Goal: Information Seeking & Learning: Learn about a topic

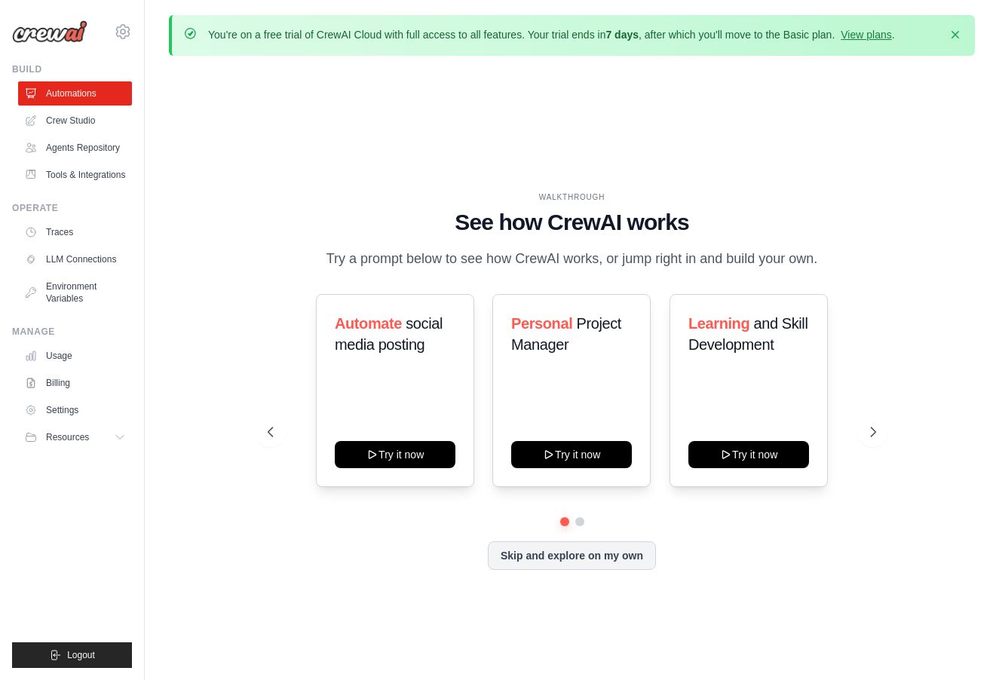
click at [106, 245] on ul "Traces LLM Connections Environment Variables" at bounding box center [75, 265] width 114 height 90
click at [78, 238] on link "Traces" at bounding box center [77, 232] width 114 height 24
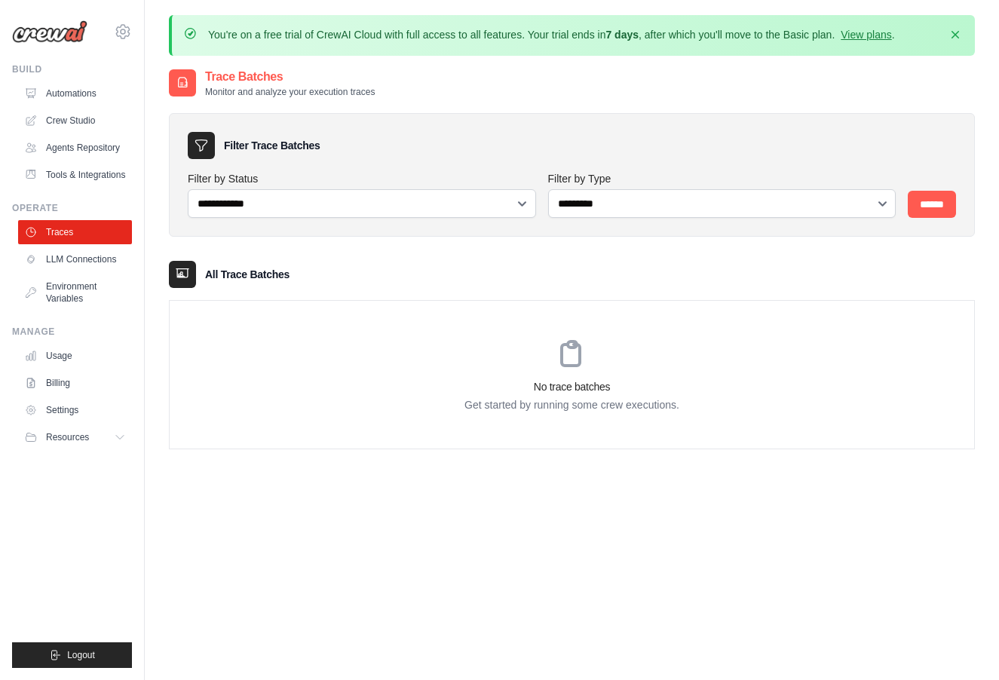
click at [411, 250] on div "**********" at bounding box center [572, 273] width 806 height 351
click at [539, 107] on div "**********" at bounding box center [572, 273] width 806 height 351
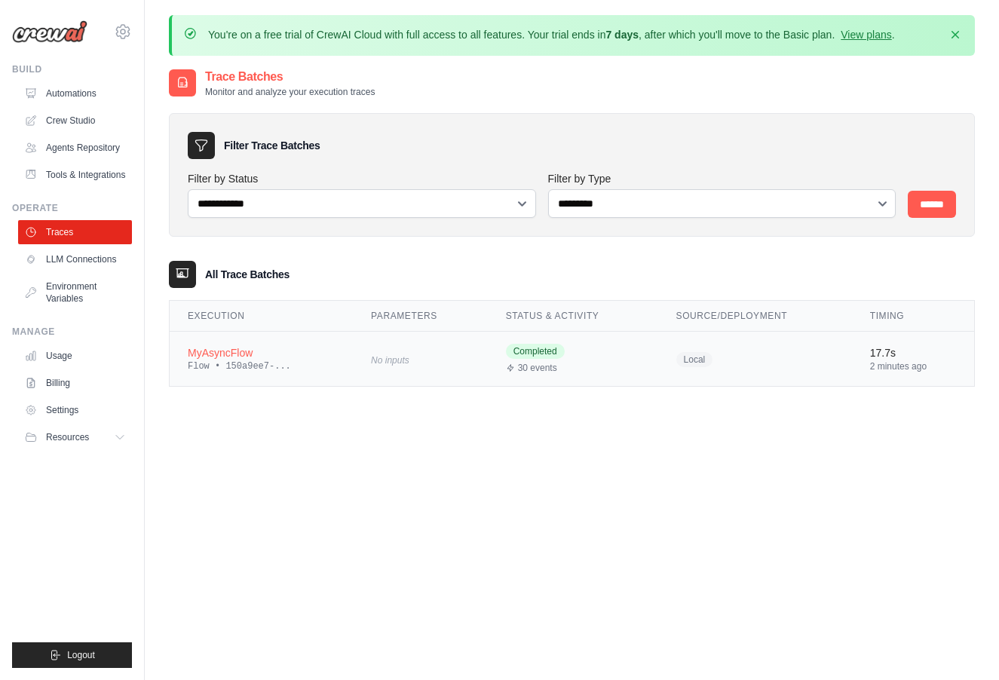
click at [347, 366] on td "MyAsyncFlow Flow • 150a9ee7-..." at bounding box center [261, 359] width 183 height 55
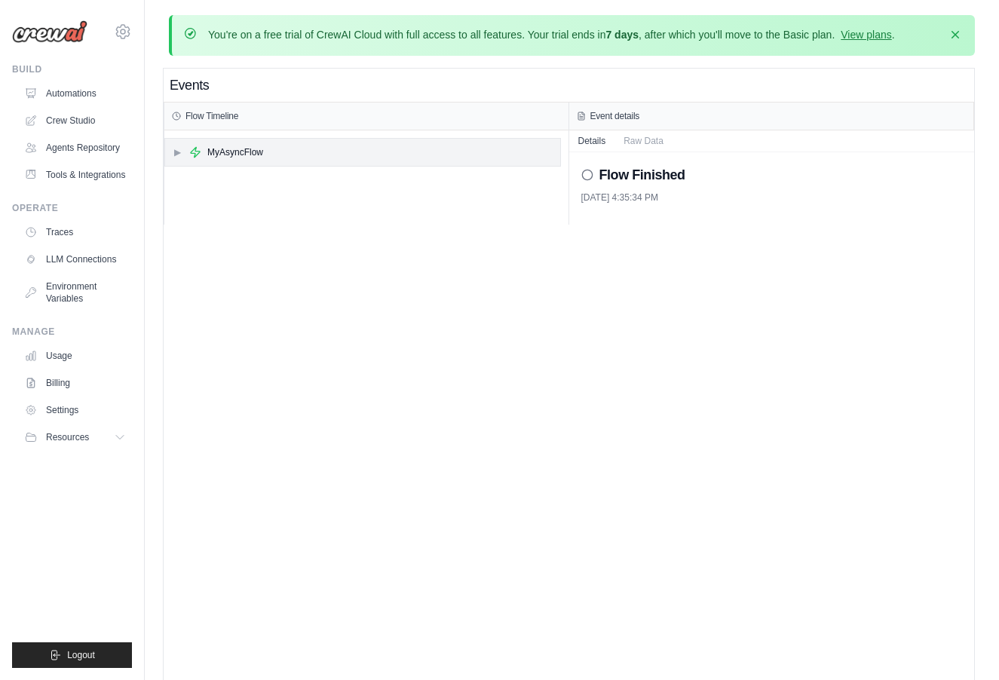
click at [252, 159] on div "▶ MyAsyncFlow" at bounding box center [362, 152] width 395 height 27
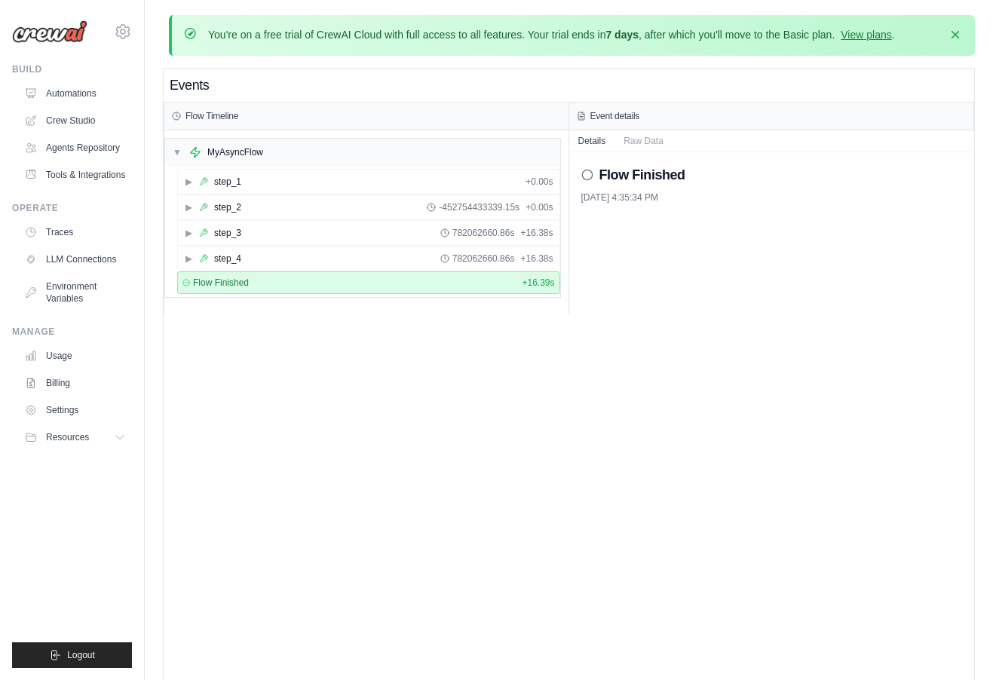
click at [328, 195] on div "▶ step_2 -452754433339.15s + 0.00s" at bounding box center [368, 208] width 383 height 26
click at [276, 181] on div "▶ step_1 + 0.00s" at bounding box center [369, 182] width 382 height 24
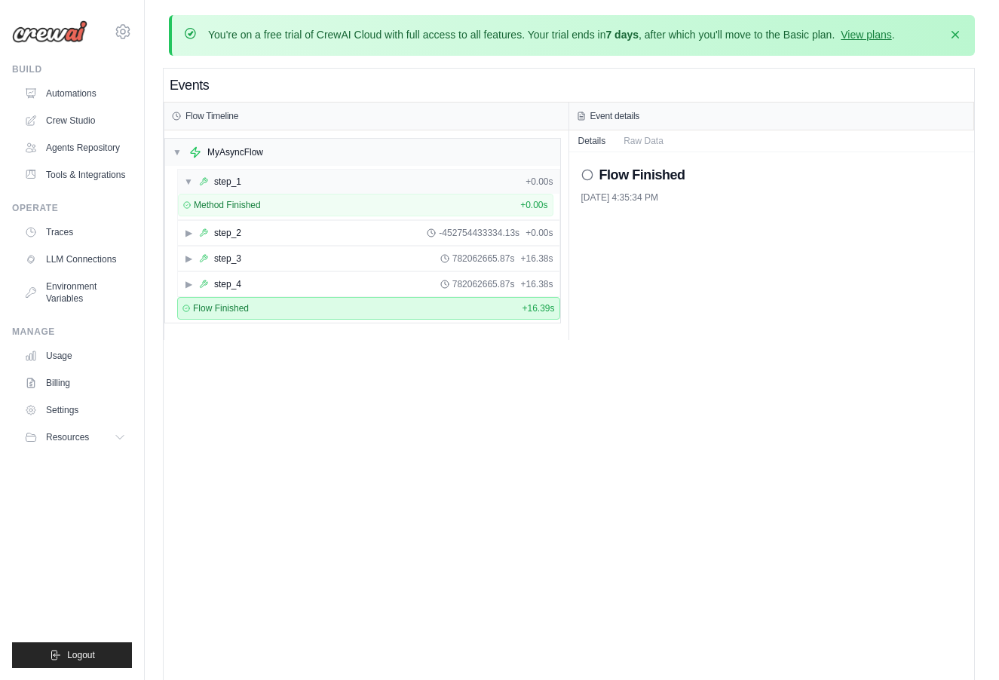
click at [276, 181] on div "▼ step_1 + 0.00s" at bounding box center [369, 182] width 382 height 24
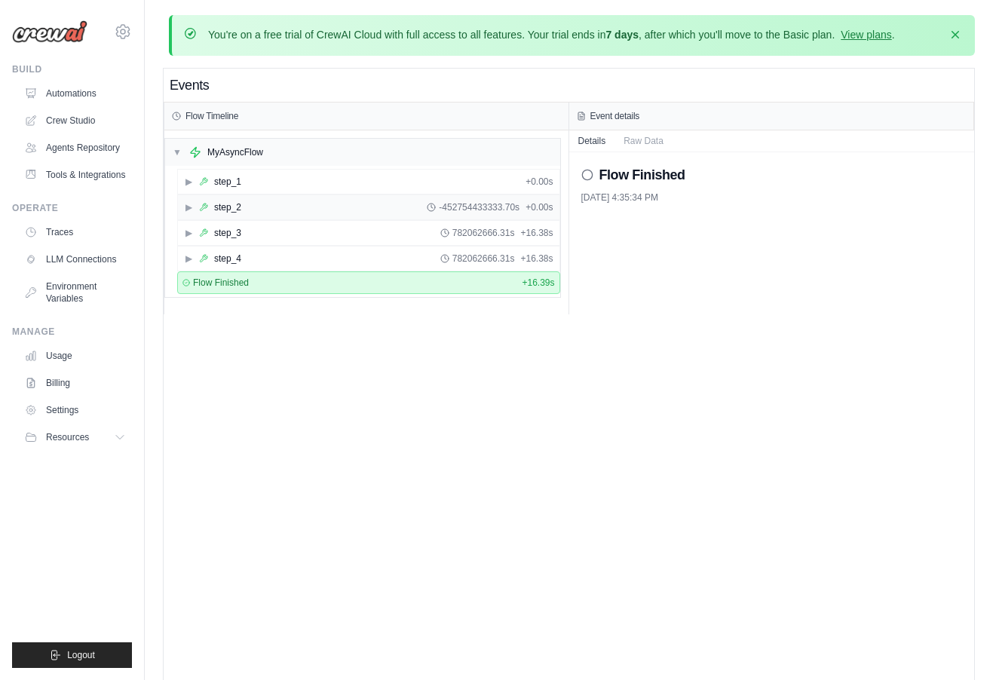
click at [218, 204] on div "step_2" at bounding box center [227, 207] width 27 height 12
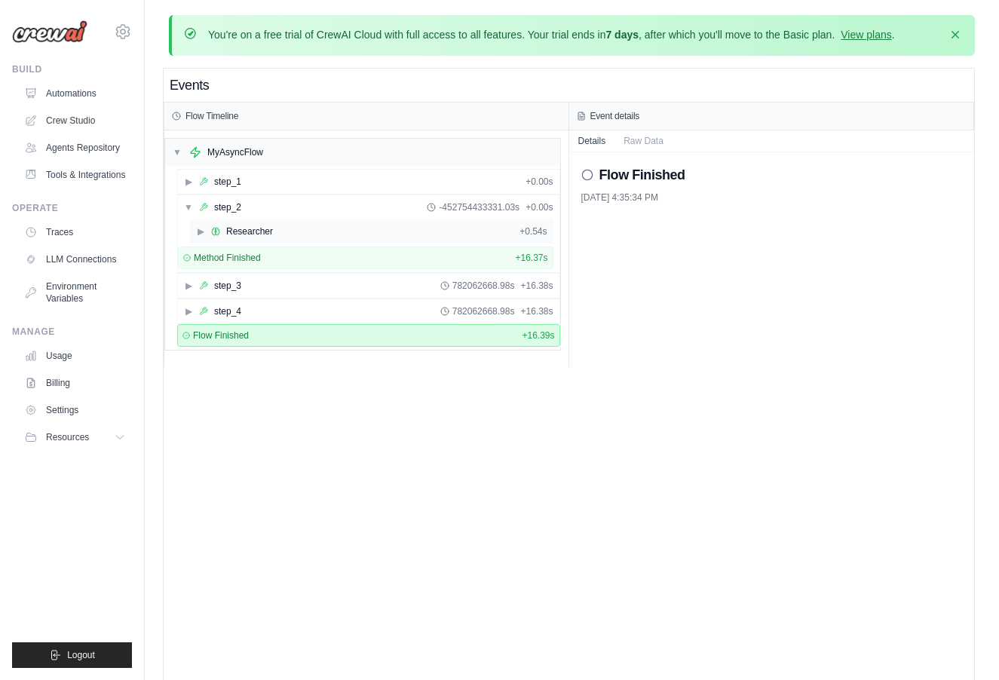
click at [195, 229] on div "▶ Researcher + 0.54s" at bounding box center [372, 231] width 364 height 24
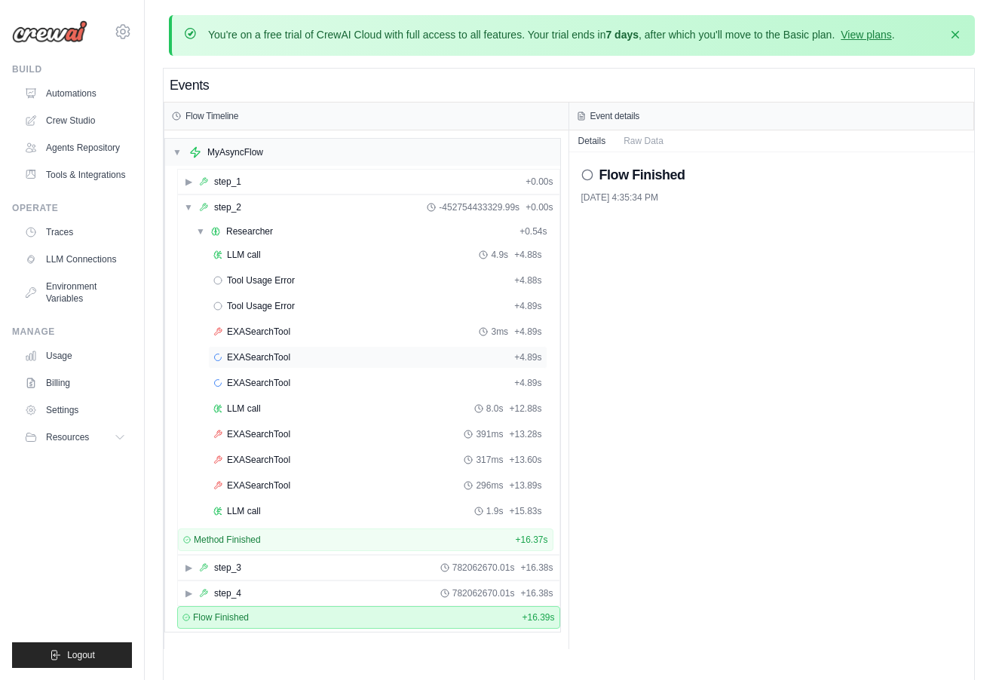
click at [268, 357] on span "EXASearchTool" at bounding box center [258, 357] width 63 height 12
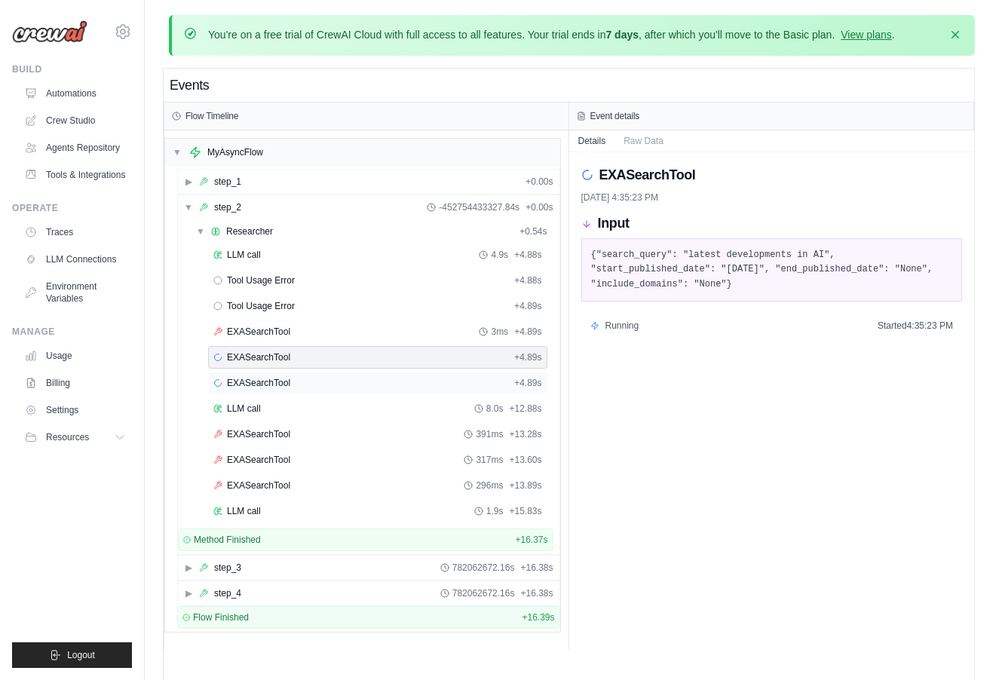
click at [268, 379] on span "EXASearchTool" at bounding box center [258, 383] width 63 height 12
click at [195, 201] on div "▼ step_2" at bounding box center [212, 207] width 57 height 12
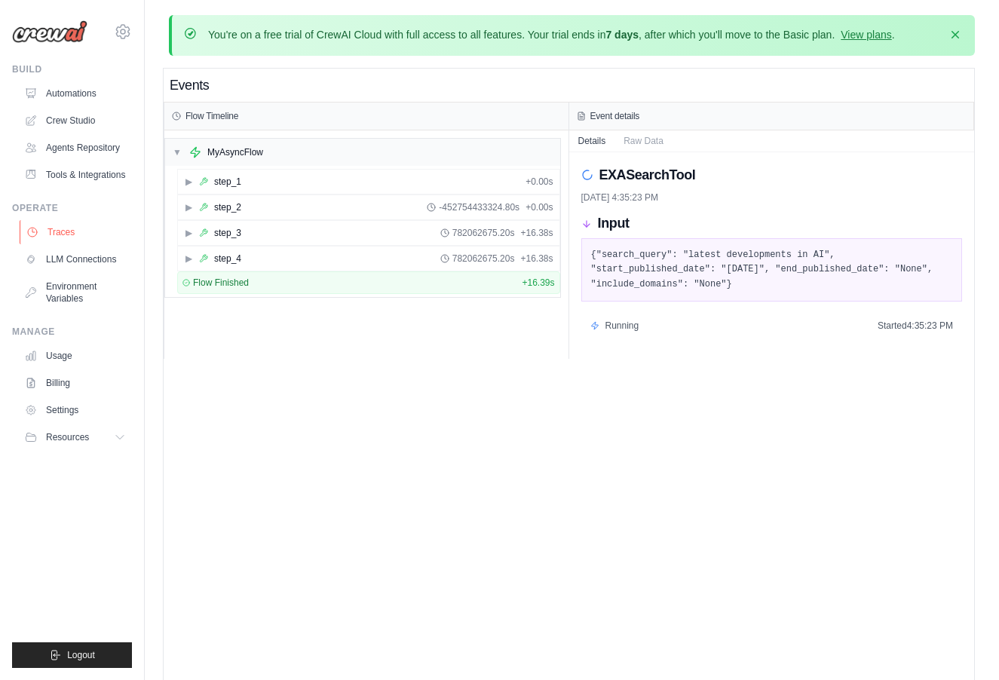
click at [87, 233] on link "Traces" at bounding box center [77, 232] width 114 height 24
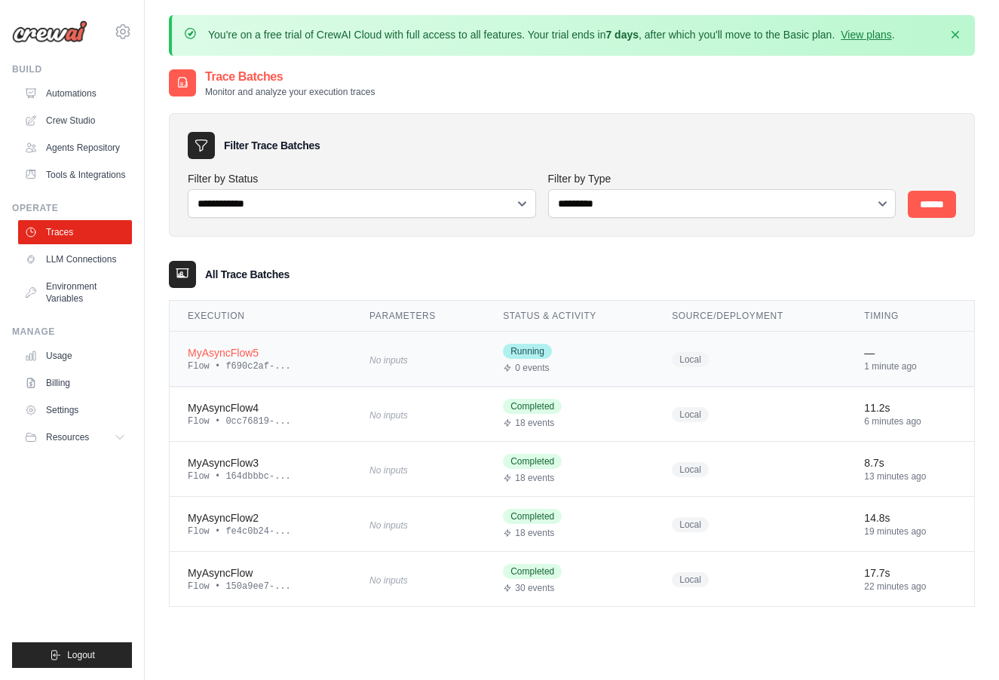
click at [343, 345] on td "MyAsyncFlow5 Flow • f690c2af-..." at bounding box center [261, 359] width 182 height 55
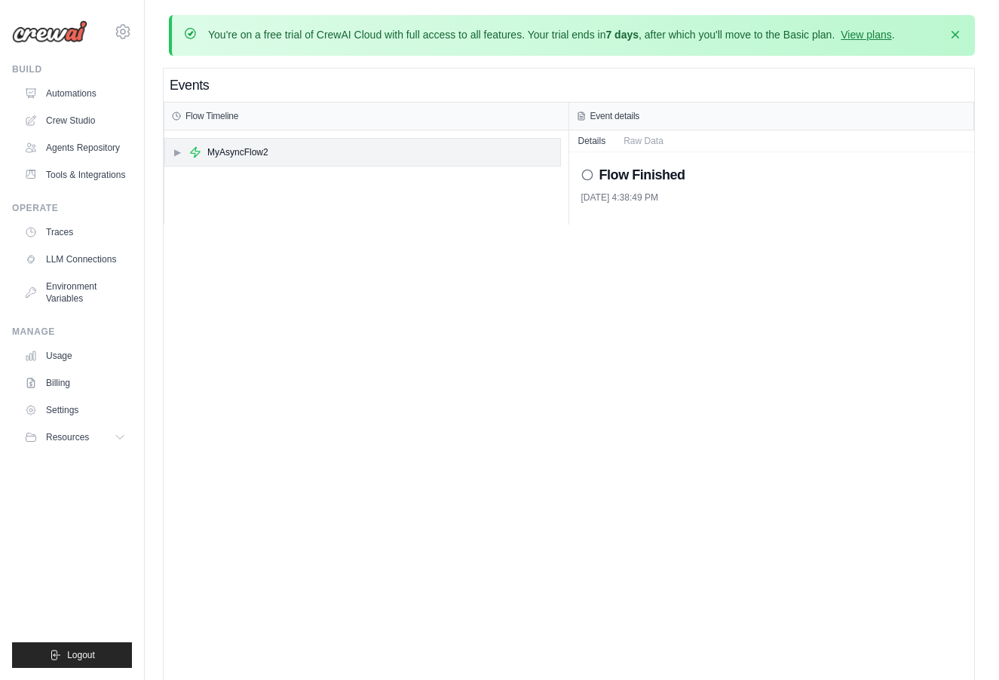
click at [173, 146] on span "▶" at bounding box center [177, 152] width 9 height 12
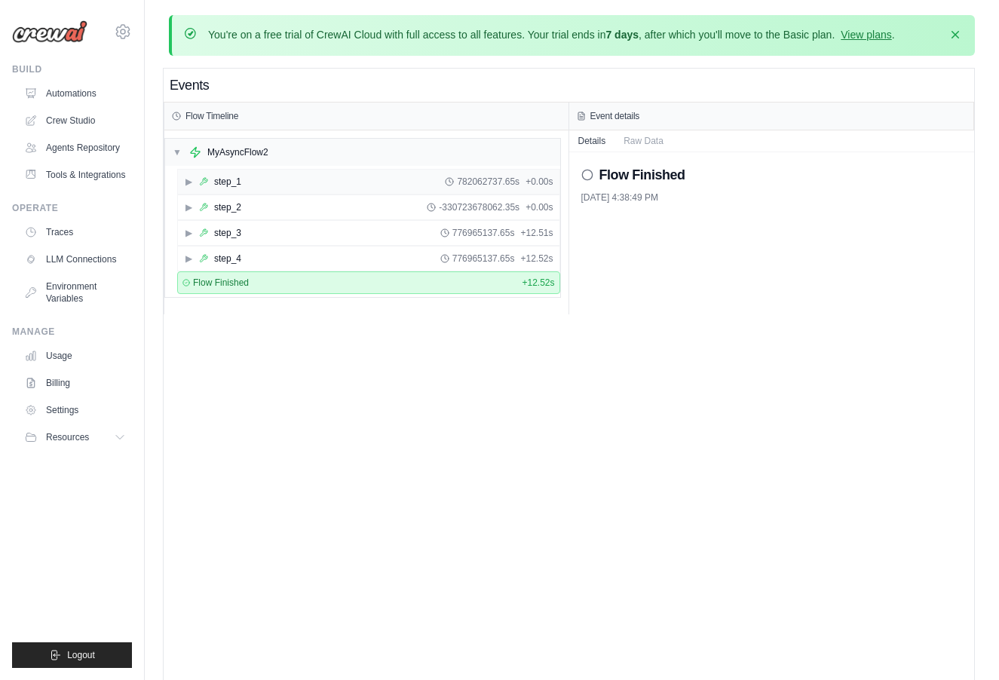
click at [194, 186] on div "▶ step_1" at bounding box center [212, 182] width 57 height 12
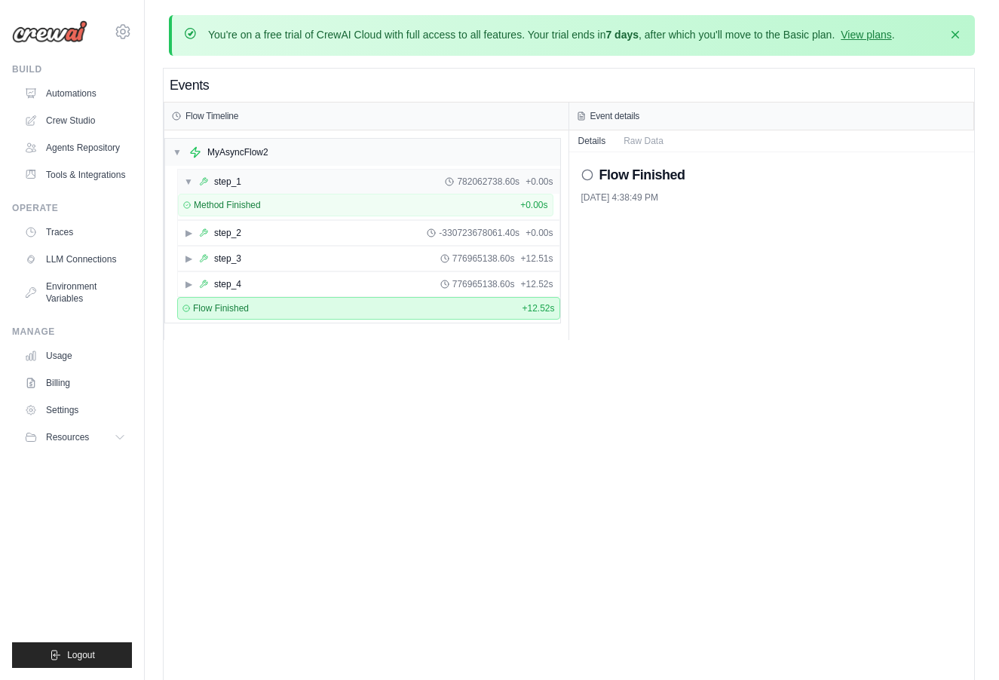
click at [194, 186] on div "▼ step_1" at bounding box center [212, 182] width 57 height 12
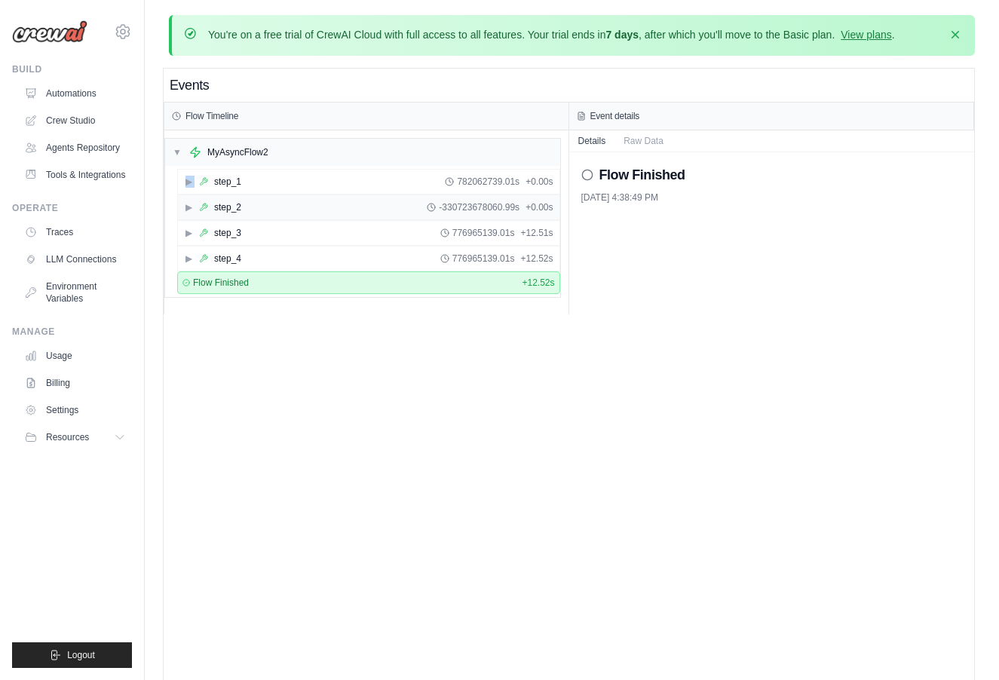
click at [195, 202] on div "▶ step_2" at bounding box center [212, 207] width 57 height 12
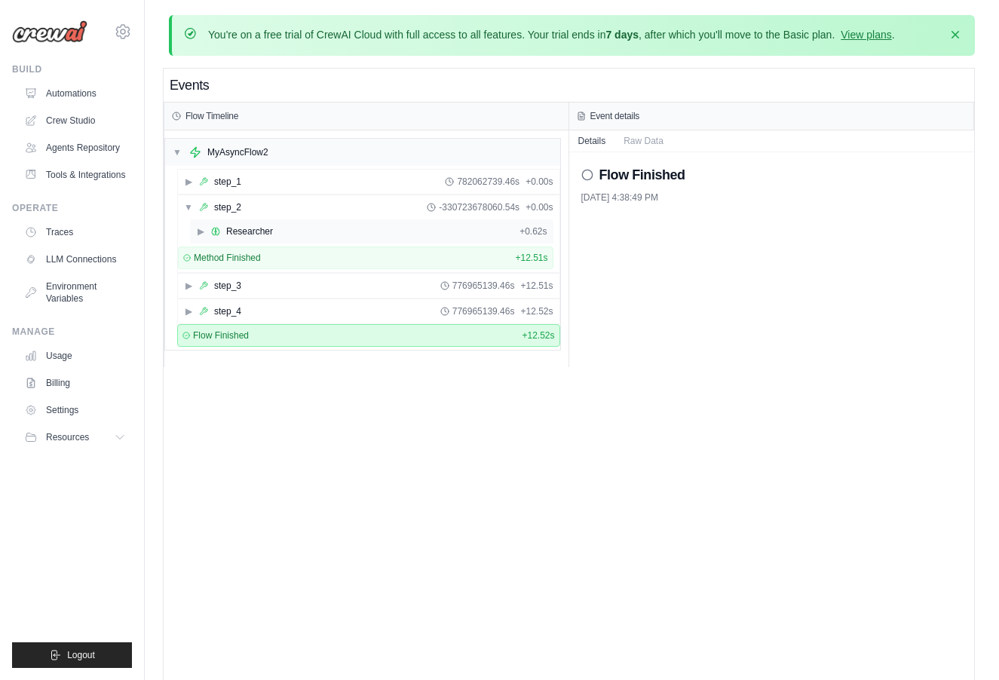
click at [199, 226] on span "▶" at bounding box center [200, 231] width 9 height 12
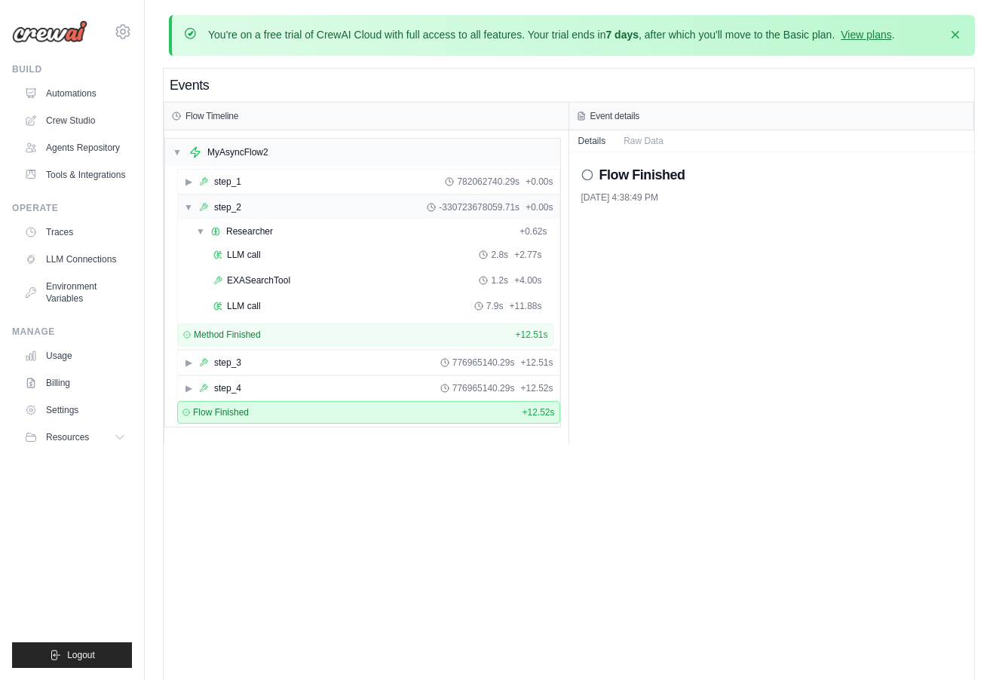
click at [190, 208] on span "▼" at bounding box center [188, 207] width 9 height 12
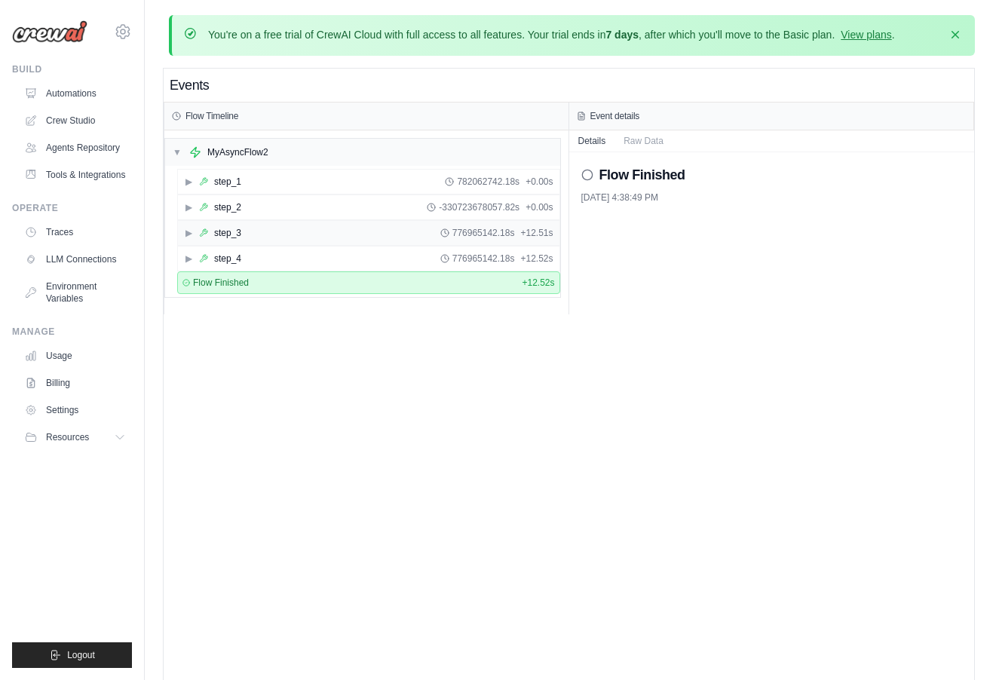
click at [190, 227] on span "▶" at bounding box center [188, 233] width 9 height 12
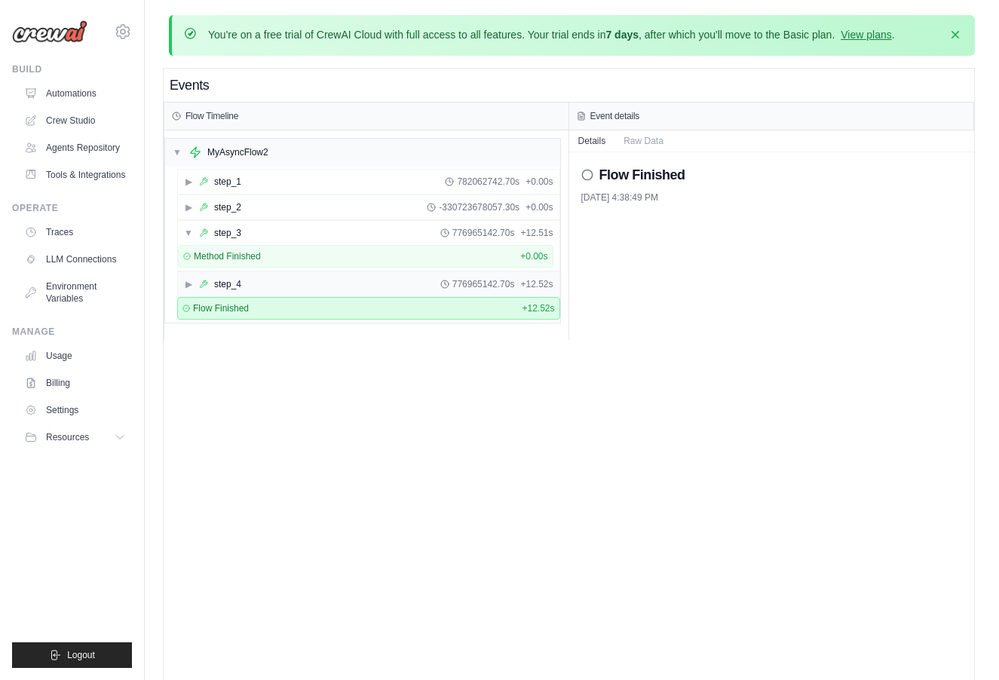
click at [186, 283] on span "▶" at bounding box center [188, 284] width 9 height 12
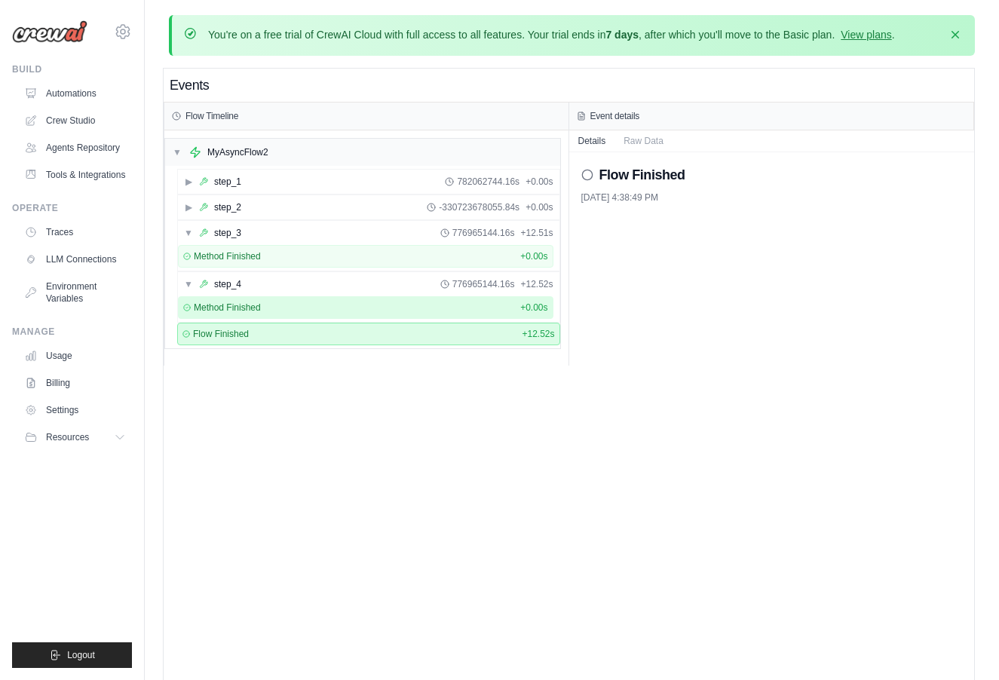
click at [192, 303] on div "Method Finished" at bounding box center [222, 308] width 78 height 12
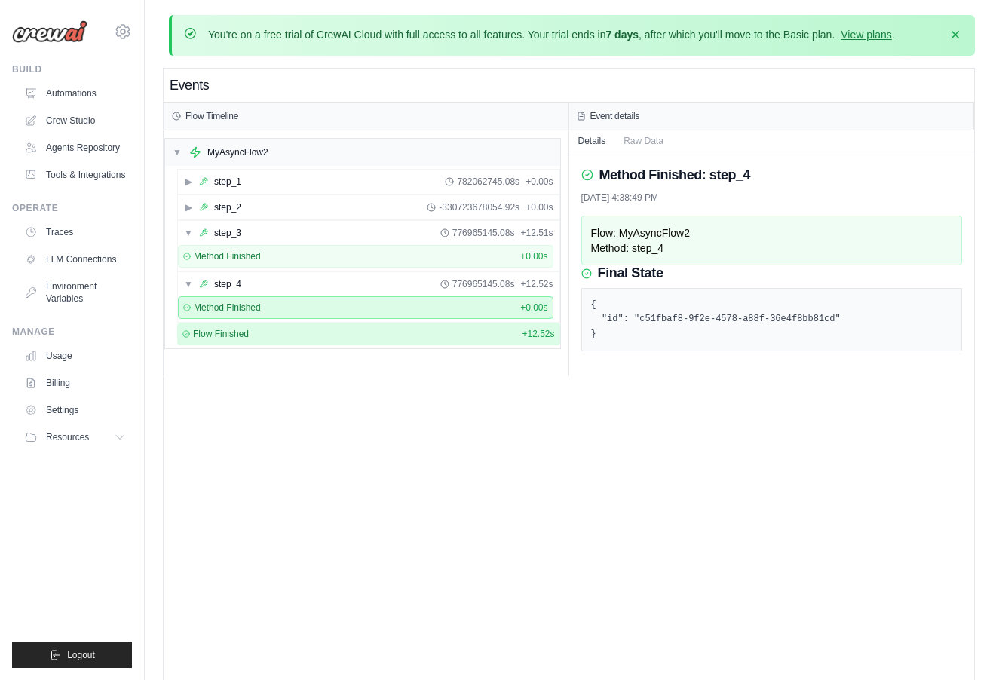
click at [217, 342] on div "Flow Finished + 12.52s" at bounding box center [368, 334] width 383 height 23
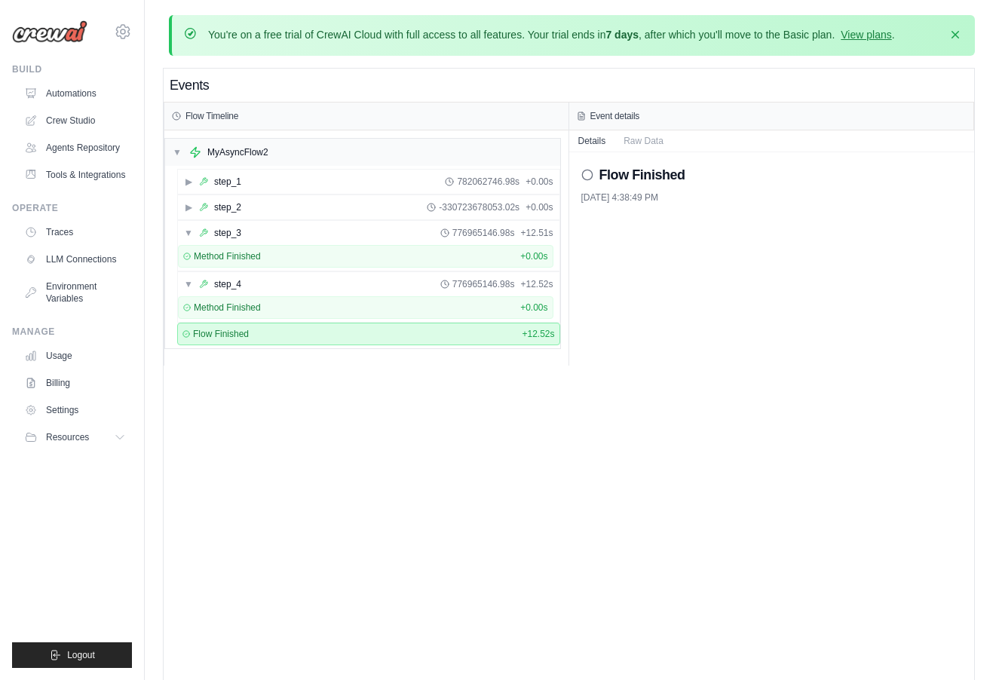
click at [587, 175] on icon at bounding box center [587, 175] width 12 height 12
click at [646, 133] on button "Raw Data" at bounding box center [644, 140] width 58 height 21
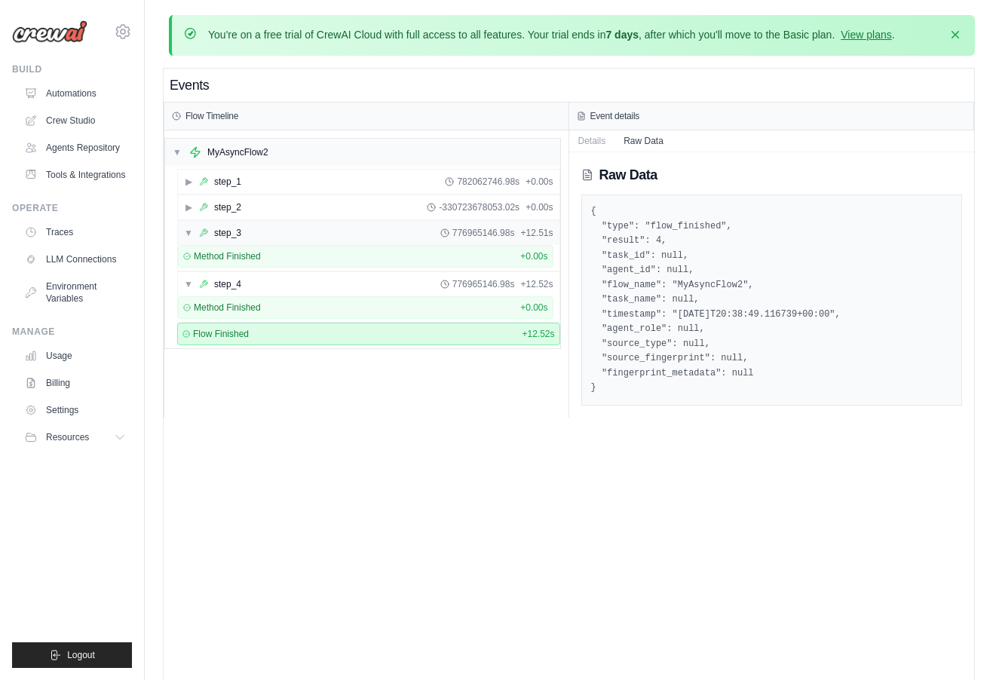
click at [186, 231] on span "▼" at bounding box center [188, 233] width 9 height 12
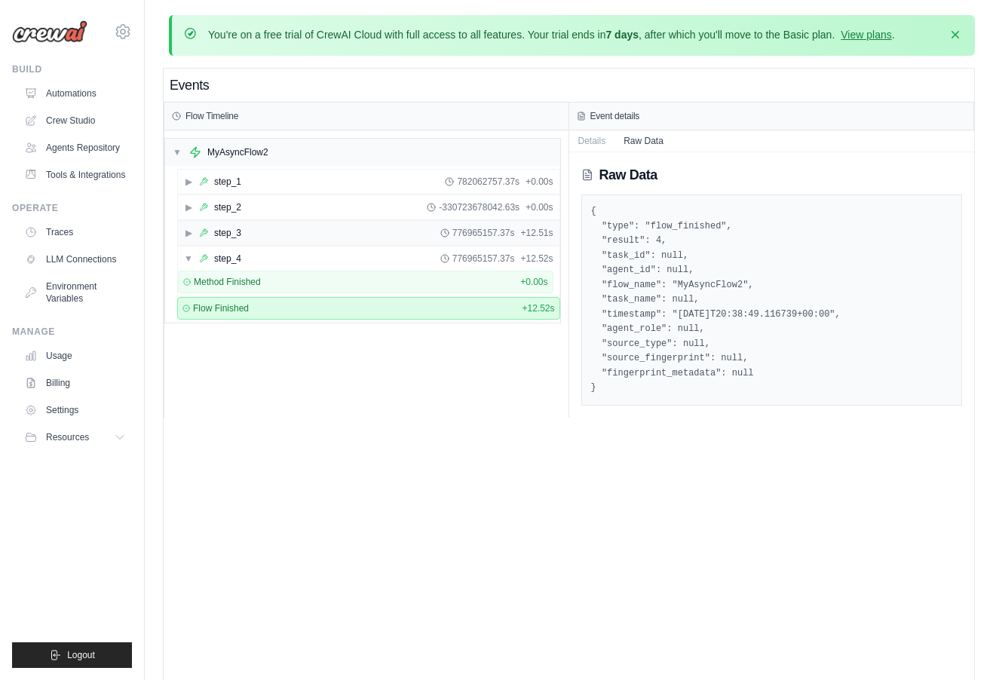
click at [186, 231] on span "▶" at bounding box center [188, 233] width 9 height 12
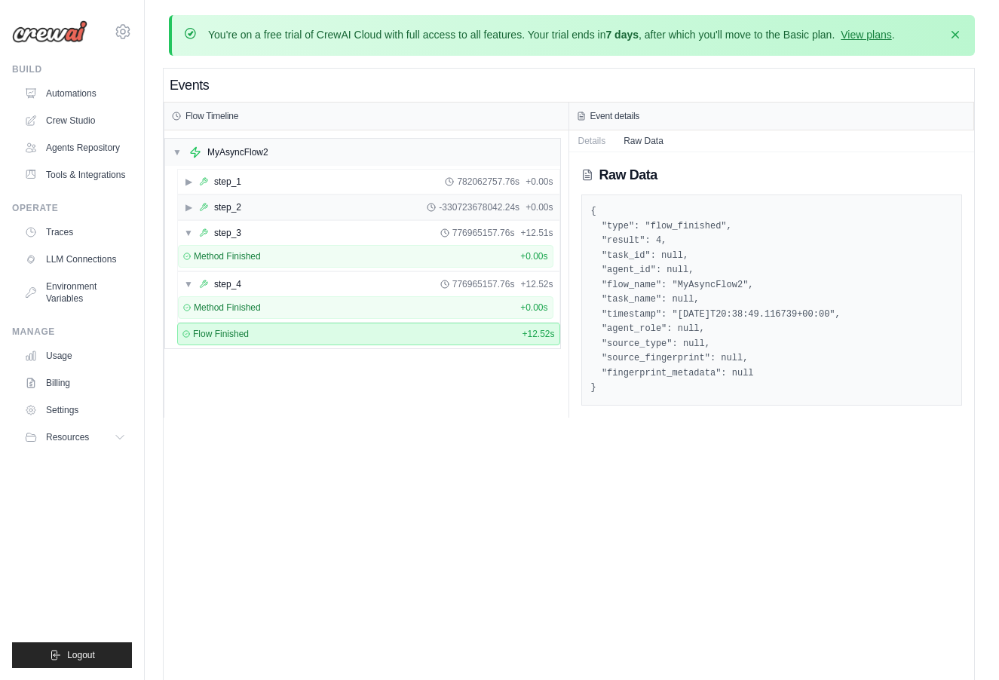
click at [197, 200] on div "▶ step_2 -330723678042.24s + 0.00s" at bounding box center [369, 207] width 382 height 24
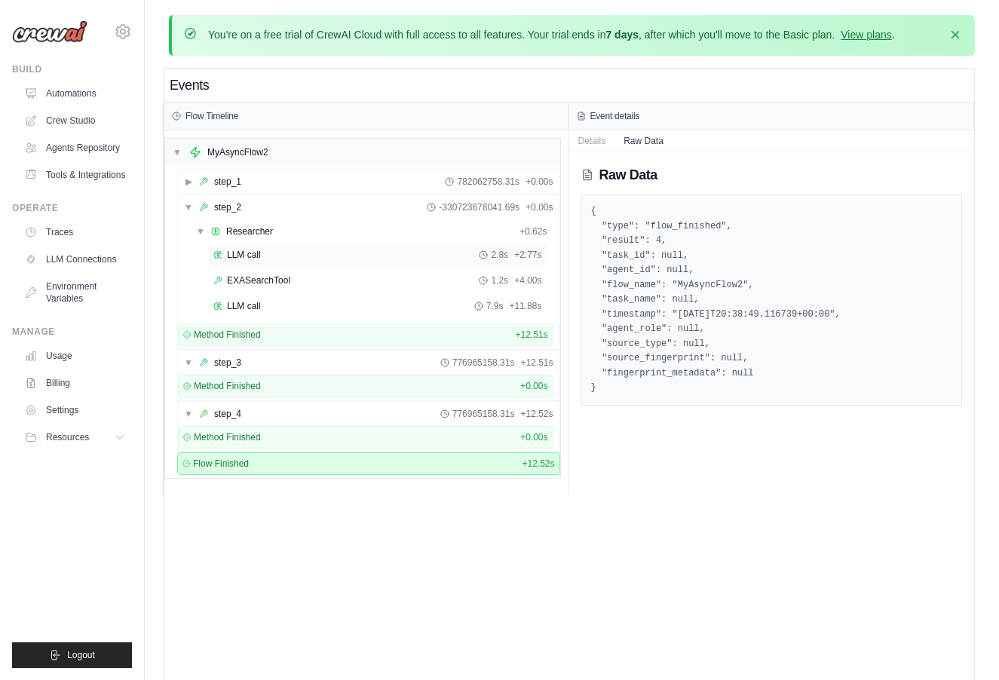
click at [220, 259] on icon at bounding box center [217, 254] width 9 height 9
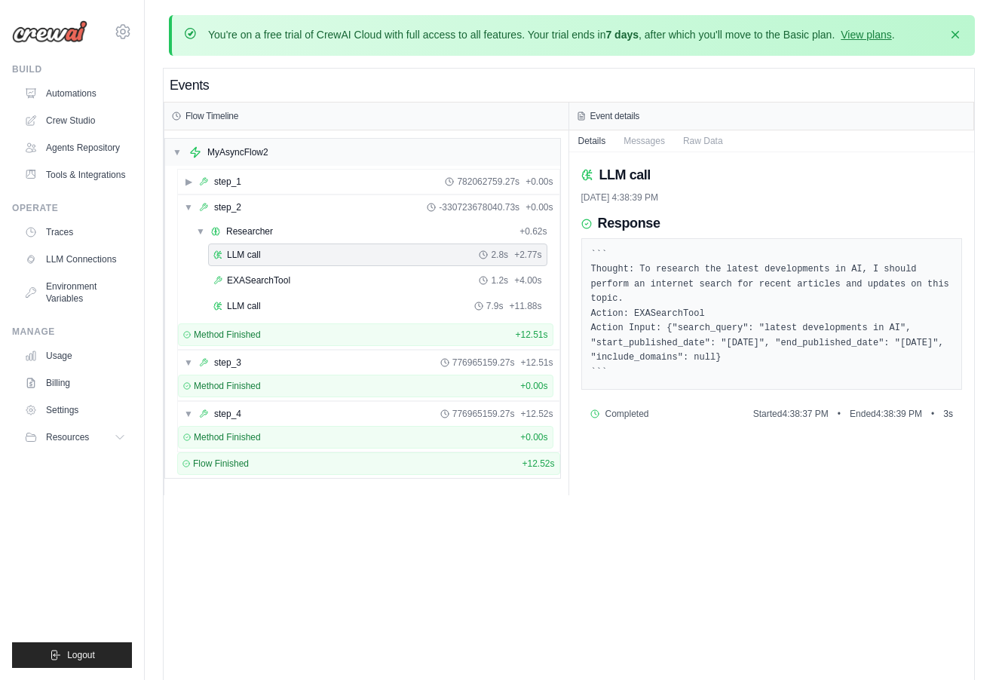
click at [243, 267] on div "LLM call 2.8s + 2.77s EXASearchTool 1.2s + 4.00s LLM call 7.9s + 11.88s" at bounding box center [372, 282] width 364 height 77
click at [244, 278] on span "EXASearchTool" at bounding box center [258, 281] width 63 height 12
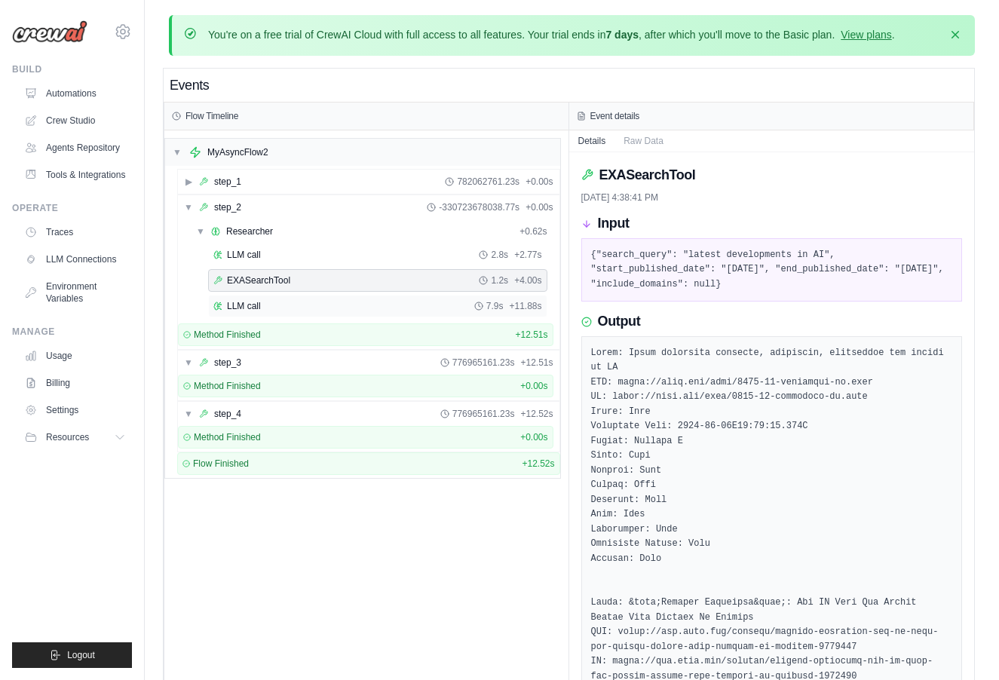
click at [255, 301] on span "LLM call" at bounding box center [244, 306] width 34 height 12
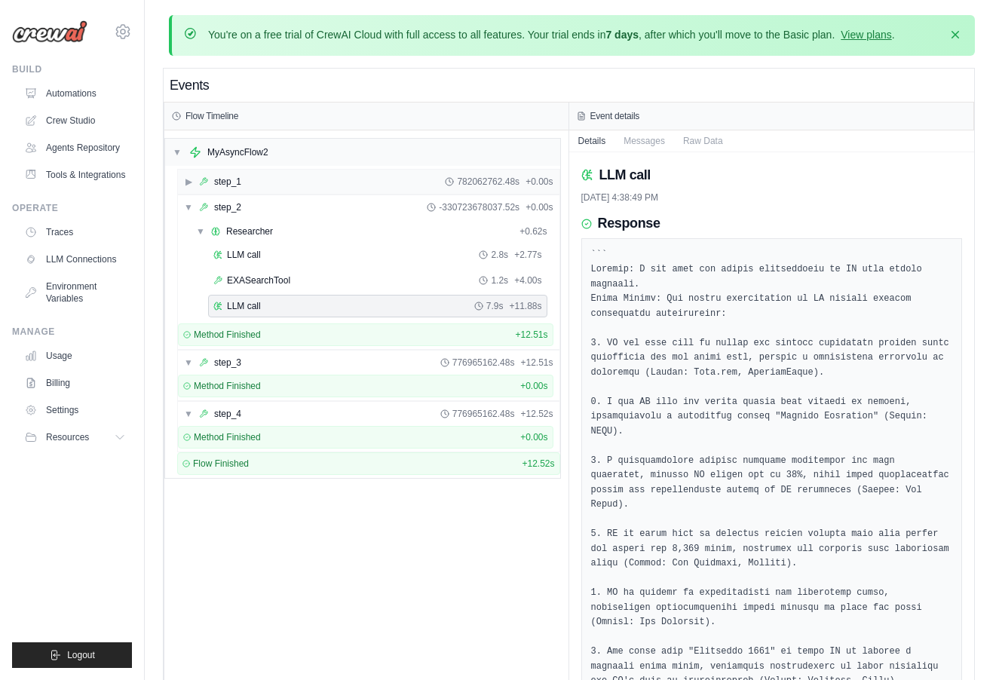
click at [186, 186] on span "▶" at bounding box center [188, 182] width 9 height 12
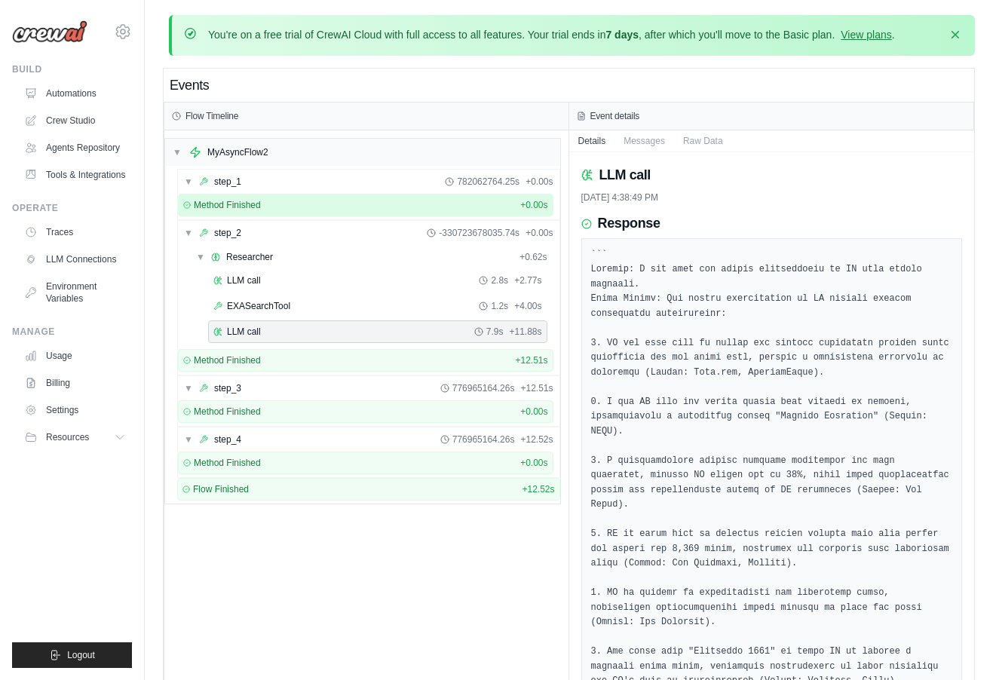
click at [203, 210] on div "Method Finished + 0.00s" at bounding box center [366, 205] width 376 height 23
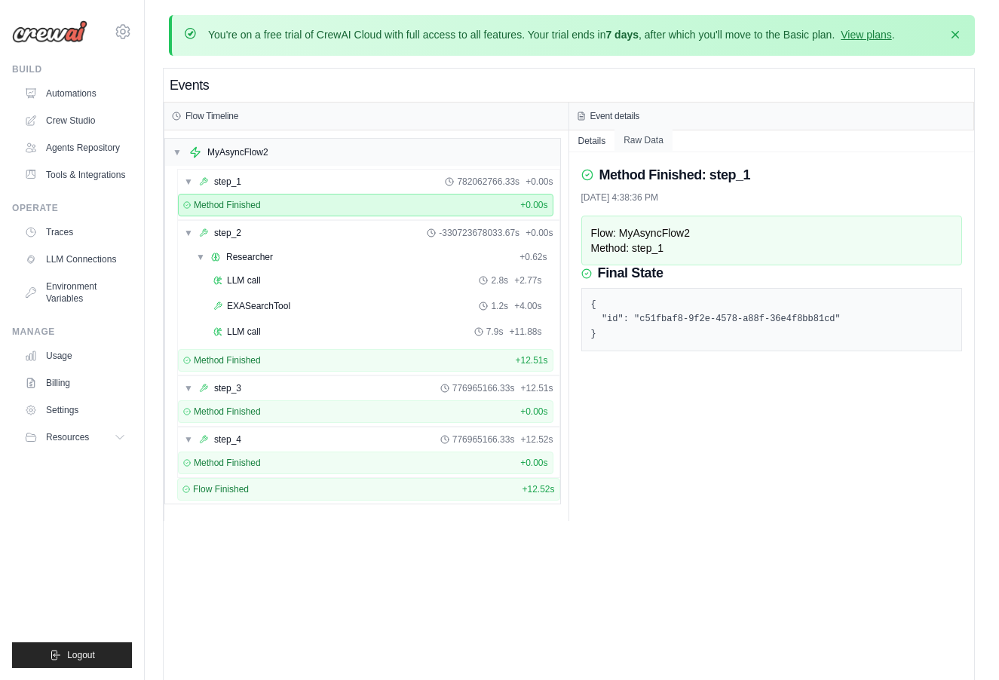
click at [638, 134] on button "Raw Data" at bounding box center [644, 140] width 58 height 21
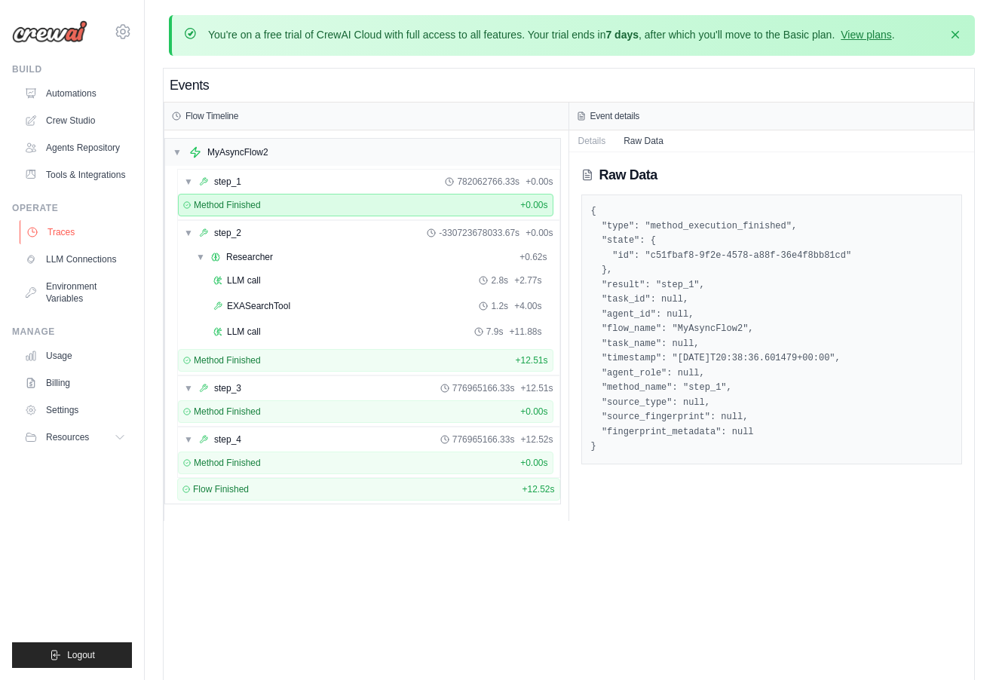
click at [84, 231] on link "Traces" at bounding box center [77, 232] width 114 height 24
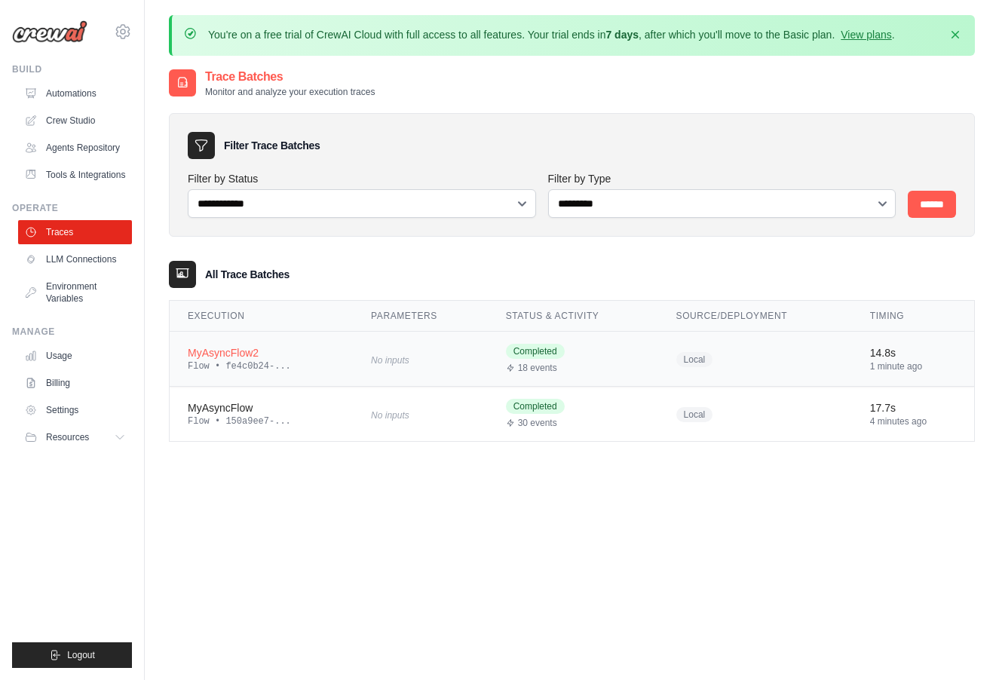
click at [547, 364] on span "18 events" at bounding box center [537, 368] width 39 height 12
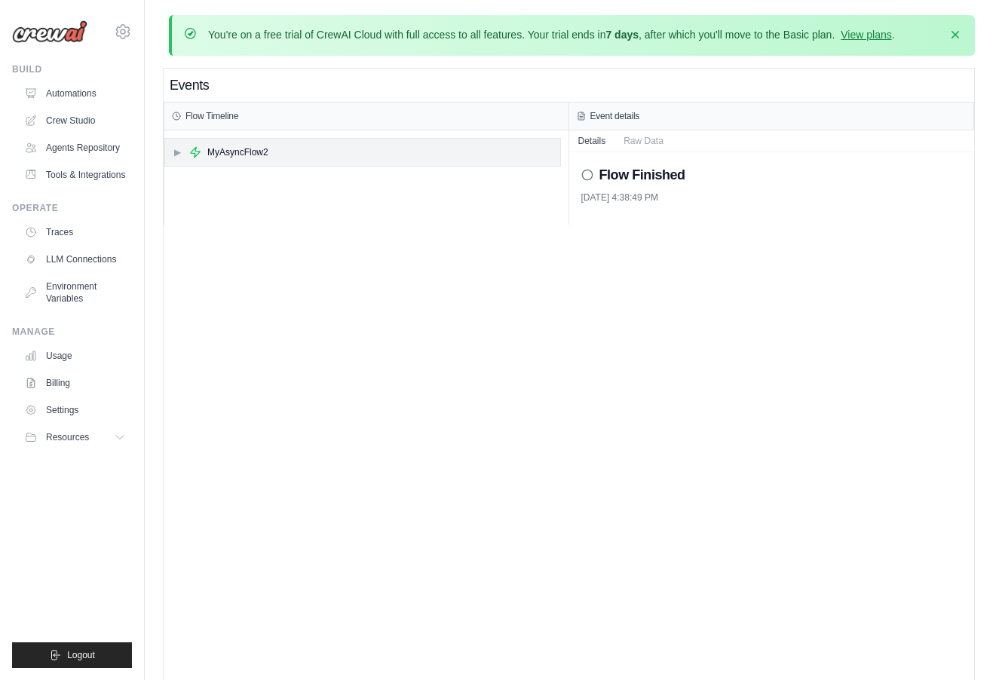
click at [201, 141] on div "▶ MyAsyncFlow2" at bounding box center [362, 152] width 395 height 27
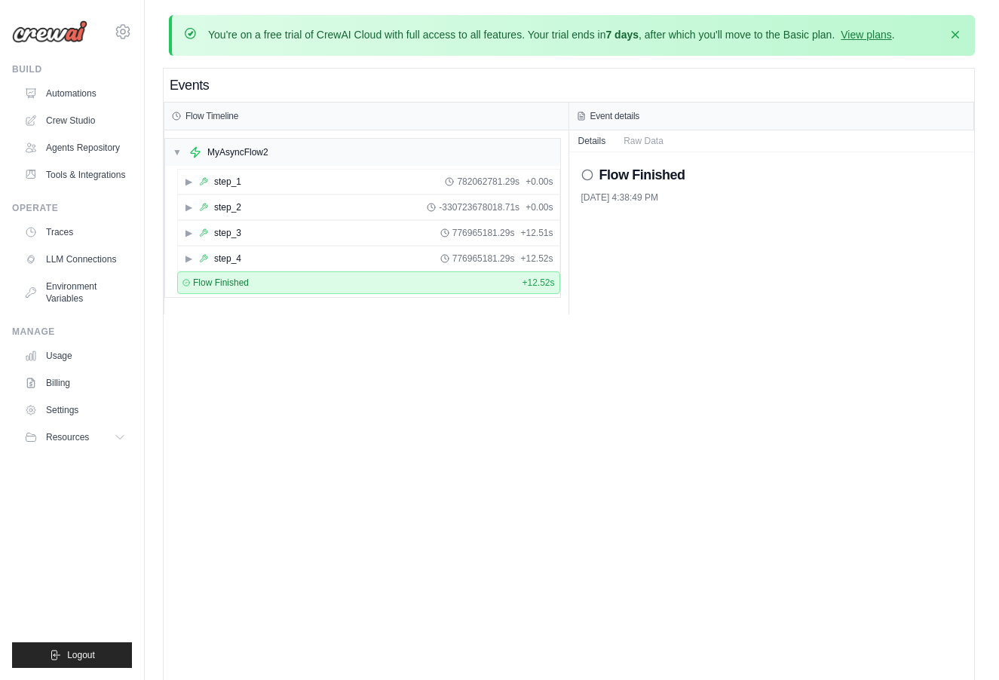
click at [207, 118] on h3 "Flow Timeline" at bounding box center [212, 116] width 53 height 12
click at [207, 157] on div "MyAsyncFlow2" at bounding box center [237, 152] width 61 height 12
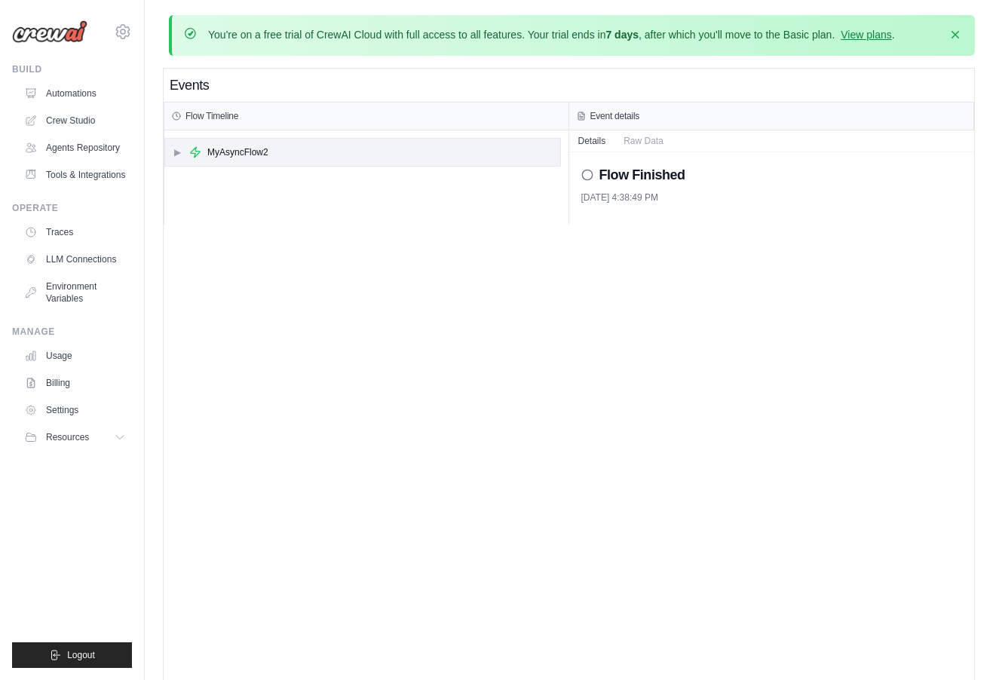
click at [203, 154] on div "MyAsyncFlow2" at bounding box center [228, 152] width 79 height 12
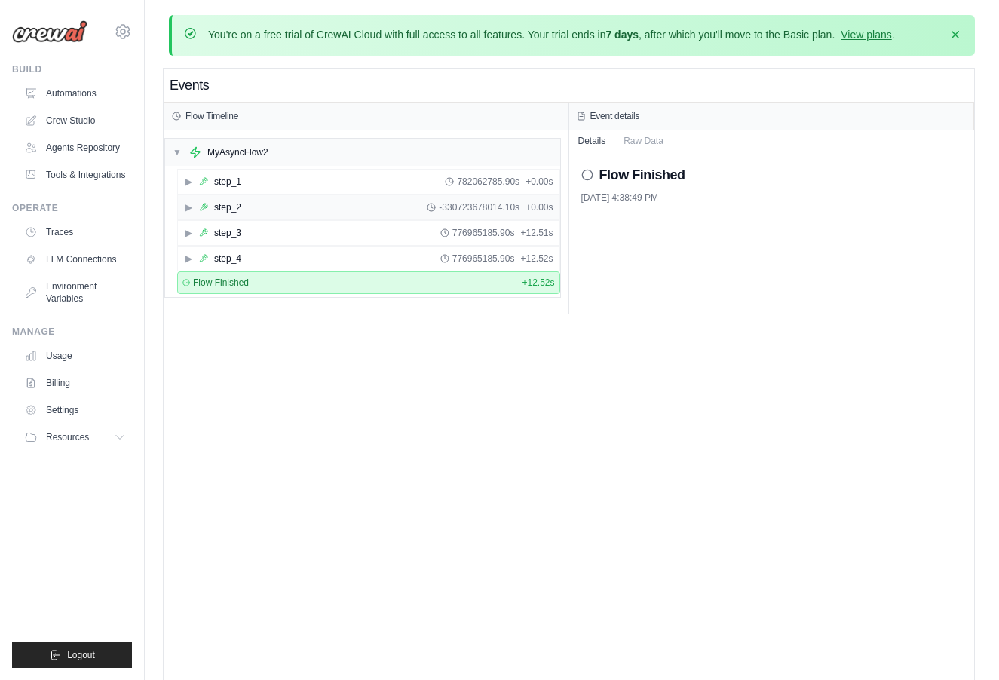
click at [203, 200] on div "▶ step_2 -330723678014.10s + 0.00s" at bounding box center [369, 207] width 382 height 24
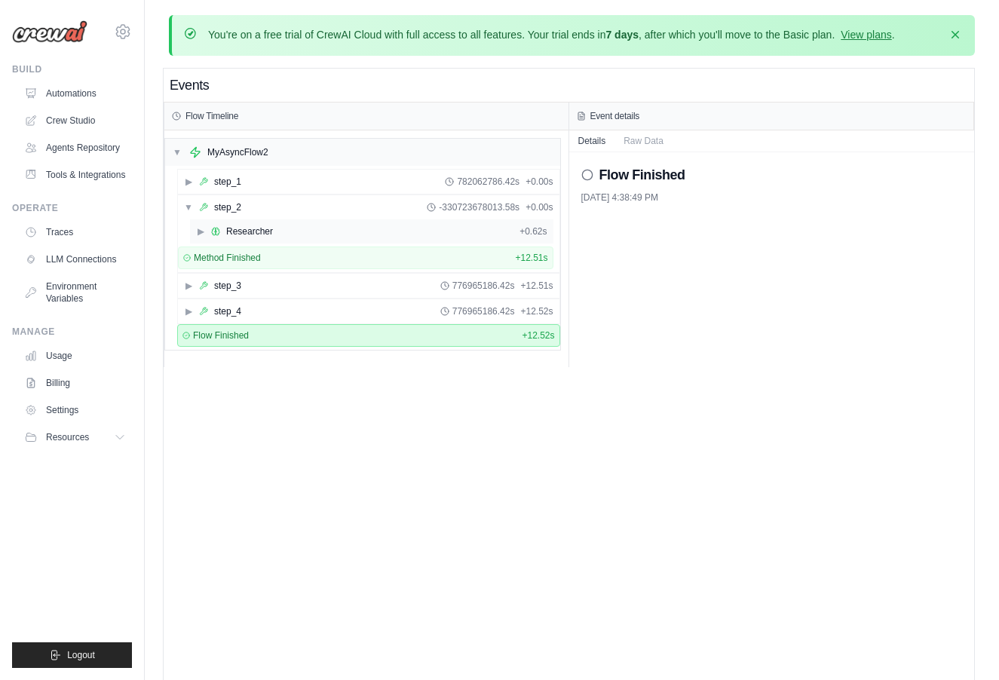
click at [207, 229] on div "▶ Researcher" at bounding box center [234, 231] width 77 height 12
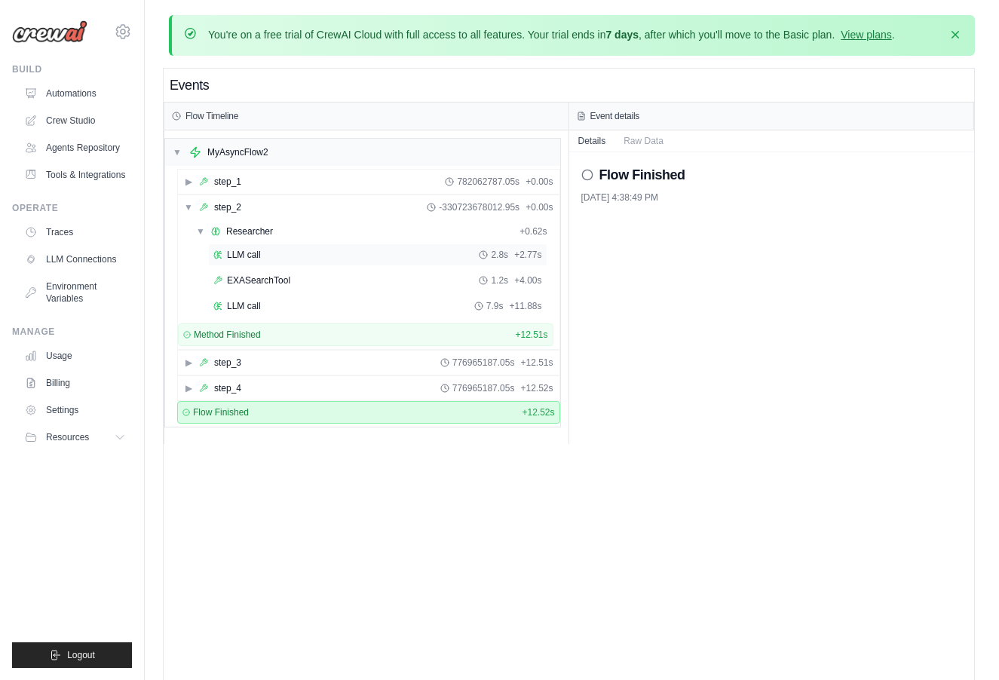
click at [228, 262] on div "LLM call 2.8s + 2.77s" at bounding box center [377, 255] width 339 height 23
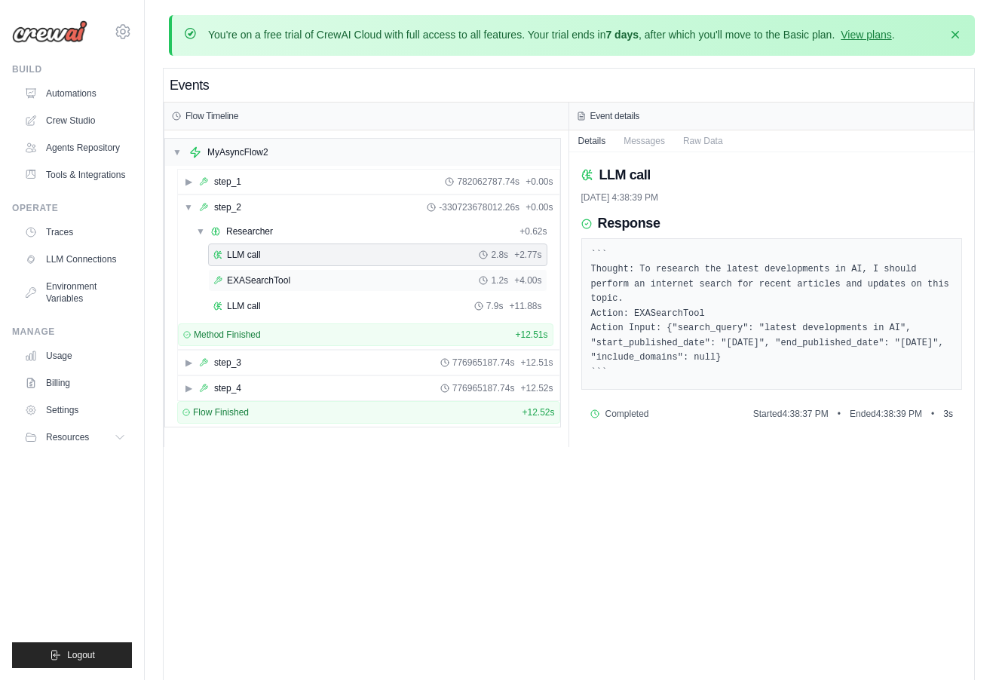
click at [244, 279] on span "EXASearchTool" at bounding box center [258, 281] width 63 height 12
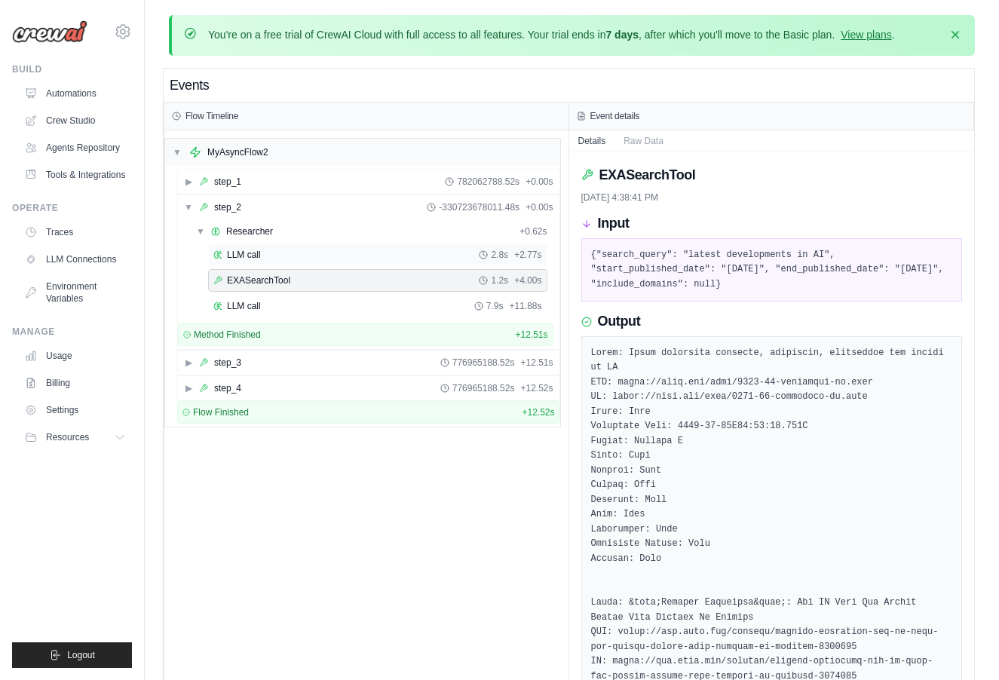
click at [250, 263] on div "LLM call 2.8s + 2.77s" at bounding box center [377, 255] width 339 height 23
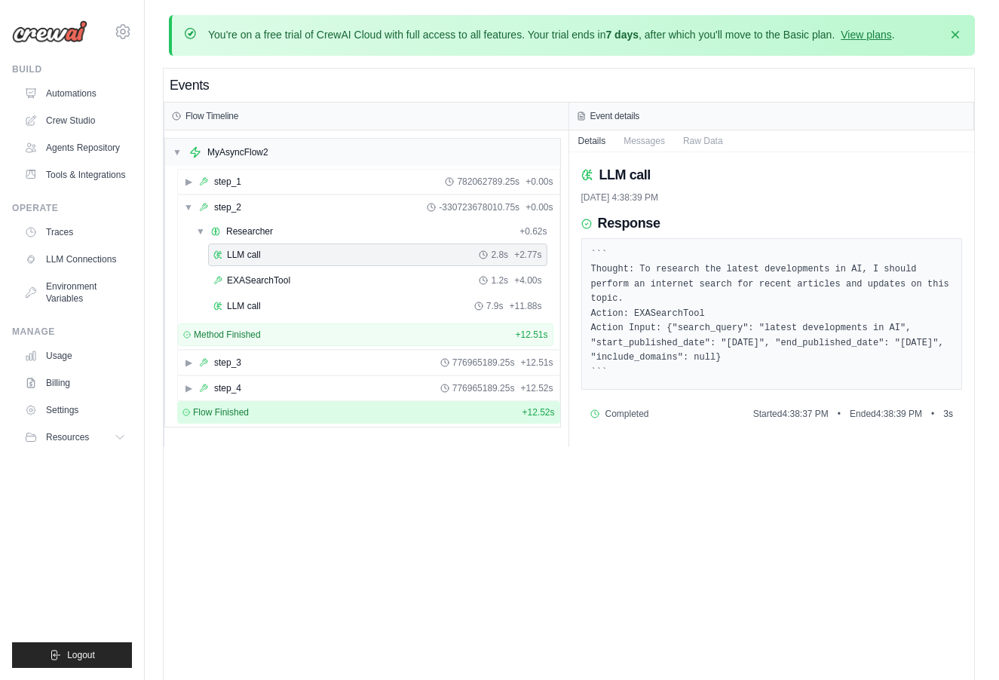
click at [282, 416] on div "Flow Finished + 12.52s" at bounding box center [369, 412] width 373 height 12
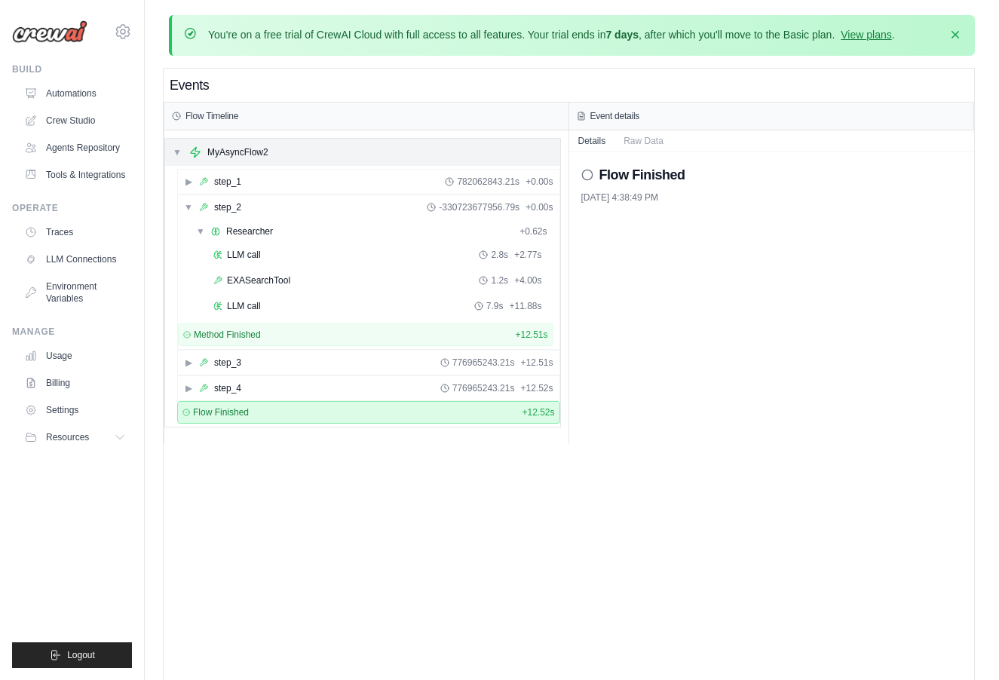
click at [222, 146] on div "MyAsyncFlow2" at bounding box center [237, 152] width 61 height 12
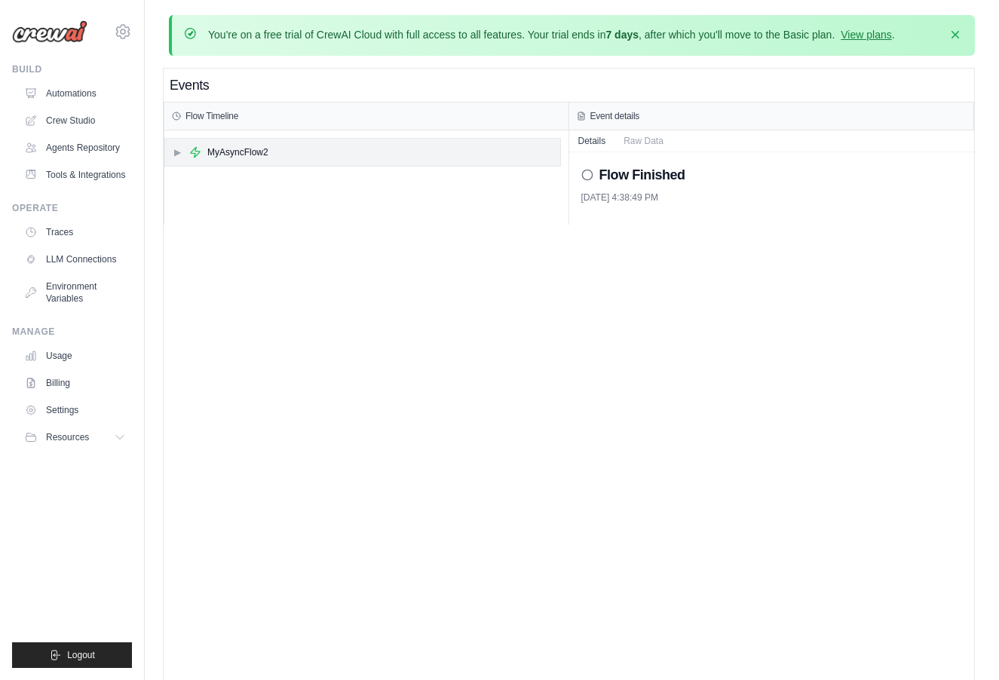
click at [222, 146] on div "MyAsyncFlow2" at bounding box center [237, 152] width 61 height 12
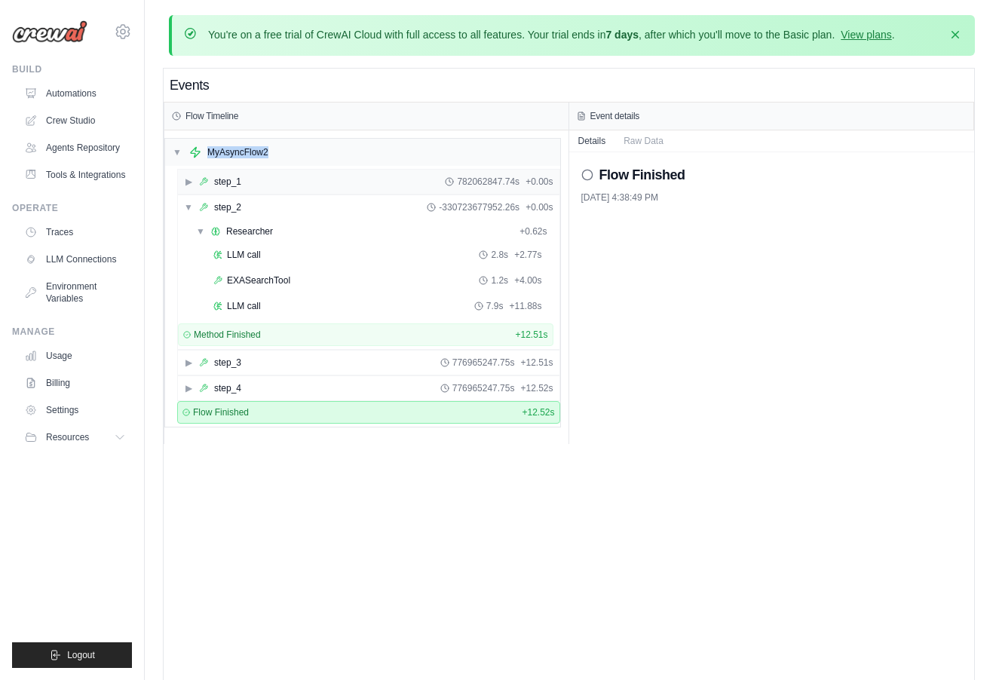
click at [211, 181] on div "step_1" at bounding box center [220, 182] width 42 height 12
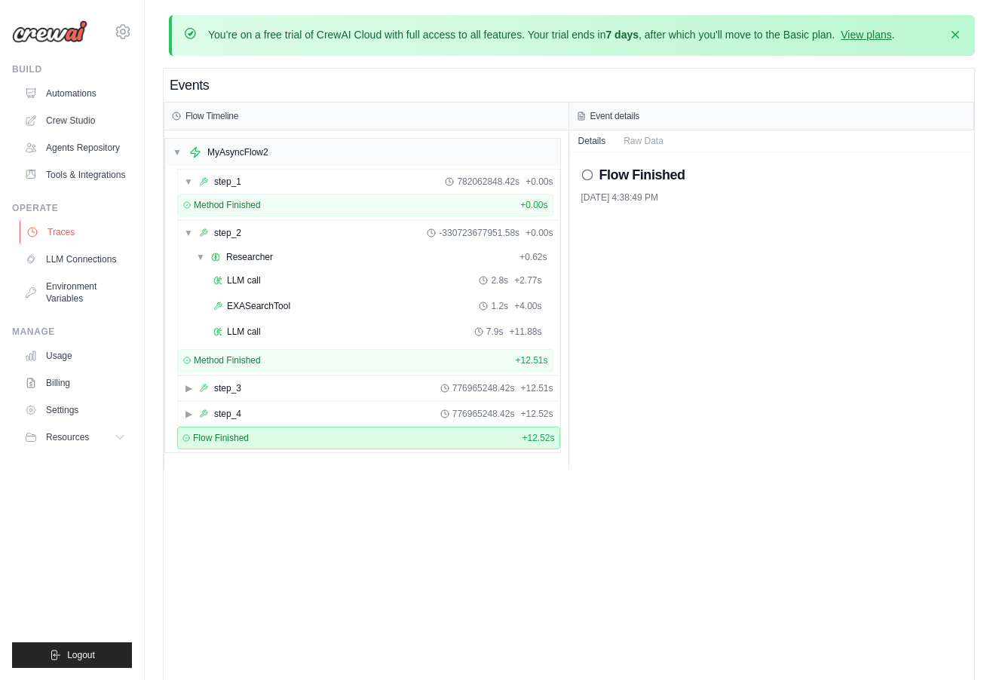
click at [70, 237] on link "Traces" at bounding box center [77, 232] width 114 height 24
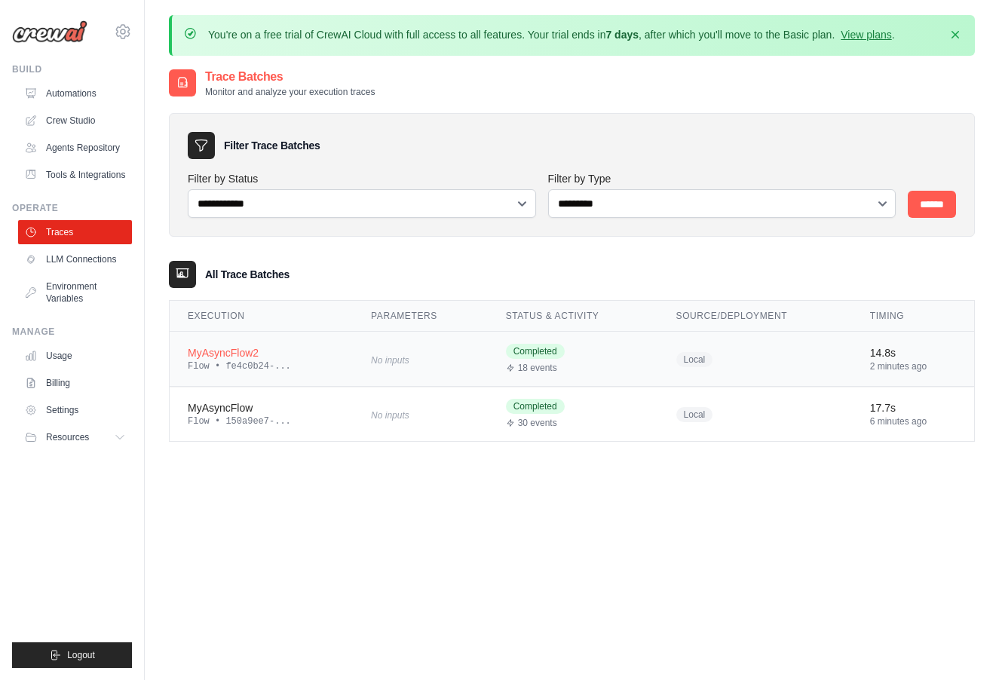
click at [332, 374] on td "MyAsyncFlow2 Flow • fe4c0b24-..." at bounding box center [261, 359] width 183 height 55
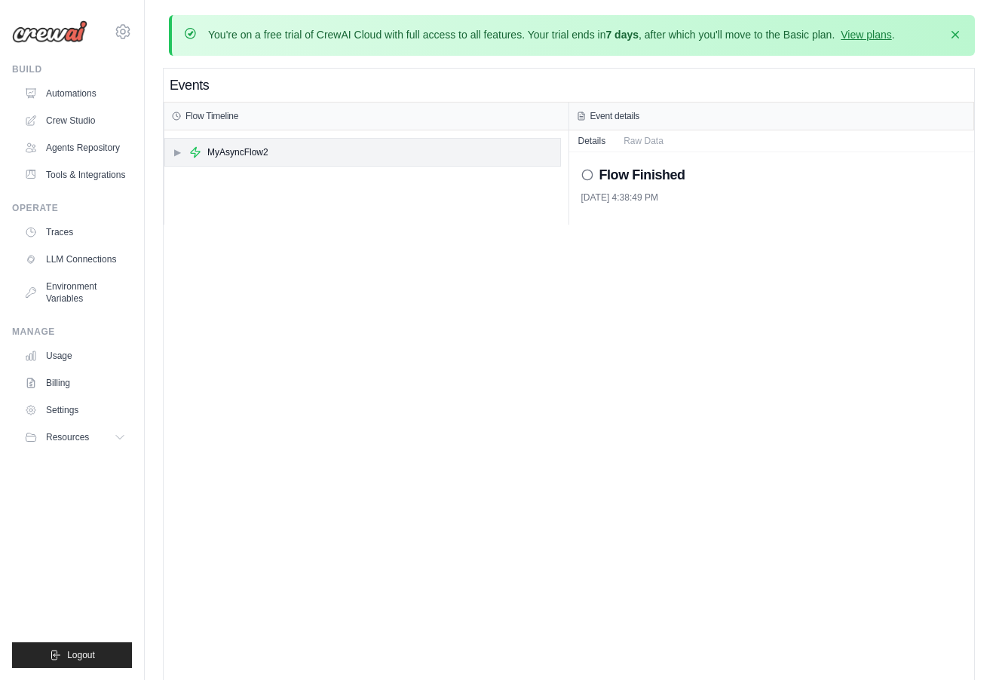
click at [179, 161] on div "▶ MyAsyncFlow2" at bounding box center [362, 152] width 395 height 27
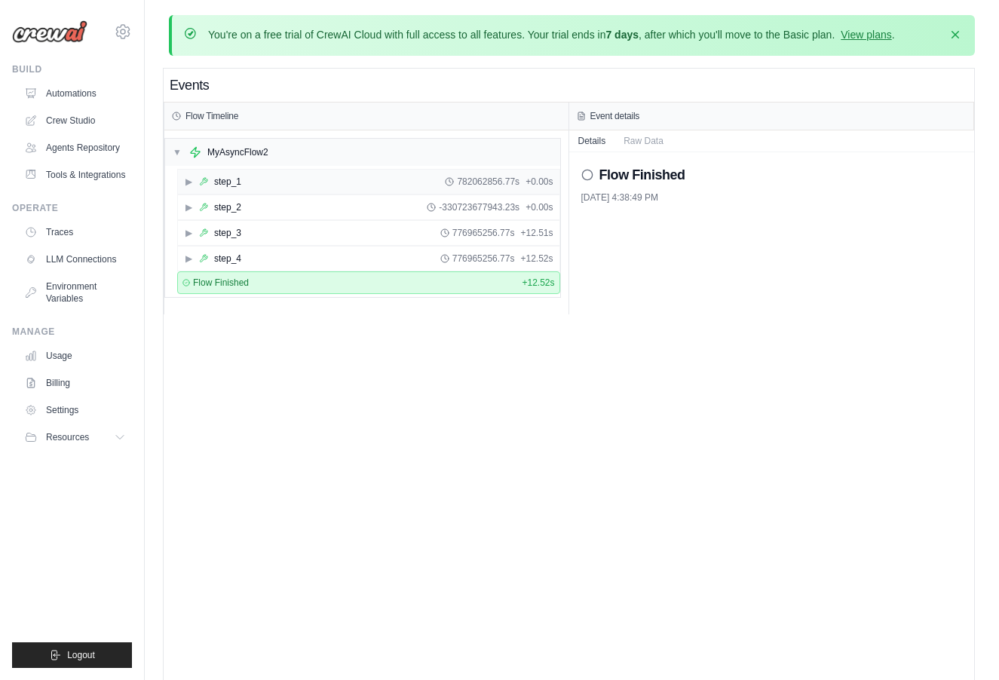
click at [189, 183] on span "▶" at bounding box center [188, 182] width 9 height 12
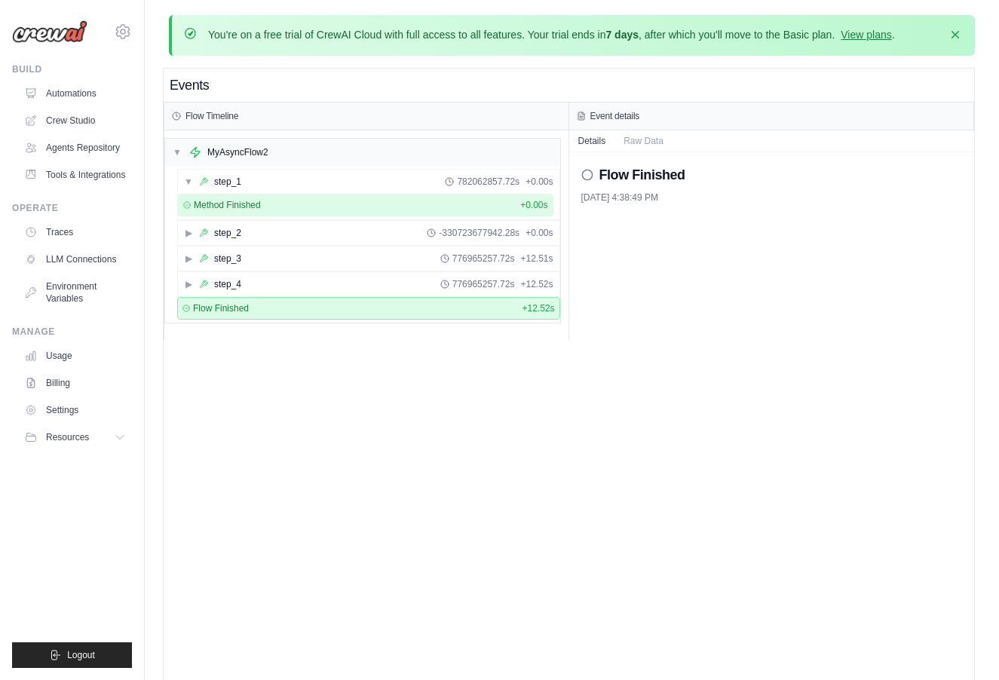
click at [202, 204] on span "Method Finished" at bounding box center [227, 205] width 67 height 12
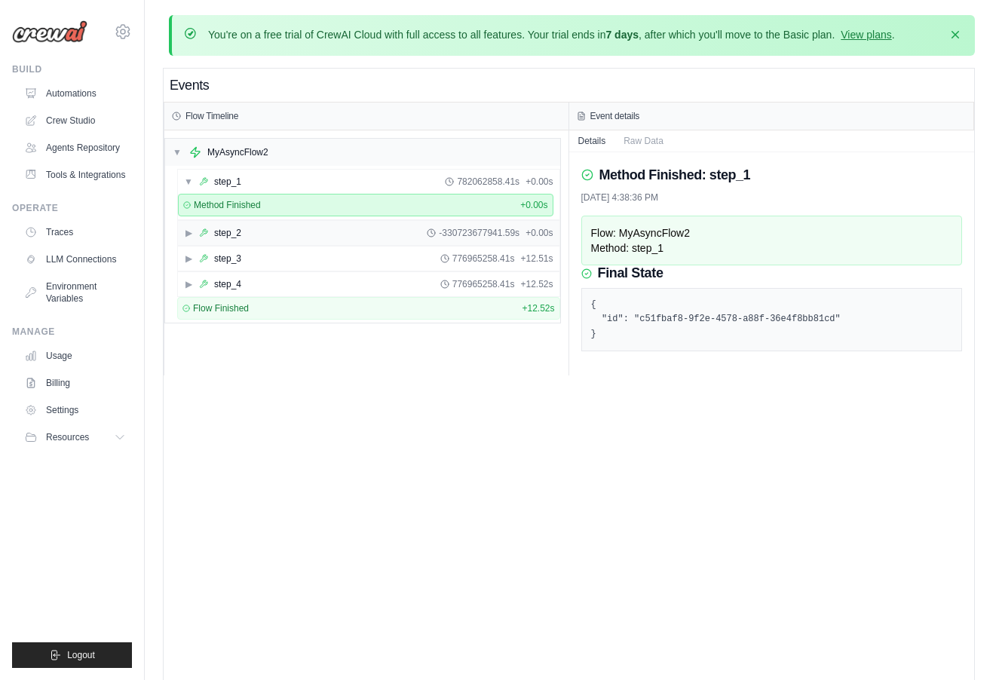
click at [193, 240] on div "▶ step_2 -330723677941.59s + 0.00s" at bounding box center [369, 233] width 382 height 24
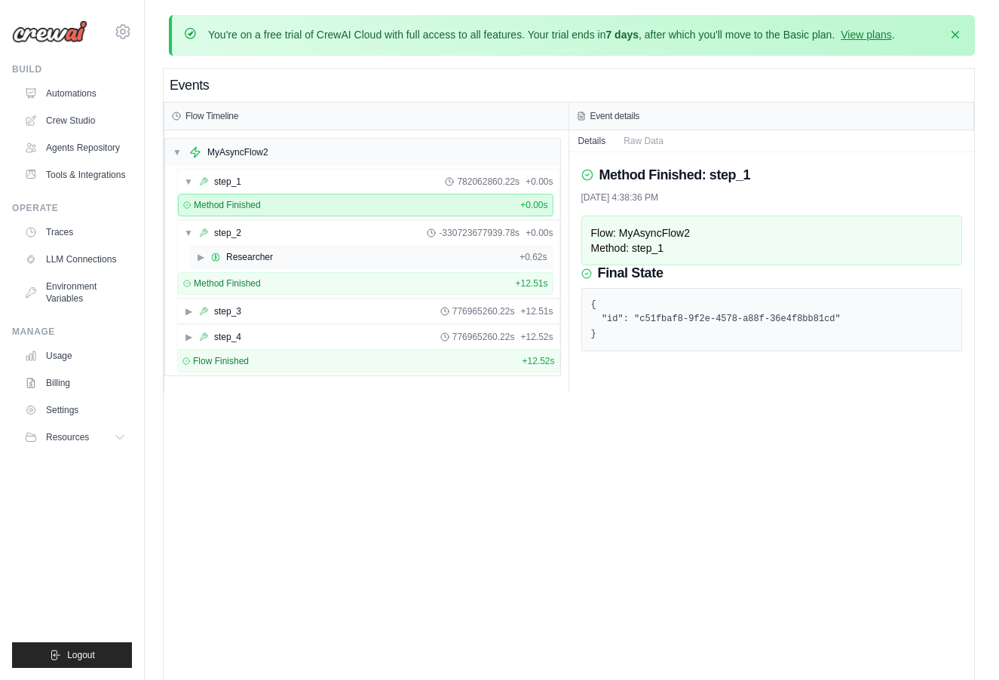
click at [228, 257] on div "Researcher" at bounding box center [249, 257] width 47 height 12
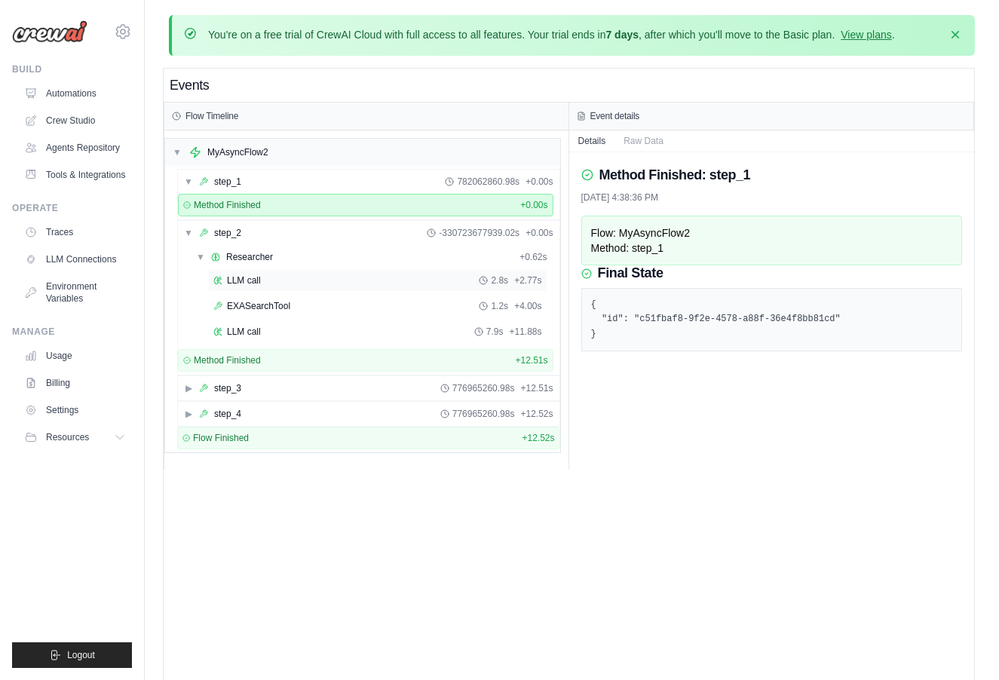
click at [239, 281] on span "LLM call" at bounding box center [244, 281] width 34 height 12
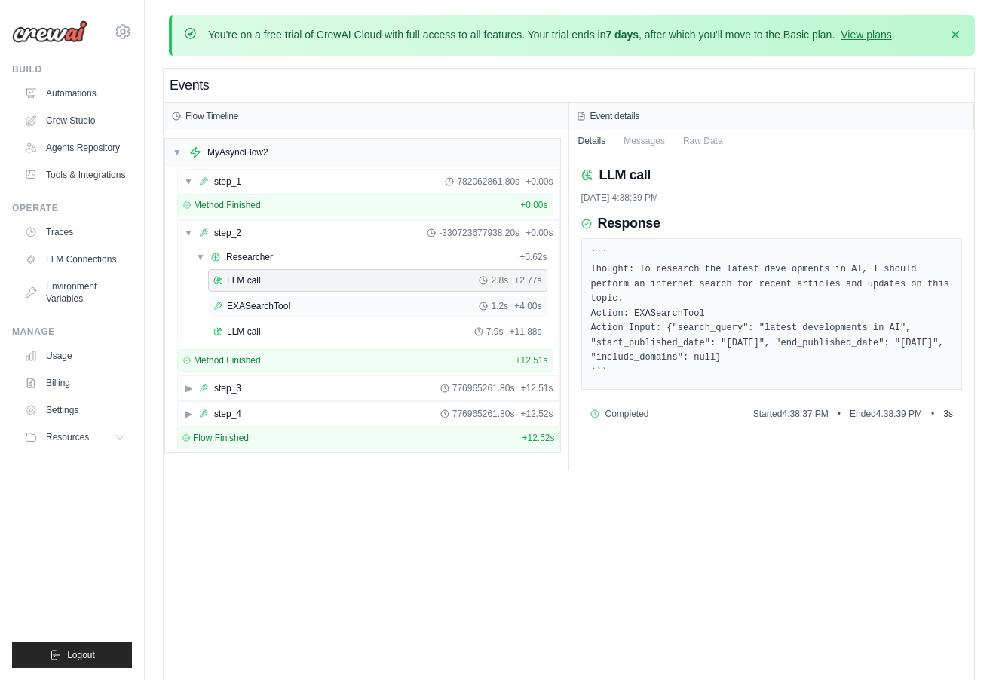
click at [253, 301] on span "EXASearchTool" at bounding box center [258, 306] width 63 height 12
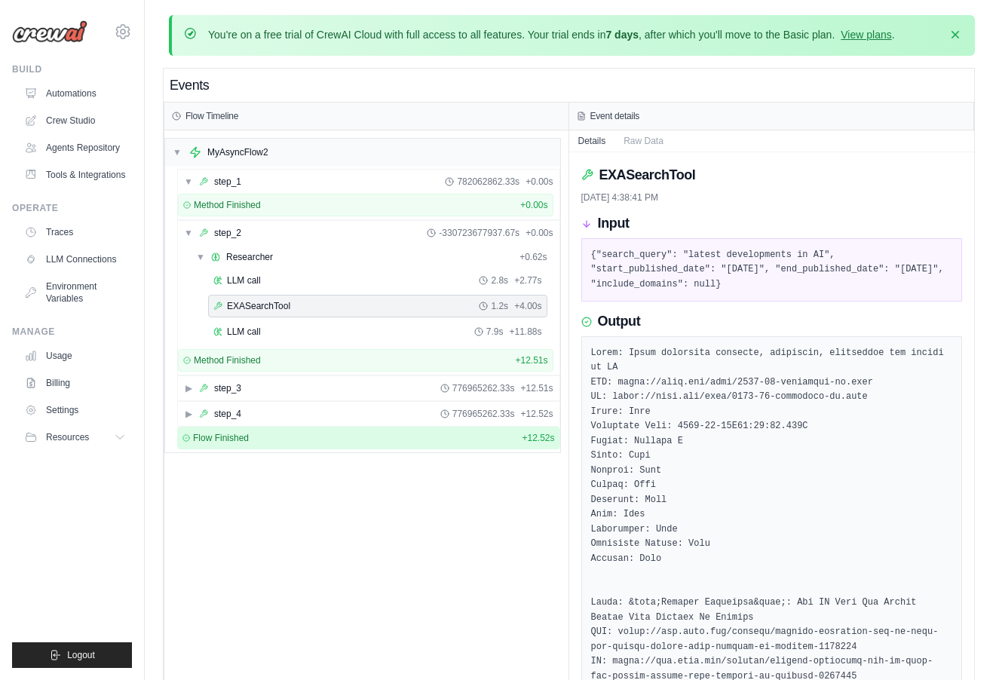
click at [316, 434] on div "Flow Finished + 12.52s" at bounding box center [369, 438] width 373 height 12
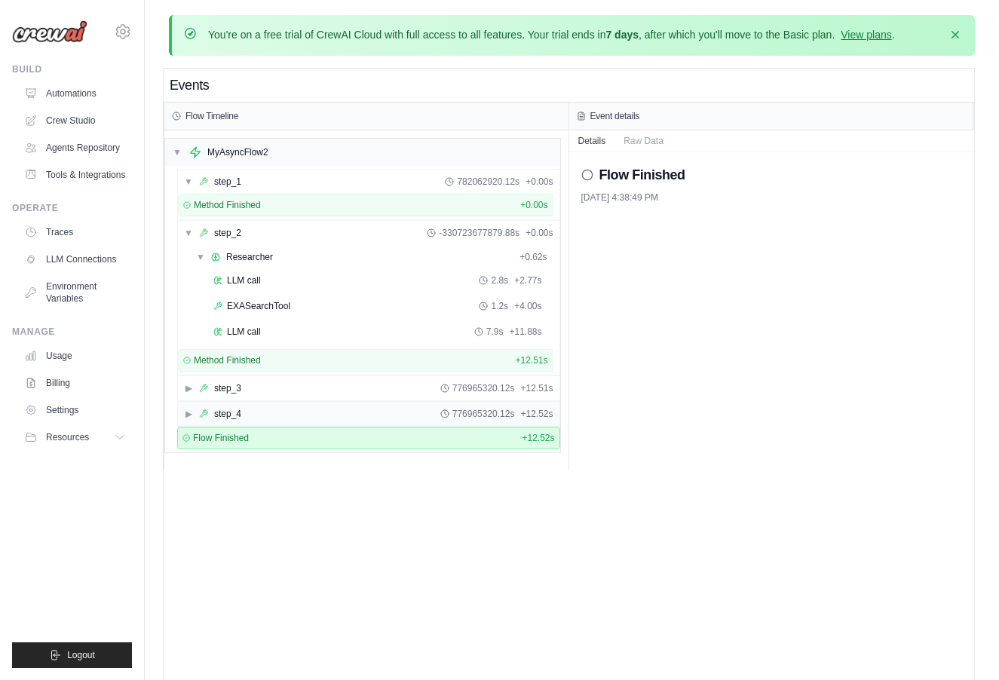
click at [318, 421] on div "▶ step_4 776965320.12s + 12.52s" at bounding box center [369, 414] width 382 height 24
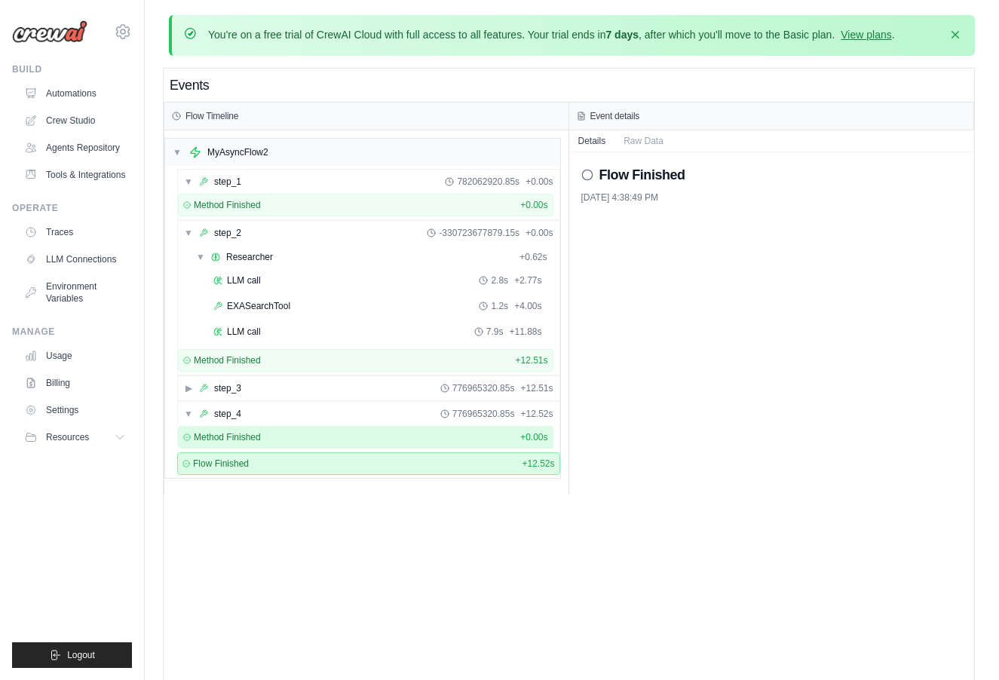
click at [306, 443] on div "Method Finished + 0.00s" at bounding box center [365, 437] width 365 height 12
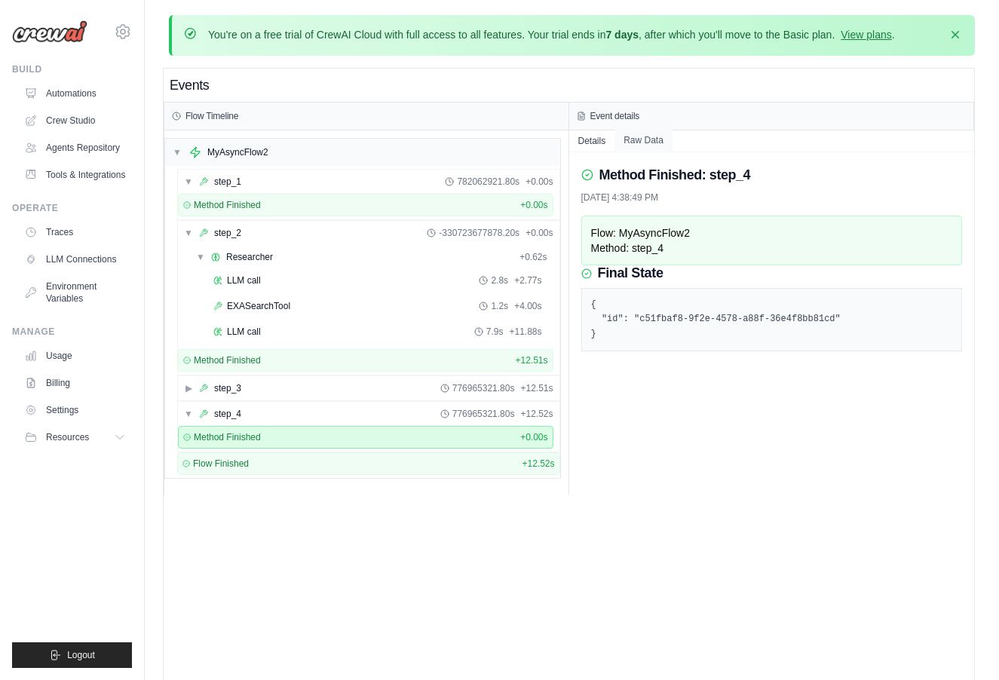
click at [643, 136] on button "Raw Data" at bounding box center [644, 140] width 58 height 21
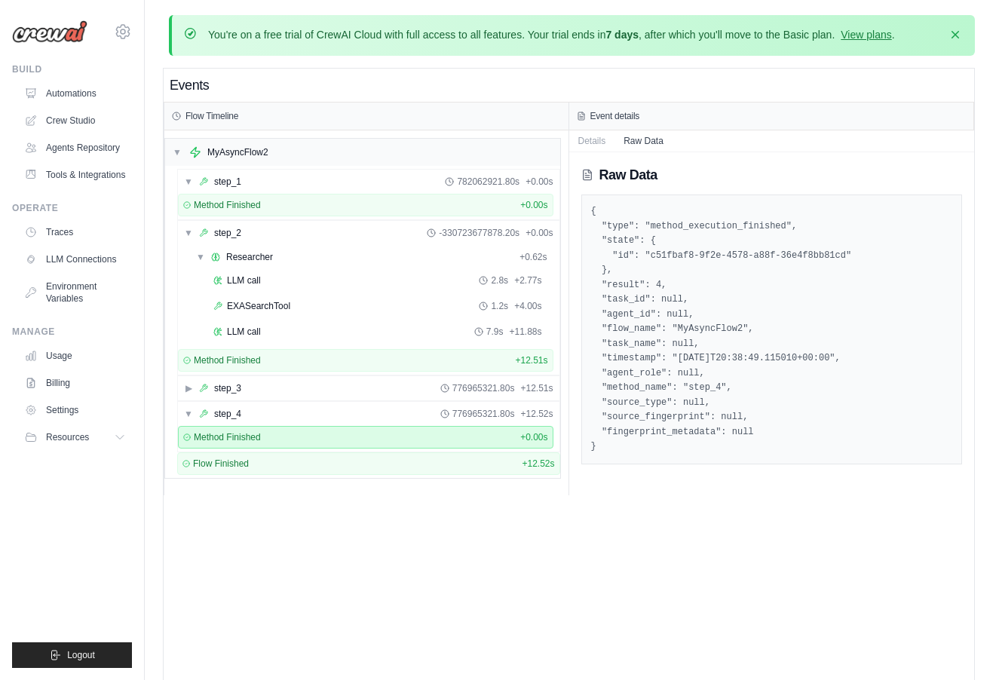
click at [741, 538] on div "Events Flow Timeline ▼ MyAsyncFlow2 ▼ step_1 782062921.80s + 0.00s Method Finis…" at bounding box center [569, 409] width 811 height 680
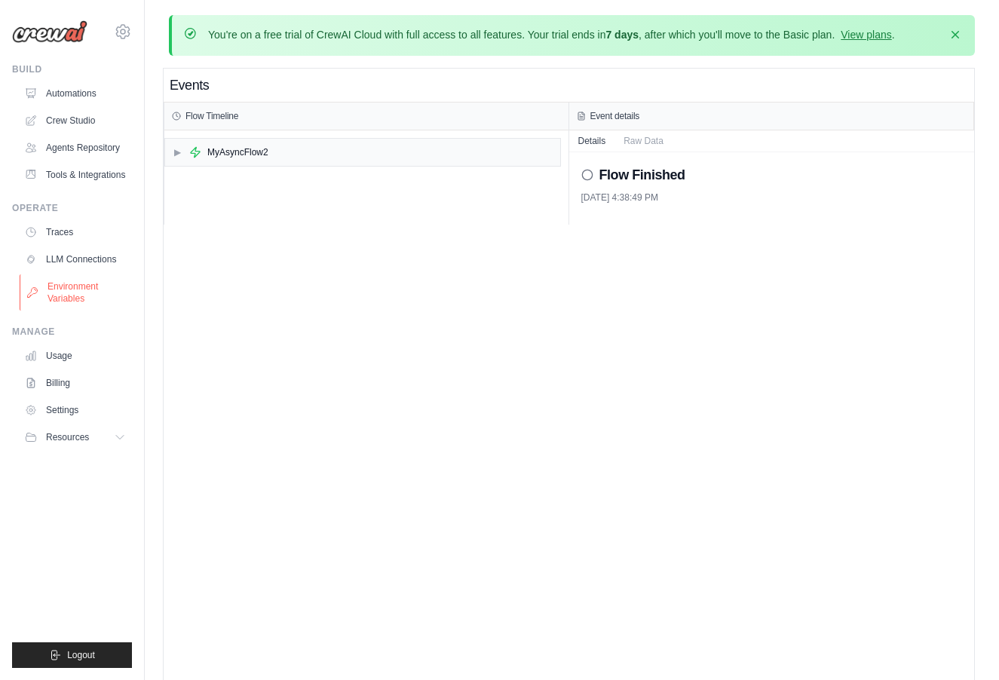
click at [91, 286] on link "Environment Variables" at bounding box center [77, 293] width 114 height 36
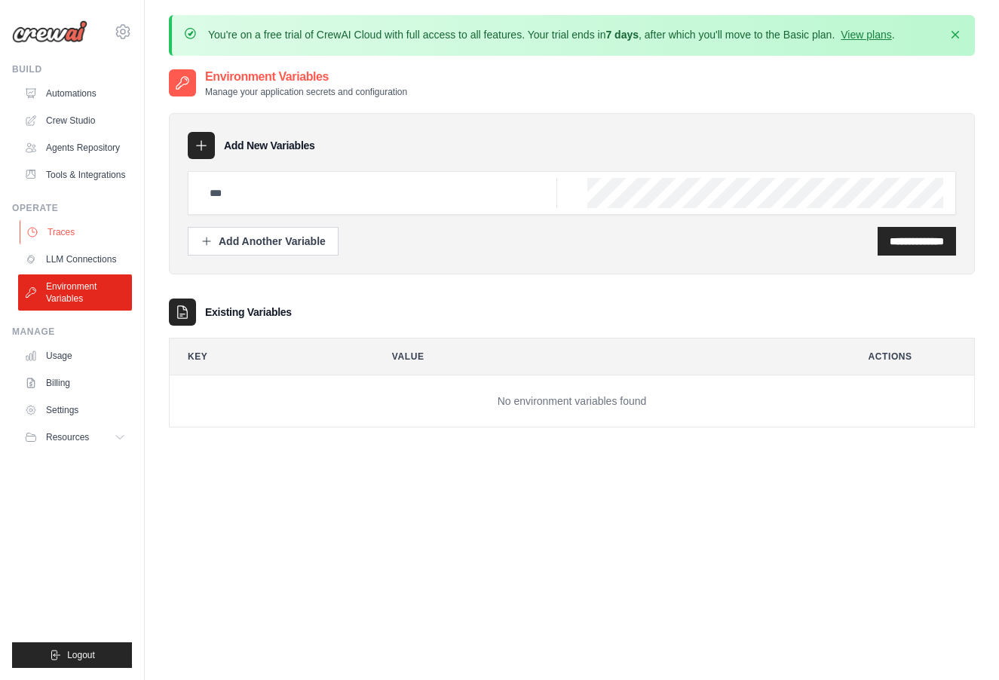
click at [86, 238] on link "Traces" at bounding box center [77, 232] width 114 height 24
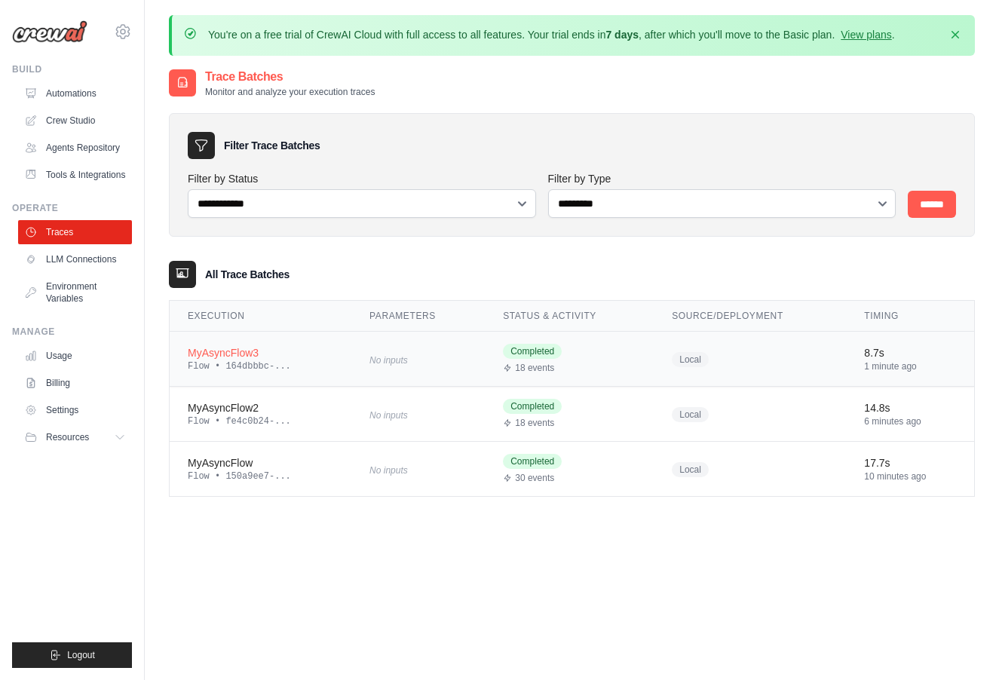
click at [290, 357] on div "MyAsyncFlow3" at bounding box center [261, 352] width 146 height 15
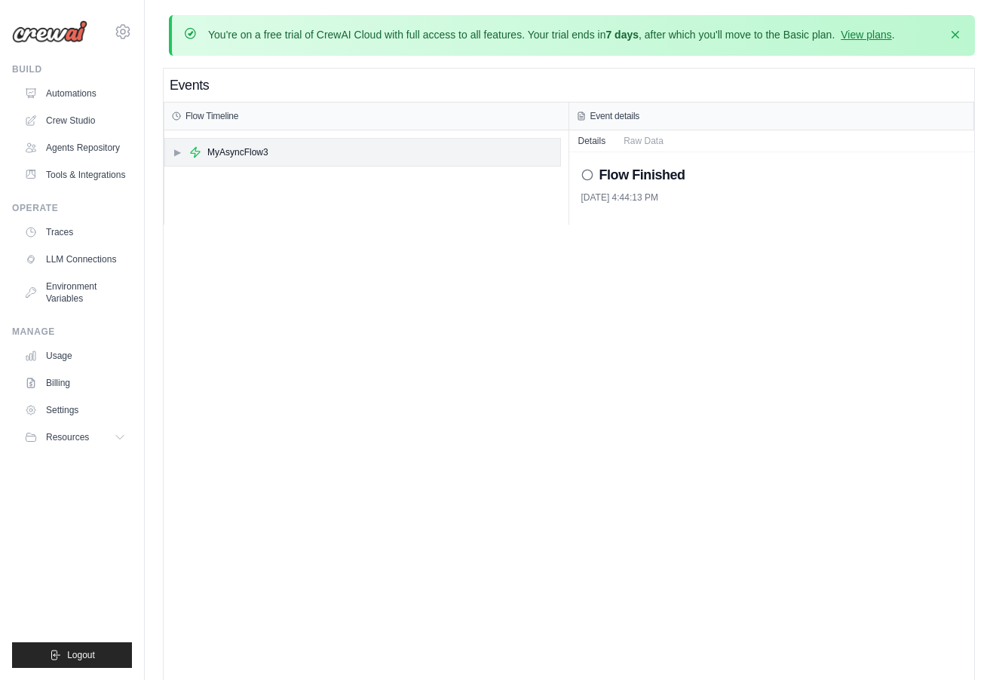
click at [252, 149] on div "MyAsyncFlow3" at bounding box center [237, 152] width 61 height 12
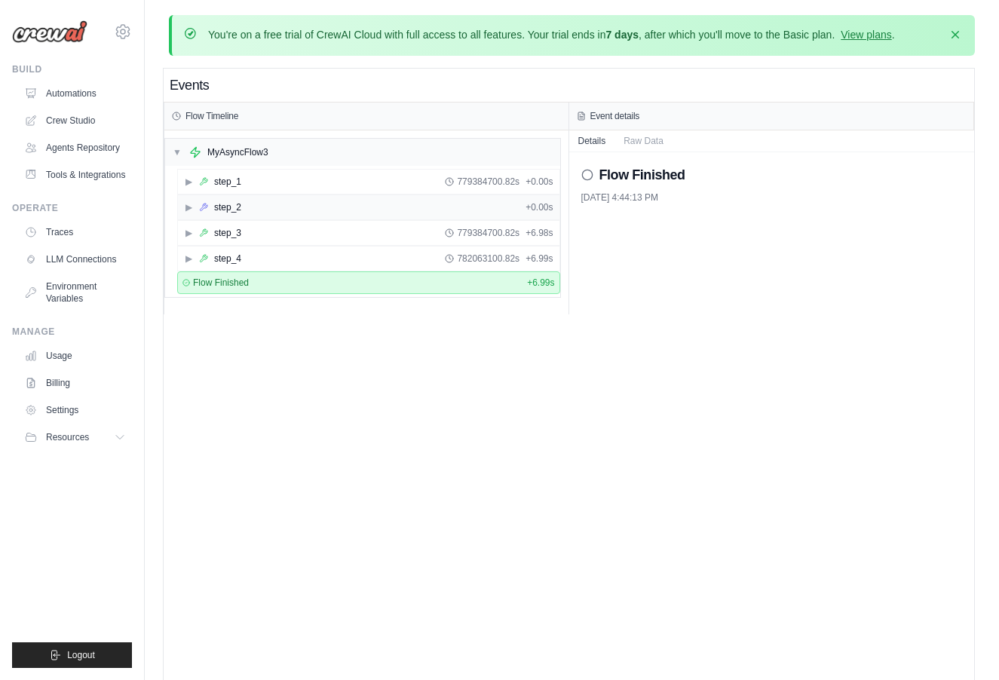
click at [230, 202] on div "step_2" at bounding box center [227, 207] width 27 height 12
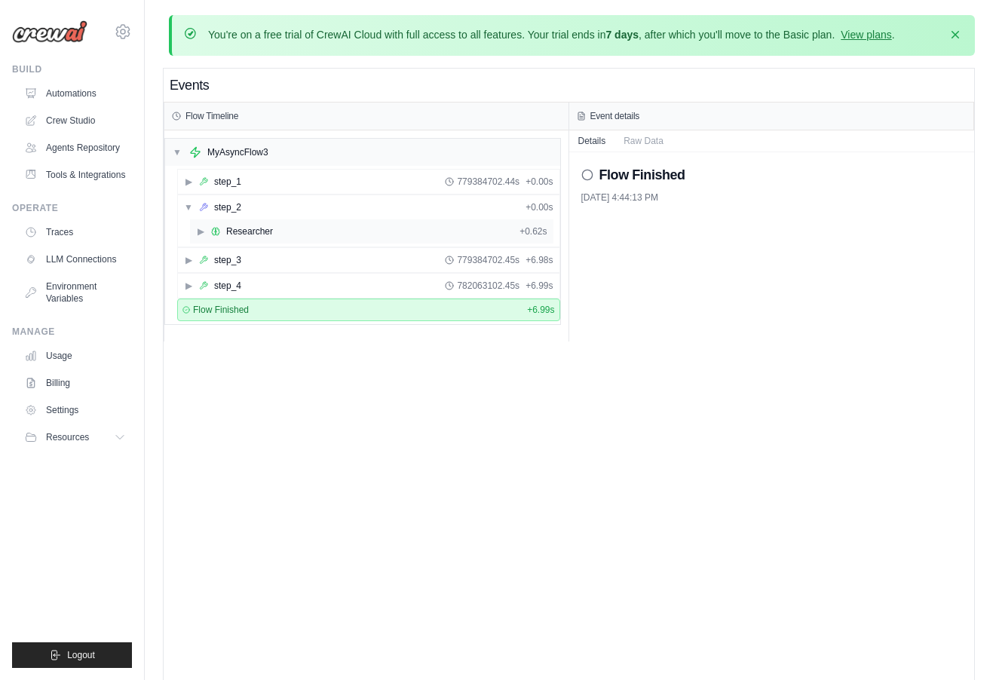
click at [237, 229] on div "Researcher" at bounding box center [249, 231] width 47 height 12
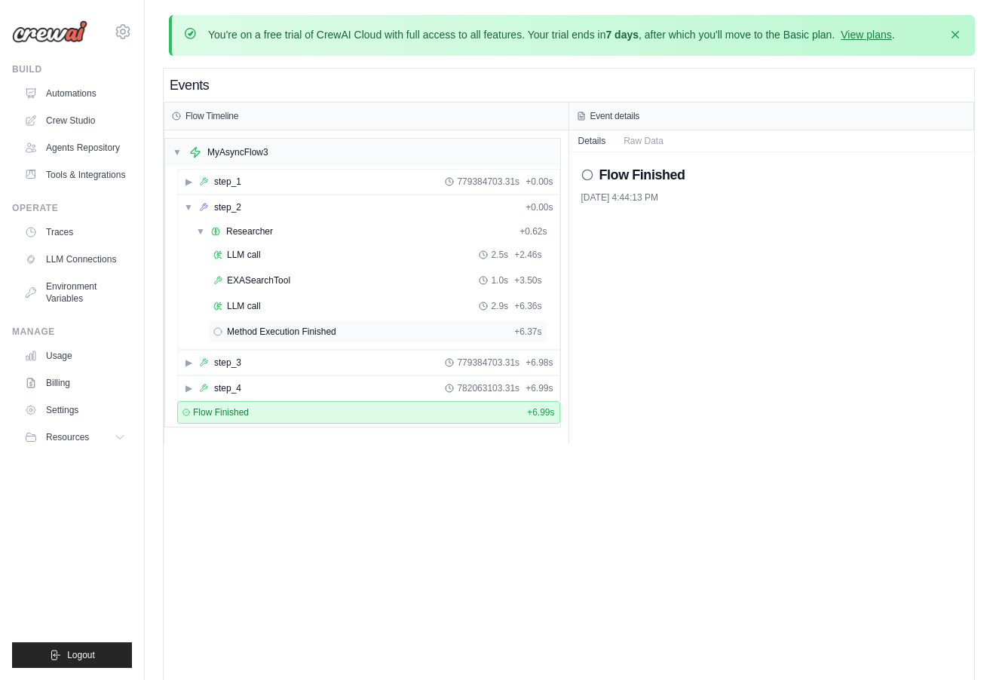
click at [270, 328] on span "Method Execution Finished" at bounding box center [281, 332] width 109 height 12
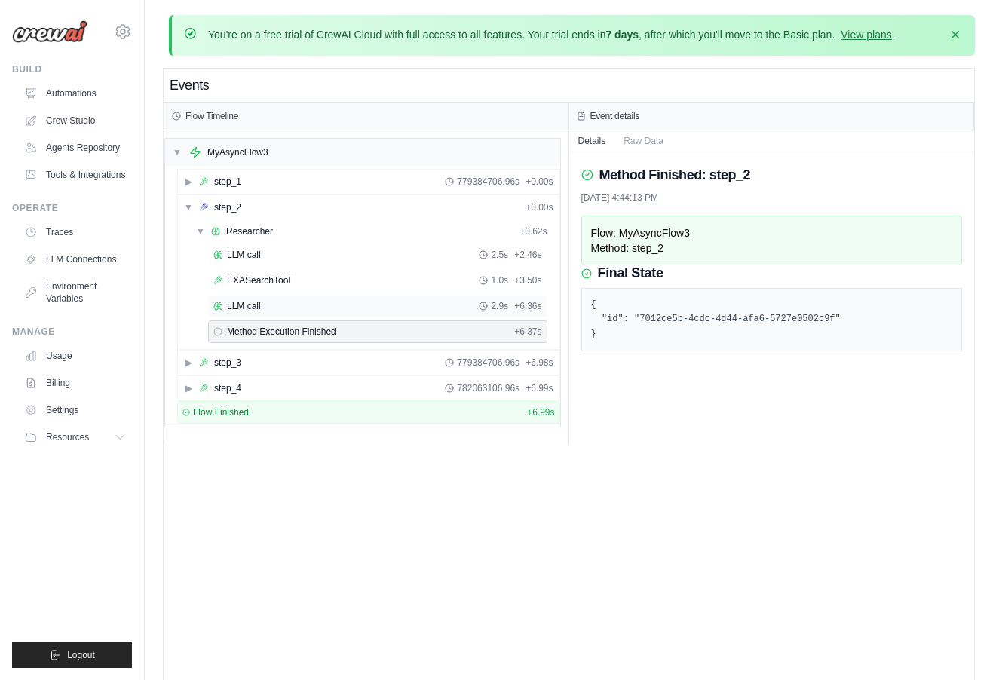
click at [278, 305] on div "LLM call 2.9s + 6.36s" at bounding box center [377, 306] width 329 height 12
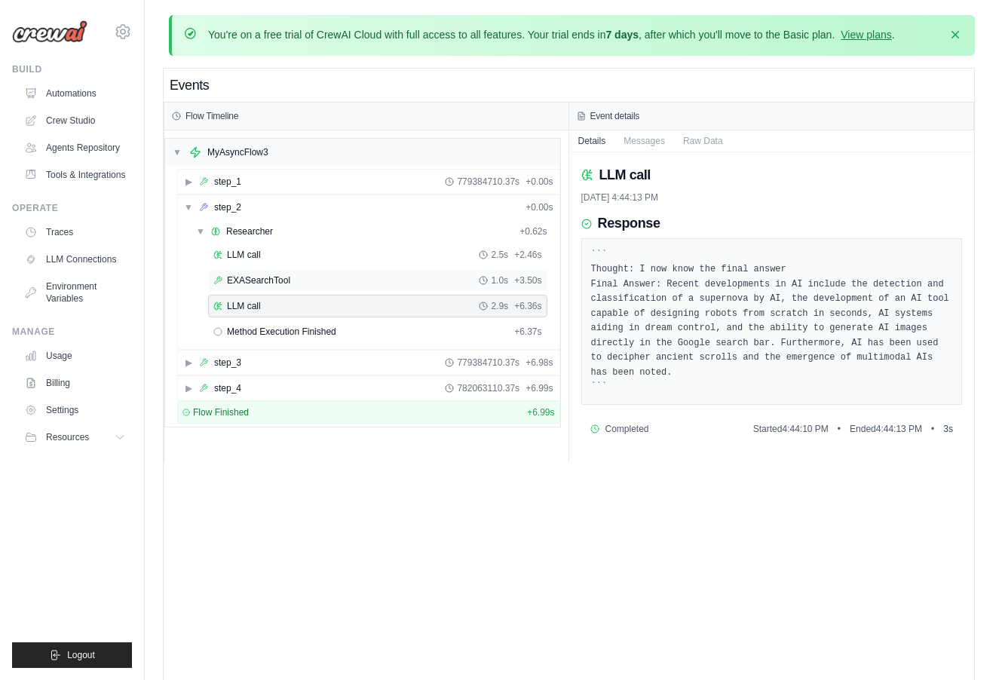
click at [290, 284] on span "EXASearchTool" at bounding box center [258, 281] width 63 height 12
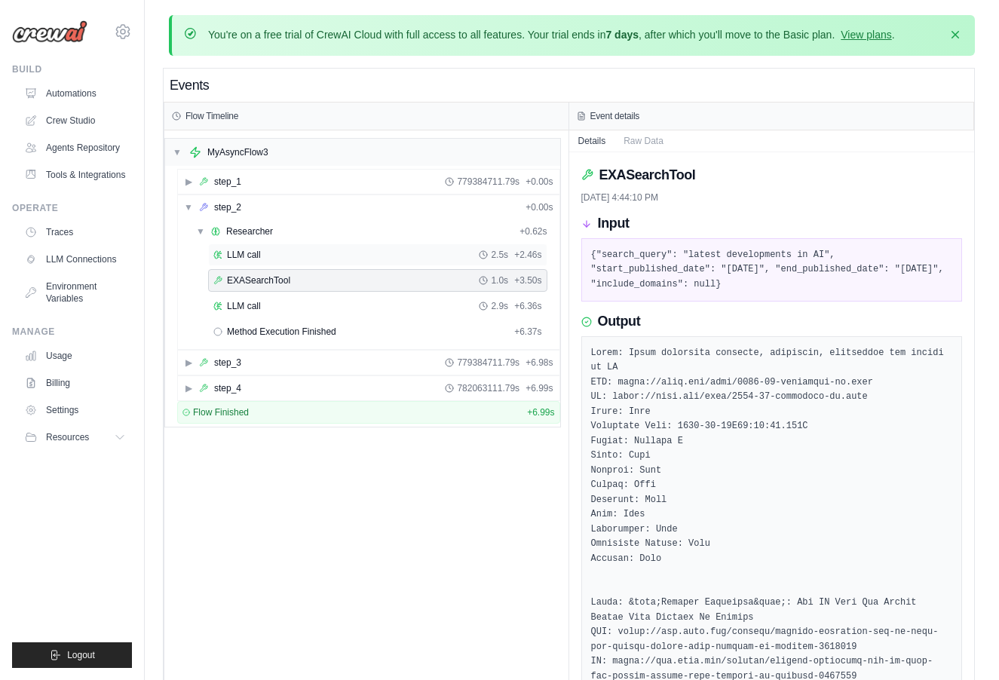
click at [299, 255] on div "LLM call 2.5s + 2.46s" at bounding box center [377, 255] width 329 height 12
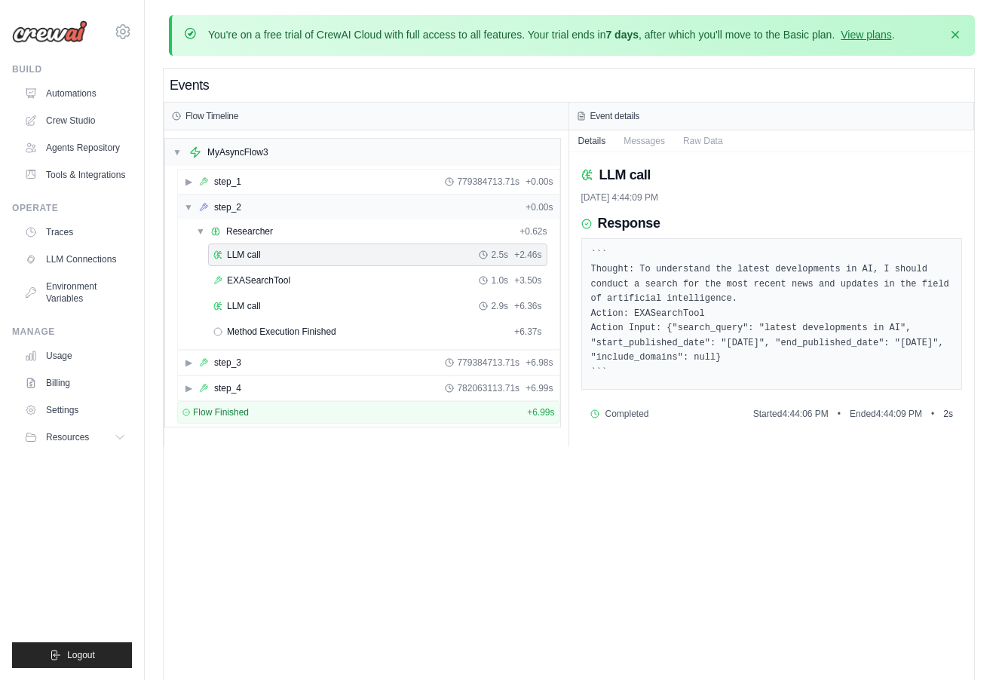
click at [201, 199] on div "▼ step_2 + 0.00s" at bounding box center [369, 207] width 382 height 24
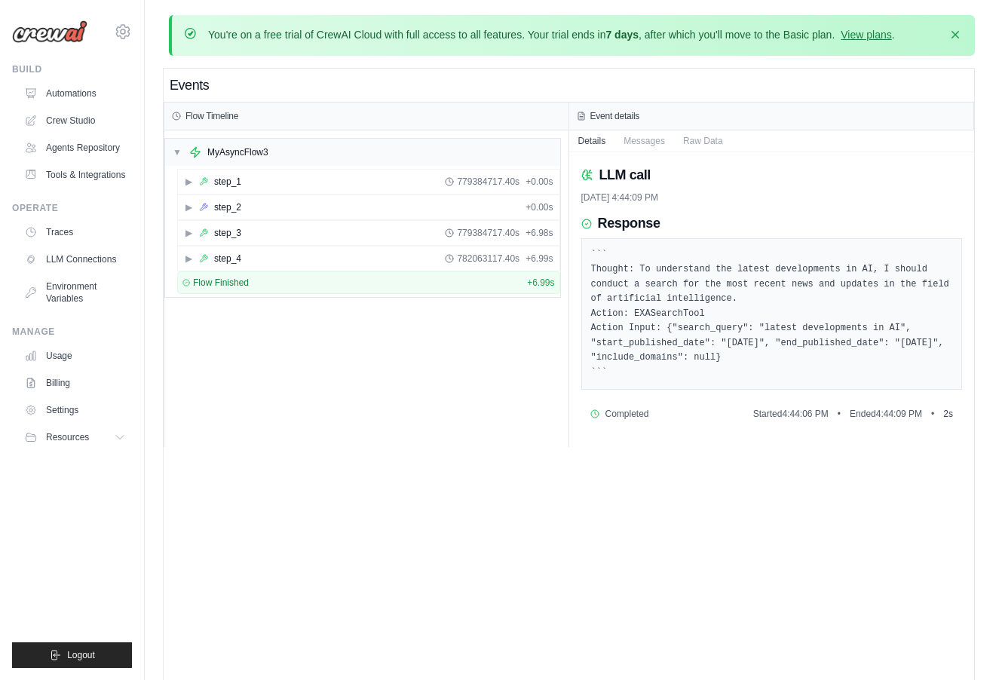
click at [245, 365] on div "▼ MyAsyncFlow3 ▶ step_1 779384717.40s + 0.00s ▶ step_2 + 0.00s ▶ step_3 7793847…" at bounding box center [366, 288] width 404 height 317
click at [225, 359] on div "▼ MyAsyncFlow3 ▶ step_1 779384717.40s + 0.00s ▶ step_2 + 0.00s ▶ step_3 7793847…" at bounding box center [366, 288] width 404 height 317
click at [188, 180] on span "▶" at bounding box center [188, 182] width 9 height 12
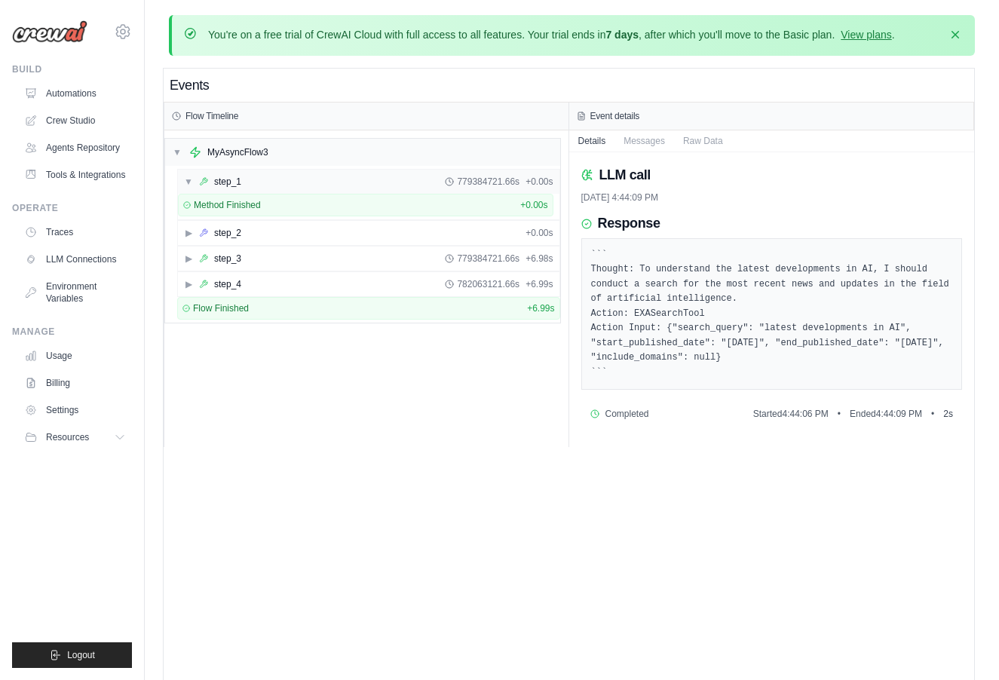
click at [189, 184] on span "▼" at bounding box center [188, 182] width 9 height 12
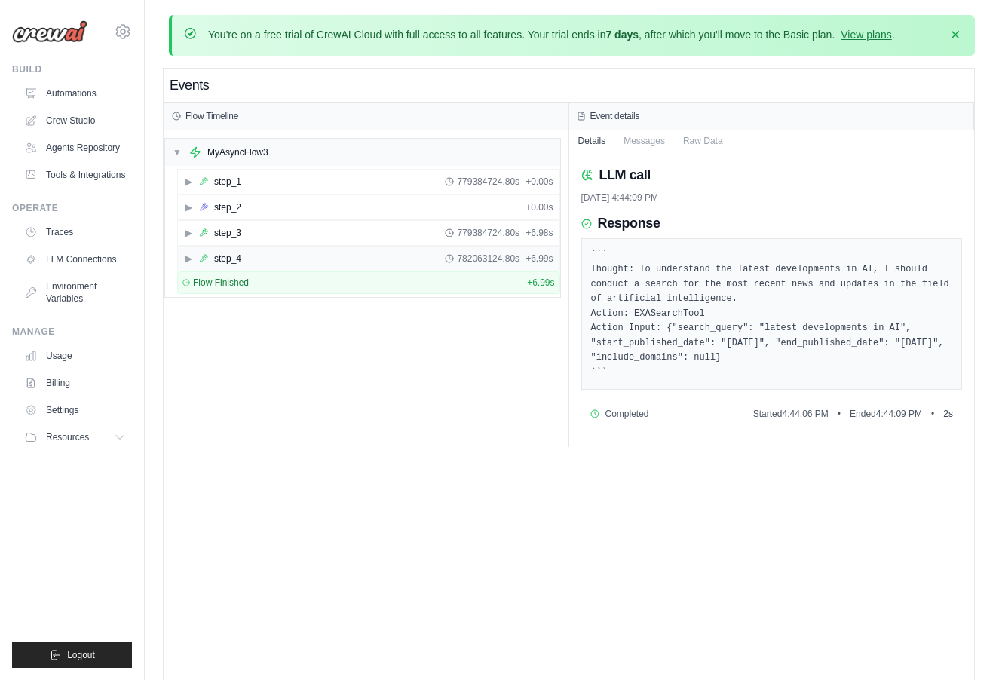
click at [186, 253] on span "▶" at bounding box center [188, 259] width 9 height 12
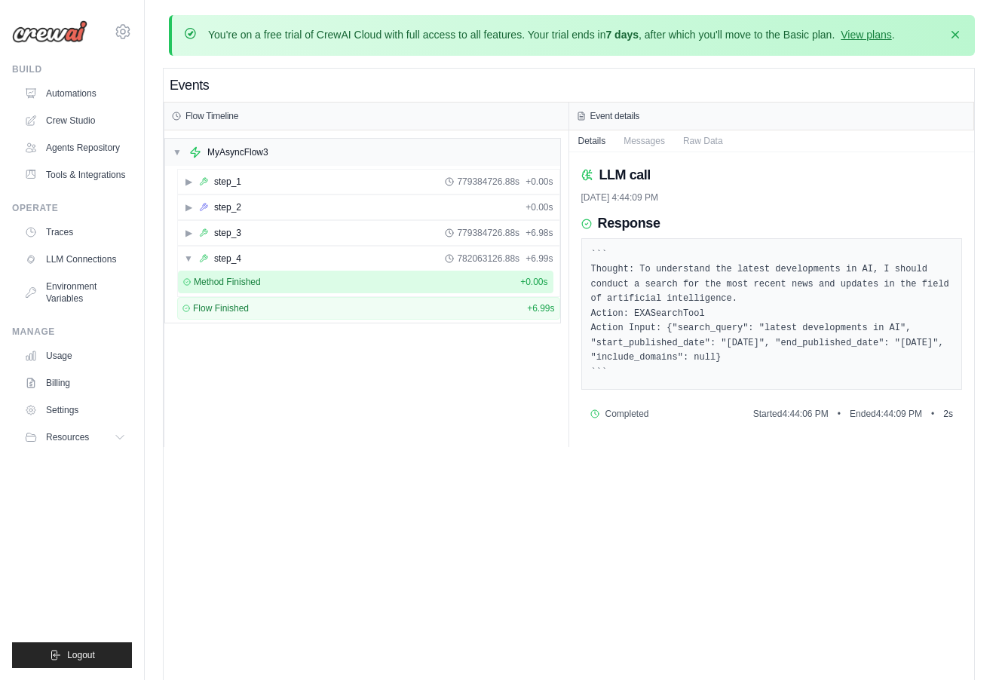
click at [191, 276] on div "Method Finished" at bounding box center [222, 282] width 78 height 12
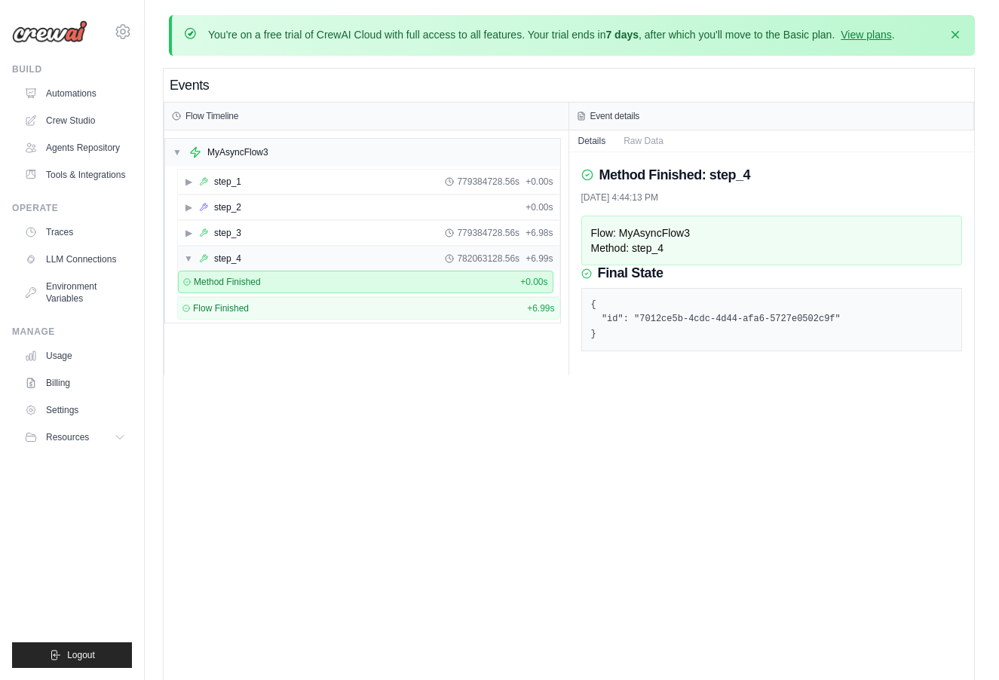
click at [189, 253] on span "▼" at bounding box center [188, 259] width 9 height 12
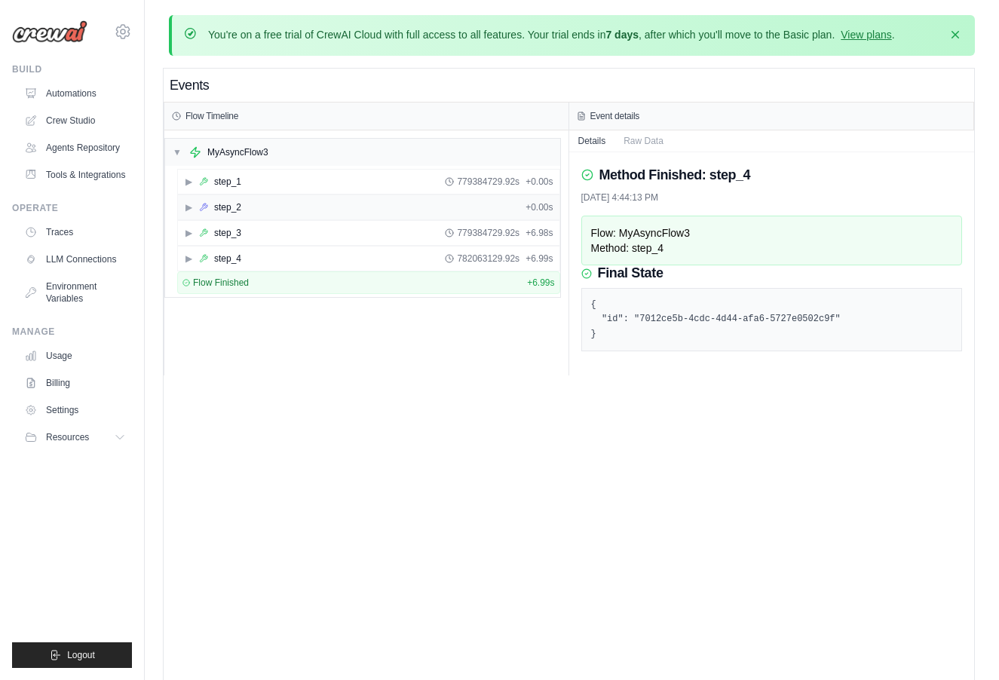
click at [192, 204] on span "▶" at bounding box center [188, 207] width 9 height 12
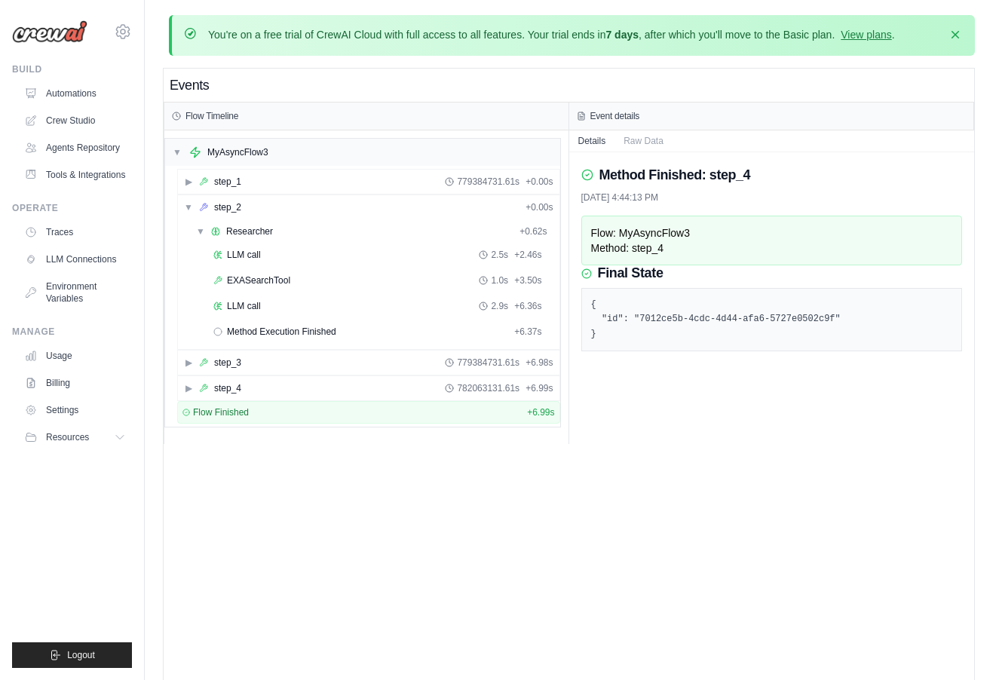
click at [570, 588] on div "Events Flow Timeline ▼ MyAsyncFlow3 ▶ step_1 779384731.61s + 0.00s ▼ step_2 + 0…" at bounding box center [569, 409] width 811 height 680
click at [387, 314] on div "LLM call 2.9s + 6.36s" at bounding box center [377, 306] width 339 height 23
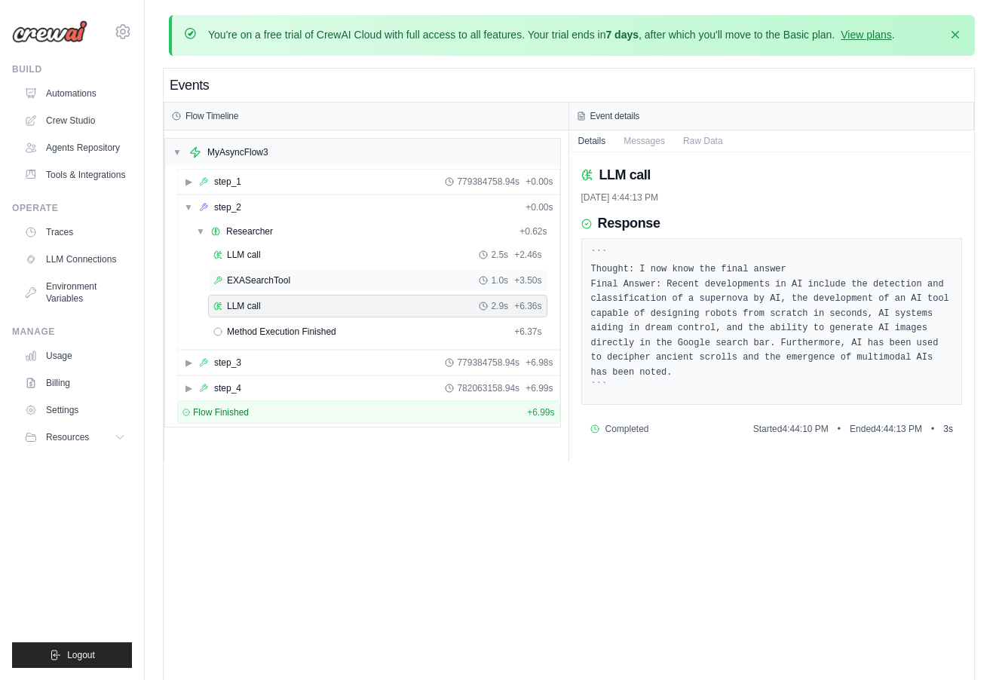
click at [300, 290] on div "EXASearchTool 1.0s + 3.50s" at bounding box center [377, 280] width 339 height 23
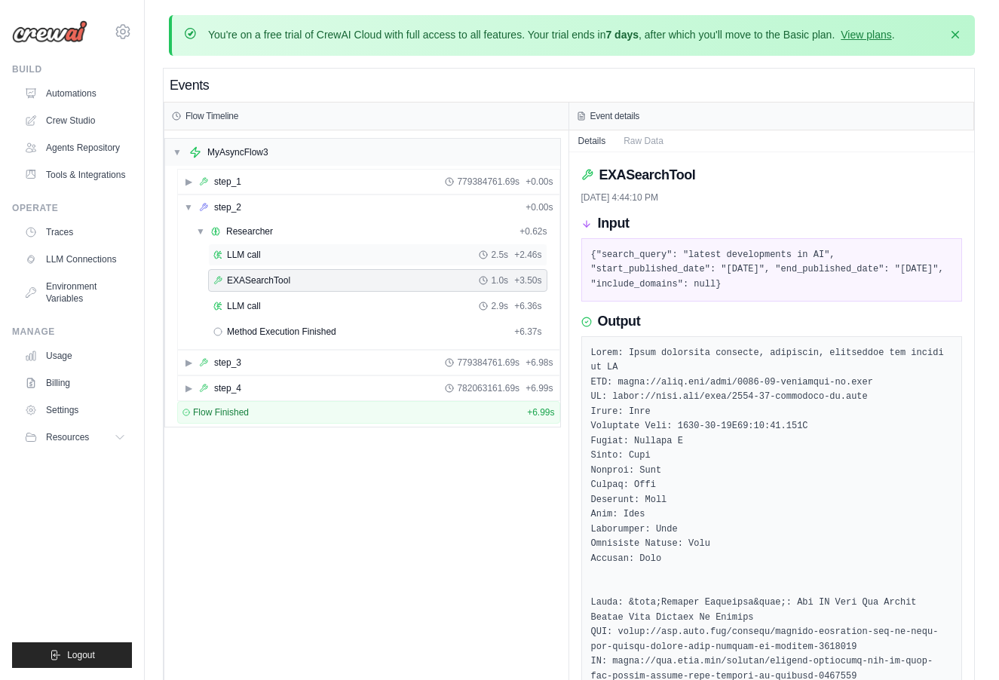
click at [323, 259] on div "LLM call 2.5s + 2.46s" at bounding box center [377, 255] width 329 height 12
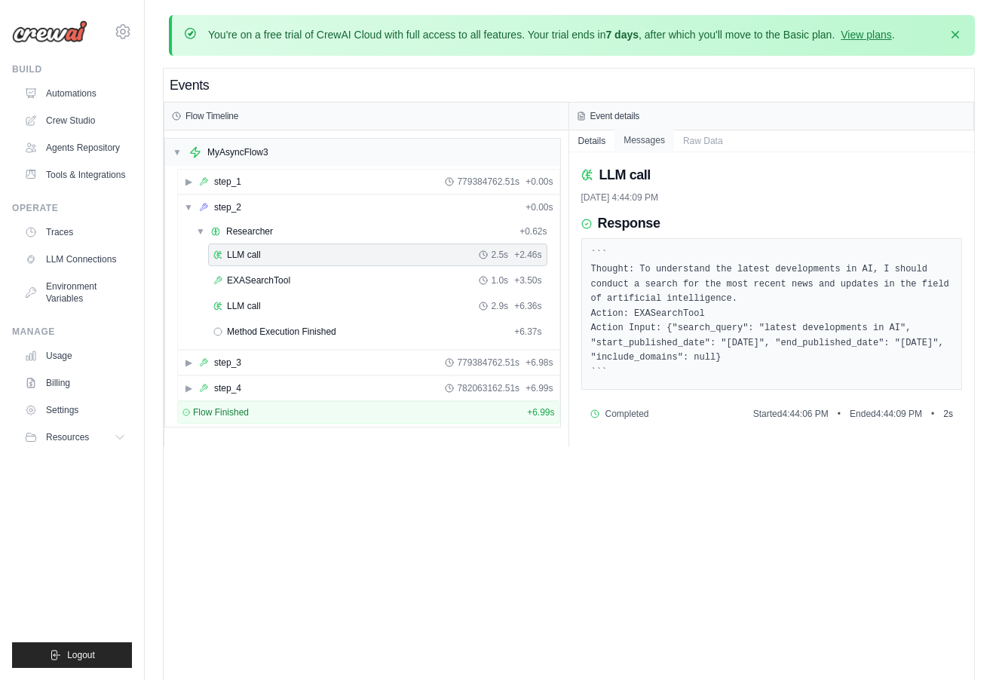
click at [655, 140] on button "Messages" at bounding box center [645, 140] width 60 height 21
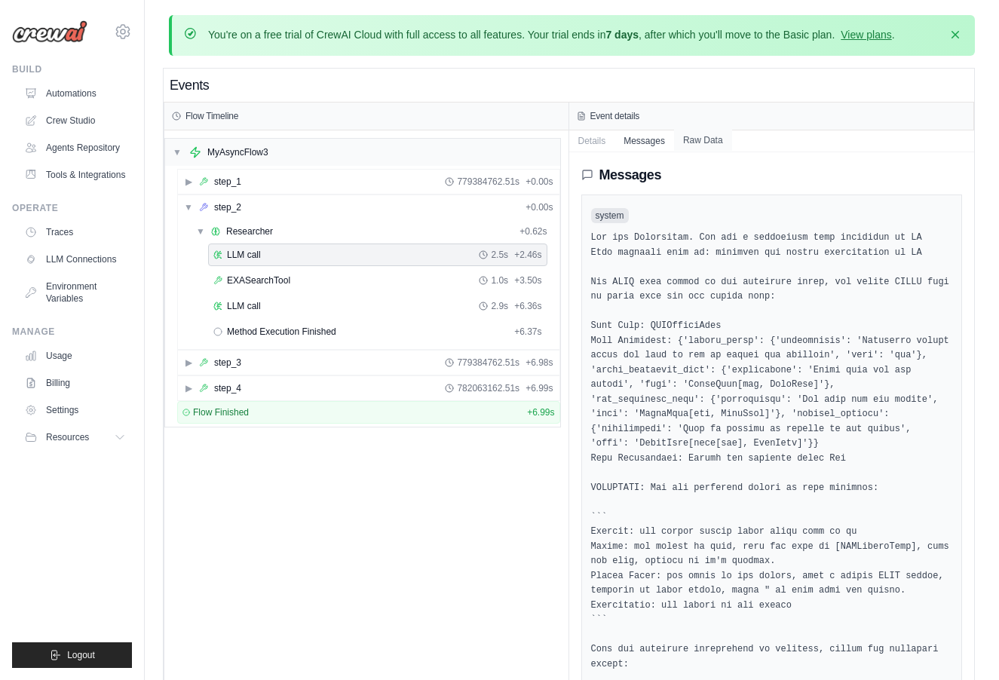
click at [697, 141] on button "Raw Data" at bounding box center [703, 140] width 58 height 21
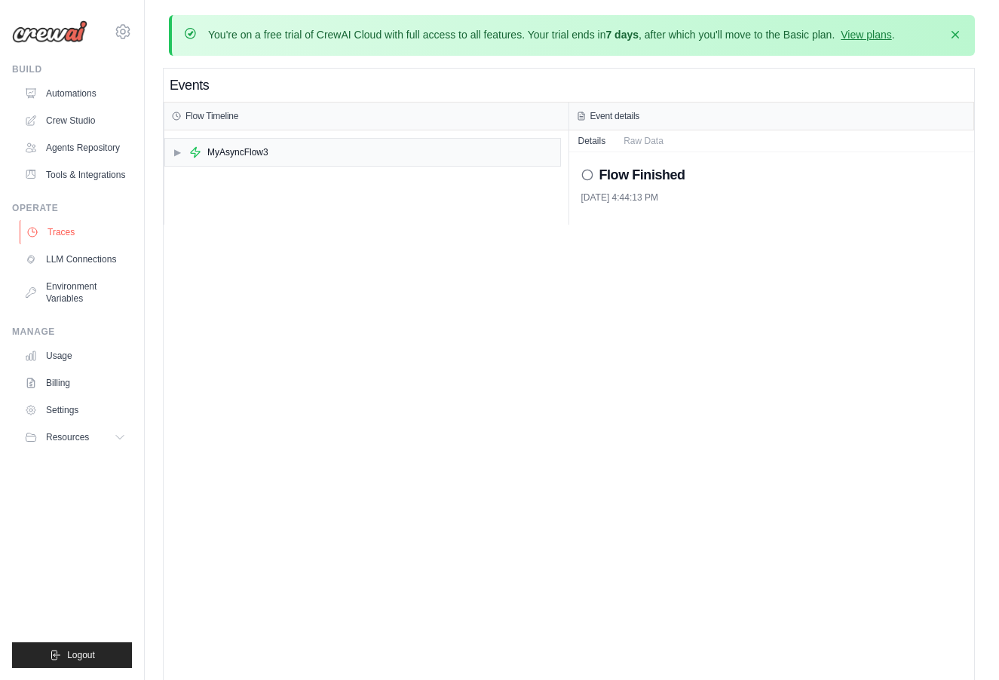
click at [77, 224] on link "Traces" at bounding box center [77, 232] width 114 height 24
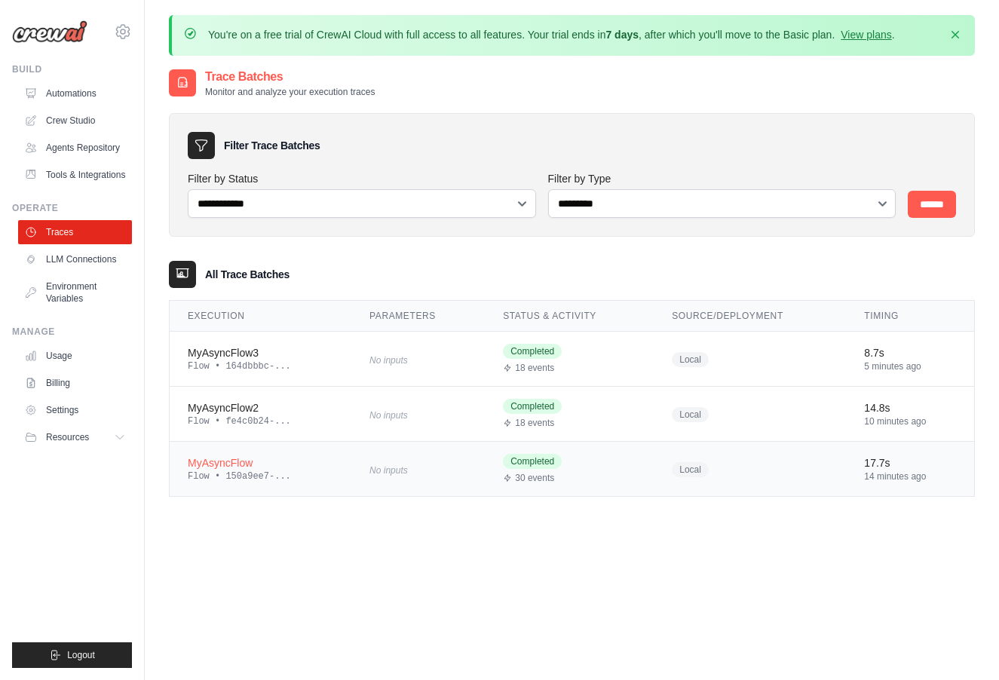
click at [327, 468] on div "MyAsyncFlow" at bounding box center [261, 463] width 146 height 15
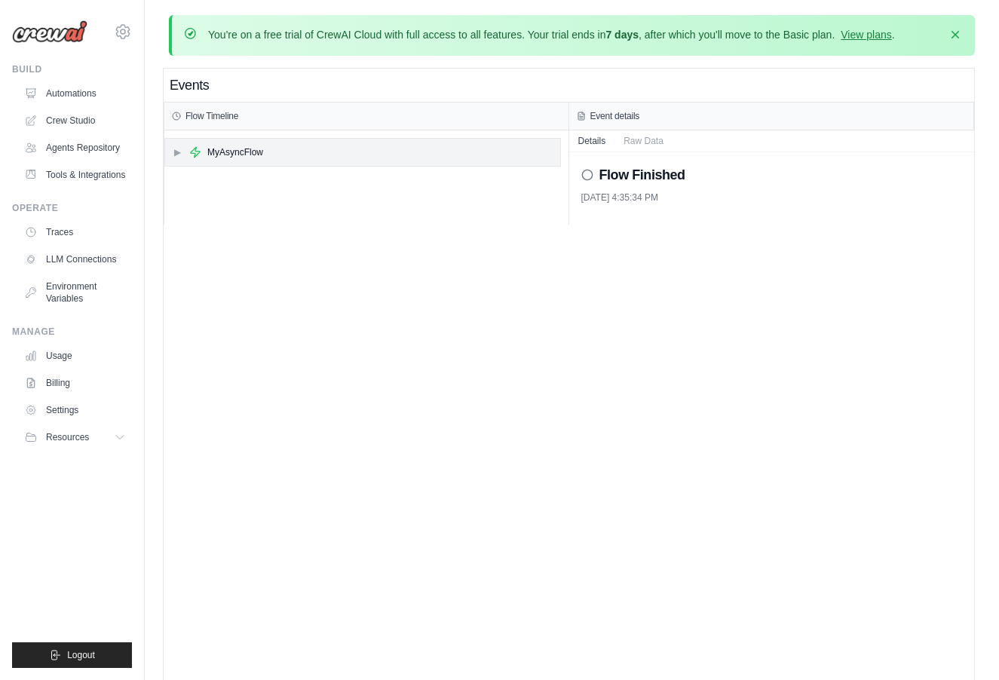
click at [246, 161] on div "▶ MyAsyncFlow" at bounding box center [362, 152] width 395 height 27
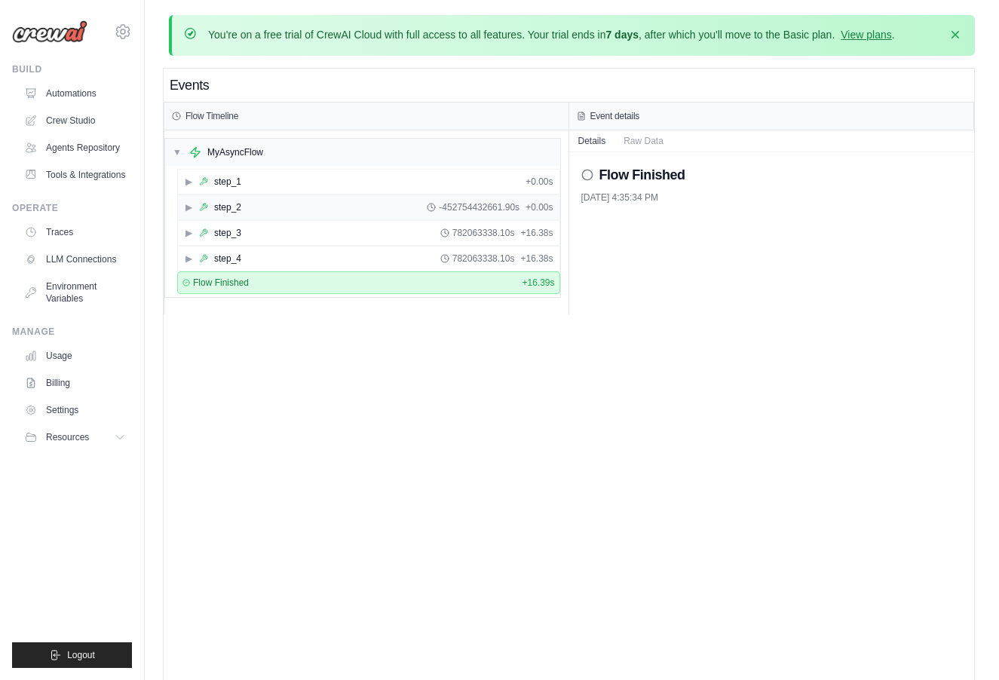
click at [247, 212] on div "▶ step_2 -452754432661.90s + 0.00s" at bounding box center [369, 207] width 382 height 24
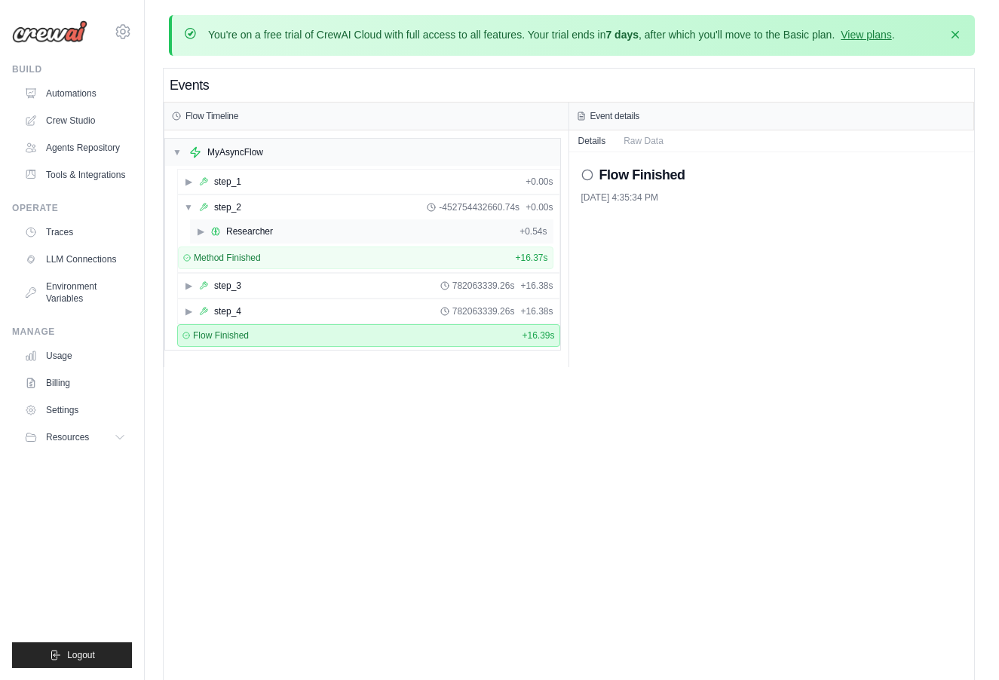
click at [243, 235] on div "Researcher" at bounding box center [249, 231] width 47 height 12
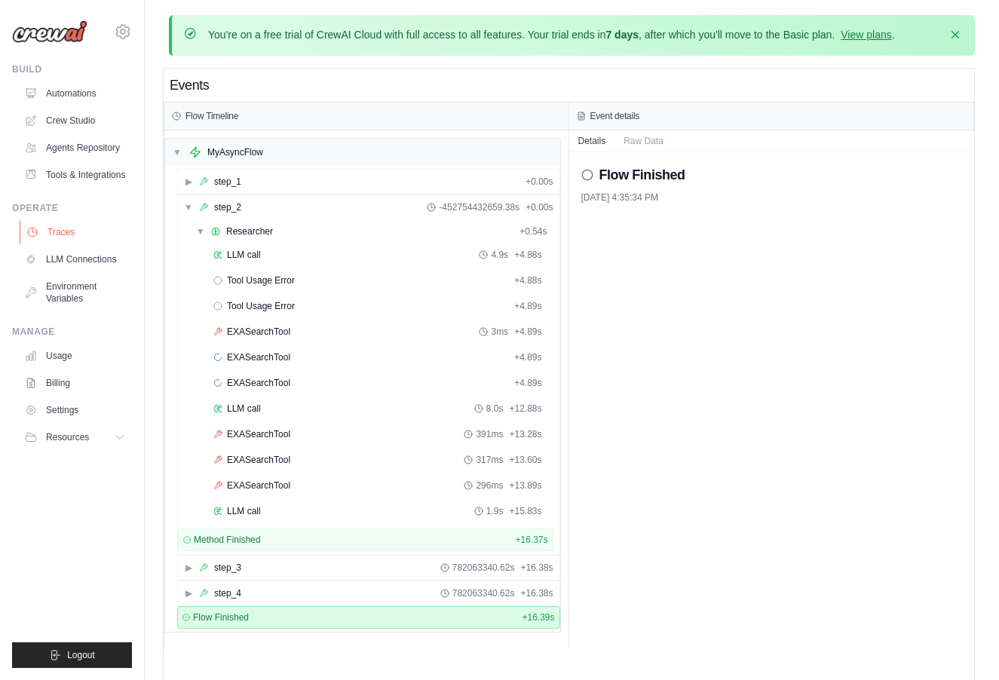
click at [90, 234] on link "Traces" at bounding box center [77, 232] width 114 height 24
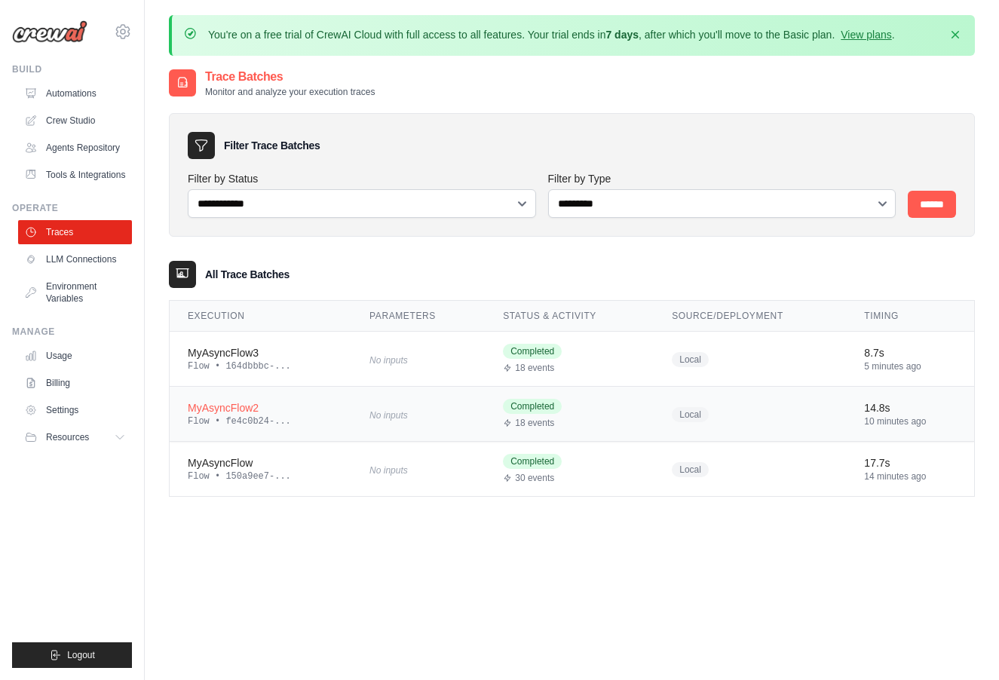
click at [271, 419] on div "Flow • fe4c0b24-..." at bounding box center [261, 422] width 146 height 12
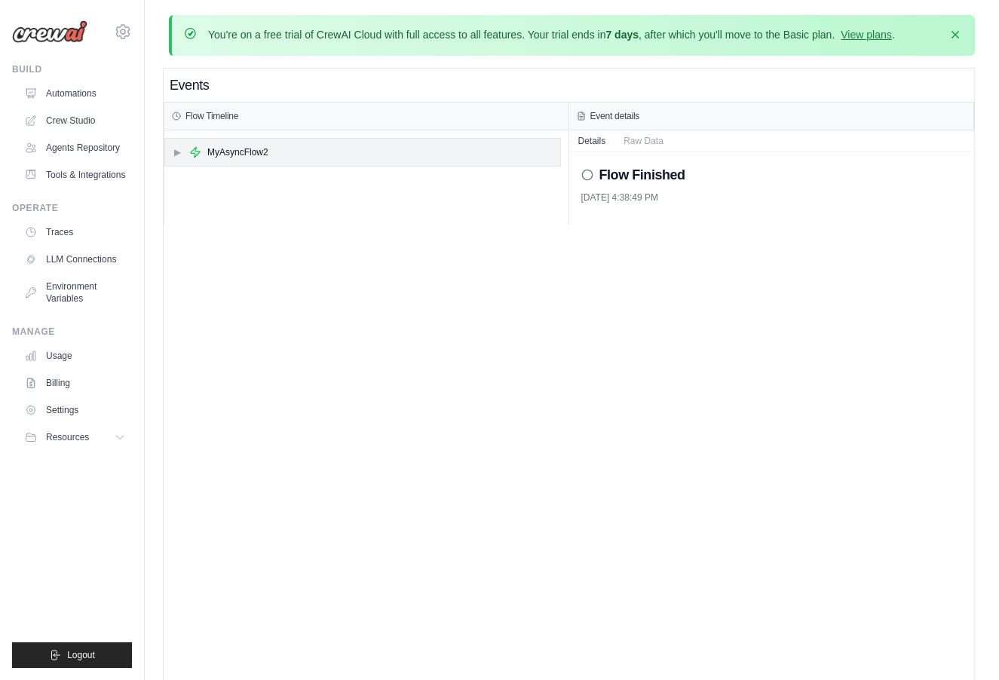
click at [178, 164] on div "▶ MyAsyncFlow2" at bounding box center [362, 152] width 395 height 27
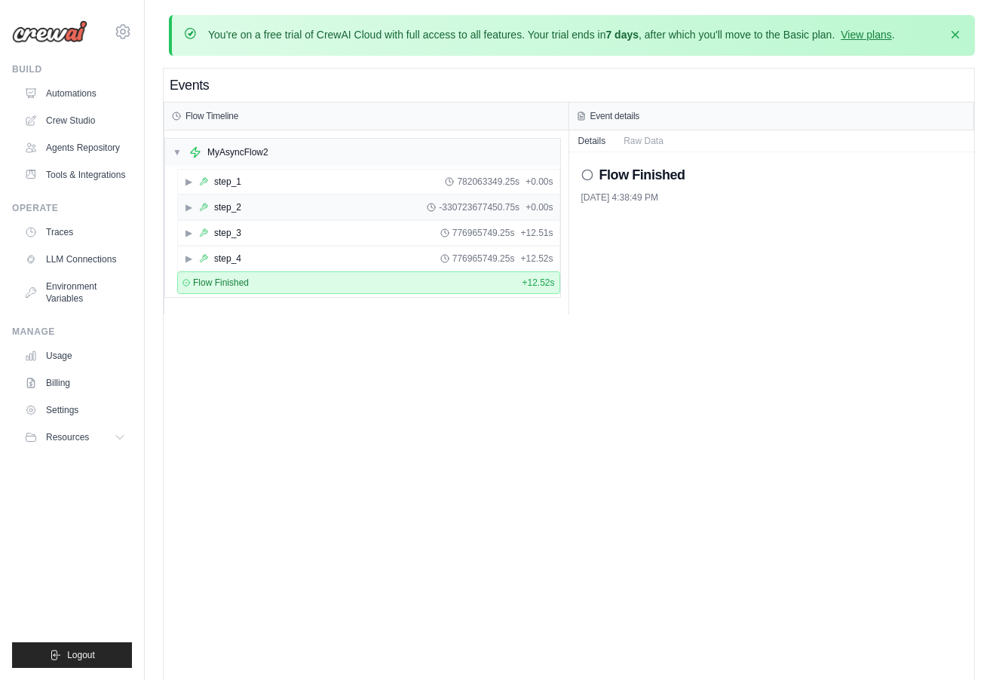
click at [204, 216] on div "▶ step_2 -330723677450.75s + 0.00s" at bounding box center [369, 207] width 382 height 24
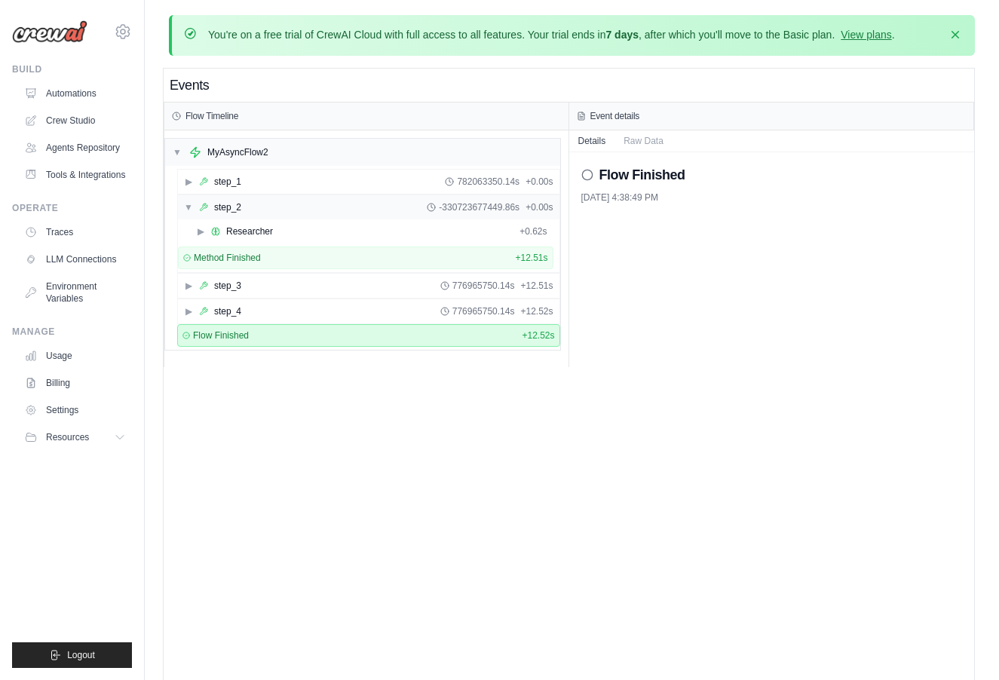
click at [213, 201] on div "step_2" at bounding box center [220, 207] width 42 height 12
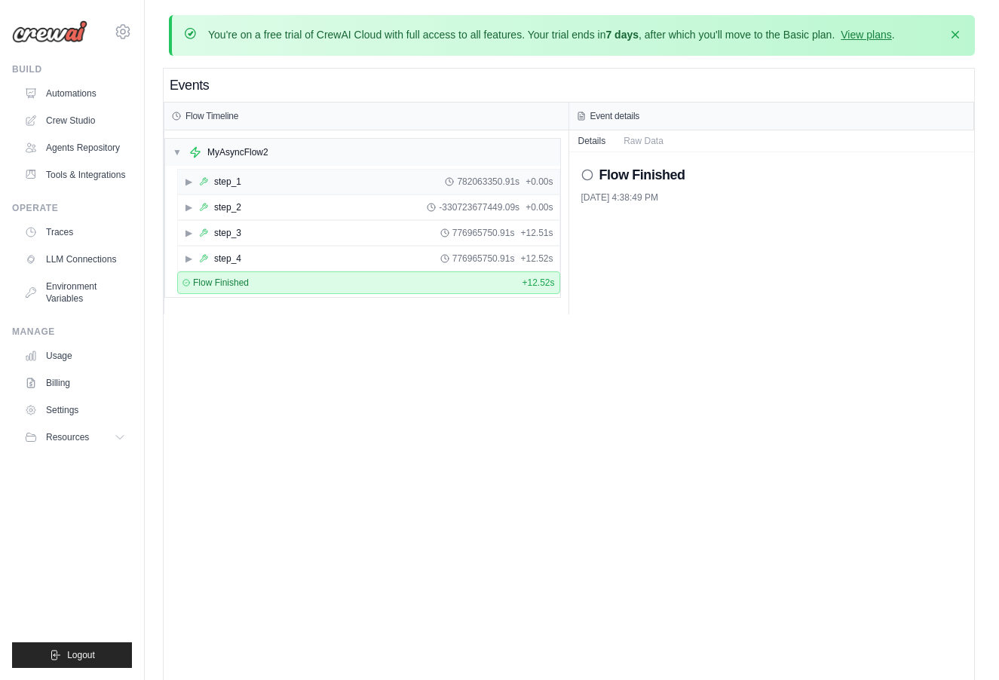
click at [220, 189] on div "▶ step_1 782063350.91s + 0.00s" at bounding box center [369, 182] width 382 height 24
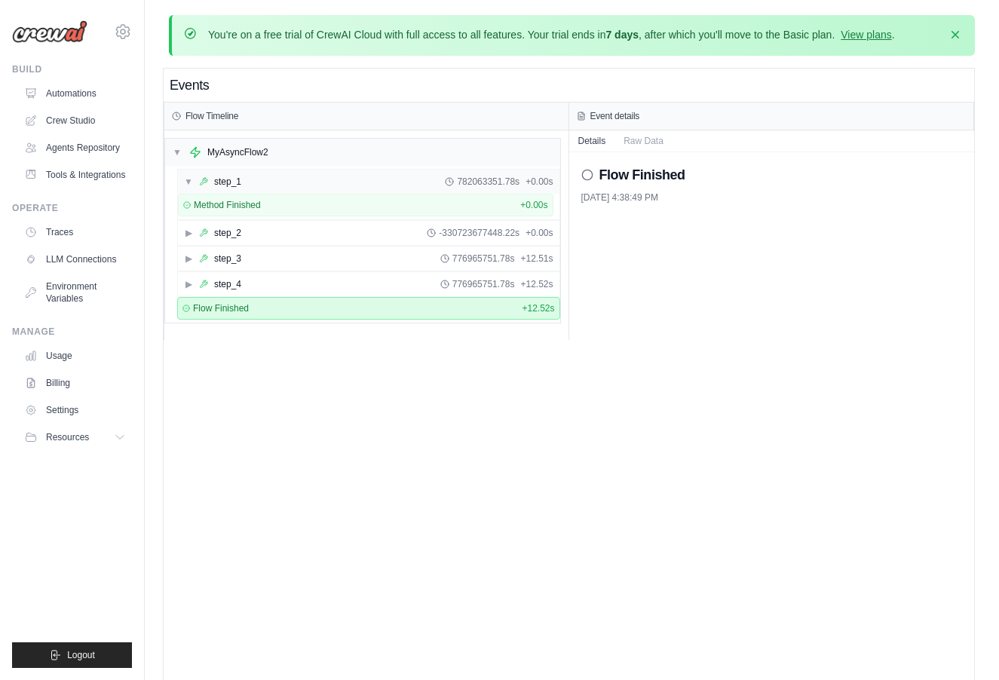
click at [220, 189] on div "▼ step_1 782063351.78s + 0.00s" at bounding box center [369, 182] width 382 height 24
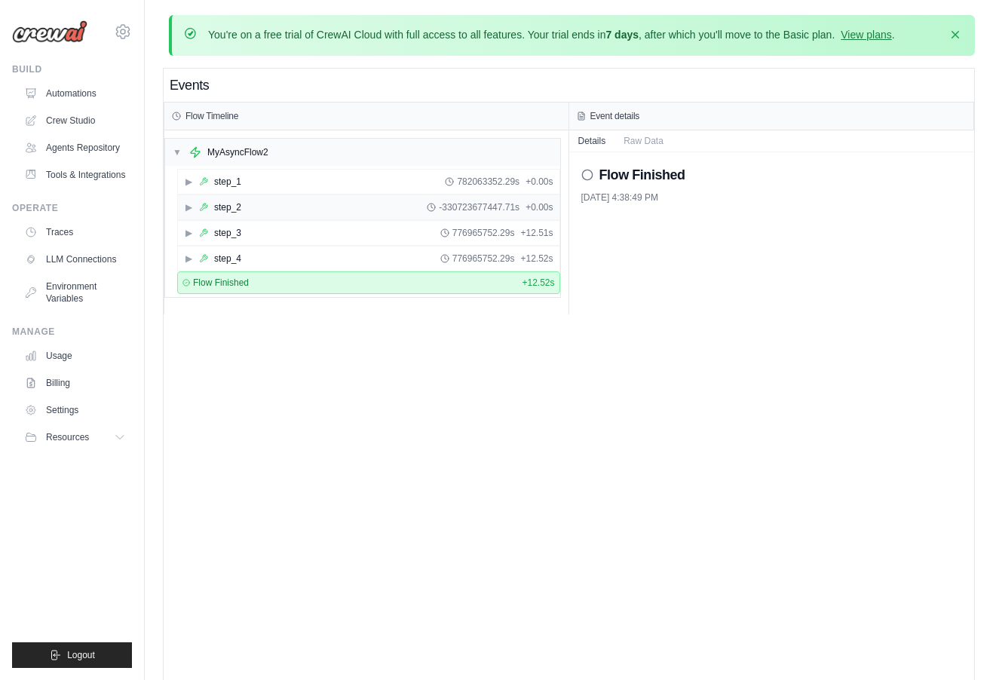
click at [220, 215] on div "▶ step_2 -330723677447.71s + 0.00s" at bounding box center [369, 207] width 382 height 24
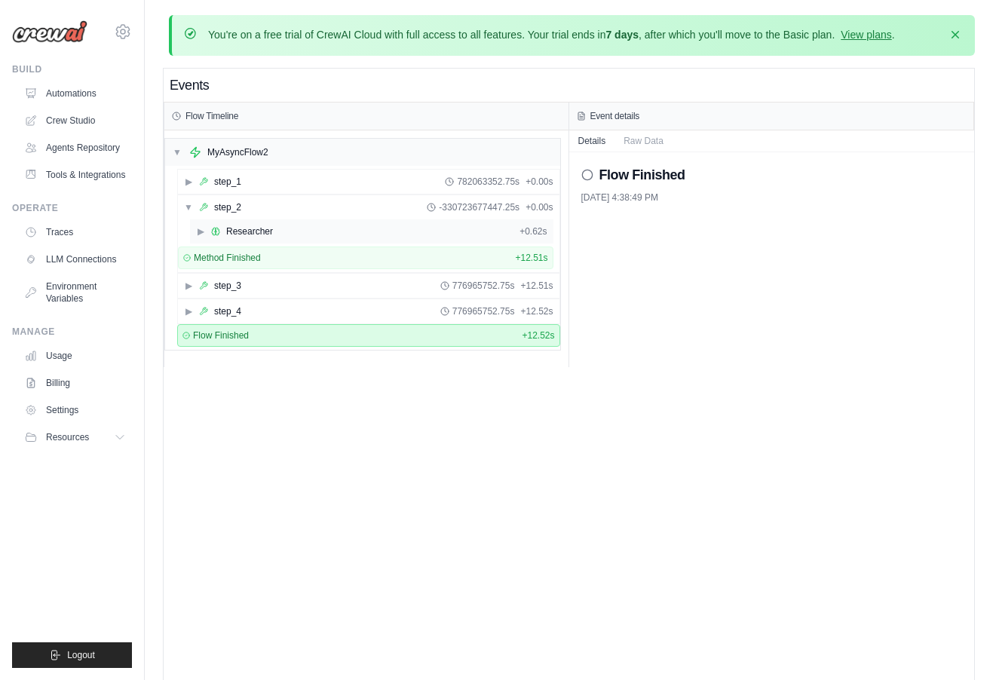
click at [229, 239] on div "▶ Researcher + 0.62s" at bounding box center [372, 231] width 364 height 24
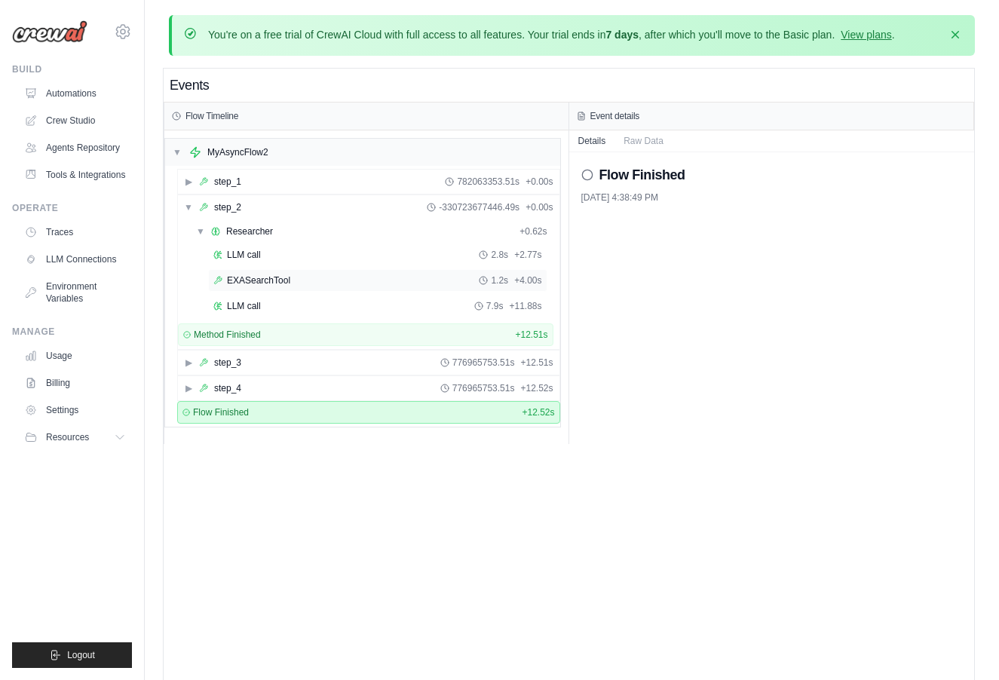
click at [259, 273] on div "EXASearchTool 1.2s + 4.00s" at bounding box center [377, 280] width 339 height 23
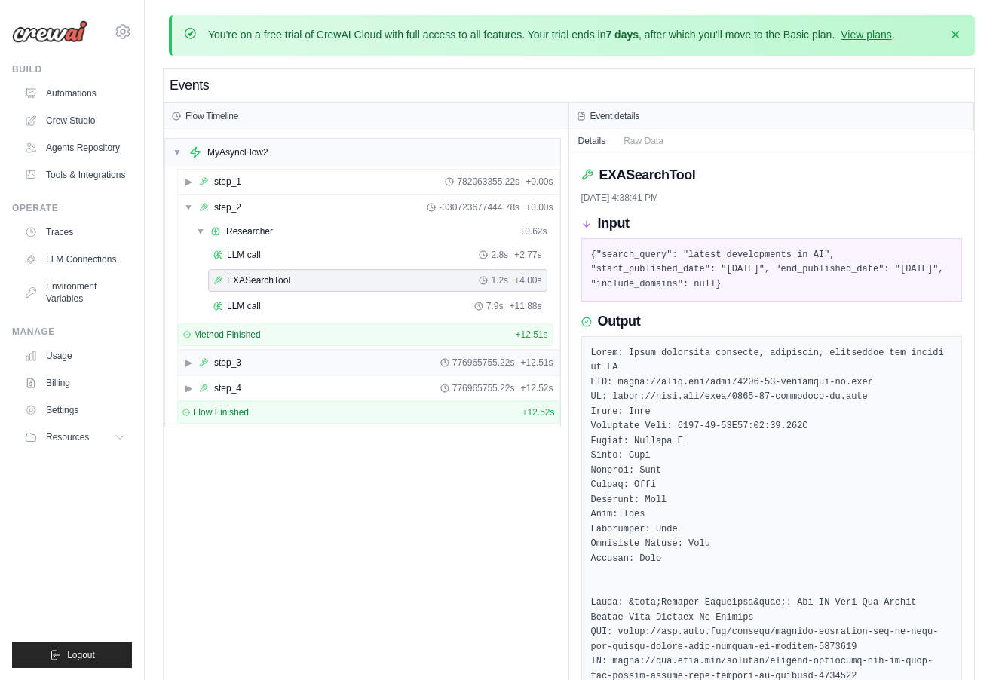
click at [268, 354] on div "▶ step_3 776965755.22s + 12.51s" at bounding box center [369, 363] width 382 height 24
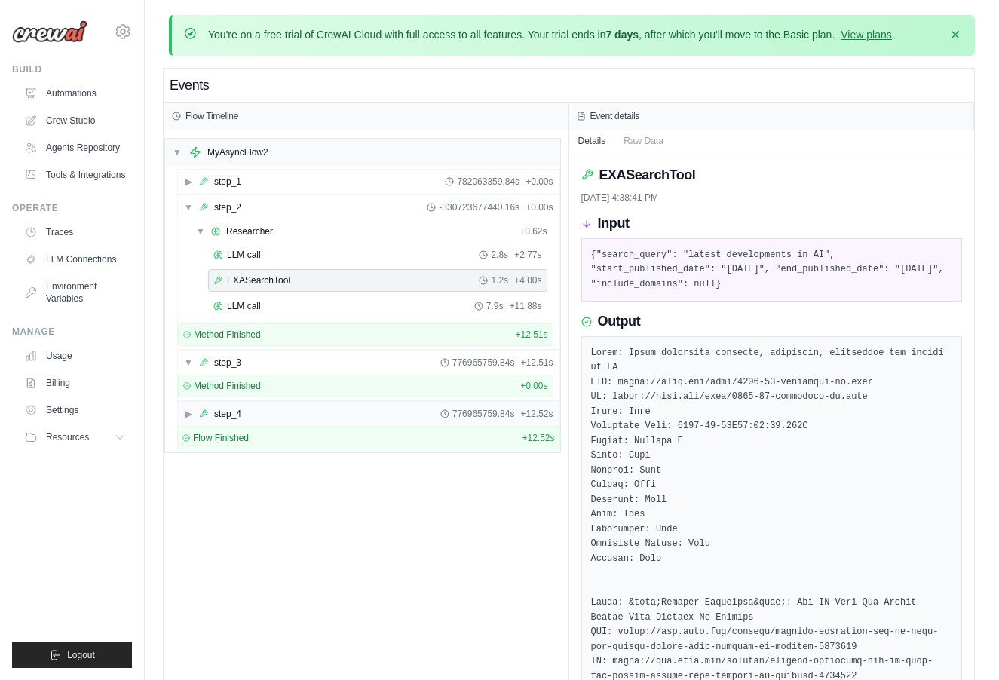
click at [271, 418] on div "▶ step_4 776965759.84s + 12.52s" at bounding box center [369, 414] width 382 height 24
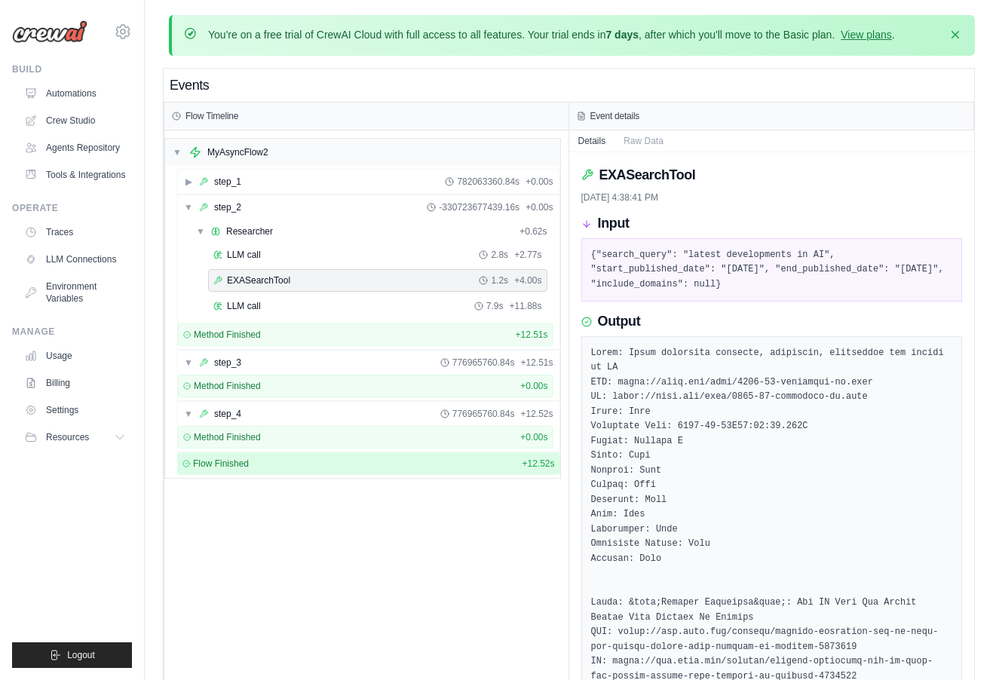
click at [338, 470] on div "Flow Finished + 12.52s" at bounding box center [368, 463] width 383 height 23
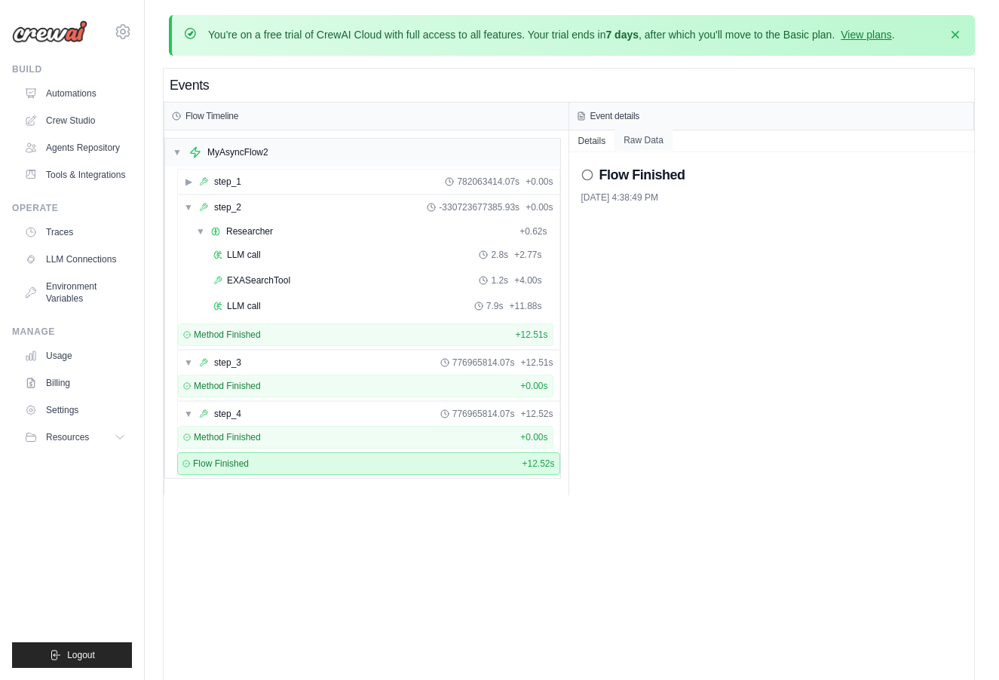
click at [663, 130] on button "Raw Data" at bounding box center [644, 140] width 58 height 21
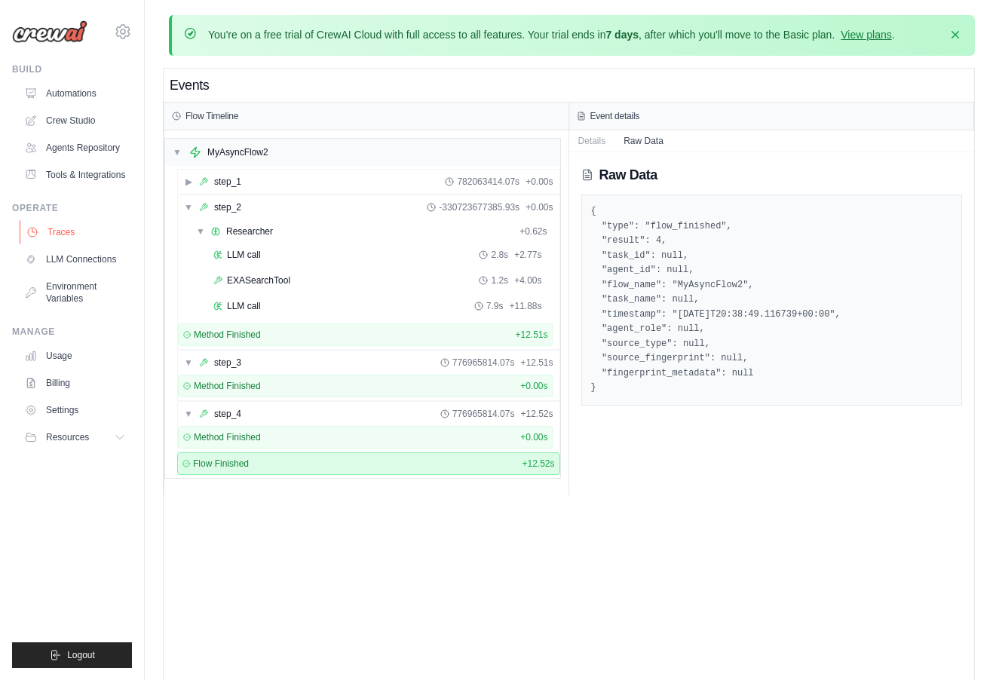
click at [74, 233] on link "Traces" at bounding box center [77, 232] width 114 height 24
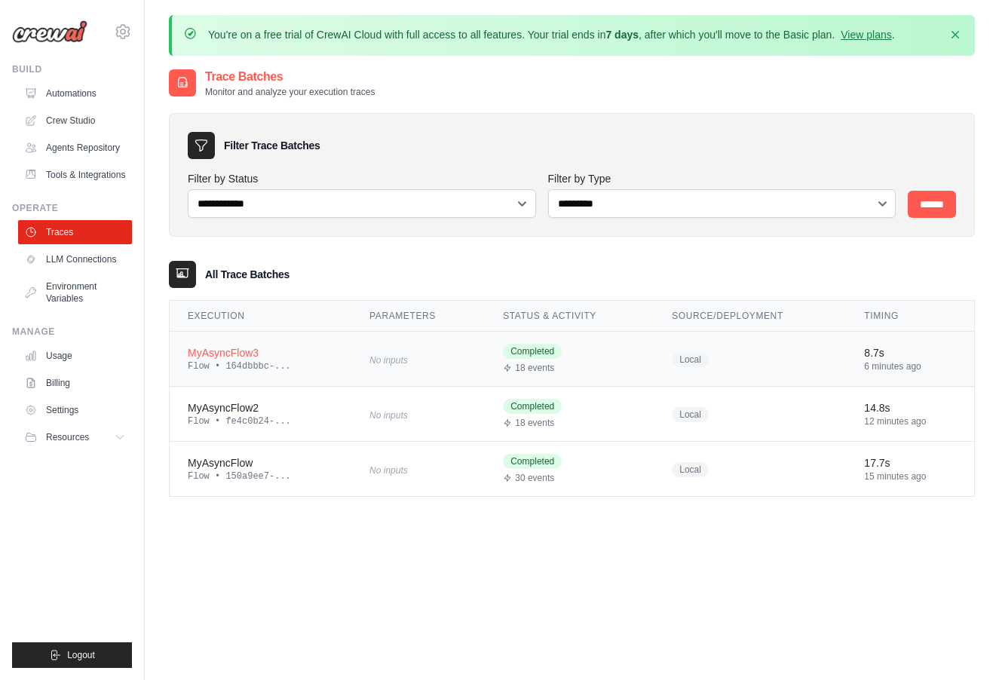
click at [299, 353] on div "MyAsyncFlow3" at bounding box center [261, 352] width 146 height 15
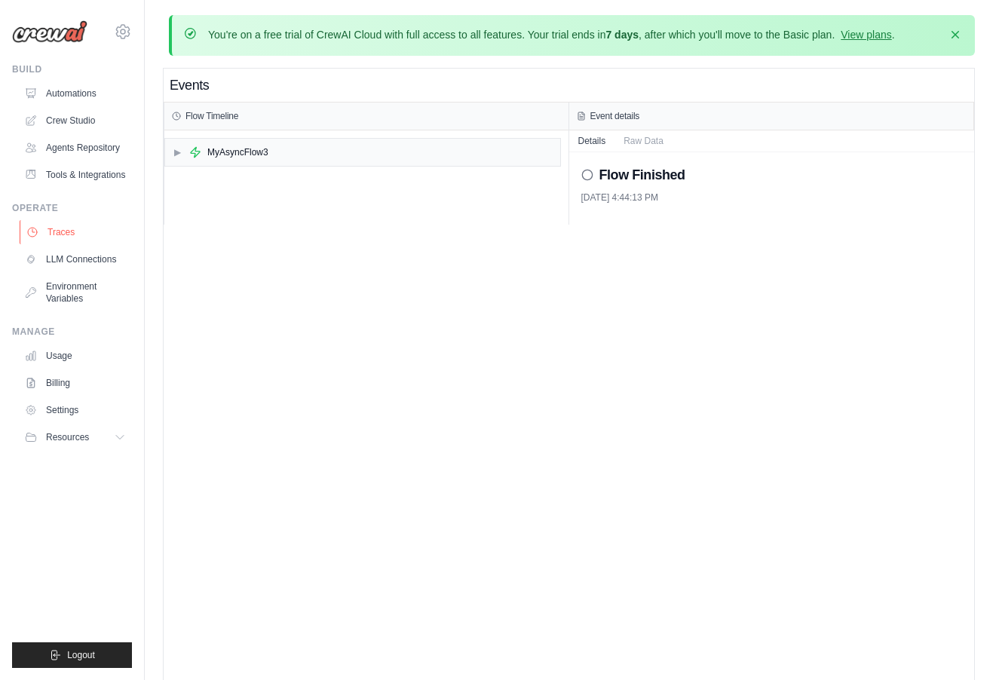
click at [98, 231] on link "Traces" at bounding box center [77, 232] width 114 height 24
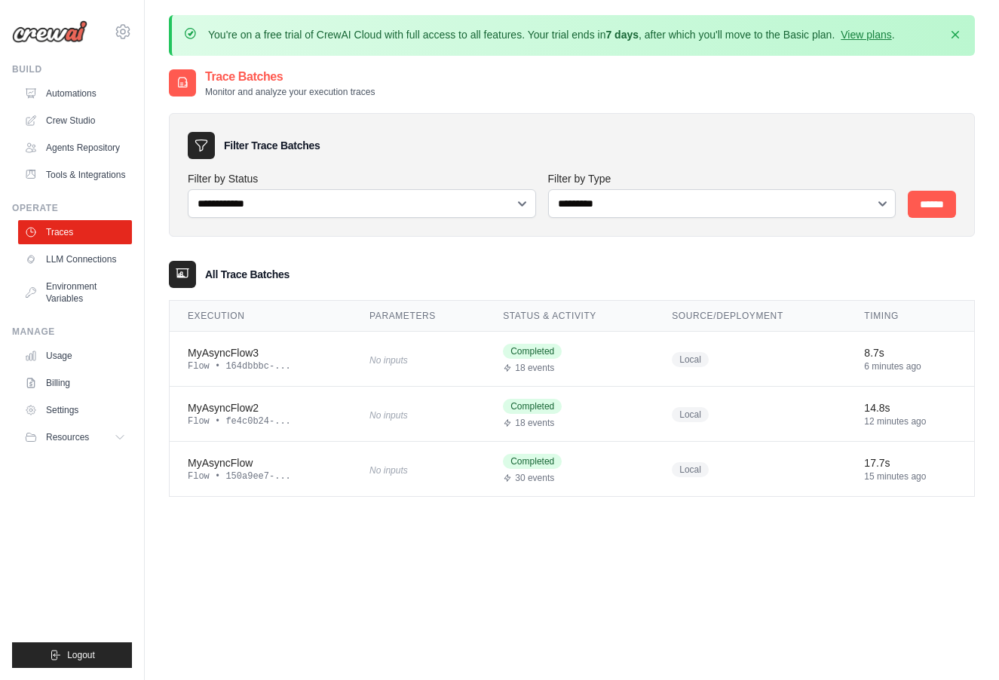
click at [640, 619] on div "**********" at bounding box center [572, 408] width 806 height 680
click at [553, 550] on div "**********" at bounding box center [572, 408] width 806 height 680
click at [260, 357] on div "MyAsyncFlow4" at bounding box center [261, 352] width 146 height 15
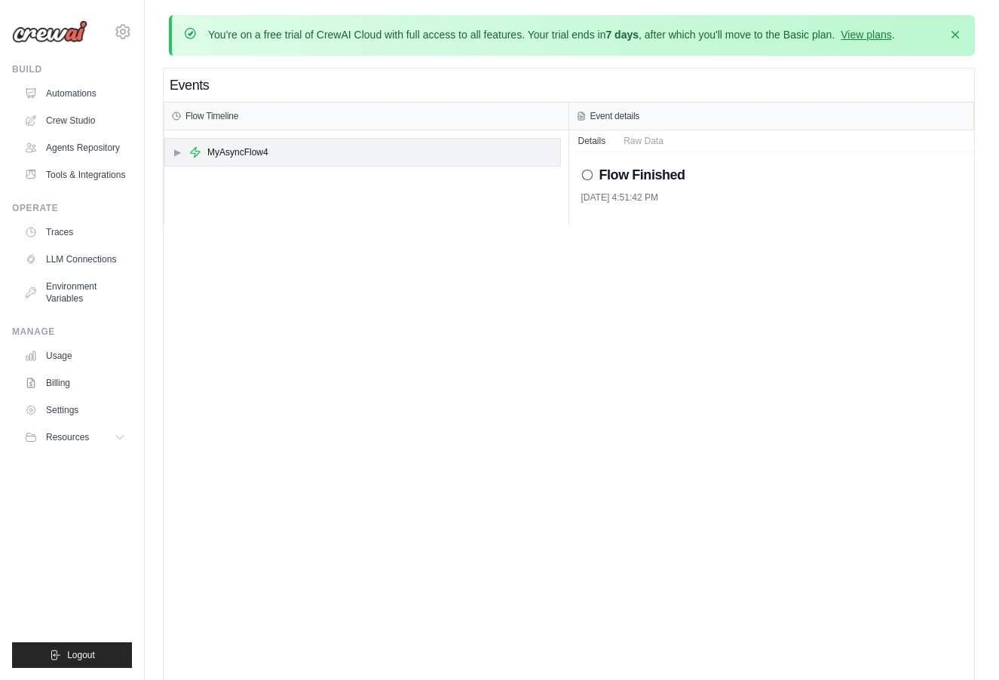
click at [236, 158] on div "▶ MyAsyncFlow4" at bounding box center [362, 152] width 395 height 27
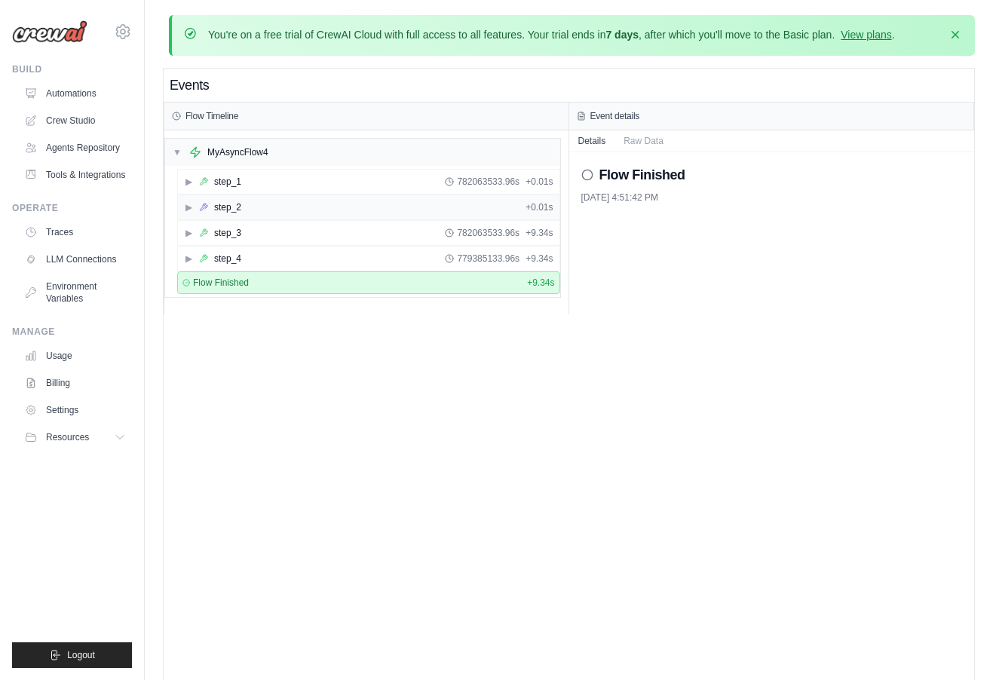
click at [202, 206] on icon at bounding box center [203, 207] width 9 height 9
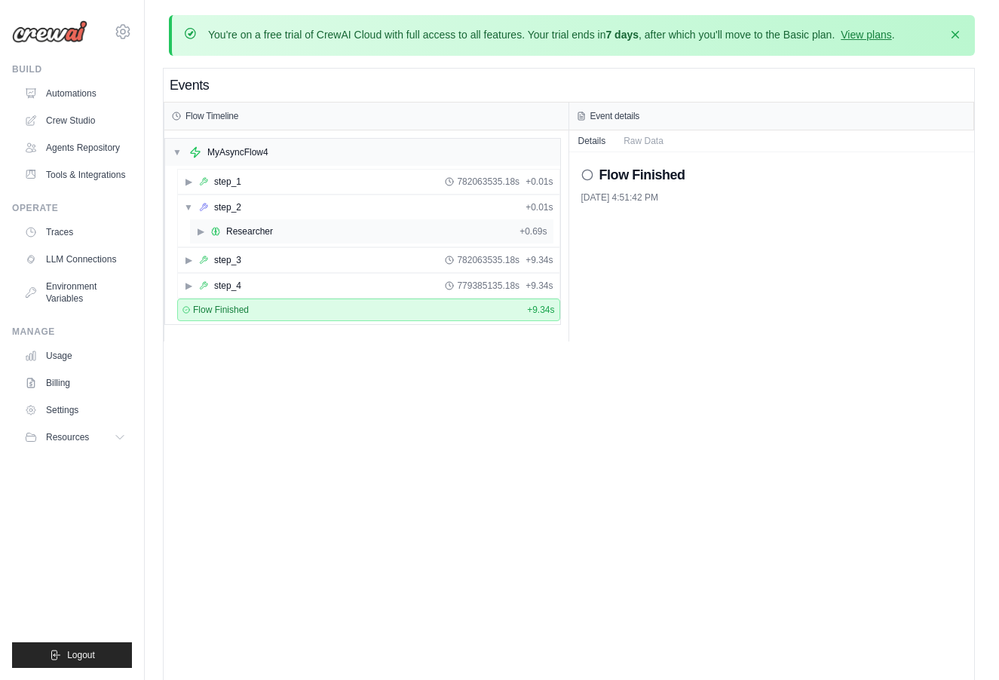
click at [211, 227] on icon at bounding box center [215, 231] width 9 height 9
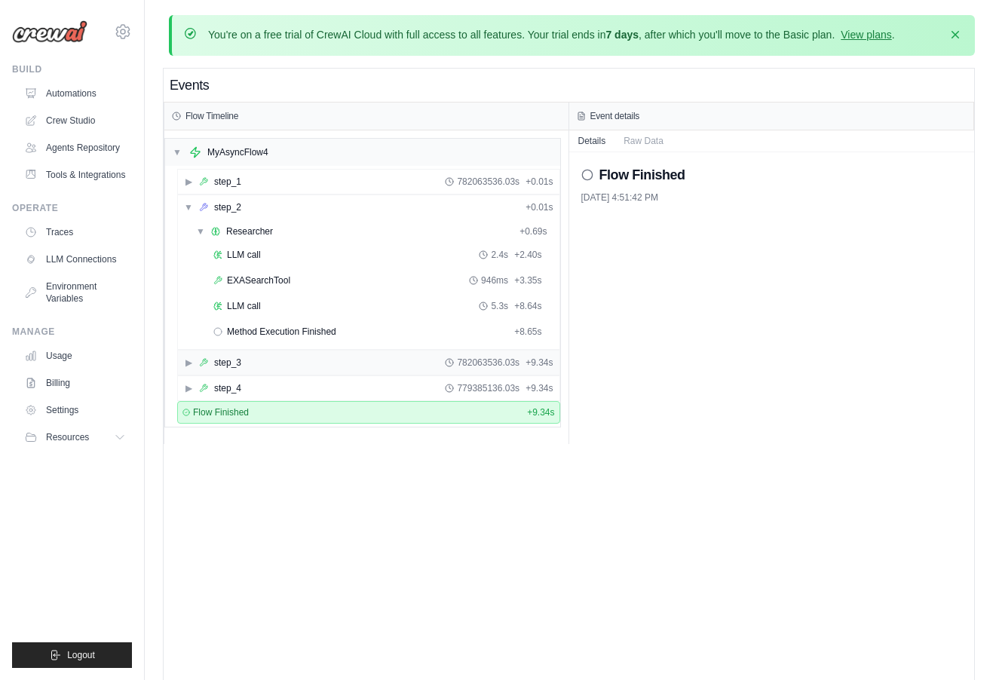
click at [222, 364] on div "step_3" at bounding box center [227, 363] width 27 height 12
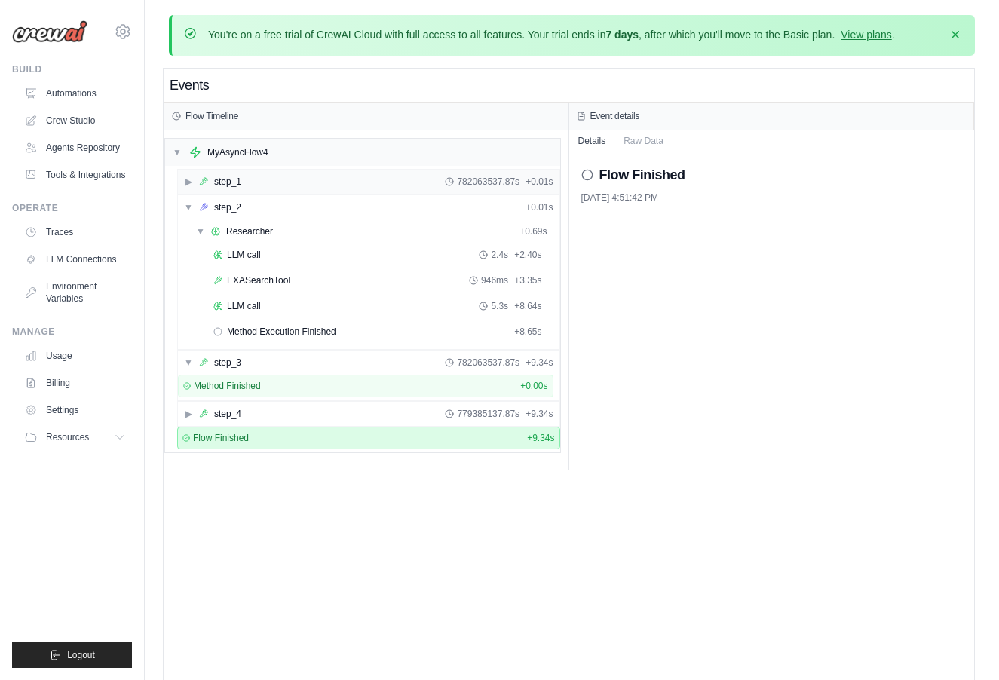
click at [248, 178] on div "▶ step_1 782063537.87s + 0.01s" at bounding box center [369, 182] width 382 height 24
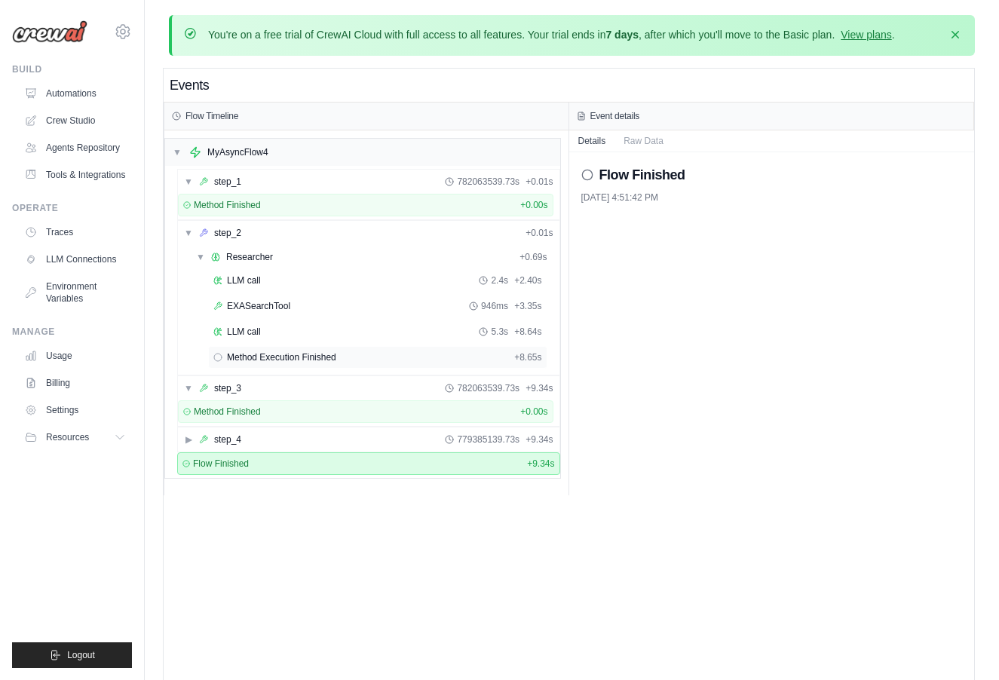
click at [232, 353] on span "Method Execution Finished" at bounding box center [281, 357] width 109 height 12
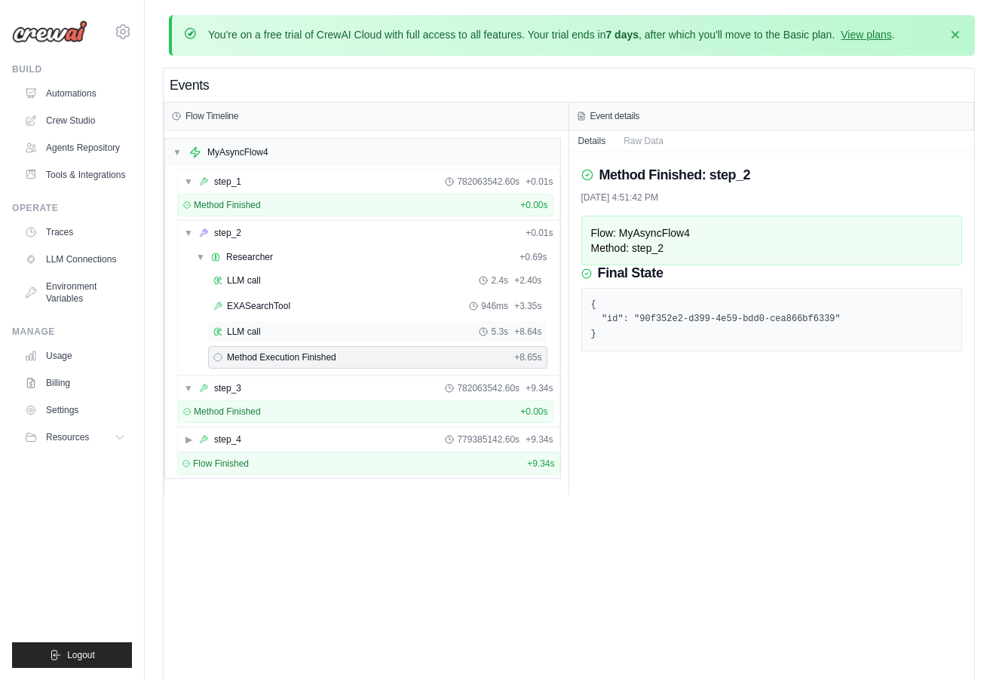
click at [252, 328] on span "LLM call" at bounding box center [244, 332] width 34 height 12
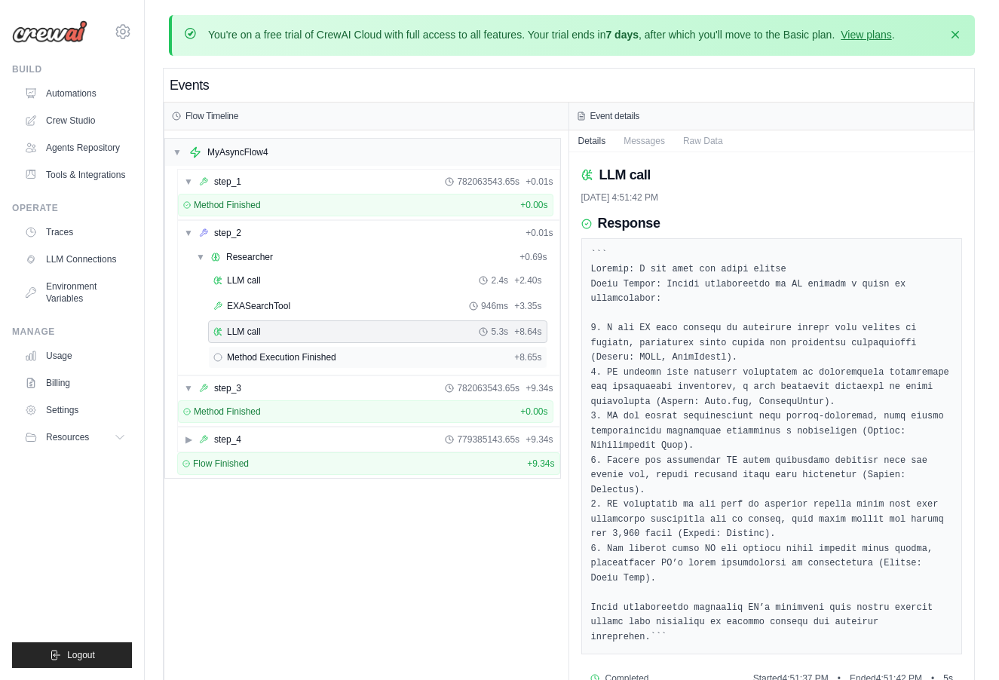
click at [261, 353] on span "Method Execution Finished" at bounding box center [281, 357] width 109 height 12
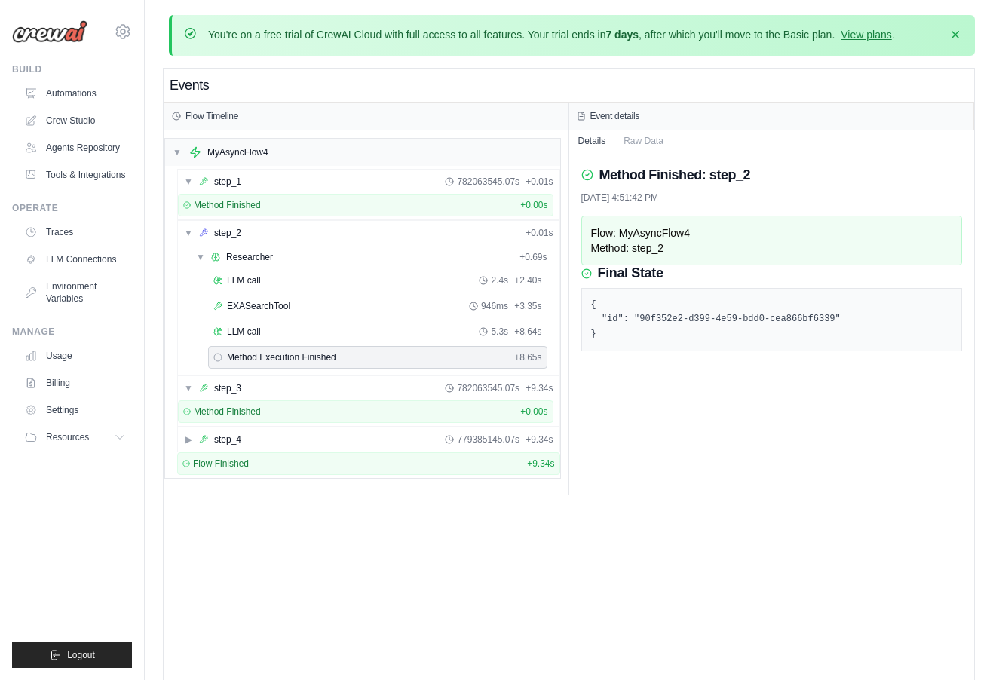
click at [589, 172] on icon at bounding box center [587, 175] width 12 height 12
click at [624, 146] on button "Raw Data" at bounding box center [644, 140] width 58 height 21
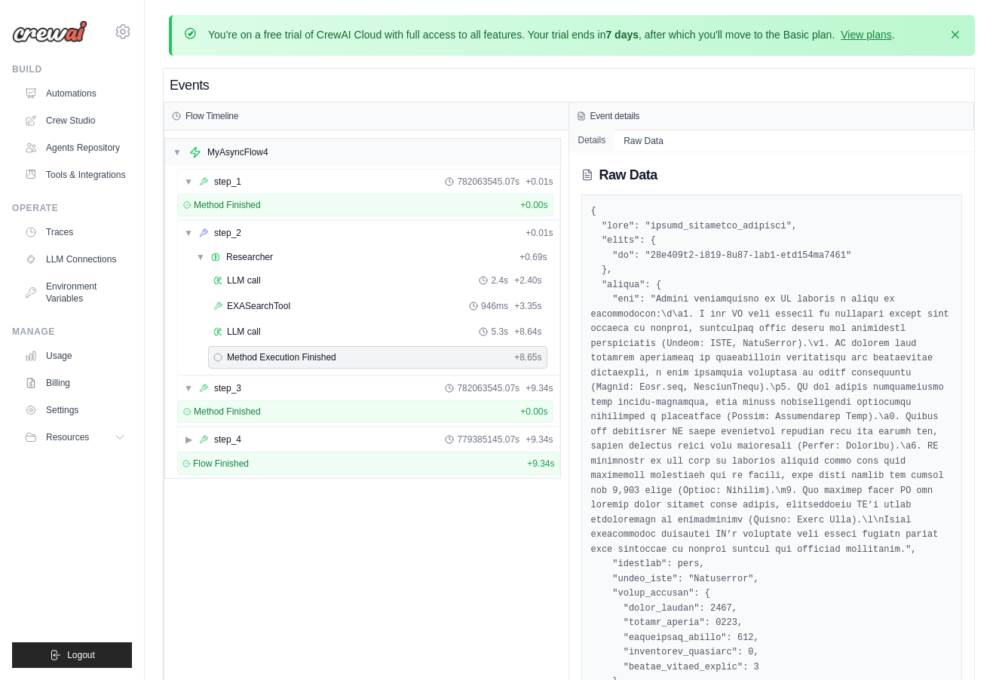
click at [591, 147] on button "Details" at bounding box center [592, 140] width 46 height 21
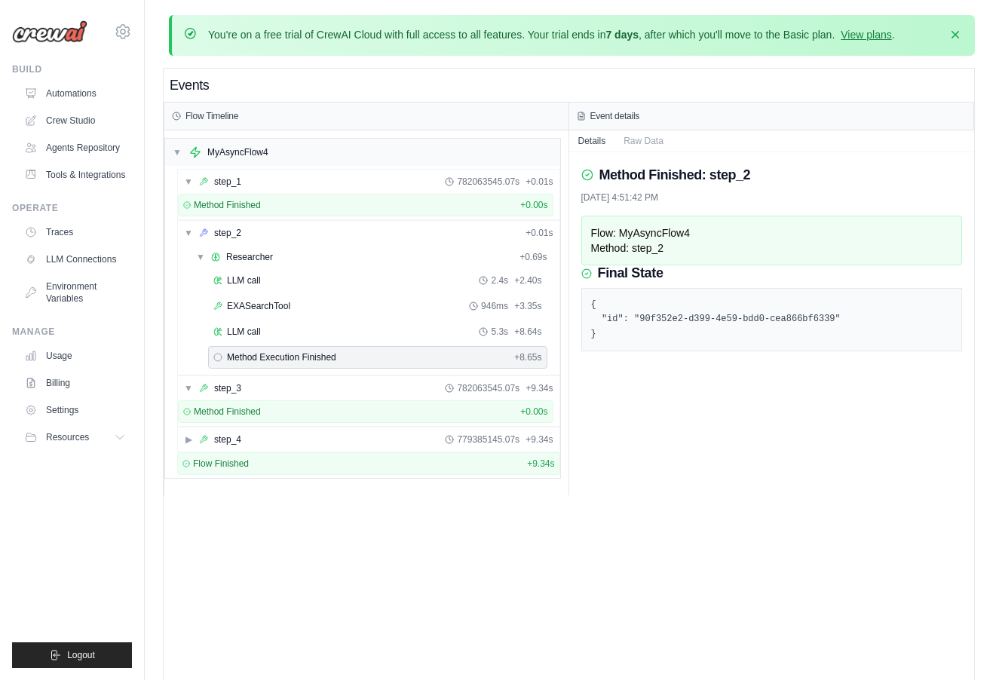
click at [301, 511] on div "Events Flow Timeline ▼ MyAsyncFlow4 ▼ step_1 782063545.07s + 0.01s Method Finis…" at bounding box center [569, 409] width 811 height 680
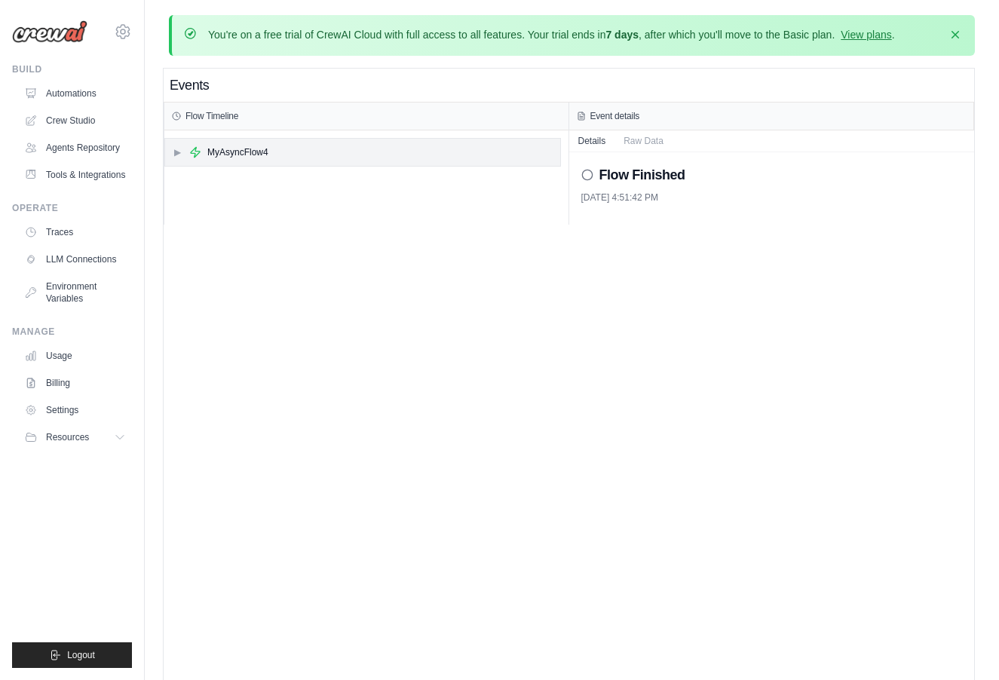
click at [228, 143] on div "▶ MyAsyncFlow4" at bounding box center [362, 152] width 395 height 27
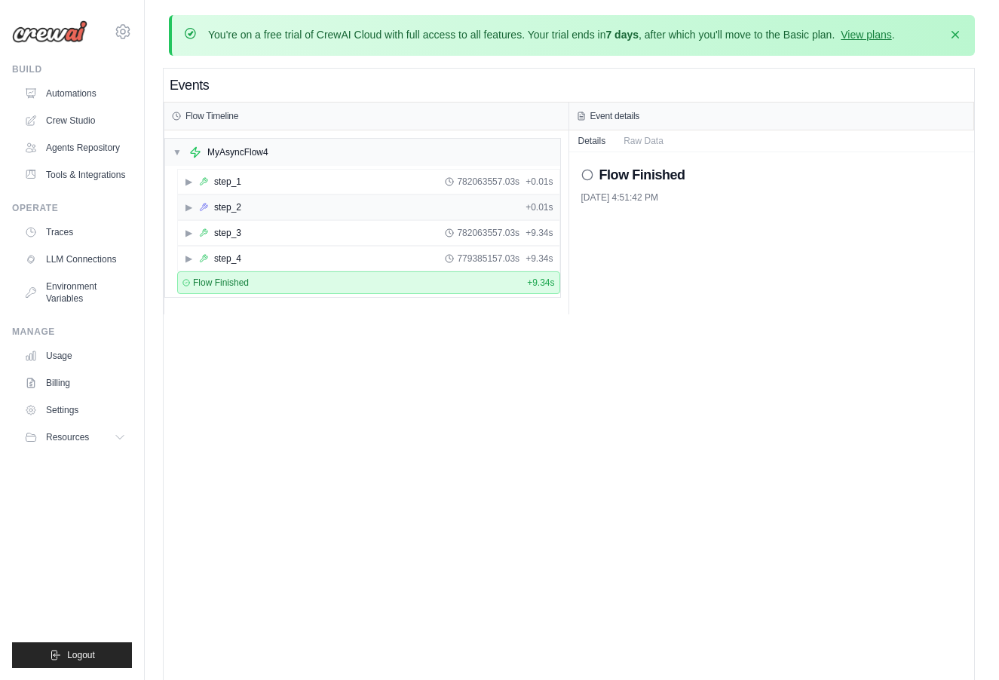
click at [189, 210] on span "▶" at bounding box center [188, 207] width 9 height 12
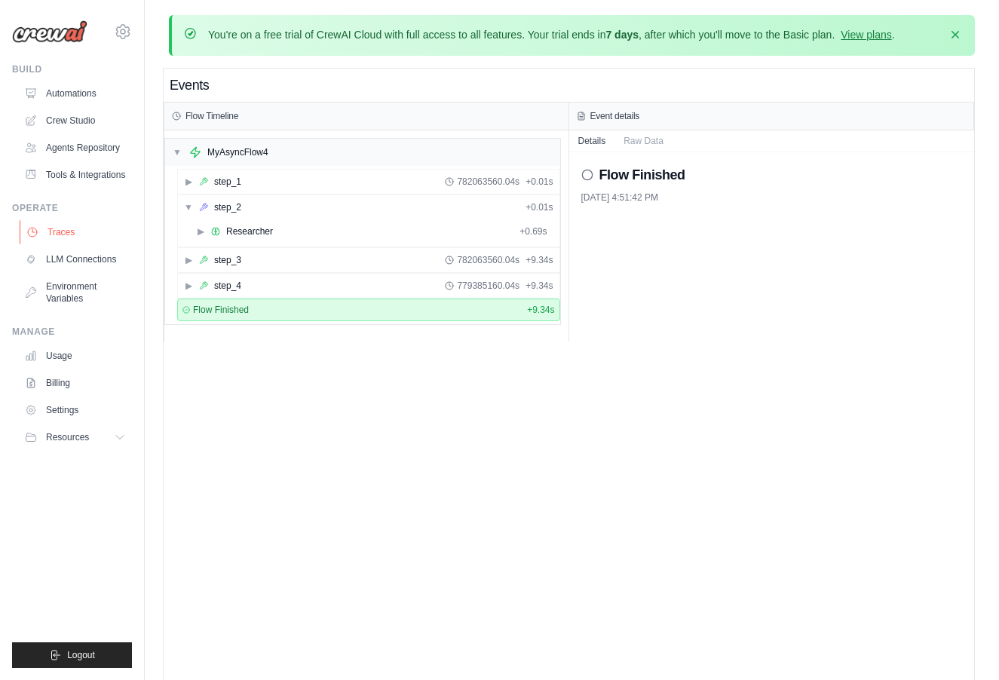
click at [73, 235] on link "Traces" at bounding box center [77, 232] width 114 height 24
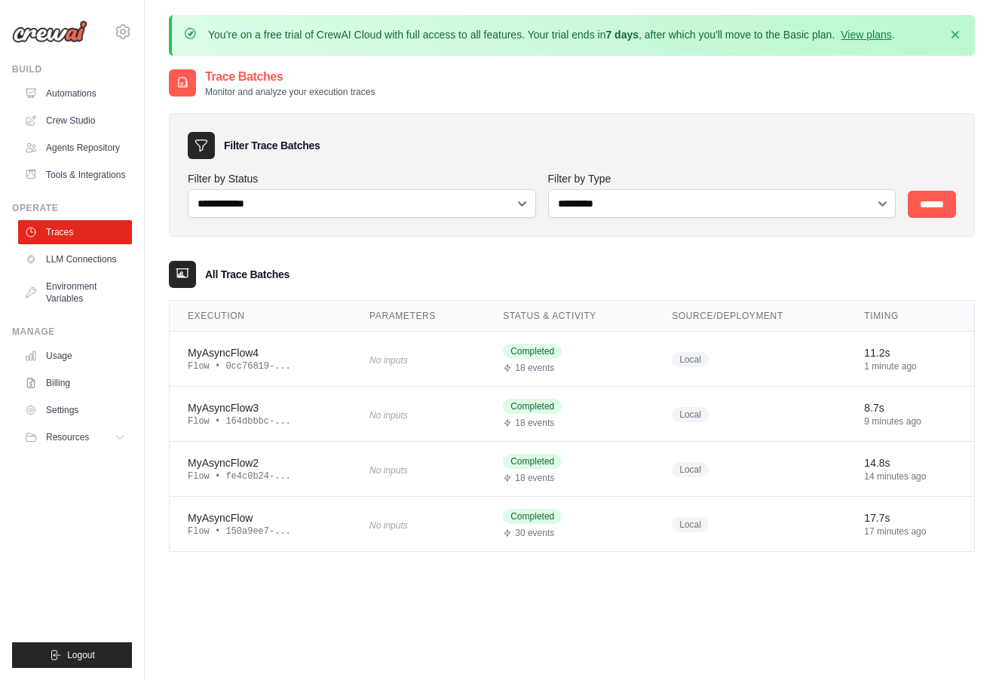
click at [73, 235] on link "Traces" at bounding box center [75, 232] width 114 height 24
click at [304, 414] on div "MyAsyncFlow3" at bounding box center [261, 407] width 146 height 15
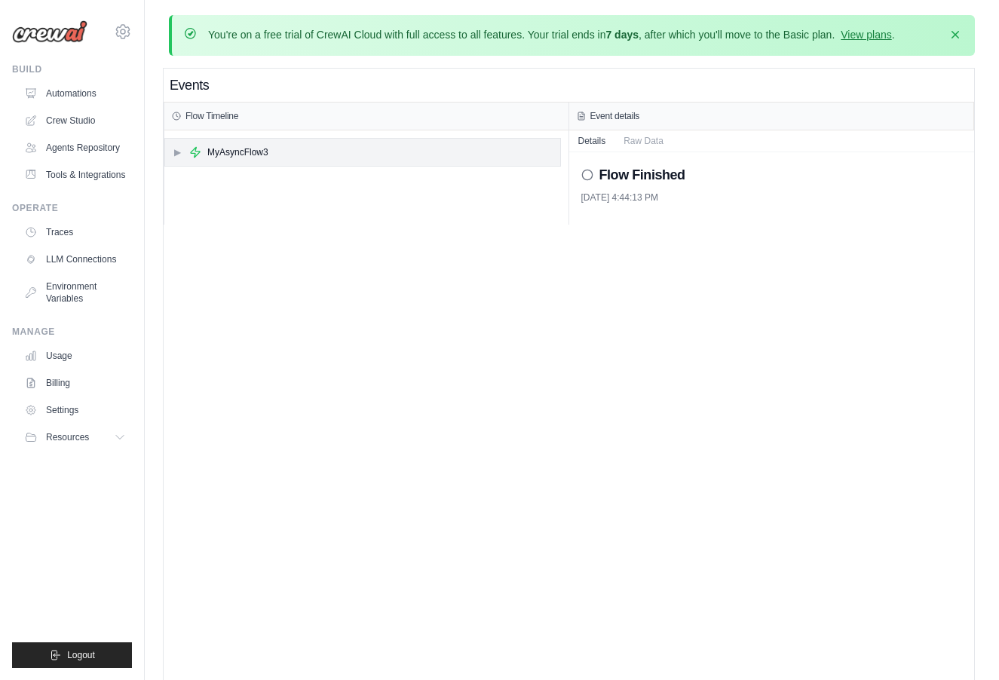
click at [269, 154] on div "▶ MyAsyncFlow3" at bounding box center [362, 152] width 395 height 27
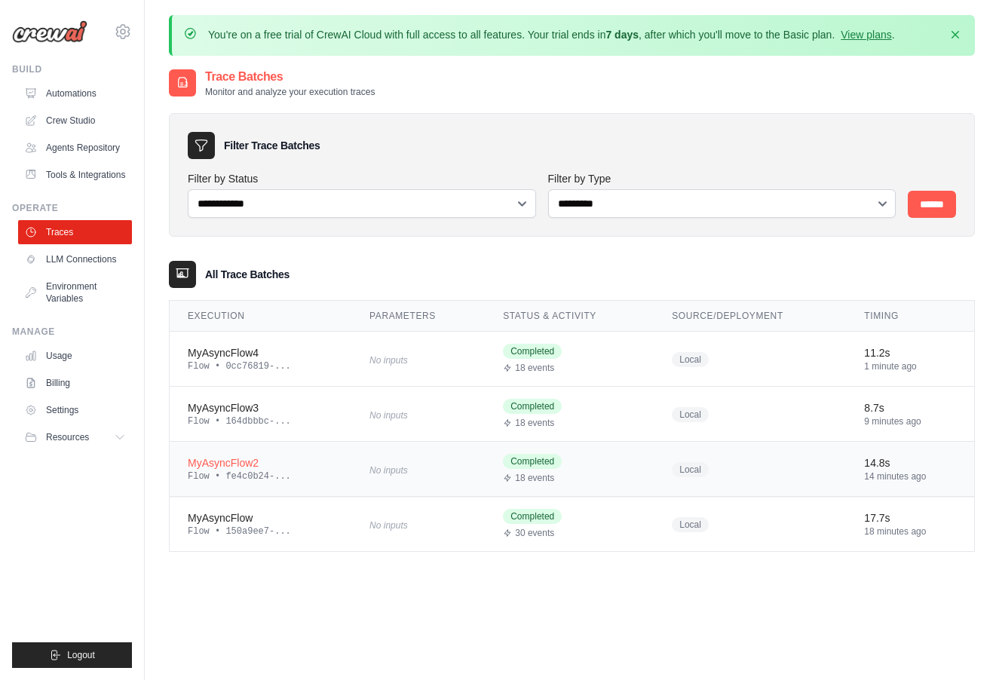
click at [330, 449] on td "MyAsyncFlow2 Flow • fe4c0b24-..." at bounding box center [261, 469] width 182 height 55
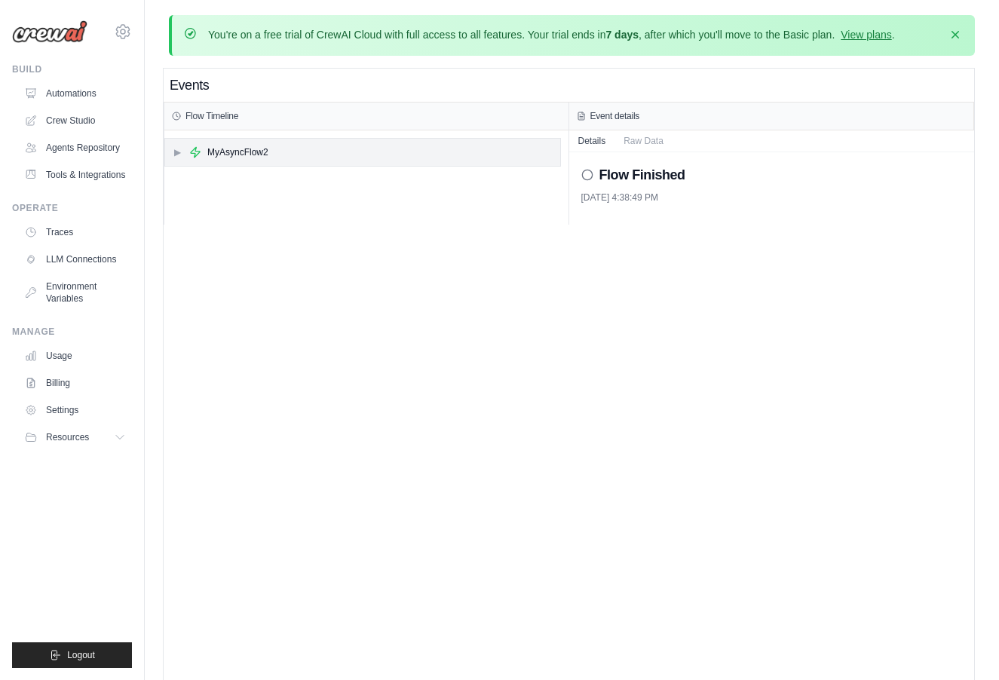
click at [261, 161] on div "▶ MyAsyncFlow2" at bounding box center [362, 152] width 395 height 27
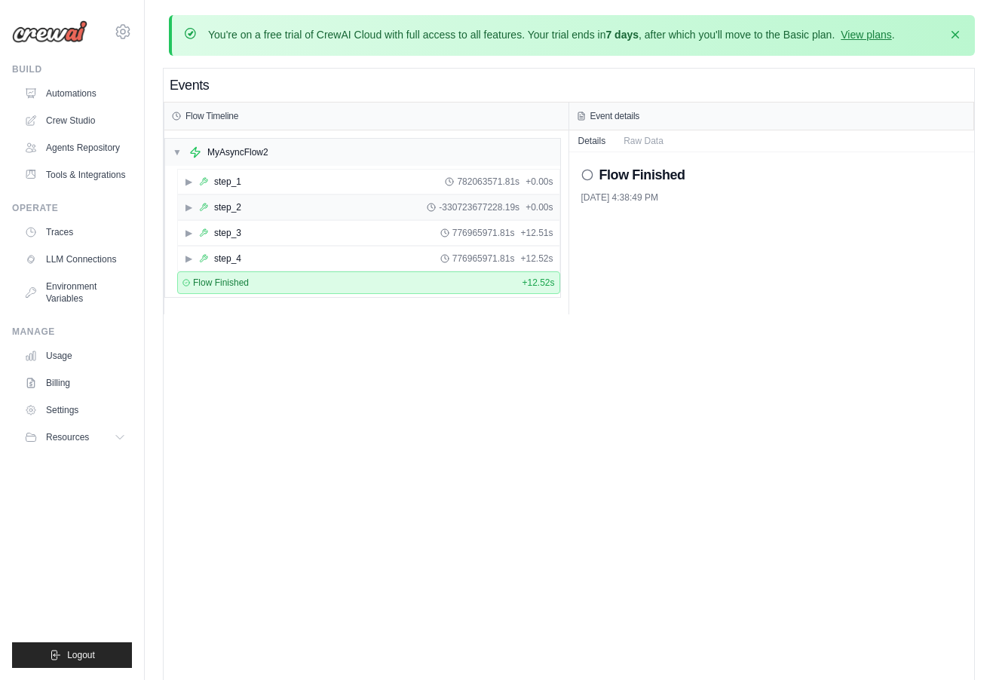
click at [261, 216] on div "▶ step_2 -330723677228.19s + 0.00s" at bounding box center [369, 207] width 382 height 24
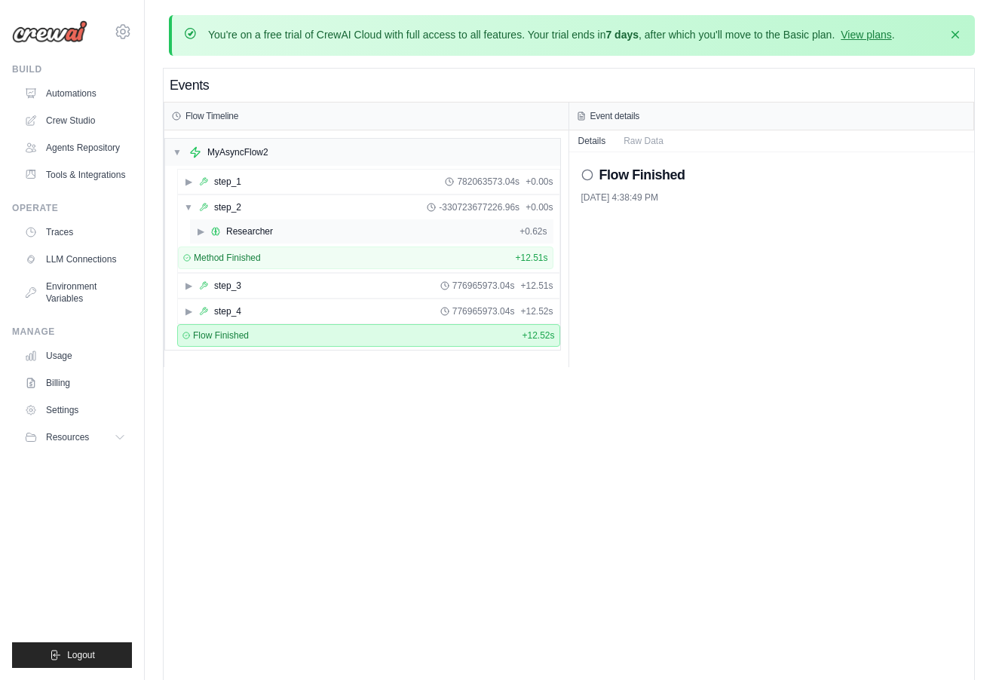
click at [262, 226] on div "Researcher" at bounding box center [249, 231] width 47 height 12
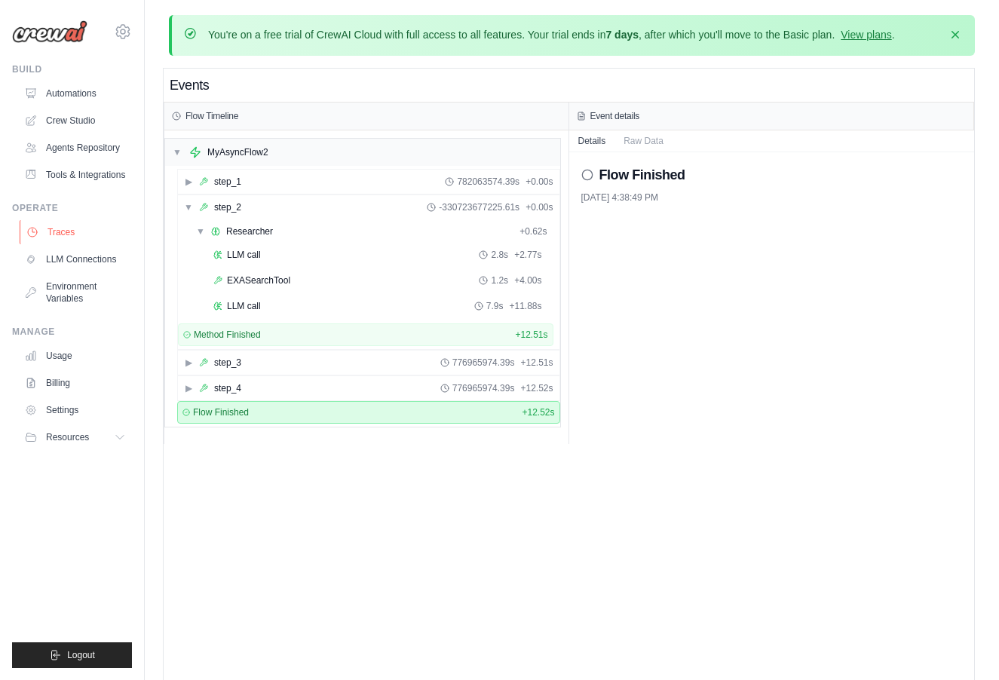
click at [72, 238] on link "Traces" at bounding box center [77, 232] width 114 height 24
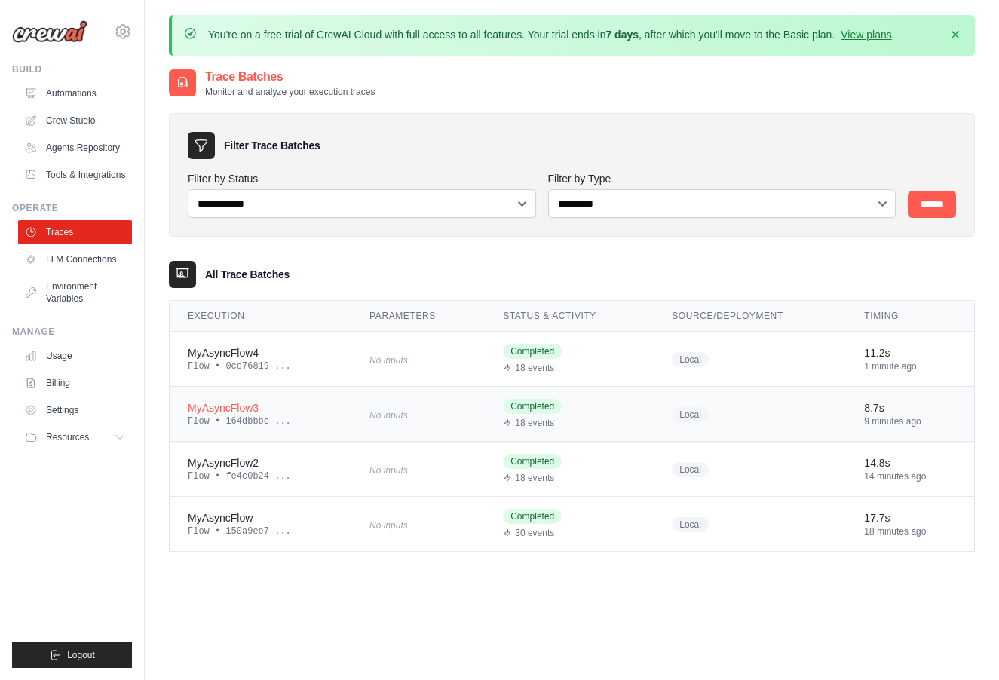
click at [354, 408] on td "No inputs" at bounding box center [417, 414] width 133 height 55
click at [355, 367] on td "No inputs" at bounding box center [417, 359] width 133 height 55
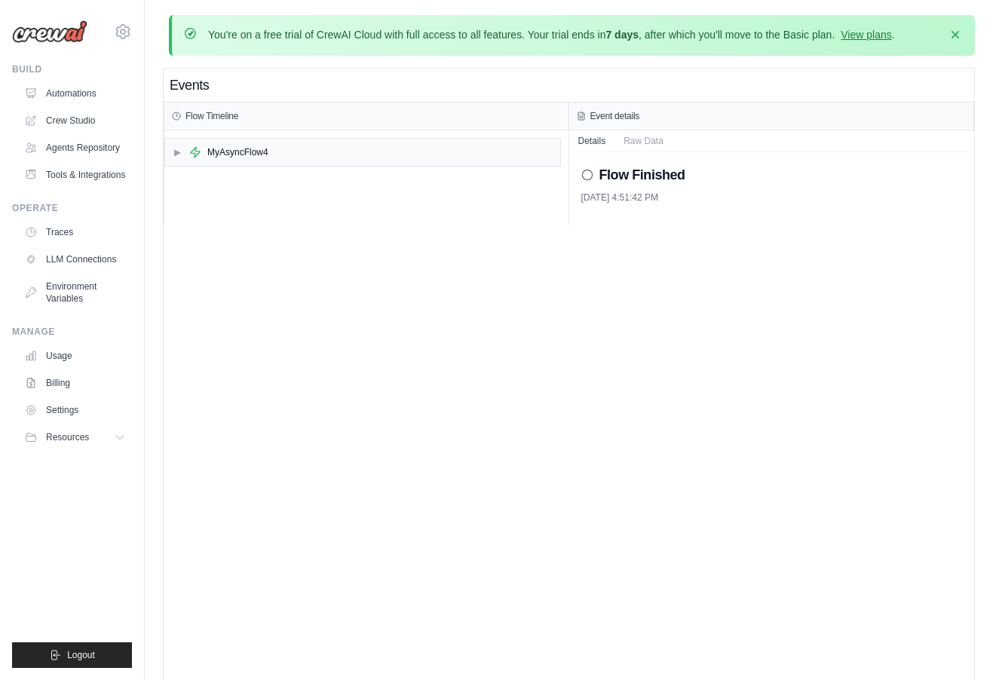
click at [235, 112] on h3 "Flow Timeline" at bounding box center [212, 116] width 53 height 12
click at [222, 158] on div "MyAsyncFlow4" at bounding box center [237, 152] width 61 height 12
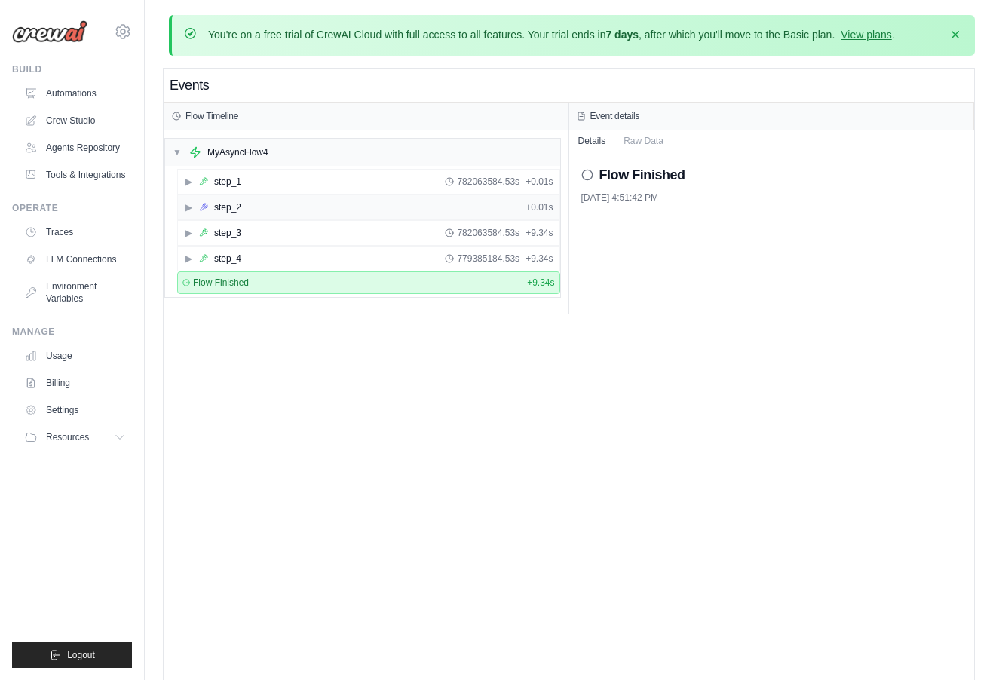
click at [191, 202] on span "▶" at bounding box center [188, 207] width 9 height 12
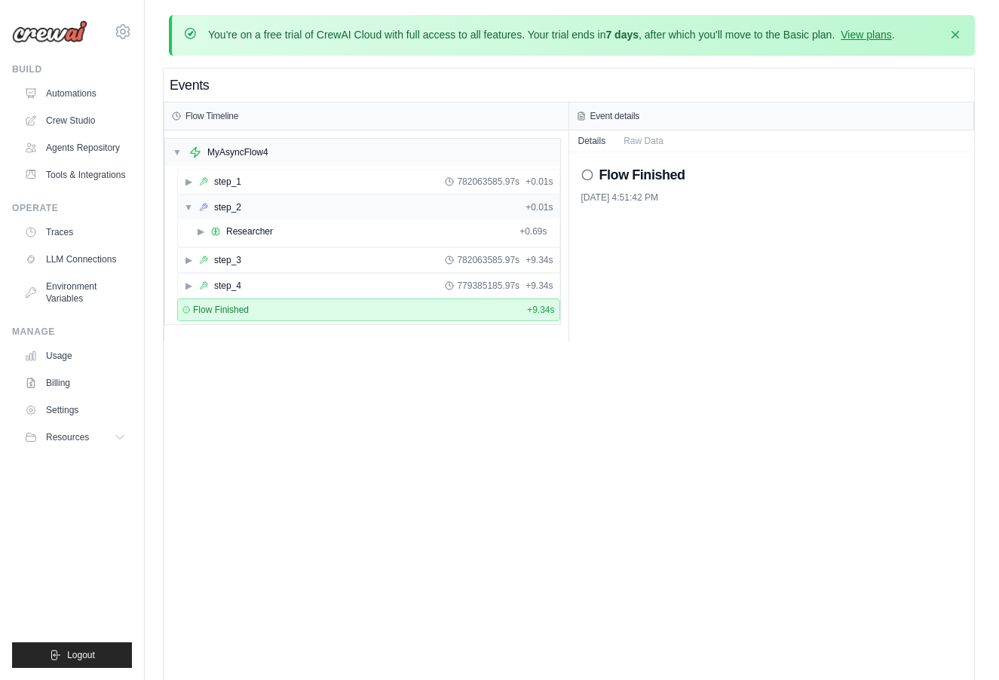
click at [191, 202] on span "▼" at bounding box center [188, 207] width 9 height 12
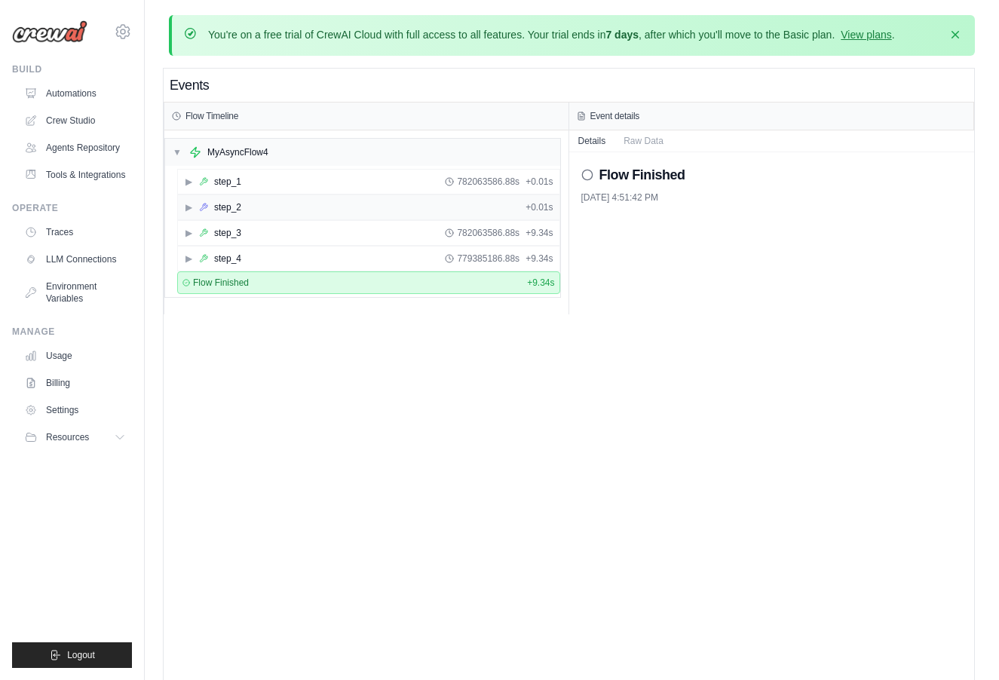
click at [191, 202] on span "▶" at bounding box center [188, 207] width 9 height 12
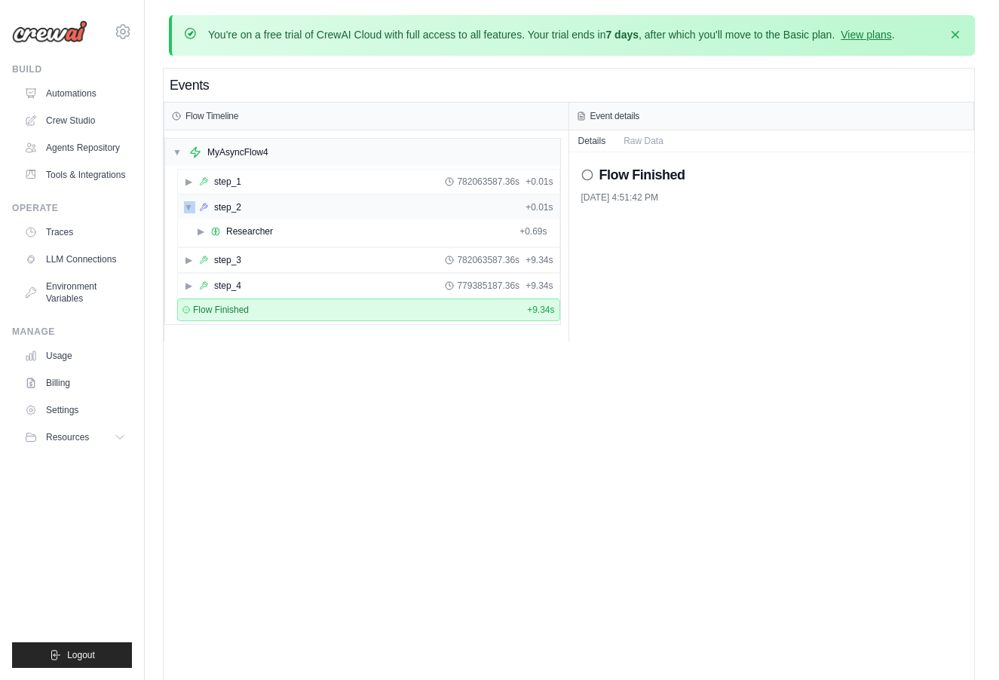
click at [191, 202] on span "▼" at bounding box center [188, 207] width 9 height 12
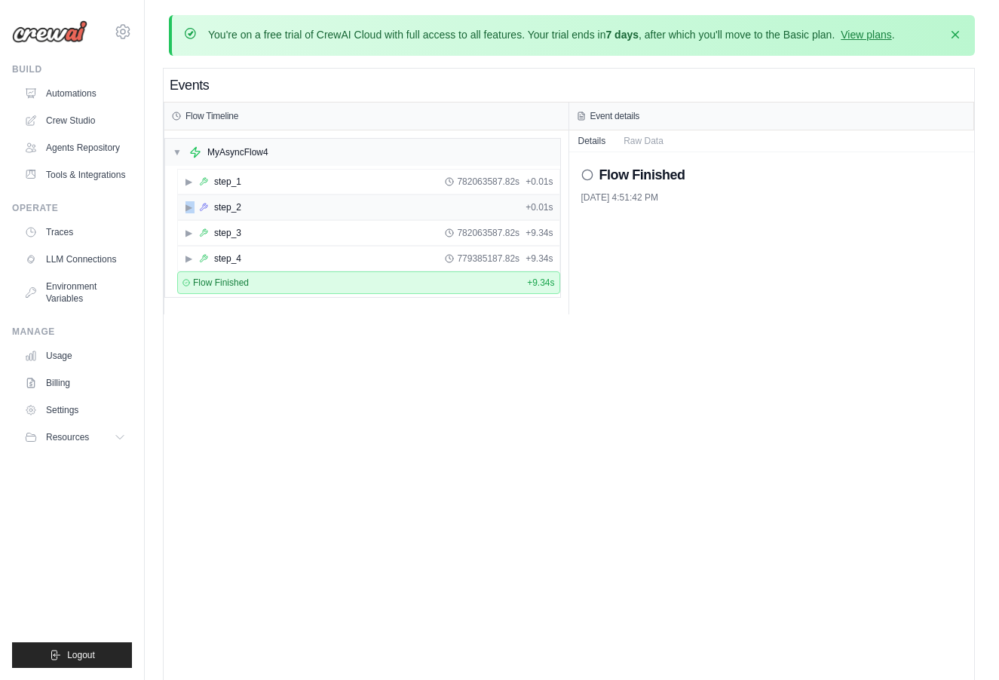
click at [191, 202] on span "▶" at bounding box center [188, 207] width 9 height 12
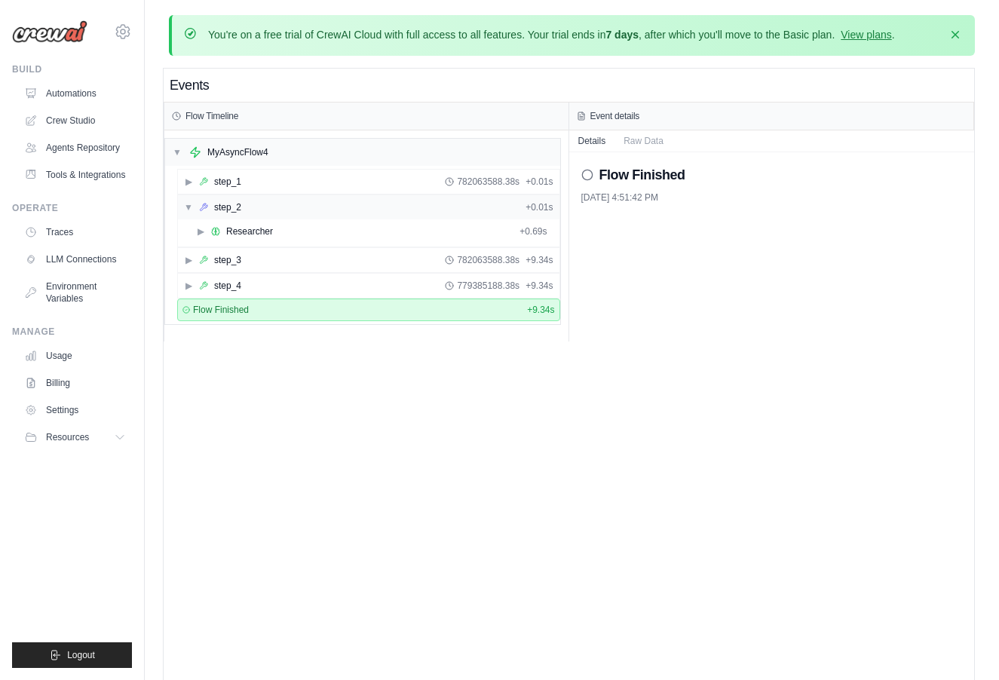
click at [191, 202] on span "▼" at bounding box center [188, 207] width 9 height 12
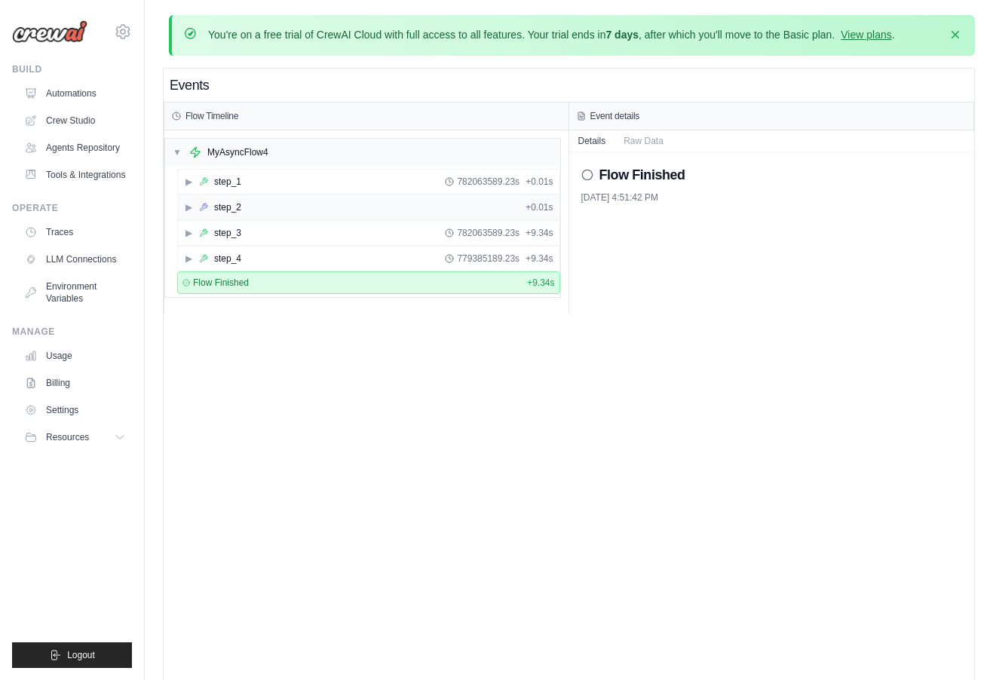
click at [213, 208] on div "step_2" at bounding box center [220, 207] width 42 height 12
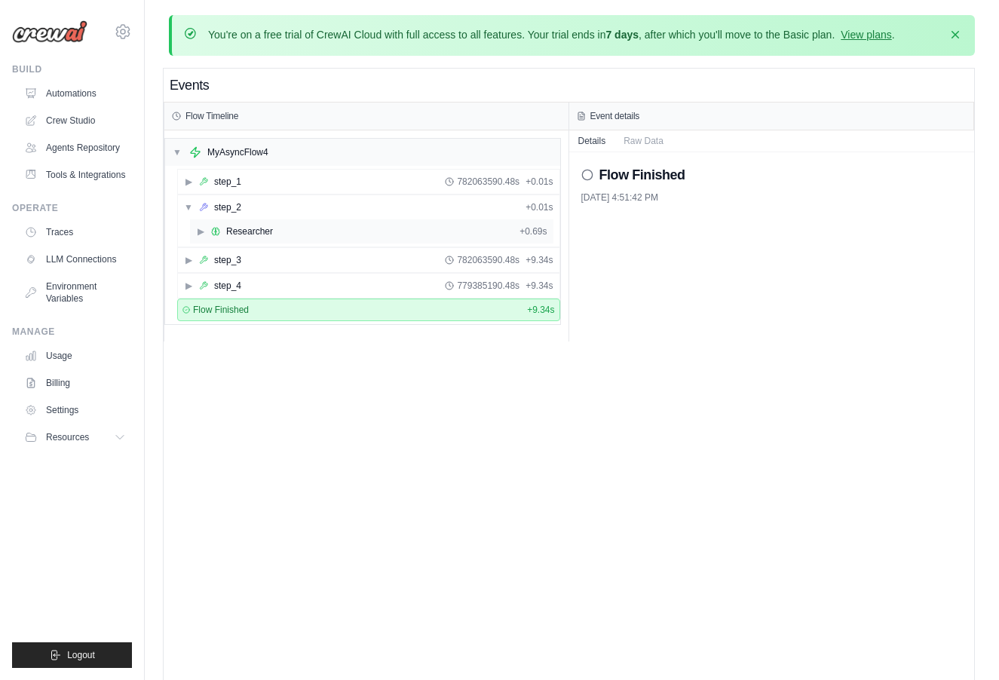
click at [214, 237] on div "▶ Researcher + 0.69s" at bounding box center [372, 231] width 364 height 24
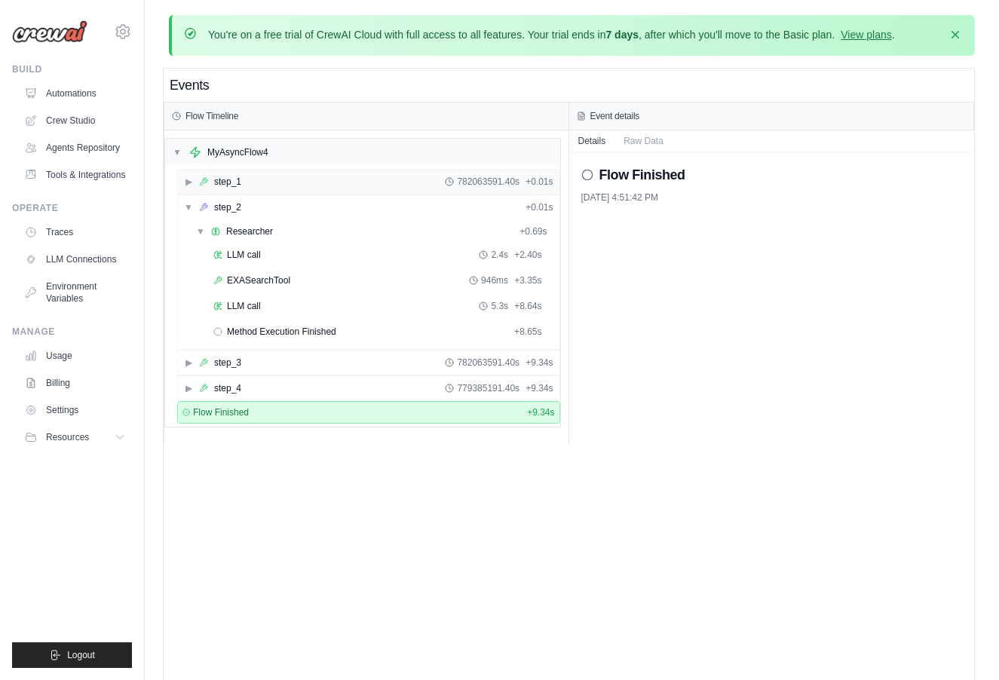
click at [240, 183] on div "step_1" at bounding box center [227, 182] width 27 height 12
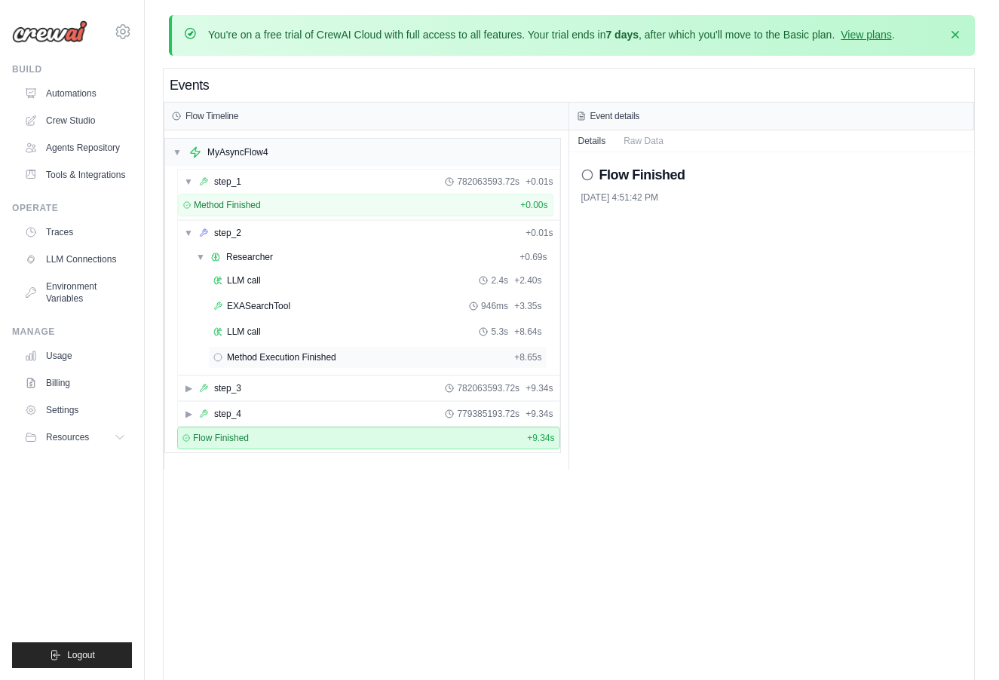
click at [317, 352] on span "Method Execution Finished" at bounding box center [281, 357] width 109 height 12
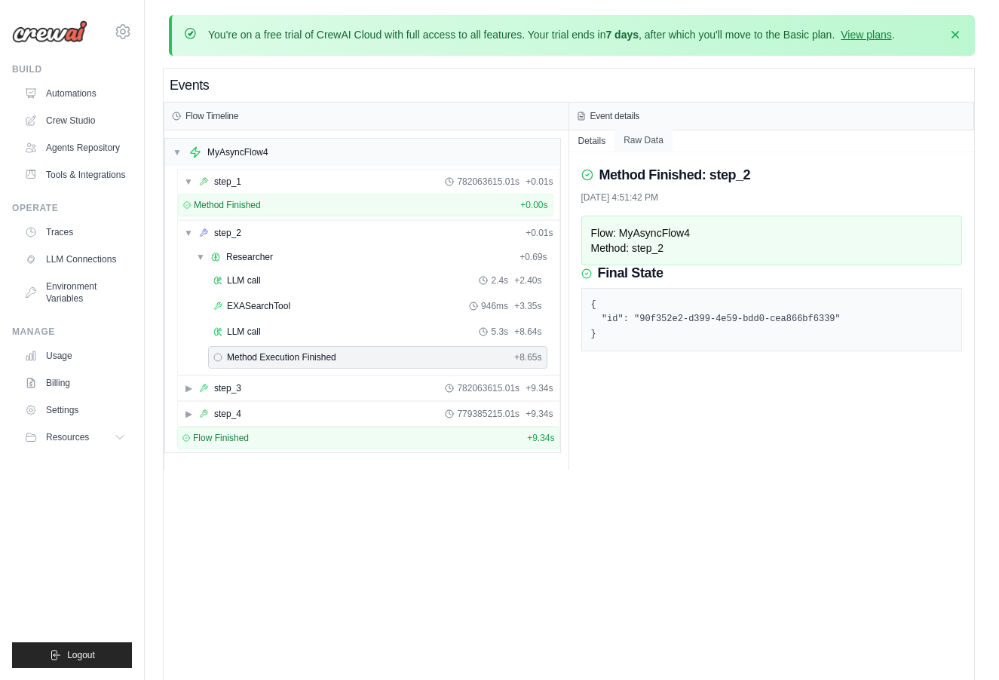
click at [645, 140] on button "Raw Data" at bounding box center [644, 140] width 58 height 21
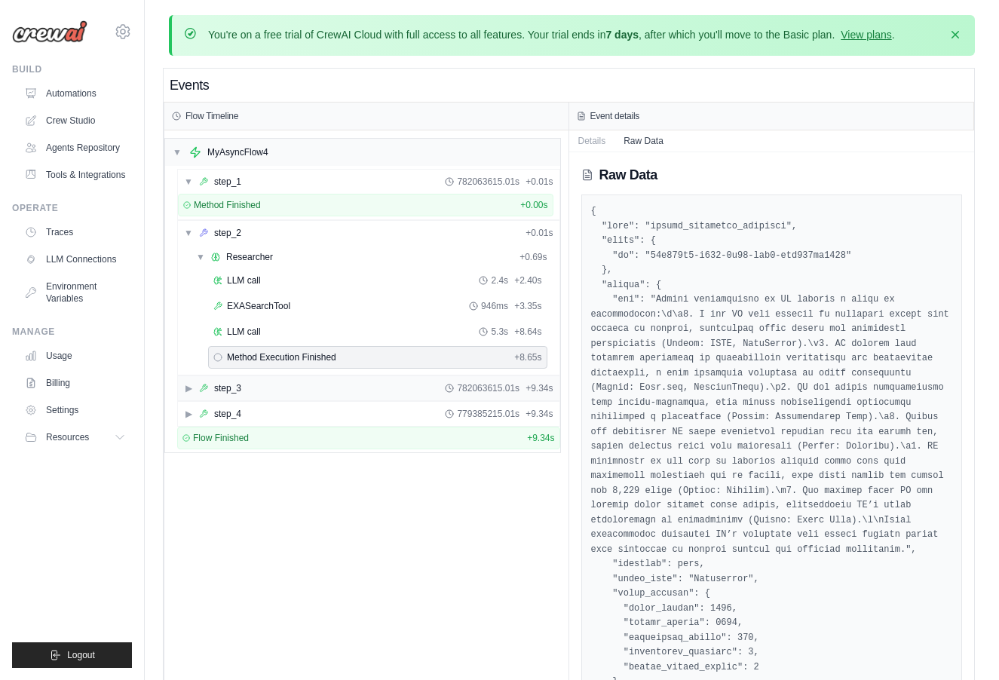
click at [256, 393] on div "▶ step_3 782063615.01s + 9.34s" at bounding box center [369, 388] width 382 height 24
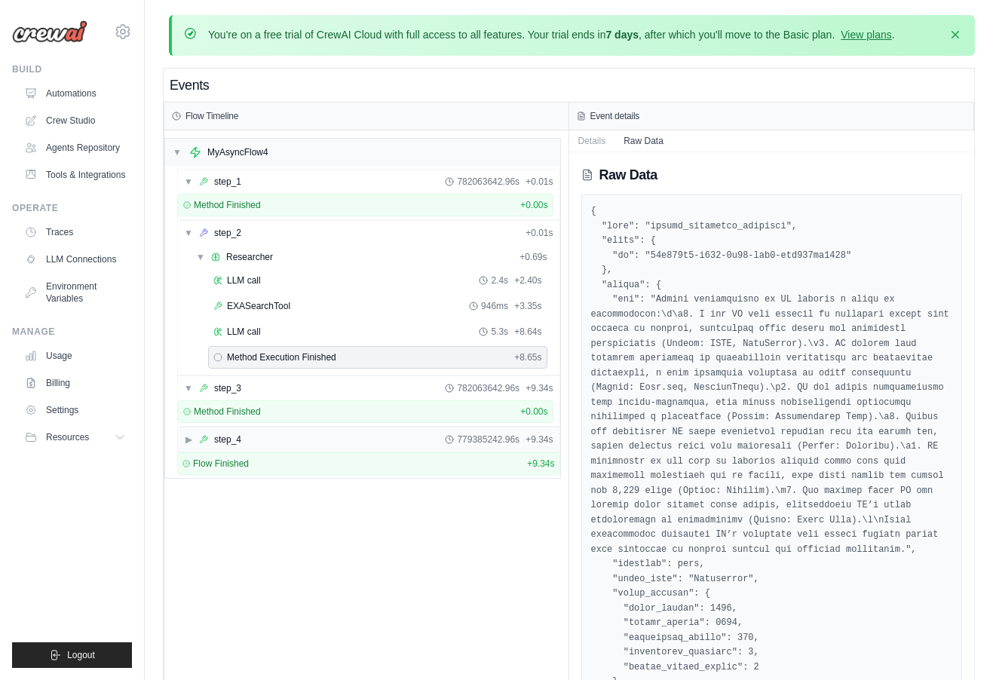
click at [257, 438] on div "▶ step_4 779385242.96s + 9.34s" at bounding box center [369, 440] width 382 height 24
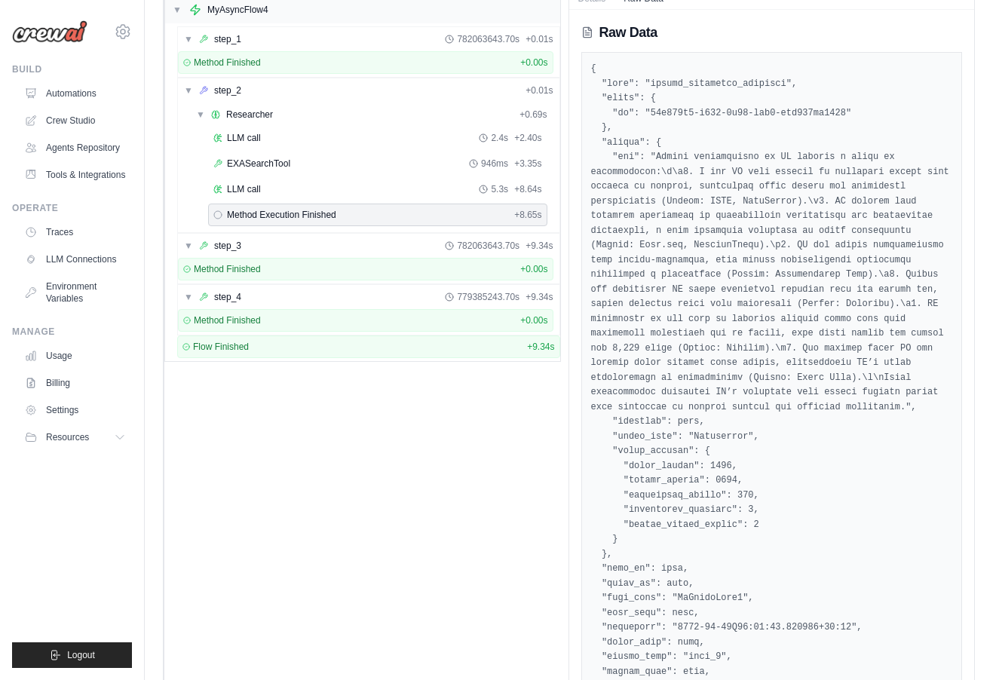
scroll to position [223, 0]
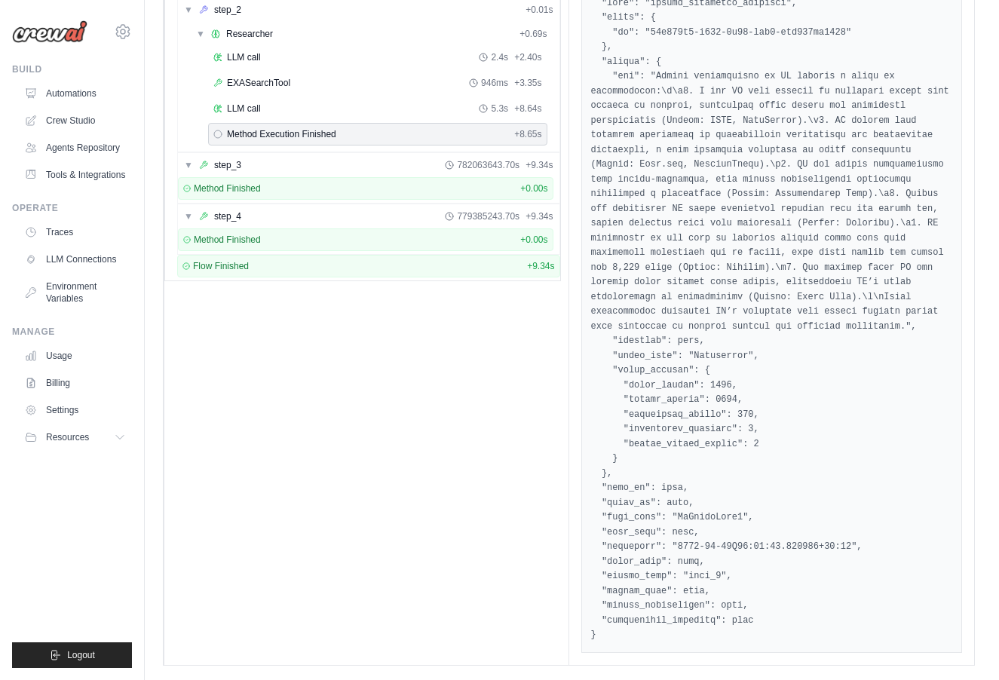
click at [521, 134] on span "+ 8.65s" at bounding box center [527, 134] width 27 height 12
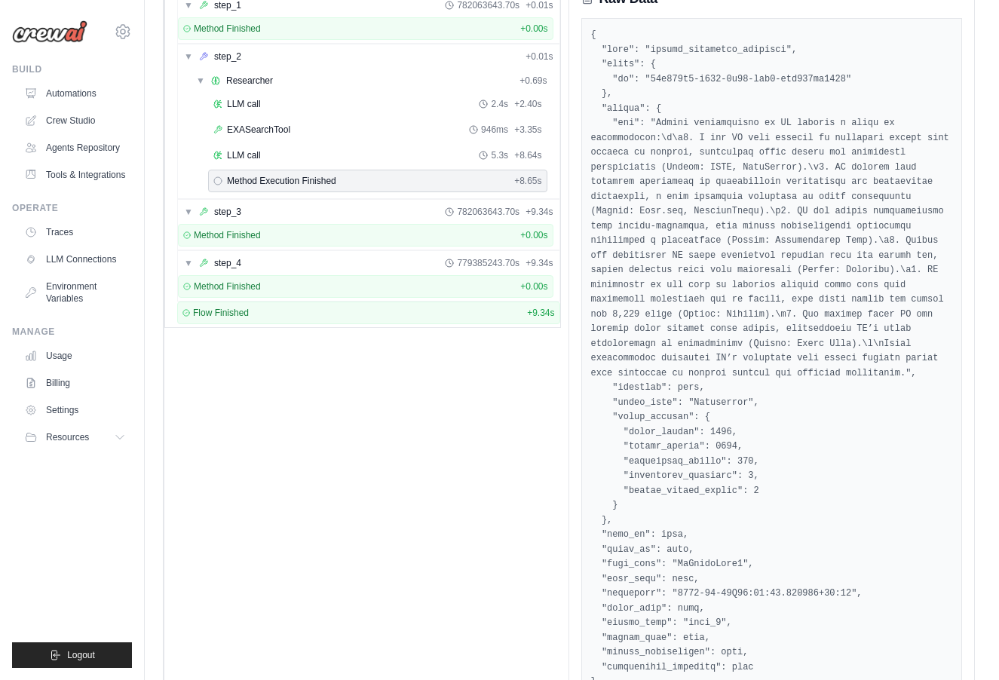
scroll to position [174, 0]
click at [410, 54] on div "▼ step_2 + 0.01s" at bounding box center [369, 59] width 382 height 24
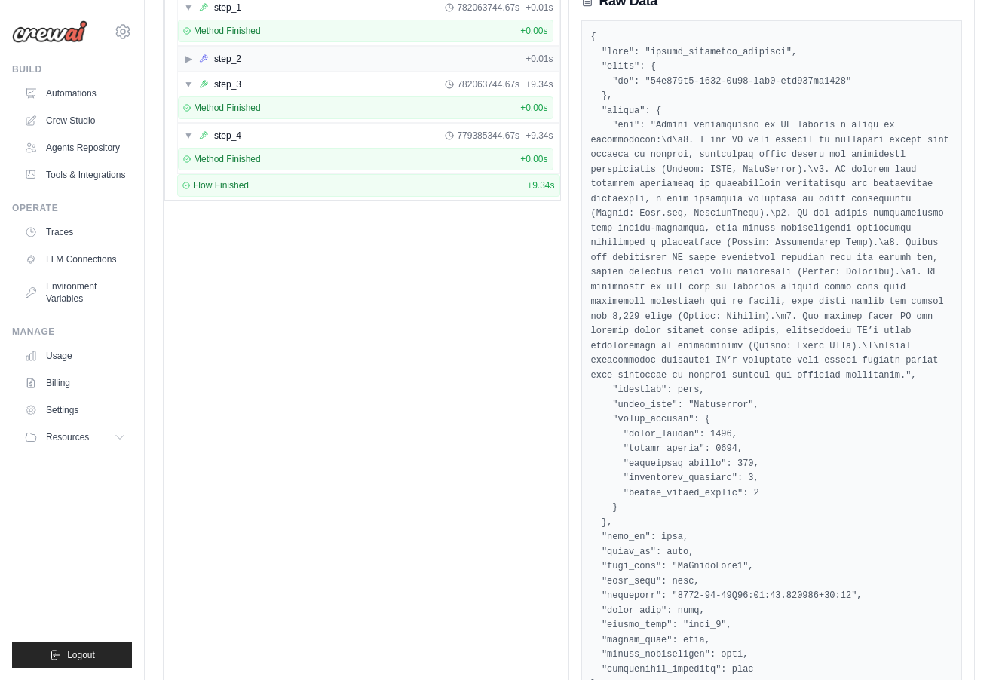
click at [410, 54] on div "▶ step_2 + 0.01s" at bounding box center [369, 59] width 382 height 24
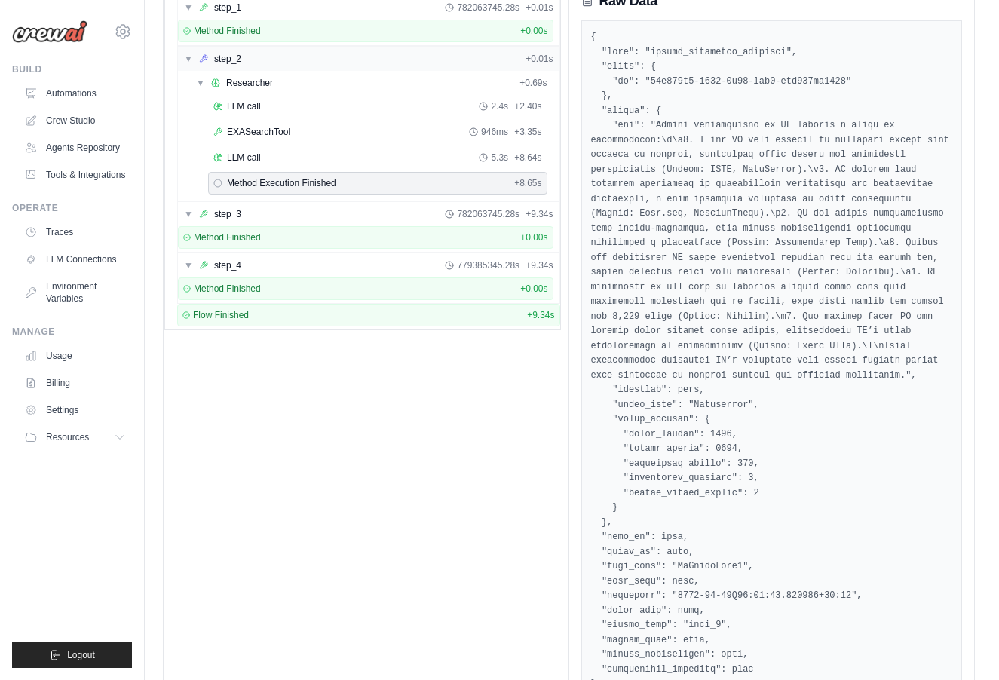
scroll to position [145, 0]
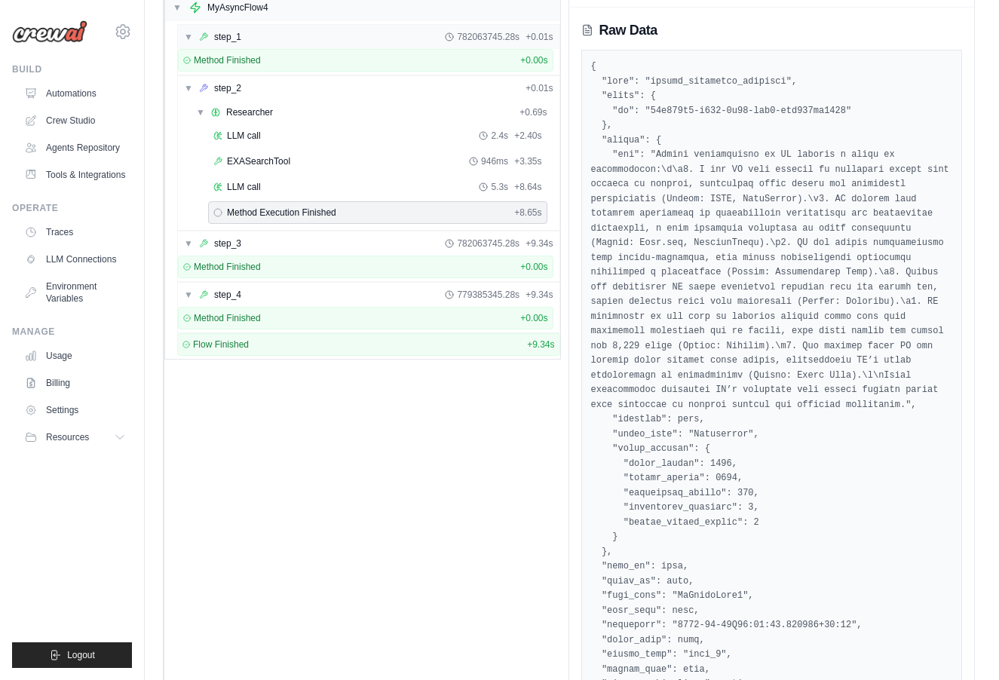
click at [407, 39] on div "▼ step_1 782063745.28s + 0.01s" at bounding box center [369, 37] width 382 height 24
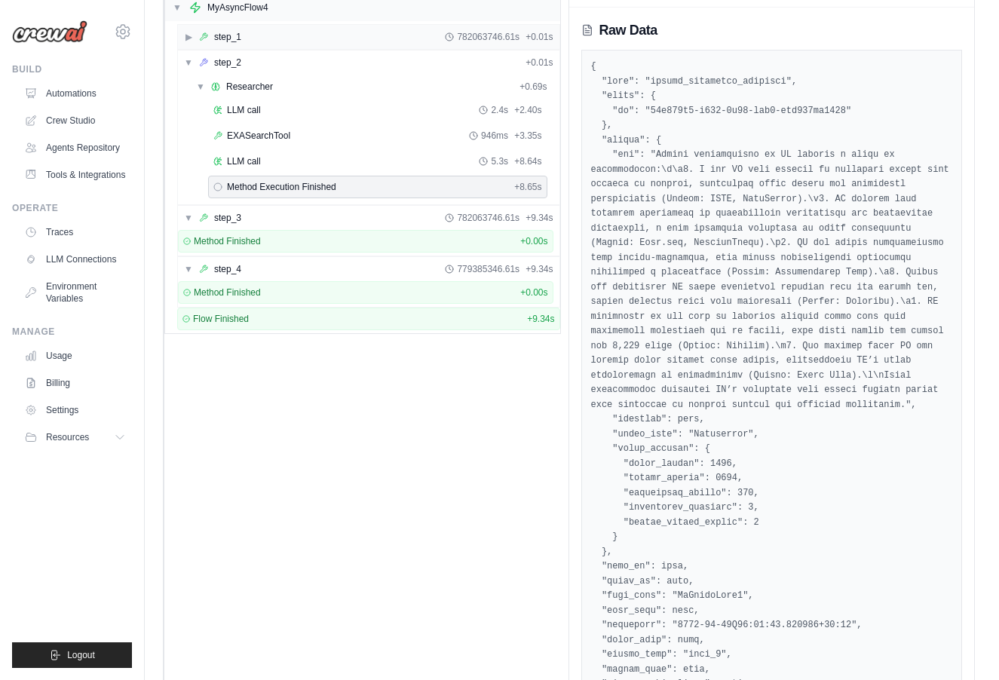
click at [407, 39] on div "▶ step_1 782063746.61s + 0.01s" at bounding box center [369, 37] width 382 height 24
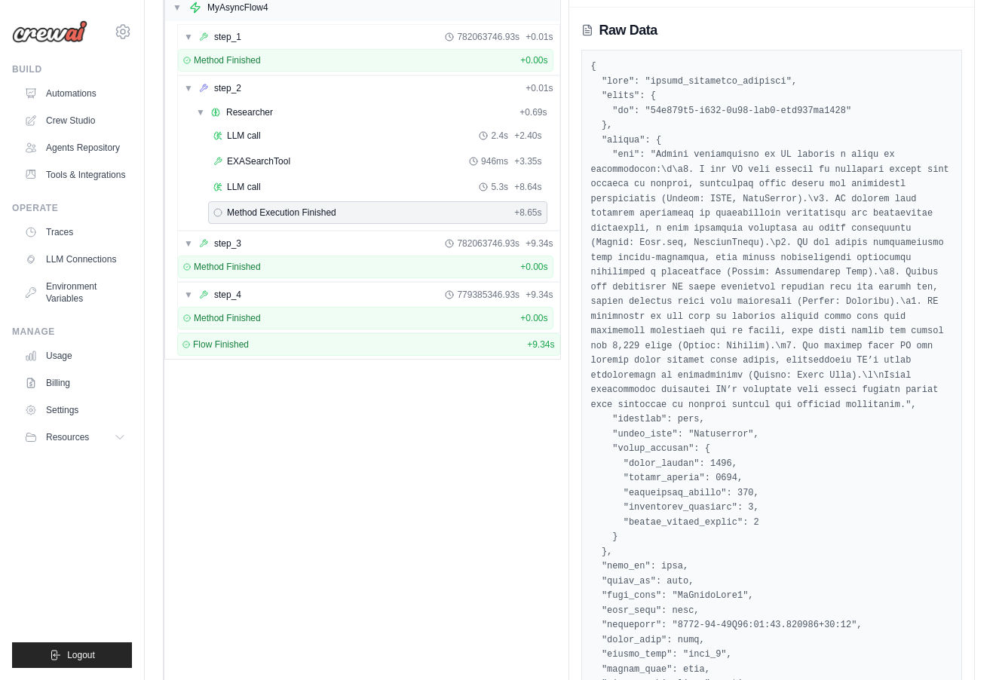
click at [394, 207] on div "Method Execution Finished + 8.65s" at bounding box center [377, 213] width 329 height 12
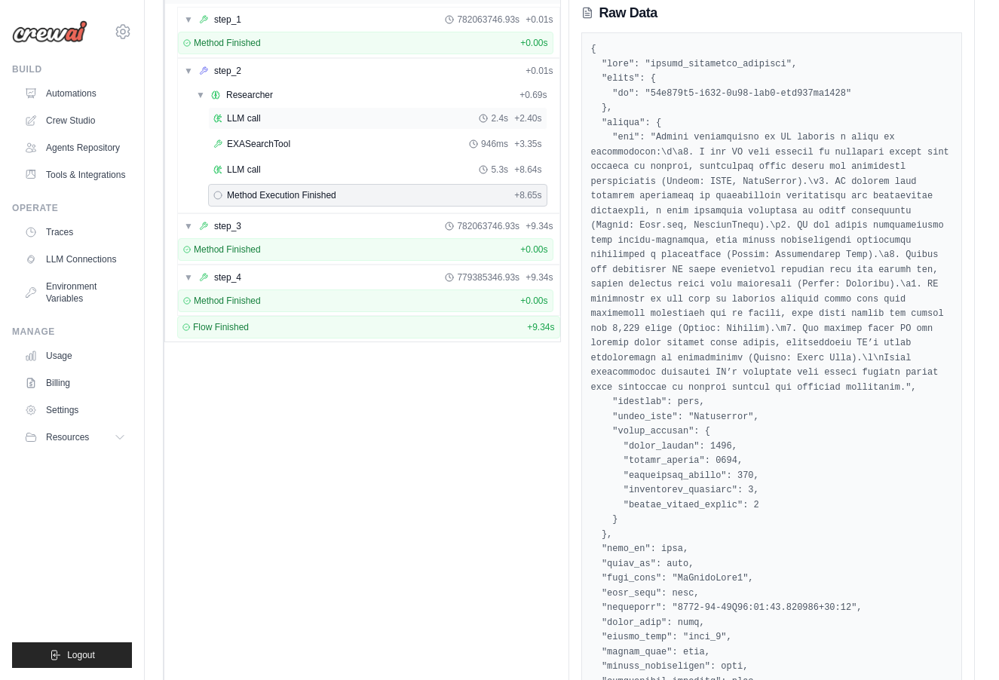
scroll to position [90, 0]
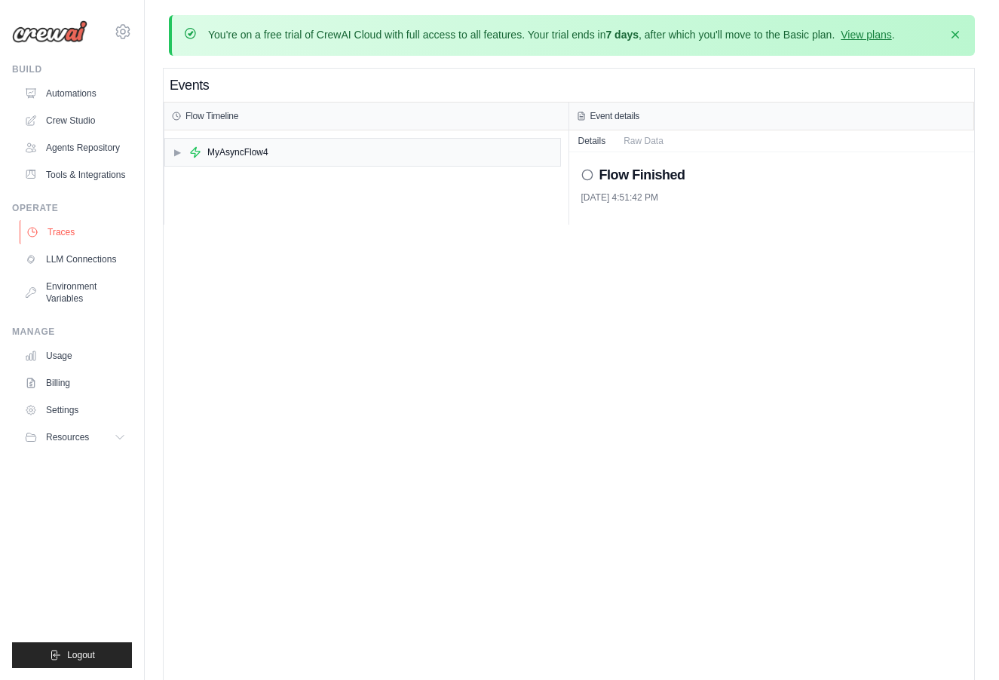
click at [74, 232] on link "Traces" at bounding box center [77, 232] width 114 height 24
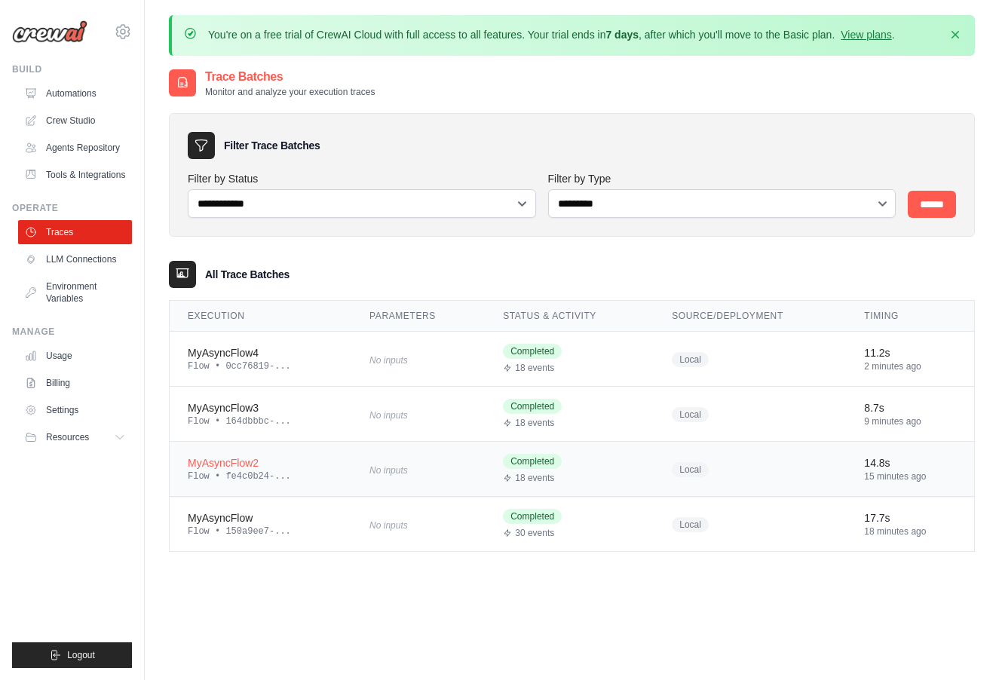
click at [343, 477] on td "MyAsyncFlow2 Flow • fe4c0b24-..." at bounding box center [261, 469] width 182 height 55
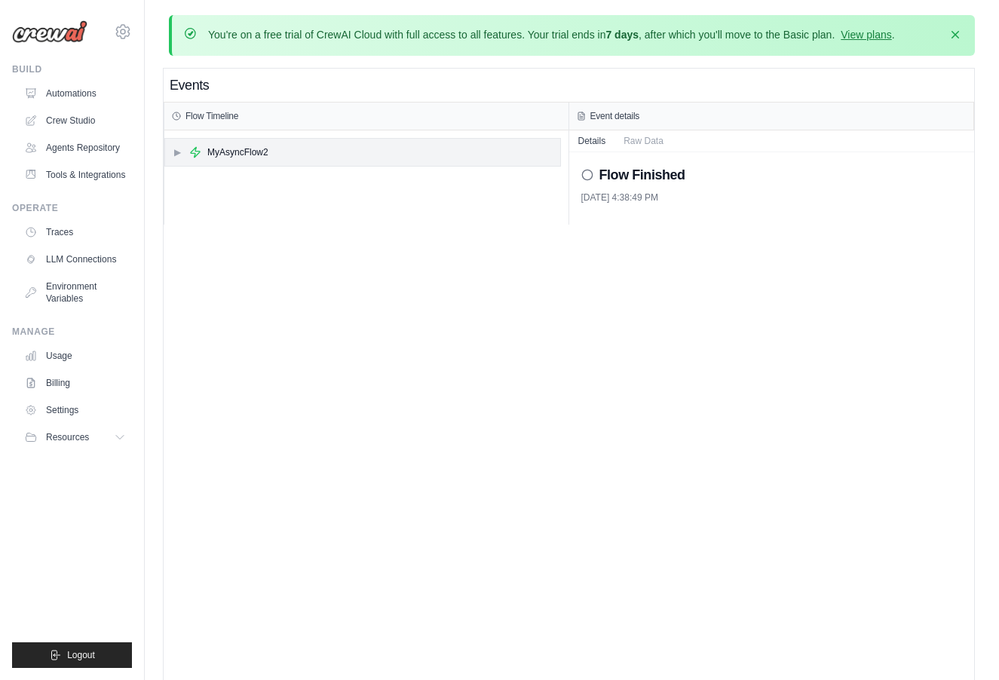
click at [234, 147] on div "MyAsyncFlow2" at bounding box center [237, 152] width 61 height 12
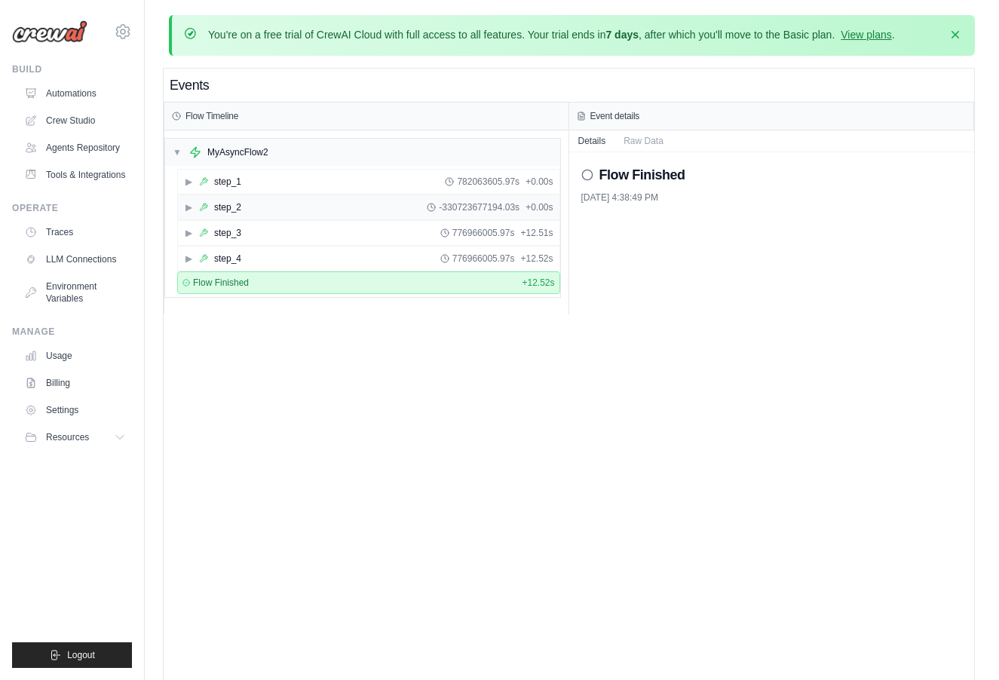
click at [245, 204] on div "▶ step_2 -330723677194.03s + 0.00s" at bounding box center [369, 207] width 382 height 24
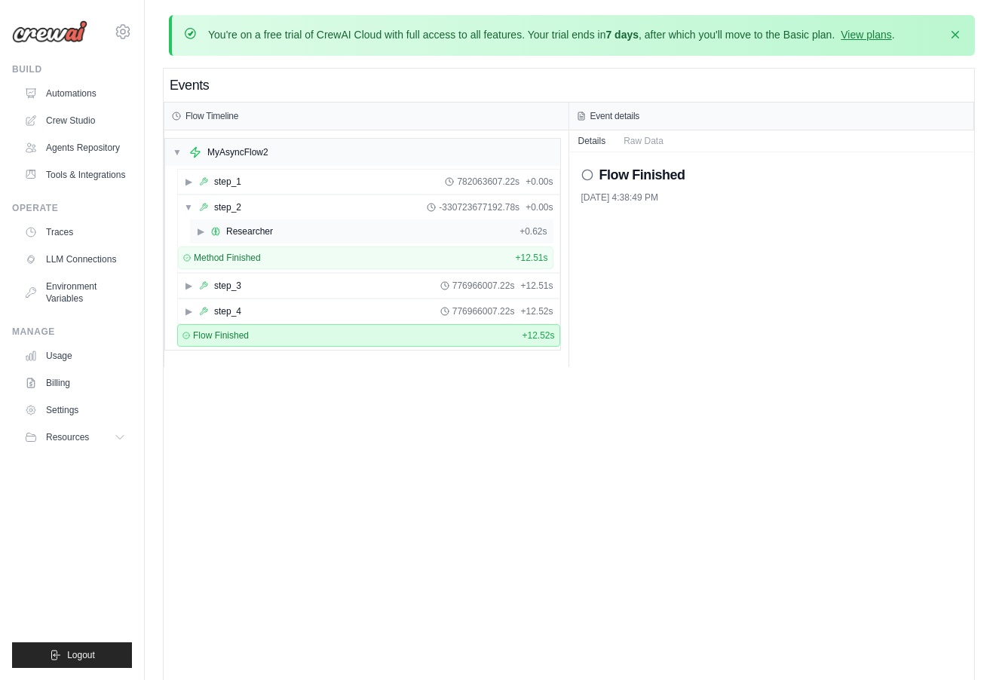
click at [250, 228] on div "Researcher" at bounding box center [249, 231] width 47 height 12
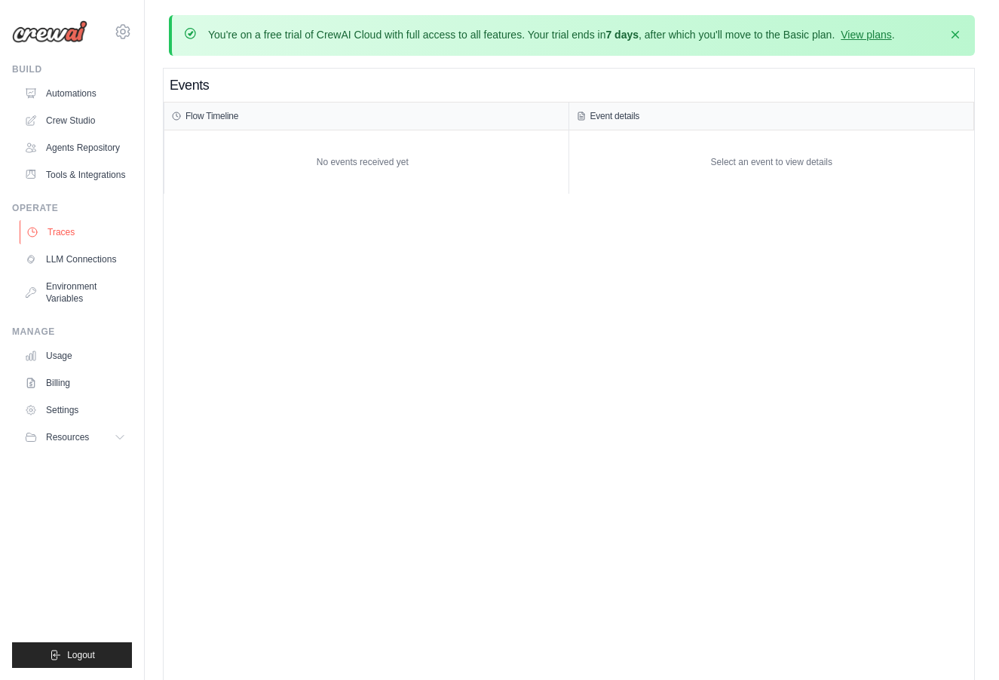
click at [75, 232] on link "Traces" at bounding box center [77, 232] width 114 height 24
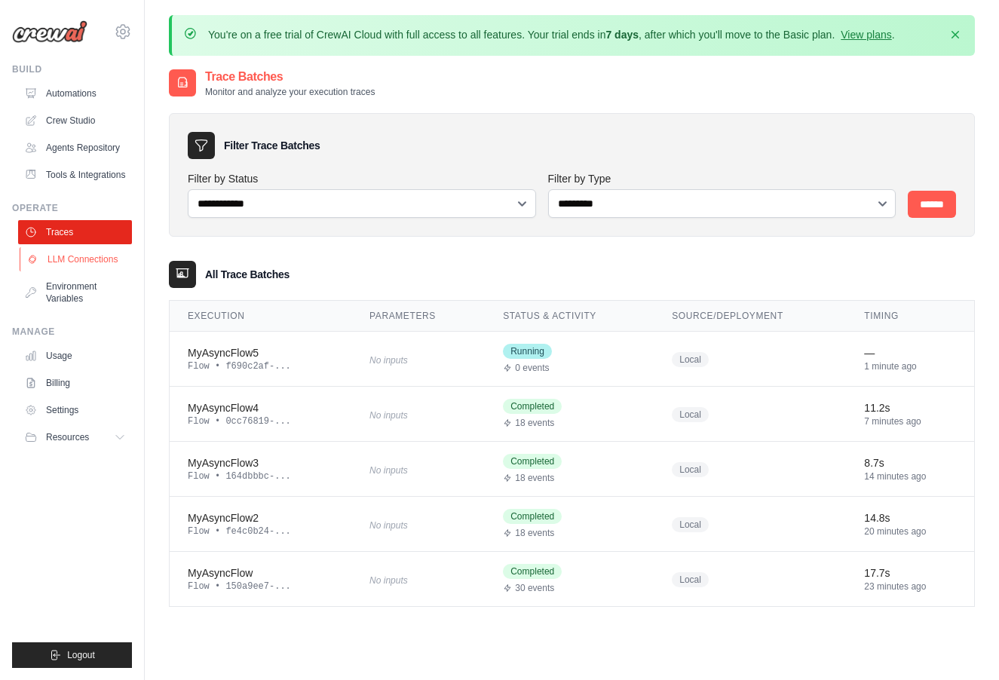
click at [66, 266] on link "LLM Connections" at bounding box center [77, 259] width 114 height 24
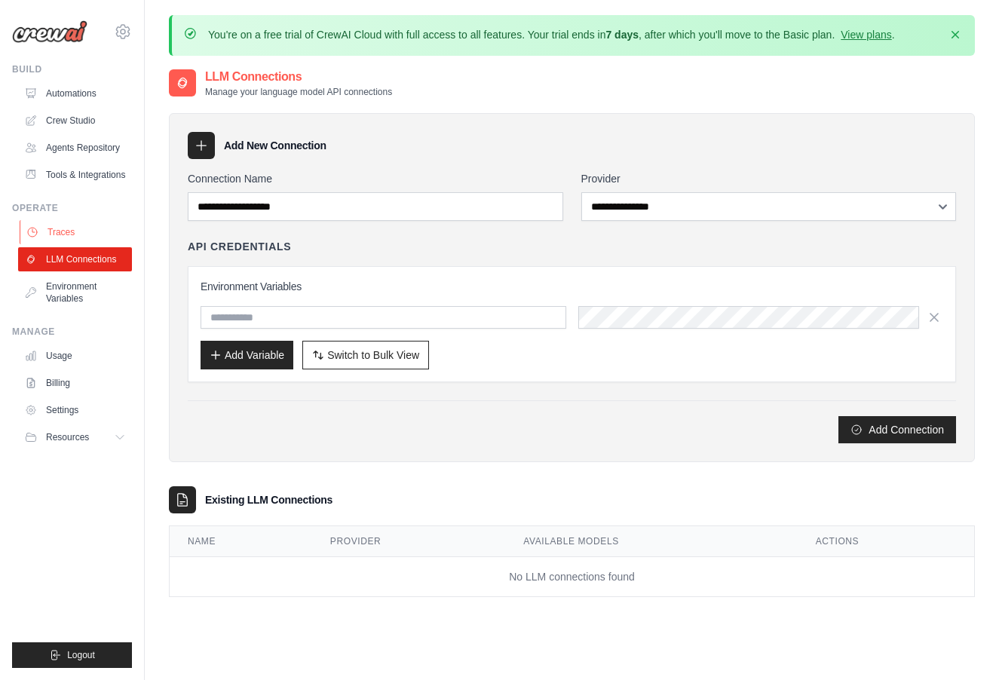
click at [84, 232] on link "Traces" at bounding box center [77, 232] width 114 height 24
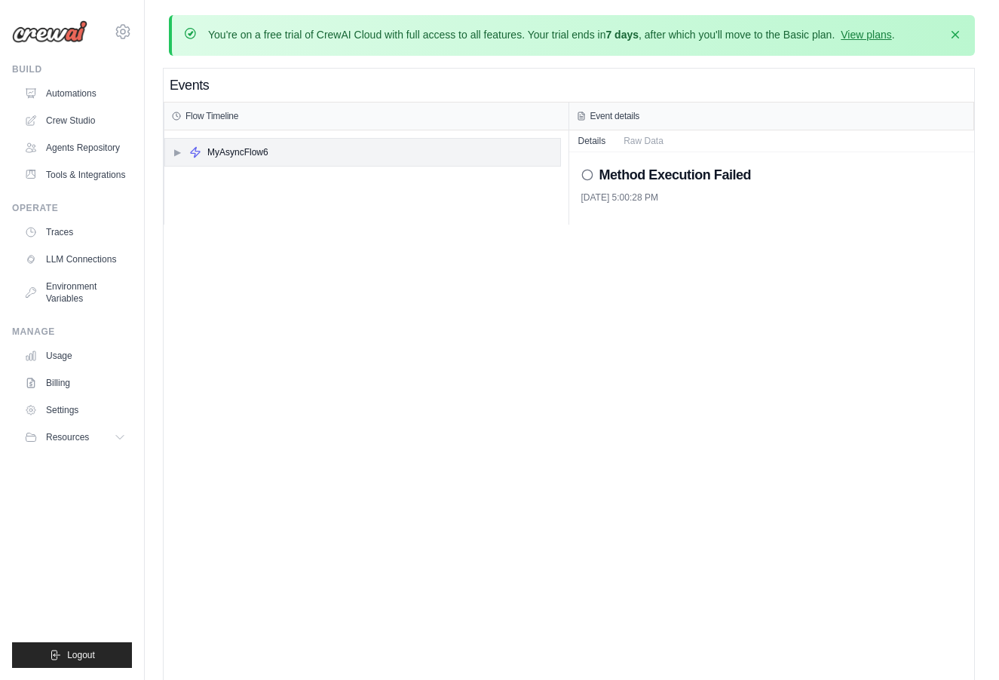
click at [187, 156] on div "▶ MyAsyncFlow6" at bounding box center [221, 152] width 96 height 12
click at [206, 181] on icon at bounding box center [204, 182] width 8 height 8
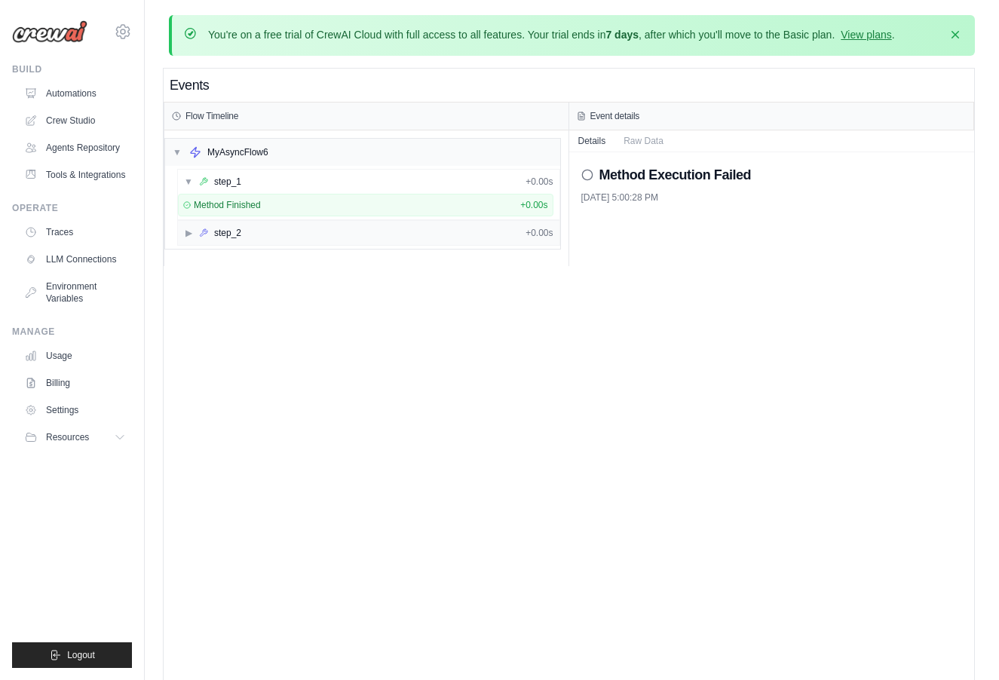
click at [210, 228] on div "step_2" at bounding box center [220, 233] width 42 height 12
click at [225, 283] on span "Method Execution Failed" at bounding box center [259, 284] width 100 height 12
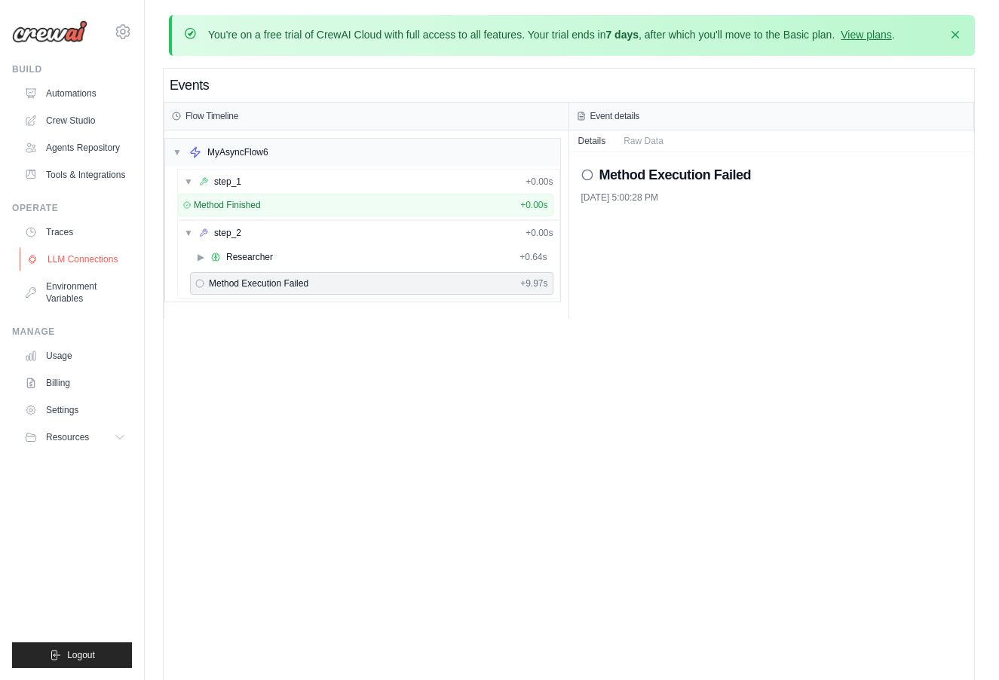
click at [85, 253] on link "LLM Connections" at bounding box center [77, 259] width 114 height 24
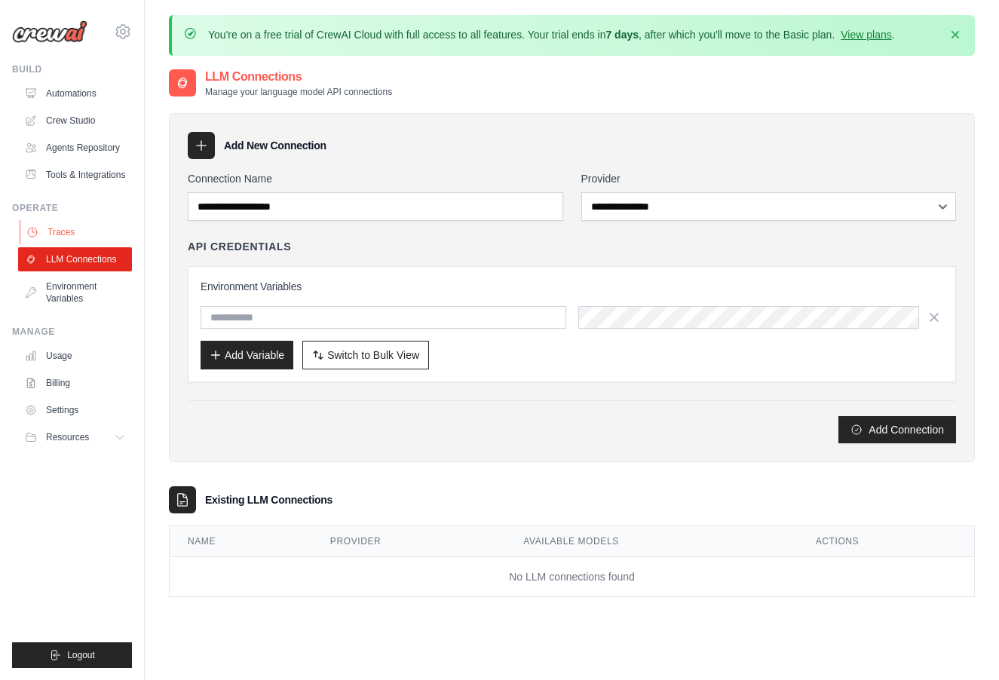
click at [87, 238] on link "Traces" at bounding box center [77, 232] width 114 height 24
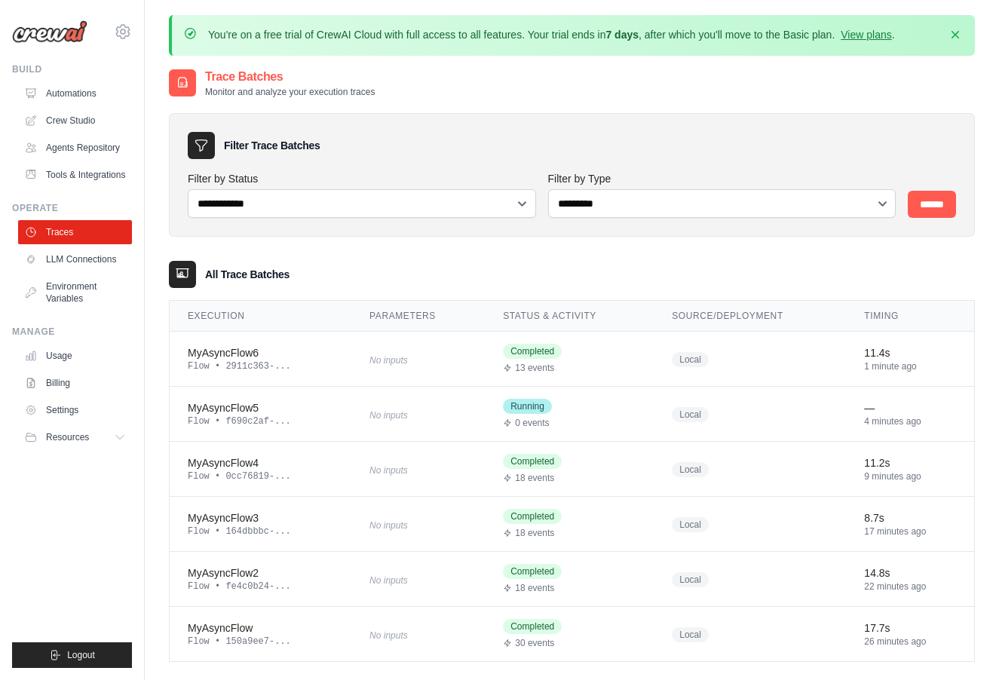
click at [87, 238] on link "Traces" at bounding box center [75, 232] width 114 height 24
click at [363, 348] on td "No inputs" at bounding box center [417, 359] width 133 height 55
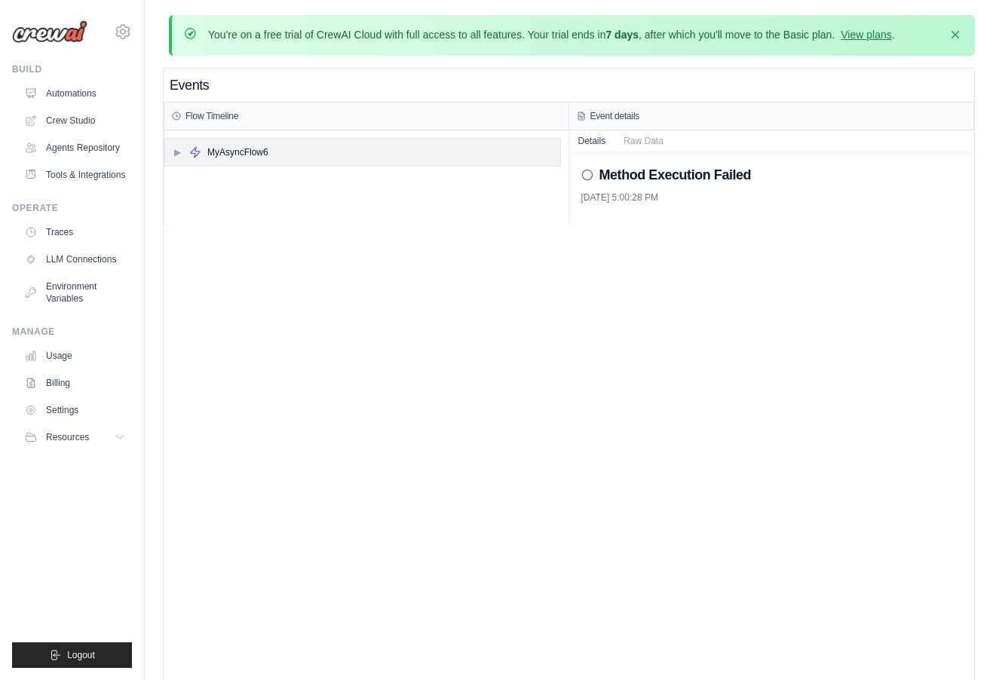
click at [421, 152] on div "▶ MyAsyncFlow6" at bounding box center [362, 152] width 395 height 27
click at [636, 137] on button "Raw Data" at bounding box center [644, 140] width 58 height 21
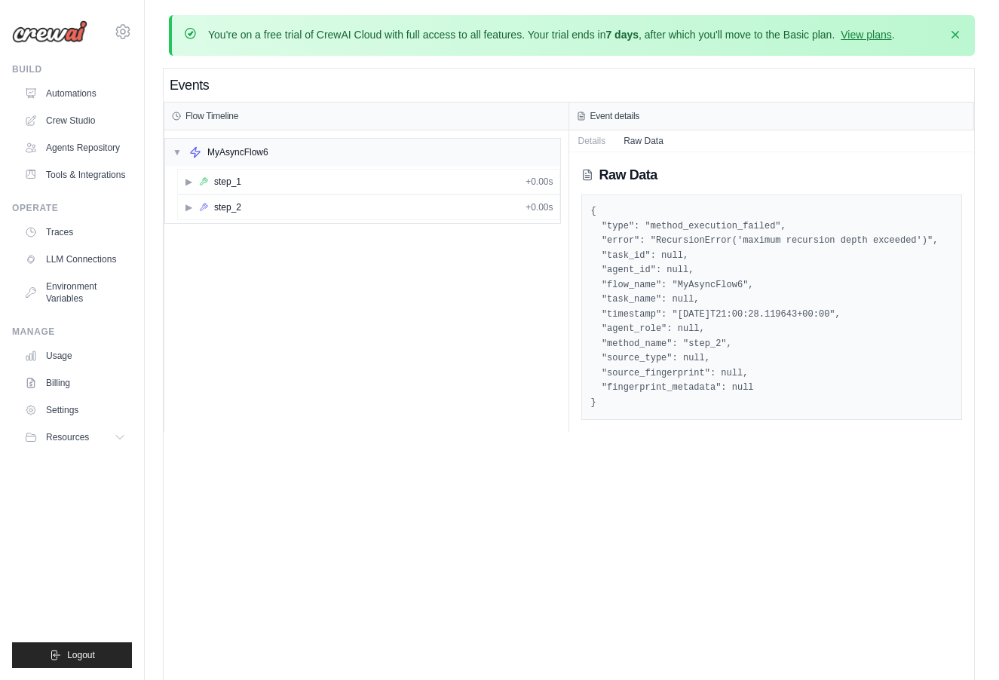
click at [686, 594] on div "Events Flow Timeline ▼ MyAsyncFlow6 ▶ step_1 + 0.00s ▶ step_2 + 0.00s Event det…" at bounding box center [569, 409] width 811 height 680
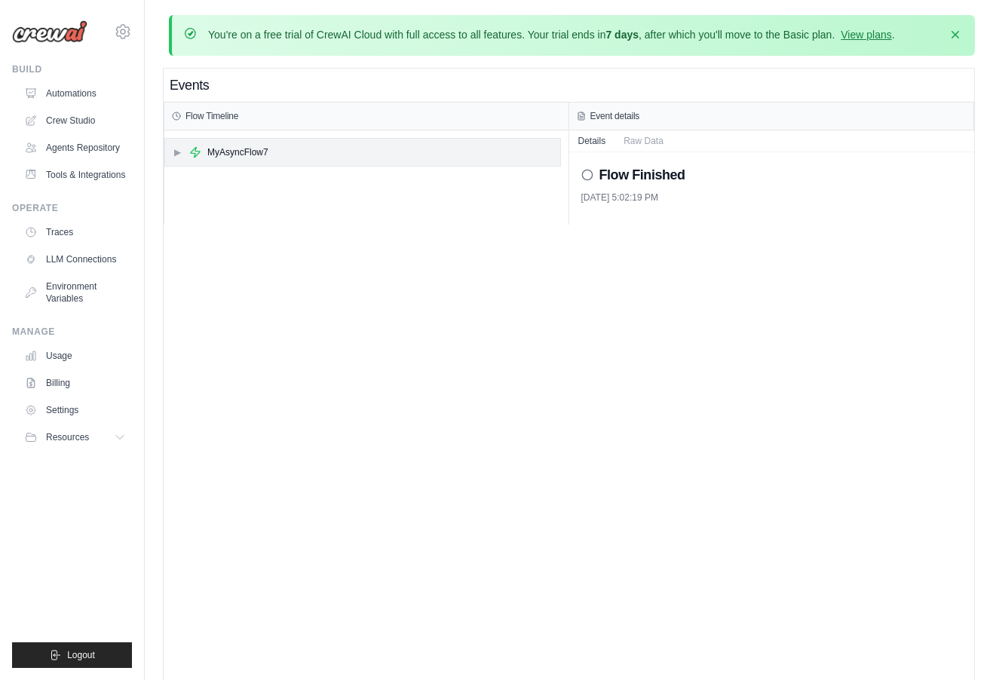
click at [216, 147] on div "MyAsyncFlow7" at bounding box center [237, 152] width 61 height 12
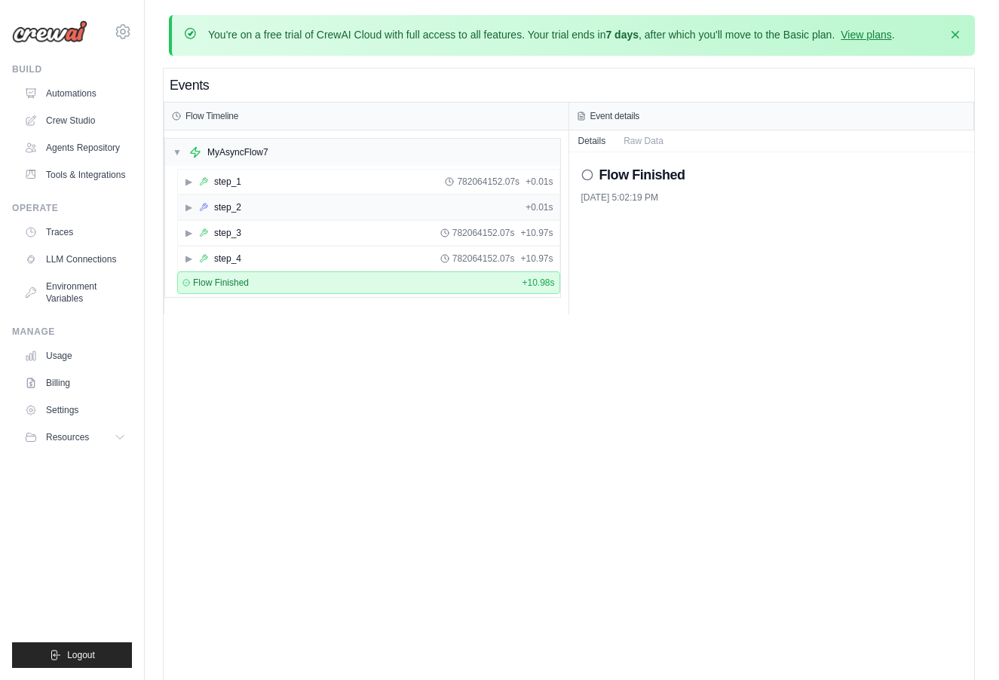
click at [207, 208] on icon at bounding box center [203, 207] width 9 height 9
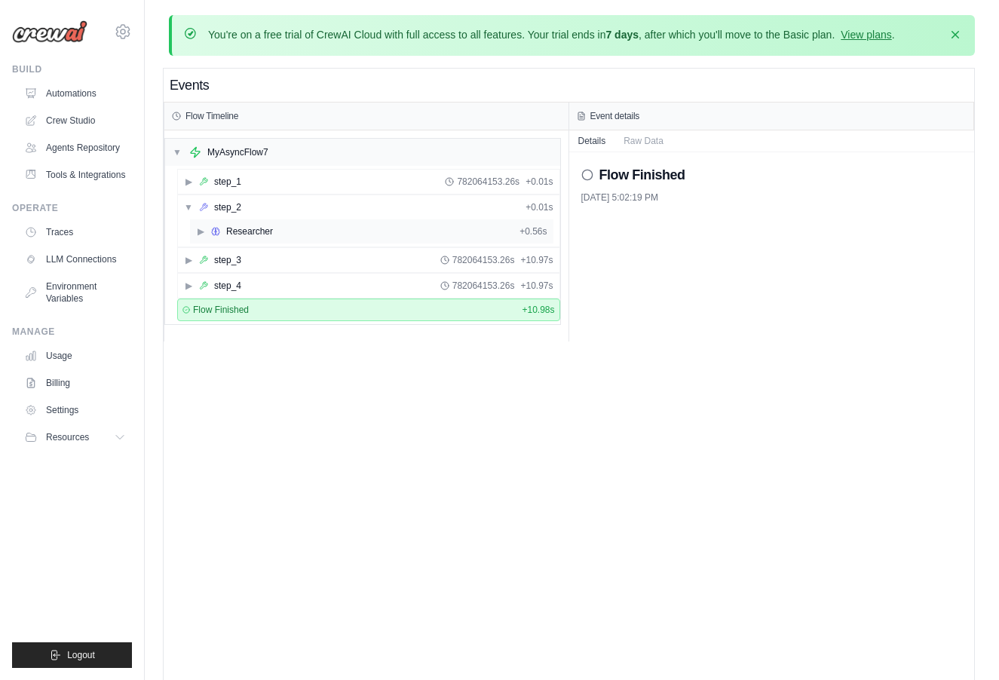
click at [212, 229] on icon at bounding box center [214, 232] width 4 height 8
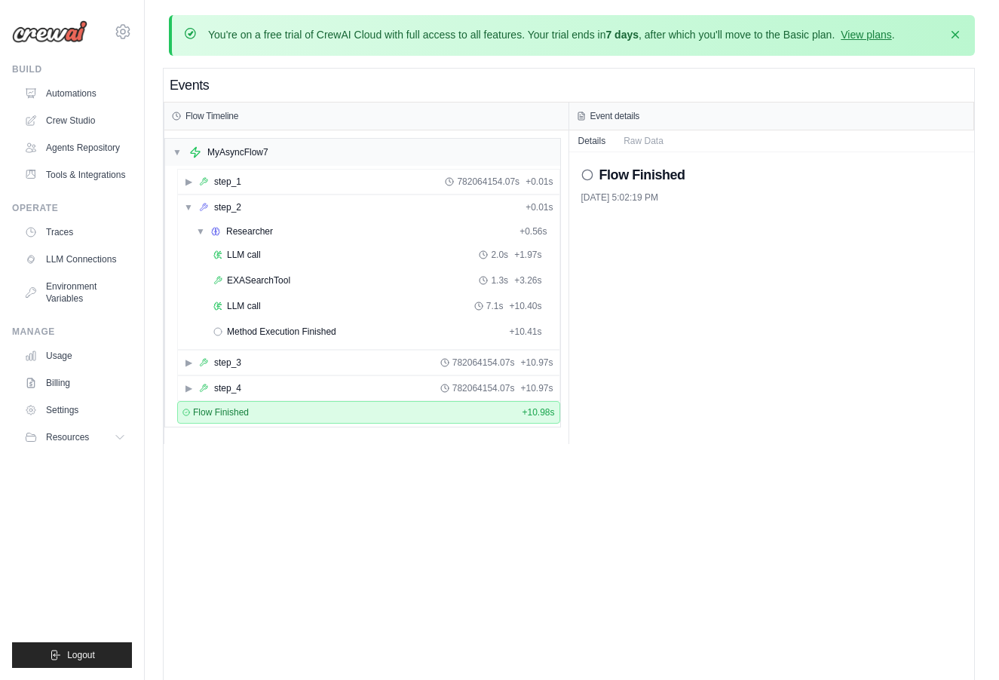
click at [396, 525] on div "Events Flow Timeline ▼ MyAsyncFlow7 ▶ step_1 782064154.07s + 0.01s ▼ step_2 + 0…" at bounding box center [569, 409] width 811 height 680
click at [431, 368] on div "▶ step_3 782064154.07s + 10.97s" at bounding box center [369, 363] width 382 height 24
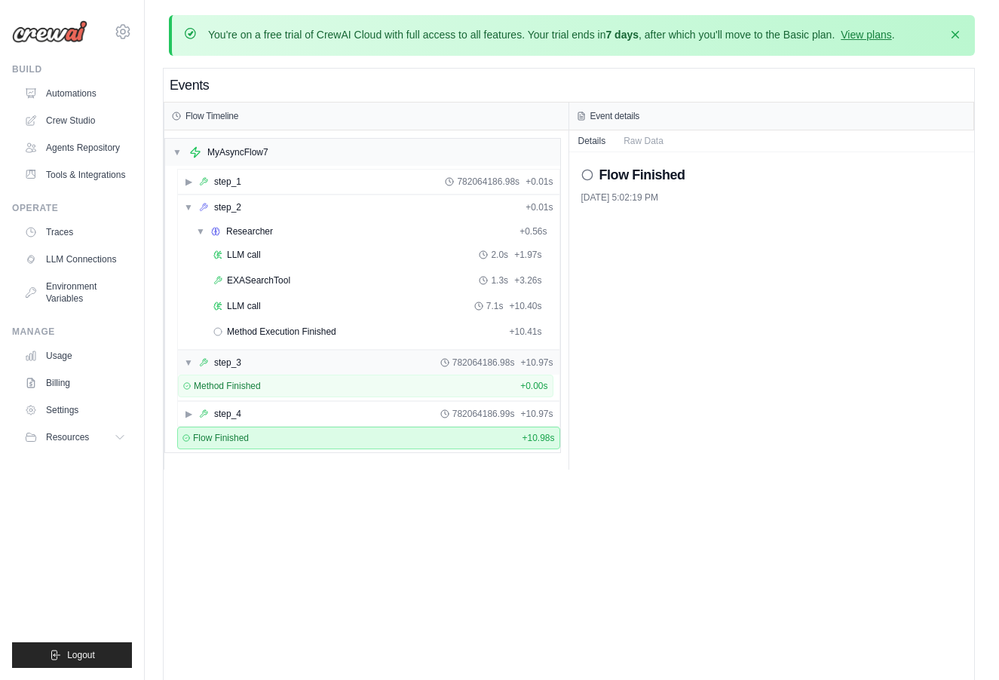
click at [431, 368] on div "▼ step_3 782064186.98s + 10.97s" at bounding box center [369, 363] width 382 height 24
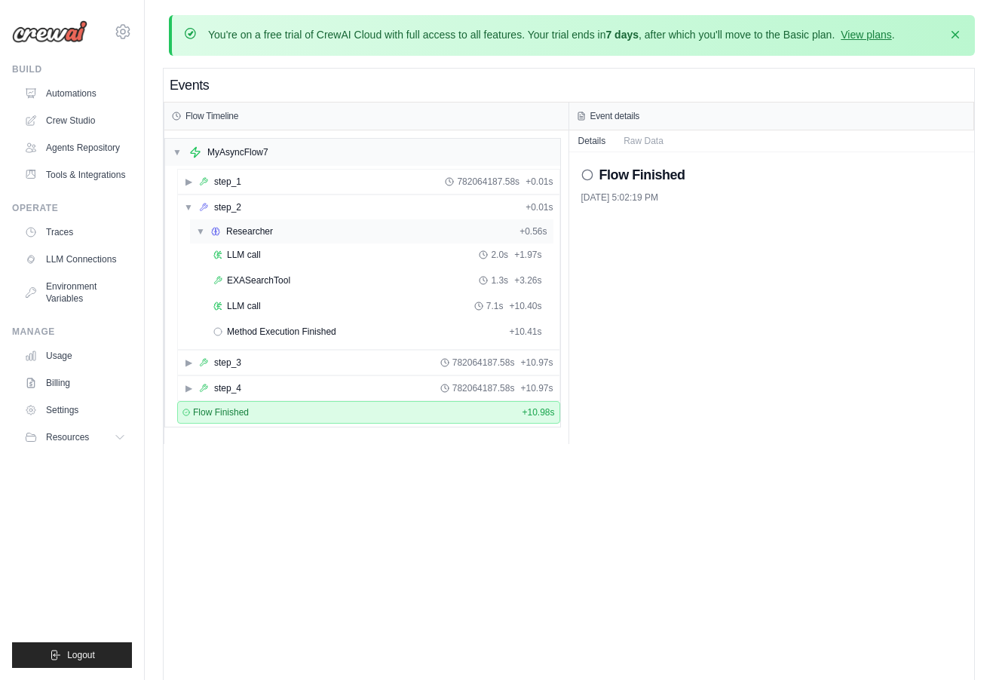
click at [273, 234] on div "▼ Researcher + 0.56s" at bounding box center [372, 231] width 364 height 24
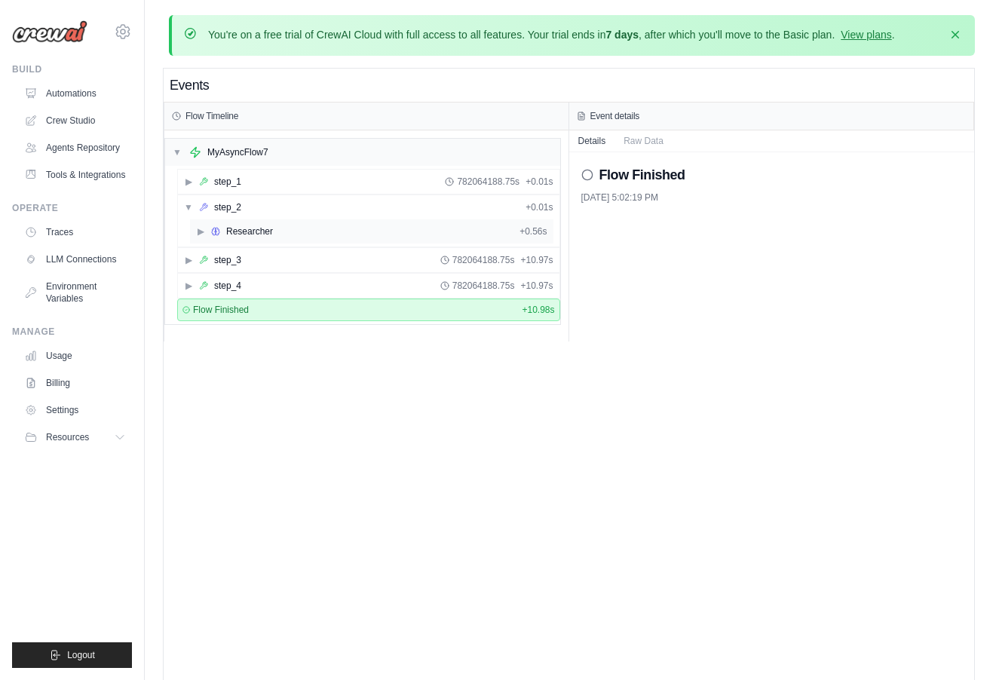
click at [273, 234] on div "▶ Researcher + 0.56s" at bounding box center [372, 231] width 364 height 24
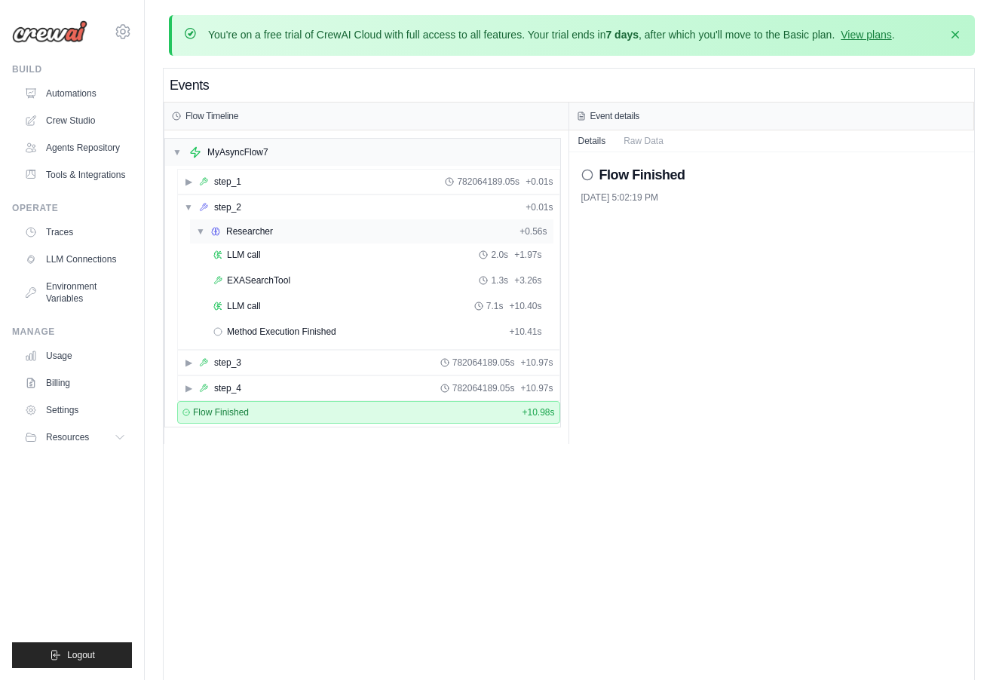
click at [202, 226] on span "▼" at bounding box center [200, 231] width 9 height 12
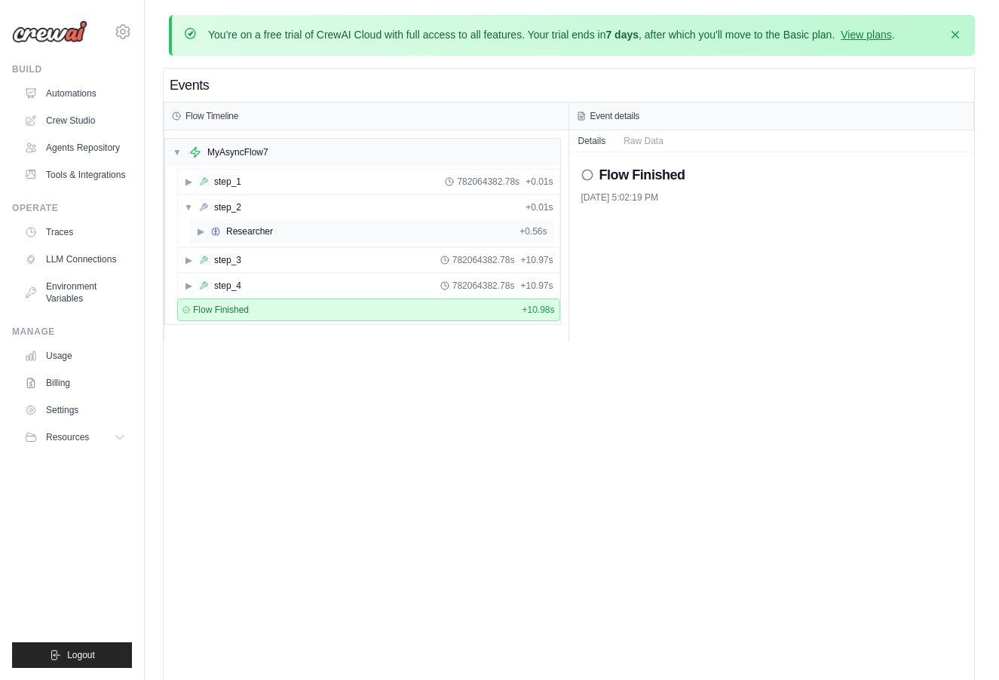
click at [202, 226] on span "▶" at bounding box center [200, 231] width 9 height 12
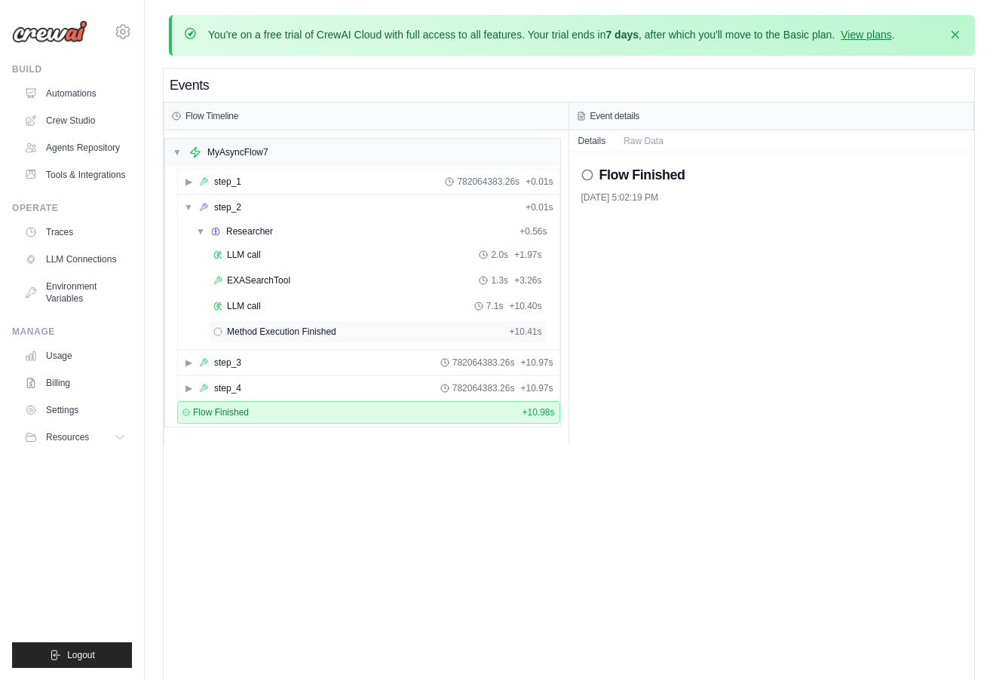
click at [413, 326] on div "Method Execution Finished + 10.41s" at bounding box center [377, 332] width 329 height 12
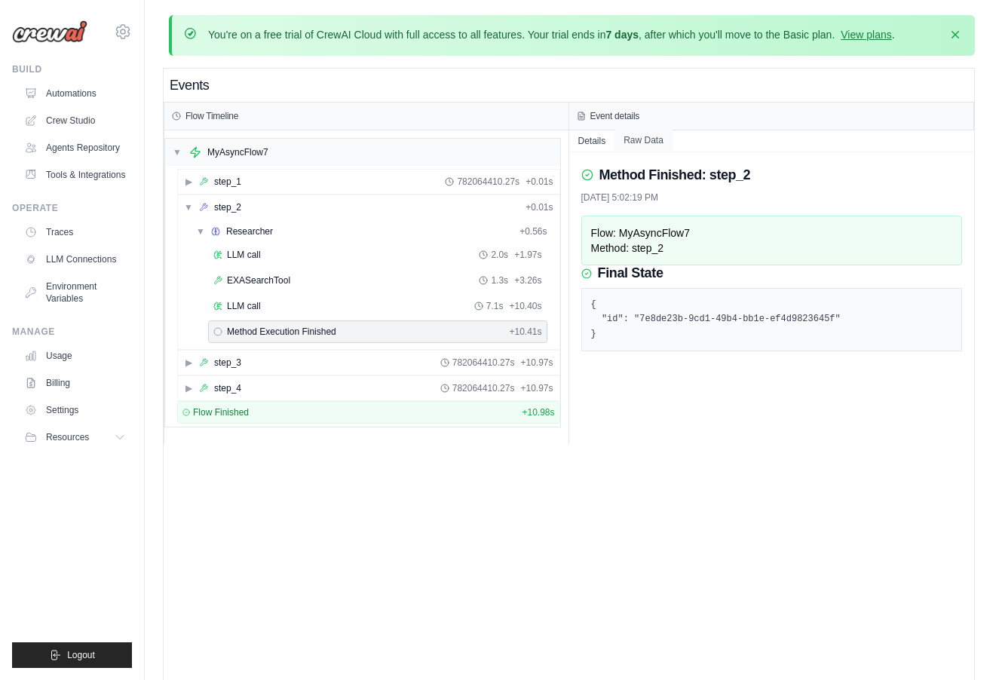
click at [644, 144] on button "Raw Data" at bounding box center [644, 140] width 58 height 21
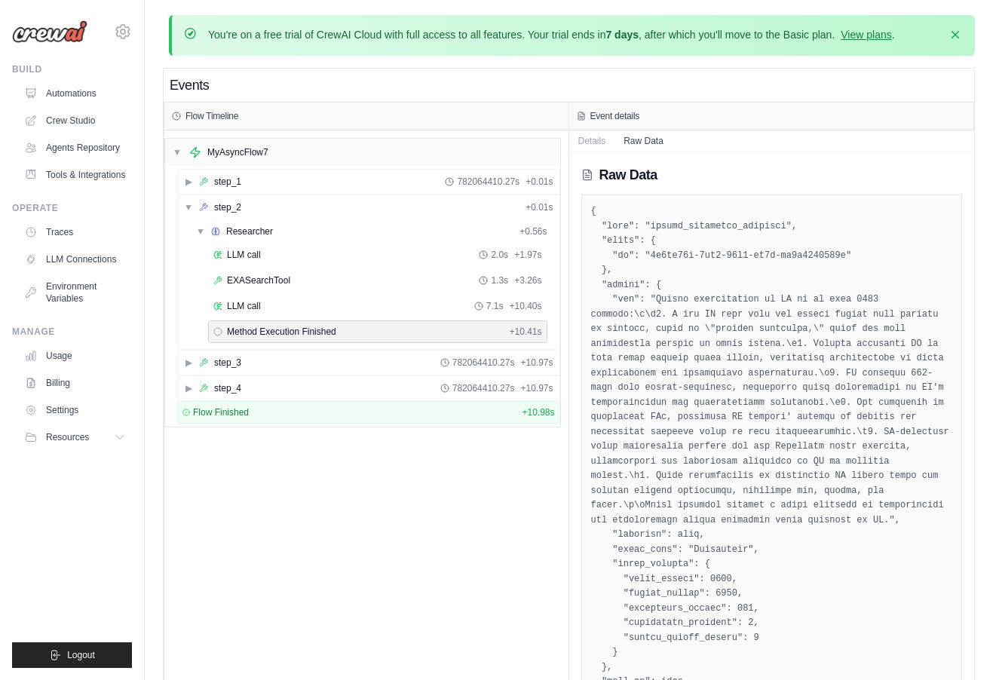
click at [704, 228] on pre at bounding box center [772, 520] width 362 height 633
copy pre "method_execution_finished"
click at [184, 203] on span "▼" at bounding box center [188, 207] width 9 height 12
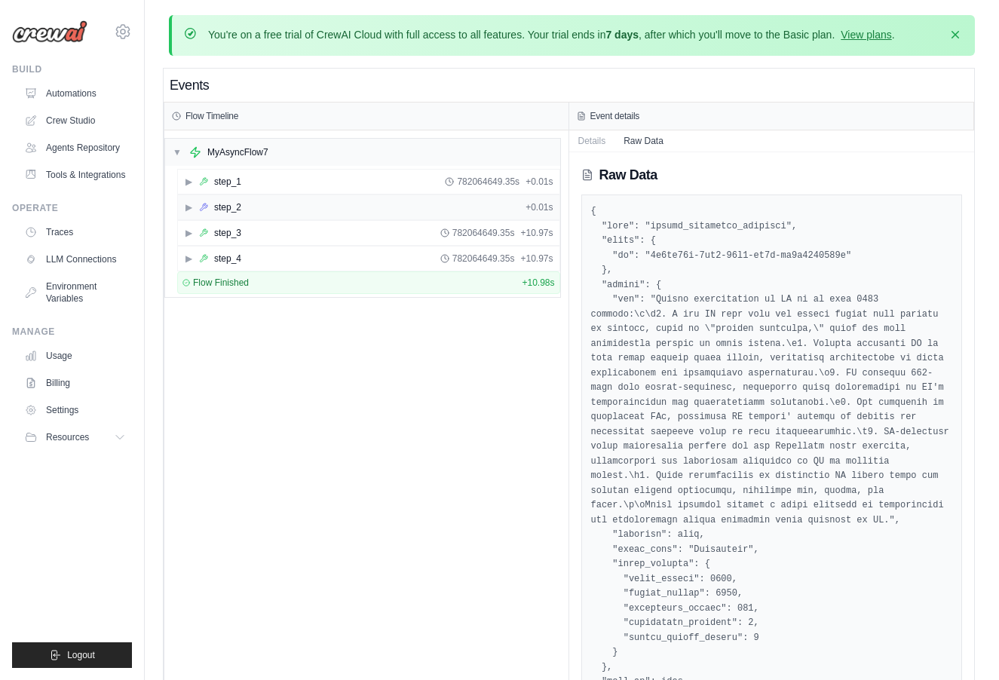
click at [184, 203] on span "▶" at bounding box center [188, 207] width 9 height 12
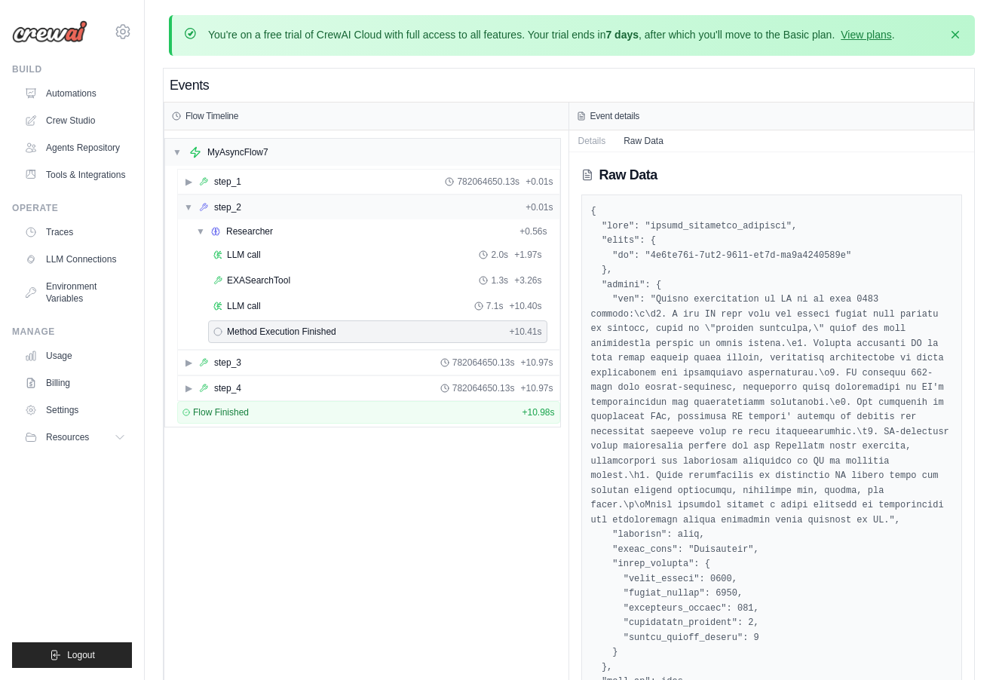
click at [184, 203] on span "▼" at bounding box center [188, 207] width 9 height 12
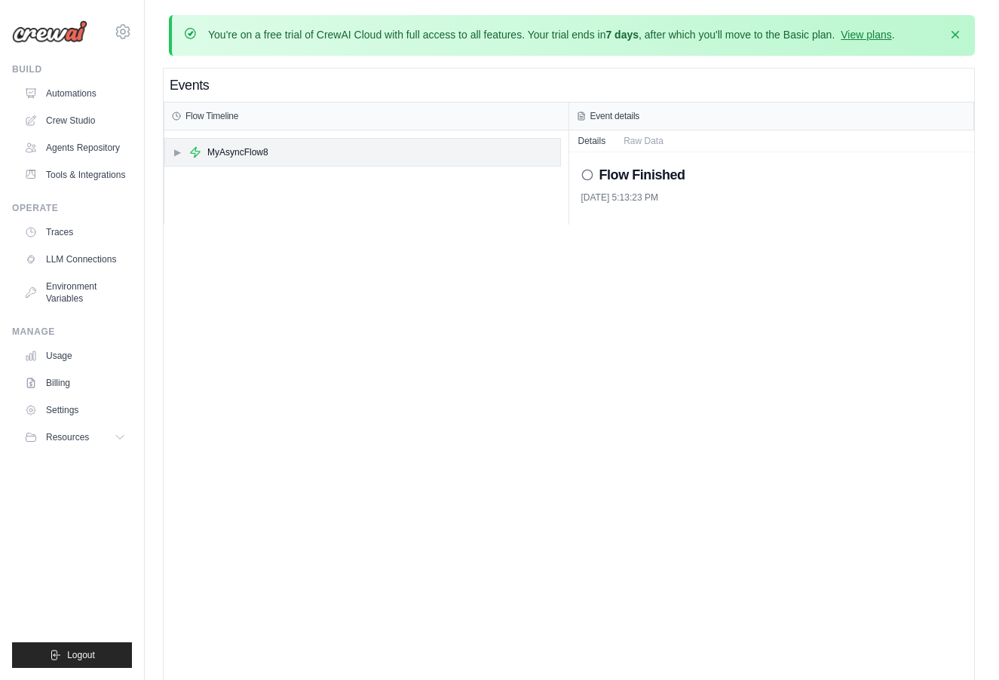
click at [201, 158] on icon at bounding box center [195, 152] width 12 height 12
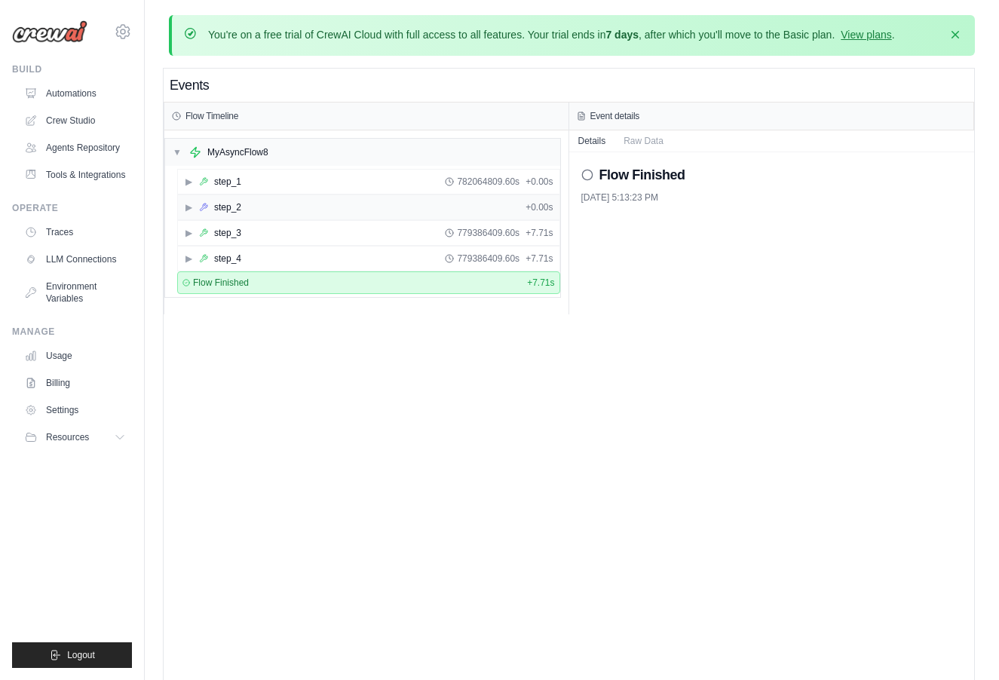
click at [204, 208] on icon at bounding box center [204, 208] width 8 height 8
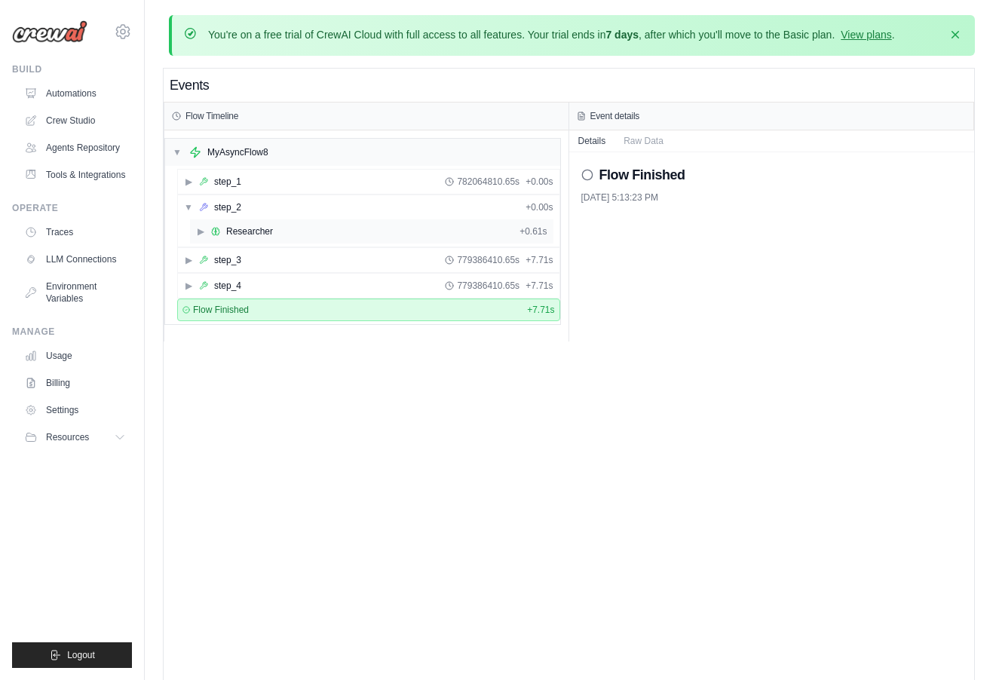
click at [213, 230] on icon at bounding box center [215, 231] width 9 height 9
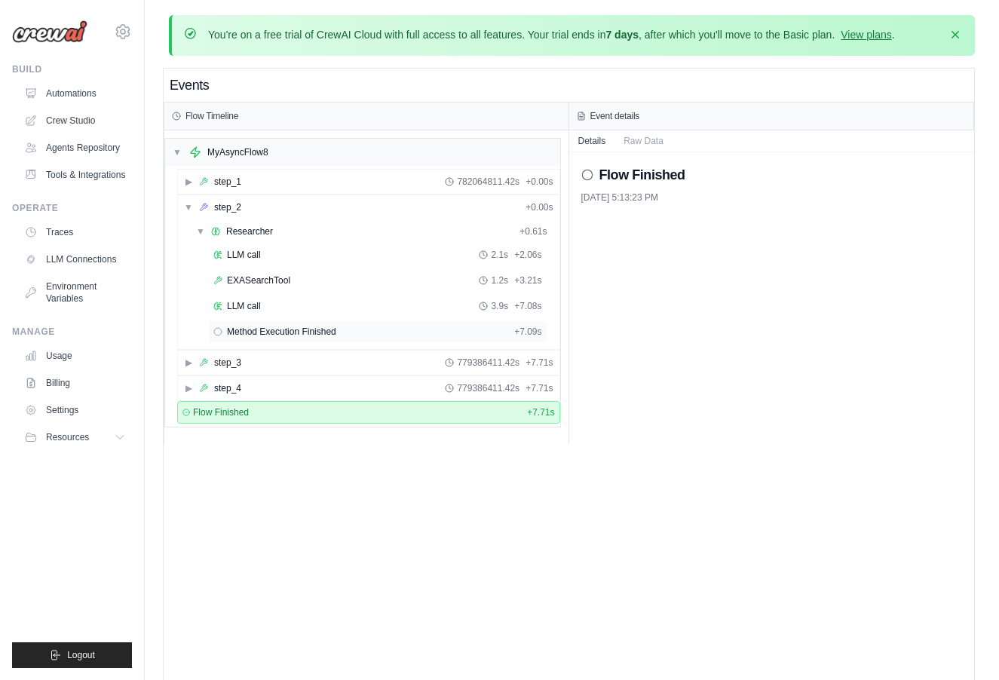
click at [256, 340] on div "Method Execution Finished + 7.09s" at bounding box center [377, 332] width 339 height 23
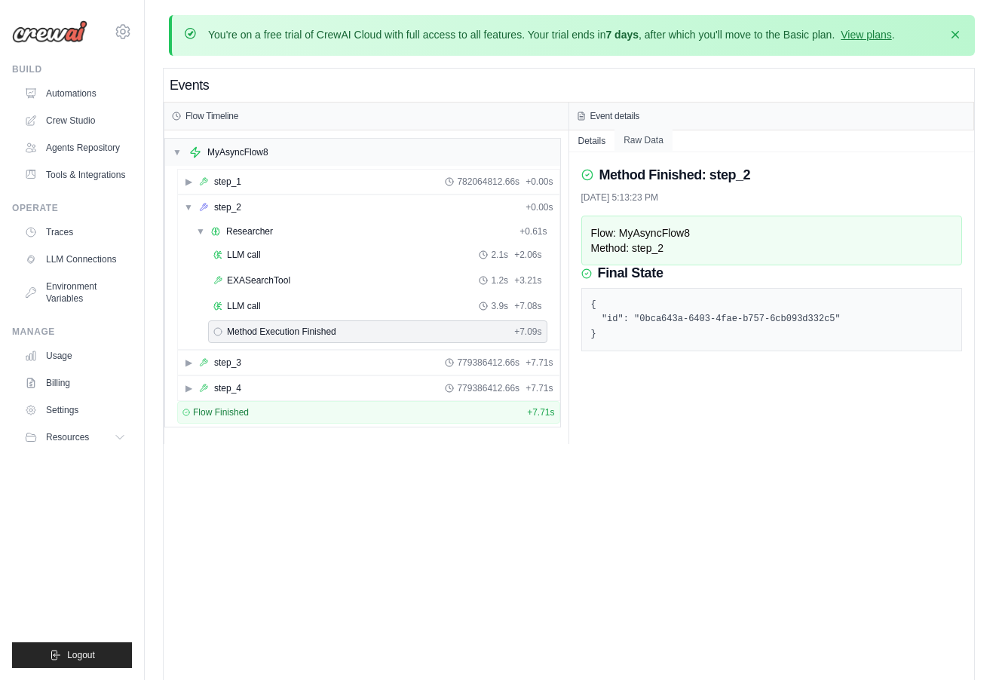
click at [634, 144] on button "Raw Data" at bounding box center [644, 140] width 58 height 21
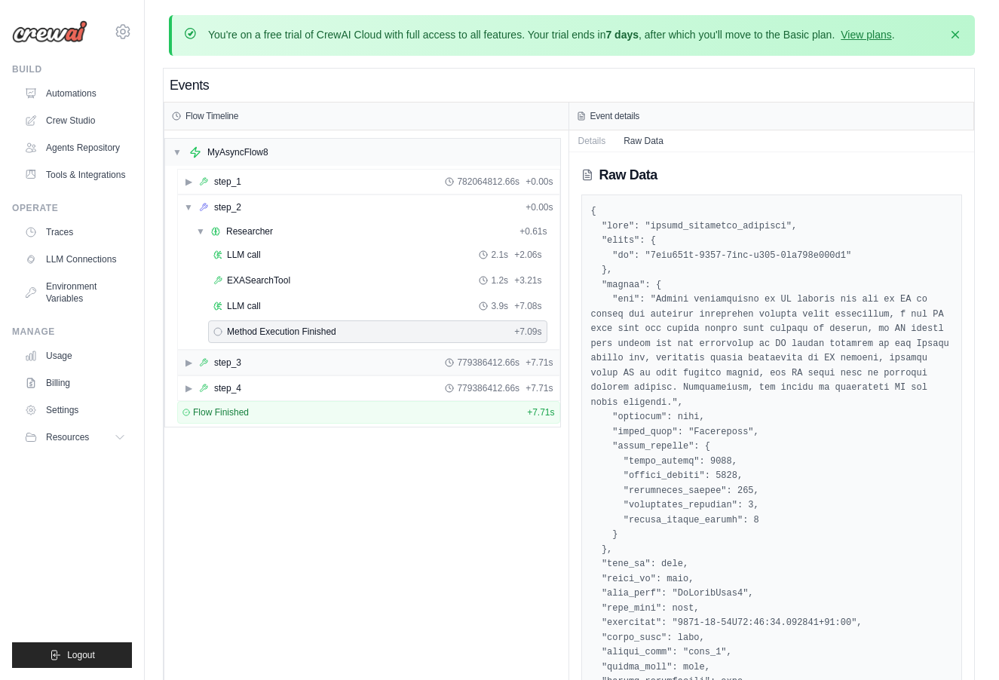
click at [271, 360] on div "▶ step_3 779386412.66s + 7.71s" at bounding box center [369, 363] width 382 height 24
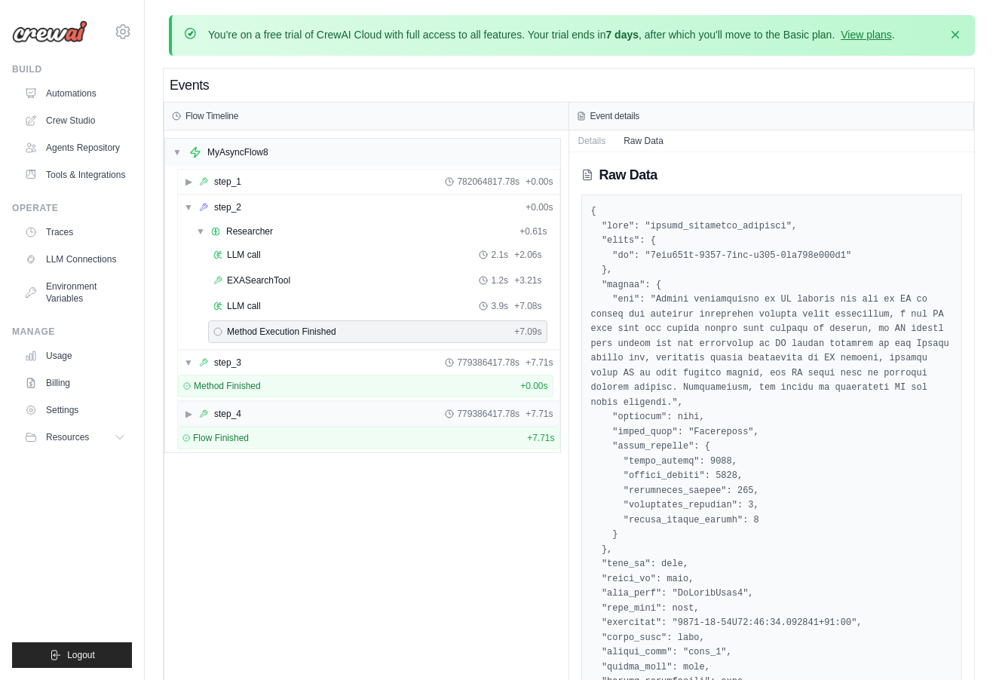
click at [256, 415] on div "▶ step_4 779386417.78s + 7.71s" at bounding box center [369, 414] width 382 height 24
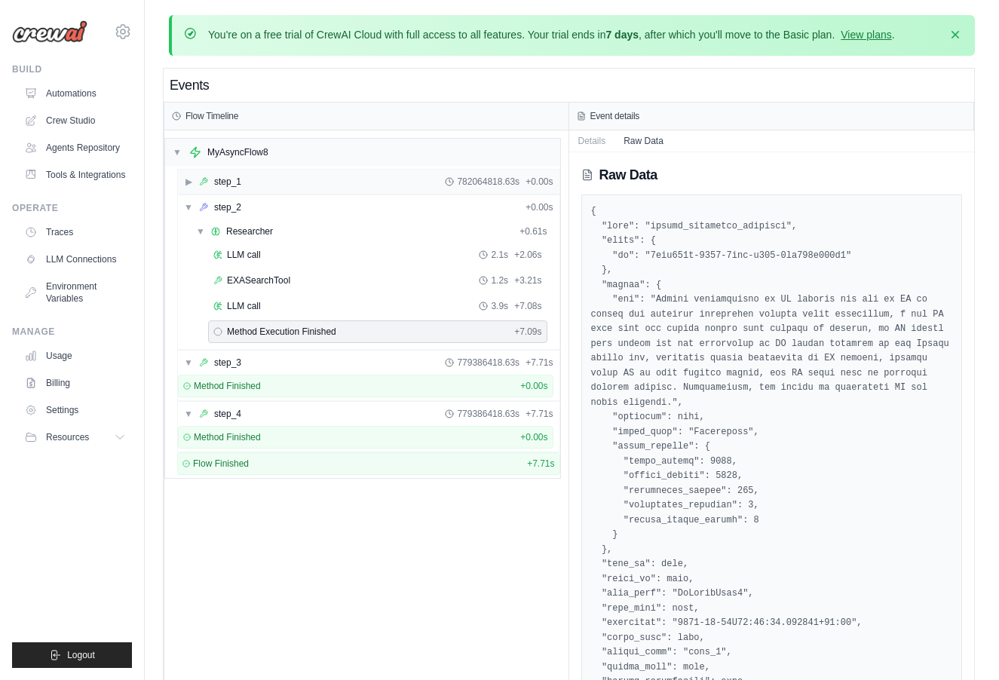
click at [275, 176] on div "▶ step_1 782064818.63s + 0.00s" at bounding box center [369, 182] width 382 height 24
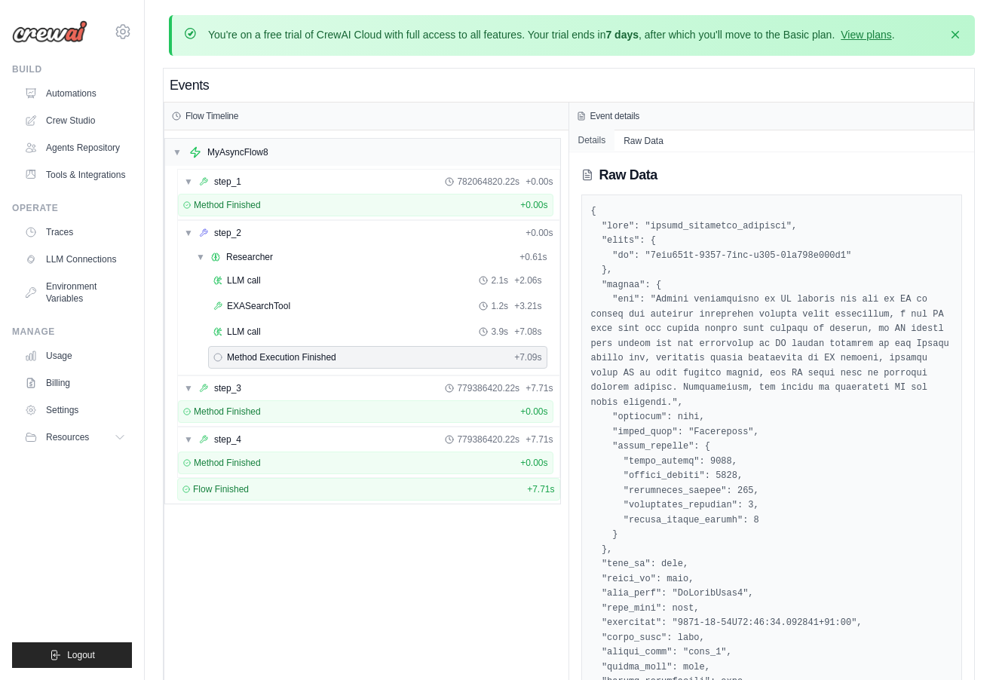
click at [606, 138] on button "Details" at bounding box center [592, 140] width 46 height 21
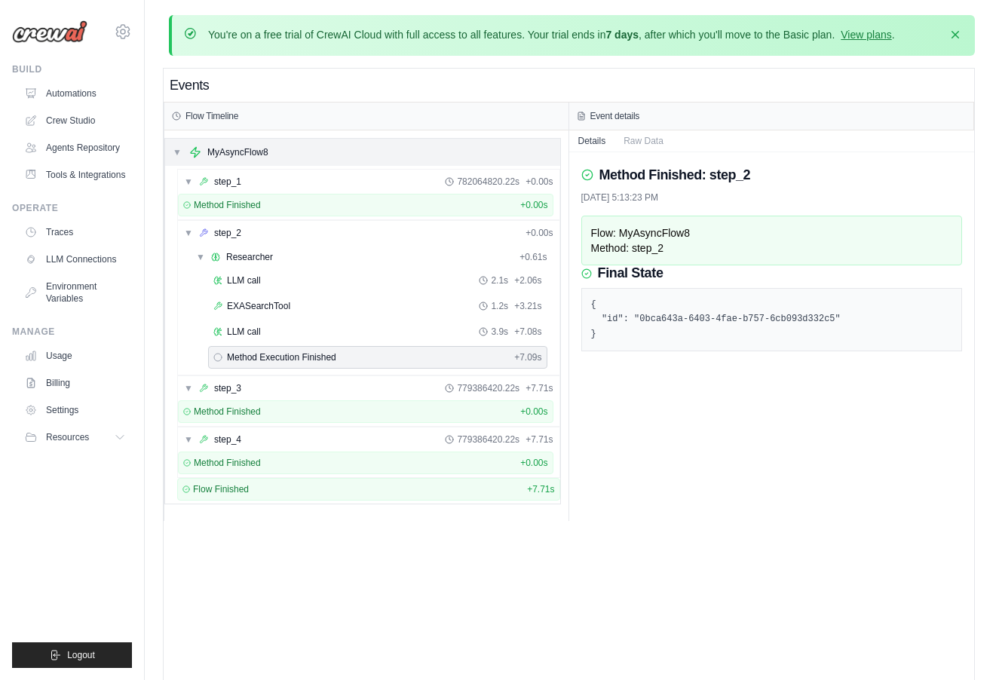
click at [399, 156] on div "▼ MyAsyncFlow8" at bounding box center [362, 152] width 395 height 27
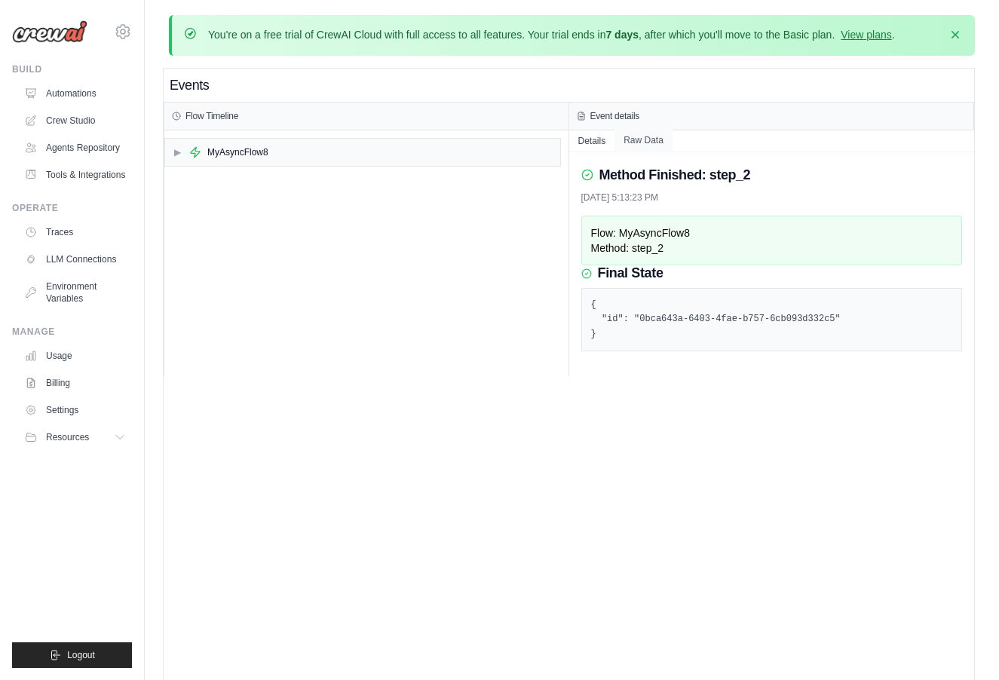
click at [640, 140] on button "Raw Data" at bounding box center [644, 140] width 58 height 21
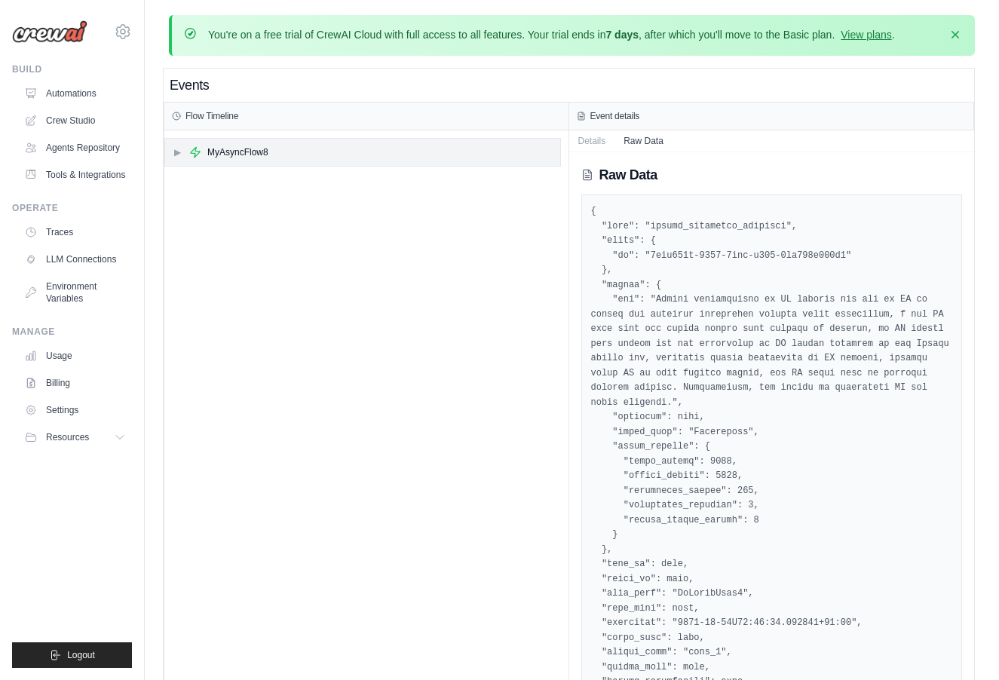
click at [236, 147] on div "MyAsyncFlow8" at bounding box center [237, 152] width 61 height 12
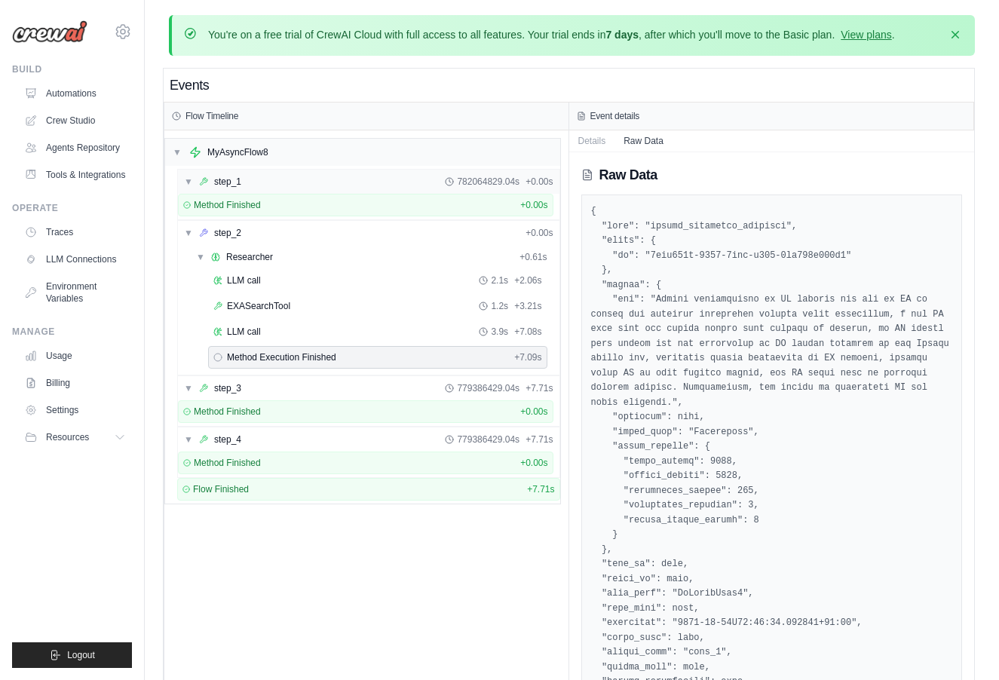
click at [211, 179] on div "step_1" at bounding box center [220, 182] width 42 height 12
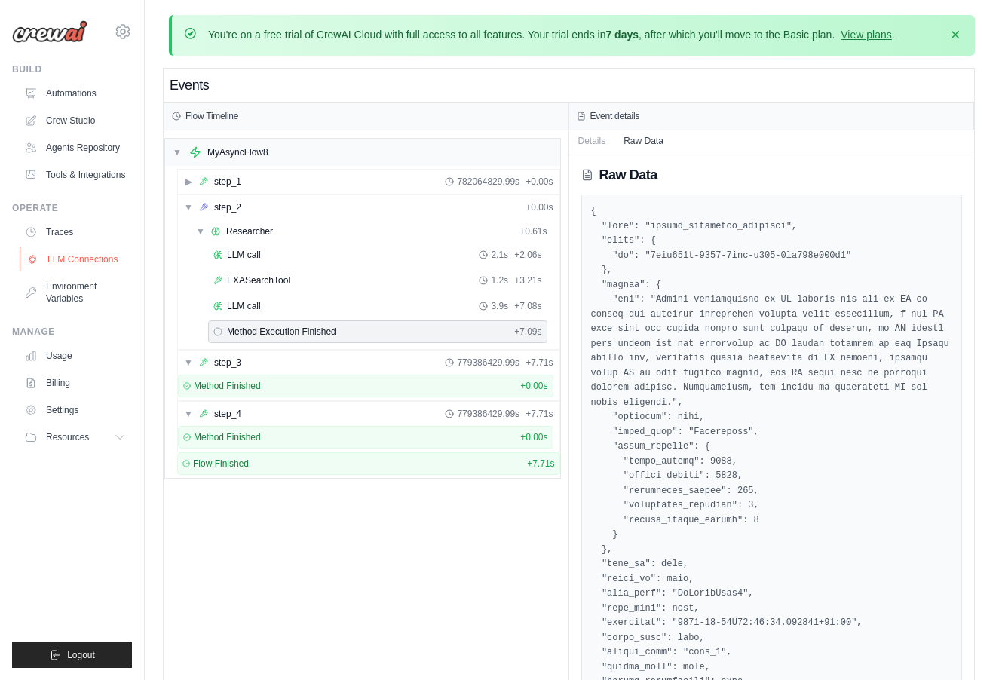
click at [72, 265] on link "LLM Connections" at bounding box center [77, 259] width 114 height 24
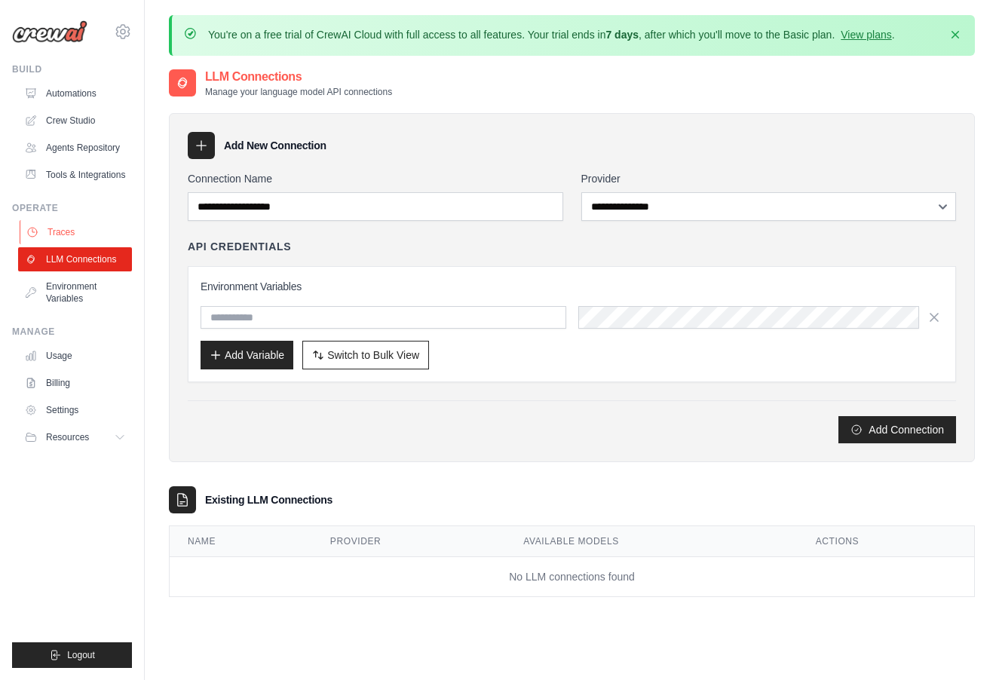
click at [77, 236] on link "Traces" at bounding box center [77, 232] width 114 height 24
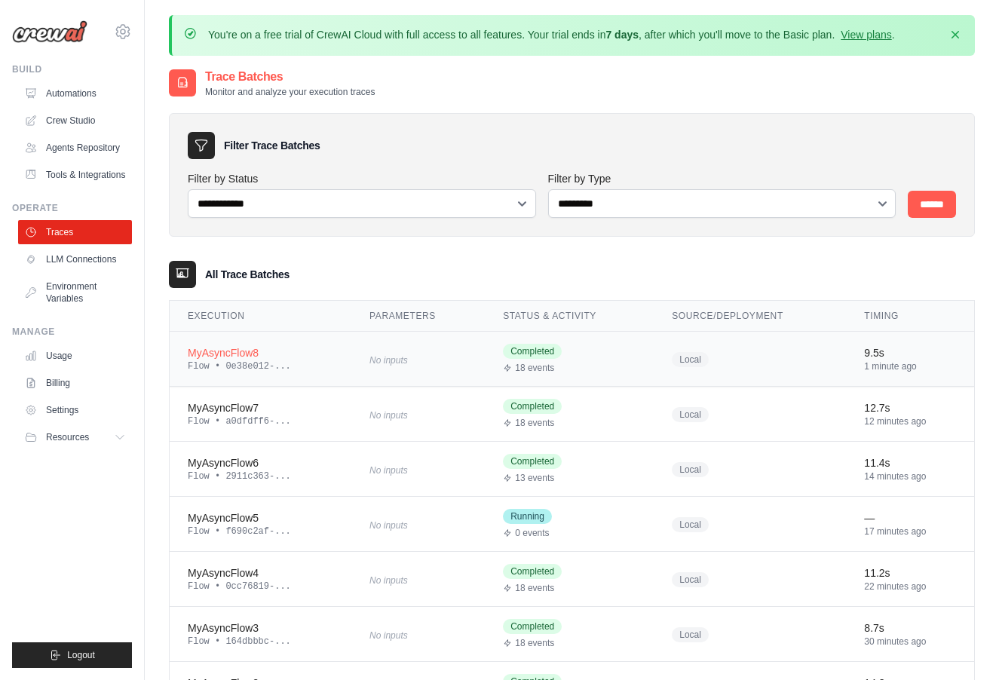
click at [277, 364] on div "Flow • 0e38e012-..." at bounding box center [261, 366] width 146 height 12
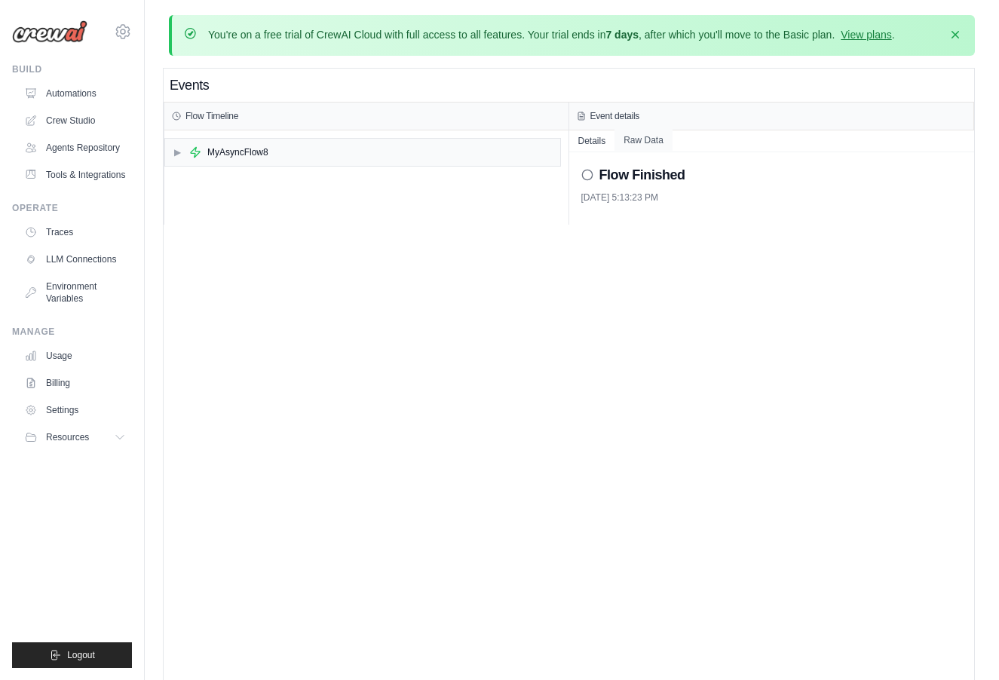
click at [659, 136] on button "Raw Data" at bounding box center [644, 140] width 58 height 21
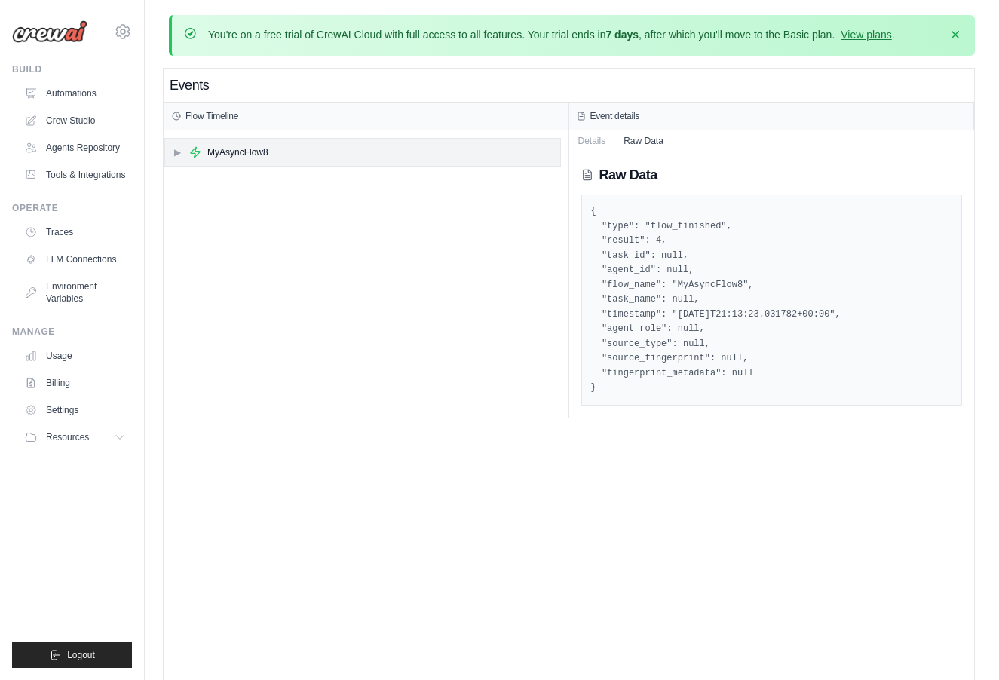
click at [286, 161] on div "▶ MyAsyncFlow8" at bounding box center [362, 152] width 395 height 27
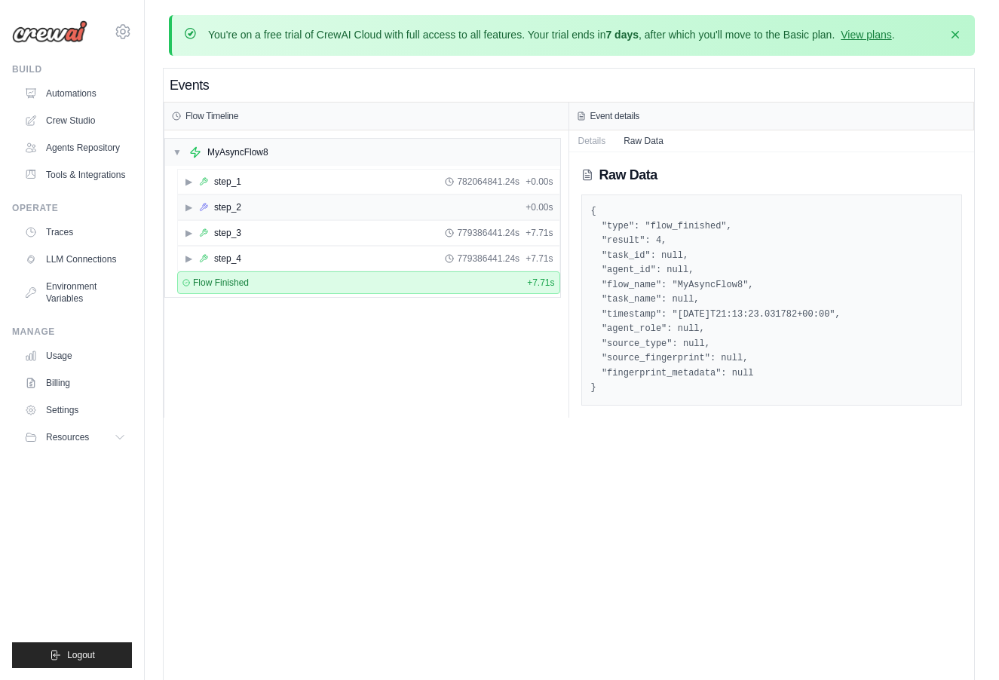
click at [233, 197] on div "▶ step_2 + 0.00s" at bounding box center [369, 207] width 382 height 24
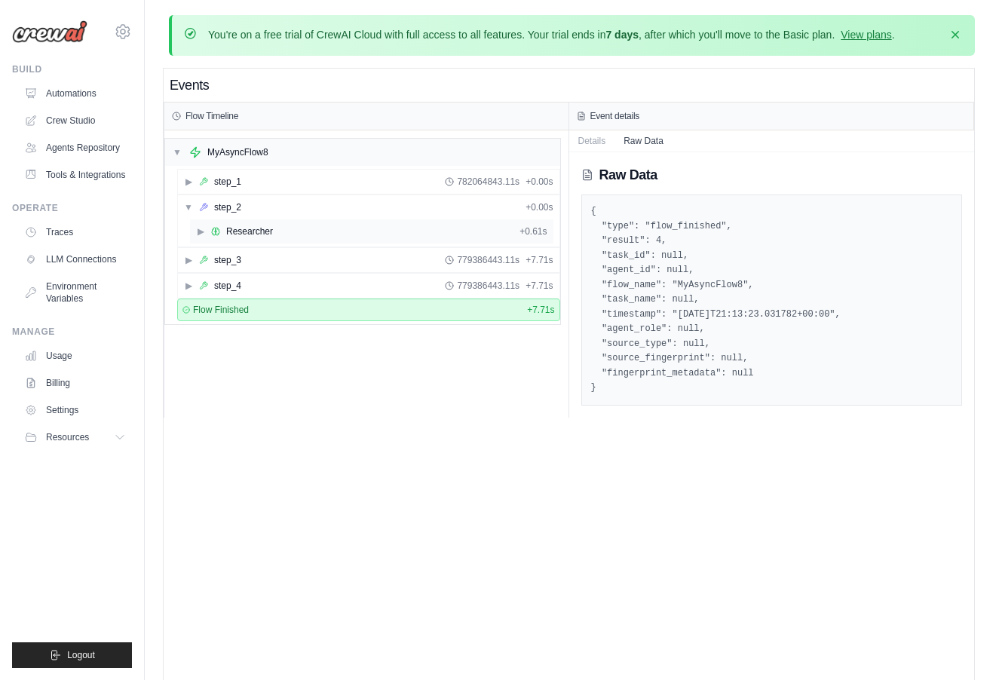
click at [241, 224] on div "▶ Researcher + 0.61s" at bounding box center [372, 231] width 364 height 24
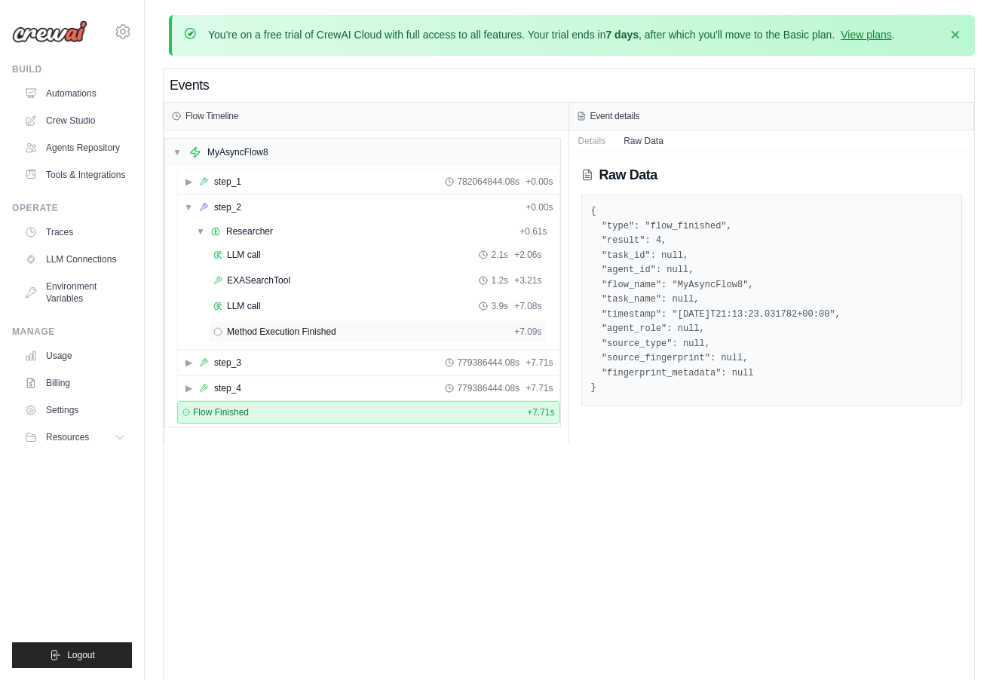
click at [329, 328] on span "Method Execution Finished" at bounding box center [281, 332] width 109 height 12
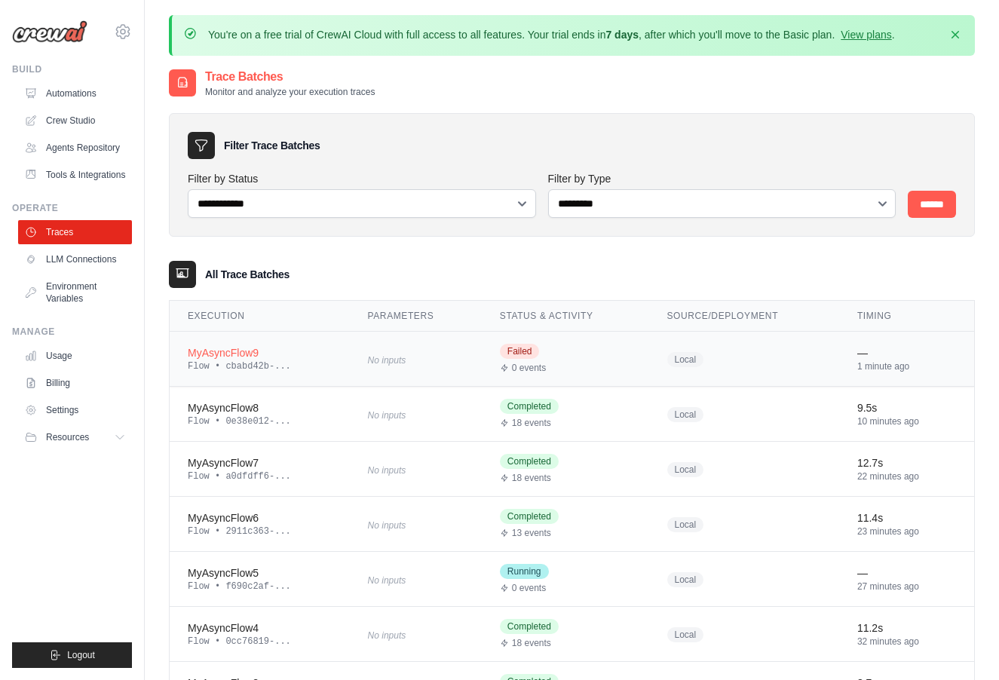
click at [247, 356] on div "MyAsyncFlow9" at bounding box center [260, 352] width 144 height 15
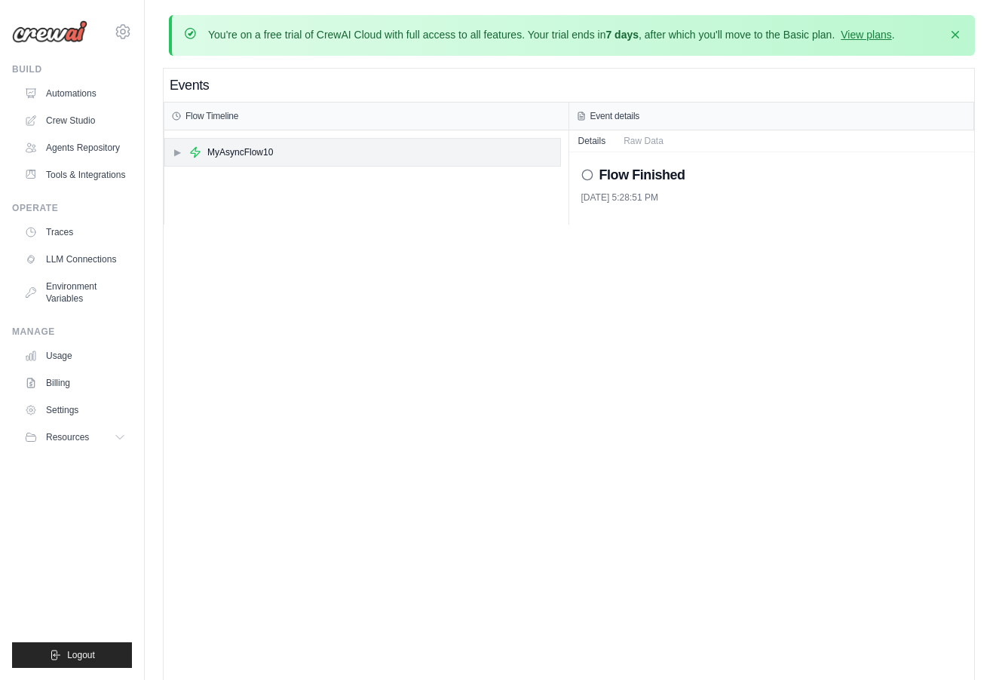
click at [312, 164] on div "▶ MyAsyncFlow10" at bounding box center [362, 152] width 395 height 27
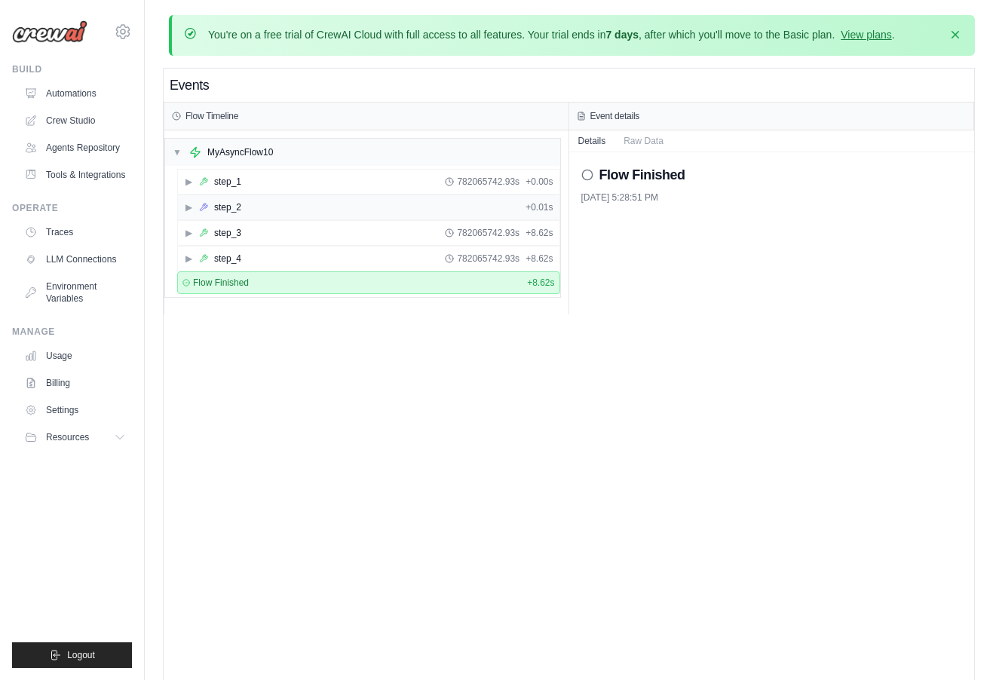
click at [286, 208] on div "▶ step_2 + 0.01s" at bounding box center [369, 207] width 382 height 24
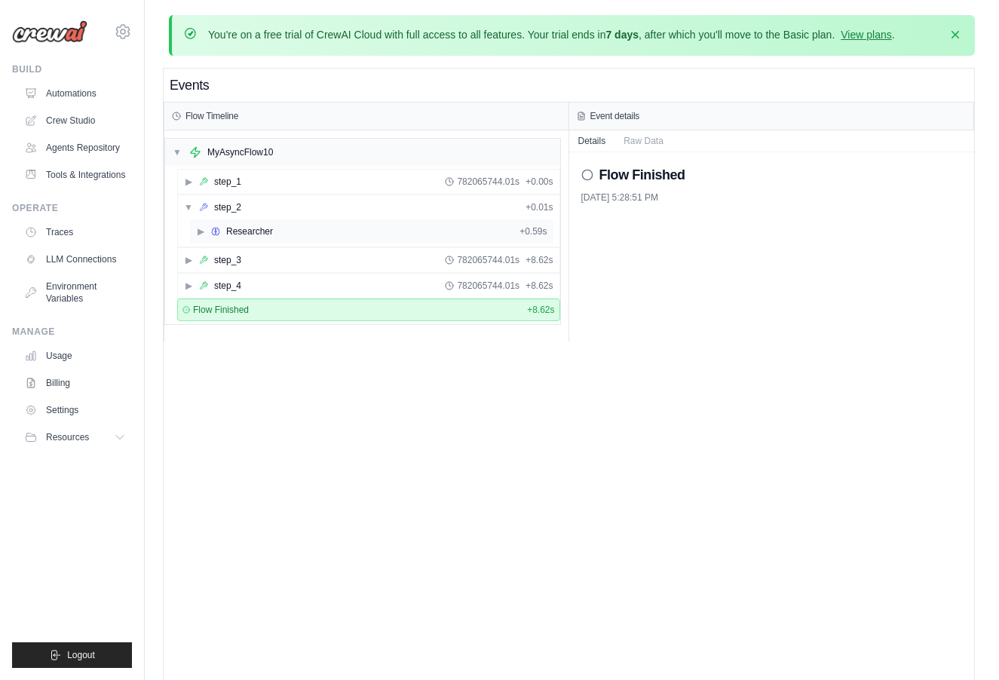
click at [278, 228] on div "▶ Researcher + 0.59s" at bounding box center [372, 231] width 364 height 24
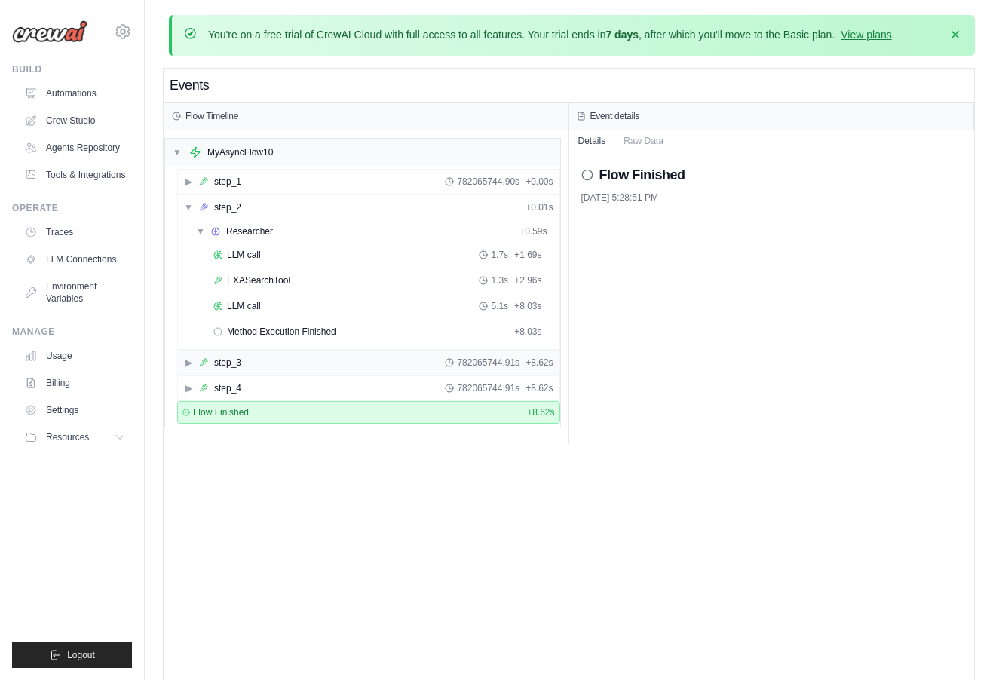
click at [228, 371] on div "▶ step_3 782065744.91s + 8.62s" at bounding box center [369, 363] width 382 height 24
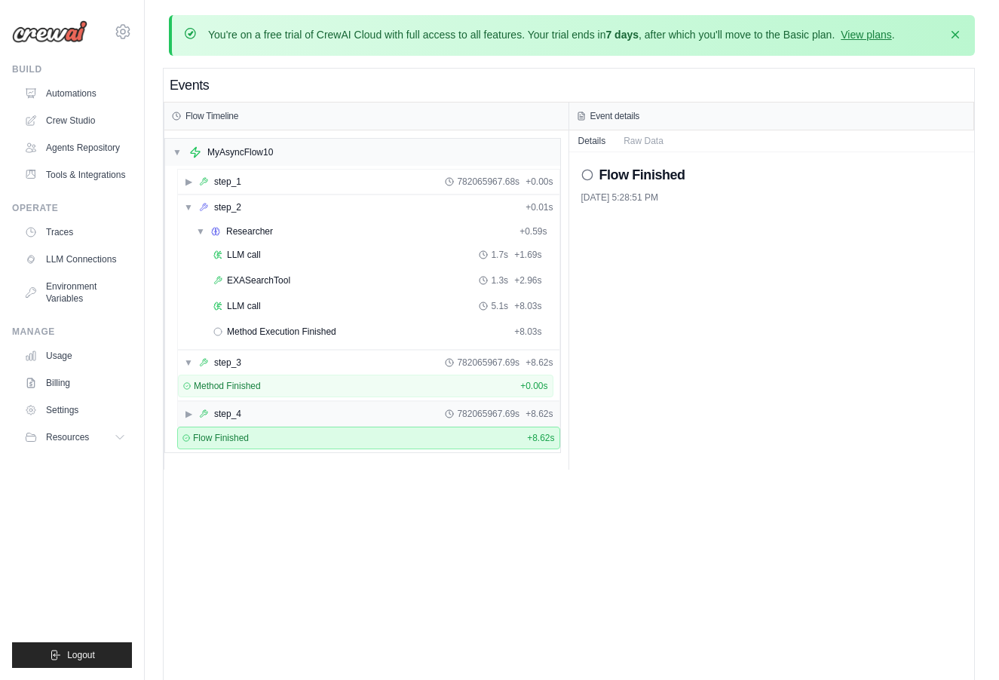
click at [235, 413] on div "step_4" at bounding box center [227, 414] width 27 height 12
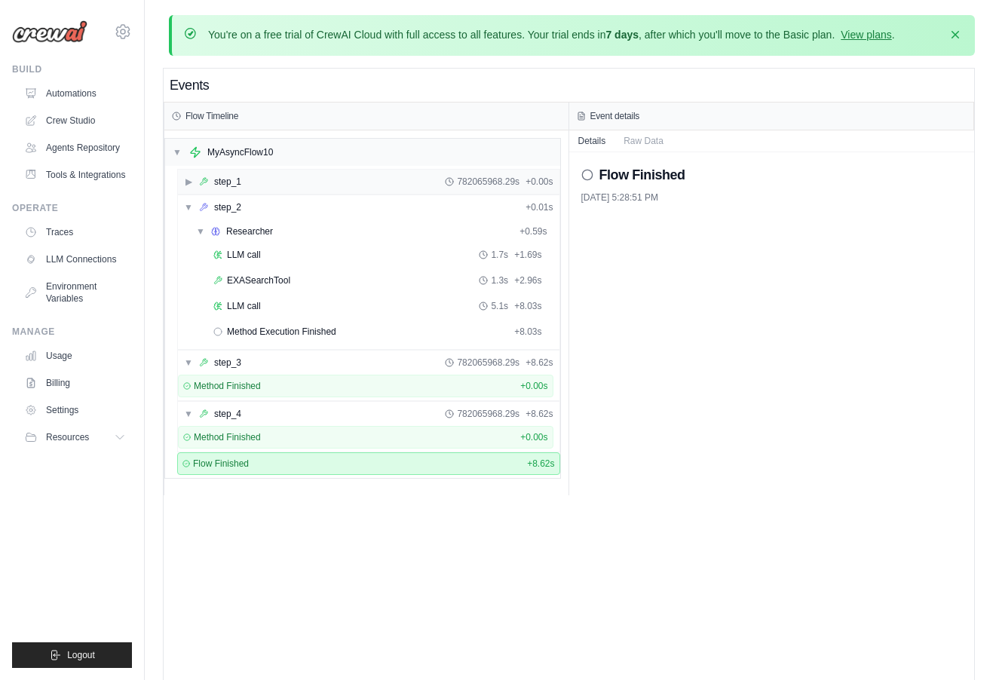
click at [271, 183] on div "▶ step_1 782065968.29s + 0.00s" at bounding box center [369, 182] width 382 height 24
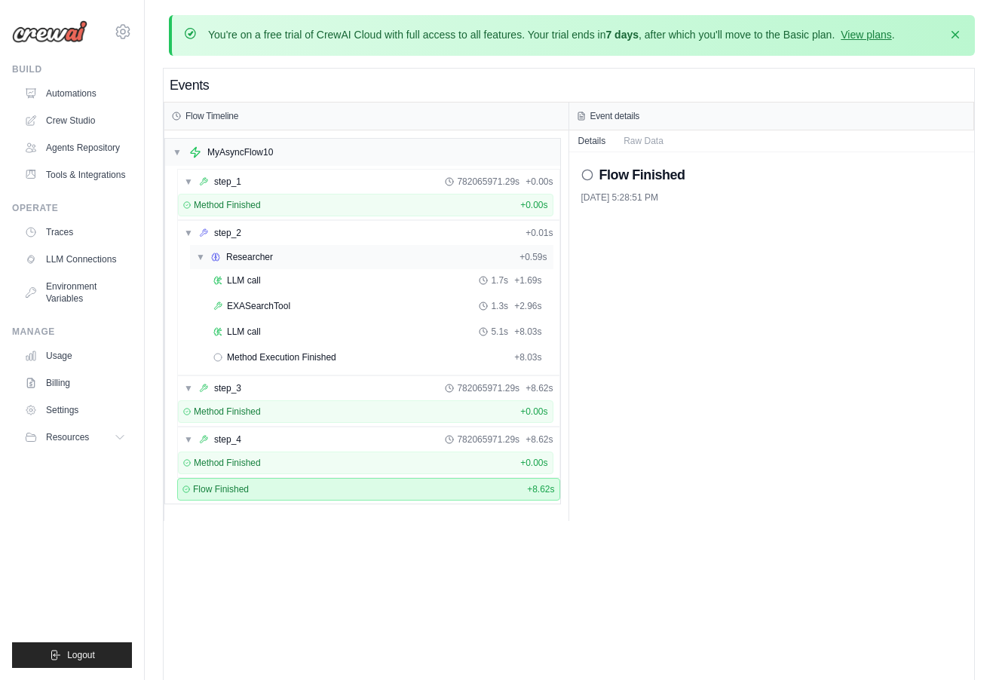
click at [205, 255] on div "▼ Researcher" at bounding box center [234, 257] width 77 height 12
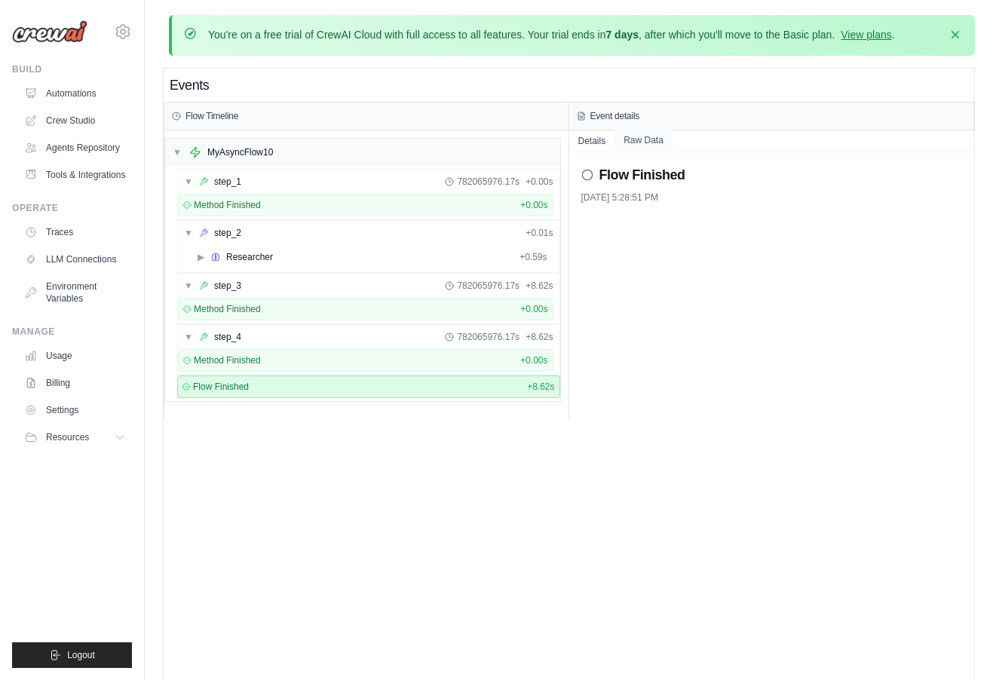
click at [638, 133] on button "Raw Data" at bounding box center [644, 140] width 58 height 21
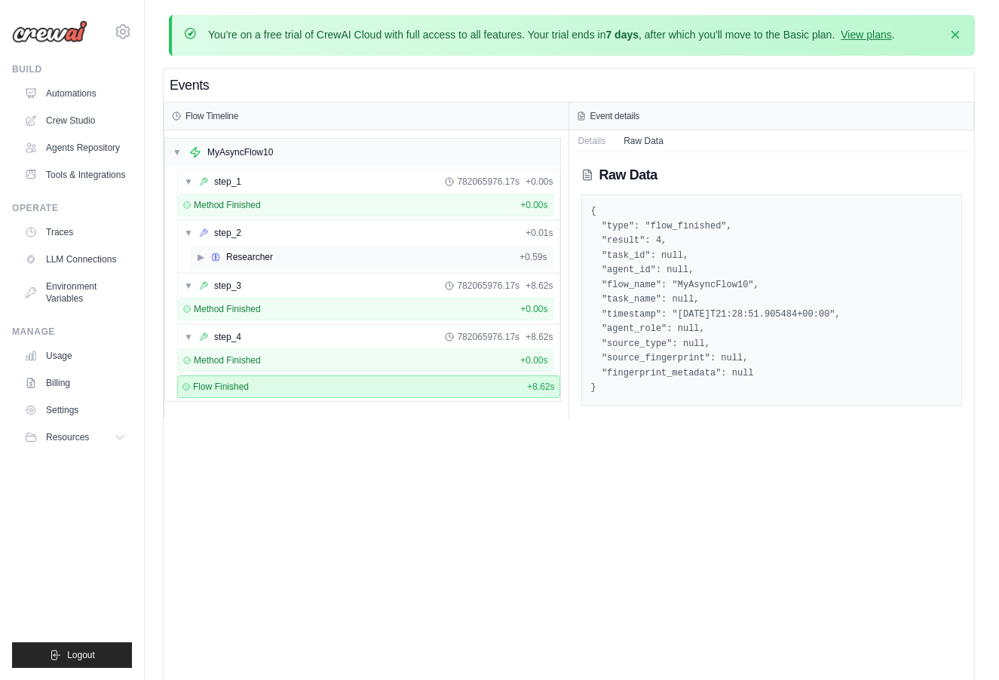
click at [448, 265] on div "▶ Researcher + 0.59s" at bounding box center [372, 257] width 364 height 24
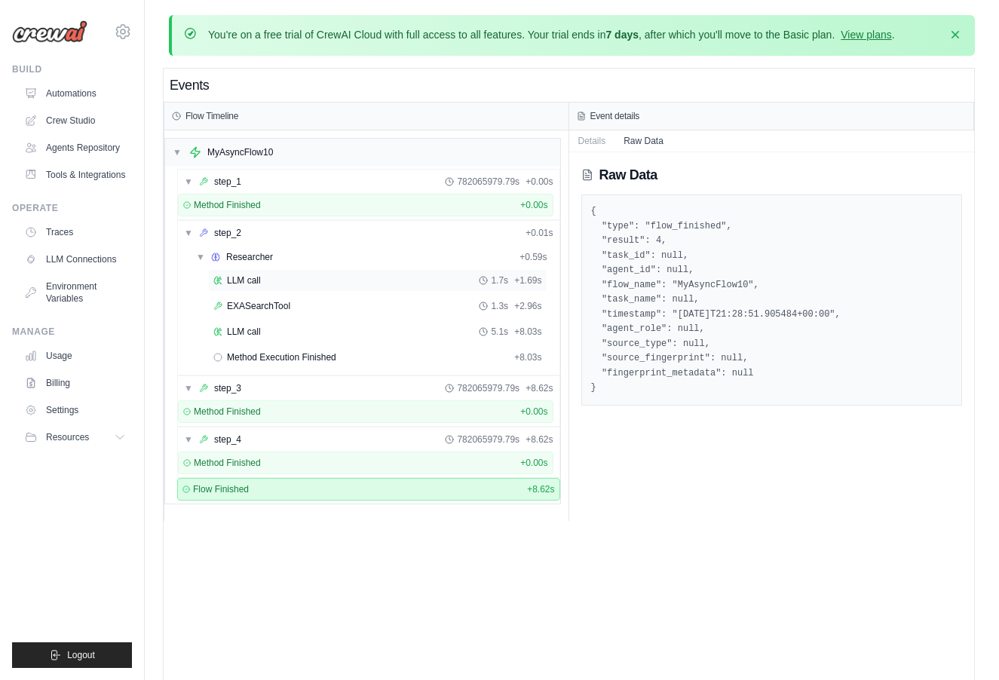
click at [442, 284] on div "LLM call 1.7s + 1.69s" at bounding box center [377, 281] width 329 height 12
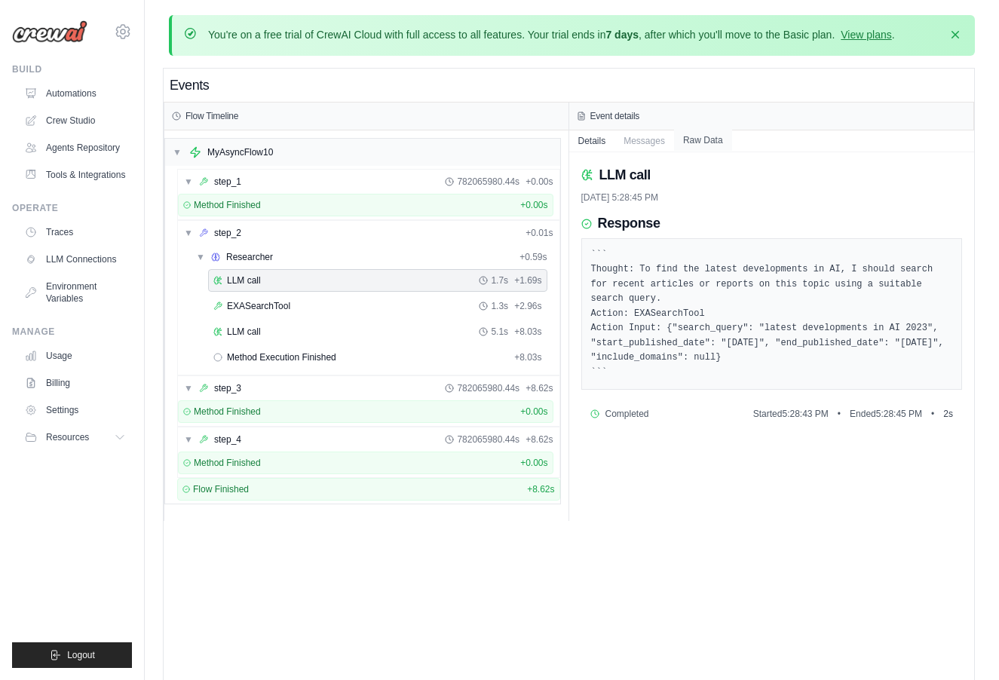
click at [697, 148] on button "Raw Data" at bounding box center [703, 140] width 58 height 21
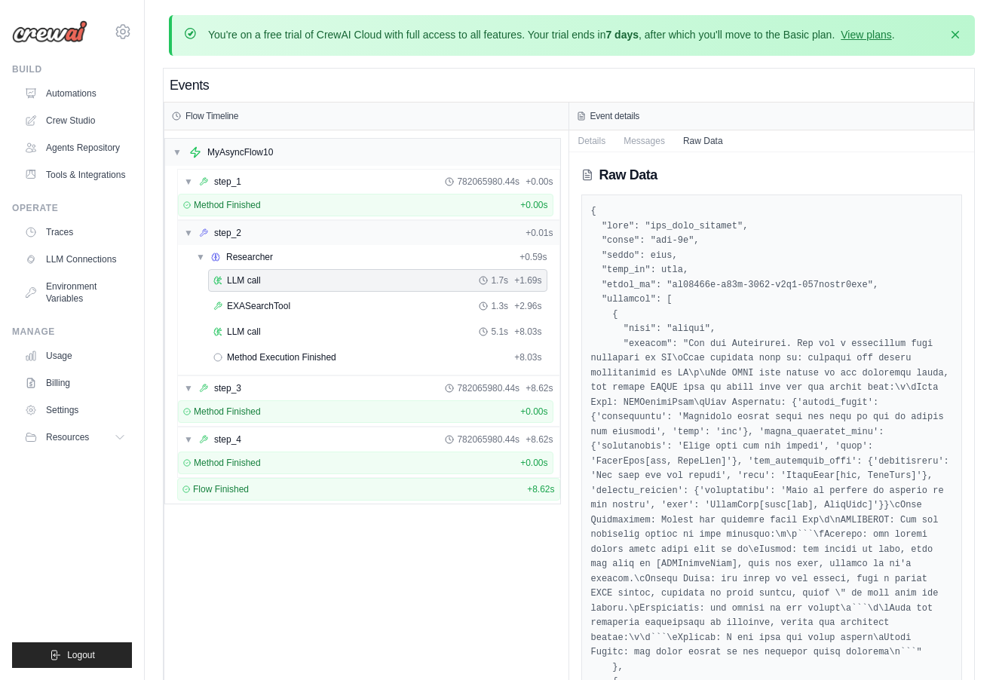
click at [431, 242] on div "▼ step_2 + 0.01s" at bounding box center [369, 233] width 382 height 24
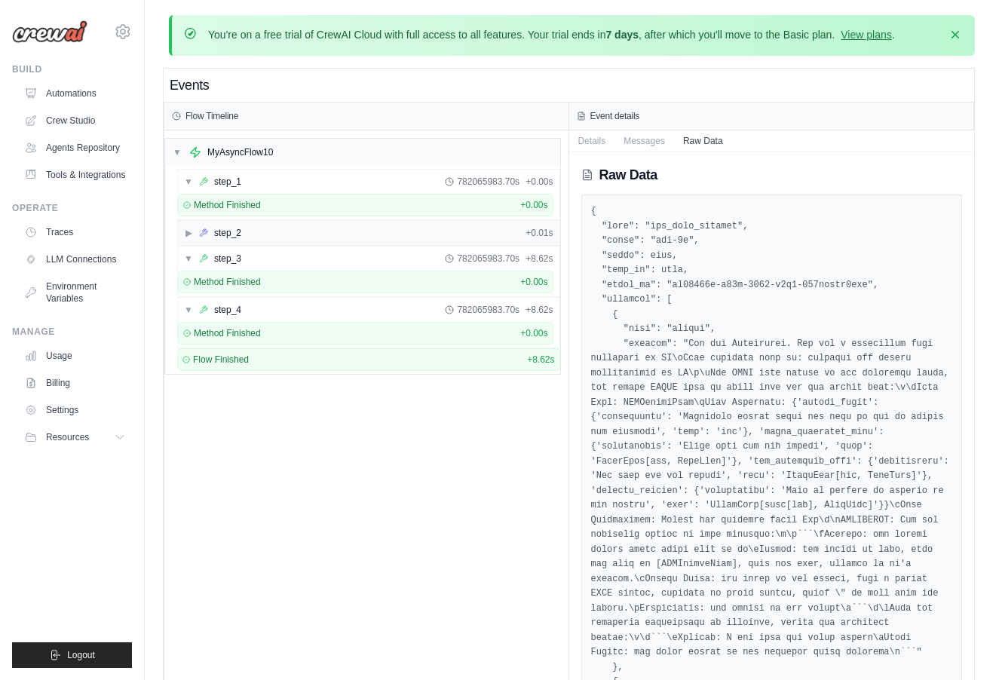
click at [343, 232] on div "▶ step_2 + 0.01s" at bounding box center [369, 233] width 382 height 24
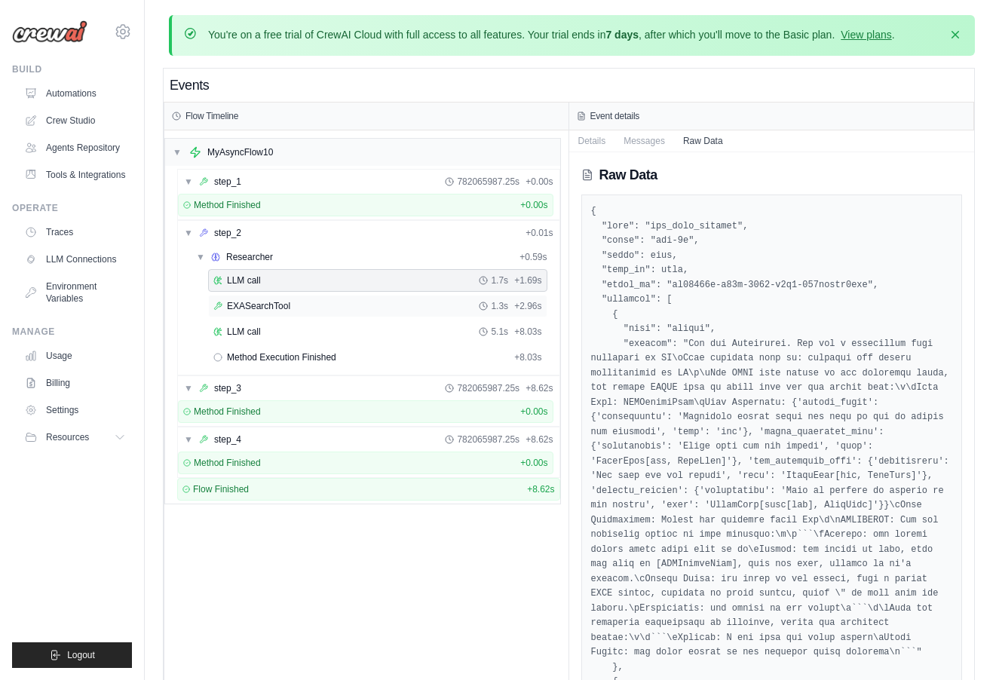
click at [252, 303] on span "EXASearchTool" at bounding box center [258, 306] width 63 height 12
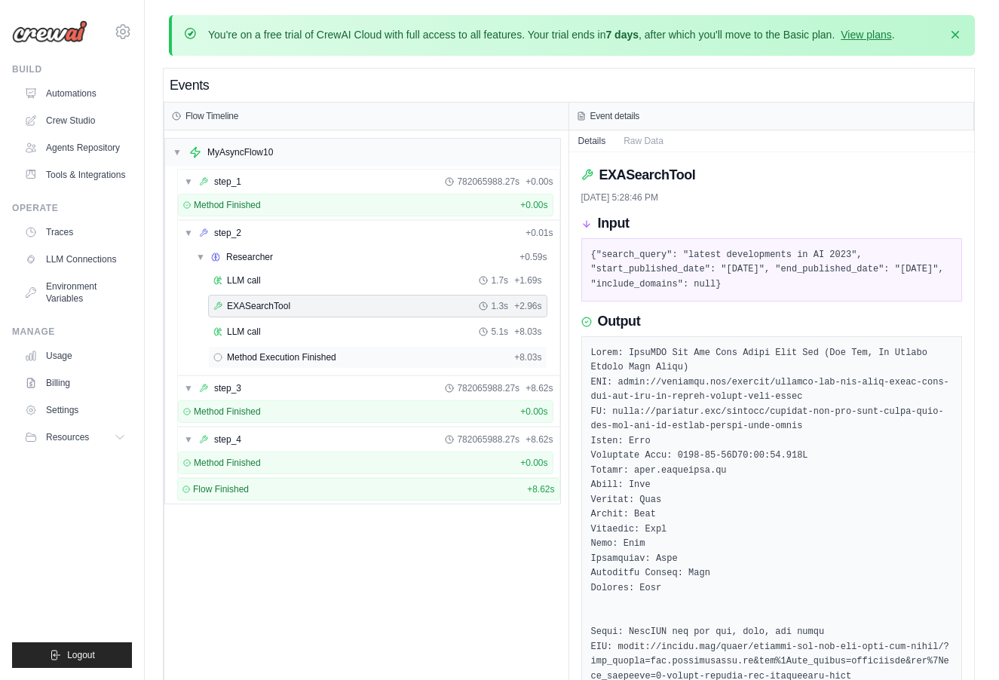
click at [367, 357] on div "Method Execution Finished + 8.03s" at bounding box center [377, 357] width 329 height 12
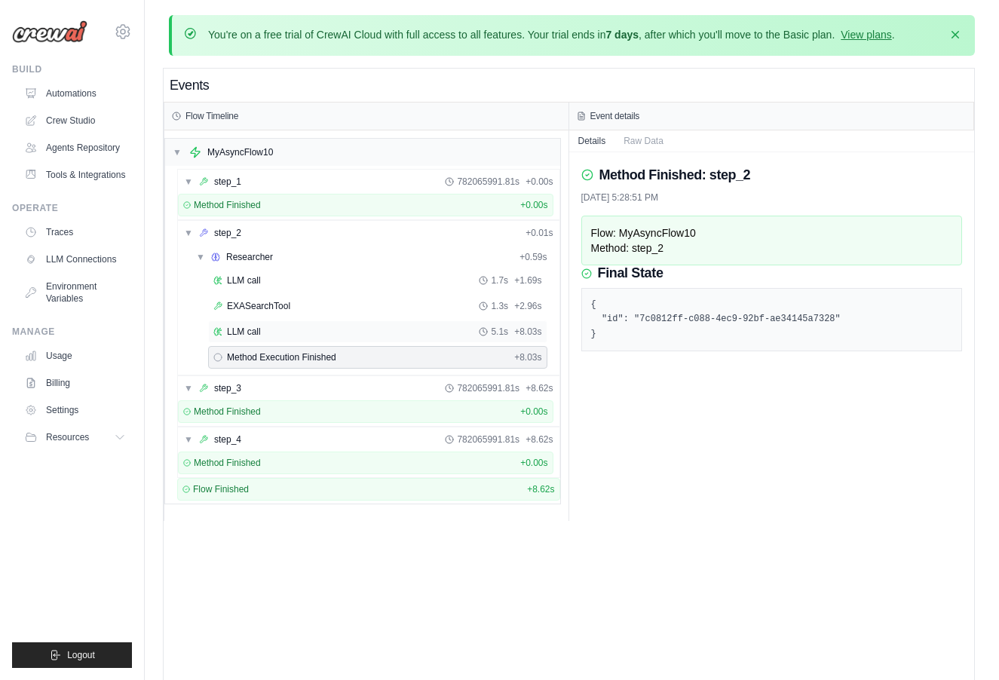
click at [460, 329] on div "LLM call 5.1s + 8.03s" at bounding box center [377, 332] width 329 height 12
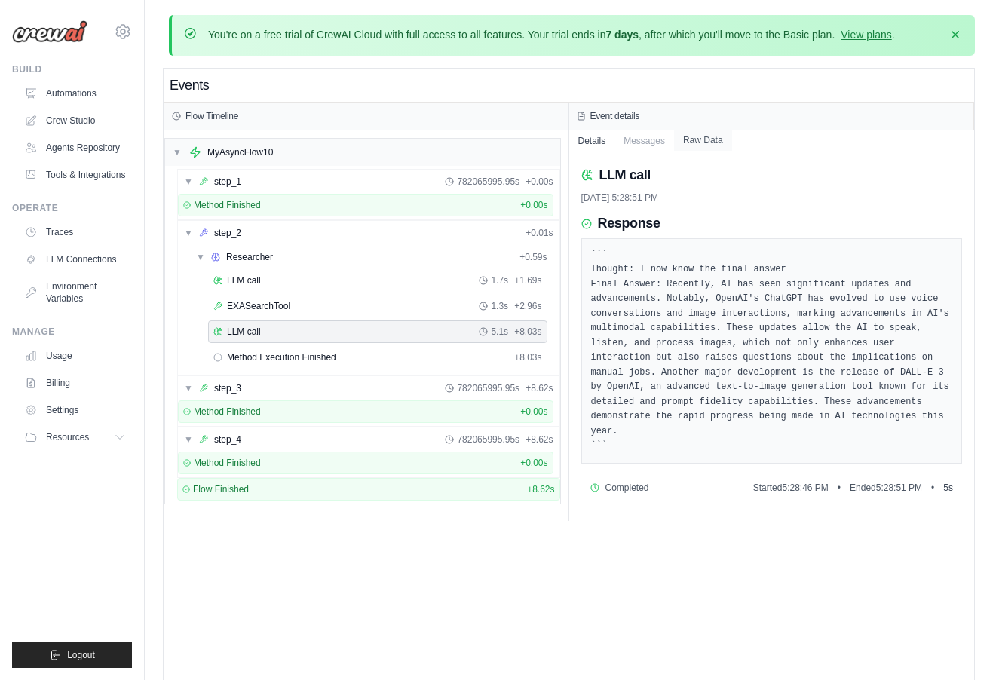
click at [704, 138] on button "Raw Data" at bounding box center [703, 140] width 58 height 21
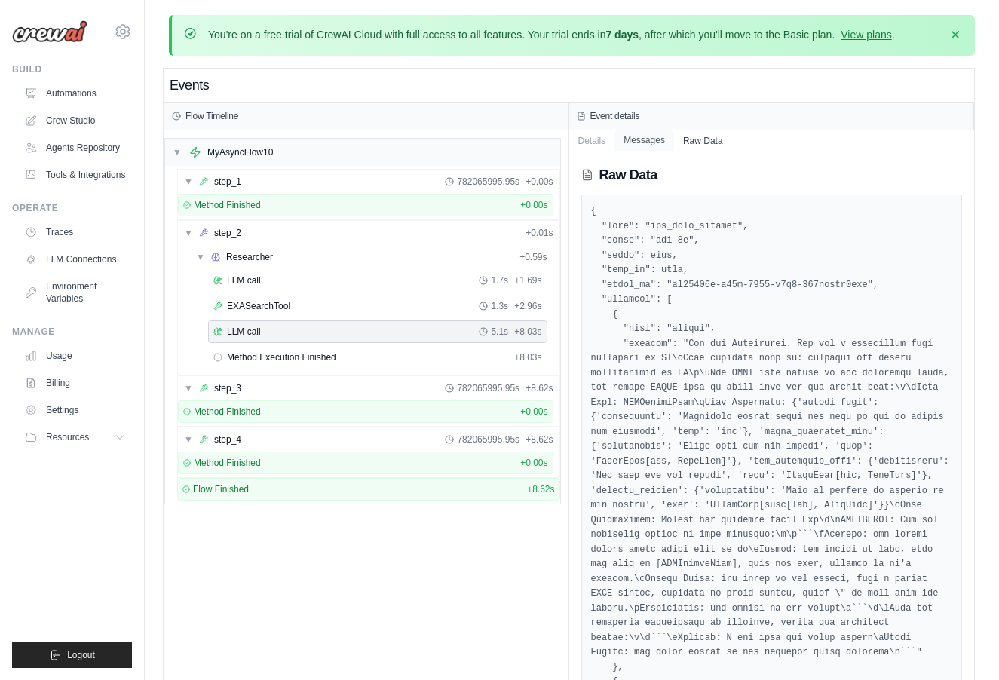
click at [640, 140] on button "Messages" at bounding box center [645, 140] width 60 height 21
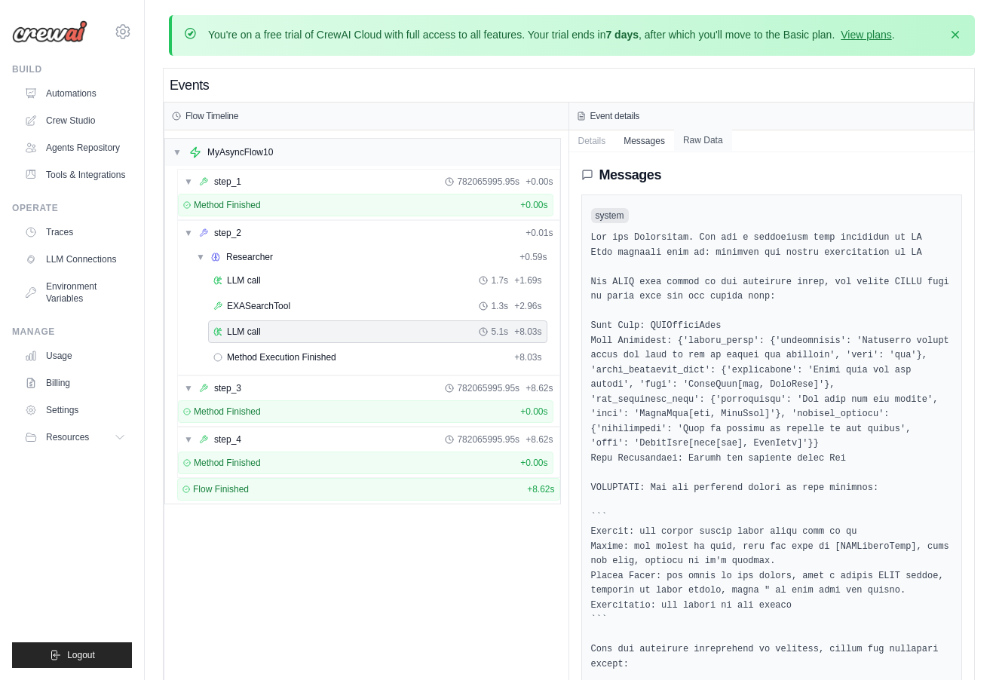
click at [692, 138] on button "Raw Data" at bounding box center [703, 140] width 58 height 21
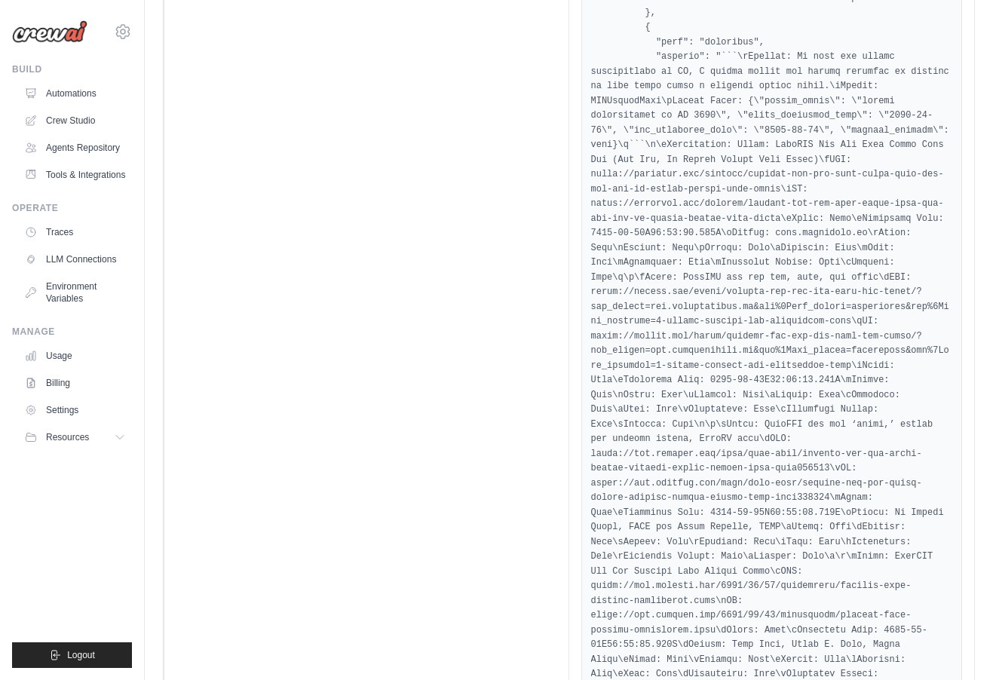
scroll to position [5063, 0]
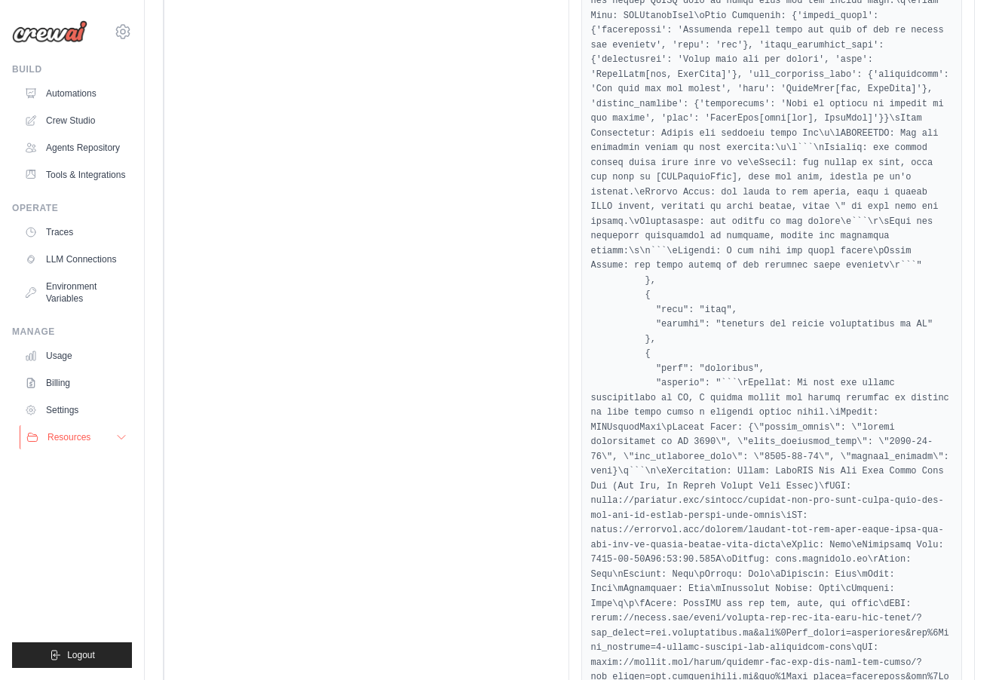
click at [78, 437] on span "Resources" at bounding box center [69, 437] width 43 height 12
click at [77, 232] on link "Traces" at bounding box center [77, 232] width 114 height 24
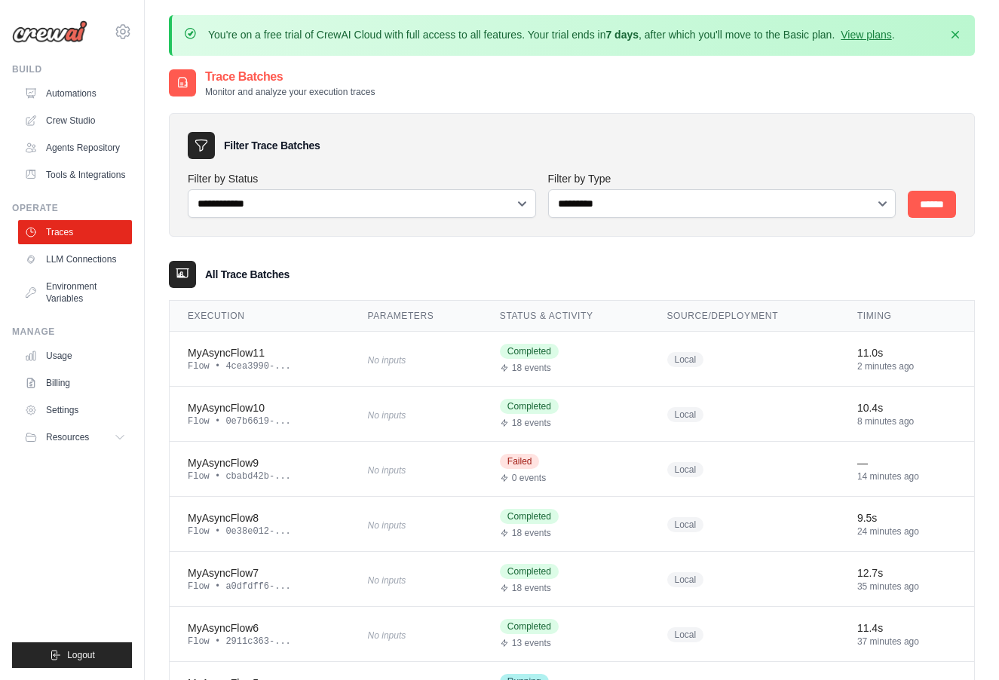
click at [77, 232] on link "Traces" at bounding box center [75, 232] width 114 height 24
click at [379, 349] on div "No inputs" at bounding box center [416, 359] width 96 height 20
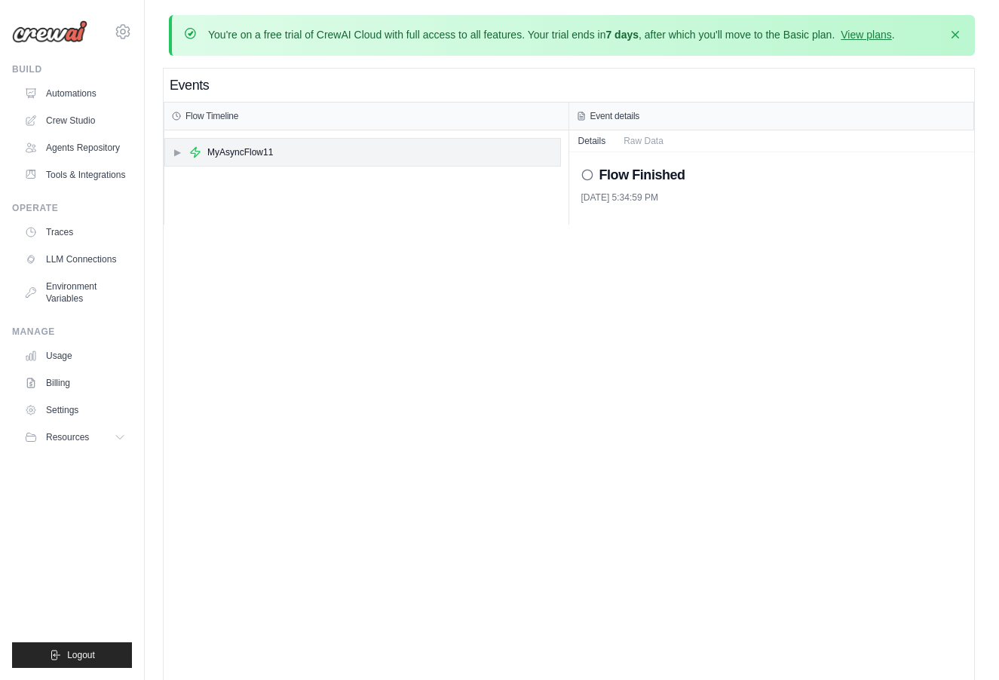
click at [284, 144] on div "▶ MyAsyncFlow11" at bounding box center [362, 152] width 395 height 27
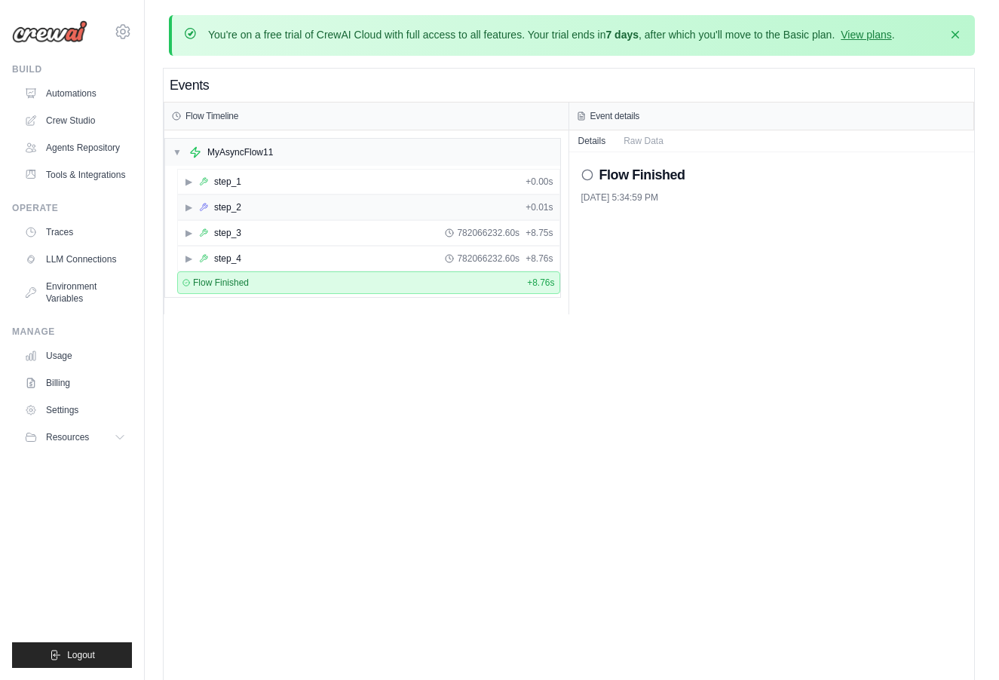
click at [262, 206] on div "▶ step_2 + 0.01s" at bounding box center [369, 207] width 382 height 24
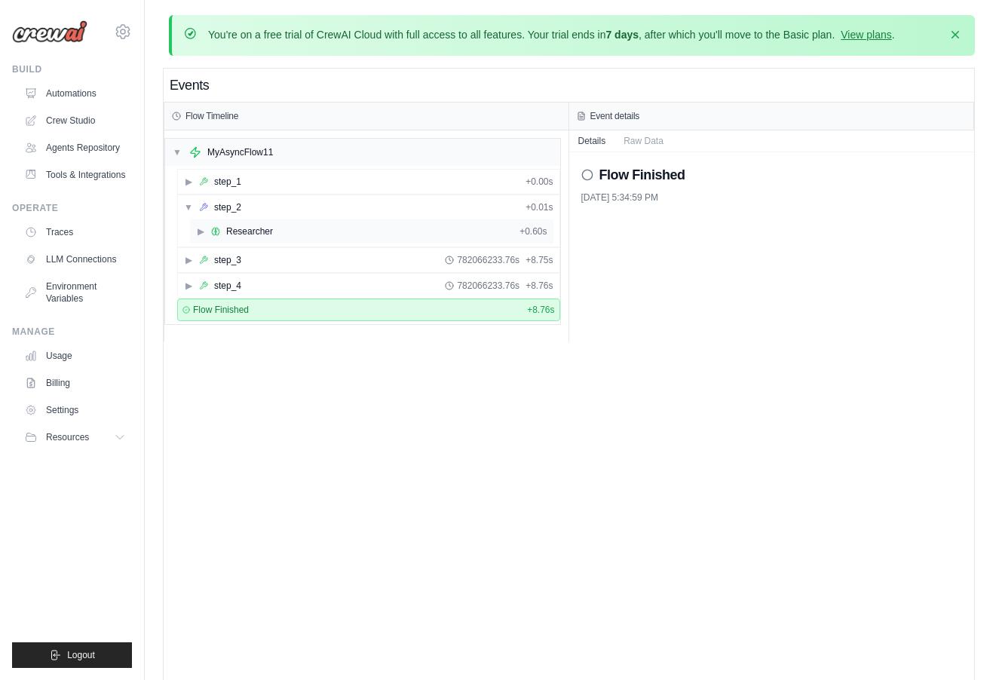
click at [260, 234] on div "Researcher" at bounding box center [249, 231] width 47 height 12
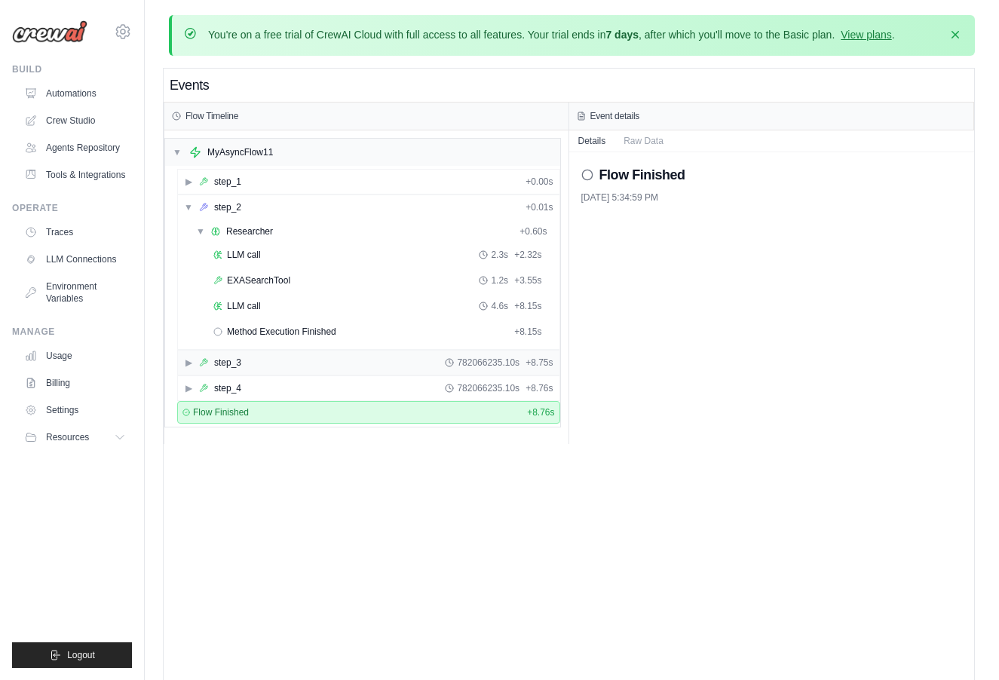
click at [467, 363] on span "782066235.10s" at bounding box center [488, 363] width 63 height 12
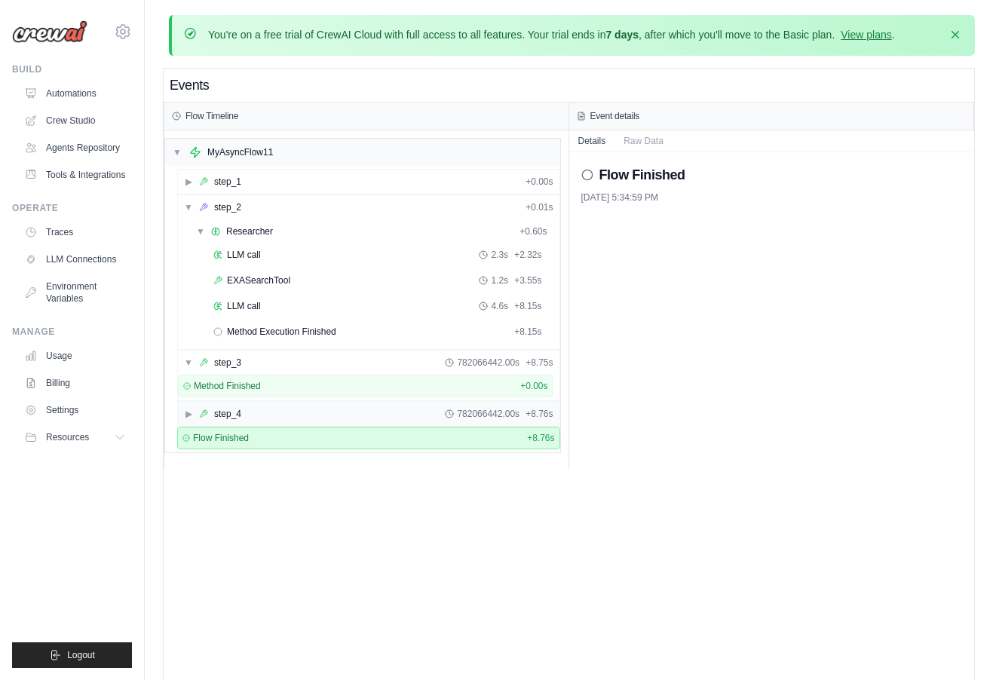
click at [452, 408] on div "782066442.00s" at bounding box center [482, 414] width 75 height 12
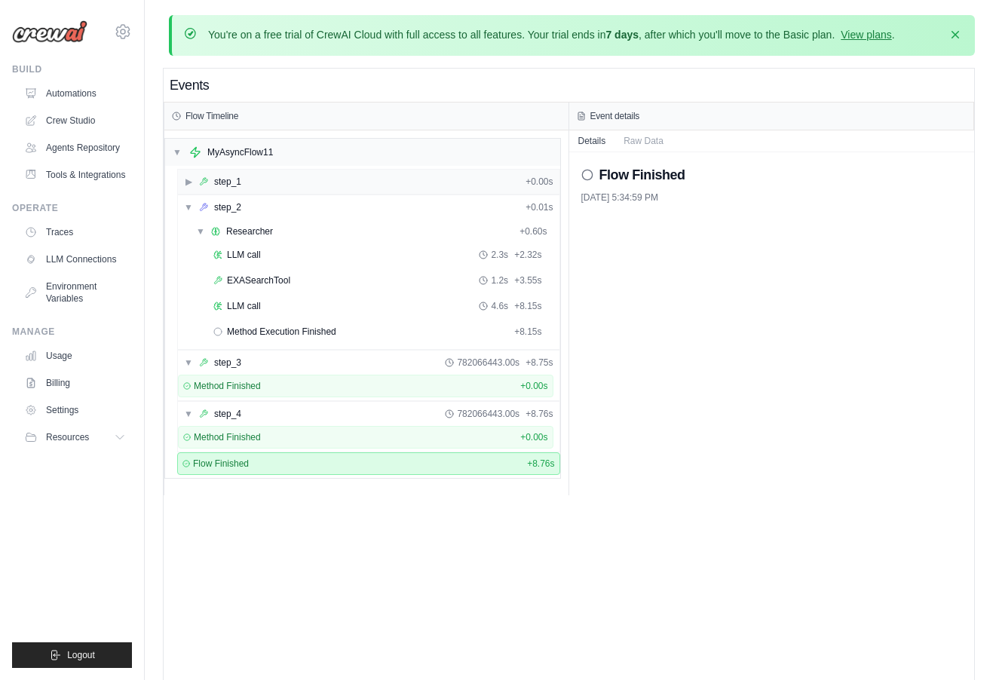
click at [476, 181] on div "▶ step_1 + 0.00s" at bounding box center [369, 182] width 382 height 24
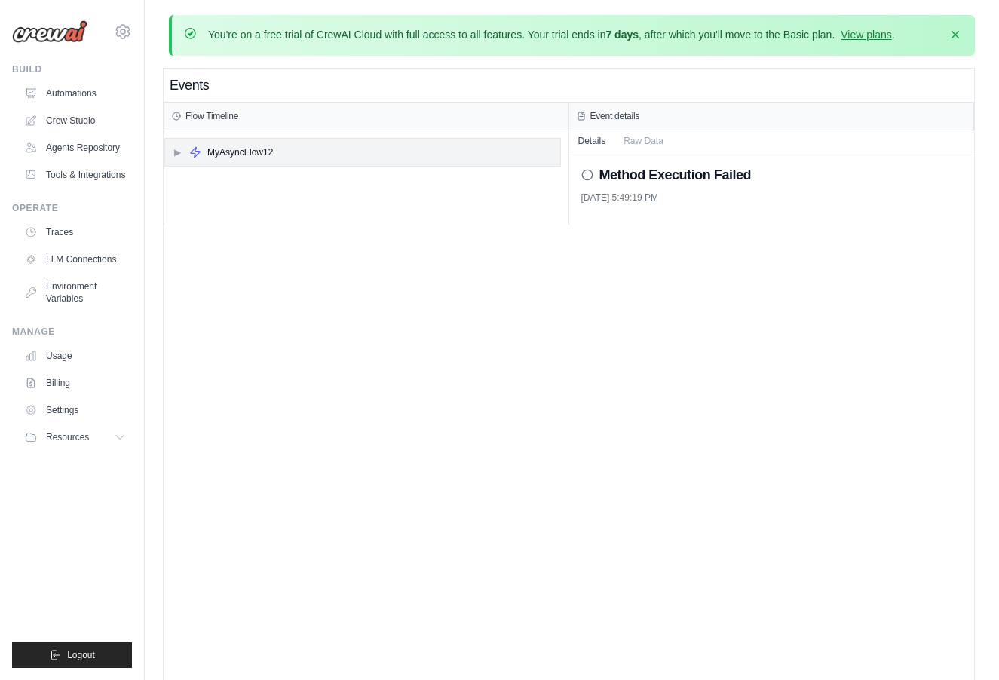
click at [281, 157] on div "▶ MyAsyncFlow12" at bounding box center [362, 152] width 395 height 27
click at [245, 208] on div "▶ step_2 + 0.00s" at bounding box center [369, 207] width 382 height 24
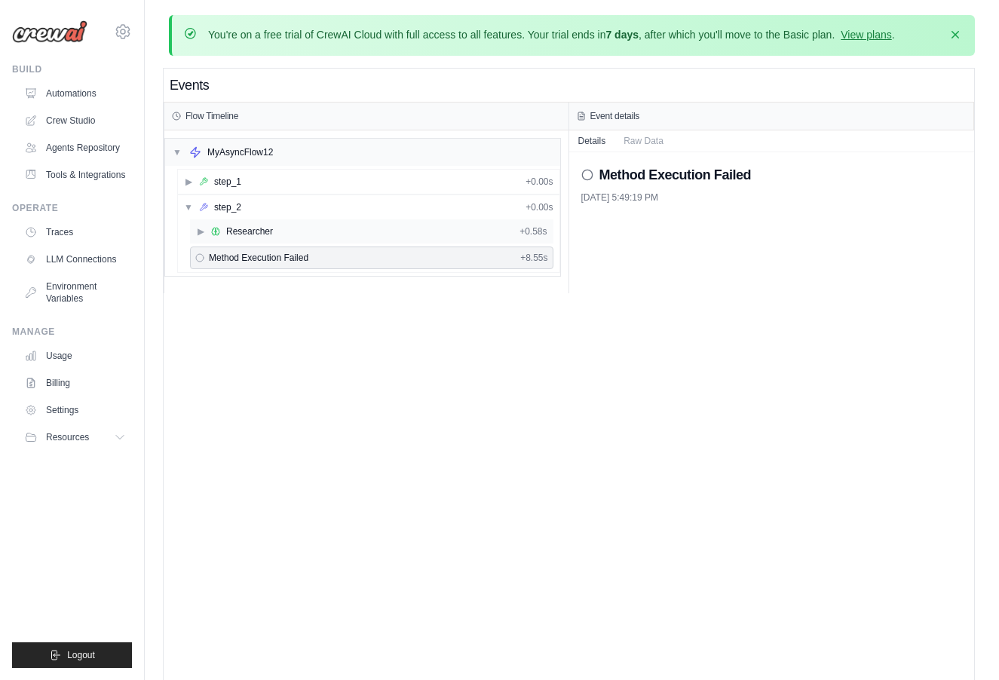
click at [245, 220] on div "▶ Researcher + 0.58s" at bounding box center [372, 231] width 364 height 24
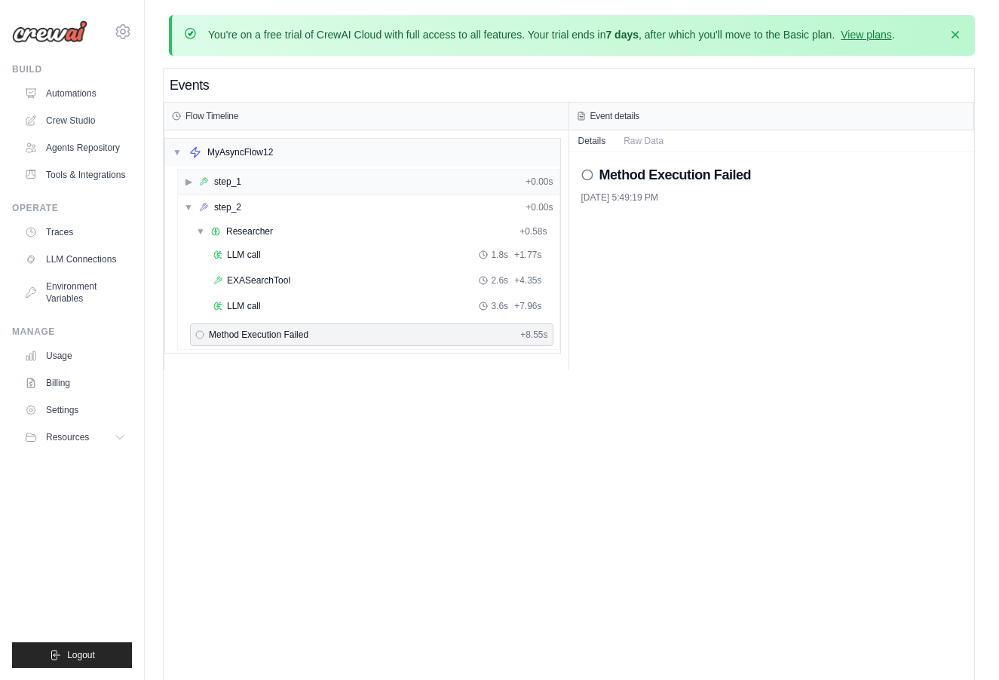
click at [263, 176] on div "▶ step_1 + 0.00s" at bounding box center [369, 182] width 382 height 24
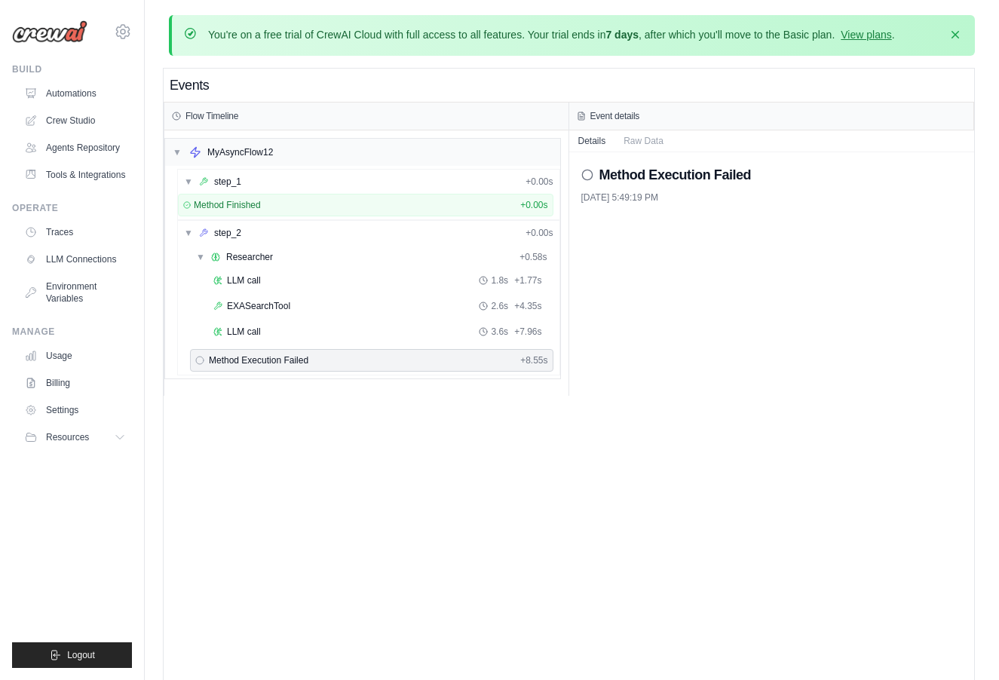
click at [221, 358] on span "Method Execution Failed" at bounding box center [259, 360] width 100 height 12
click at [273, 167] on div "▼ step_1 + 0.00s Method Finished + 0.00s ▼ step_2 + 0.00s ▼ Researcher + 0.58s …" at bounding box center [362, 272] width 395 height 213
click at [278, 149] on div "▼ MyAsyncFlow12" at bounding box center [362, 152] width 395 height 27
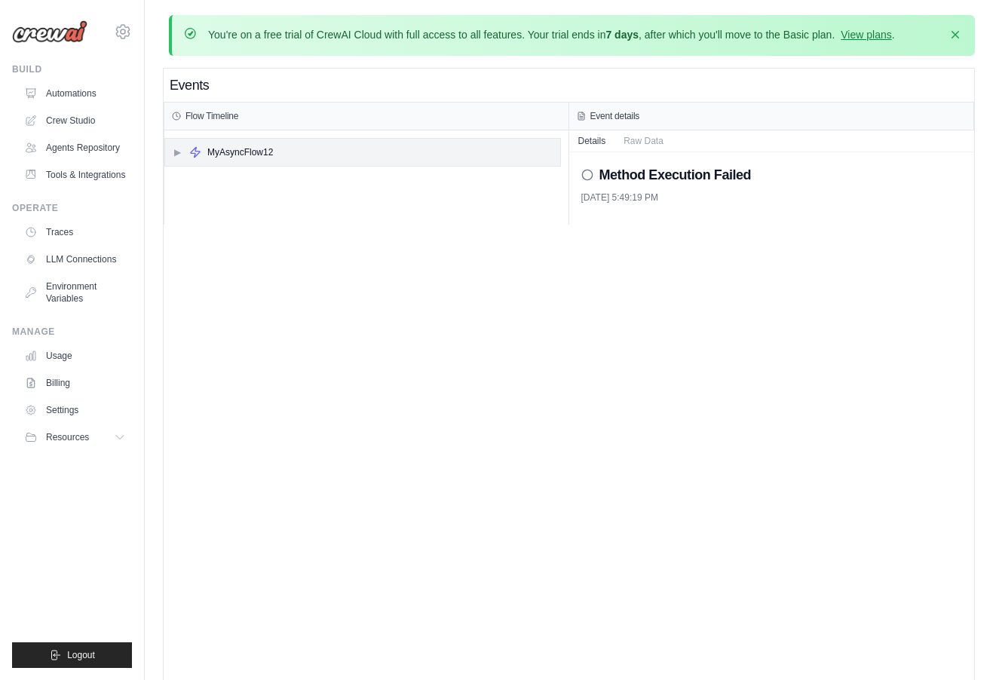
click at [278, 149] on div "▶ MyAsyncFlow12" at bounding box center [362, 152] width 395 height 27
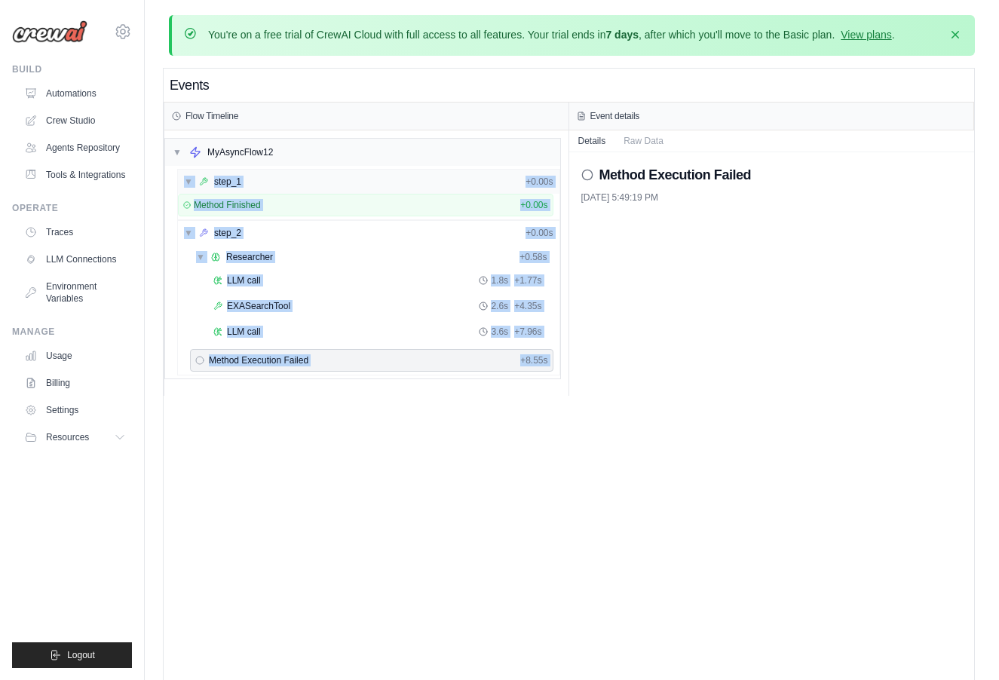
click at [257, 182] on div "▼ step_1 + 0.00s" at bounding box center [369, 182] width 382 height 24
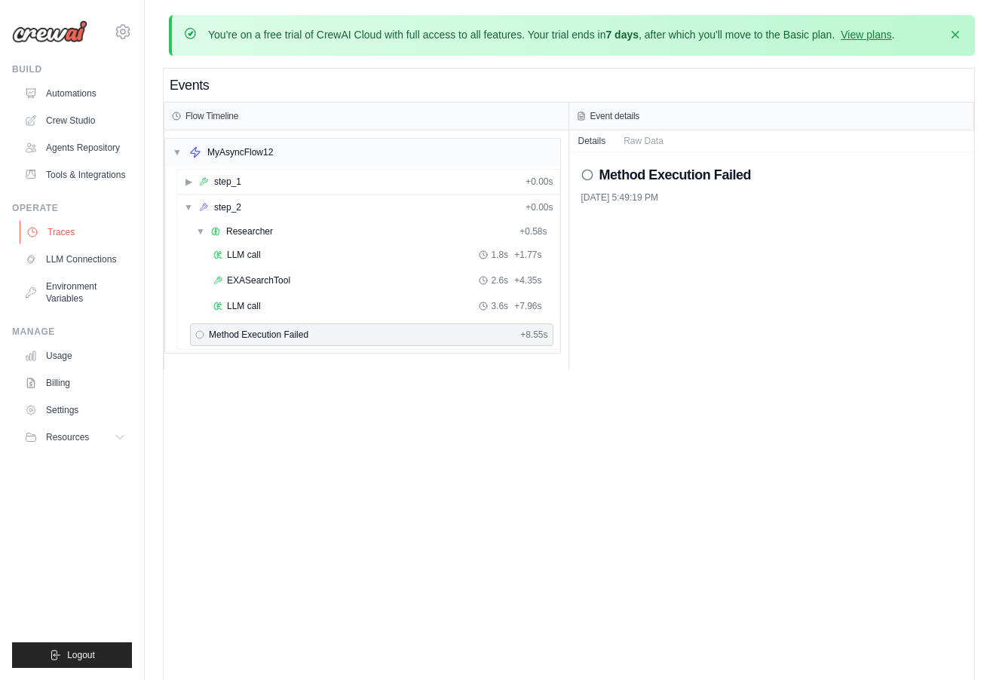
click at [68, 221] on link "Traces" at bounding box center [77, 232] width 114 height 24
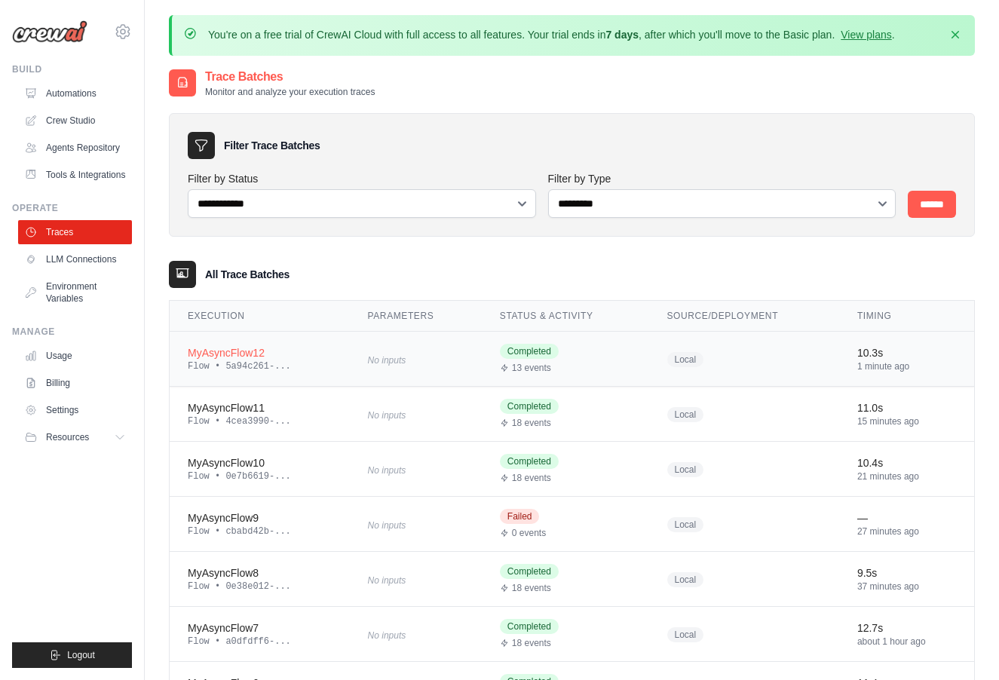
click at [287, 342] on td "MyAsyncFlow12 Flow • 5a94c261-..." at bounding box center [260, 359] width 180 height 55
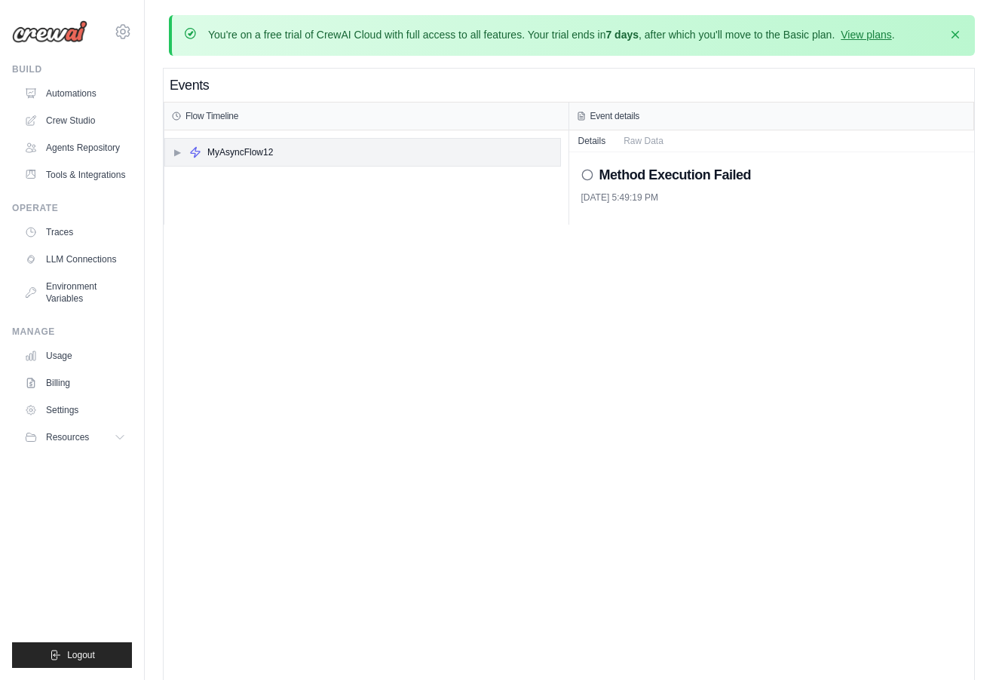
click at [290, 159] on div "▶ MyAsyncFlow12" at bounding box center [362, 152] width 395 height 27
click at [246, 201] on div "▶ step_2 + 0.00s" at bounding box center [369, 207] width 382 height 24
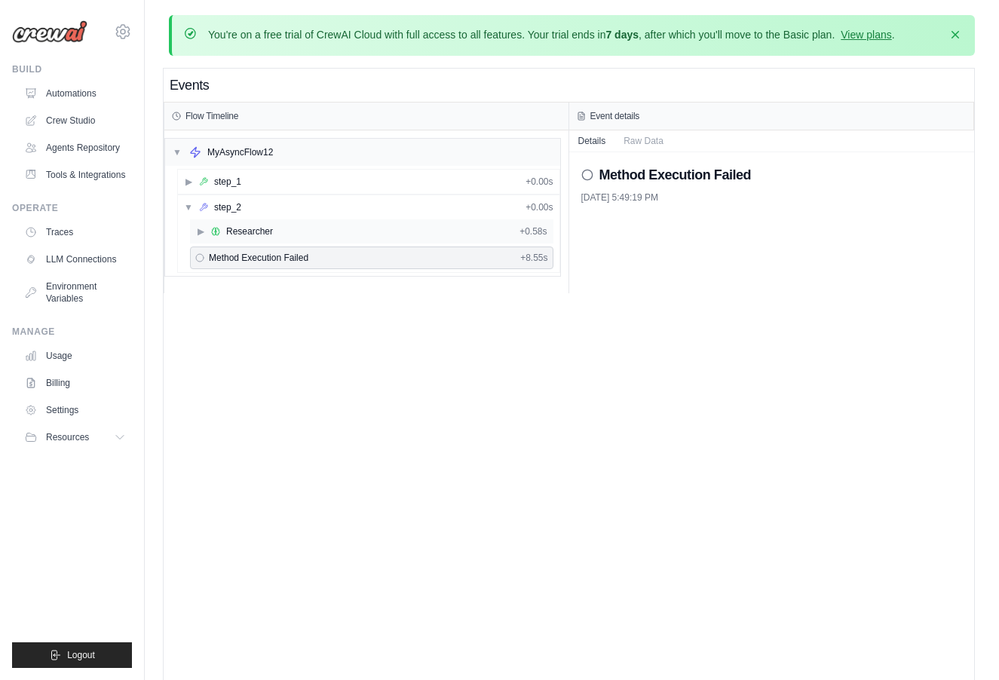
click at [244, 226] on div "Researcher" at bounding box center [249, 231] width 47 height 12
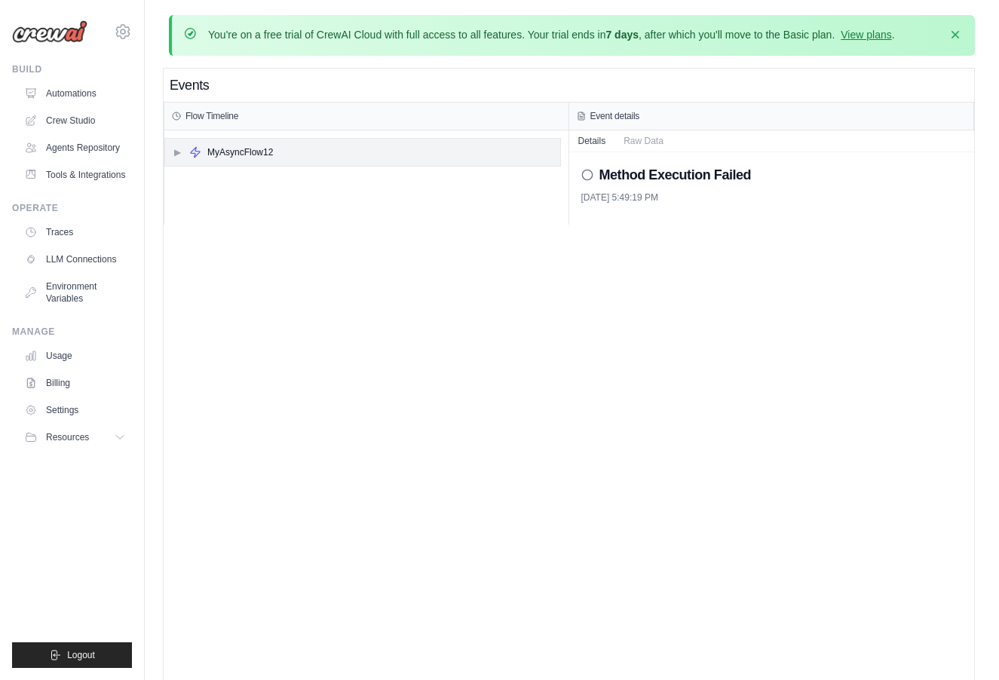
click at [311, 150] on div "▶ MyAsyncFlow12" at bounding box center [362, 152] width 395 height 27
click at [274, 205] on div "▶ step_2 + 0.00s" at bounding box center [369, 207] width 382 height 24
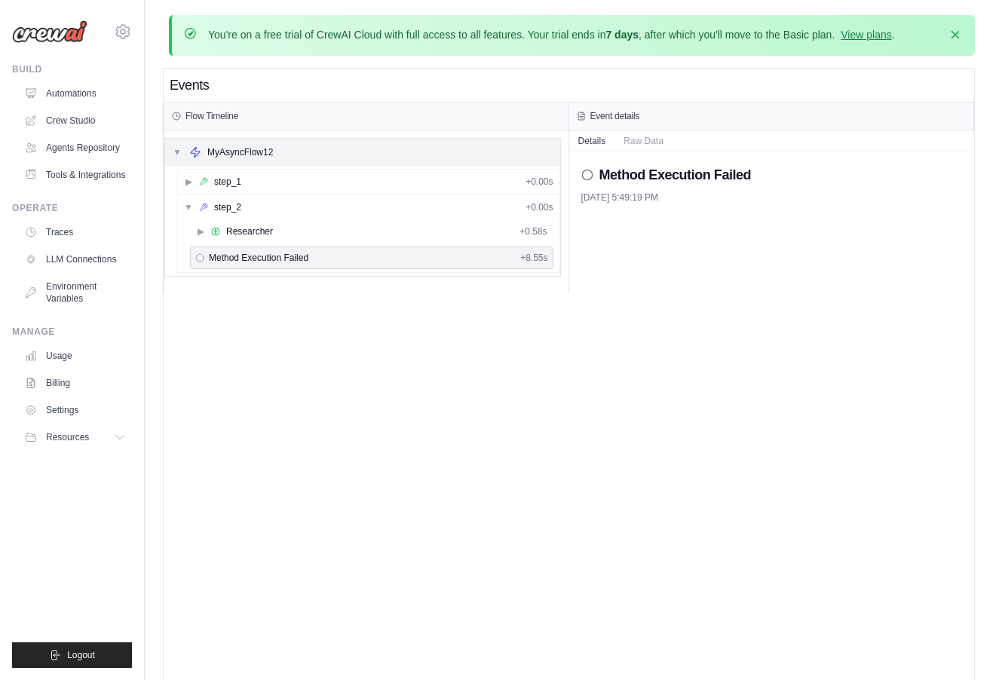
click at [260, 148] on div "MyAsyncFlow12" at bounding box center [240, 152] width 66 height 12
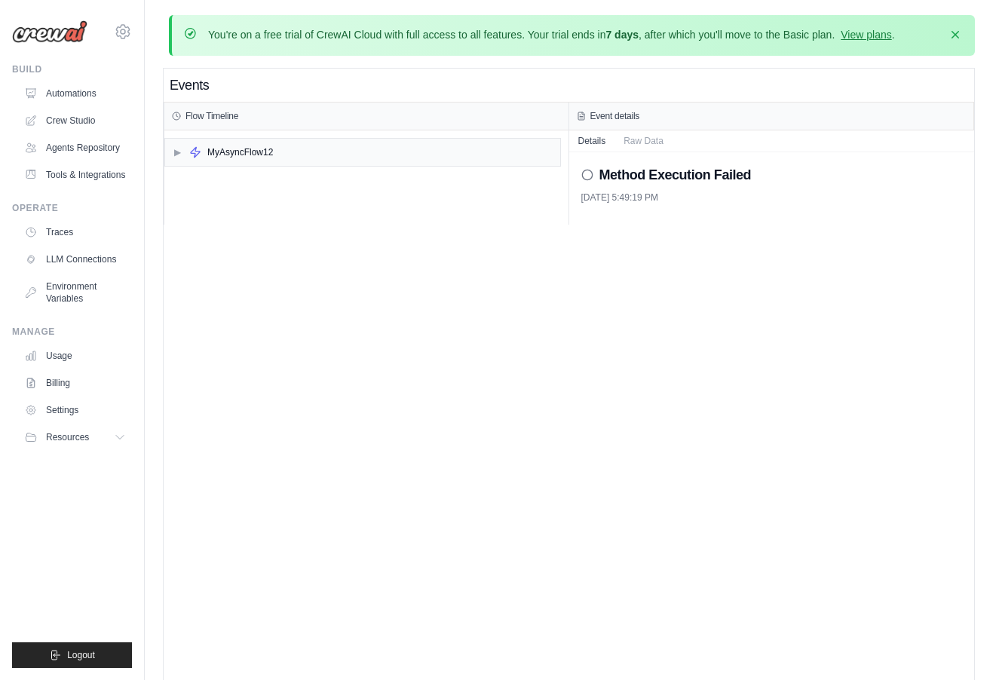
click at [260, 109] on div "Flow Timeline" at bounding box center [366, 117] width 404 height 28
click at [235, 112] on h3 "Flow Timeline" at bounding box center [212, 116] width 53 height 12
click at [363, 162] on div "▶ MyAsyncFlow12" at bounding box center [362, 152] width 395 height 27
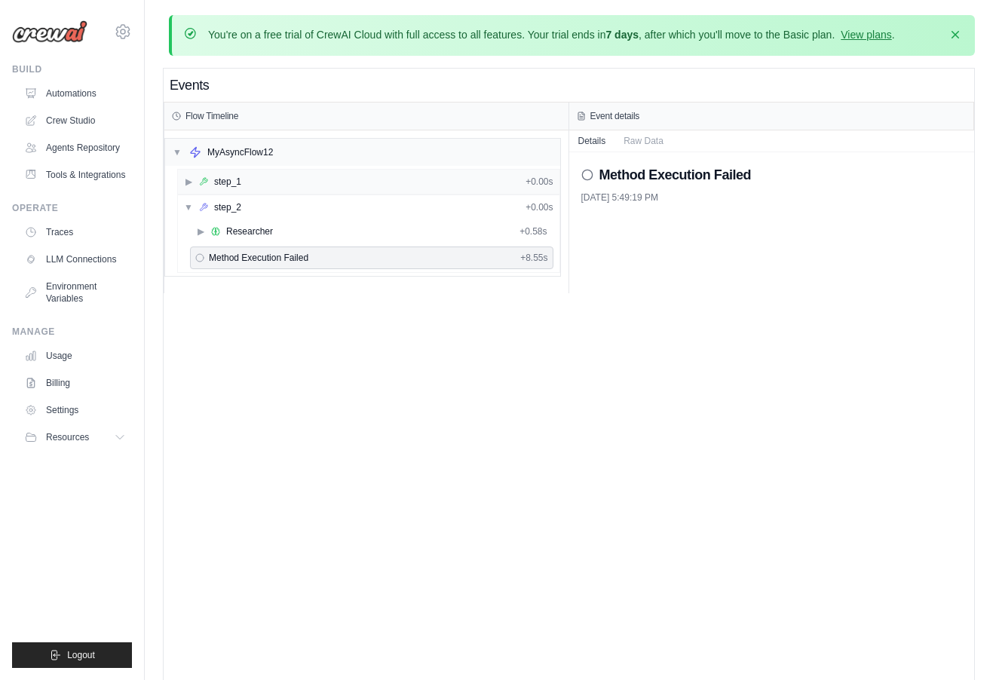
click at [330, 188] on div "▶ step_1 + 0.00s" at bounding box center [369, 182] width 382 height 24
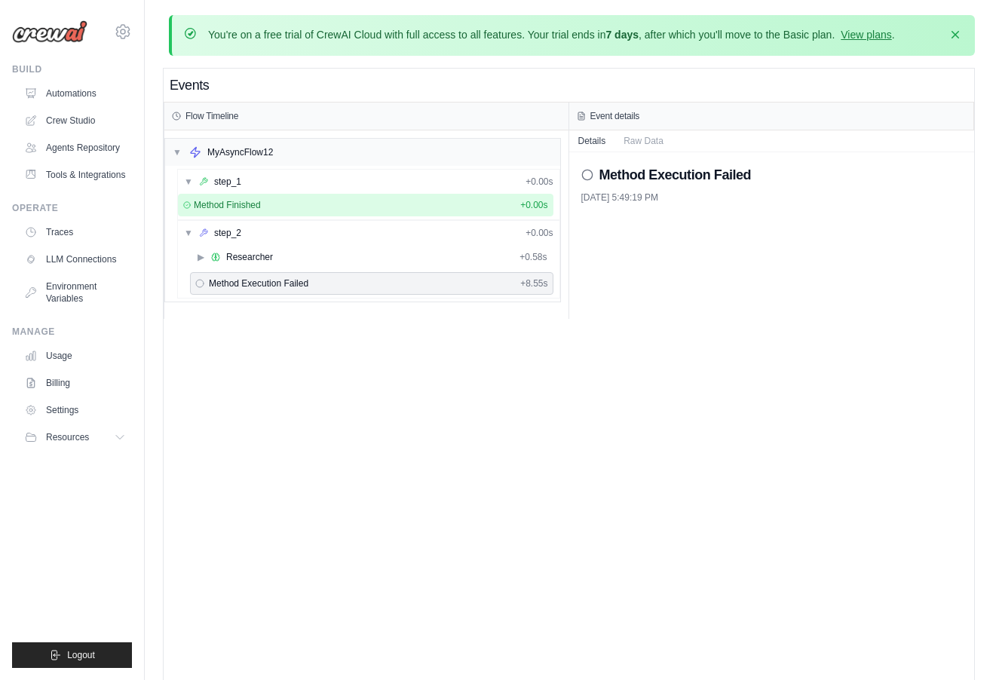
click at [317, 207] on div "Method Finished + 0.00s" at bounding box center [365, 205] width 365 height 12
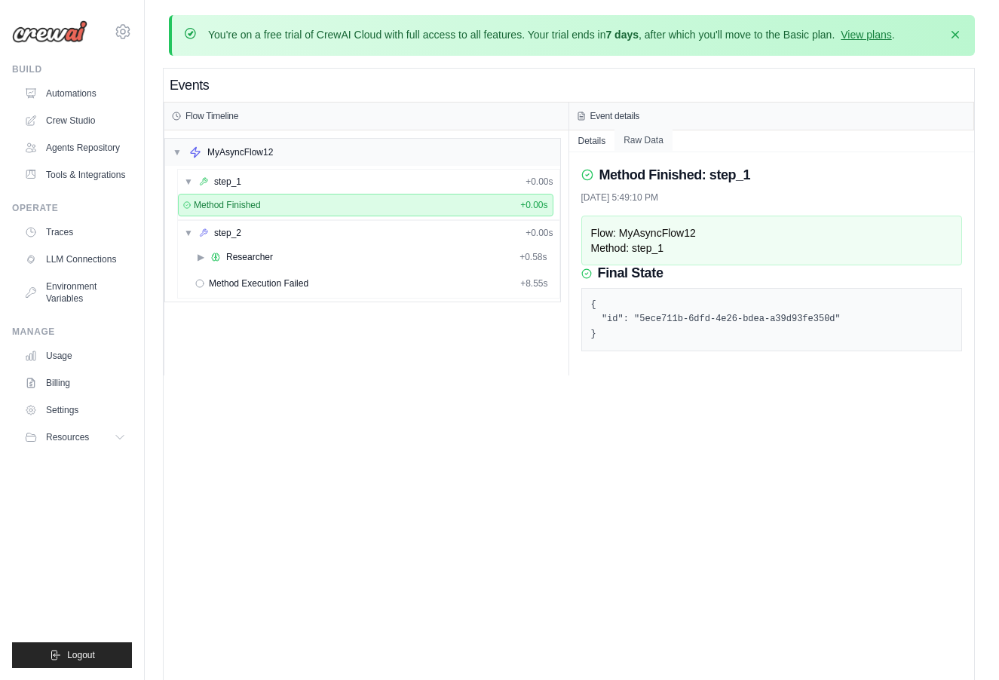
click at [641, 130] on button "Raw Data" at bounding box center [644, 140] width 58 height 21
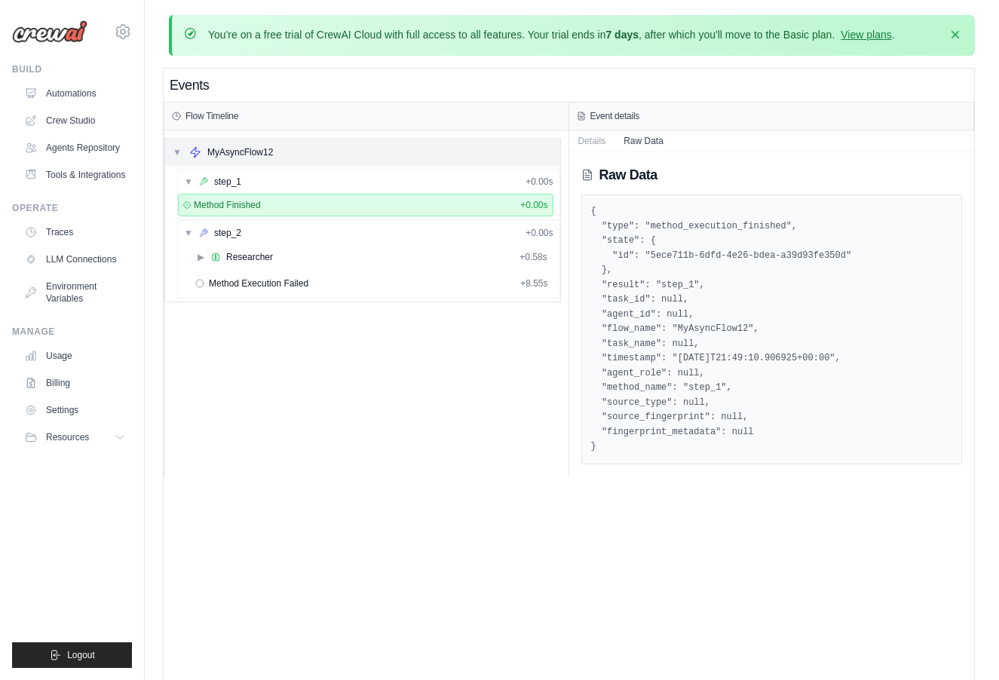
click at [237, 153] on div "MyAsyncFlow12" at bounding box center [240, 152] width 66 height 12
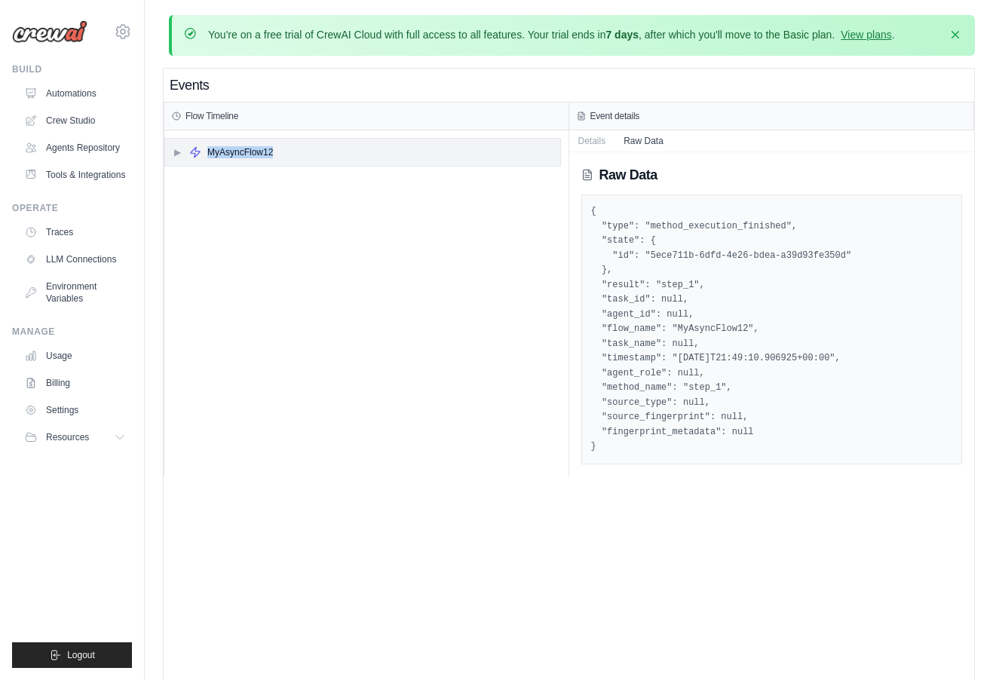
click at [237, 153] on div "MyAsyncFlow12" at bounding box center [240, 152] width 66 height 12
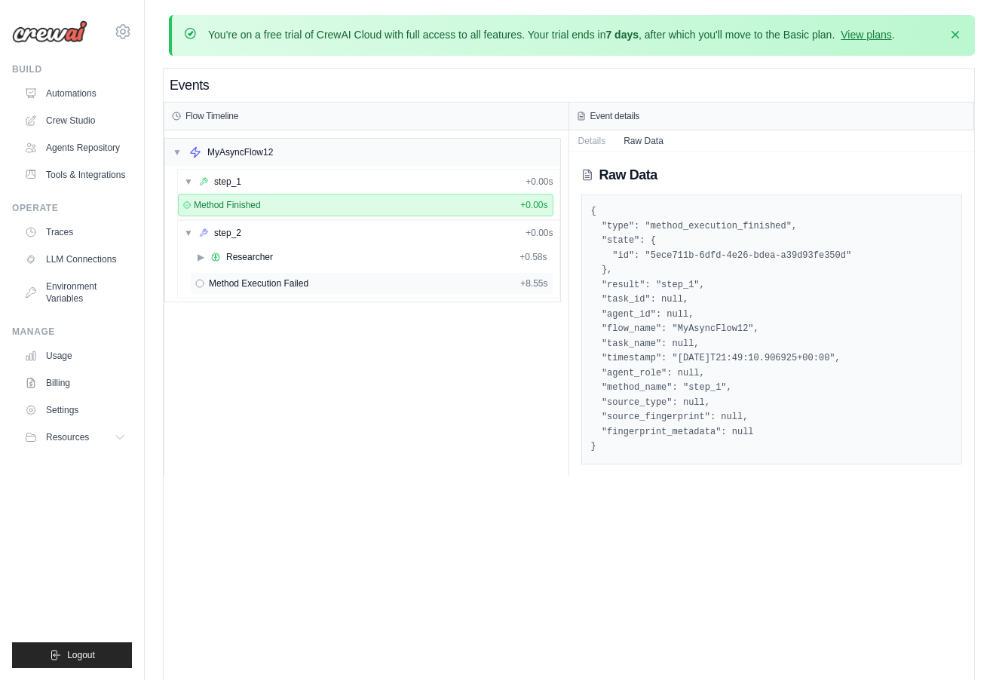
click at [225, 284] on span "Method Execution Failed" at bounding box center [259, 284] width 100 height 12
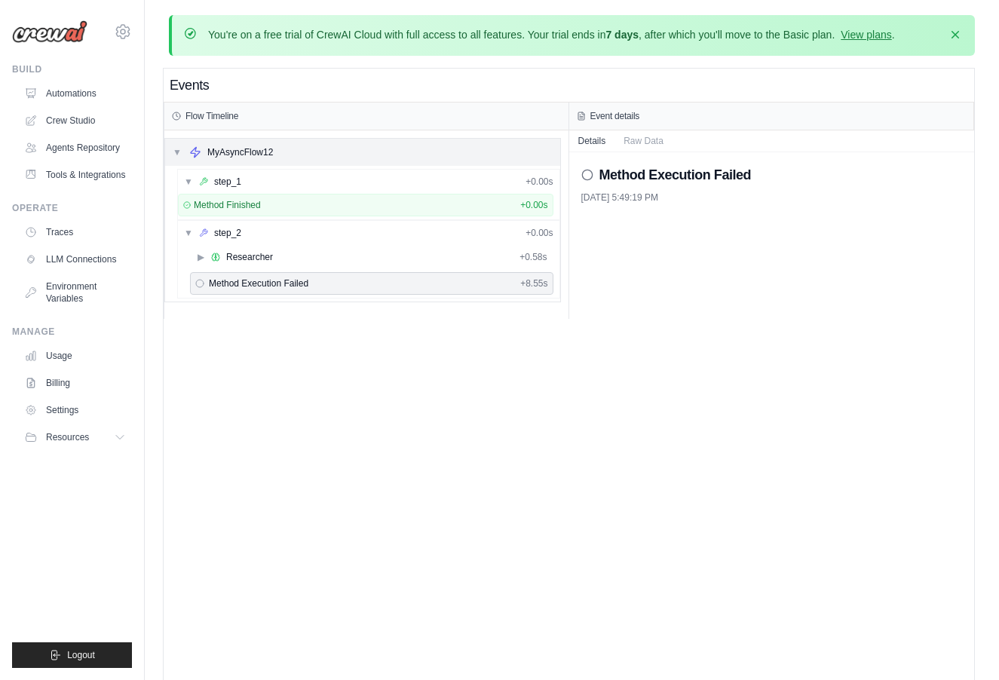
click at [180, 143] on div "▼ MyAsyncFlow12" at bounding box center [362, 152] width 395 height 27
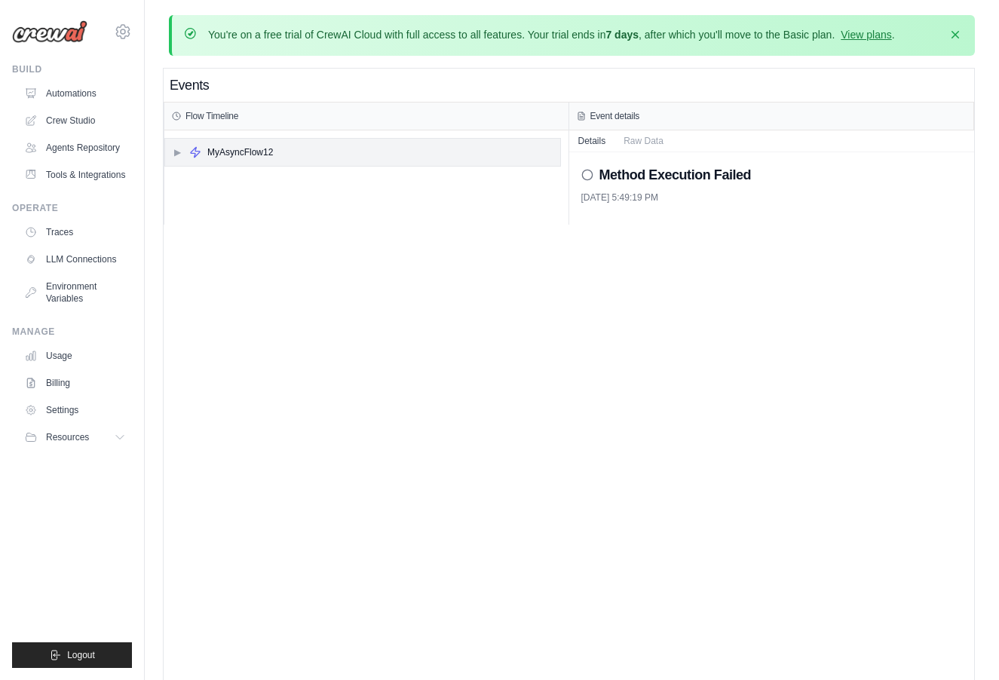
click at [183, 150] on div "▶ MyAsyncFlow12" at bounding box center [223, 152] width 100 height 12
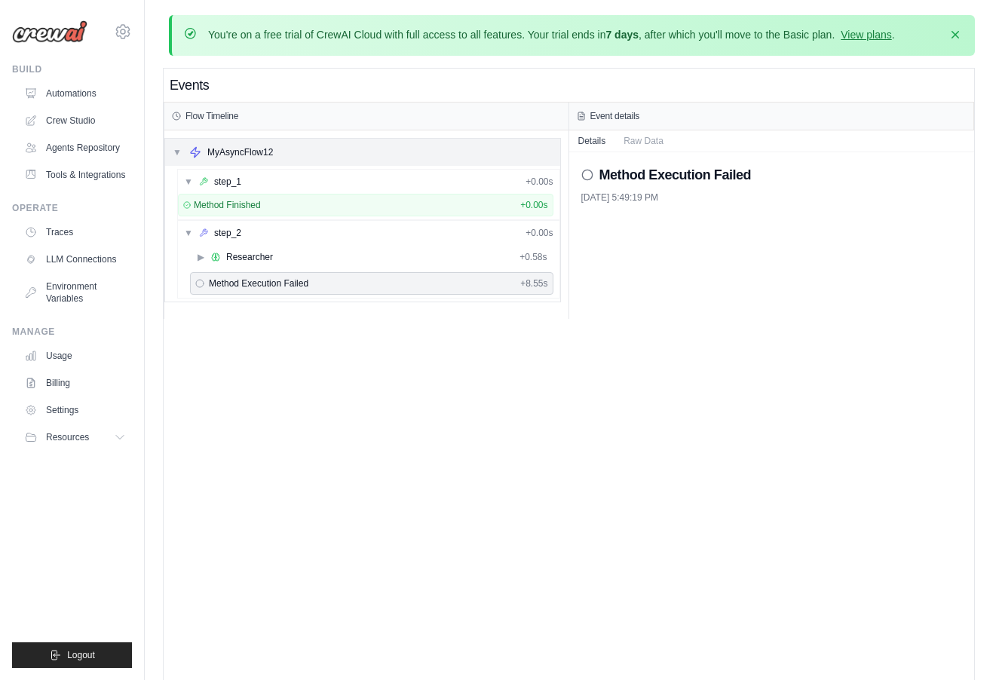
click at [183, 150] on div "▼ MyAsyncFlow12" at bounding box center [223, 152] width 100 height 12
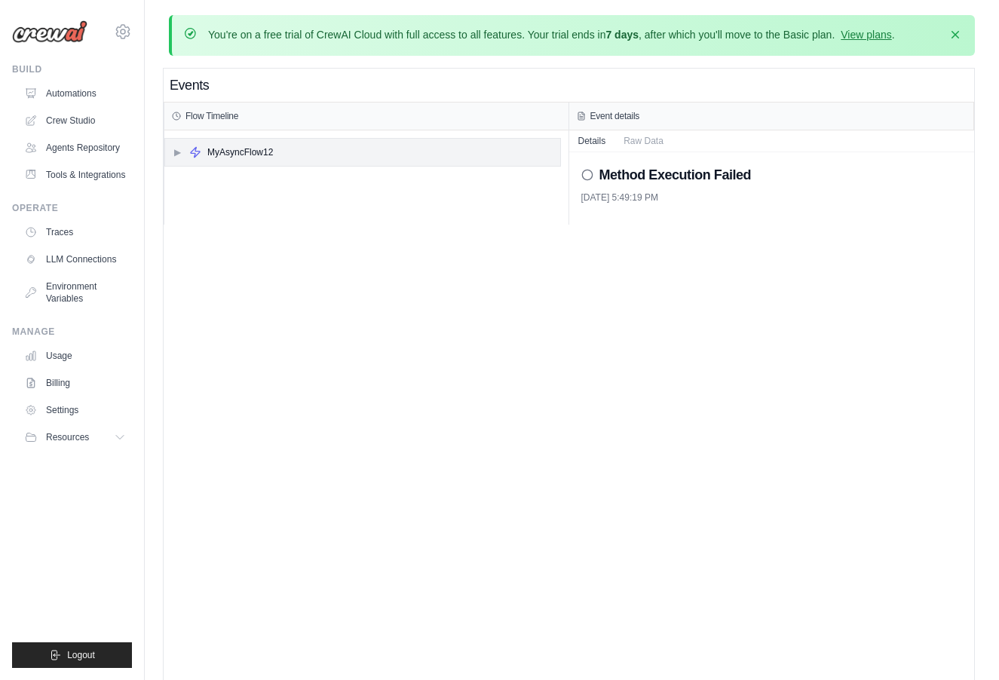
click at [183, 150] on div "▶ MyAsyncFlow12" at bounding box center [223, 152] width 100 height 12
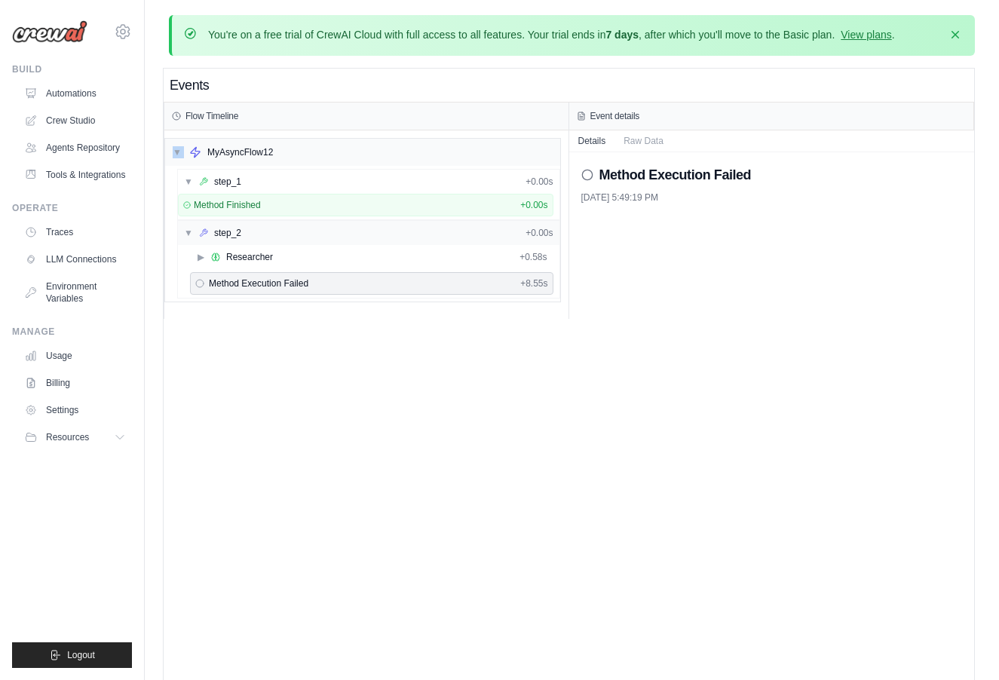
click at [190, 227] on span "▼" at bounding box center [188, 233] width 9 height 12
click at [190, 227] on span "▶" at bounding box center [188, 233] width 9 height 12
click at [184, 176] on span "▼" at bounding box center [188, 182] width 9 height 12
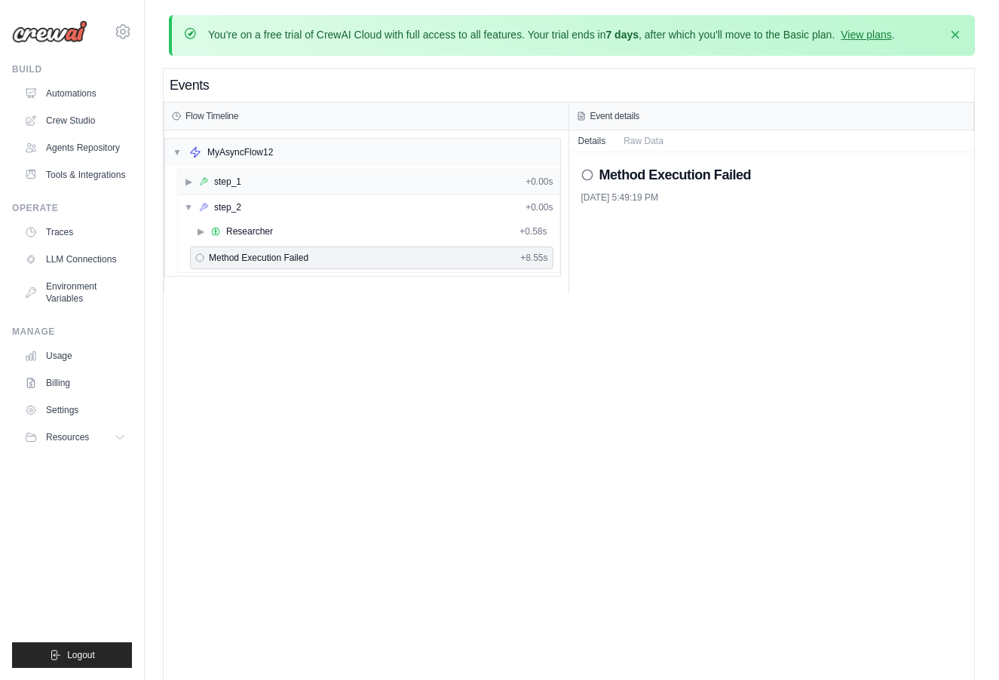
click at [184, 176] on span "▶" at bounding box center [188, 182] width 9 height 12
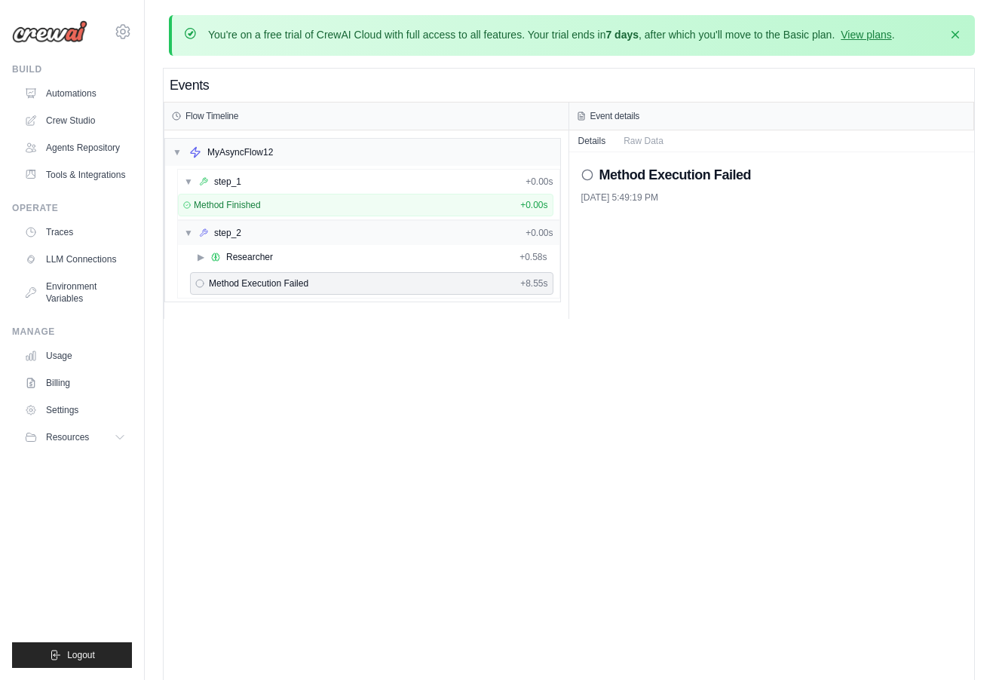
click at [199, 235] on icon at bounding box center [203, 233] width 9 height 9
click at [199, 259] on span "▶" at bounding box center [200, 257] width 9 height 12
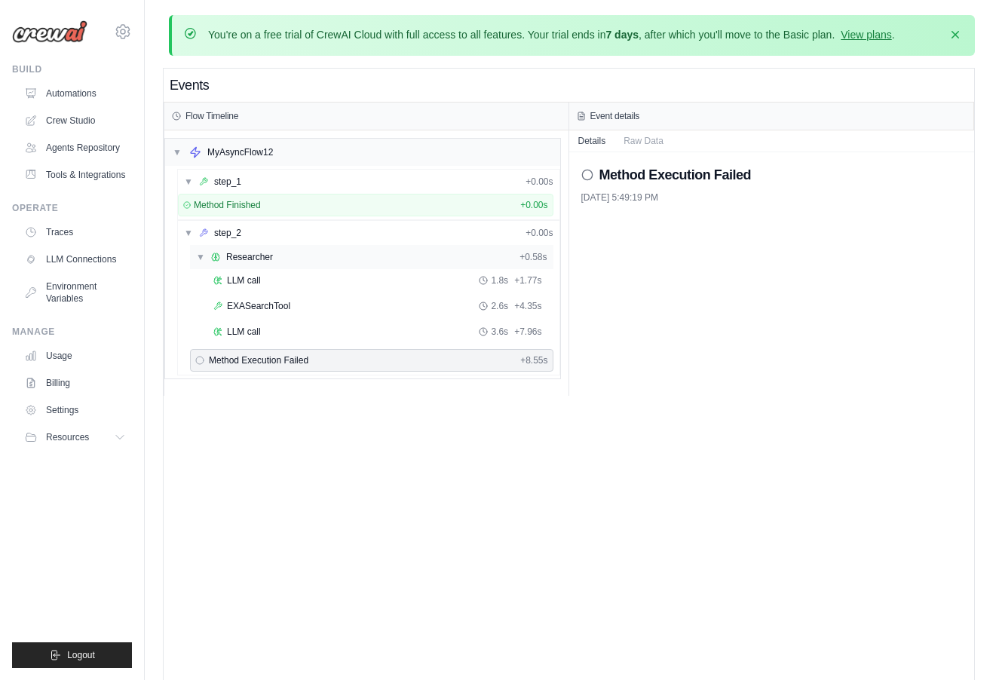
click at [199, 259] on span "▼" at bounding box center [200, 257] width 9 height 12
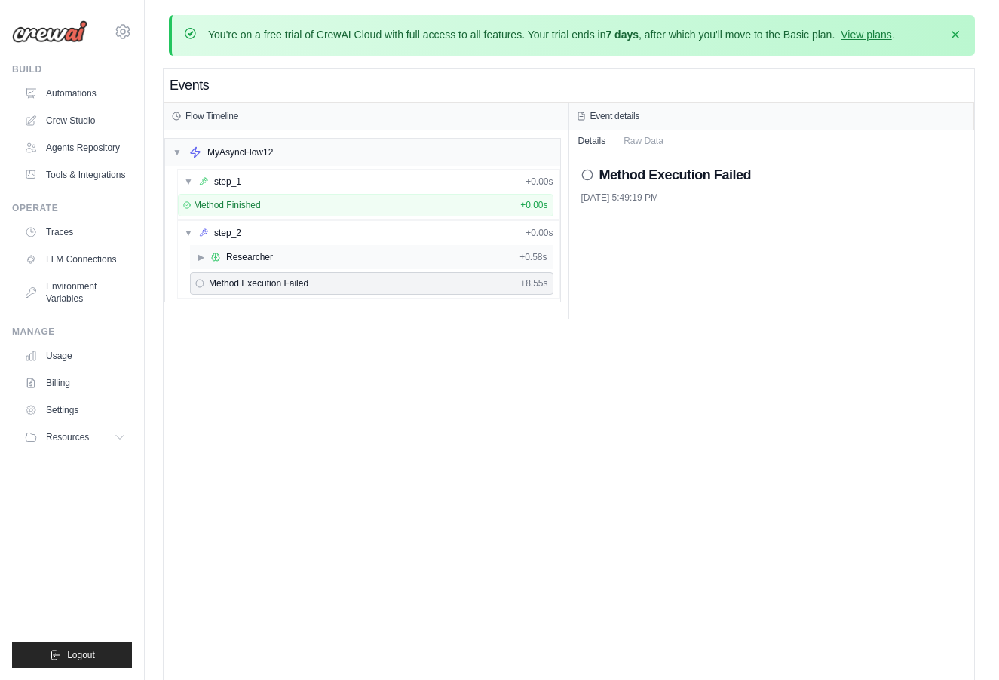
click at [199, 259] on span "▶" at bounding box center [200, 257] width 9 height 12
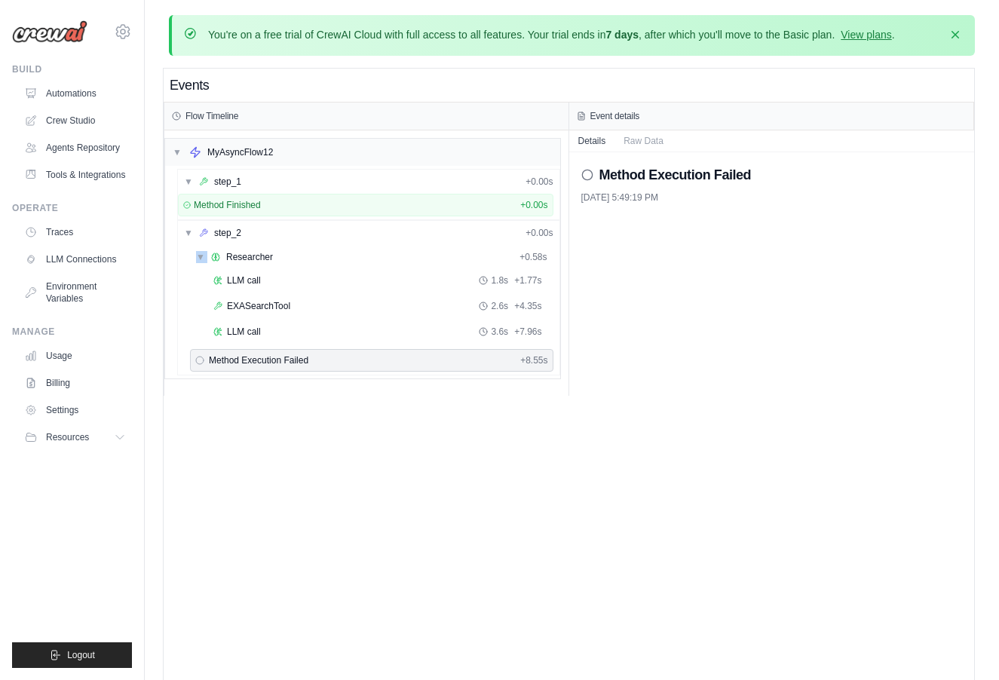
click at [611, 591] on div "Events Flow Timeline ▼ MyAsyncFlow12 ▼ step_1 + 0.00s Method Finished + 0.00s ▼…" at bounding box center [569, 409] width 811 height 680
click at [364, 143] on div "▼ MyAsyncFlow12" at bounding box center [362, 152] width 395 height 27
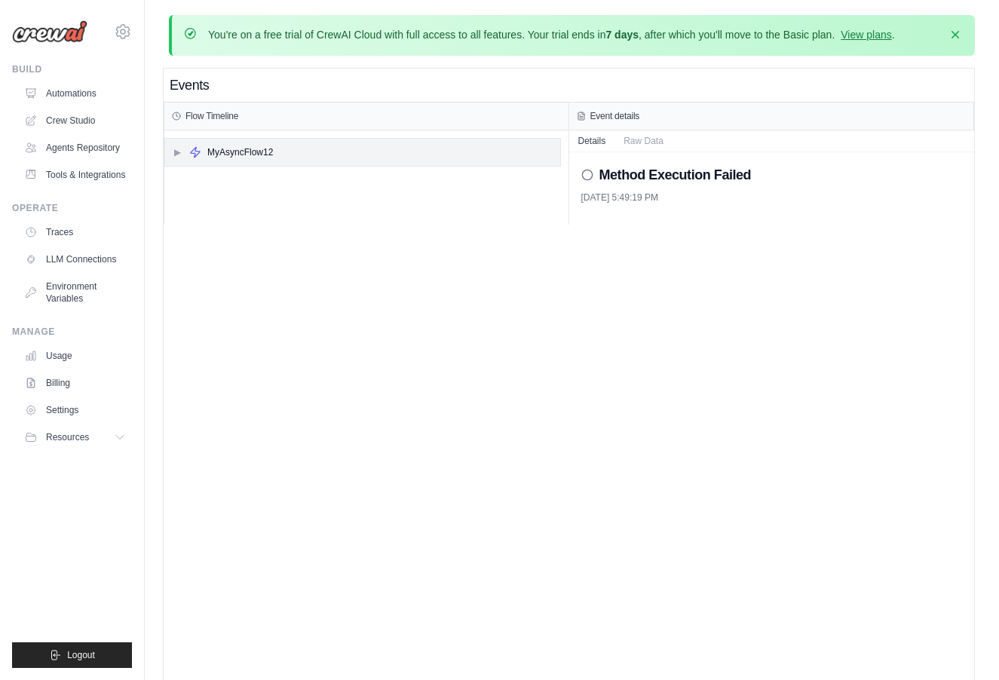
click at [364, 143] on div "▶ MyAsyncFlow12" at bounding box center [362, 152] width 395 height 27
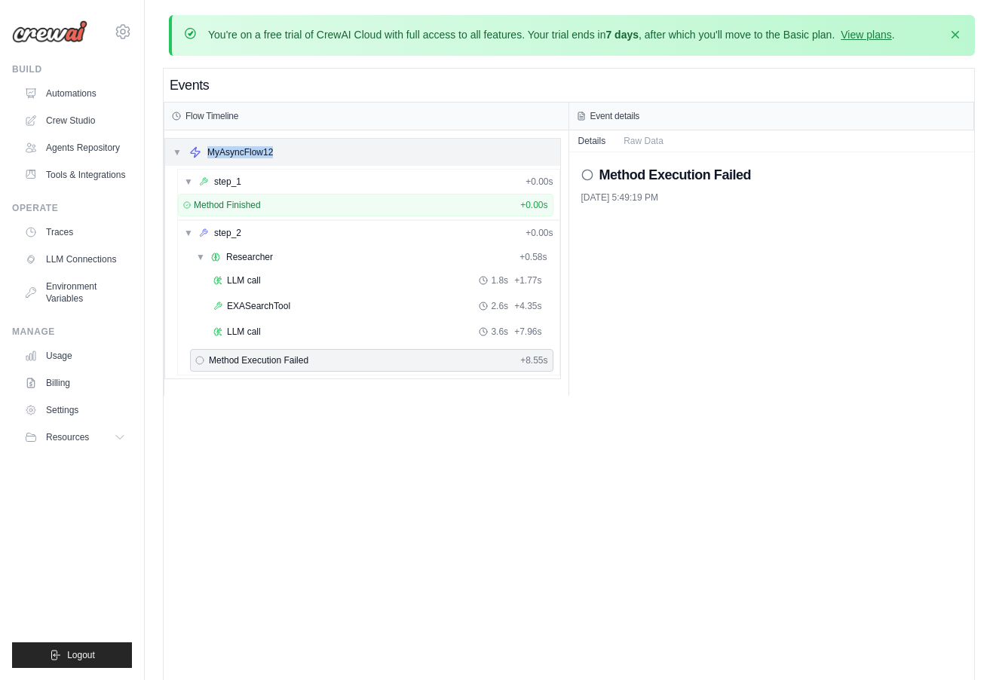
click at [364, 143] on div "▼ MyAsyncFlow12" at bounding box center [362, 152] width 395 height 27
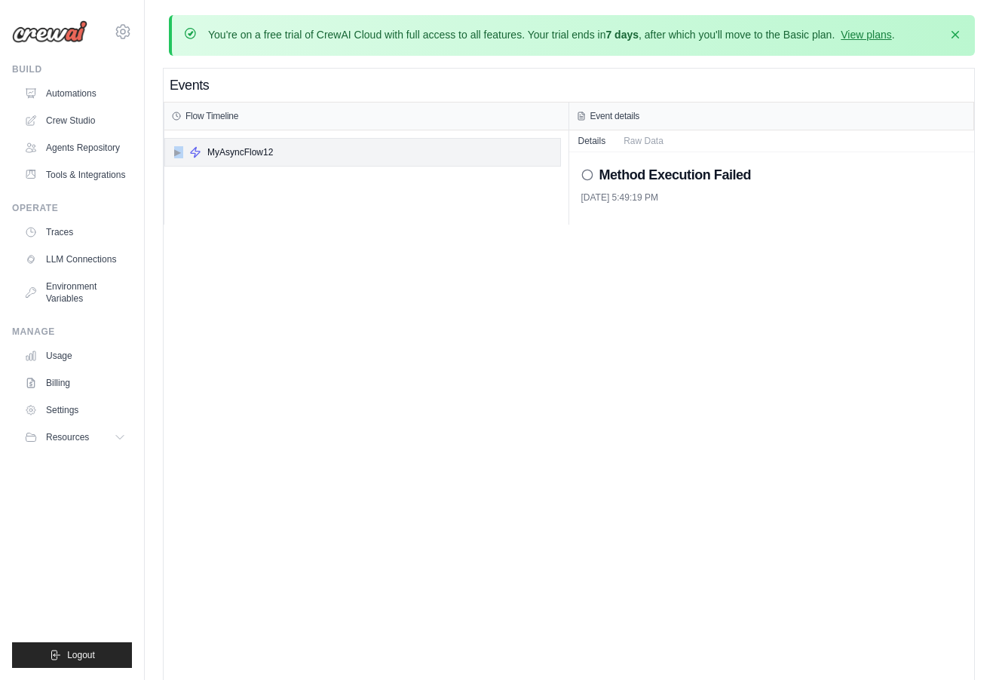
click at [364, 143] on div "▶ MyAsyncFlow12" at bounding box center [362, 152] width 395 height 27
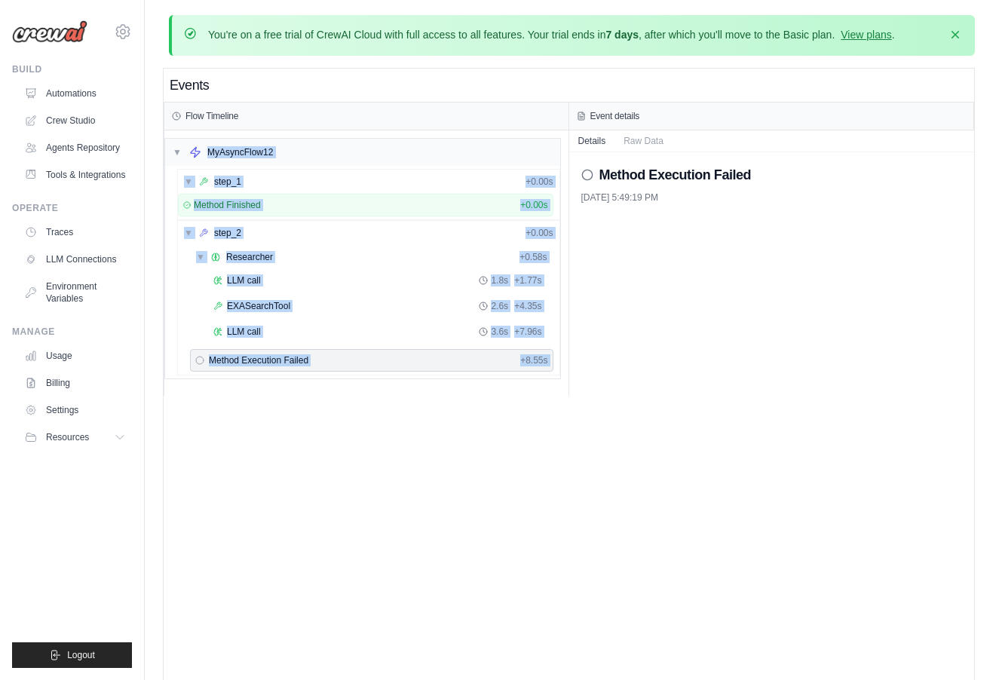
click at [244, 357] on span "Method Execution Failed" at bounding box center [259, 360] width 100 height 12
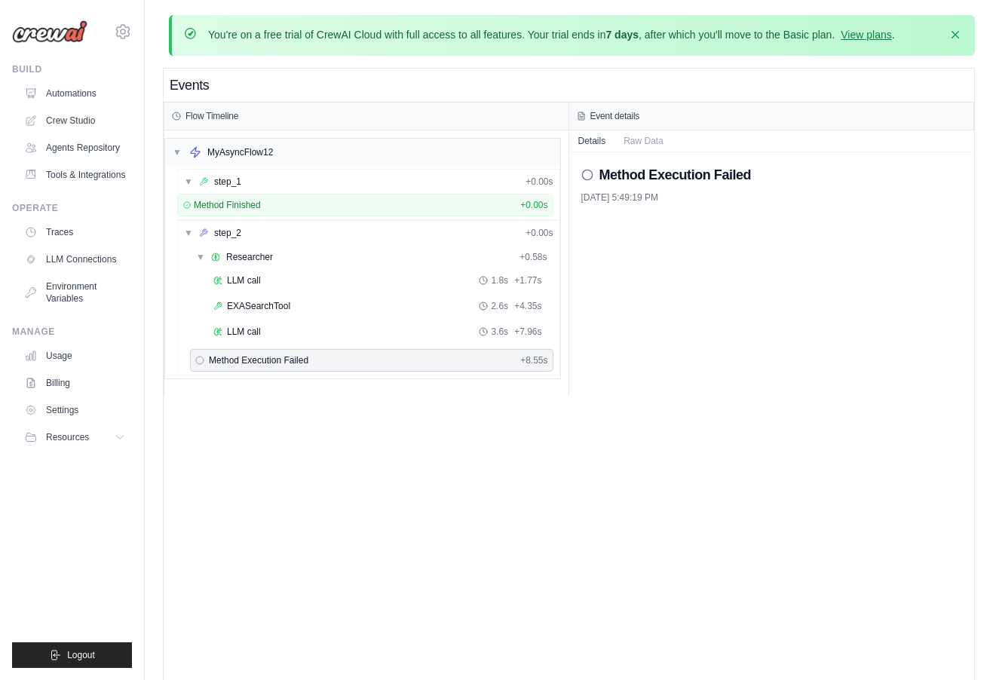
click at [272, 361] on span "Method Execution Failed" at bounding box center [259, 360] width 100 height 12
click at [624, 554] on div "Events Flow Timeline ▼ MyAsyncFlow12 ▼ step_1 + 0.00s Method Finished + 0.00s ▼…" at bounding box center [569, 409] width 811 height 680
click at [640, 138] on button "Raw Data" at bounding box center [644, 140] width 58 height 21
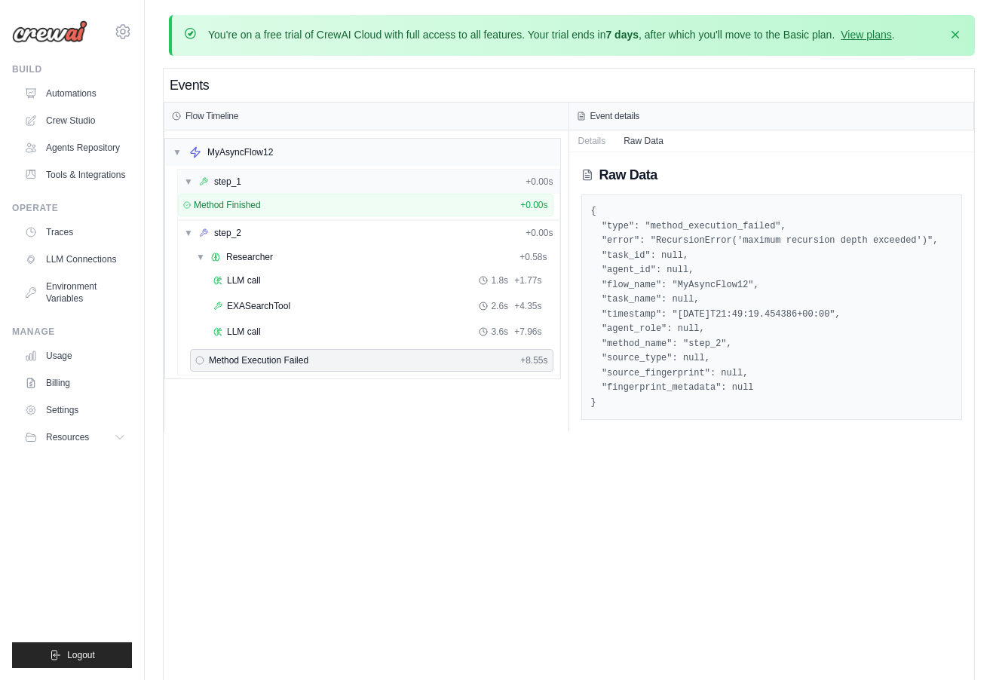
click at [231, 176] on div "step_1" at bounding box center [227, 182] width 27 height 12
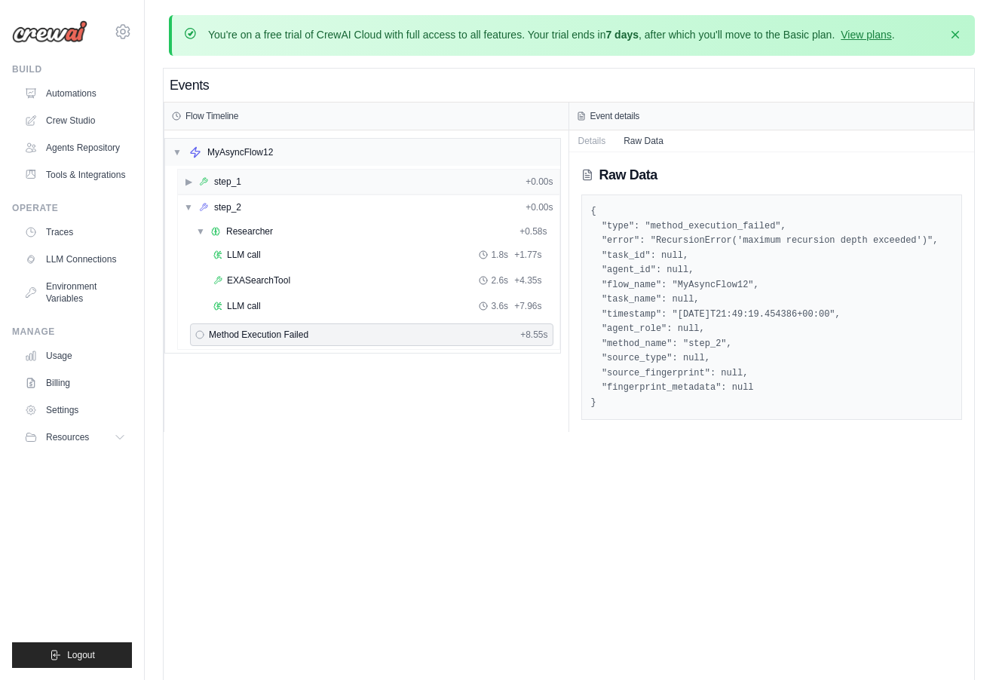
click at [231, 176] on div "step_1" at bounding box center [227, 182] width 27 height 12
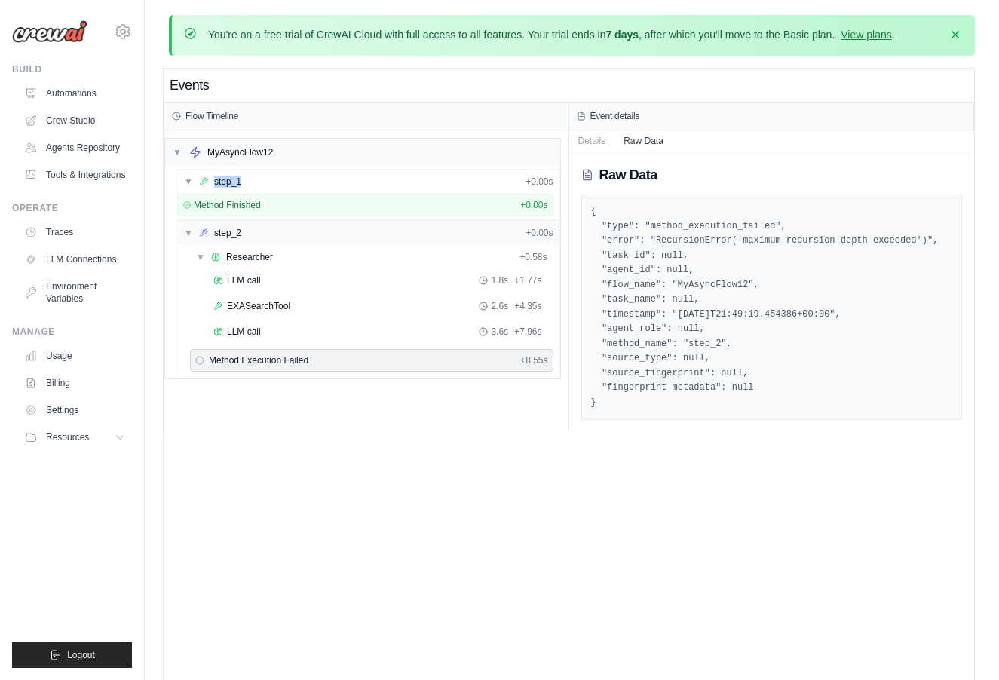
click at [246, 237] on div "▼ step_2 + 0.00s" at bounding box center [369, 233] width 382 height 24
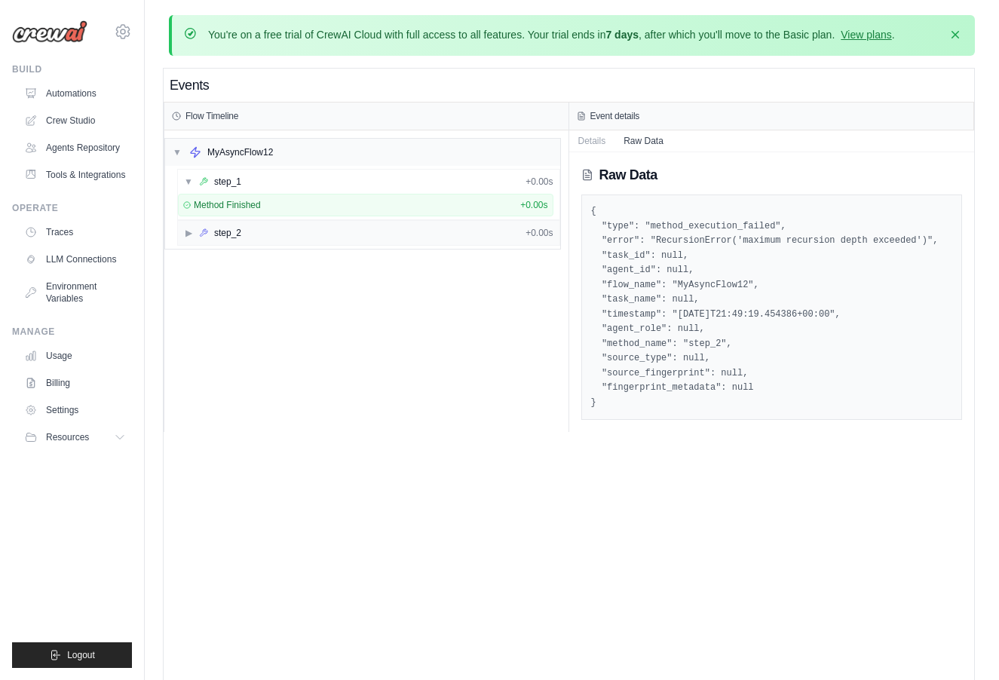
click at [246, 237] on div "▶ step_2 + 0.00s" at bounding box center [369, 233] width 382 height 24
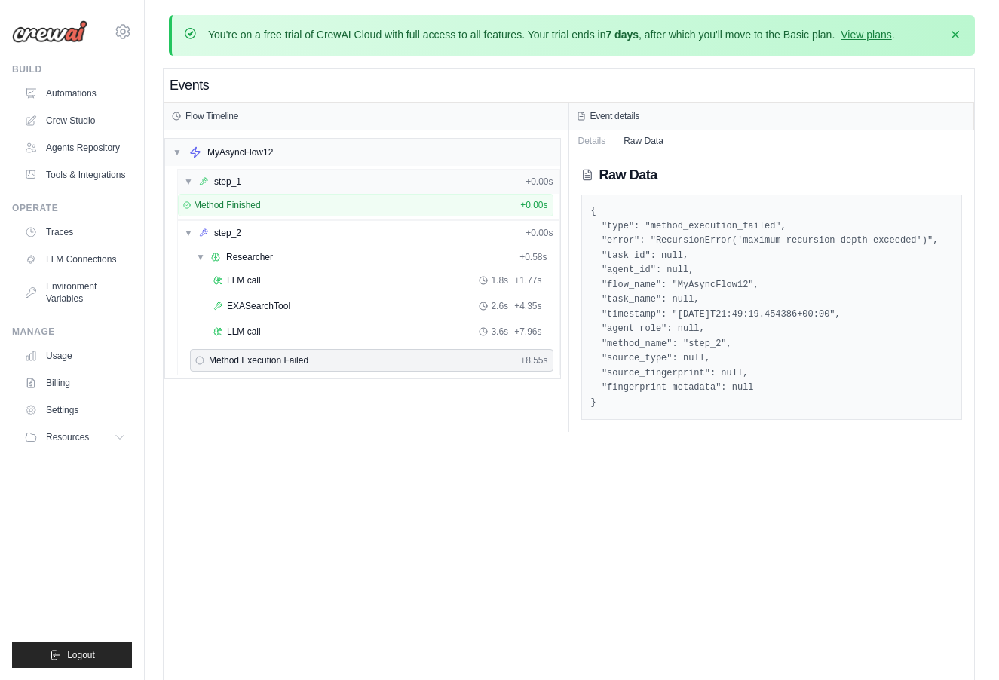
click at [236, 178] on div "step_1" at bounding box center [227, 182] width 27 height 12
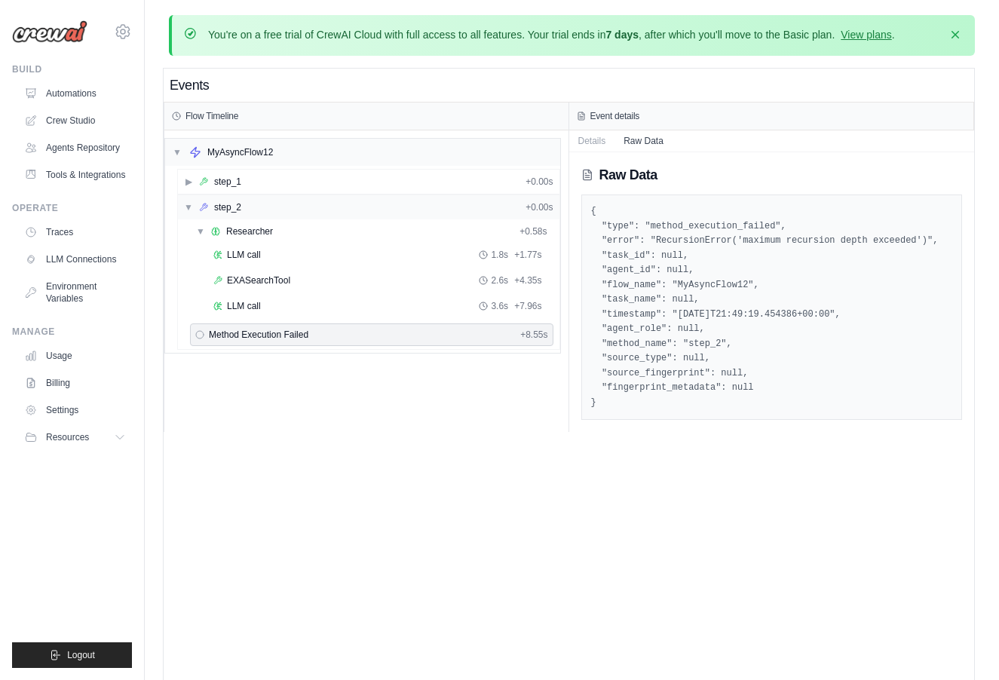
click at [222, 212] on div "step_2" at bounding box center [227, 207] width 27 height 12
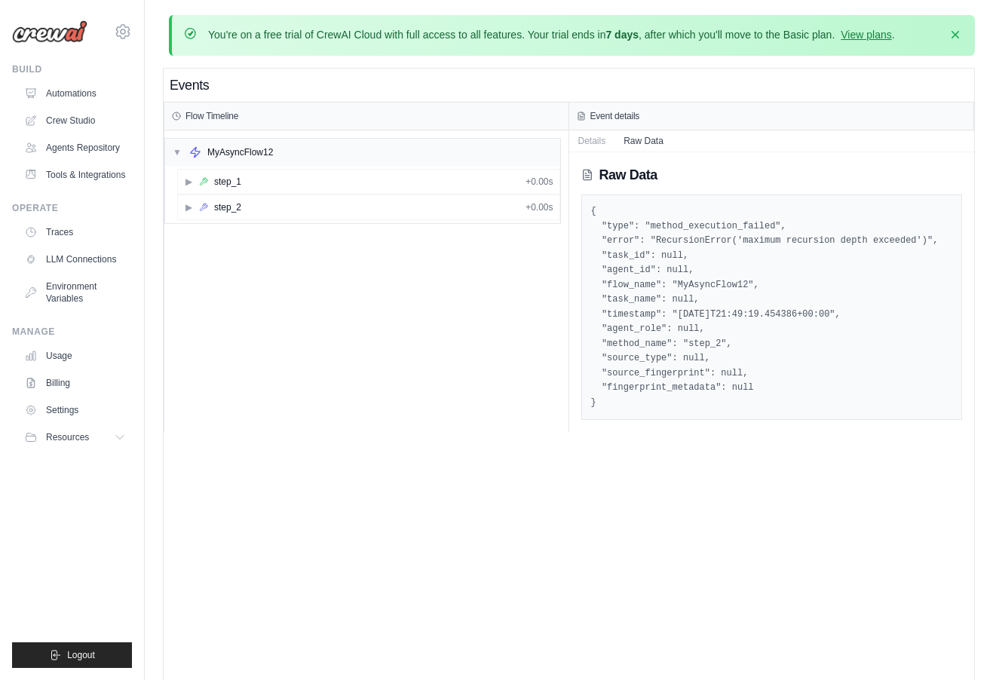
click at [247, 290] on div "▼ MyAsyncFlow12 ▶ step_1 + 0.00s ▶ step_2 + 0.00s" at bounding box center [366, 281] width 404 height 302
click at [244, 188] on div "▶ step_1 + 0.00s" at bounding box center [369, 182] width 382 height 24
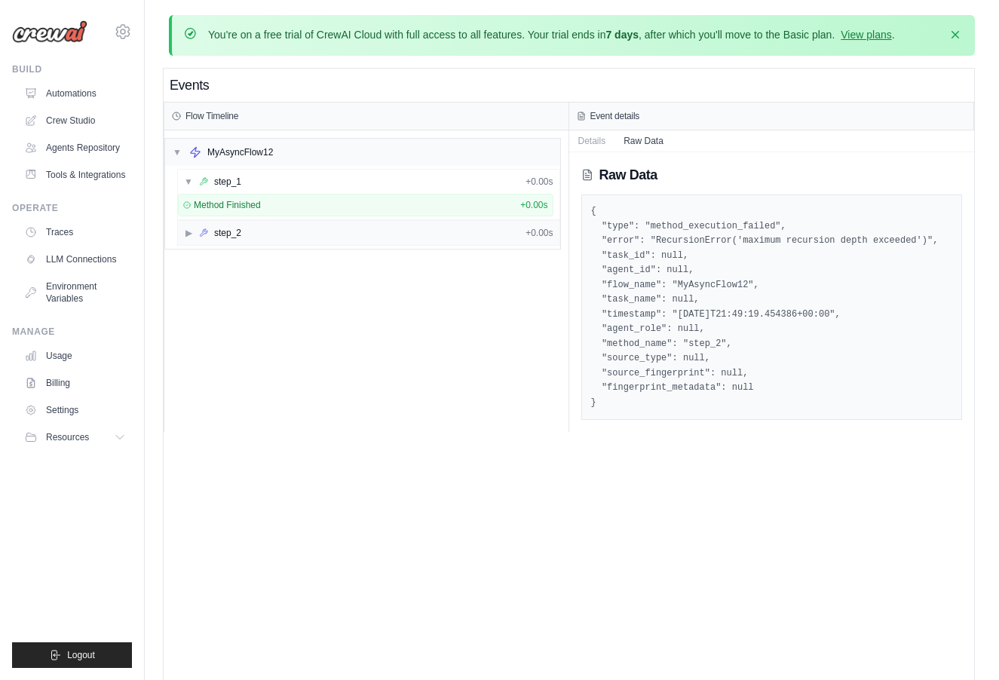
click at [253, 222] on div "▶ step_2 + 0.00s" at bounding box center [369, 233] width 382 height 24
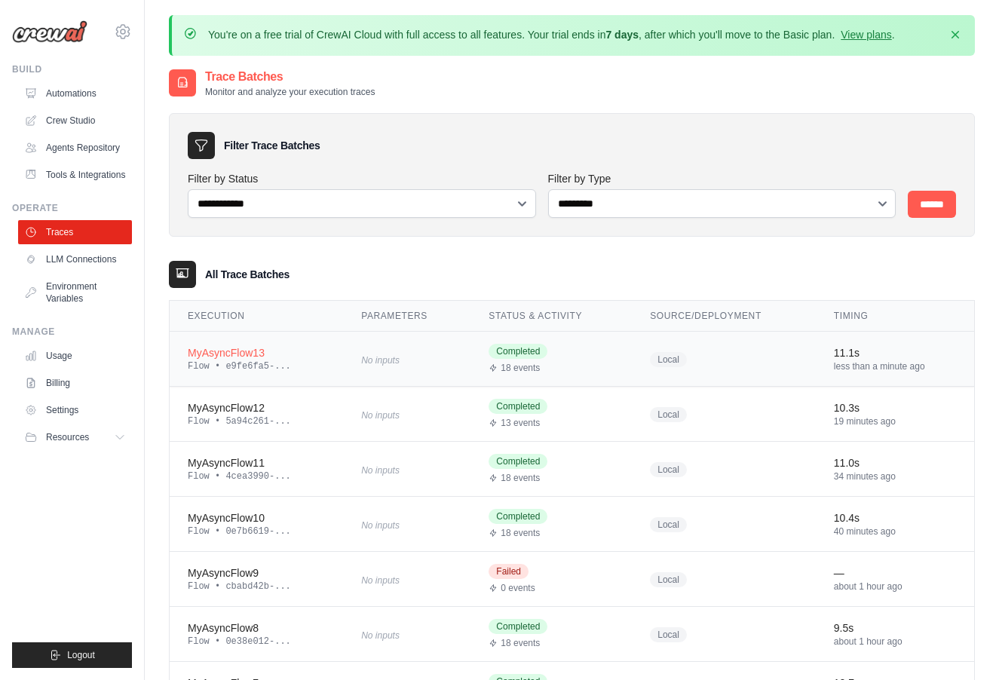
click at [254, 340] on td "MyAsyncFlow13 Flow • e9fe6fa5-..." at bounding box center [256, 359] width 173 height 55
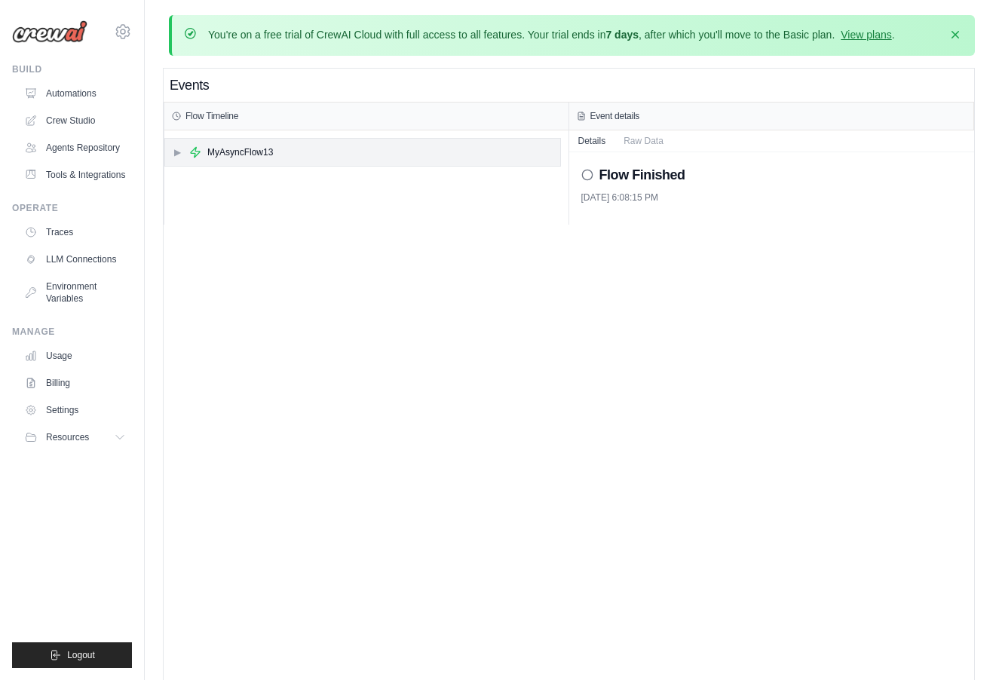
click at [275, 158] on div "▶ MyAsyncFlow13" at bounding box center [362, 152] width 395 height 27
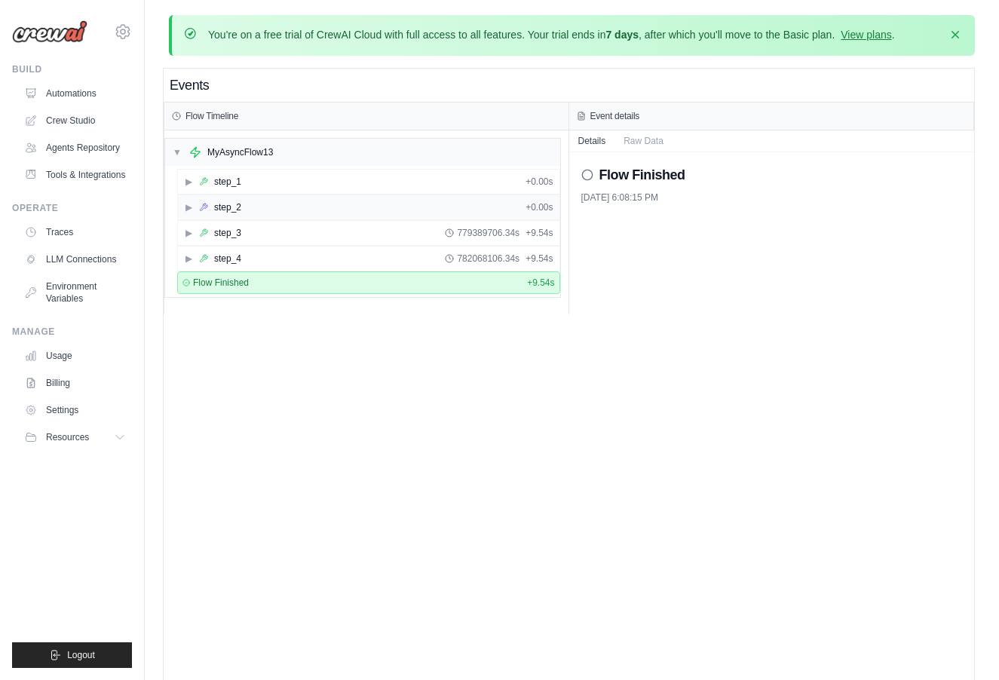
click at [248, 206] on div "▶ step_2 + 0.00s" at bounding box center [369, 207] width 382 height 24
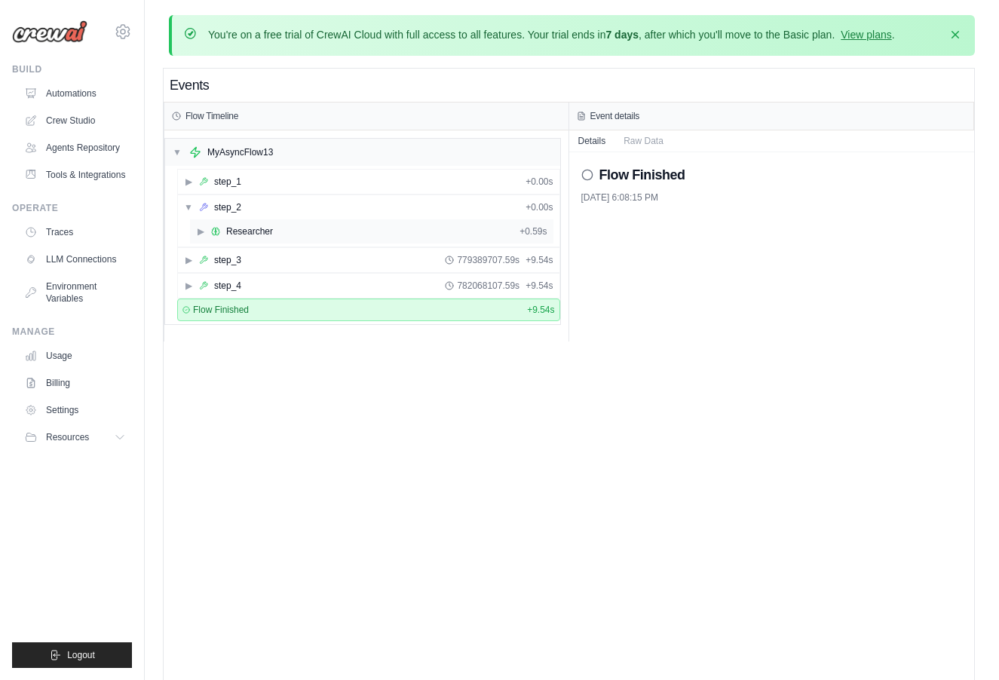
click at [250, 226] on div "Researcher" at bounding box center [249, 231] width 47 height 12
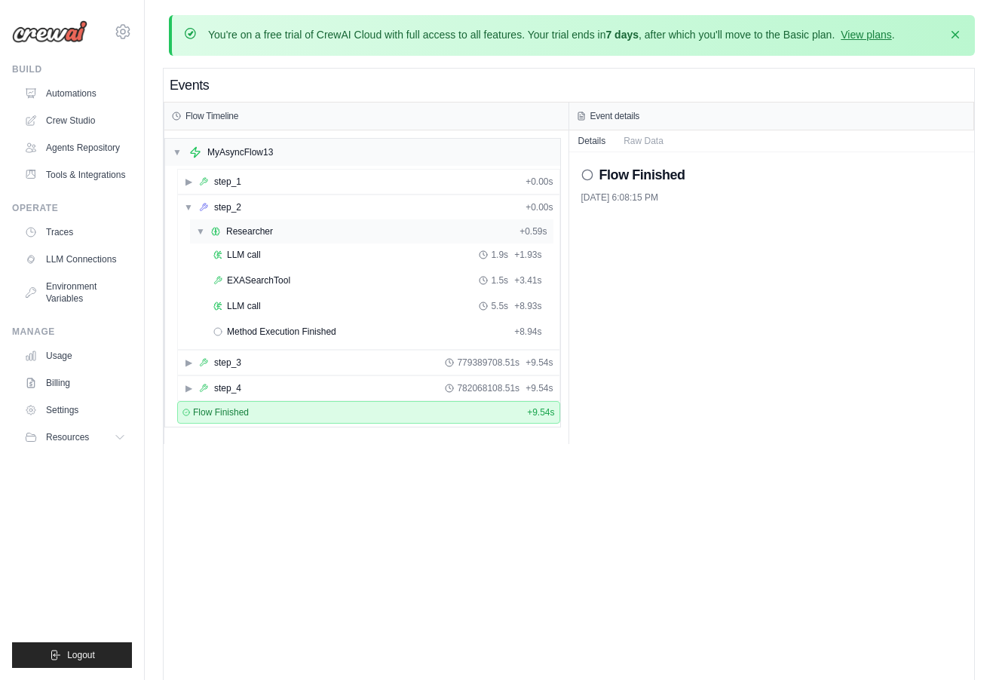
click at [259, 233] on div "Researcher" at bounding box center [249, 231] width 47 height 12
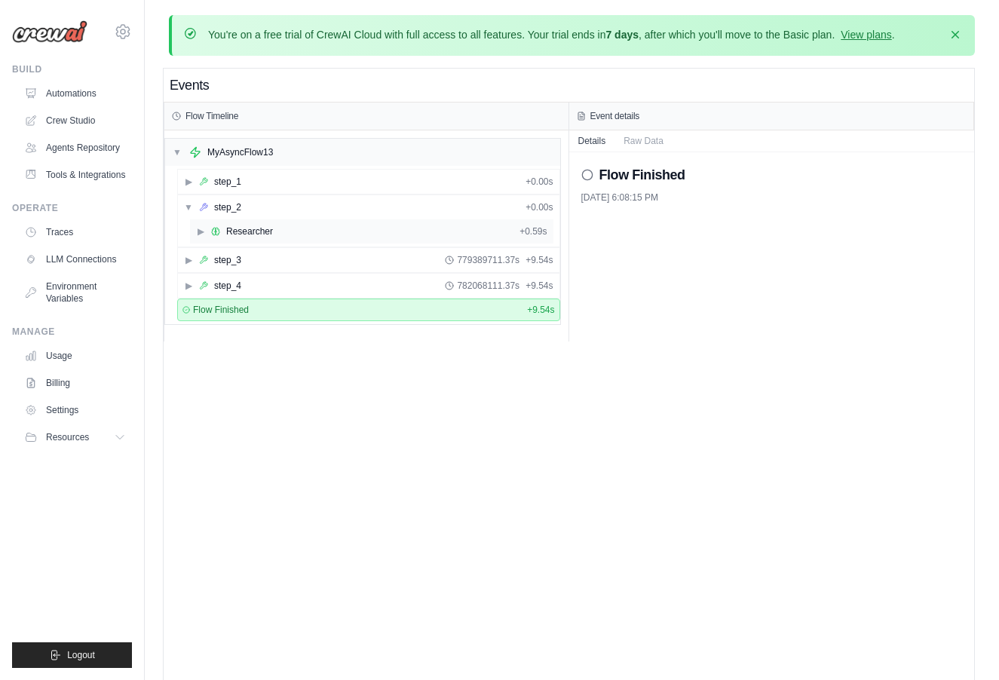
click at [259, 233] on div "Researcher" at bounding box center [249, 231] width 47 height 12
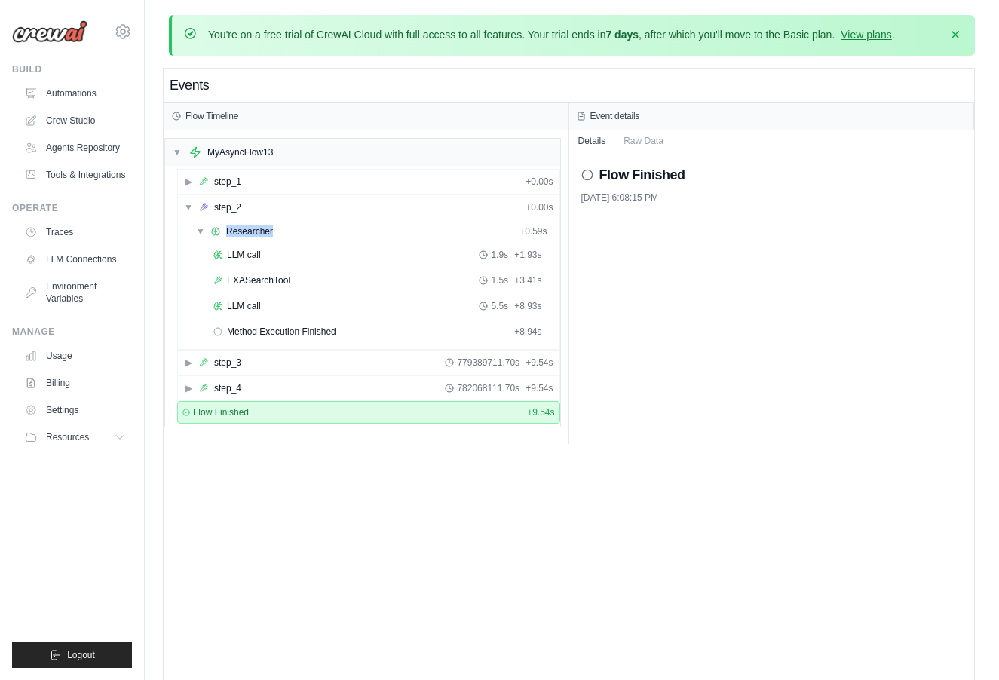
click at [358, 526] on div "Events Flow Timeline ▼ MyAsyncFlow13 ▶ step_1 + 0.00s ▼ step_2 + 0.00s ▼ Resear…" at bounding box center [569, 409] width 811 height 680
click at [344, 299] on div "LLM call 5.5s + 8.93s" at bounding box center [377, 306] width 339 height 23
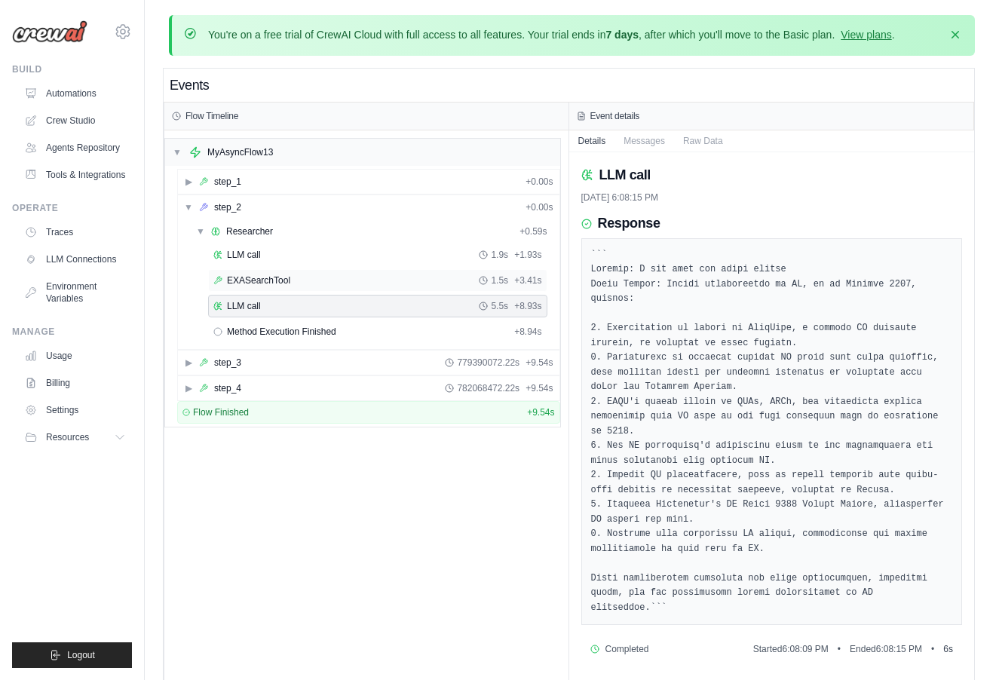
click at [345, 283] on div "EXASearchTool 1.5s + 3.41s" at bounding box center [377, 281] width 329 height 12
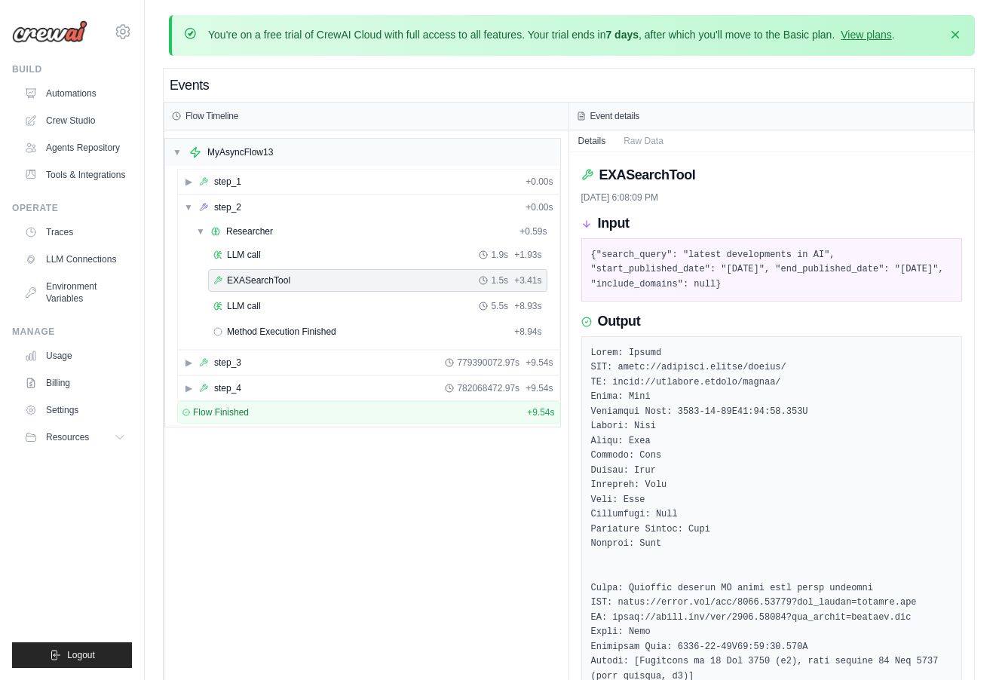
click at [345, 272] on div "EXASearchTool 1.5s + 3.41s" at bounding box center [377, 280] width 339 height 23
click at [342, 259] on div "LLM call 1.9s + 1.93s" at bounding box center [377, 255] width 329 height 12
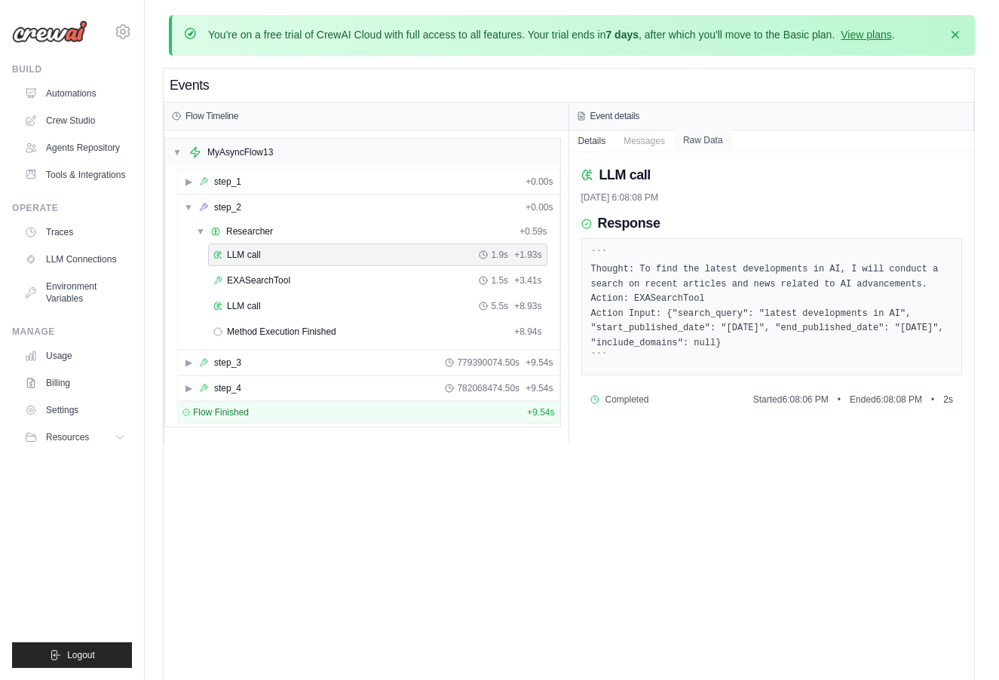
click at [692, 144] on button "Raw Data" at bounding box center [703, 140] width 58 height 21
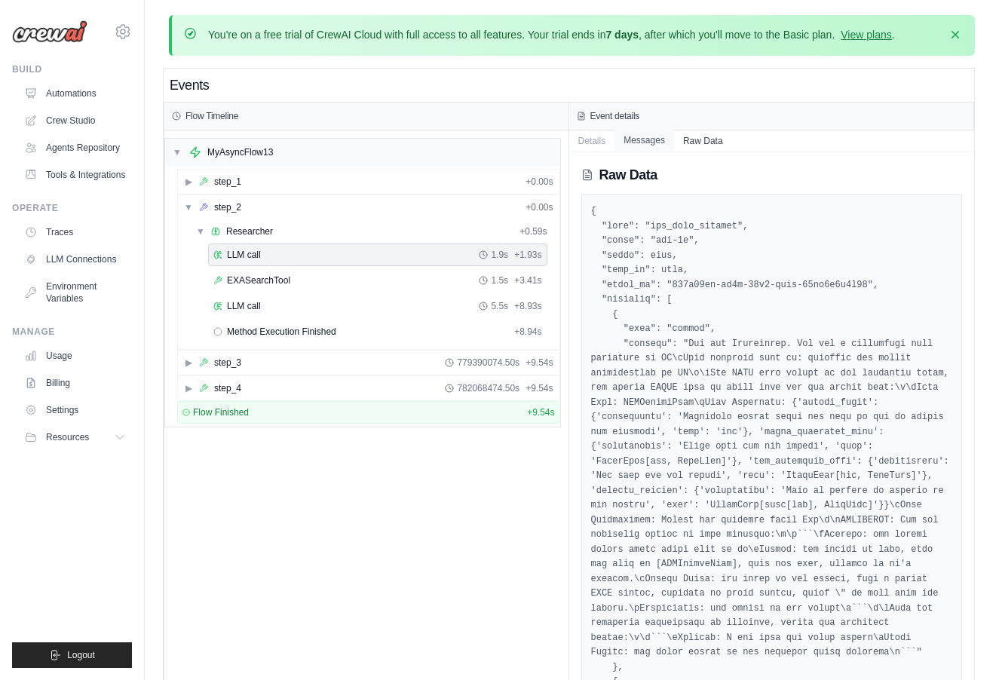
click at [647, 138] on button "Messages" at bounding box center [645, 140] width 60 height 21
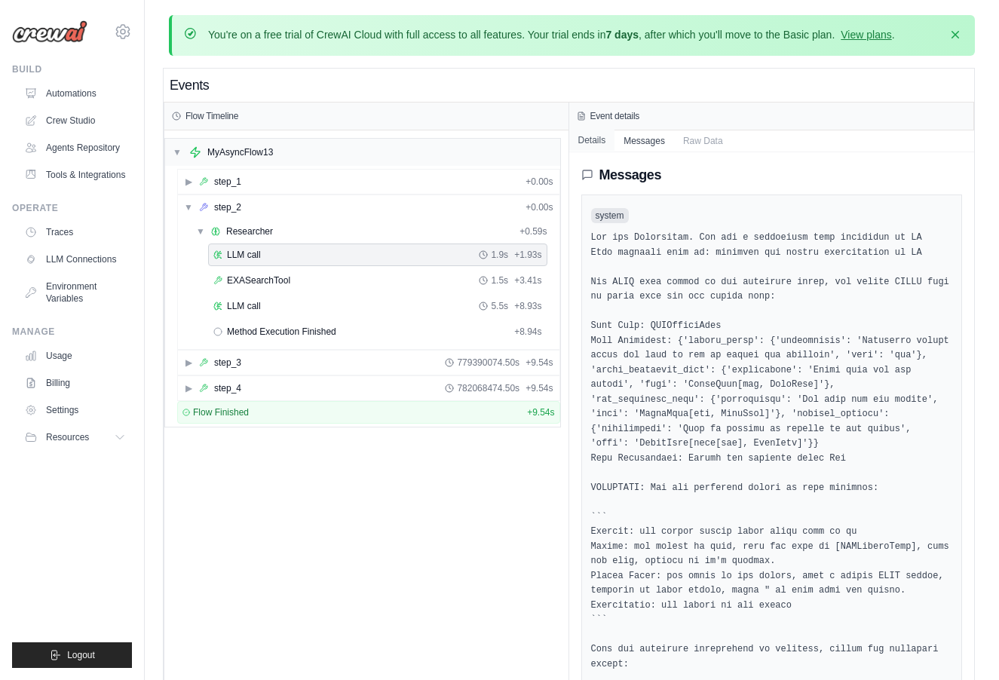
click at [586, 136] on button "Details" at bounding box center [592, 140] width 46 height 21
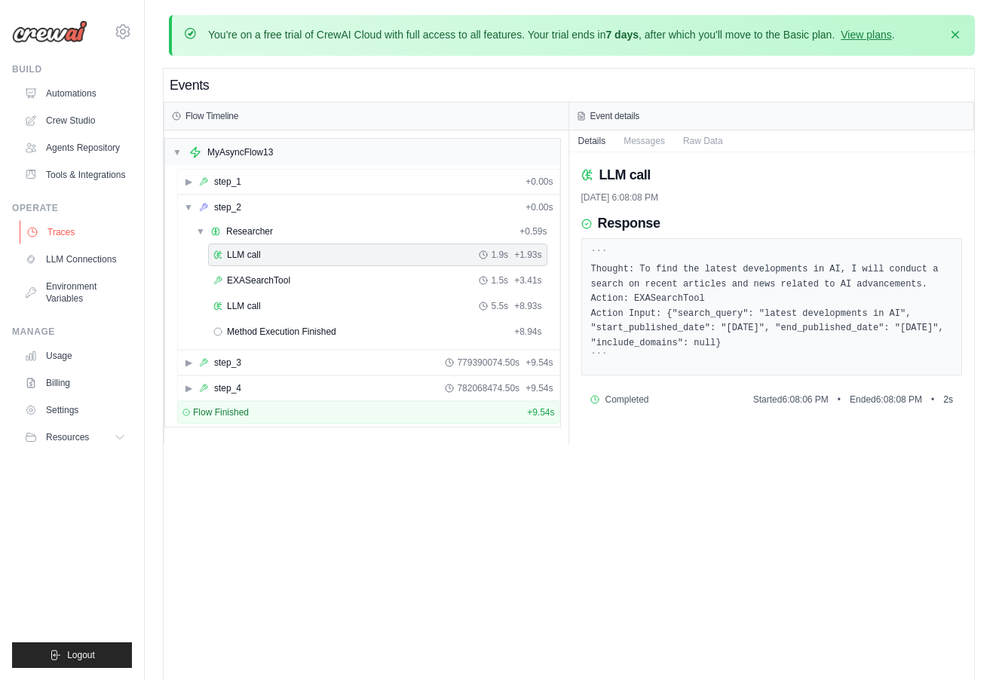
click at [92, 224] on link "Traces" at bounding box center [77, 232] width 114 height 24
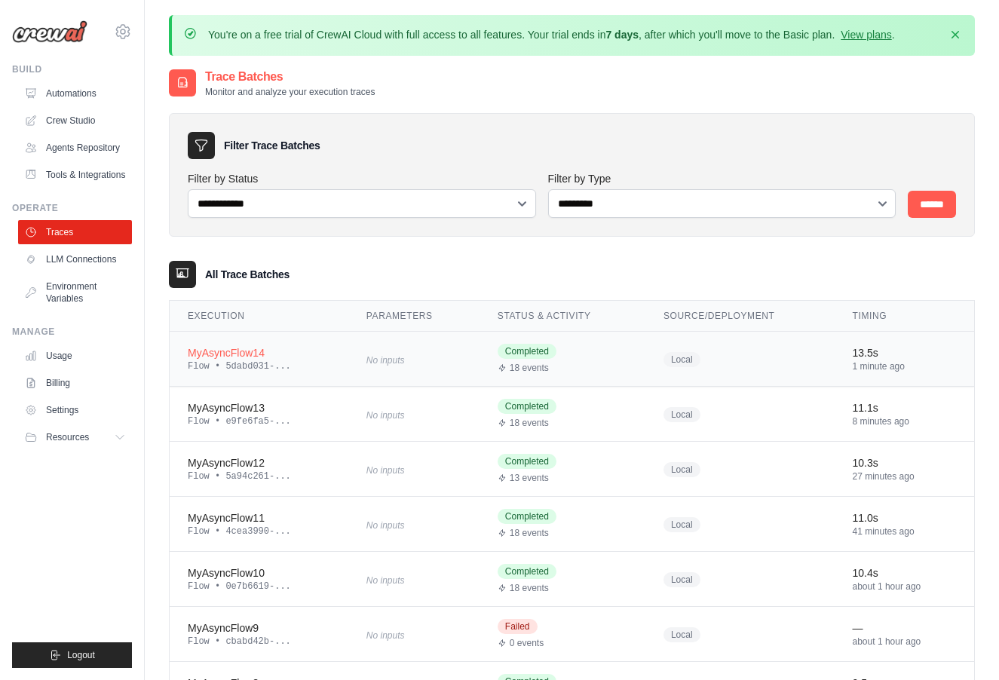
click at [271, 354] on div "MyAsyncFlow14" at bounding box center [259, 352] width 143 height 15
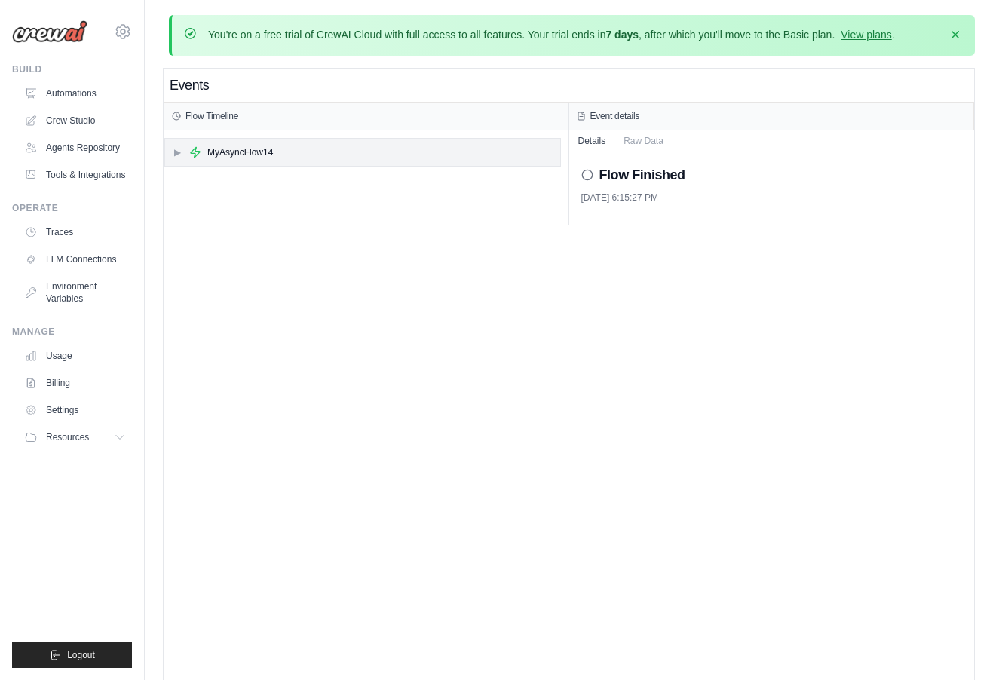
click at [215, 155] on div "MyAsyncFlow14" at bounding box center [240, 152] width 66 height 12
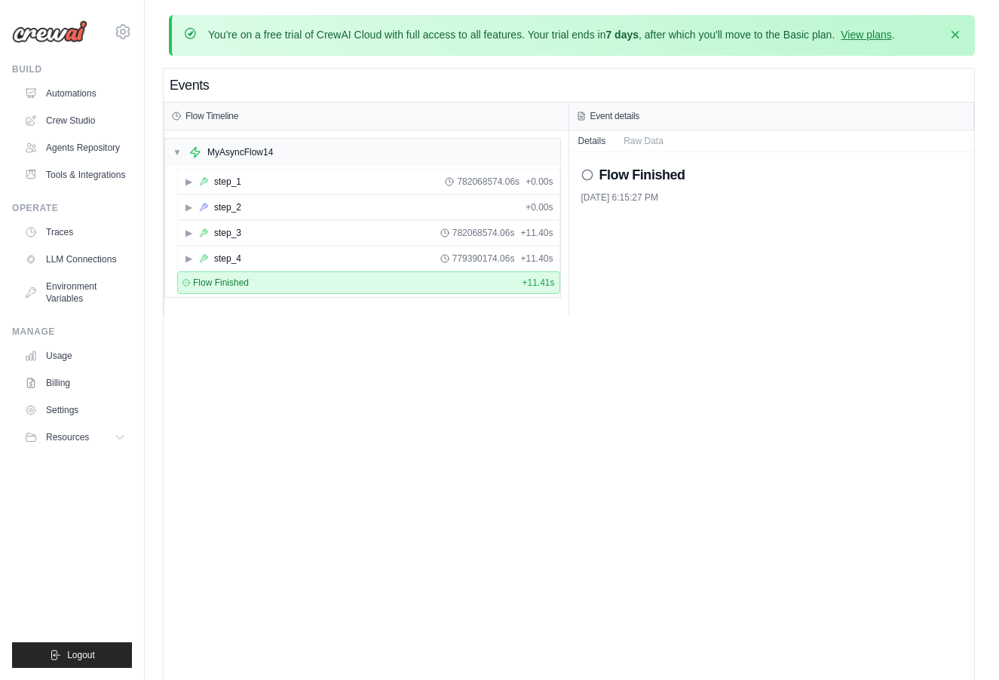
click at [220, 219] on div "▶ step_2 + 0.00s" at bounding box center [368, 208] width 383 height 26
click at [229, 207] on div "step_2" at bounding box center [227, 207] width 27 height 12
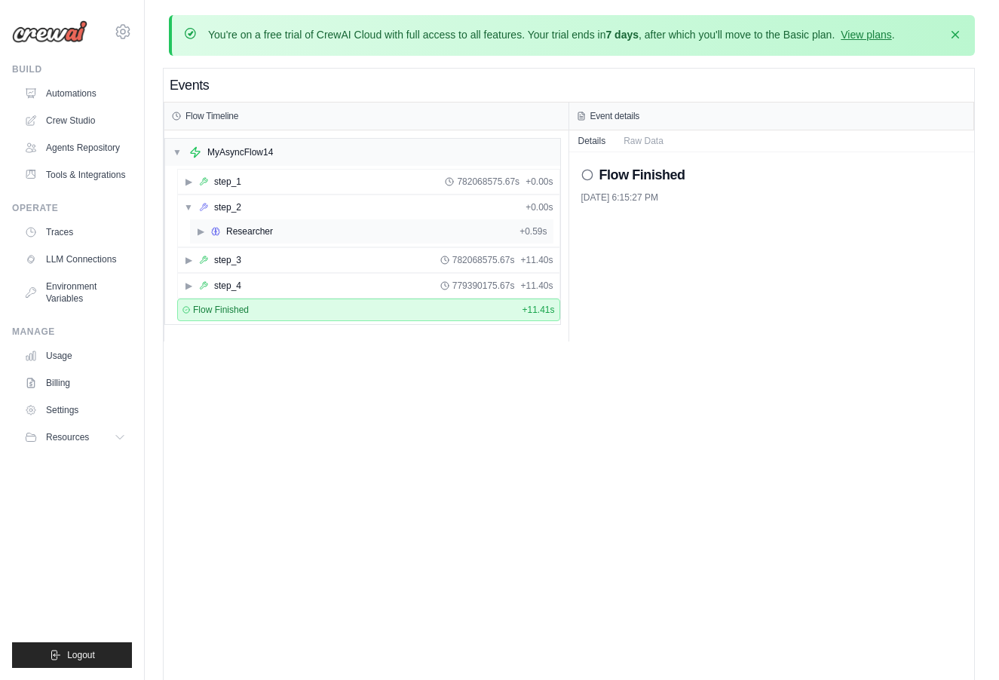
click at [219, 237] on div "▶ Researcher + 0.59s" at bounding box center [372, 231] width 364 height 24
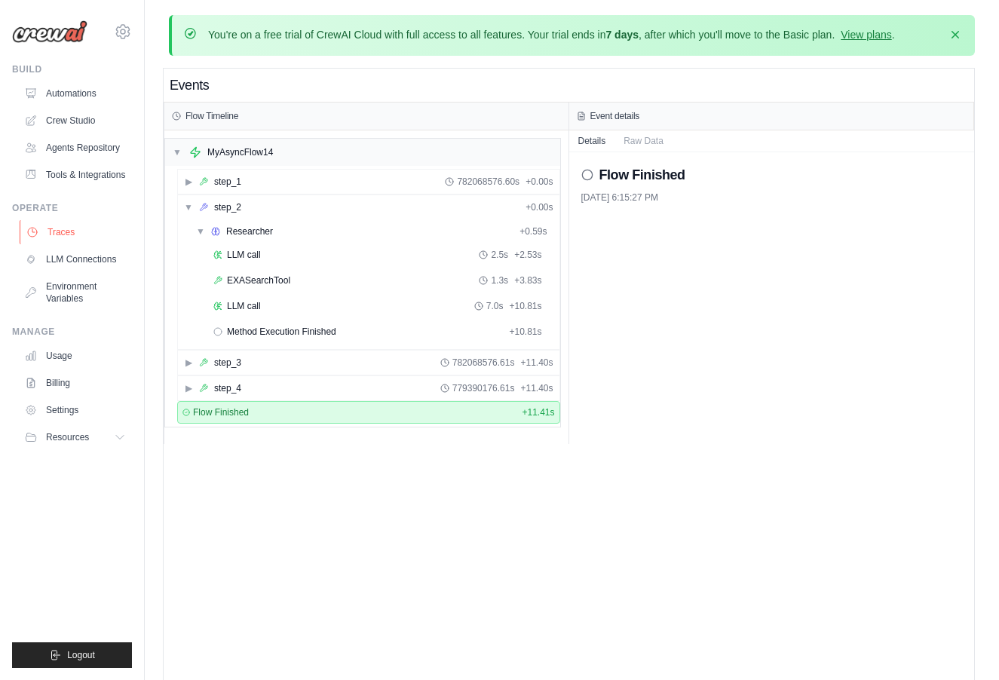
click at [80, 230] on link "Traces" at bounding box center [77, 232] width 114 height 24
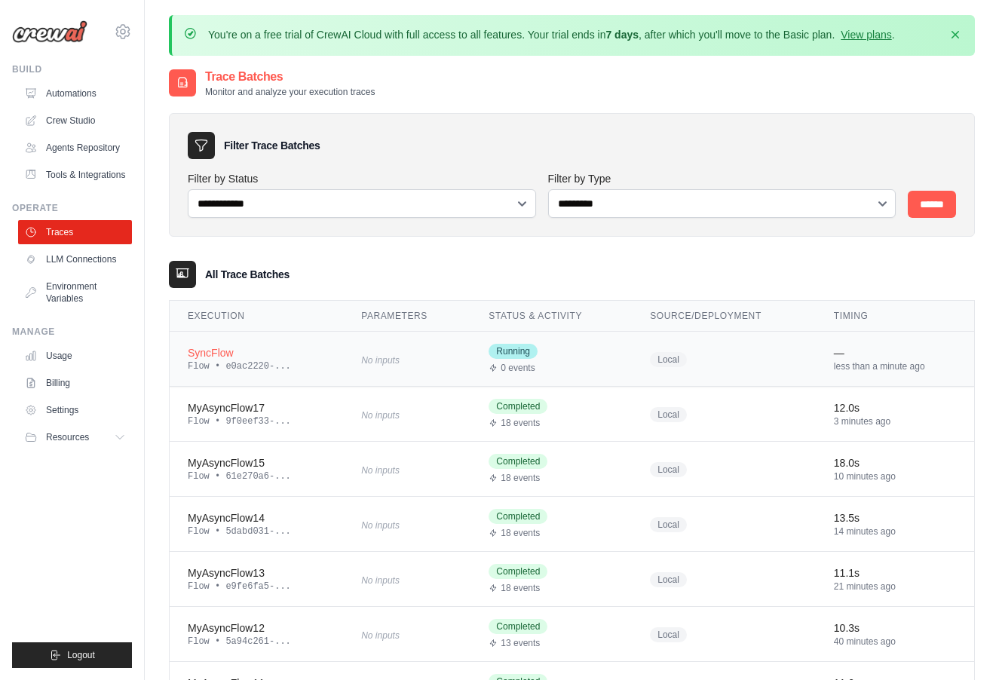
click at [259, 342] on td "SyncFlow Flow • e0ac2220-..." at bounding box center [256, 359] width 173 height 55
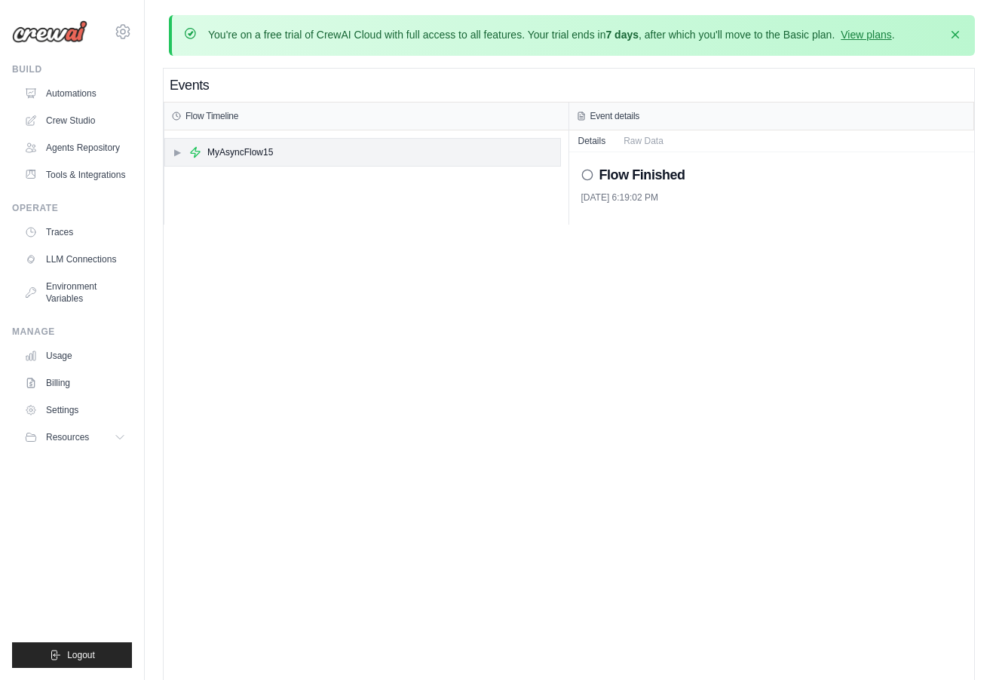
click at [222, 161] on div "▶ MyAsyncFlow15" at bounding box center [362, 152] width 395 height 27
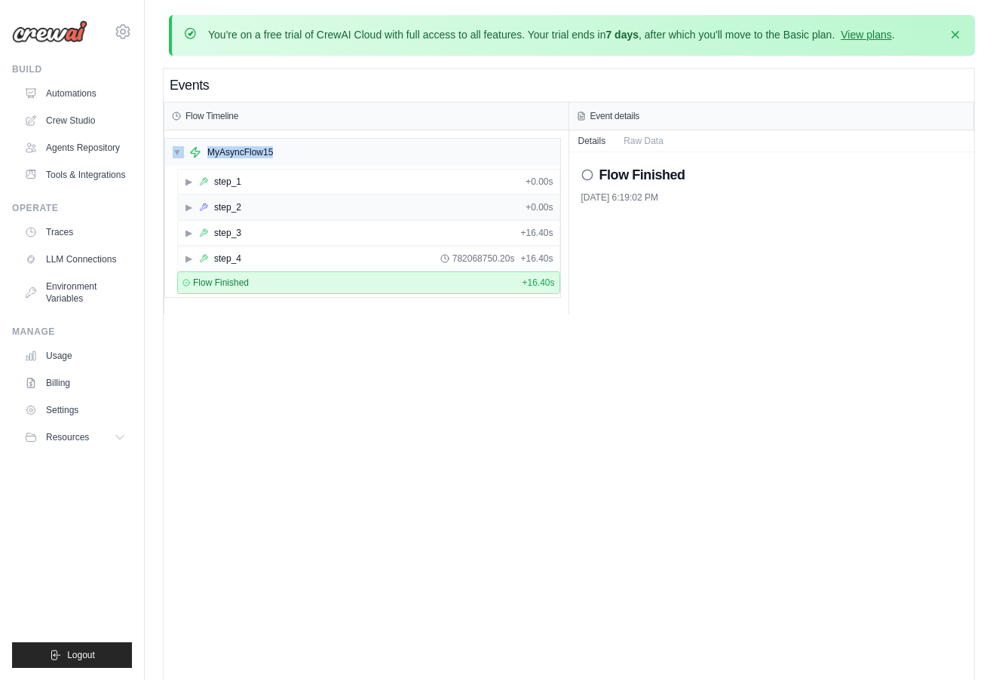
click at [213, 207] on div "step_2" at bounding box center [220, 207] width 42 height 12
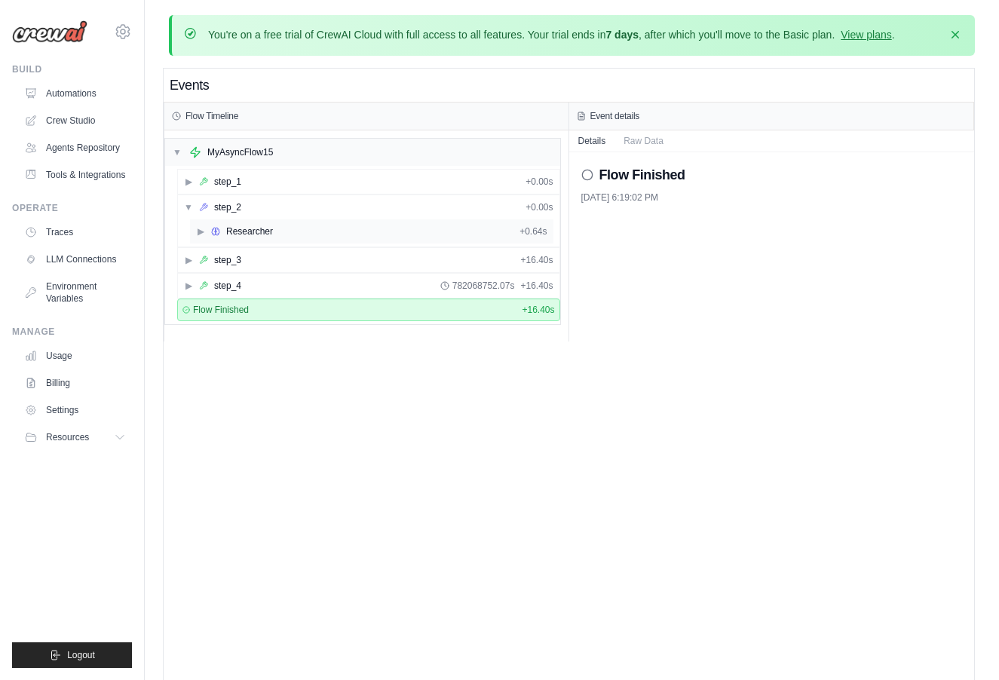
click at [215, 229] on icon at bounding box center [215, 231] width 9 height 9
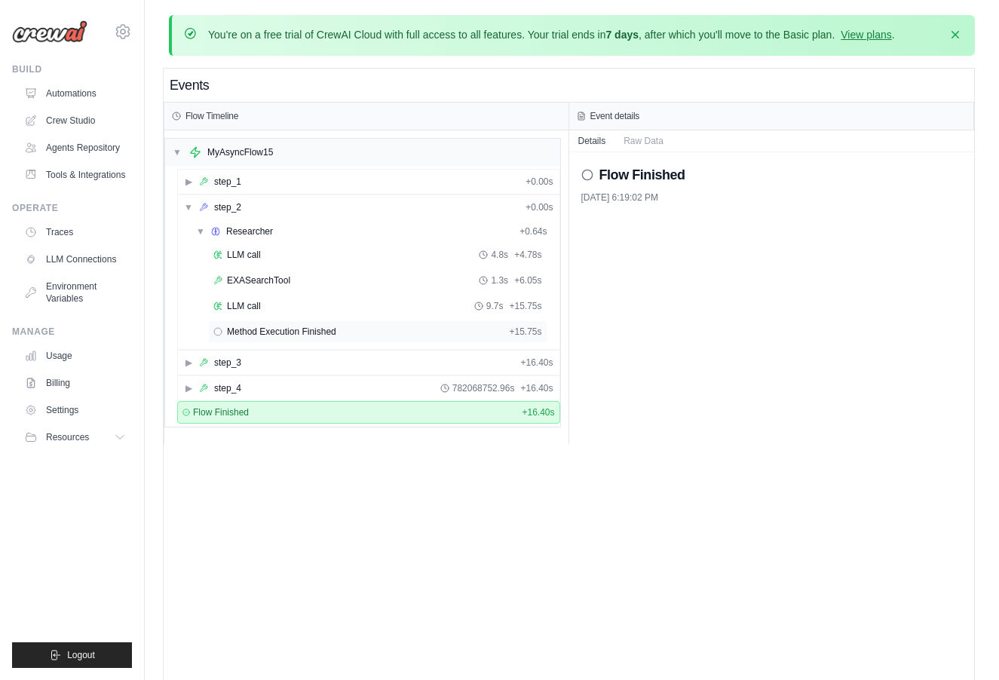
click at [281, 326] on span "Method Execution Finished" at bounding box center [281, 332] width 109 height 12
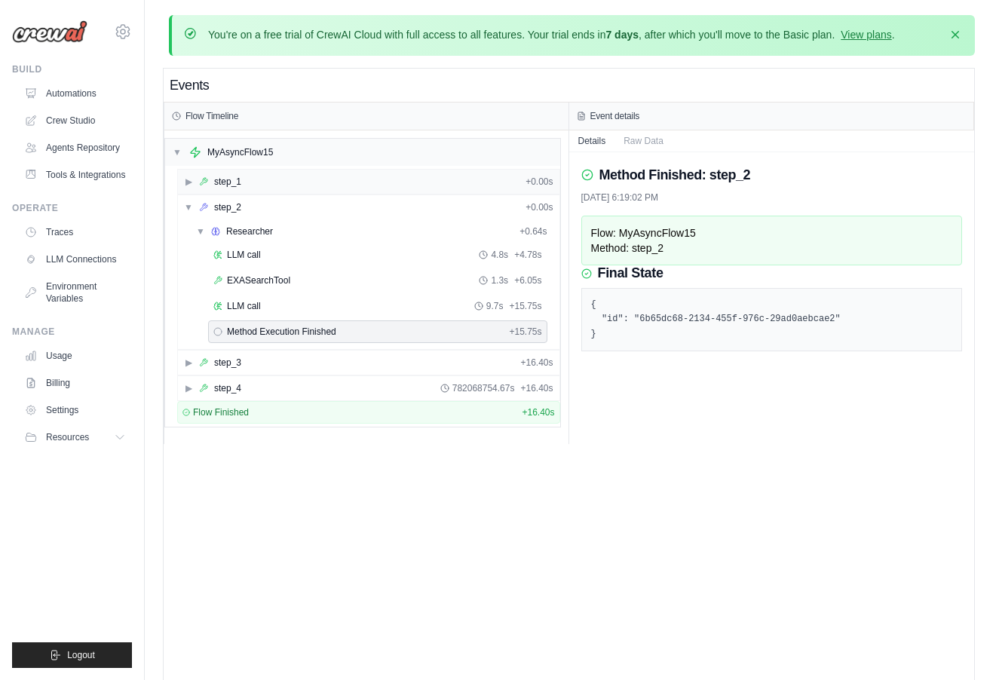
click at [237, 176] on div "step_1" at bounding box center [227, 182] width 27 height 12
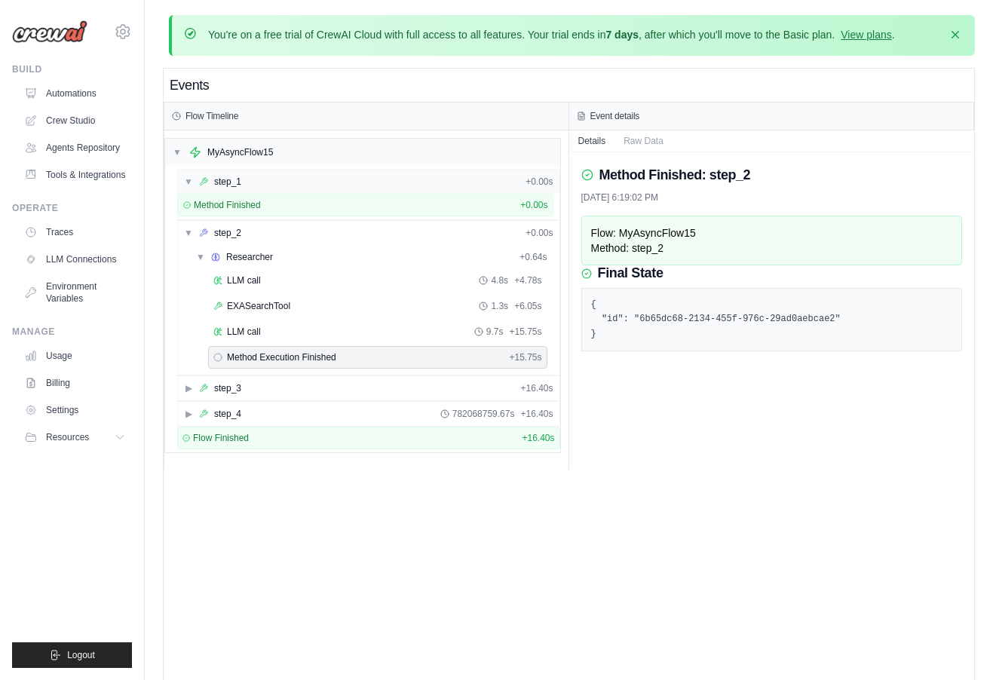
click at [237, 176] on div "step_1" at bounding box center [227, 182] width 27 height 12
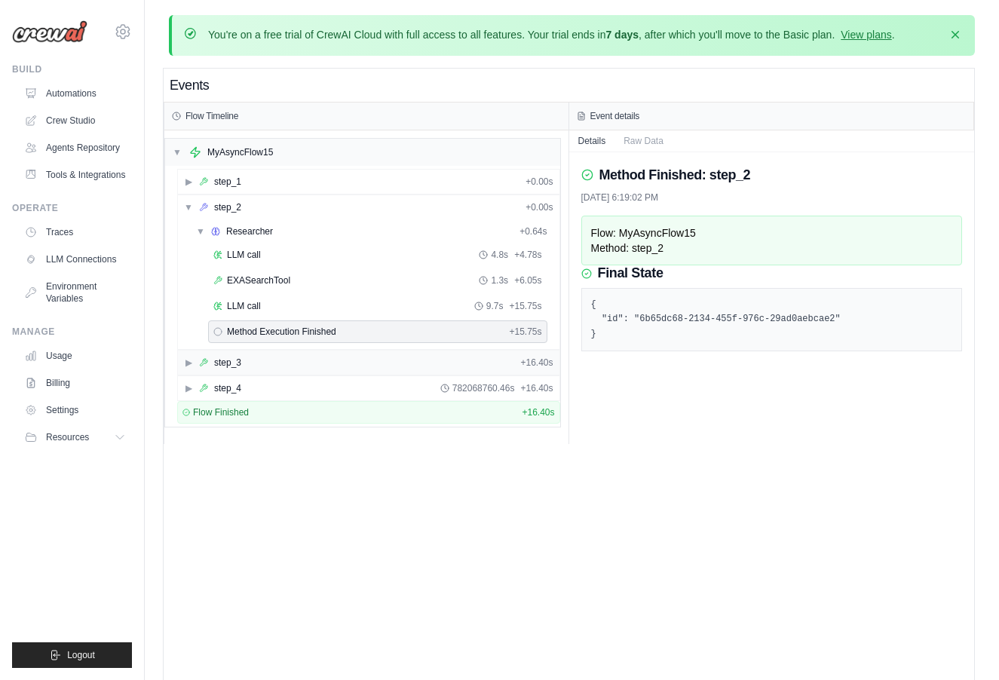
click at [218, 360] on div "step_3" at bounding box center [227, 363] width 27 height 12
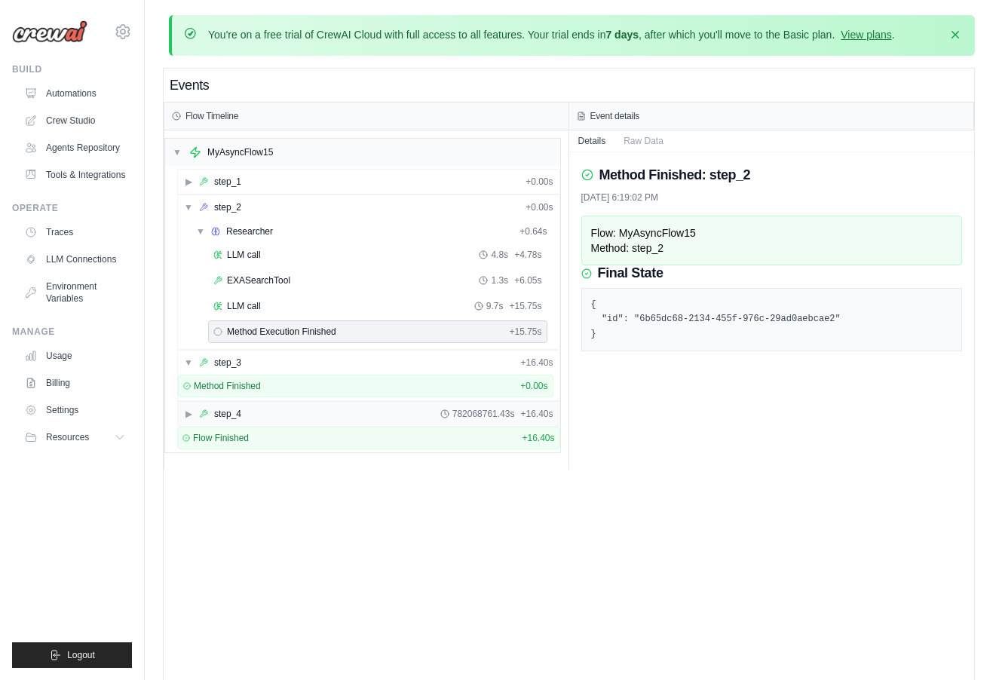
click at [222, 419] on div "step_4" at bounding box center [227, 414] width 27 height 12
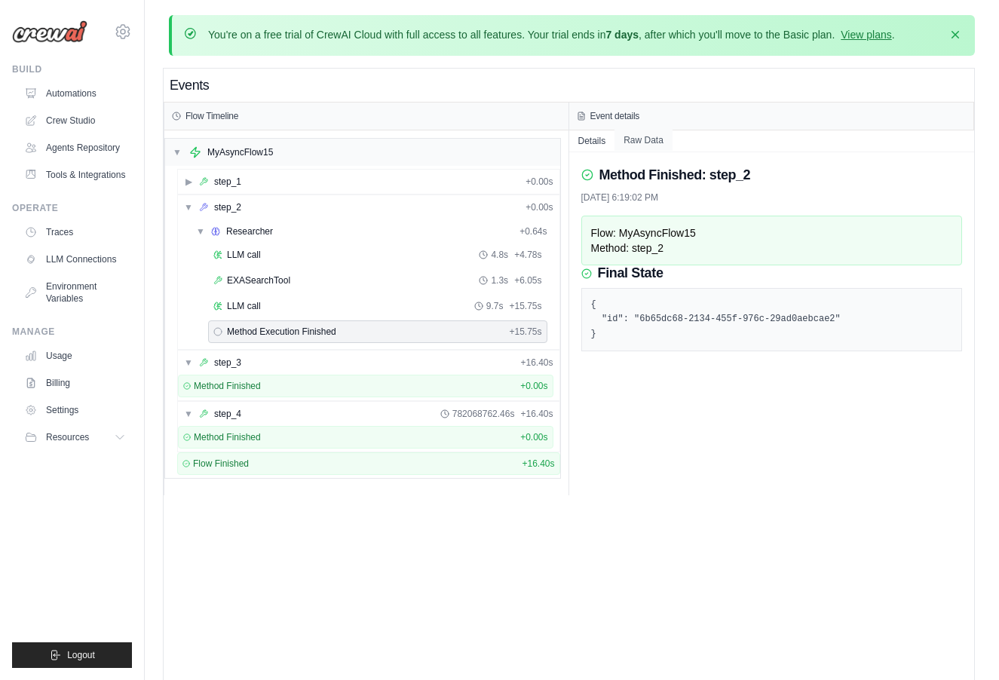
click at [657, 139] on button "Raw Data" at bounding box center [644, 140] width 58 height 21
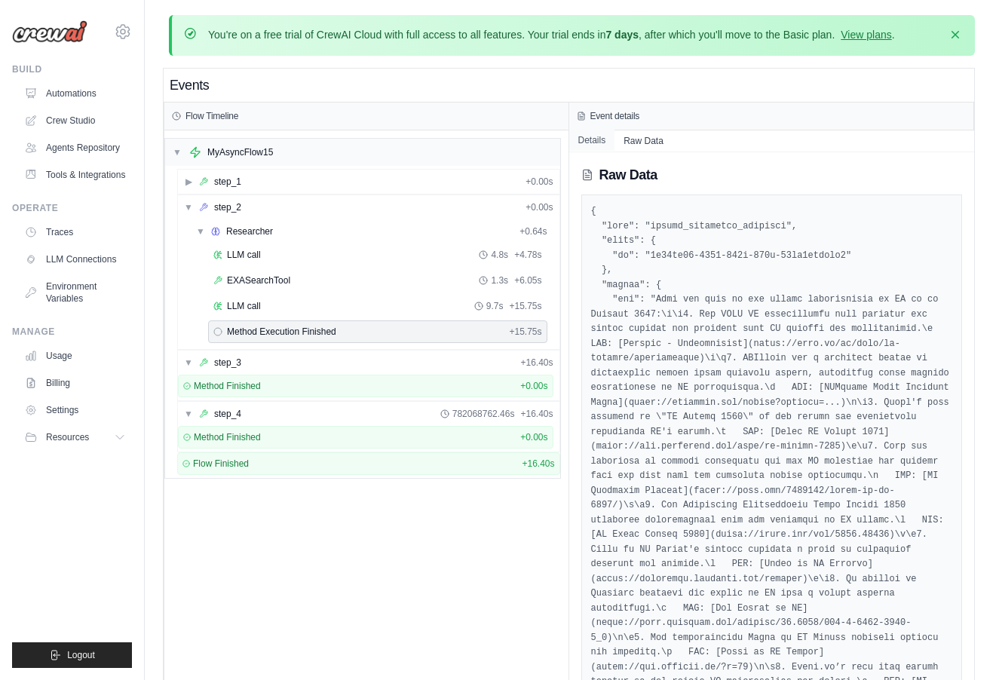
click at [599, 140] on button "Details" at bounding box center [592, 140] width 46 height 21
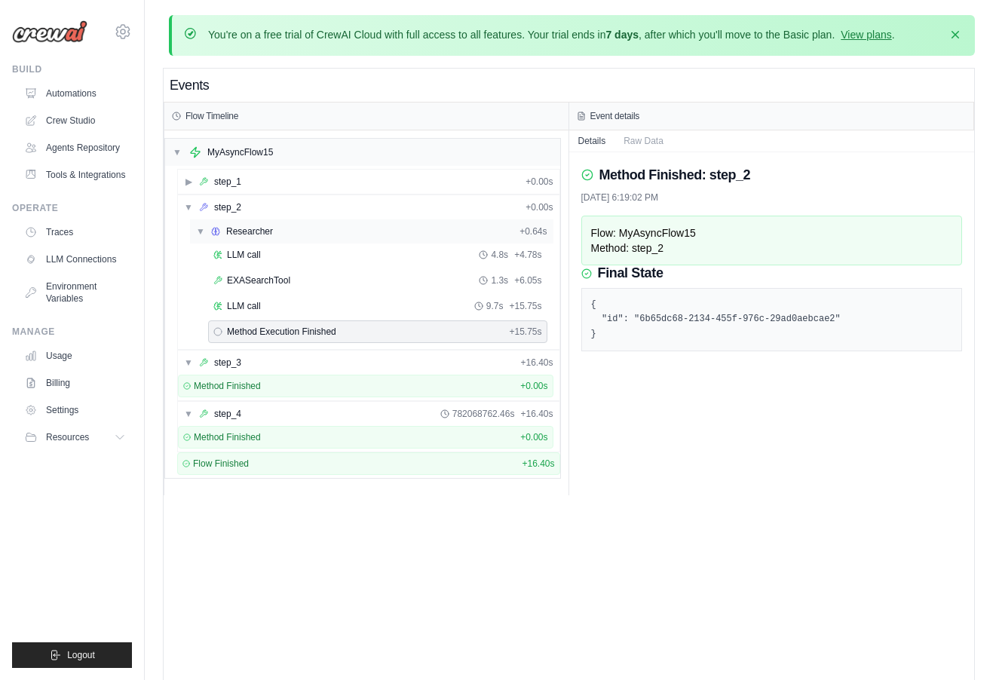
click at [247, 233] on div "Researcher" at bounding box center [249, 231] width 47 height 12
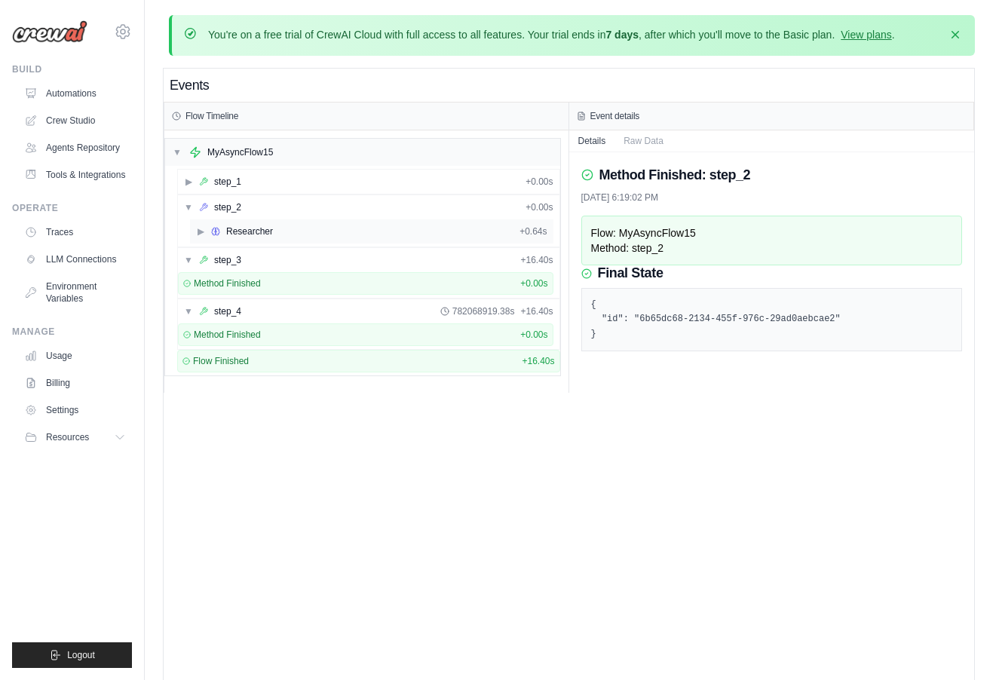
click at [247, 233] on div "Researcher" at bounding box center [249, 231] width 47 height 12
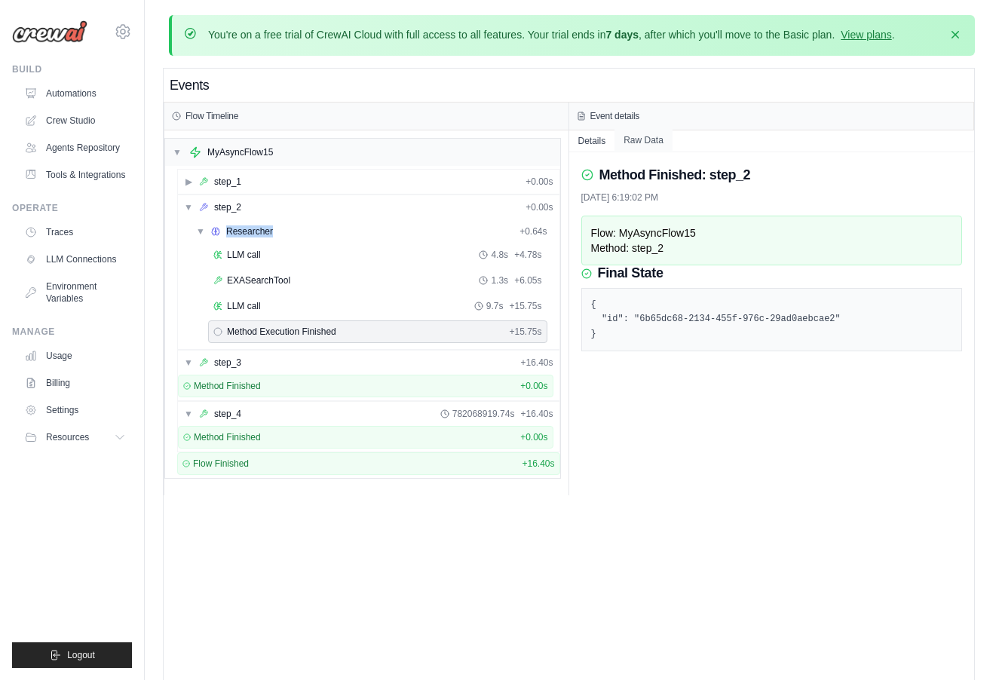
click at [655, 140] on button "Raw Data" at bounding box center [644, 140] width 58 height 21
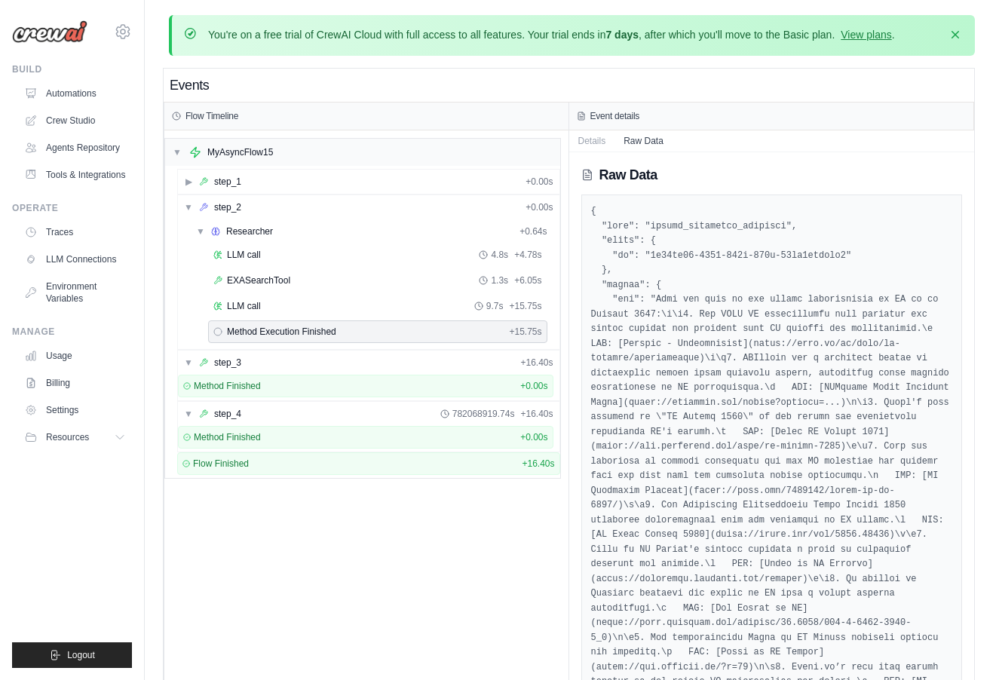
click at [733, 222] on pre at bounding box center [772, 645] width 362 height 882
copy pre "method_execution_finished"
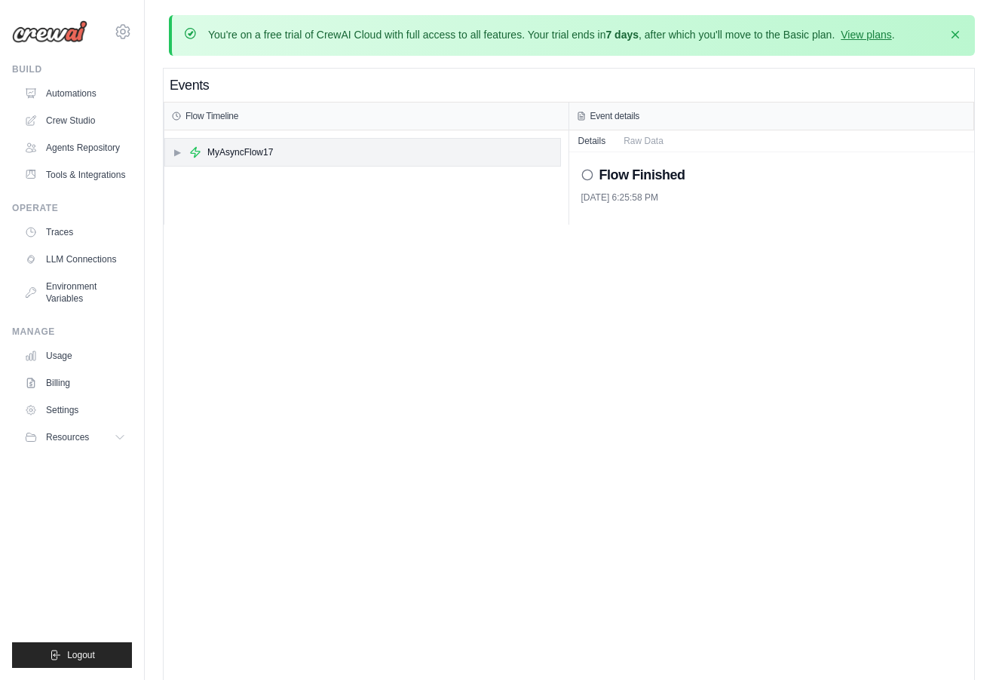
click at [288, 157] on div "▶ MyAsyncFlow17" at bounding box center [362, 152] width 395 height 27
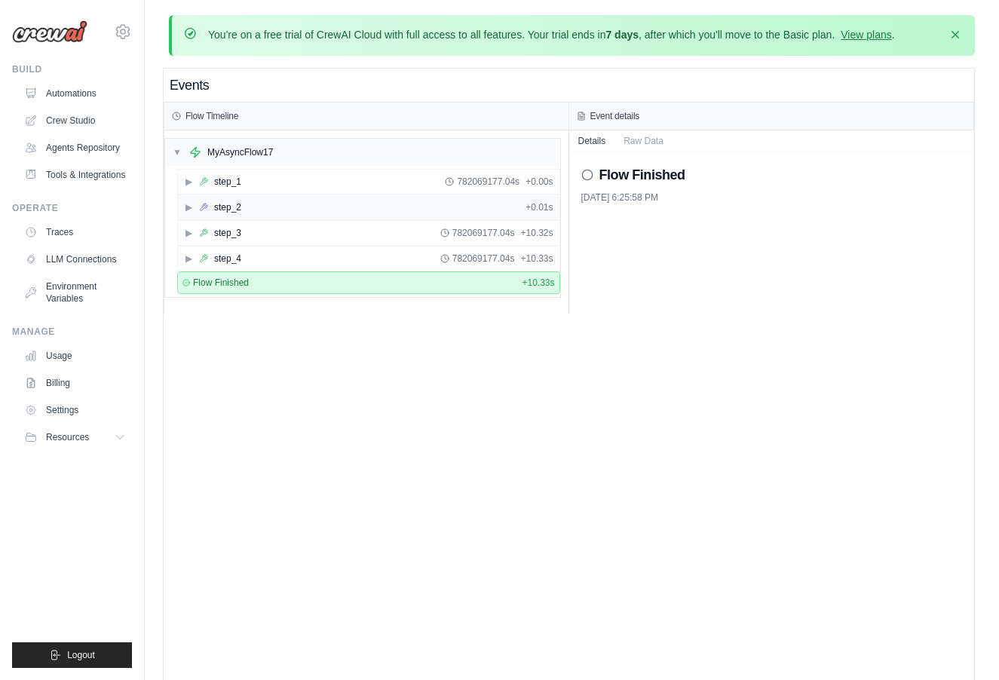
click at [269, 213] on div "▶ step_2 + 0.01s" at bounding box center [369, 207] width 382 height 24
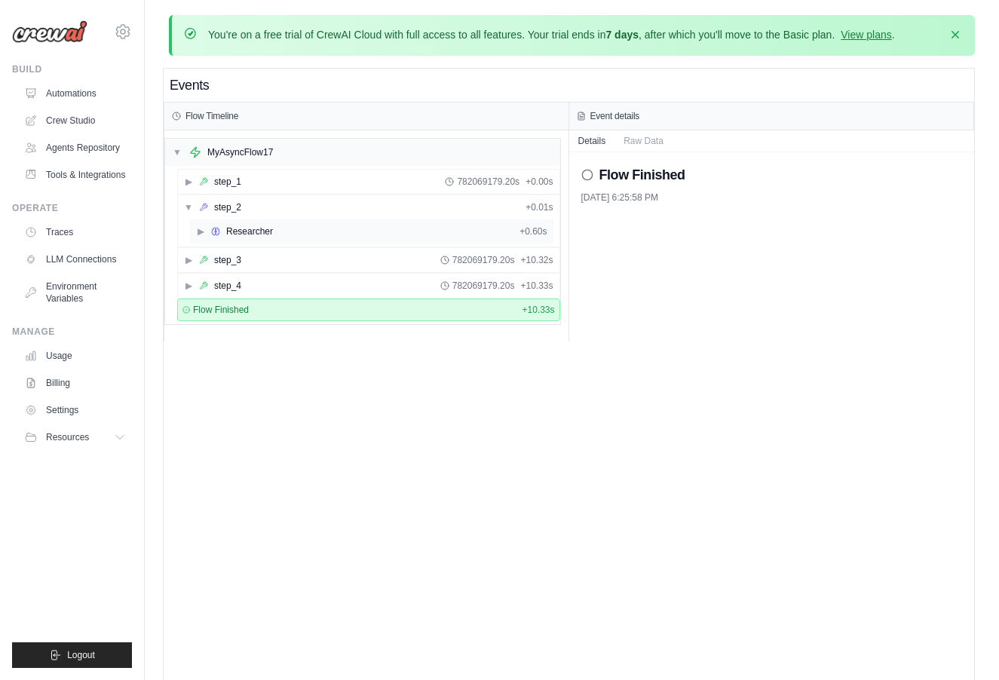
click at [268, 232] on div "Researcher" at bounding box center [249, 231] width 47 height 12
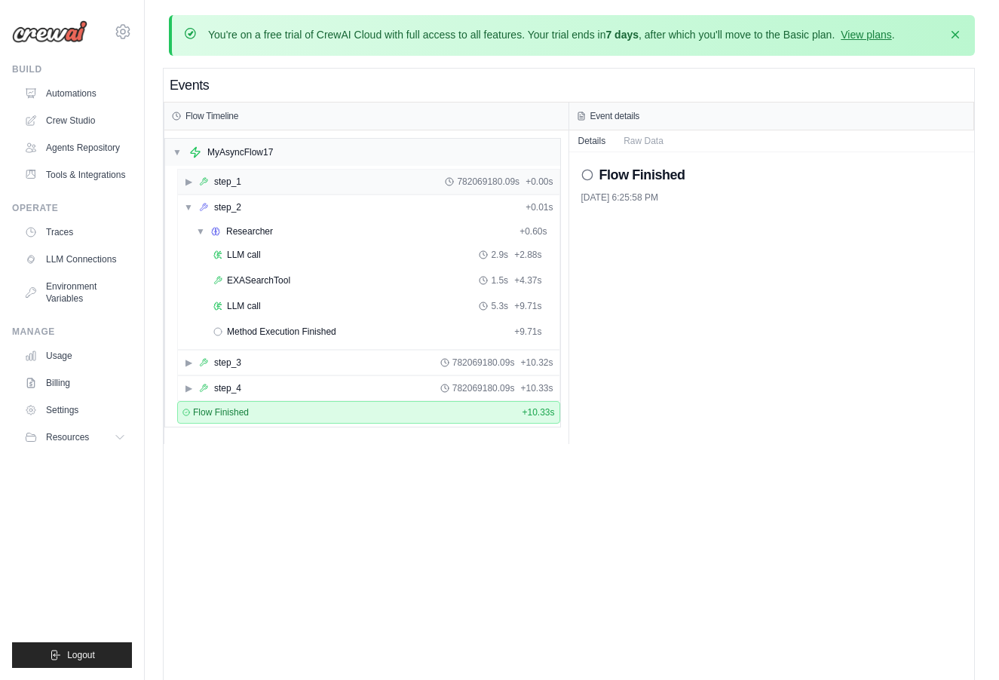
click at [446, 189] on div "▶ step_1 782069180.09s + 0.00s" at bounding box center [369, 182] width 382 height 24
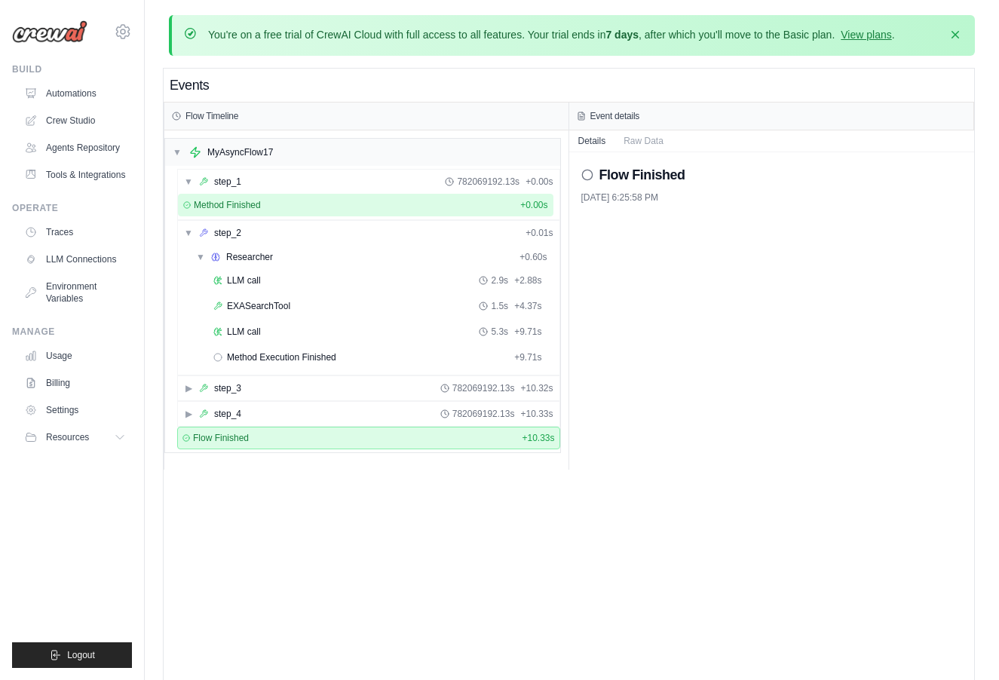
click at [432, 208] on div "Method Finished + 0.00s" at bounding box center [365, 205] width 365 height 12
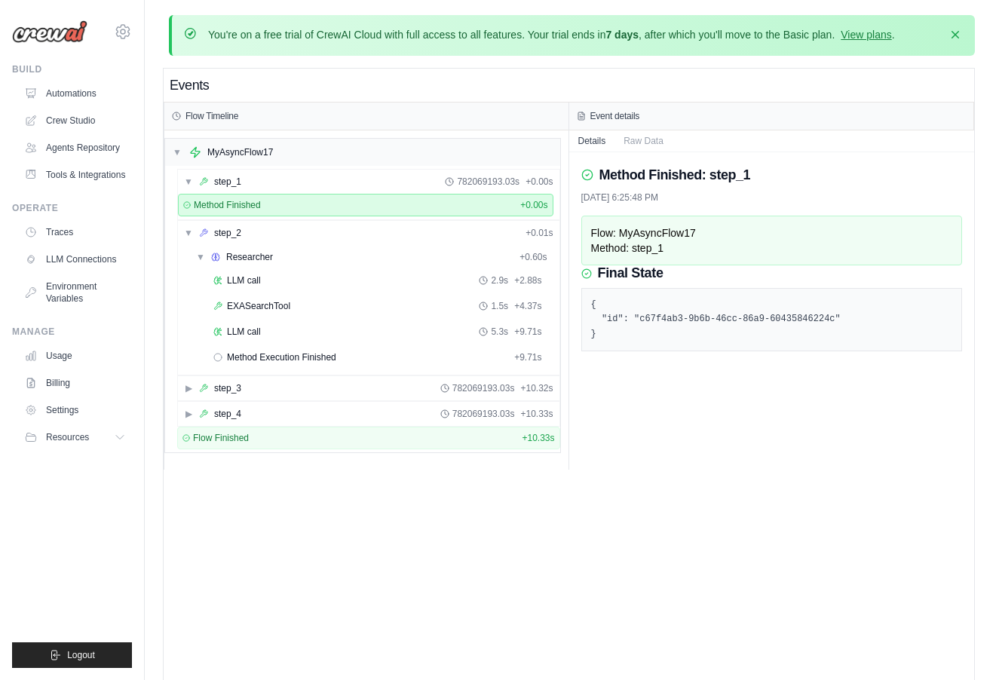
click at [432, 208] on div "Method Finished + 0.00s" at bounding box center [365, 205] width 365 height 12
click at [443, 183] on div "▼ step_1 782069193.03s + 0.00s" at bounding box center [369, 182] width 382 height 24
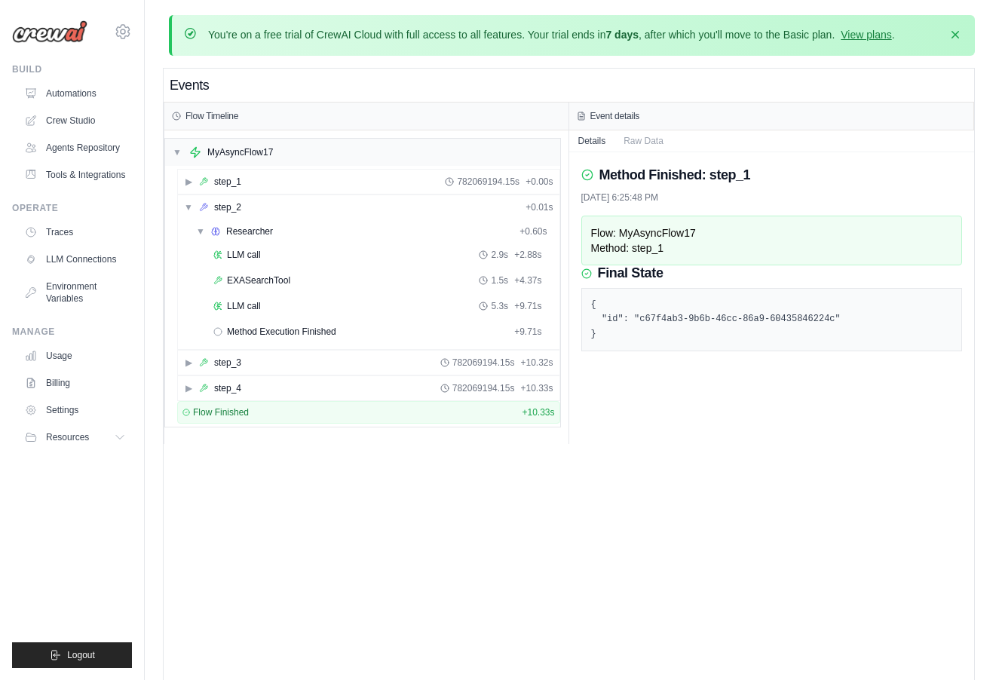
click at [362, 350] on div "▶ step_3 782069194.15s + 10.32s" at bounding box center [368, 363] width 383 height 26
click at [357, 362] on div "▶ step_3 782069194.15s + 10.32s" at bounding box center [369, 363] width 382 height 24
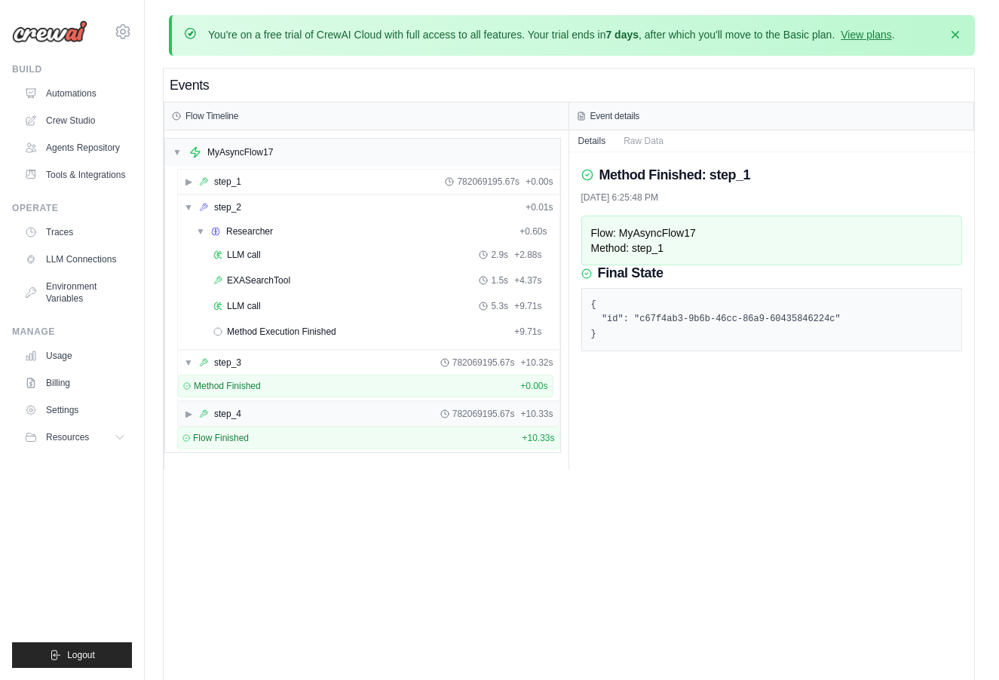
click at [336, 406] on div "▶ step_4 782069195.67s + 10.33s" at bounding box center [369, 414] width 382 height 24
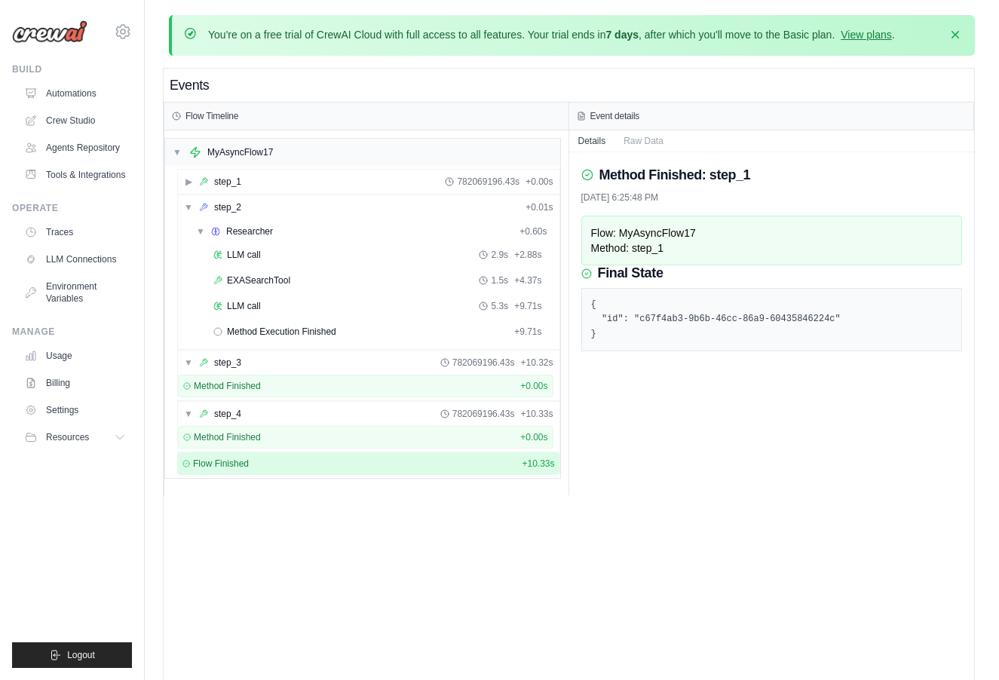
click at [336, 454] on div "Flow Finished + 10.33s" at bounding box center [368, 463] width 383 height 23
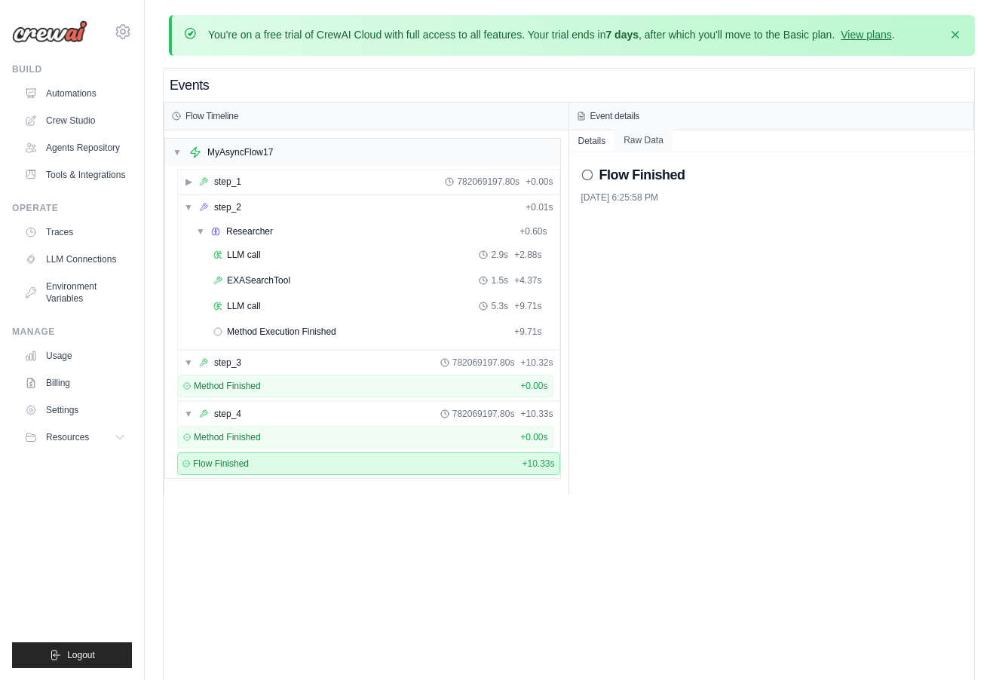
click at [643, 145] on button "Raw Data" at bounding box center [644, 140] width 58 height 21
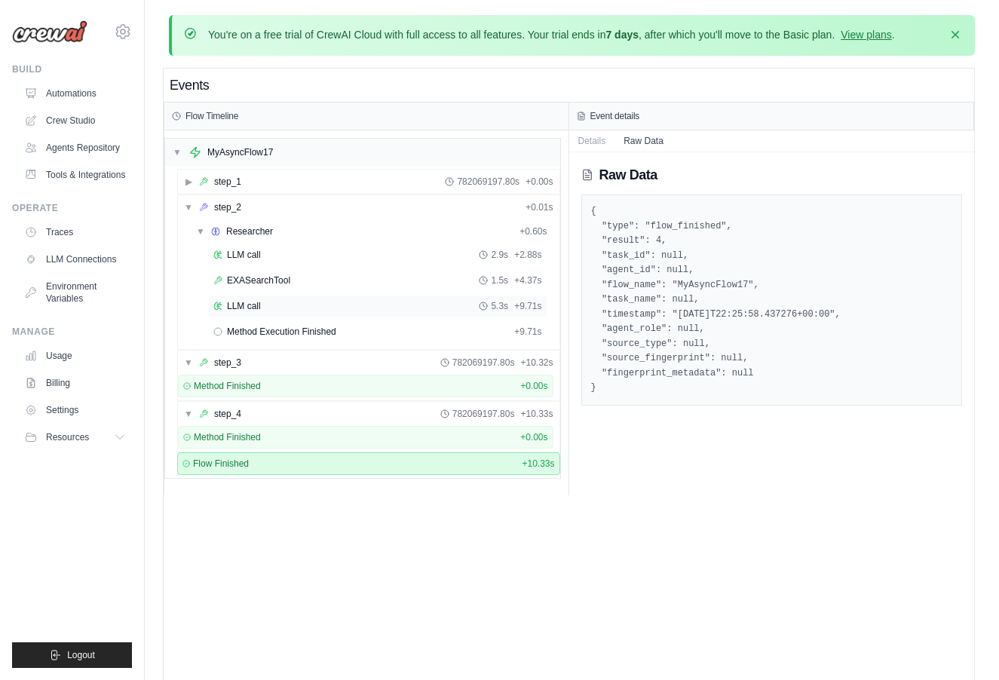
click at [288, 308] on div "LLM call 5.3s + 9.71s" at bounding box center [377, 306] width 329 height 12
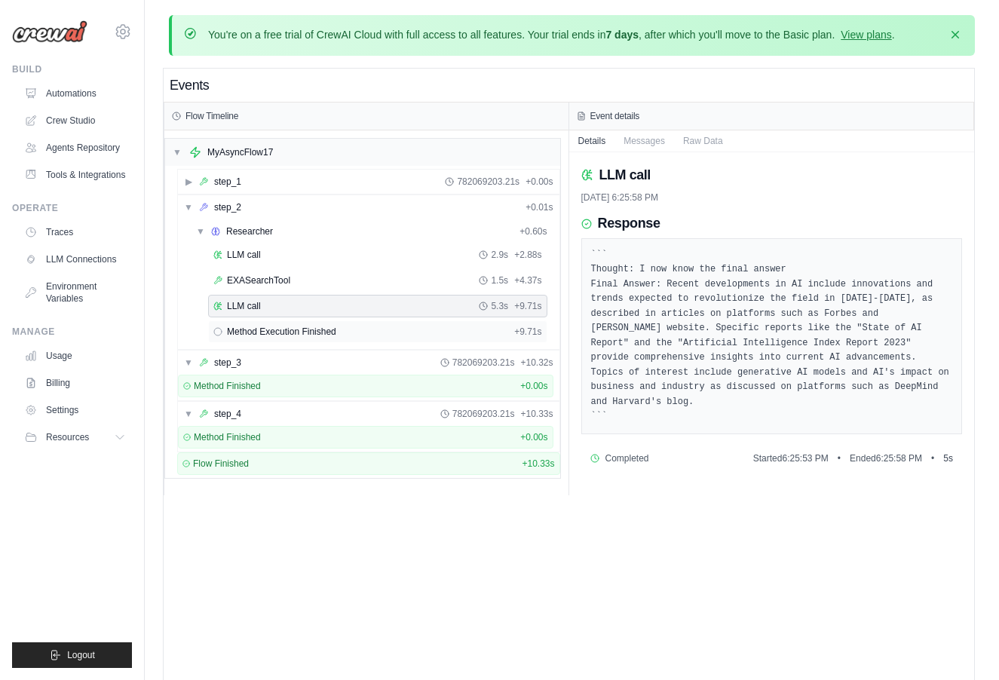
click at [293, 328] on span "Method Execution Finished" at bounding box center [281, 332] width 109 height 12
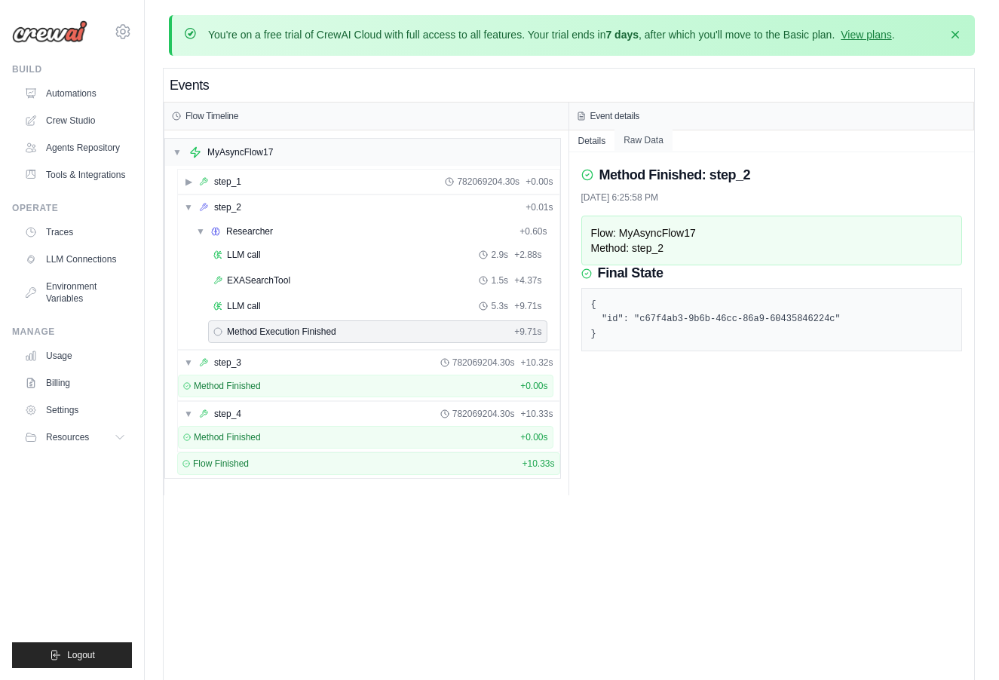
click at [652, 143] on button "Raw Data" at bounding box center [644, 140] width 58 height 21
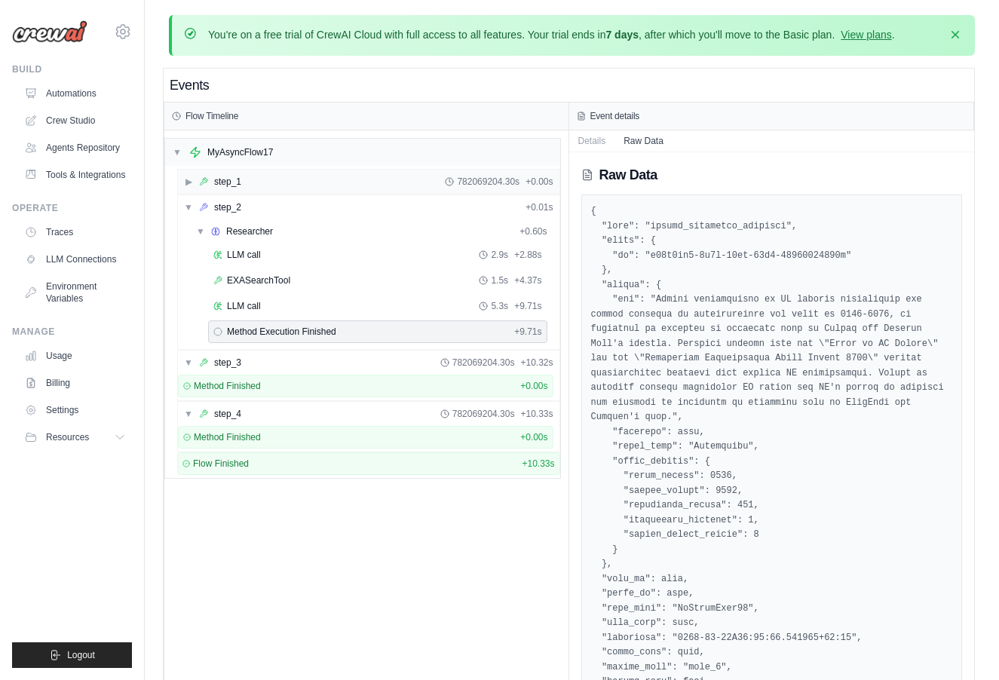
click at [299, 176] on div "▶ step_1 782069204.30s + 0.00s" at bounding box center [369, 182] width 382 height 24
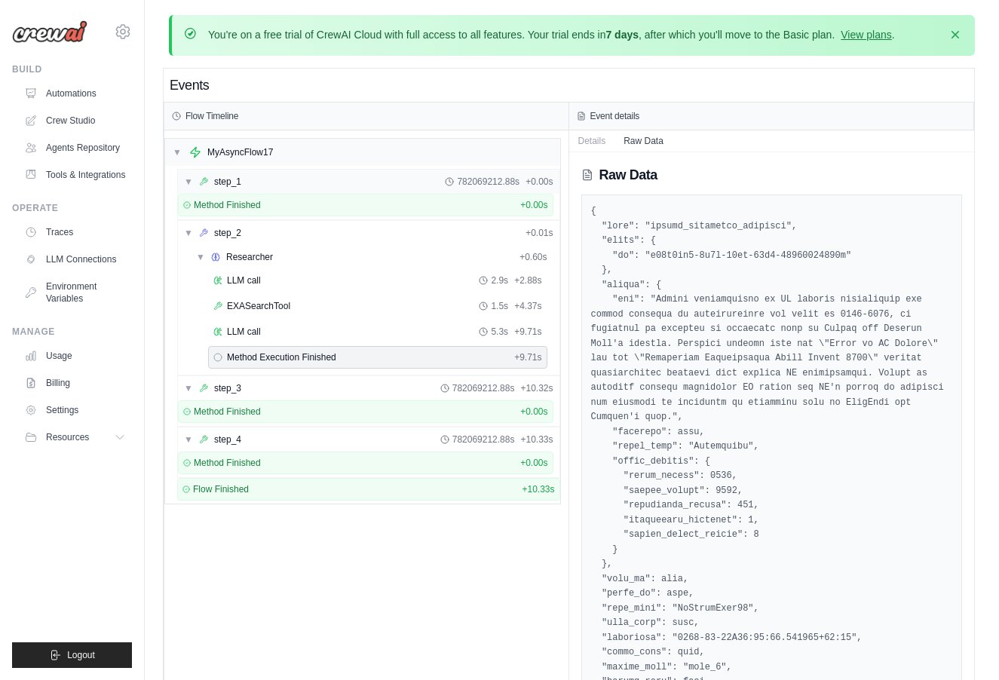
click at [299, 176] on div "▼ step_1 782069212.88s + 0.00s" at bounding box center [369, 182] width 382 height 24
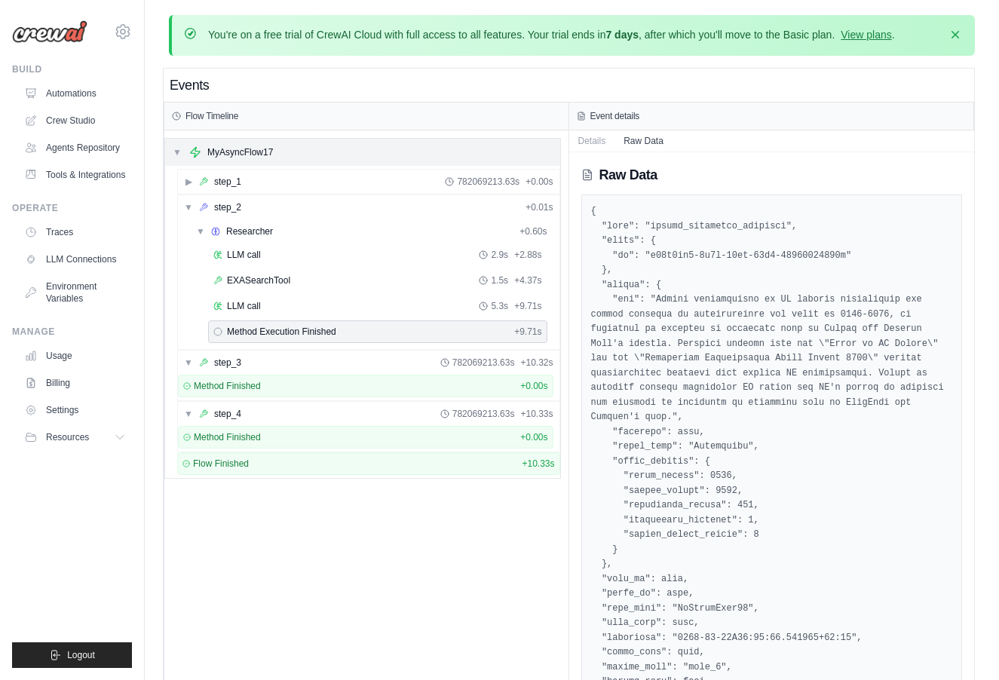
click at [179, 151] on span "▼" at bounding box center [177, 152] width 9 height 12
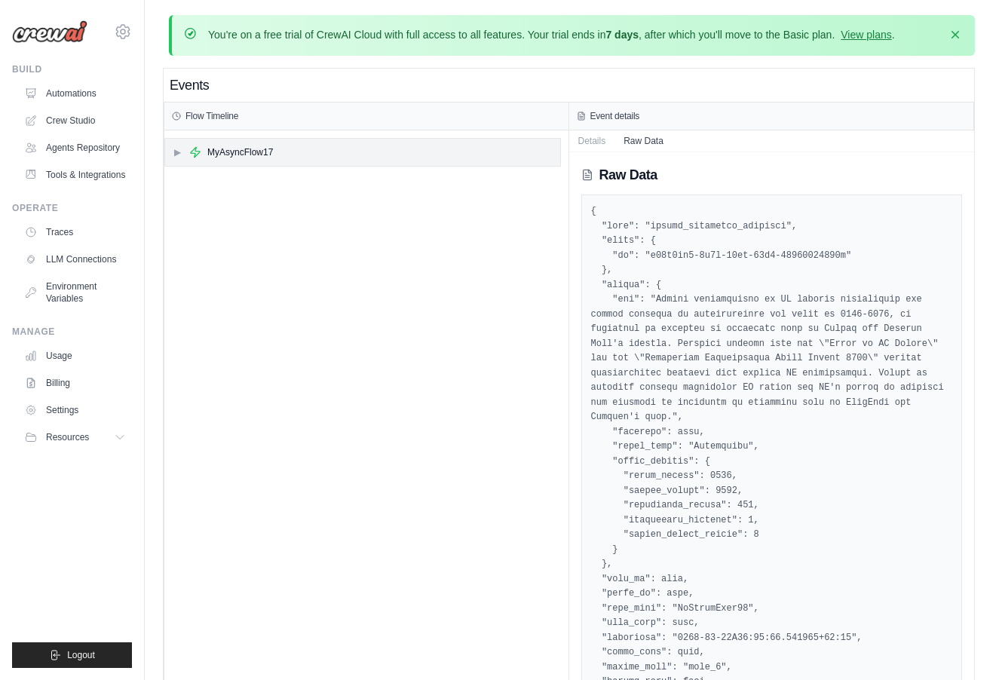
click at [179, 151] on span "▶" at bounding box center [177, 152] width 9 height 12
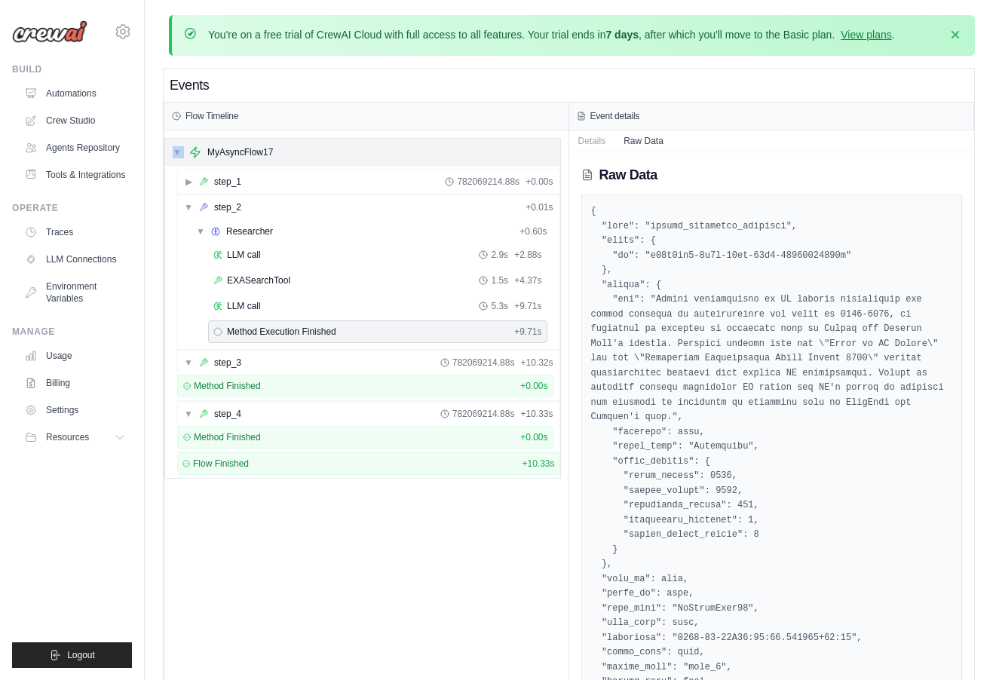
click at [179, 151] on span "▼" at bounding box center [177, 152] width 9 height 12
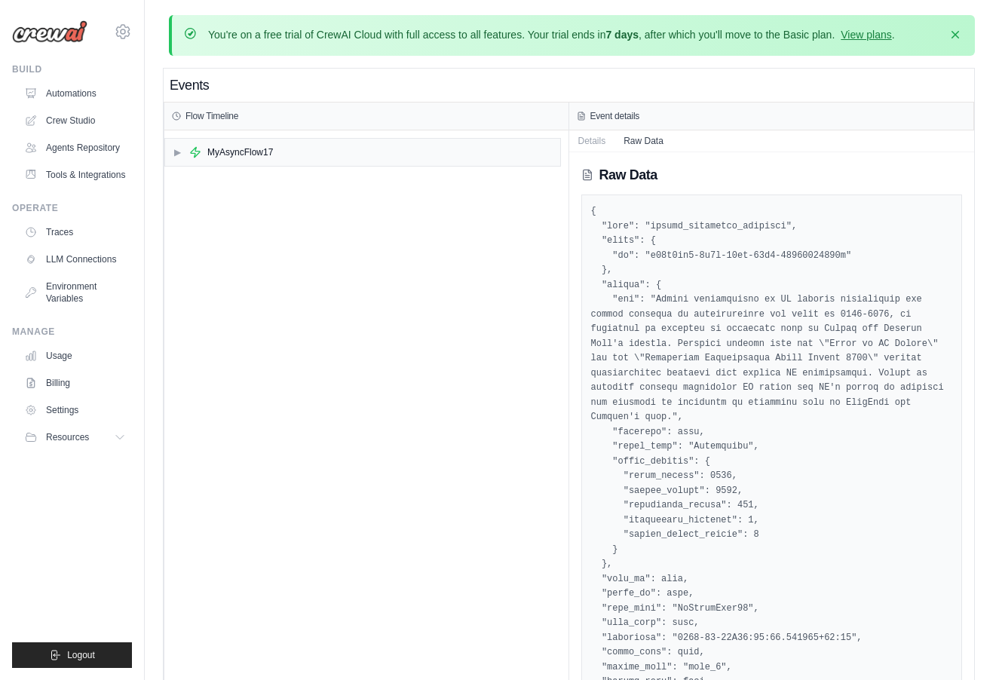
click at [190, 216] on div "▶ MyAsyncFlow17" at bounding box center [366, 442] width 404 height 625
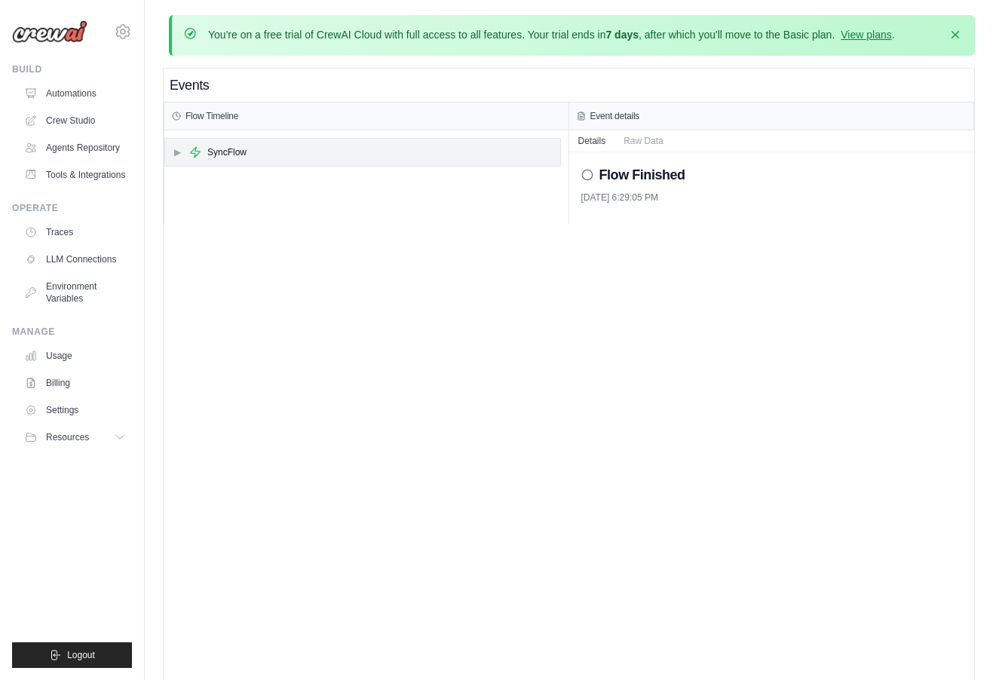
click at [208, 147] on div "SyncFlow" at bounding box center [226, 152] width 39 height 12
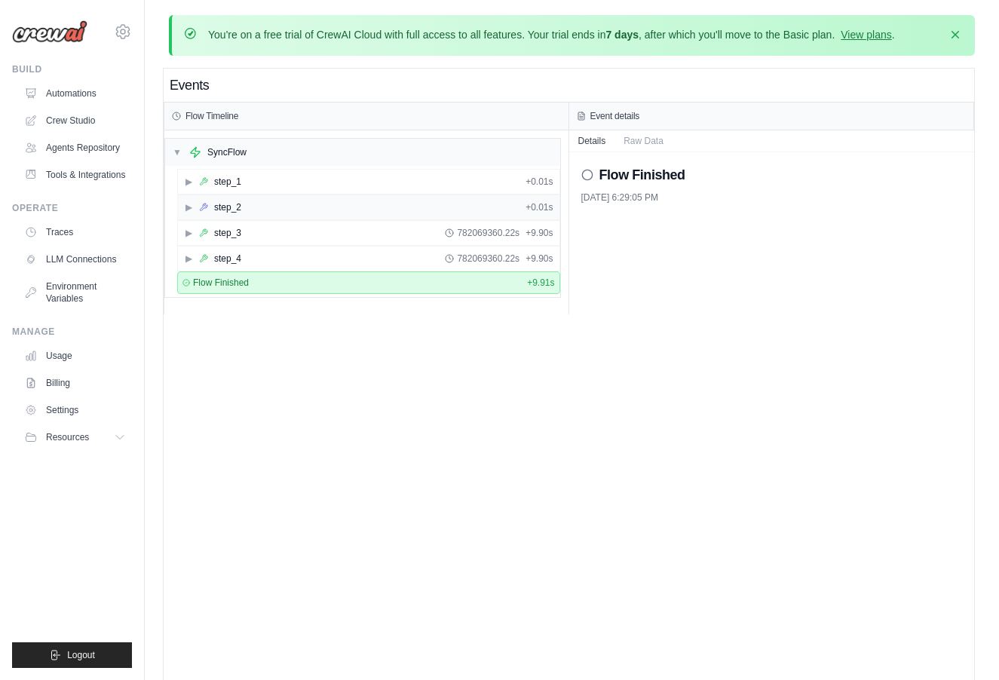
click at [217, 217] on div "▶ step_2 + 0.01s" at bounding box center [369, 207] width 382 height 24
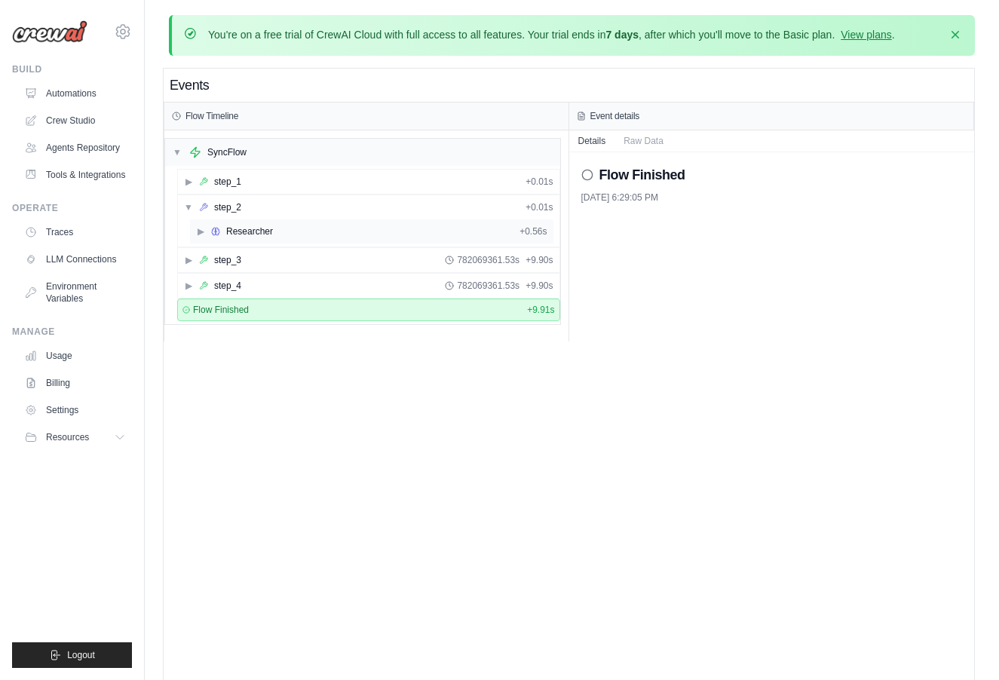
click at [223, 234] on div "Researcher" at bounding box center [242, 231] width 62 height 12
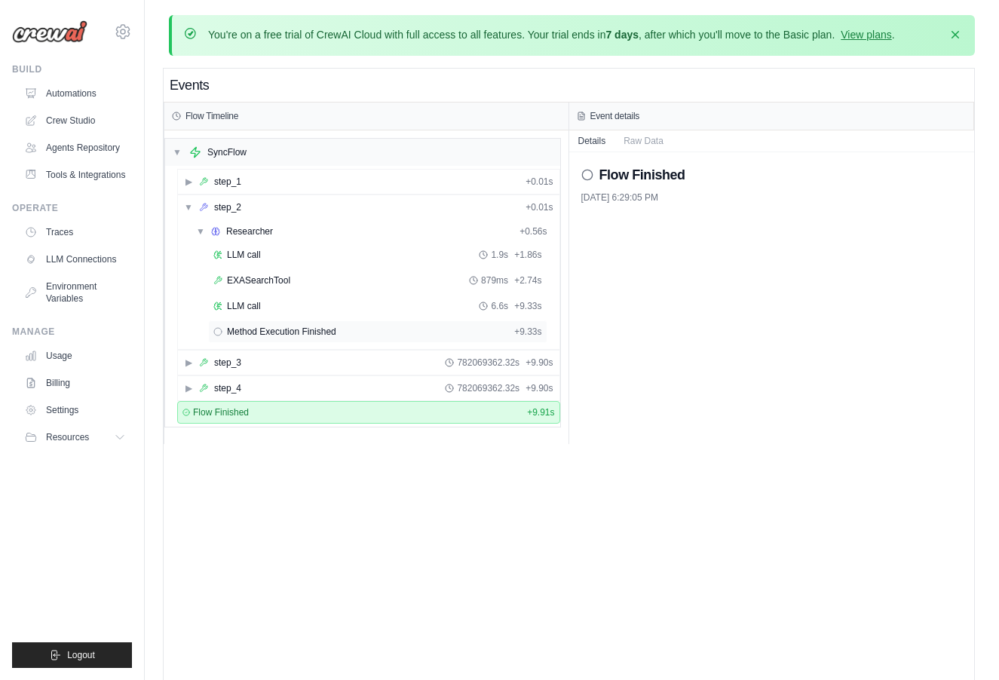
click at [256, 327] on span "Method Execution Finished" at bounding box center [281, 332] width 109 height 12
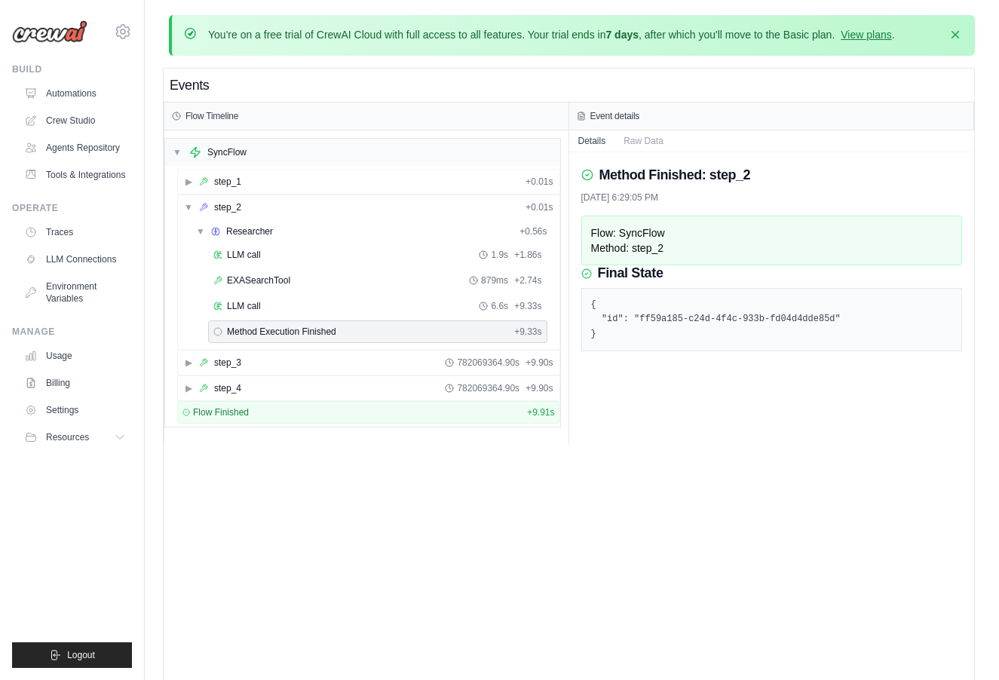
click at [376, 328] on div "Method Execution Finished + 9.33s" at bounding box center [377, 332] width 329 height 12
click at [631, 144] on button "Raw Data" at bounding box center [644, 140] width 58 height 21
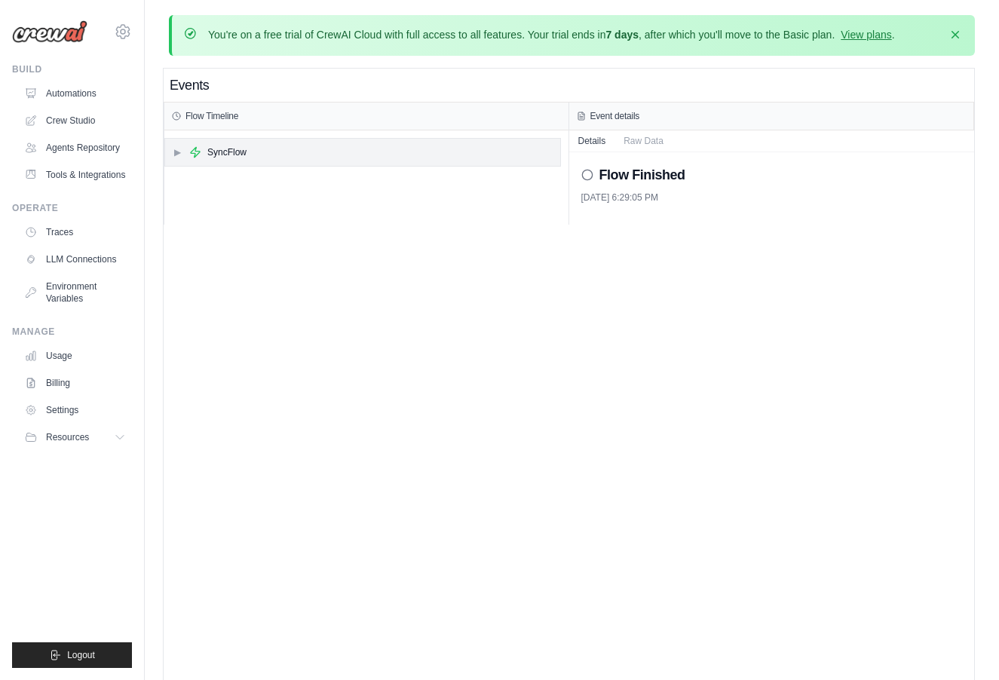
click at [244, 159] on div "▶ SyncFlow" at bounding box center [362, 152] width 395 height 27
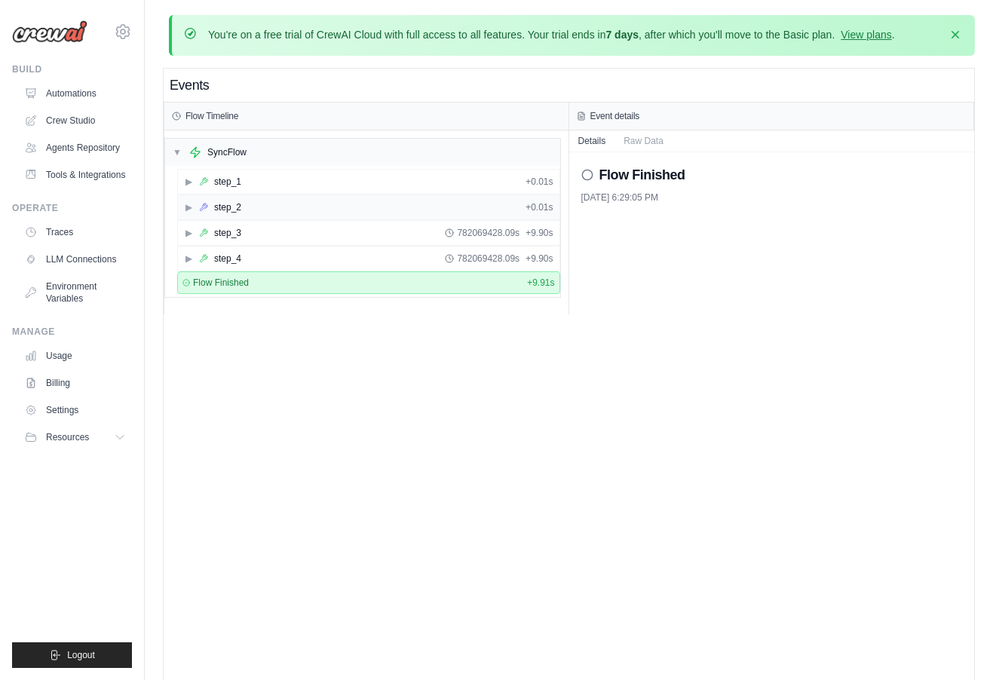
click at [231, 204] on div "step_2" at bounding box center [227, 207] width 27 height 12
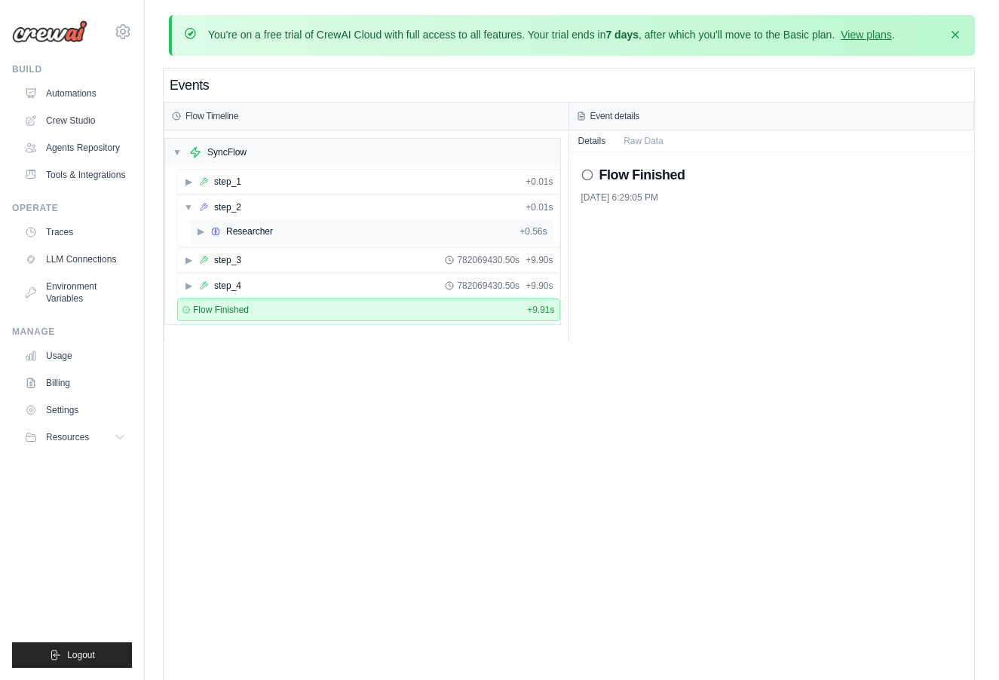
click at [234, 224] on div "▶ Researcher + 0.56s" at bounding box center [372, 231] width 364 height 24
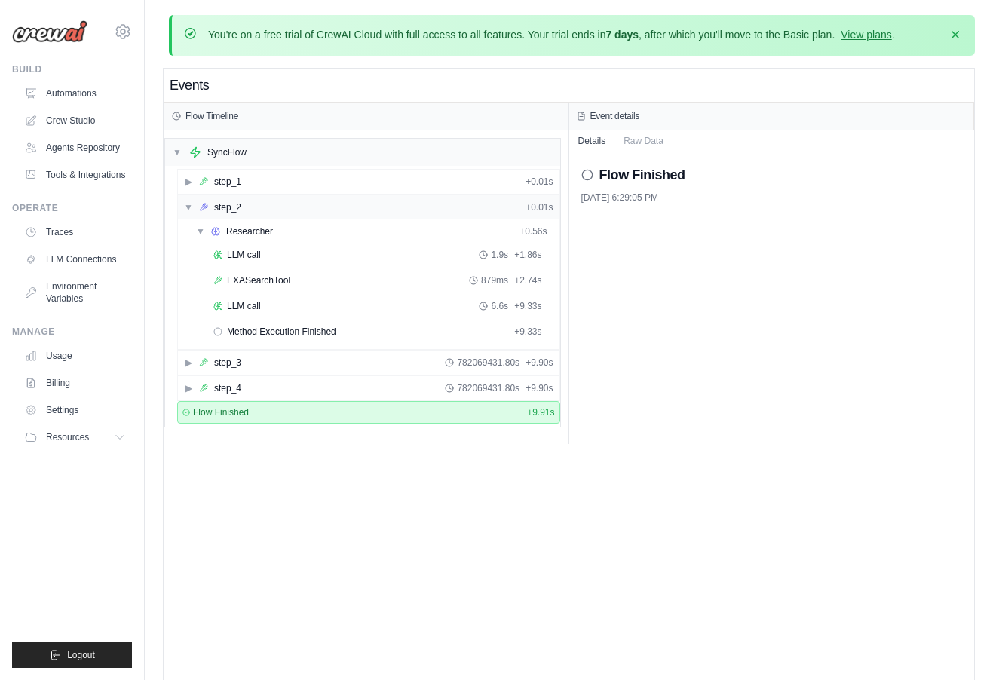
click at [337, 212] on div "▼ step_2 + 0.01s" at bounding box center [369, 207] width 382 height 24
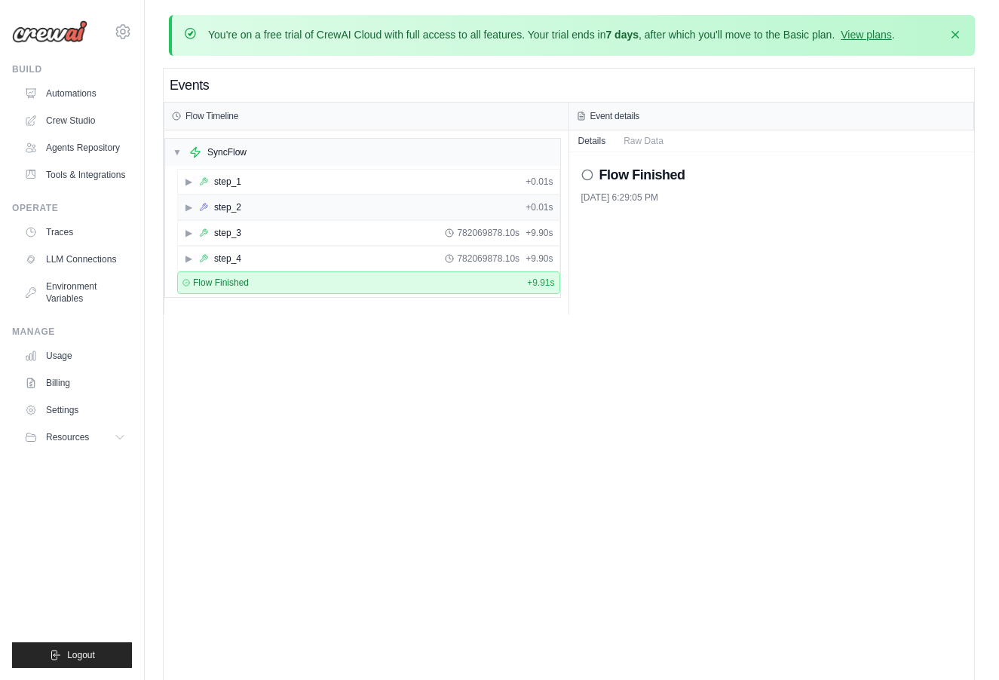
click at [337, 212] on div "▶ step_2 + 0.01s" at bounding box center [369, 207] width 382 height 24
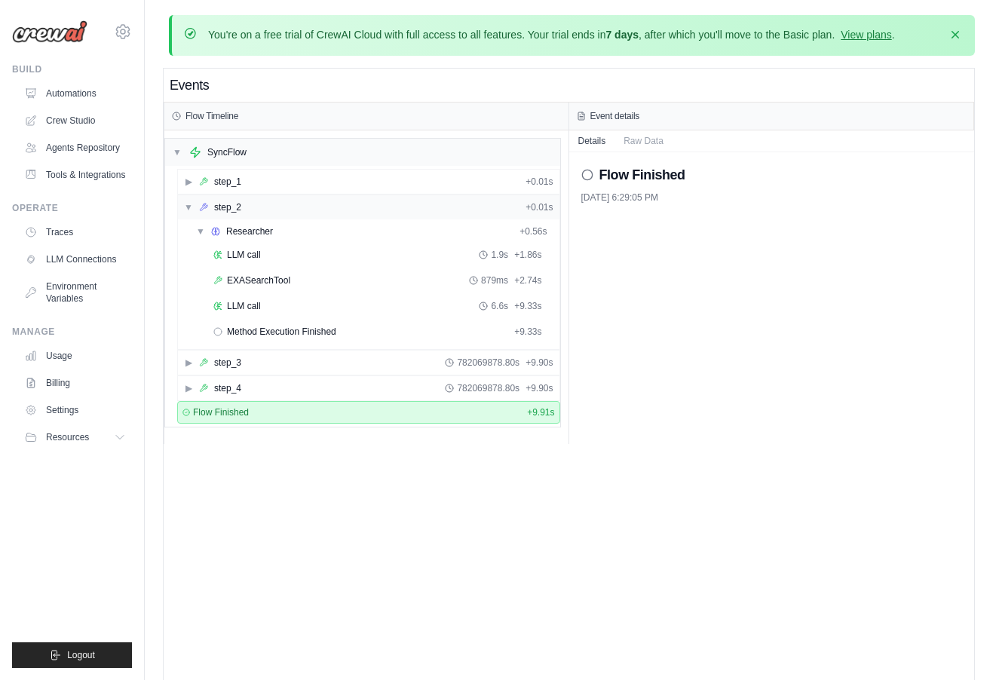
click at [337, 212] on div "▼ step_2 + 0.01s" at bounding box center [369, 207] width 382 height 24
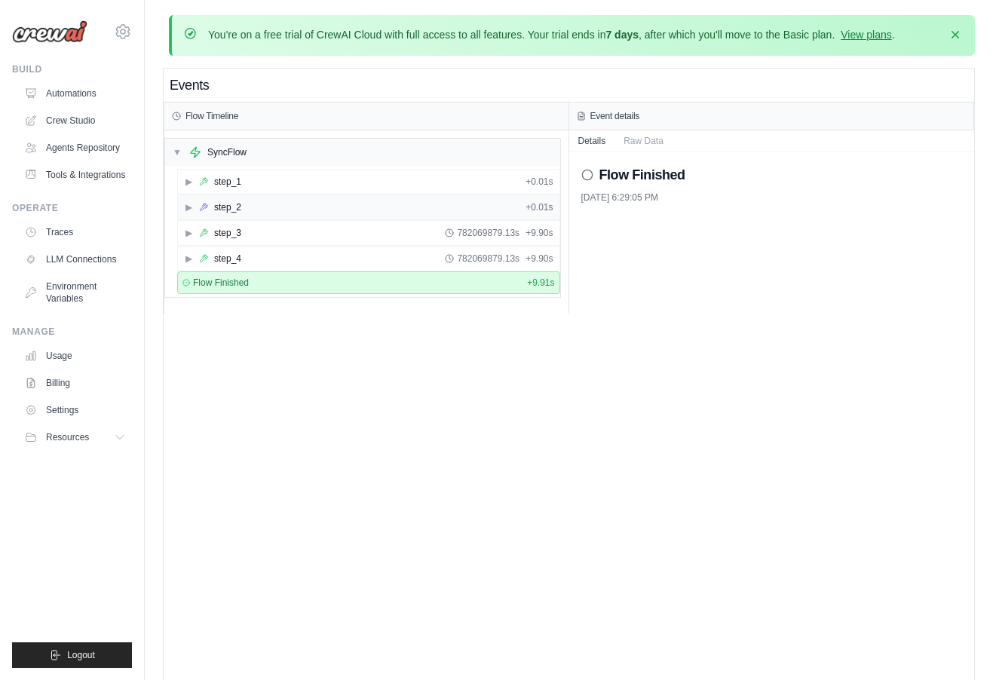
click at [389, 215] on div "▶ step_2 + 0.01s" at bounding box center [369, 207] width 382 height 24
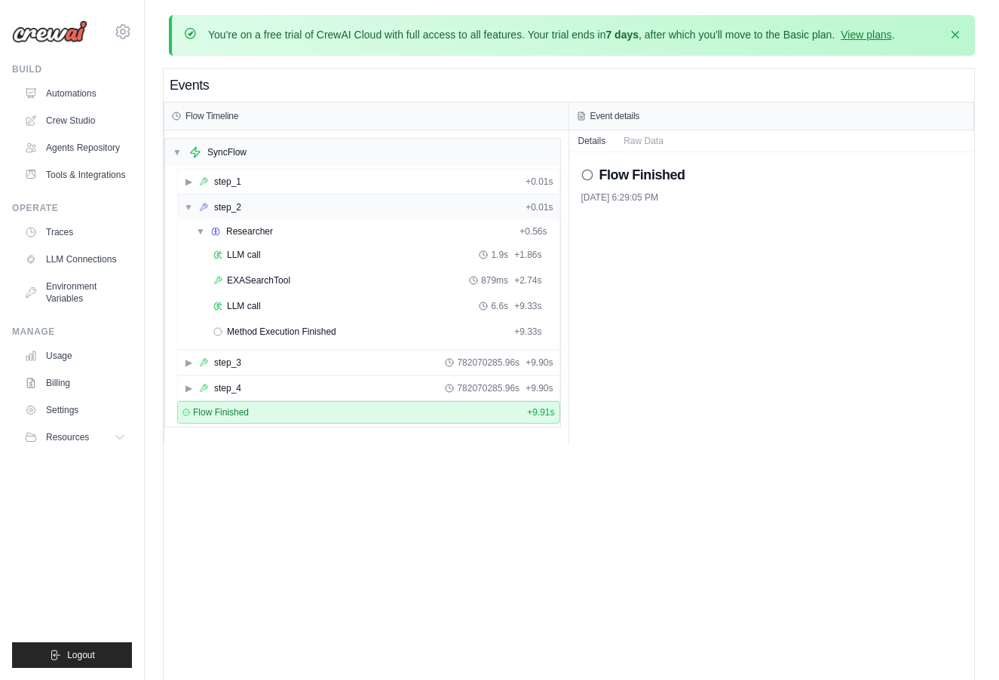
click at [389, 215] on div "▼ step_2 + 0.01s" at bounding box center [369, 207] width 382 height 24
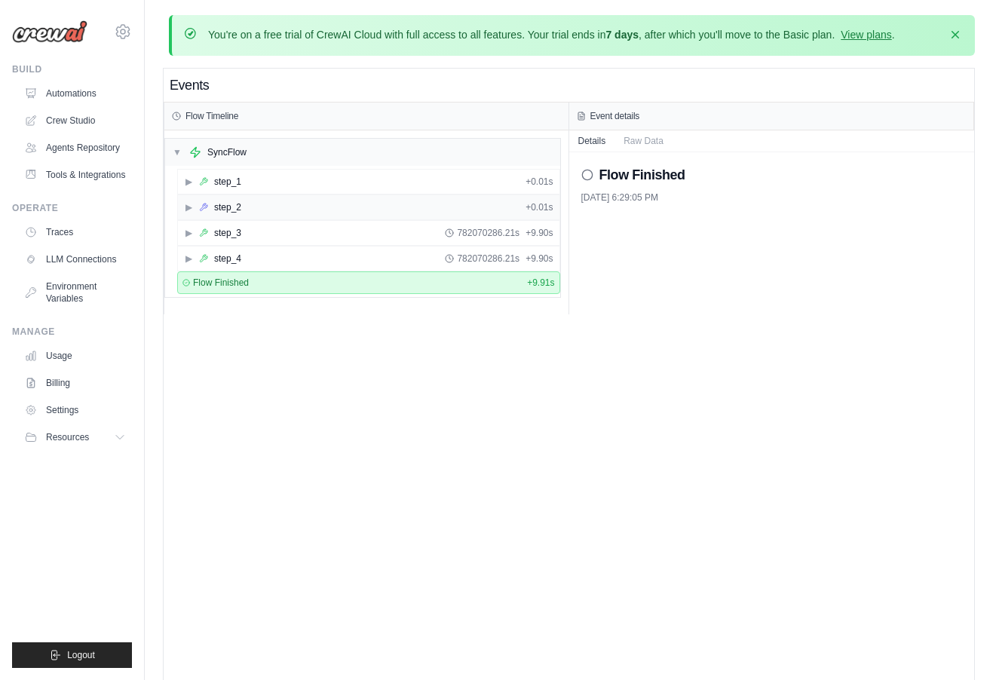
click at [389, 215] on div "▶ step_2 + 0.01s" at bounding box center [369, 207] width 382 height 24
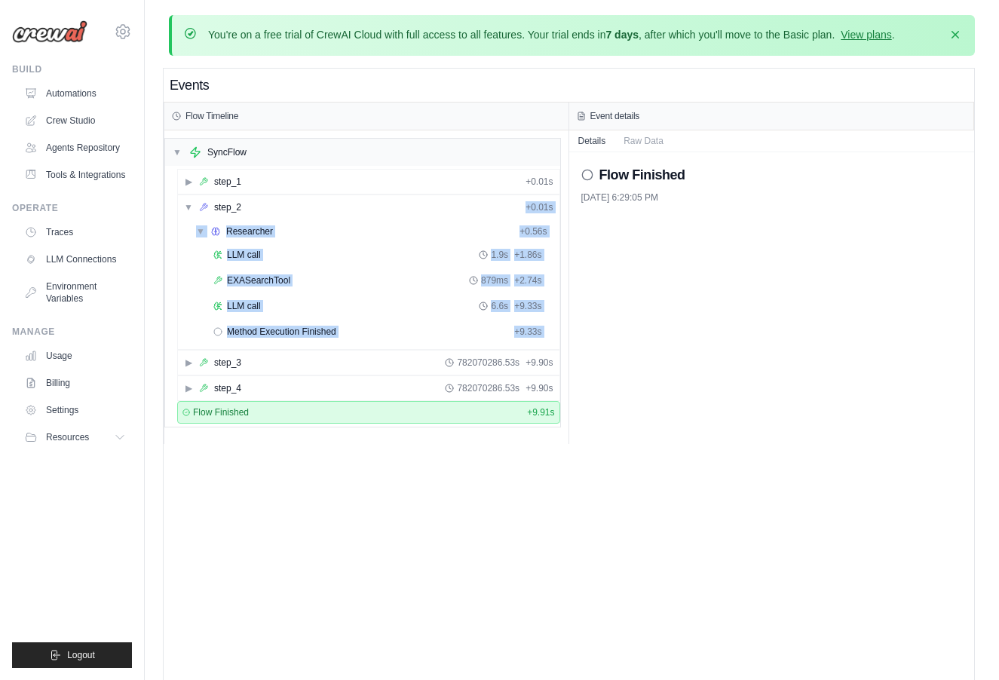
click at [525, 532] on div "Events Flow Timeline ▼ SyncFlow ▶ step_1 + 0.01s ▼ step_2 + 0.01s ▼ Researcher …" at bounding box center [569, 409] width 811 height 680
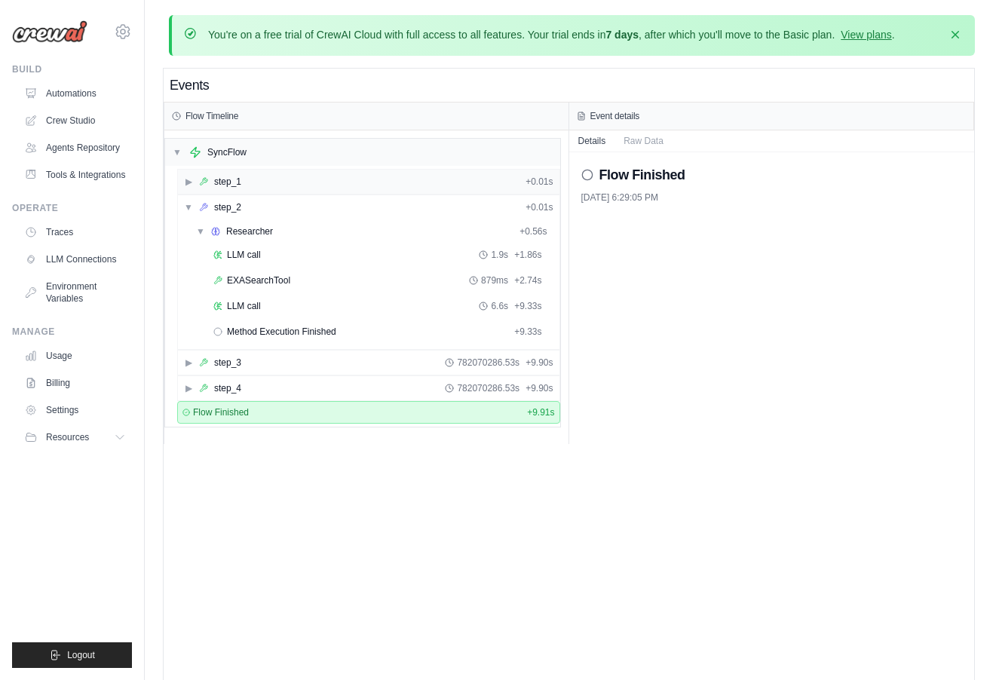
click at [322, 182] on div "▶ step_1 + 0.01s" at bounding box center [369, 182] width 382 height 24
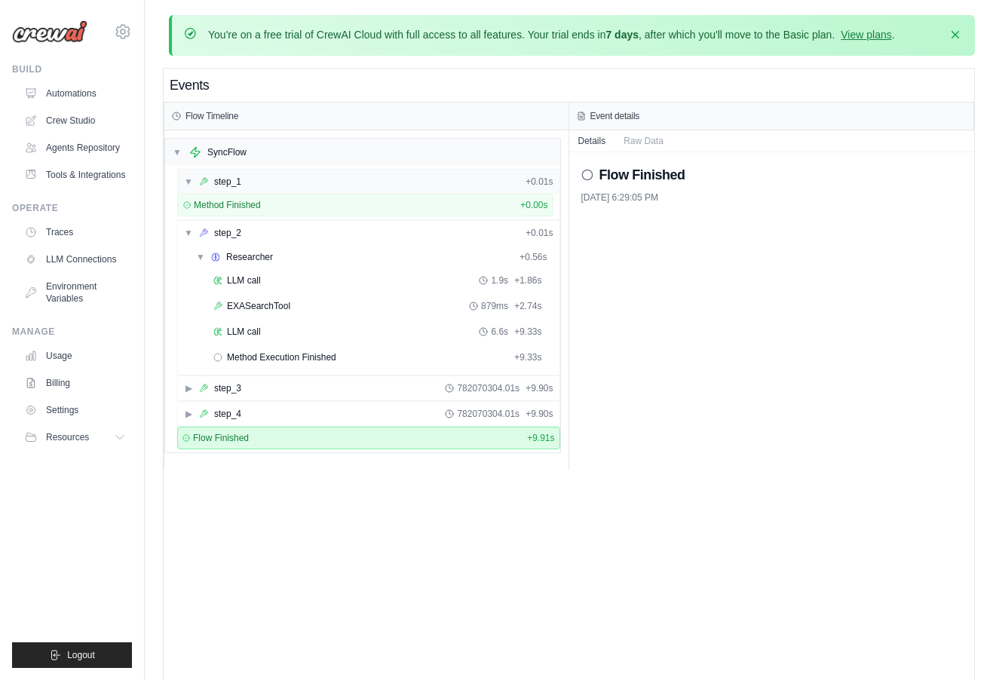
click at [322, 182] on div "▼ step_1 + 0.01s" at bounding box center [369, 182] width 382 height 24
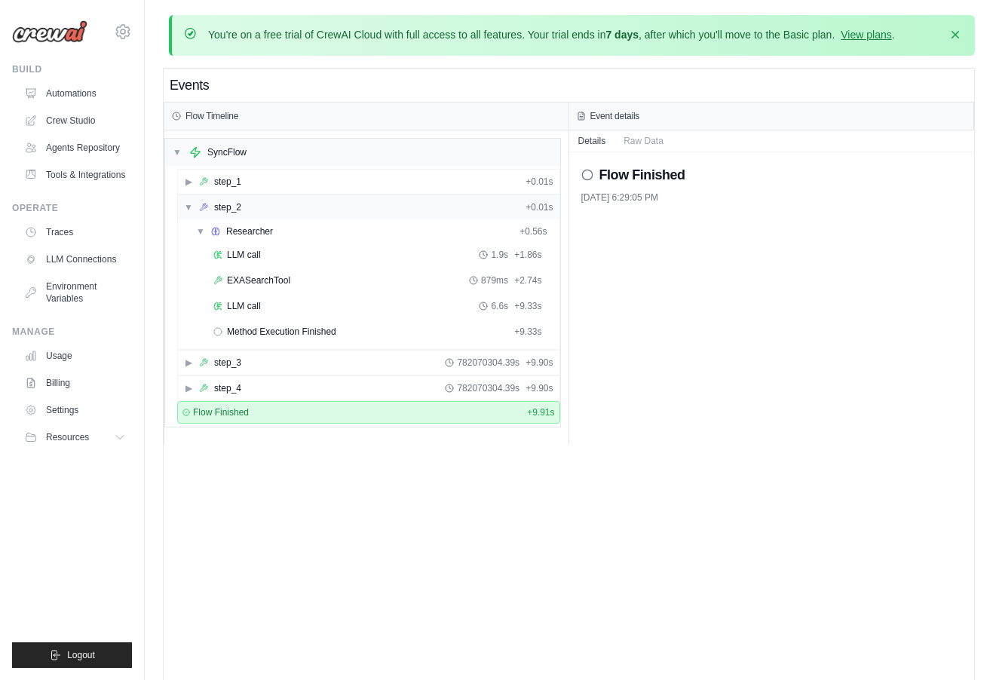
click at [312, 199] on div "▼ step_2 + 0.01s" at bounding box center [369, 207] width 382 height 24
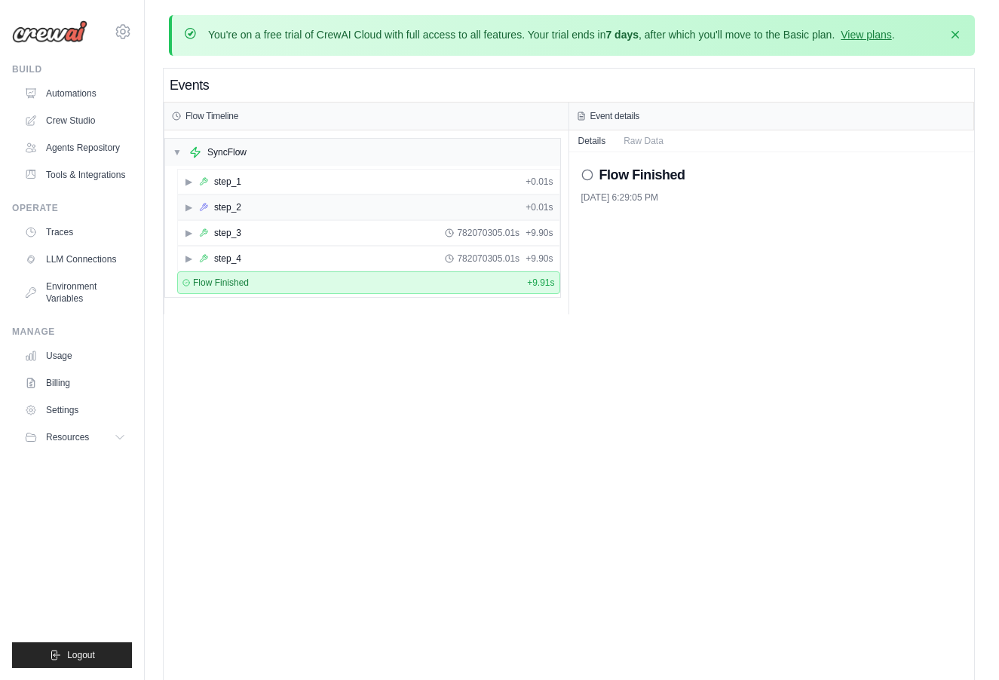
click at [312, 199] on div "▶ step_2 + 0.01s" at bounding box center [369, 207] width 382 height 24
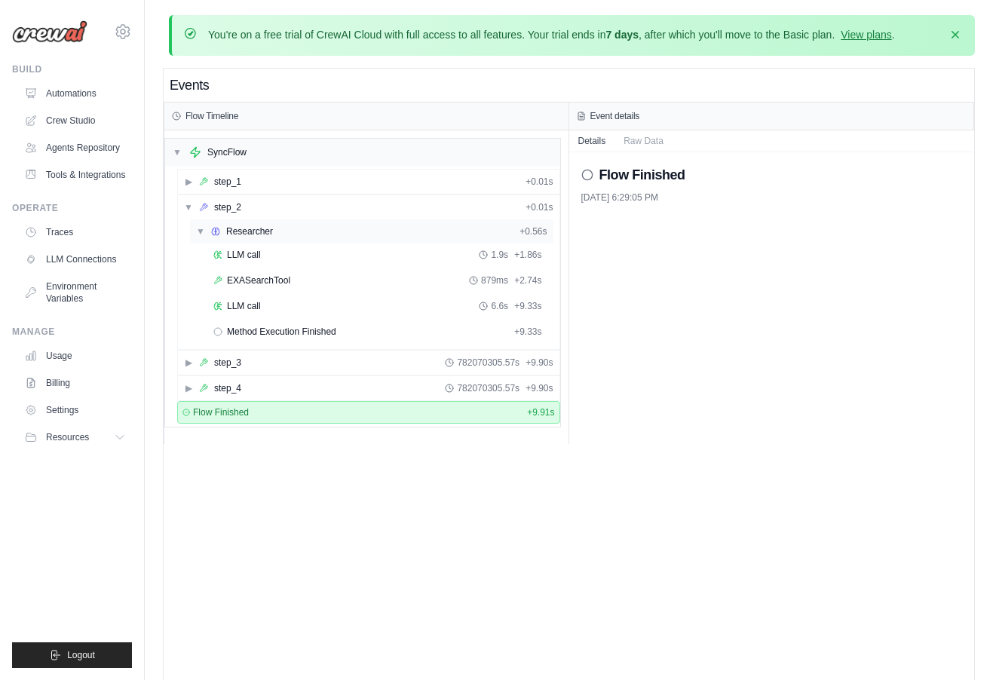
click at [308, 223] on div "▼ Researcher + 0.56s" at bounding box center [372, 231] width 364 height 24
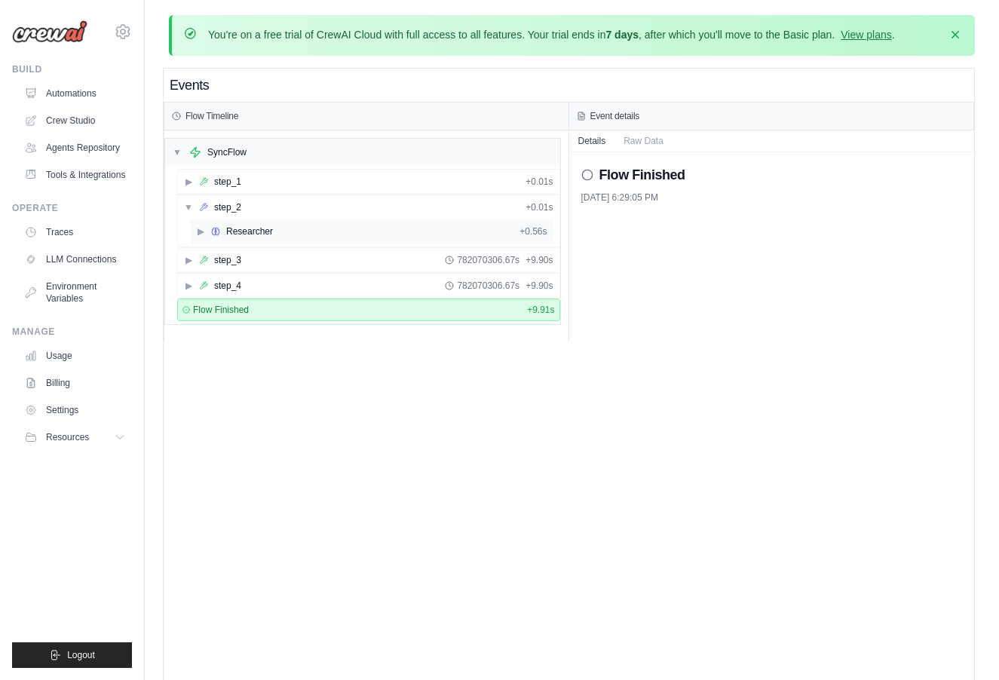
click at [308, 223] on div "▶ Researcher + 0.56s" at bounding box center [372, 231] width 364 height 24
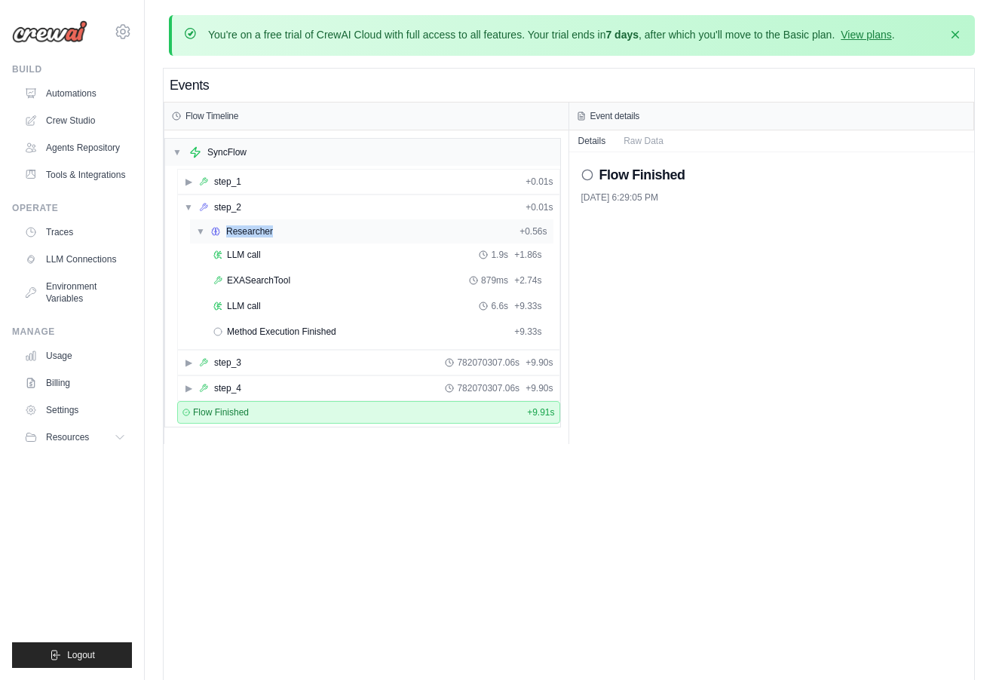
click at [308, 223] on div "▼ Researcher + 0.56s" at bounding box center [372, 231] width 364 height 24
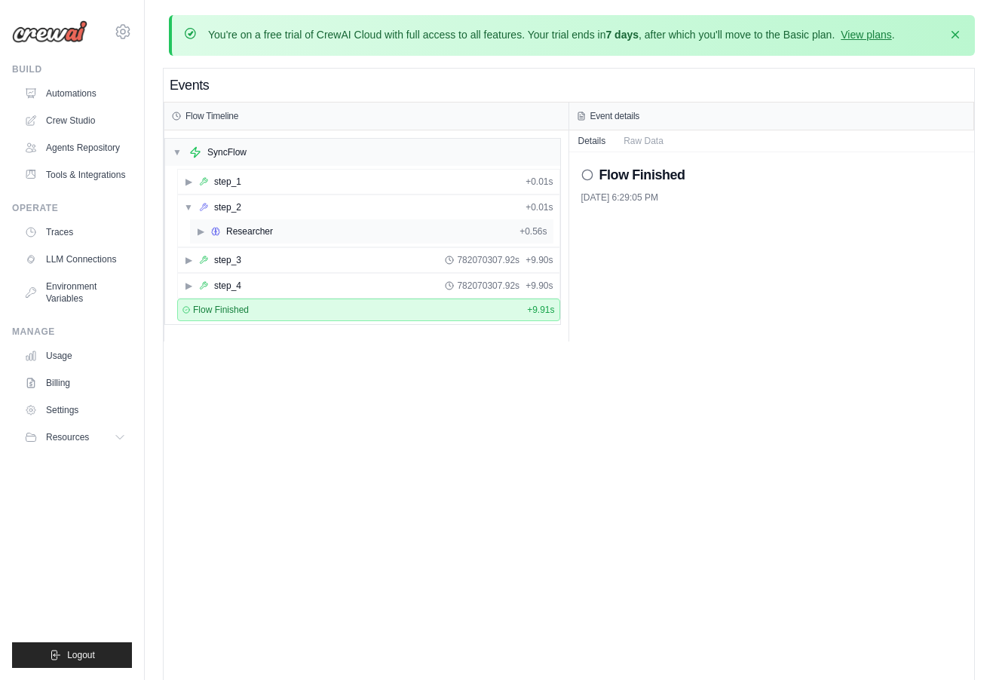
click at [308, 223] on div "▶ Researcher + 0.56s" at bounding box center [372, 231] width 364 height 24
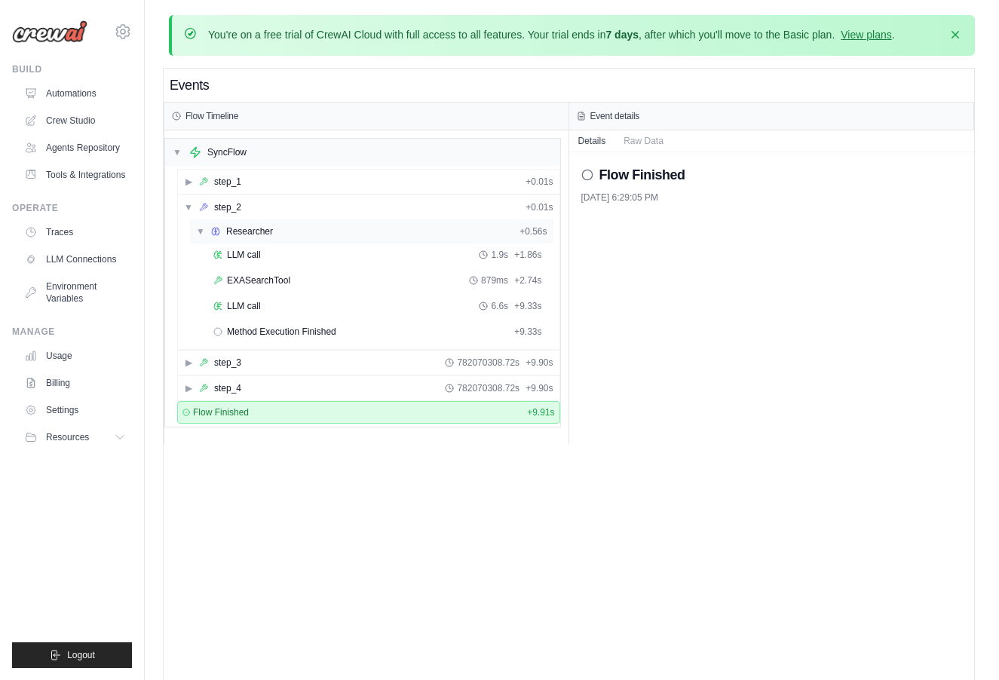
click at [308, 223] on div "▼ Researcher + 0.56s" at bounding box center [372, 231] width 364 height 24
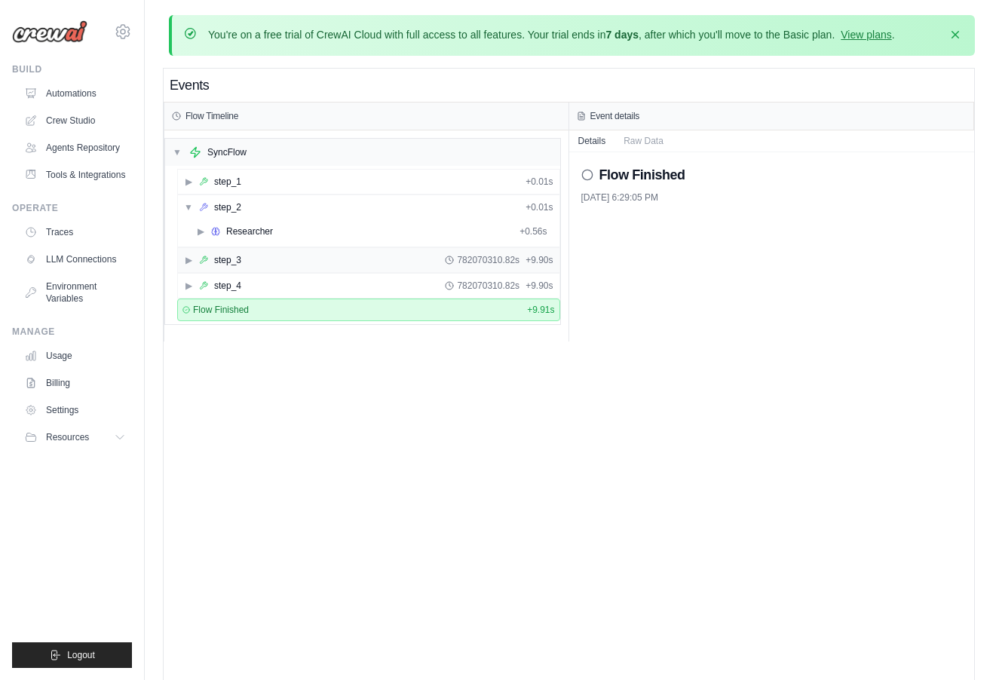
click at [273, 267] on div "▶ step_3 782070310.82s + 9.90s" at bounding box center [369, 260] width 382 height 24
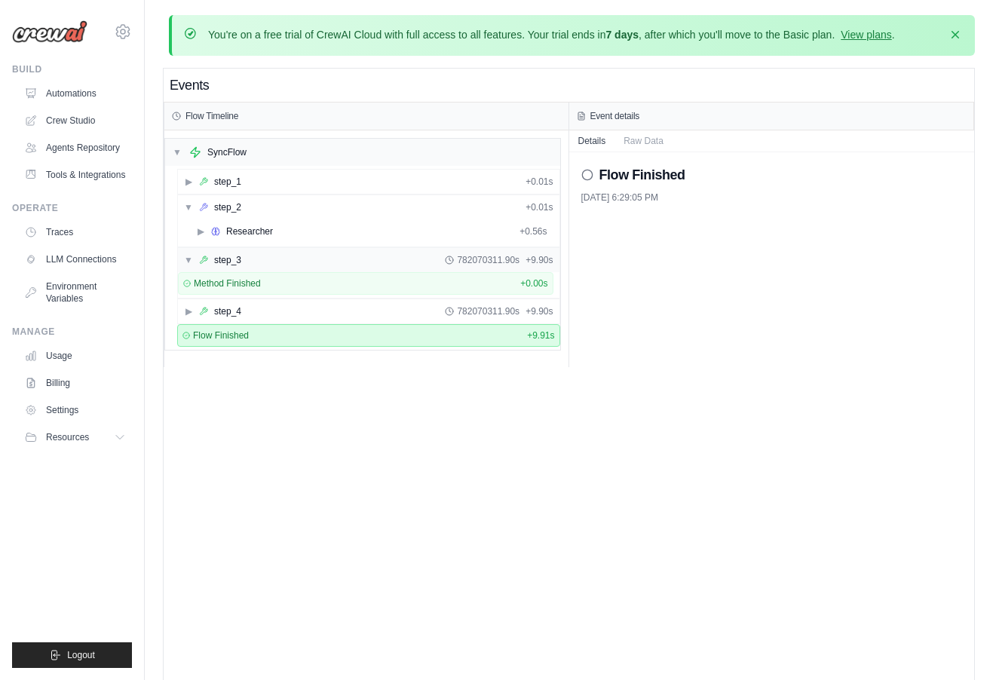
click at [271, 258] on div "▼ step_3 782070311.90s + 9.90s" at bounding box center [369, 260] width 382 height 24
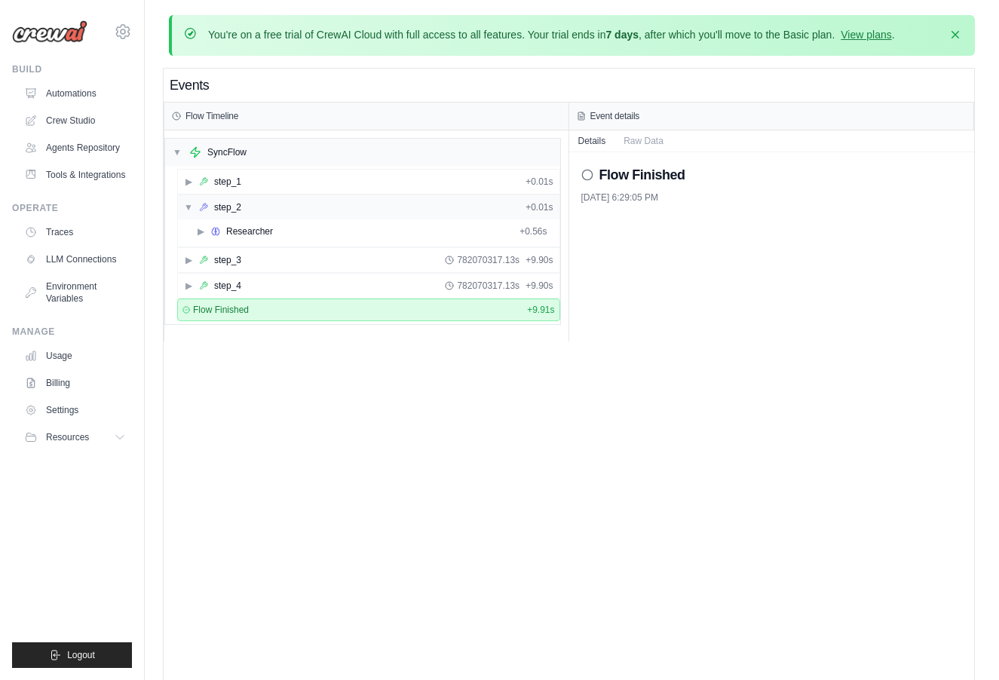
click at [273, 196] on div "▼ step_2 + 0.01s" at bounding box center [369, 207] width 382 height 24
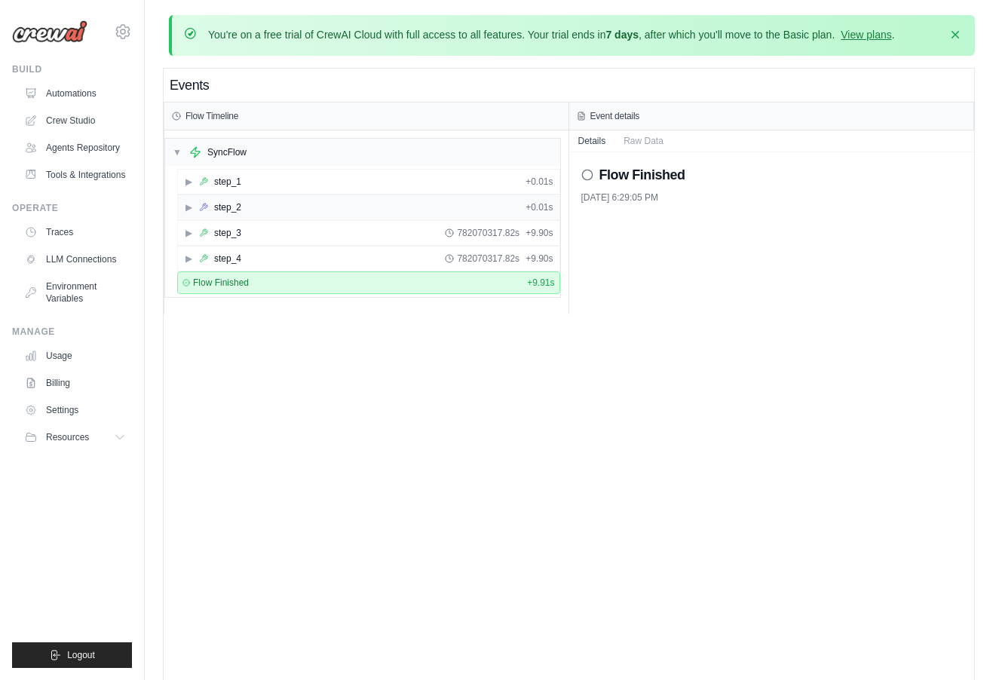
click at [237, 213] on div "▶ step_2 + 0.01s" at bounding box center [369, 207] width 382 height 24
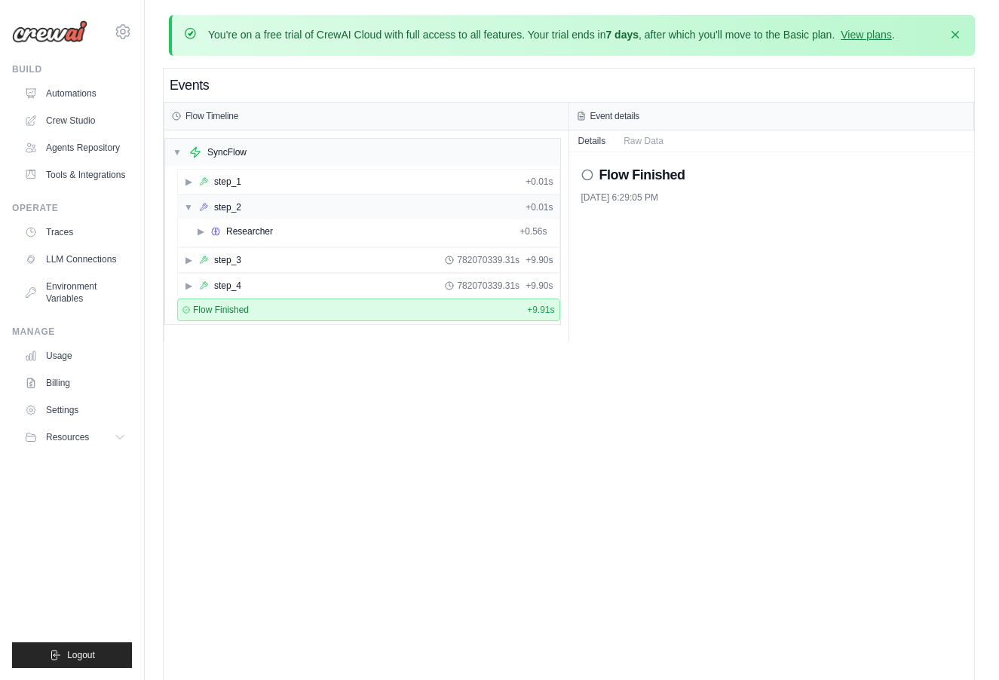
click at [237, 213] on div "▼ step_2 + 0.01s" at bounding box center [369, 207] width 382 height 24
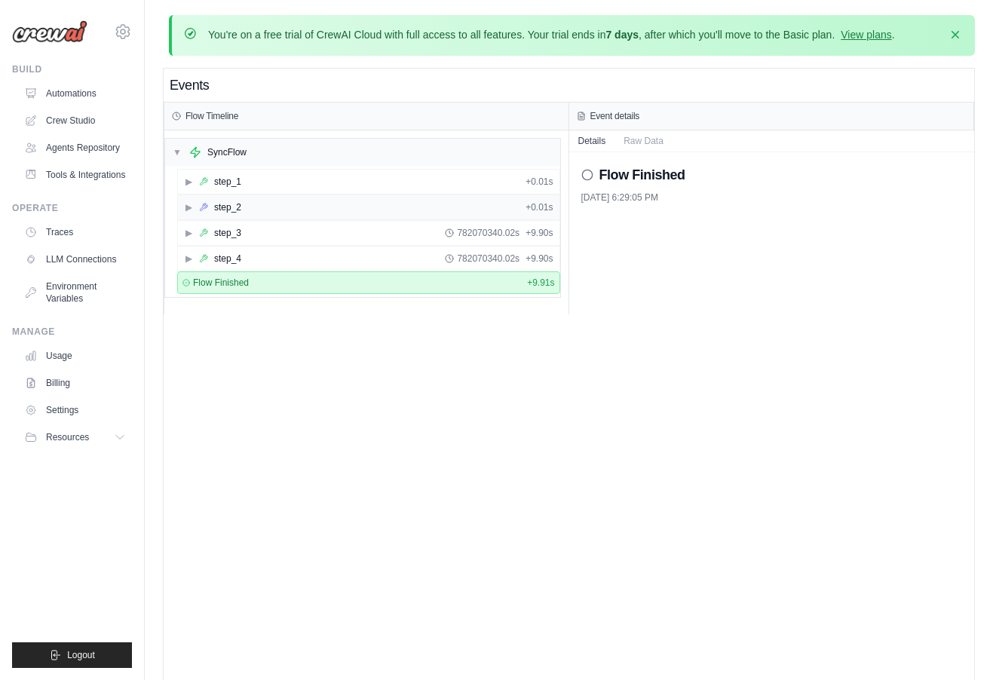
click at [237, 213] on div "▶ step_2 + 0.01s" at bounding box center [369, 207] width 382 height 24
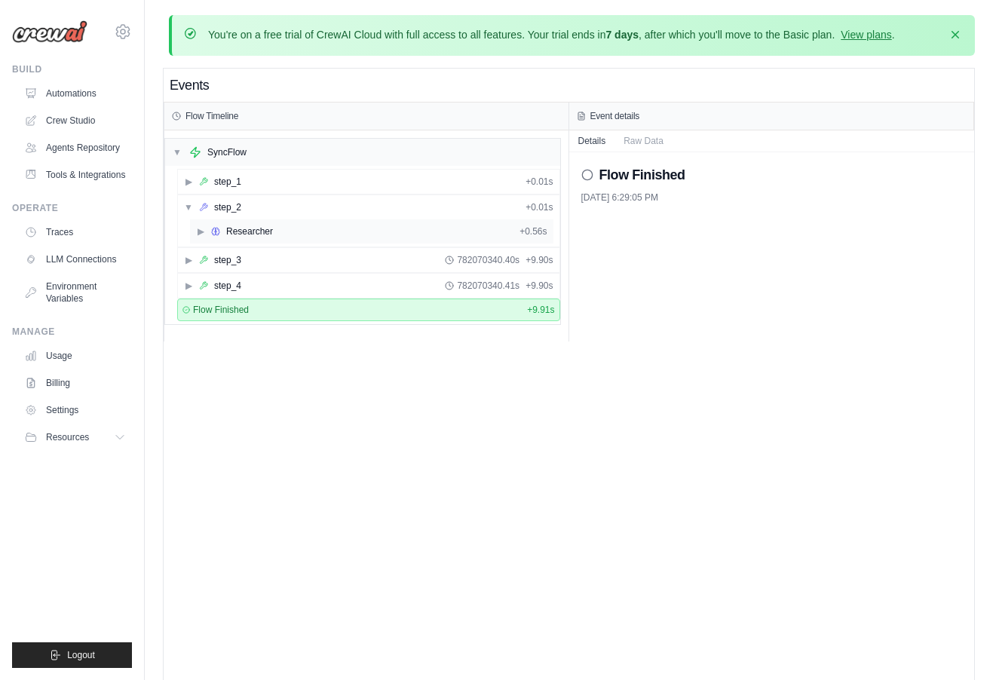
click at [239, 232] on div "Researcher" at bounding box center [249, 231] width 47 height 12
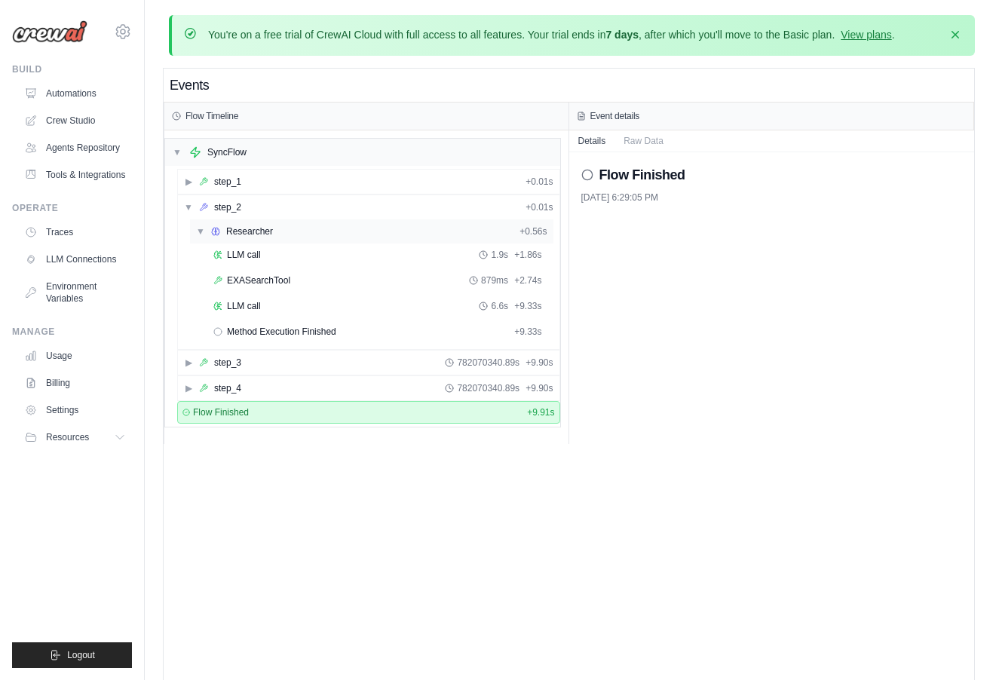
click at [239, 232] on div "Researcher" at bounding box center [249, 231] width 47 height 12
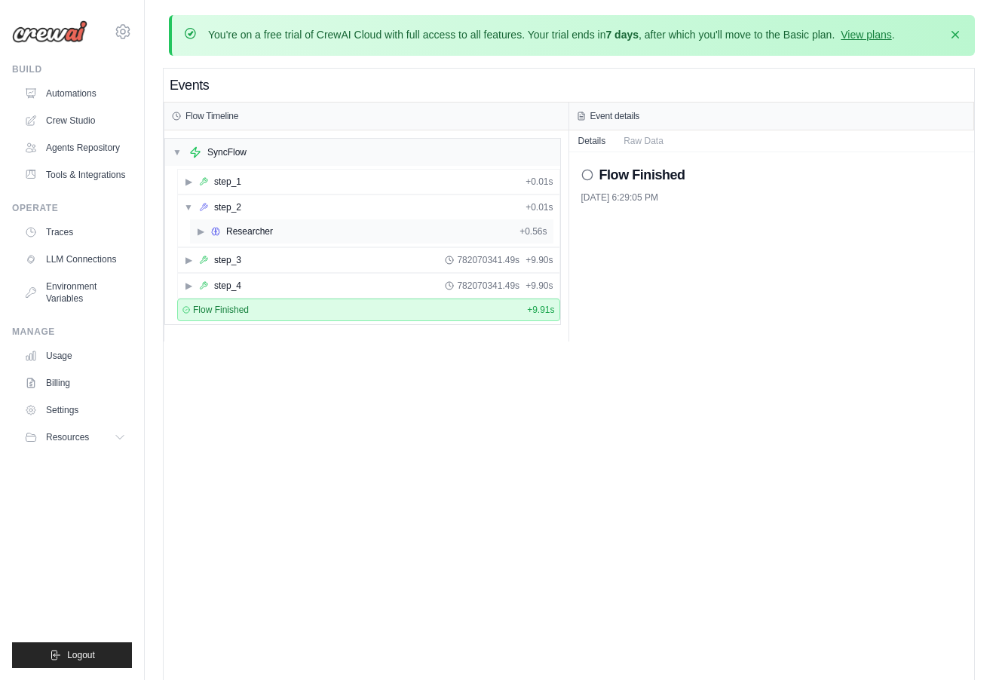
click at [239, 232] on div "Researcher" at bounding box center [249, 231] width 47 height 12
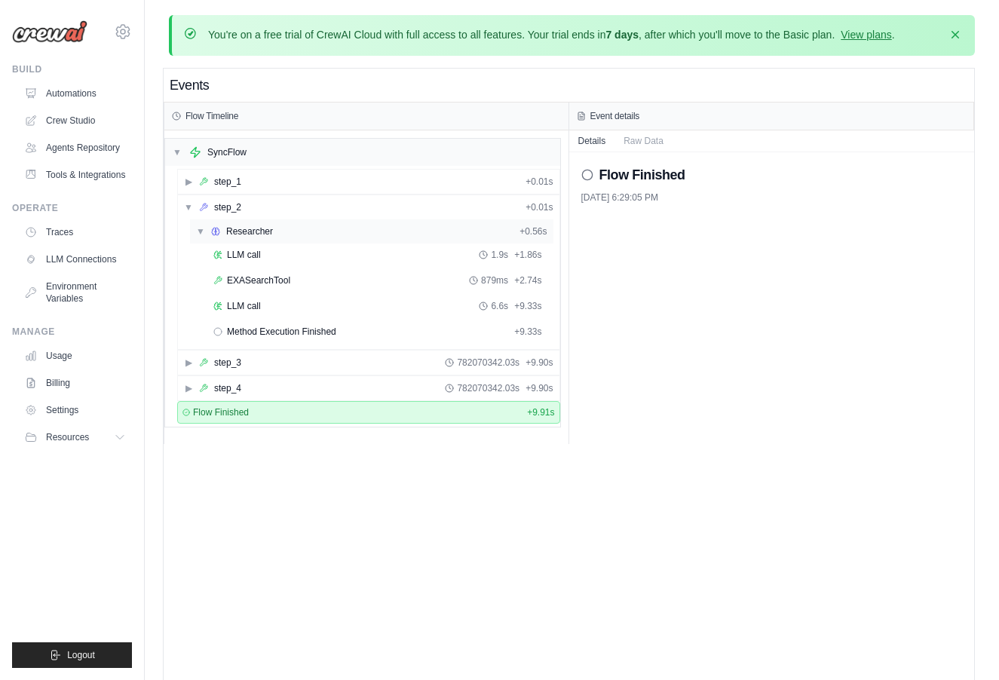
click at [239, 232] on div "Researcher" at bounding box center [249, 231] width 47 height 12
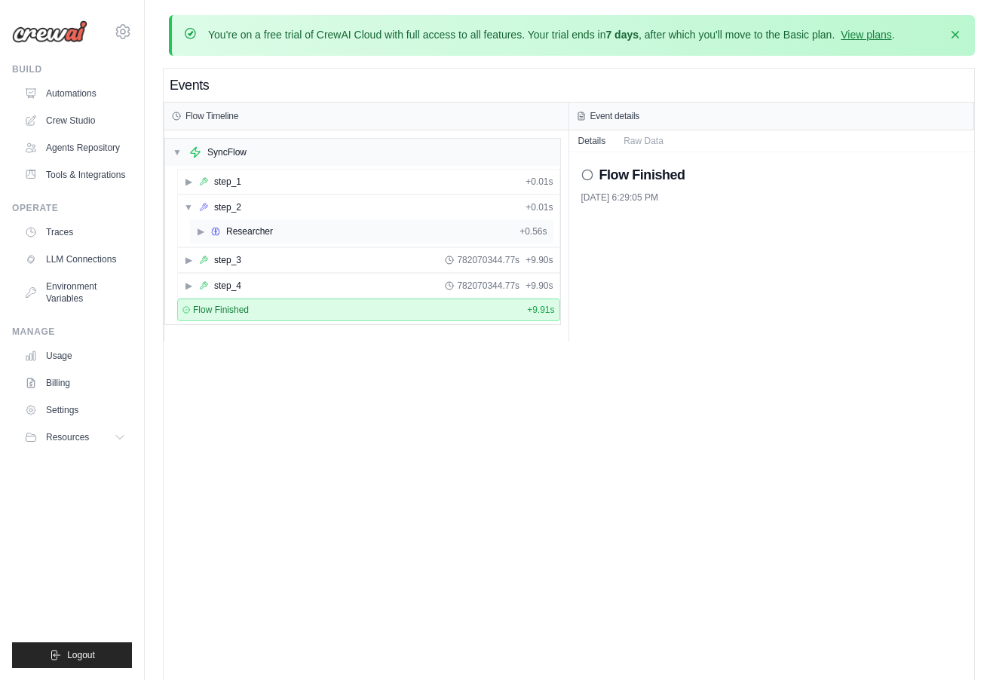
click at [239, 232] on div "Researcher" at bounding box center [249, 231] width 47 height 12
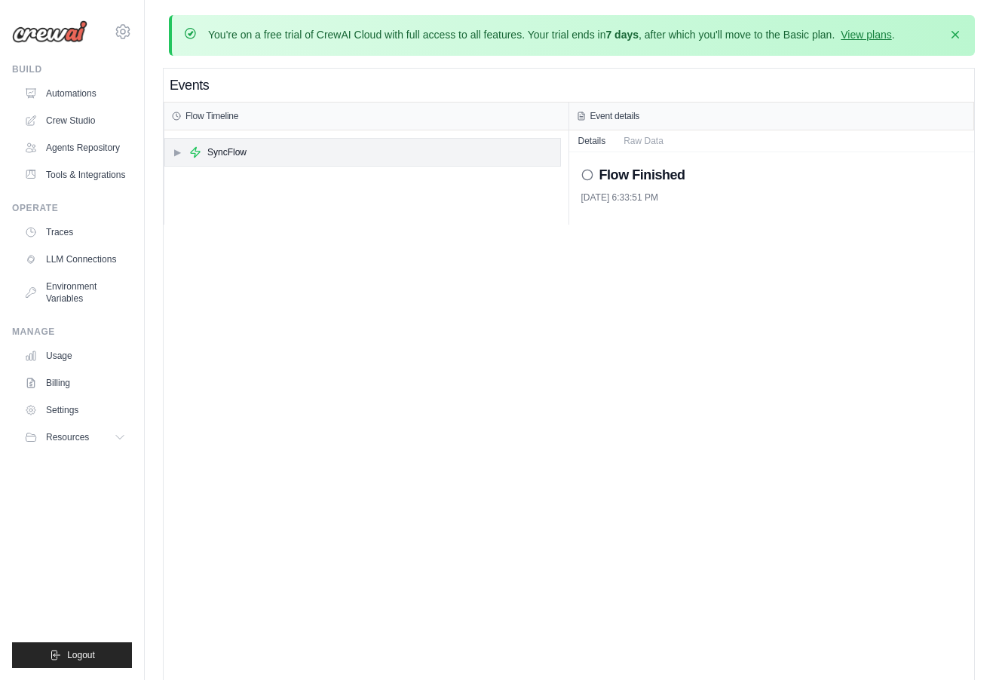
click at [253, 147] on div "▶ SyncFlow" at bounding box center [362, 152] width 395 height 27
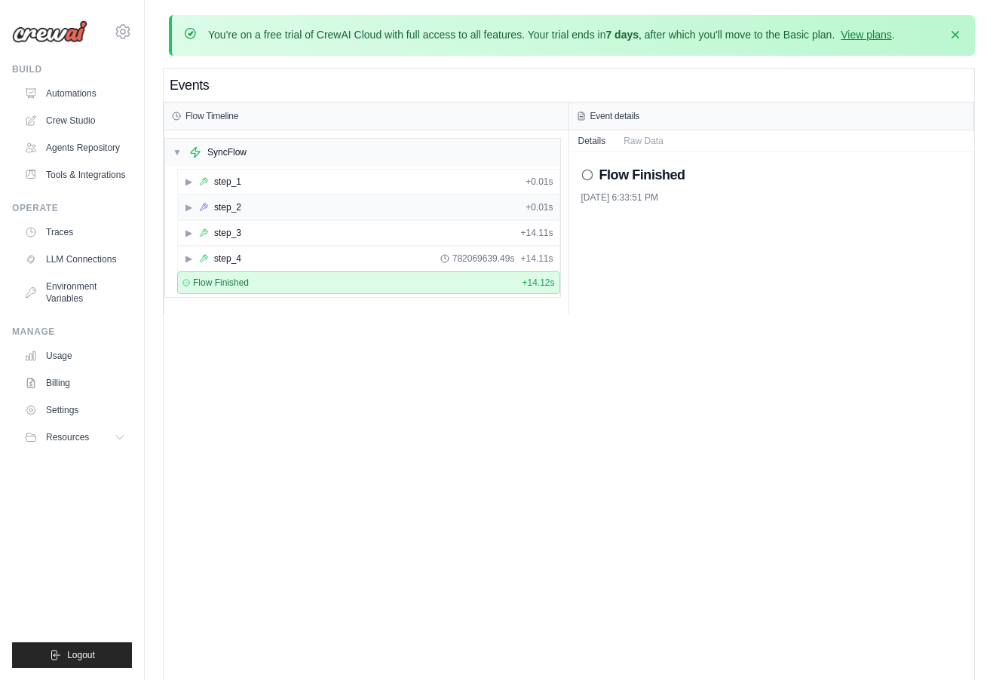
click at [260, 205] on div "▶ step_2 + 0.01s" at bounding box center [369, 207] width 382 height 24
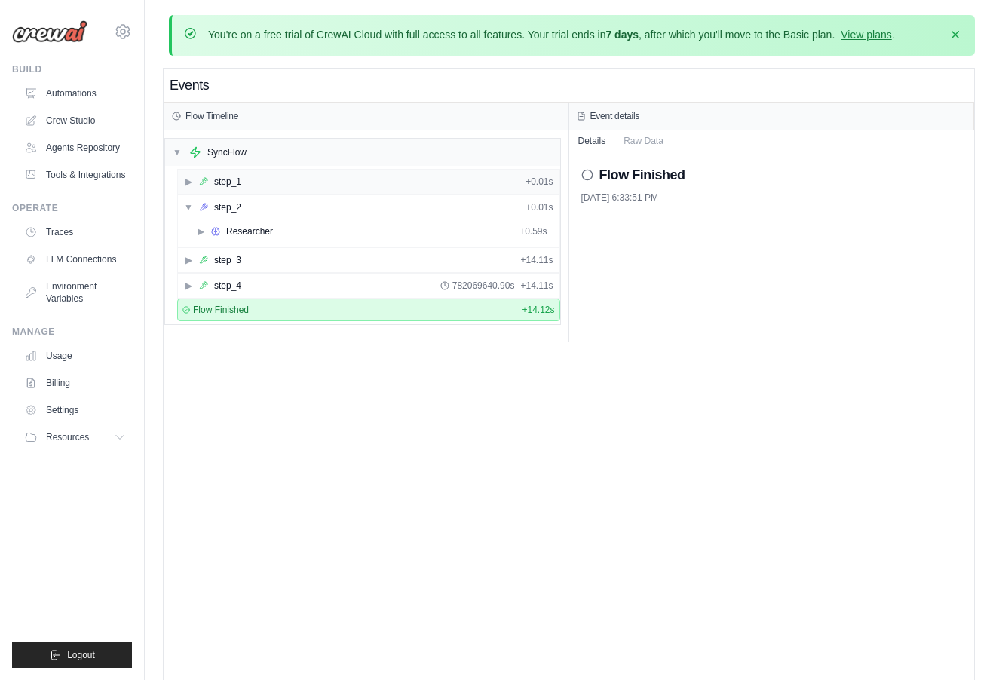
click at [257, 172] on div "▶ step_1 + 0.01s" at bounding box center [369, 182] width 382 height 24
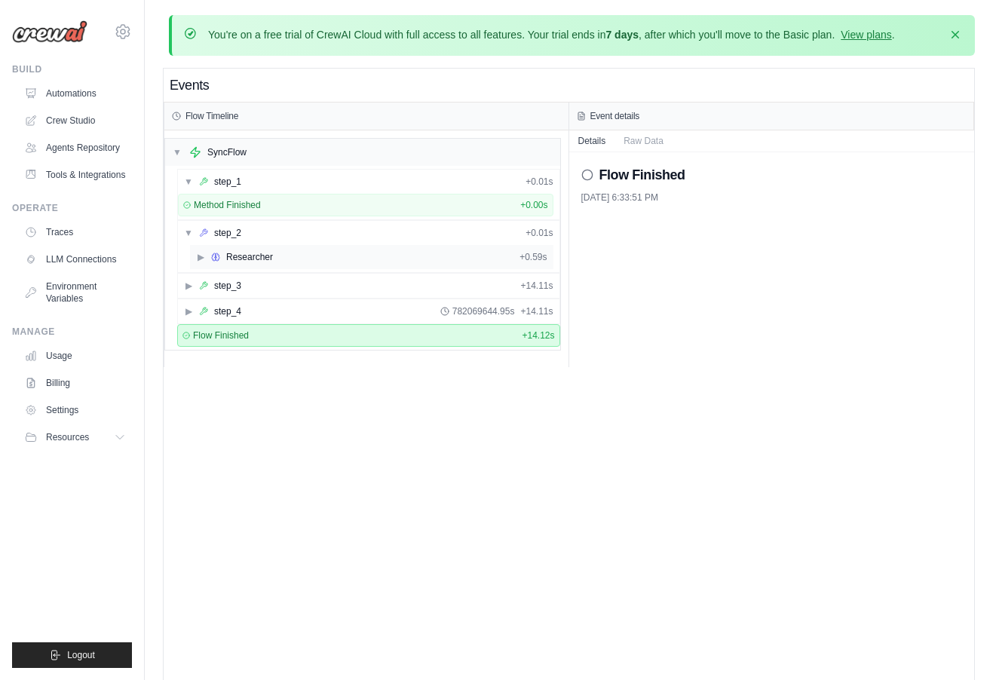
click at [250, 249] on div "▶ Researcher + 0.59s" at bounding box center [372, 257] width 364 height 24
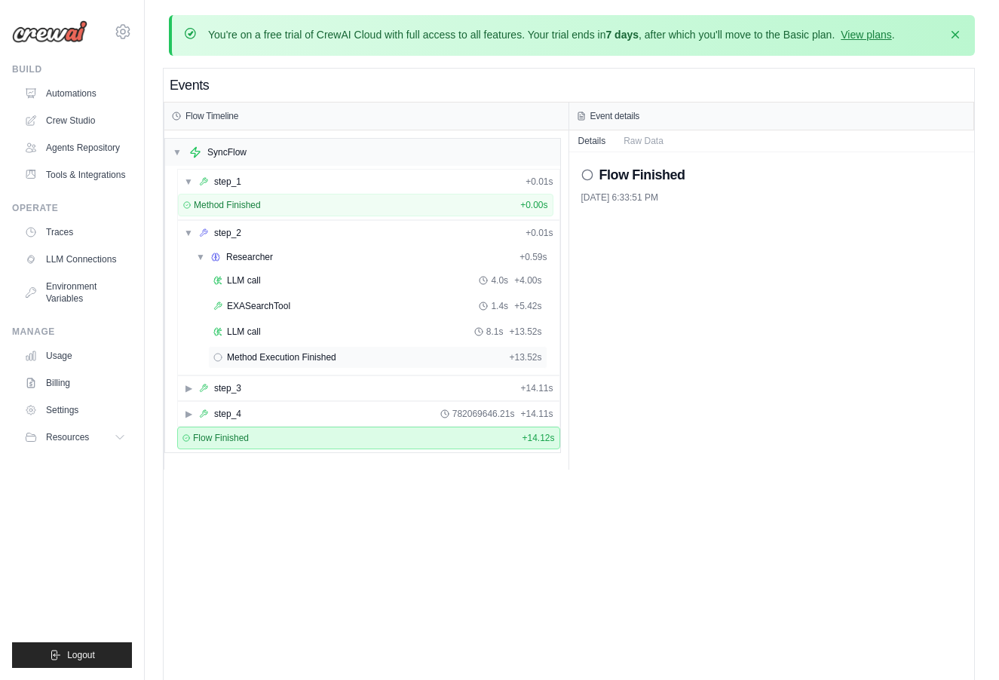
click at [257, 360] on span "Method Execution Finished" at bounding box center [281, 357] width 109 height 12
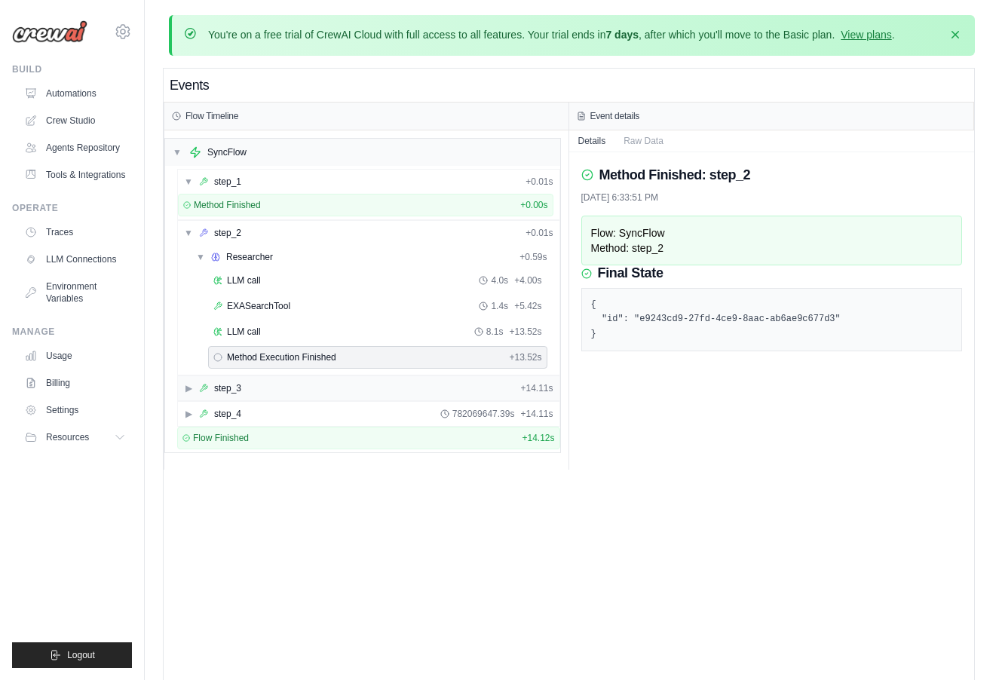
click at [261, 390] on div "▶ step_3 + 14.11s" at bounding box center [369, 388] width 382 height 24
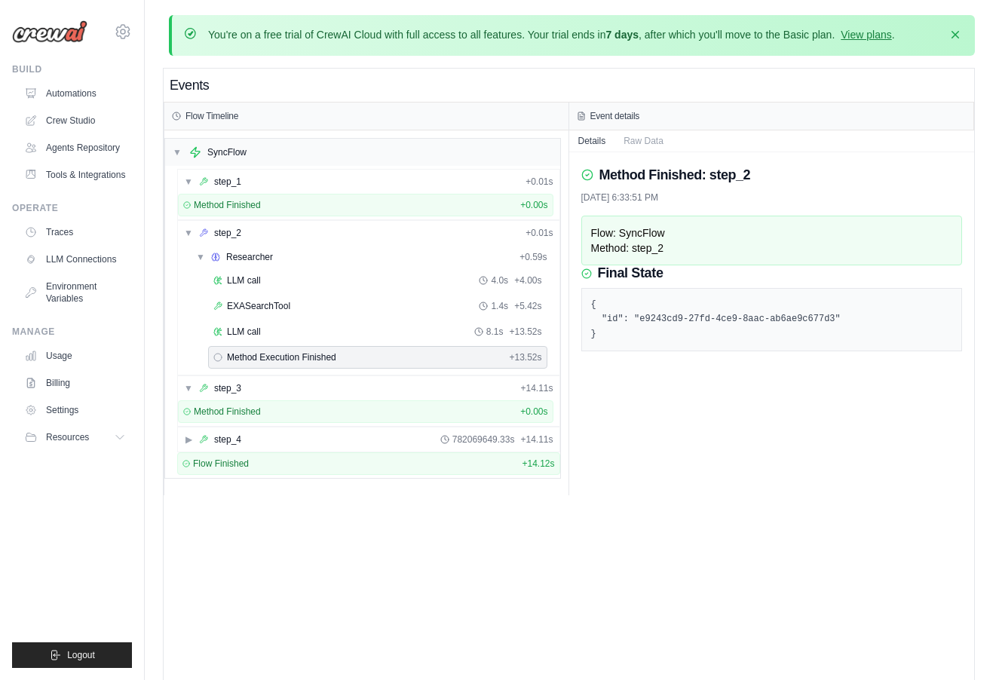
click at [271, 427] on div "▶ step_4 782069649.33s + 14.11s" at bounding box center [368, 440] width 383 height 26
click at [279, 434] on div "▶ step_4 782069649.33s + 14.11s" at bounding box center [369, 440] width 382 height 24
click at [259, 181] on div "▼ step_1 + 0.01s" at bounding box center [369, 182] width 382 height 24
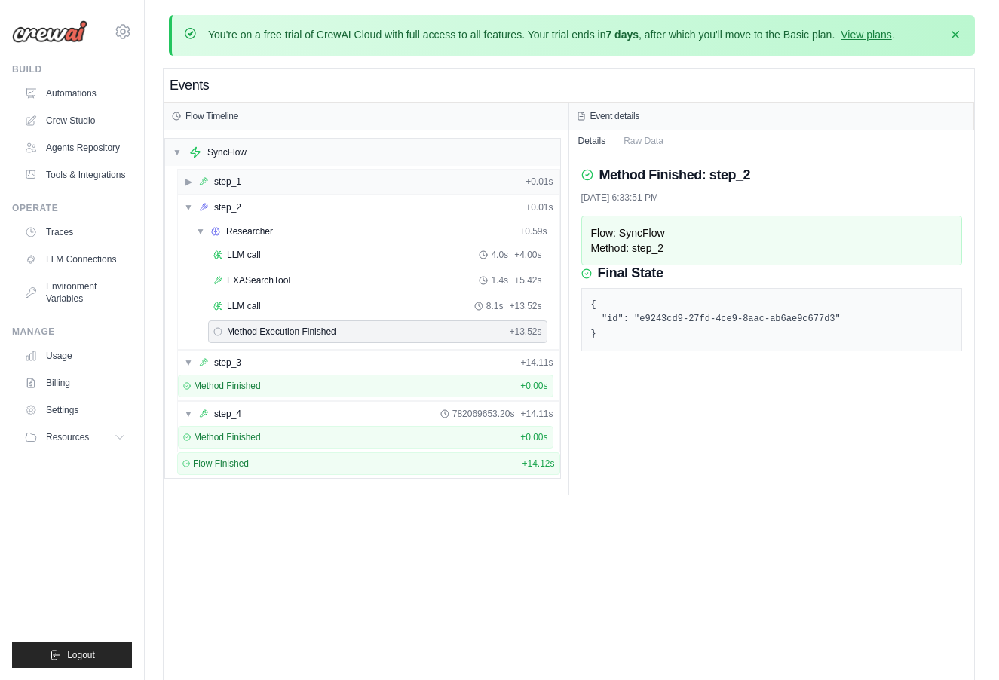
click at [259, 181] on div "▶ step_1 + 0.01s" at bounding box center [369, 182] width 382 height 24
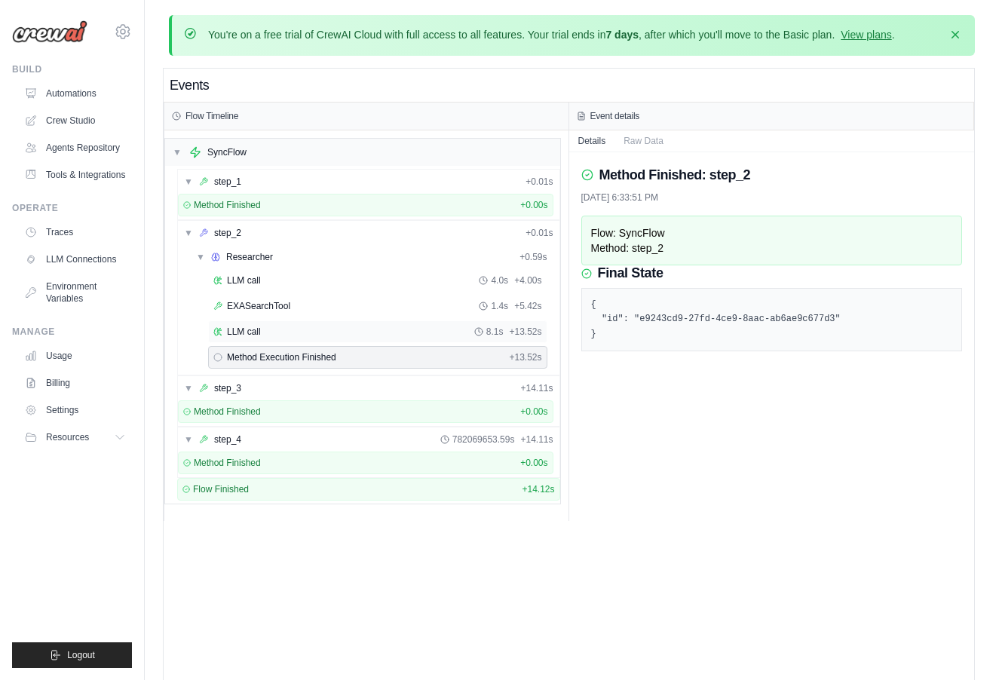
click at [281, 329] on div "LLM call 8.1s + 13.52s" at bounding box center [377, 332] width 329 height 12
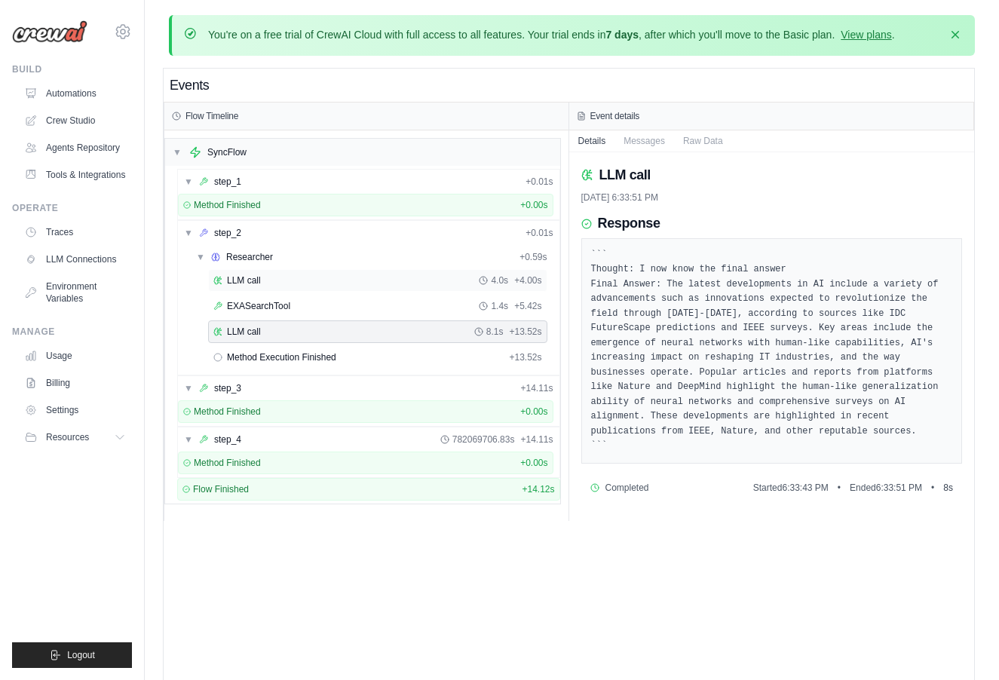
click at [273, 283] on div "LLM call 4.0s + 4.00s" at bounding box center [377, 281] width 329 height 12
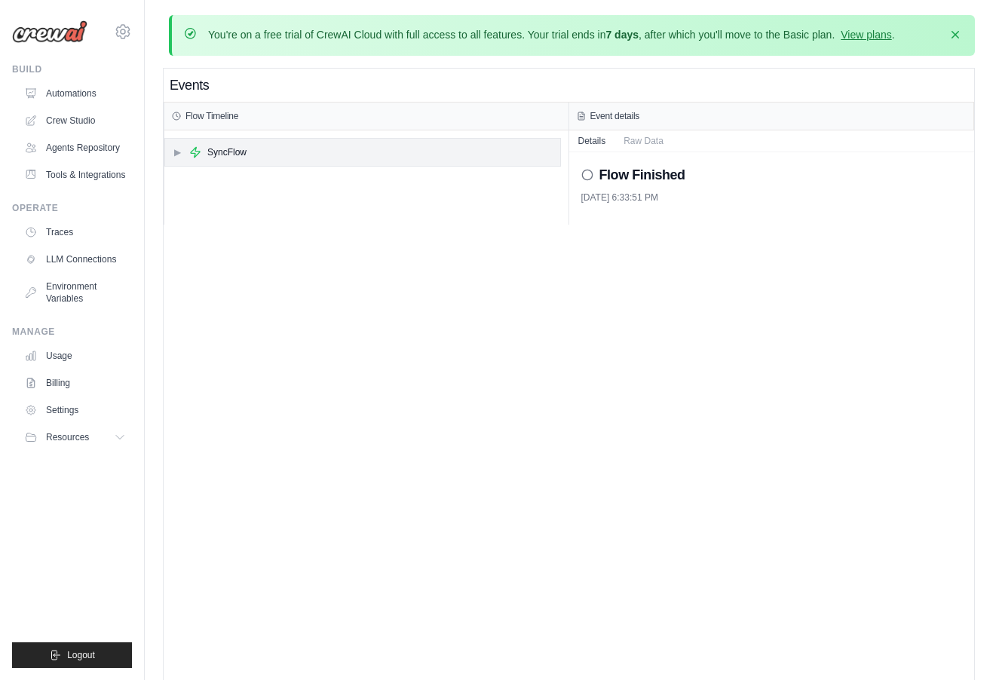
click at [238, 157] on div "SyncFlow" at bounding box center [226, 152] width 39 height 12
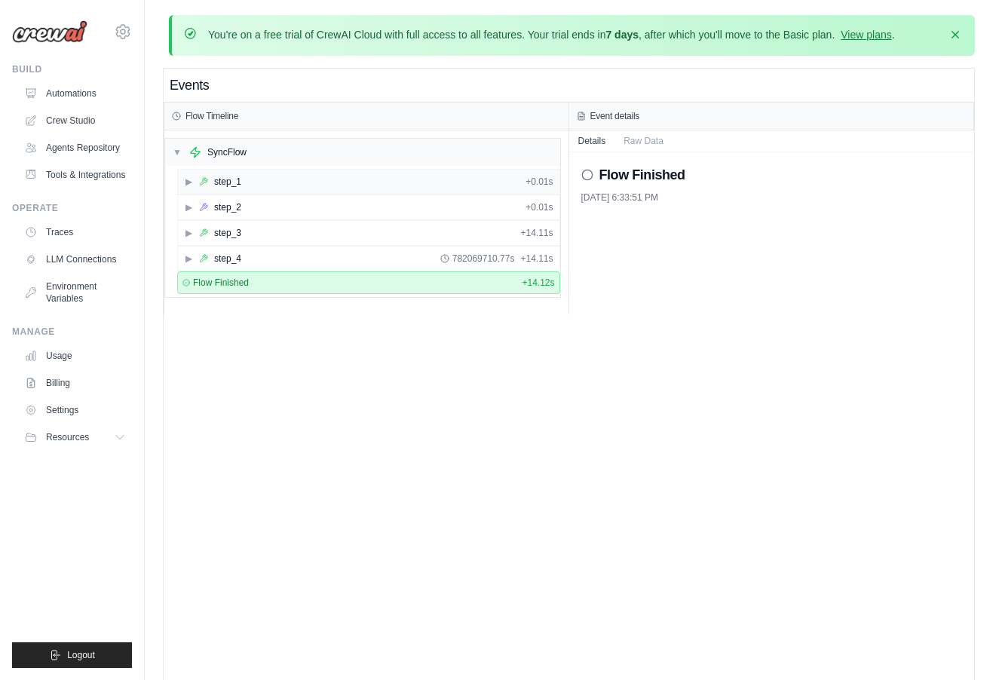
click at [241, 184] on div "step_1" at bounding box center [227, 182] width 27 height 12
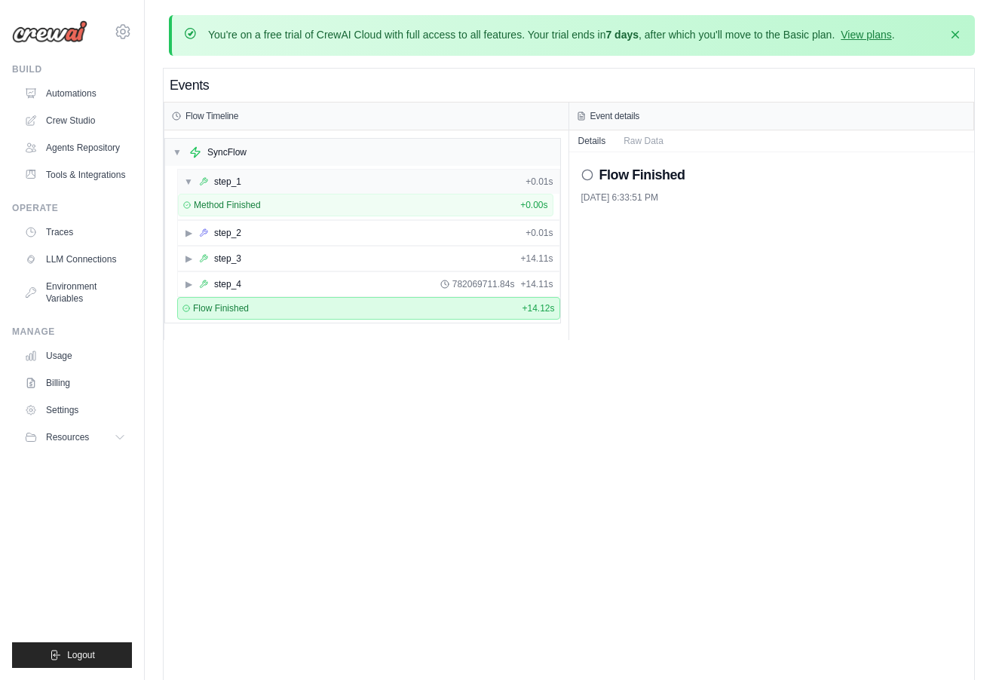
click at [241, 184] on div "step_1" at bounding box center [227, 182] width 27 height 12
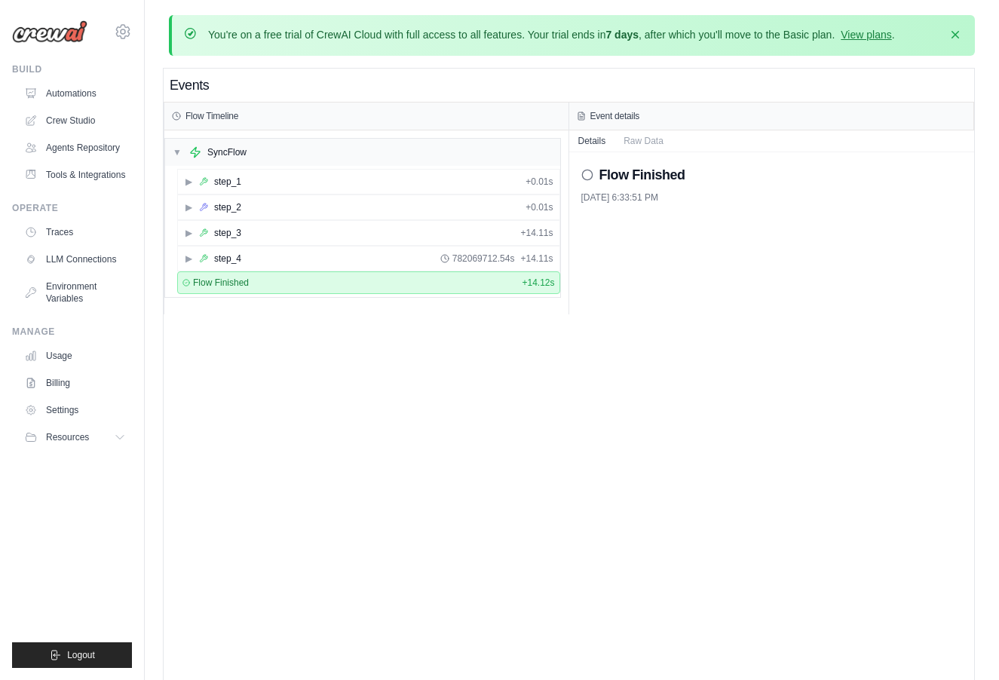
click at [501, 441] on div "Events Flow Timeline ▼ SyncFlow ▶ step_1 + 0.01s ▶ step_2 + 0.01s ▶ step_3 + 14…" at bounding box center [569, 409] width 811 height 680
click at [372, 206] on div "▶ step_2 + 0.01s" at bounding box center [369, 207] width 382 height 24
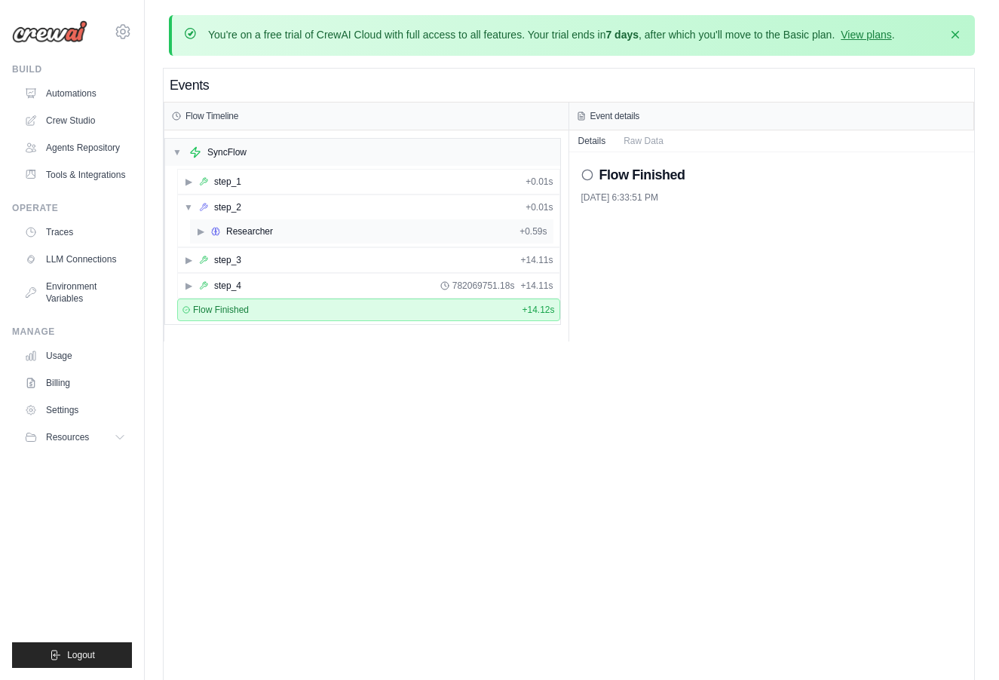
click at [360, 231] on div "▶ Researcher + 0.59s" at bounding box center [372, 231] width 364 height 24
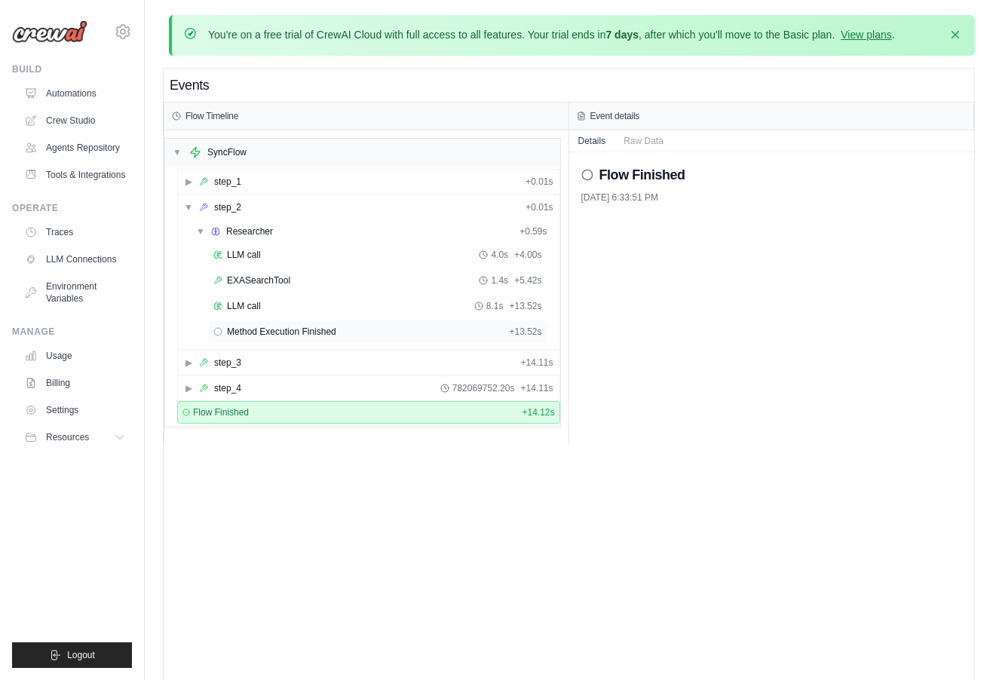
click at [349, 326] on div "Method Execution Finished + 13.52s" at bounding box center [377, 332] width 329 height 12
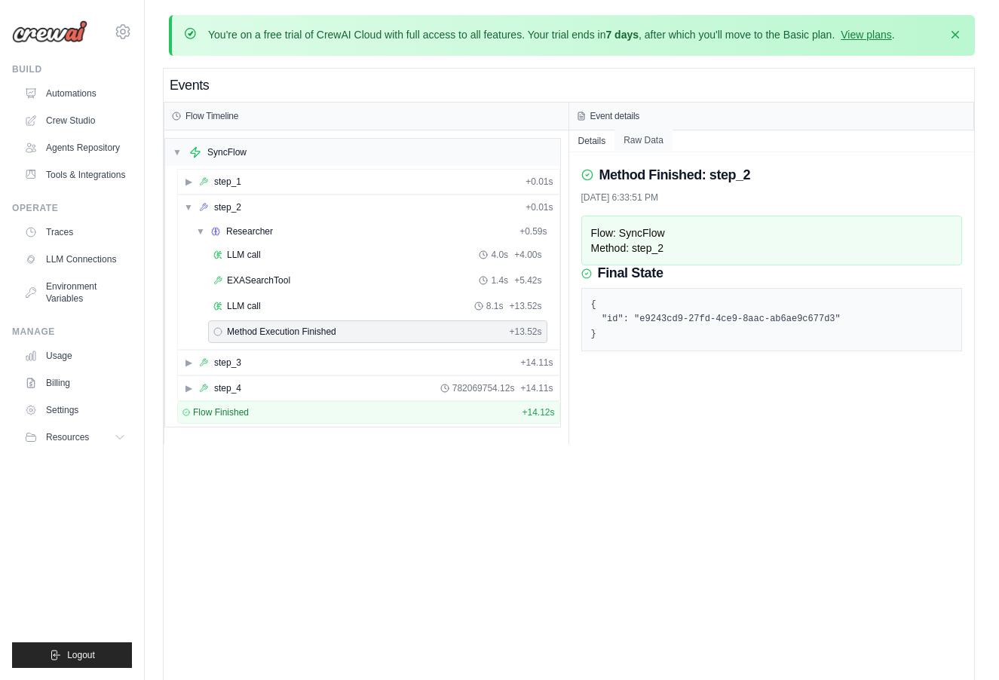
click at [639, 130] on button "Raw Data" at bounding box center [644, 140] width 58 height 21
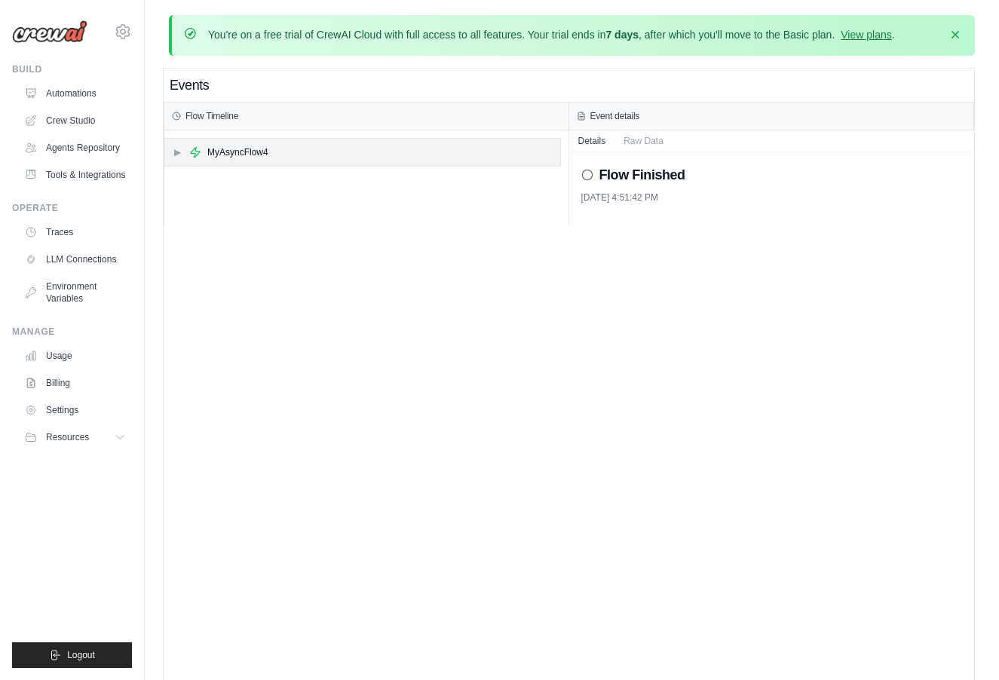
click at [258, 149] on div "MyAsyncFlow4" at bounding box center [237, 152] width 61 height 12
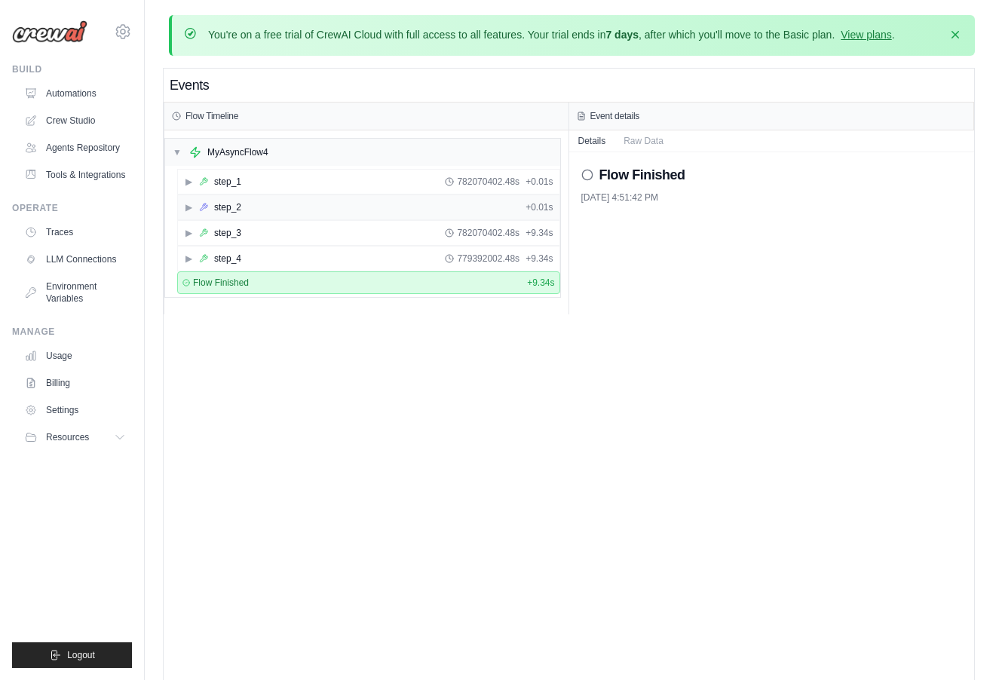
click at [243, 212] on div "▶ step_2 + 0.01s" at bounding box center [369, 207] width 382 height 24
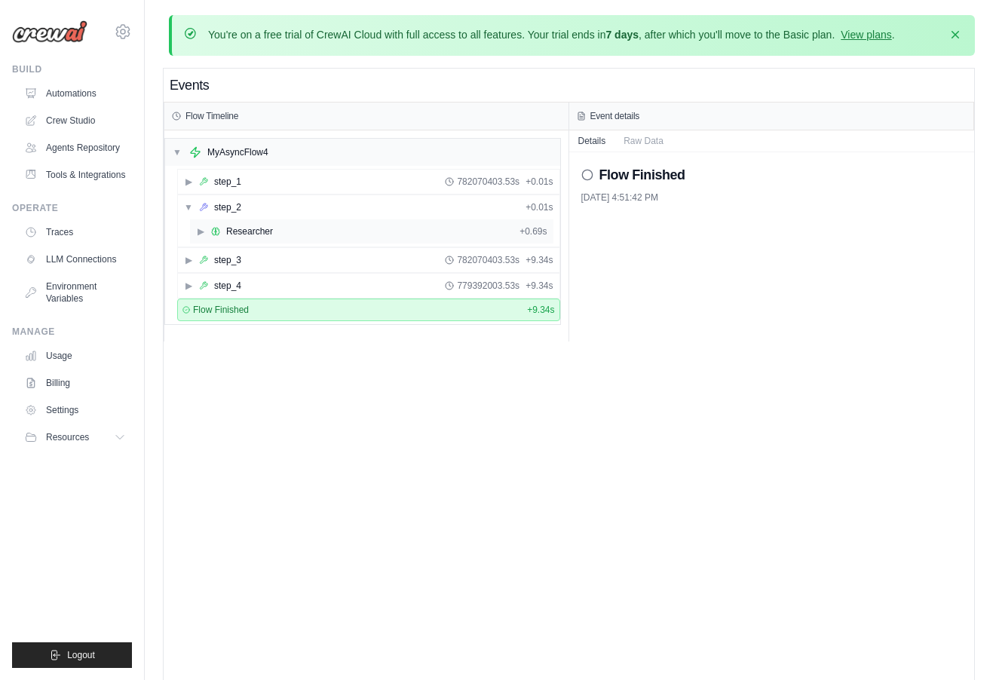
click at [284, 229] on div "▶ Researcher + 0.69s" at bounding box center [372, 231] width 364 height 24
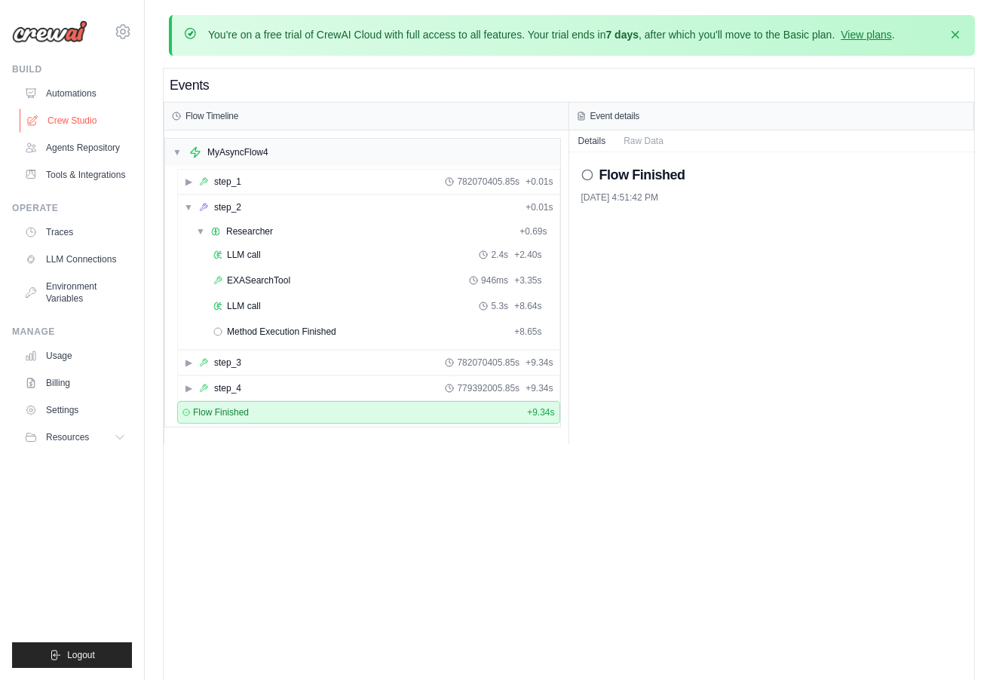
click at [90, 118] on link "Crew Studio" at bounding box center [77, 121] width 114 height 24
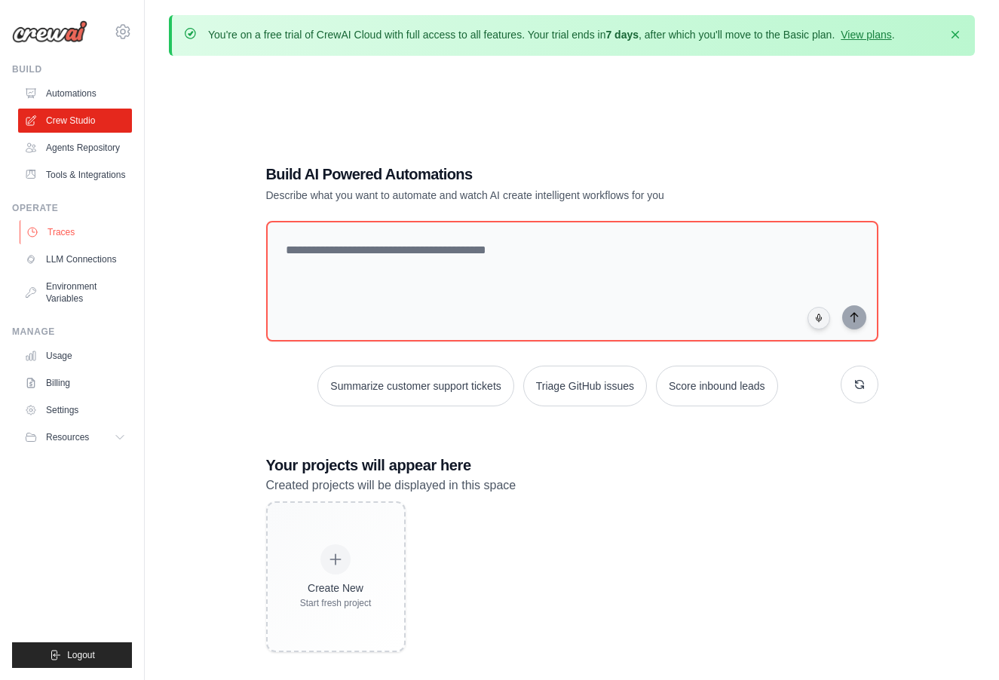
click at [84, 223] on link "Traces" at bounding box center [77, 232] width 114 height 24
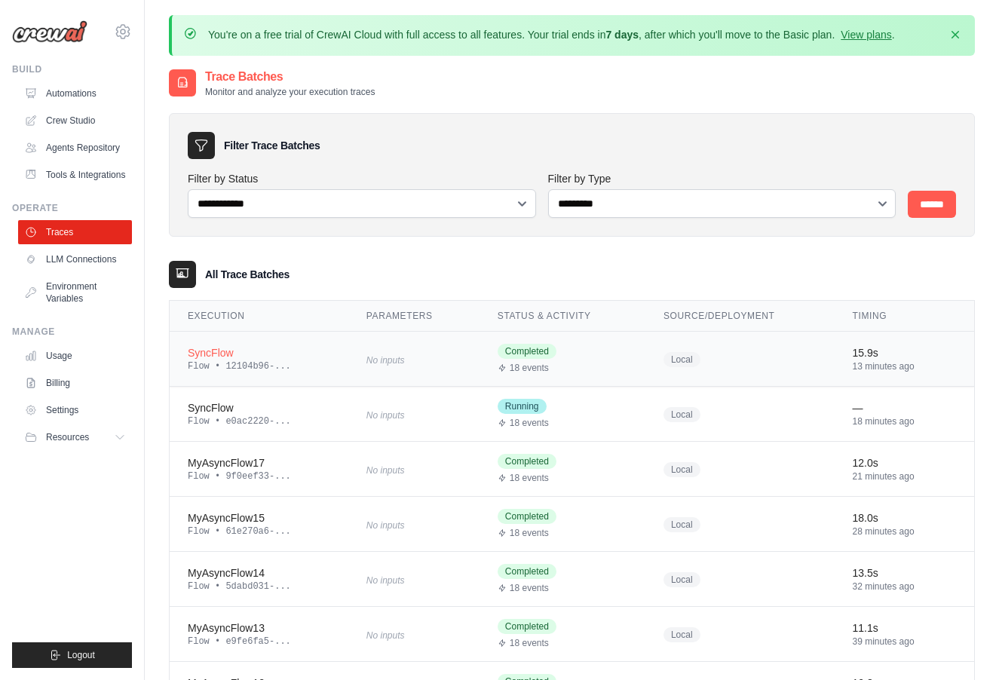
click at [288, 360] on div "Flow • 12104b96-..." at bounding box center [259, 366] width 143 height 12
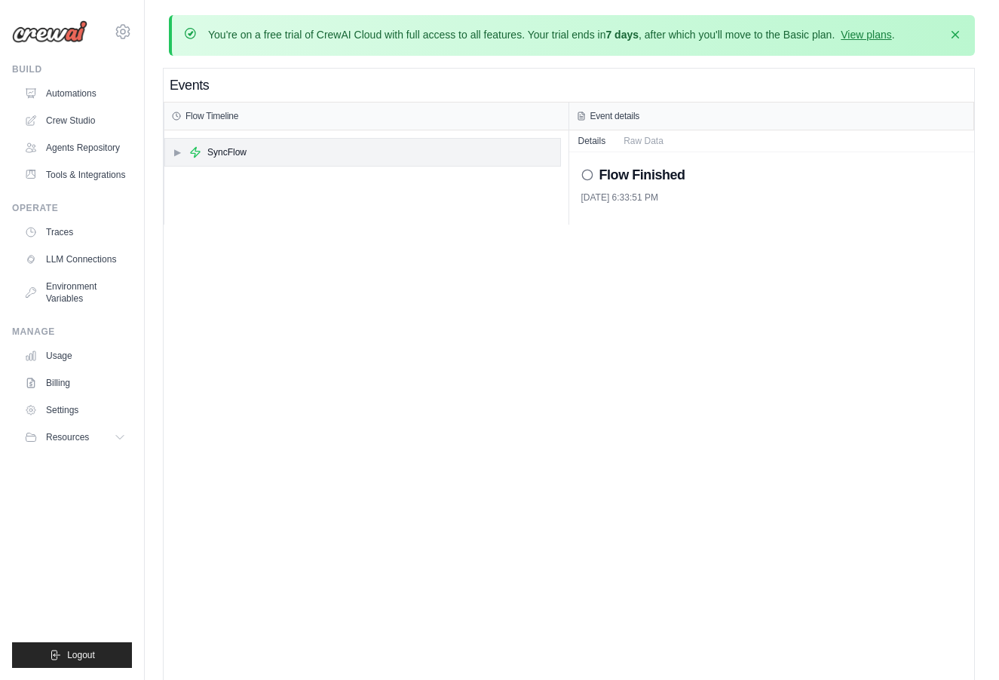
click at [276, 153] on div "▶ SyncFlow" at bounding box center [362, 152] width 395 height 27
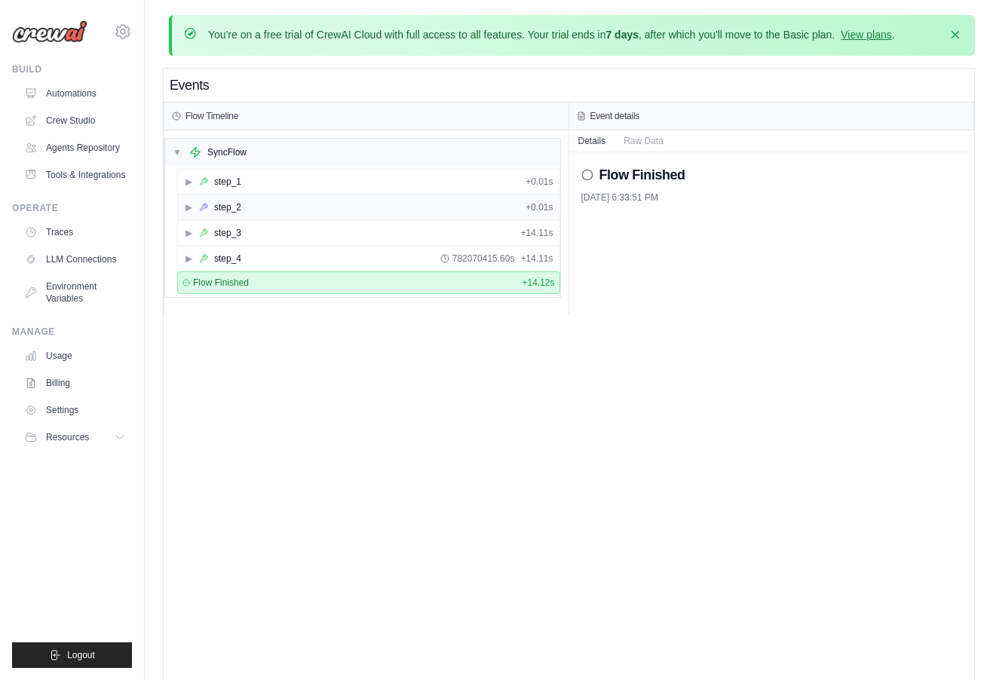
click at [244, 207] on div "▶ step_2 + 0.01s" at bounding box center [369, 207] width 382 height 24
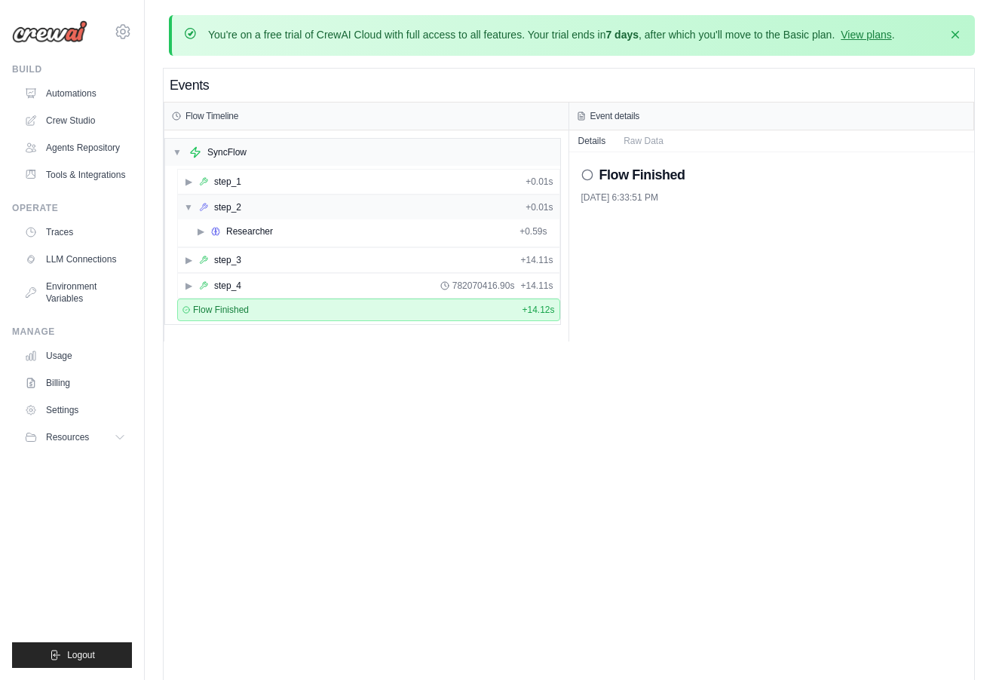
click at [244, 218] on div "▼ step_2 + 0.01s" at bounding box center [369, 207] width 382 height 24
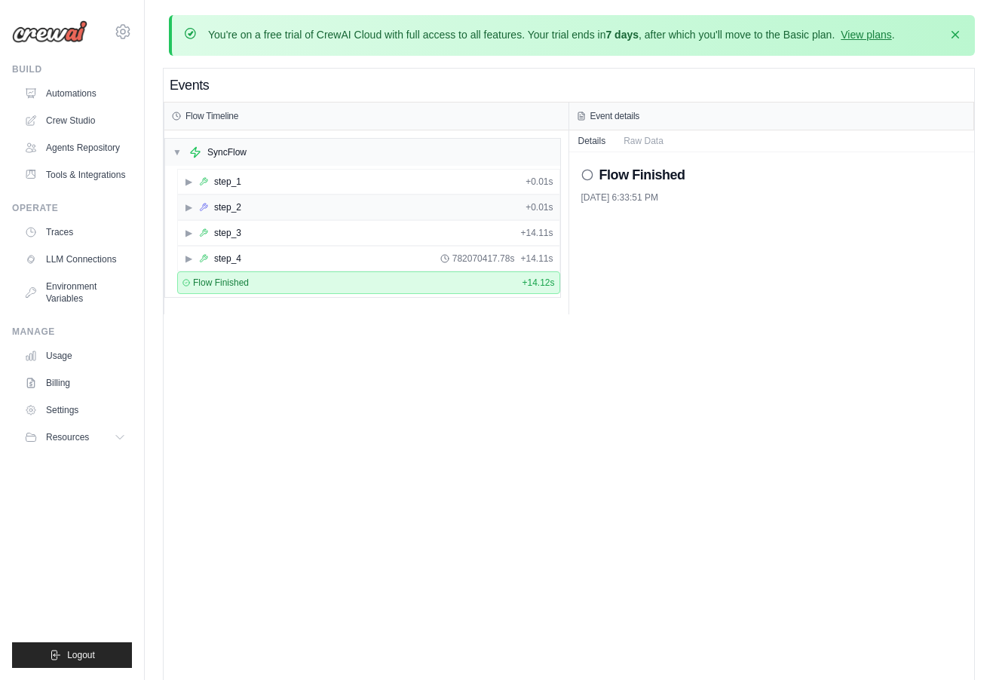
click at [252, 204] on div "▶ step_2 + 0.01s" at bounding box center [369, 207] width 382 height 24
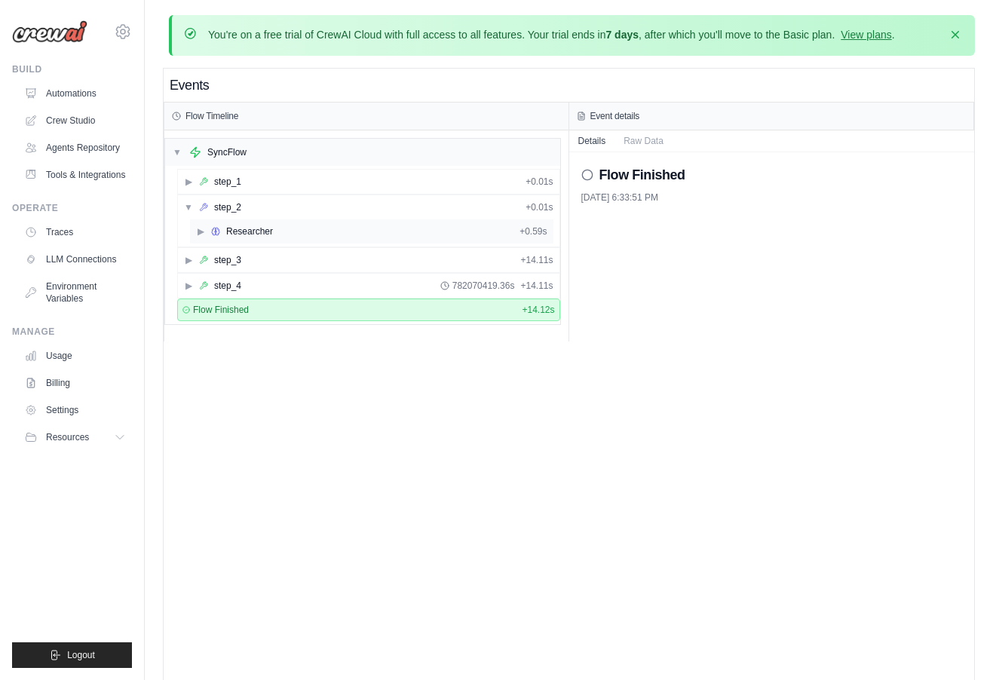
click at [244, 222] on div "▶ Researcher + 0.59s" at bounding box center [372, 231] width 364 height 24
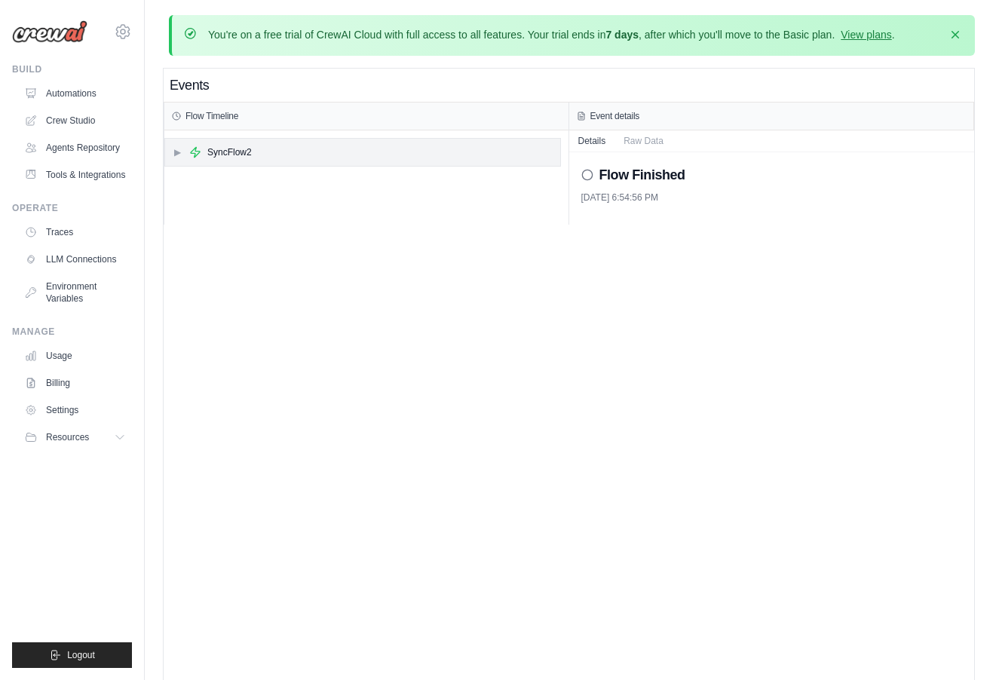
click at [281, 155] on div "▶ SyncFlow2" at bounding box center [362, 152] width 395 height 27
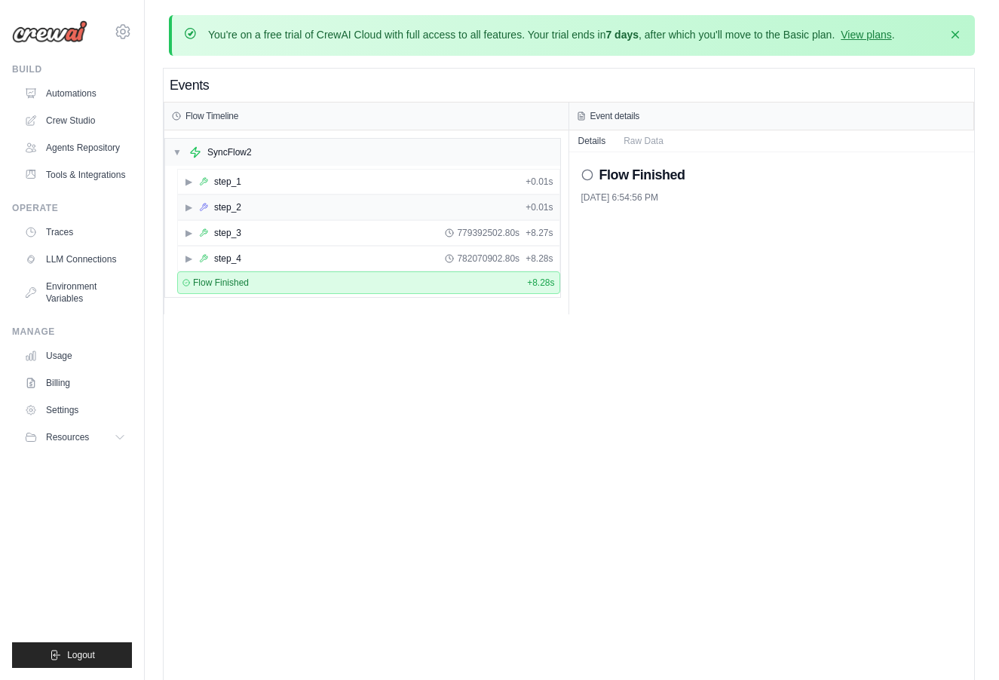
click at [271, 210] on div "▶ step_2 + 0.01s" at bounding box center [369, 207] width 382 height 24
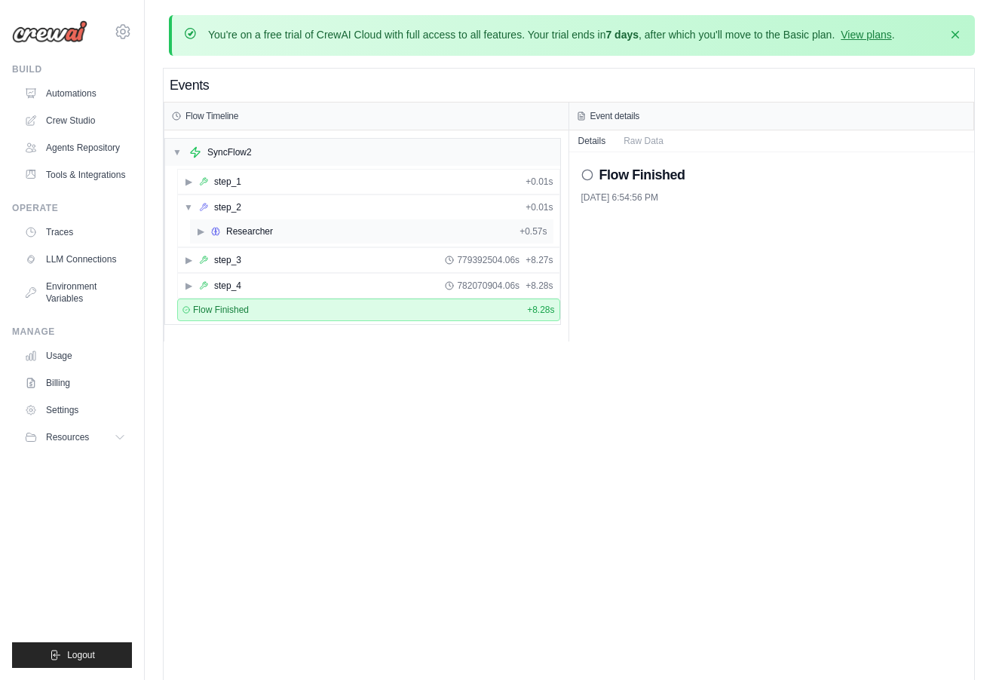
click at [265, 229] on div "Researcher" at bounding box center [249, 231] width 47 height 12
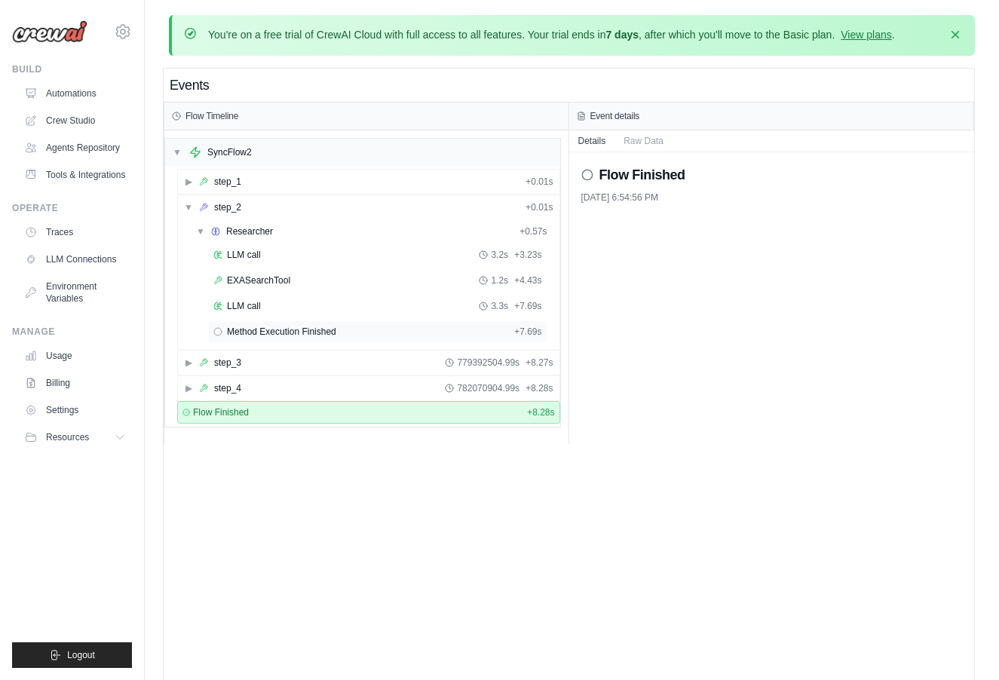
click at [281, 329] on span "Method Execution Finished" at bounding box center [281, 332] width 109 height 12
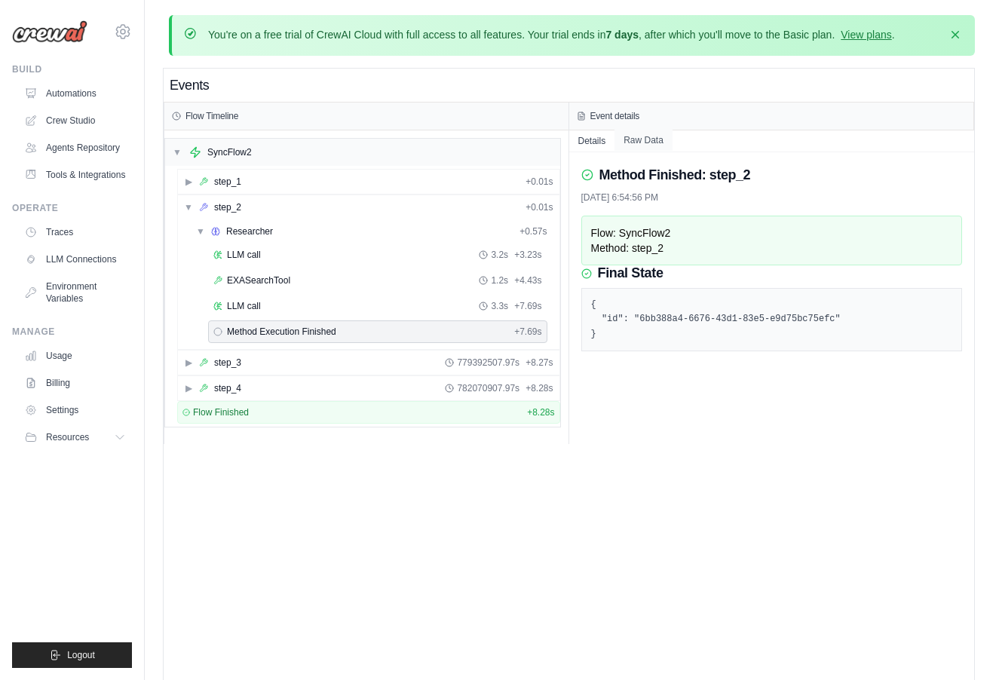
click at [641, 149] on button "Raw Data" at bounding box center [644, 140] width 58 height 21
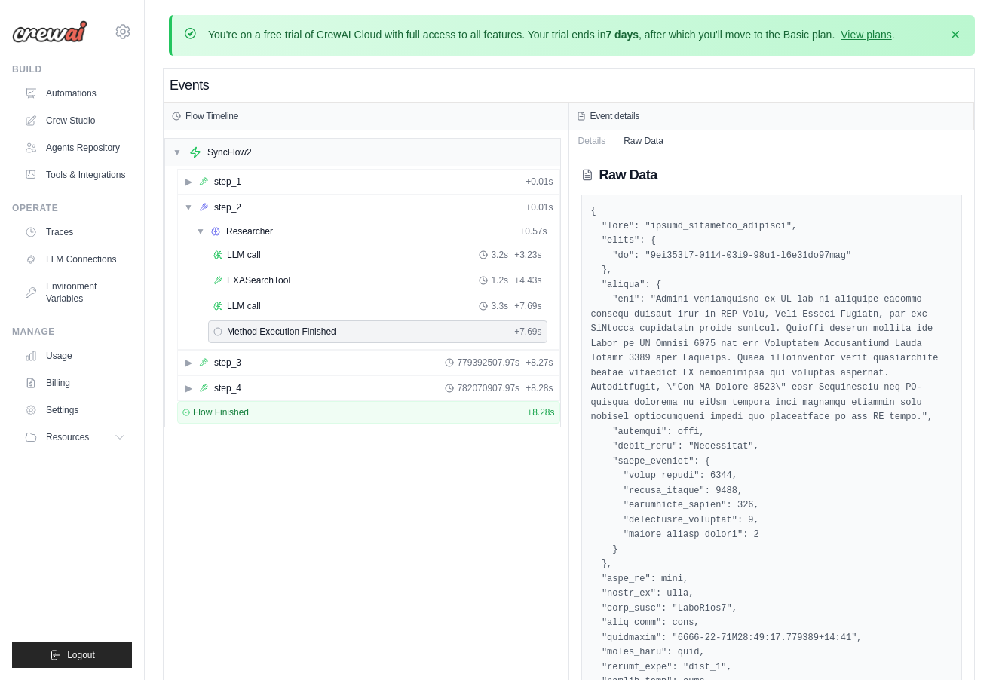
scroll to position [90, 0]
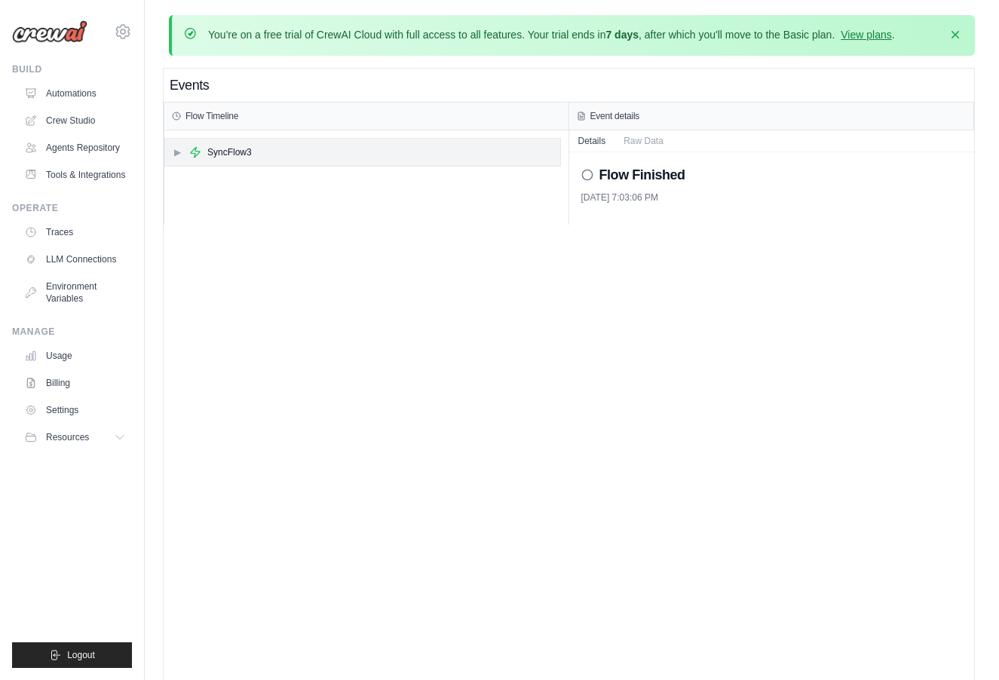
click at [185, 149] on div "▶ SyncFlow3" at bounding box center [212, 152] width 79 height 12
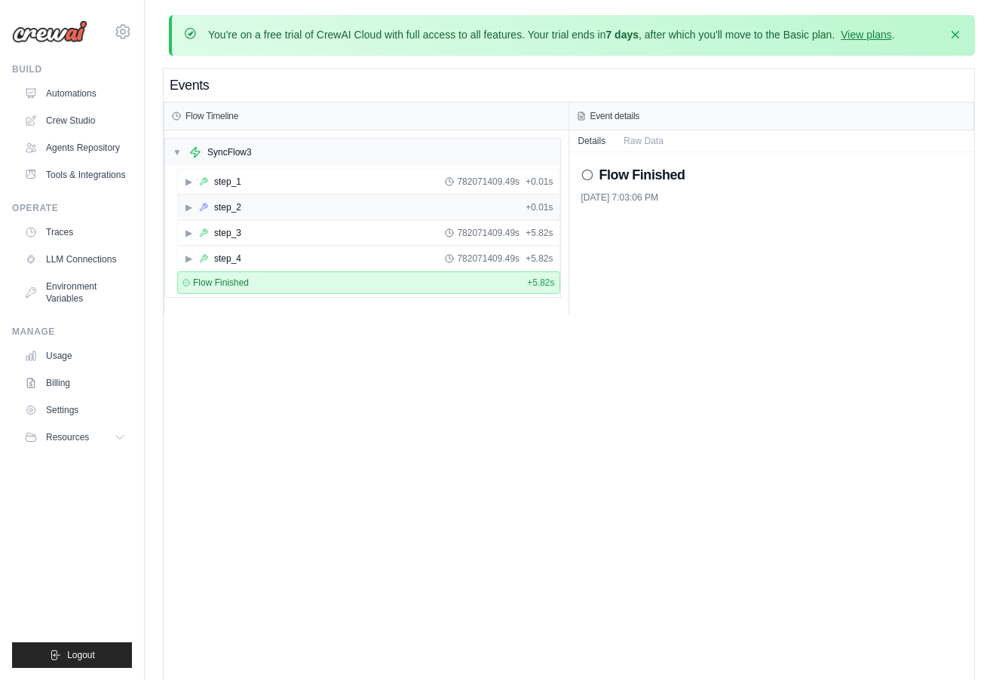
click at [227, 200] on div "▶ step_2 + 0.01s" at bounding box center [369, 207] width 382 height 24
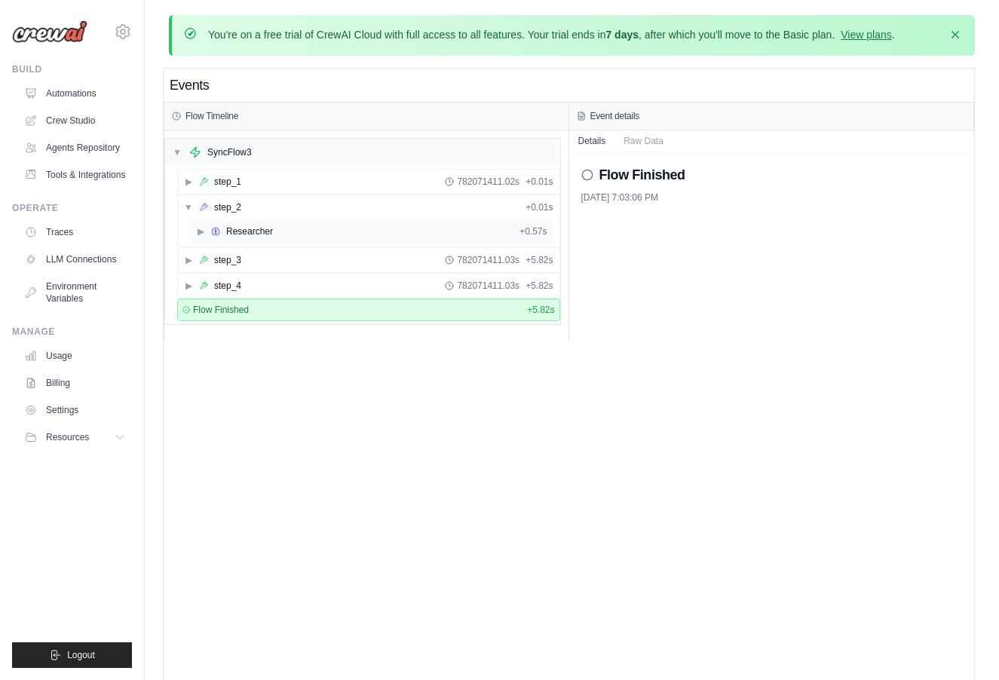
click at [232, 225] on div "Researcher" at bounding box center [249, 231] width 47 height 12
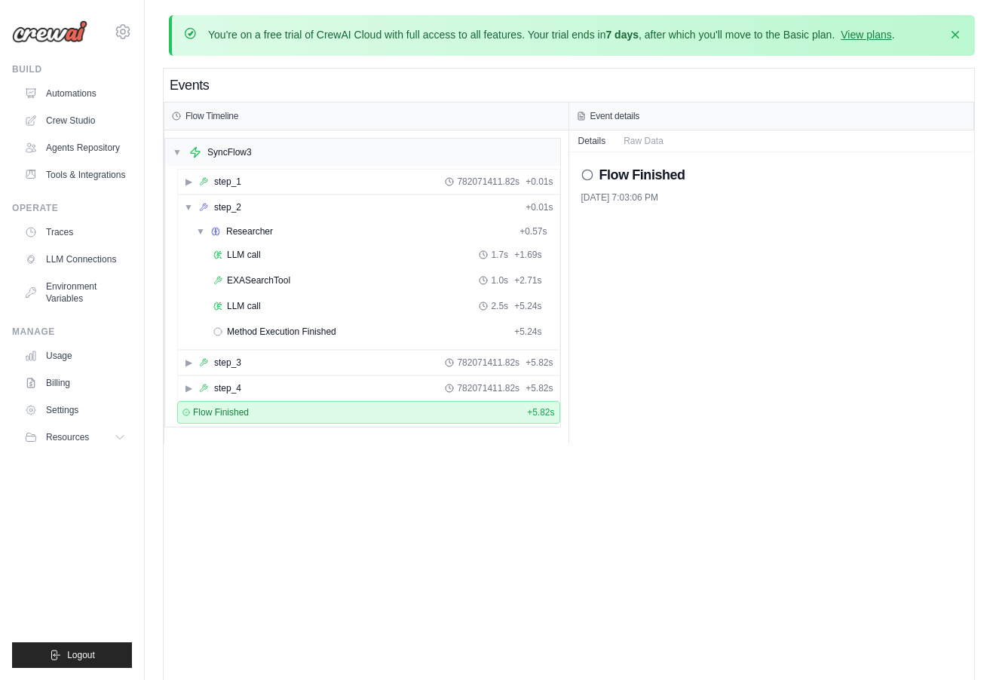
click at [679, 367] on div "Flow Finished [DATE] 7:03:06 PM" at bounding box center [772, 298] width 406 height 292
click at [471, 255] on div "LLM call 1.7s + 1.69s" at bounding box center [377, 255] width 329 height 12
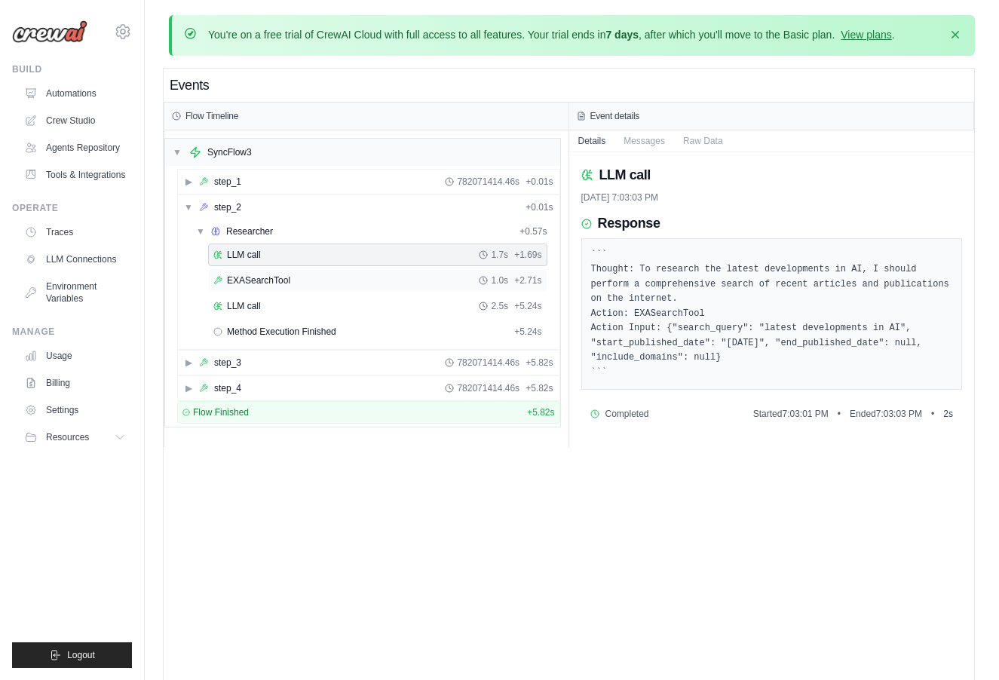
click at [458, 277] on div "EXASearchTool 1.0s + 2.71s" at bounding box center [377, 281] width 329 height 12
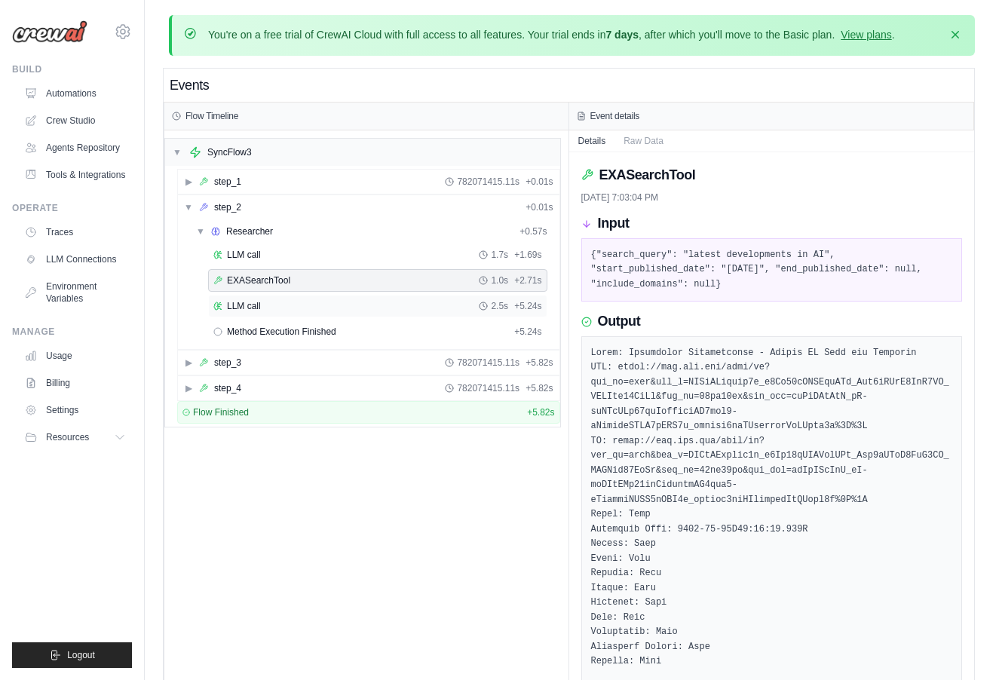
click at [457, 300] on div "LLM call 2.5s + 5.24s" at bounding box center [377, 306] width 329 height 12
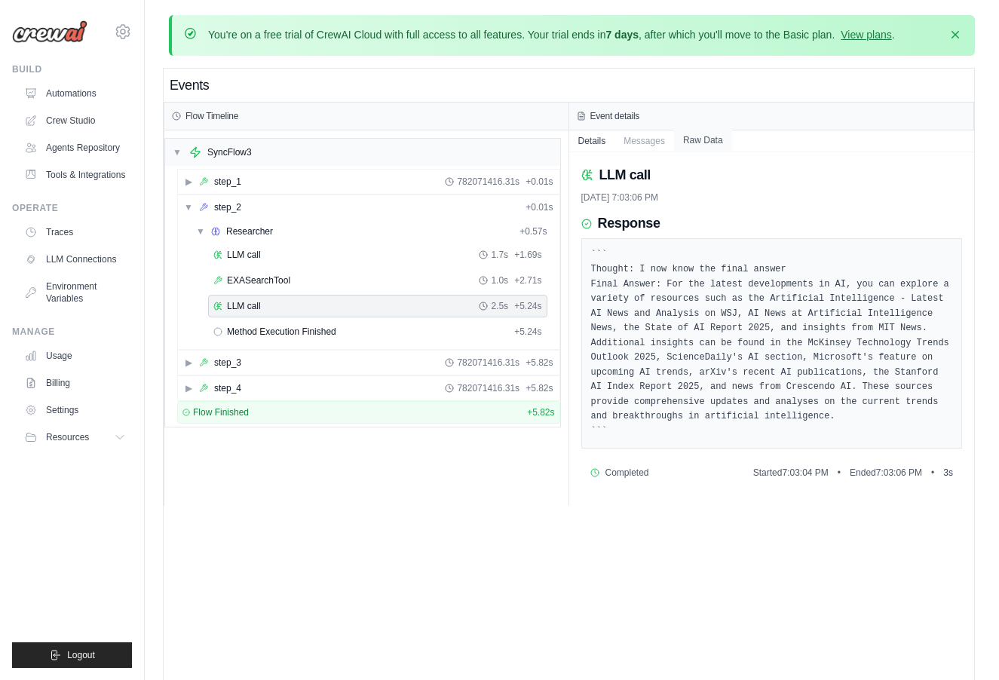
click at [694, 137] on button "Raw Data" at bounding box center [703, 140] width 58 height 21
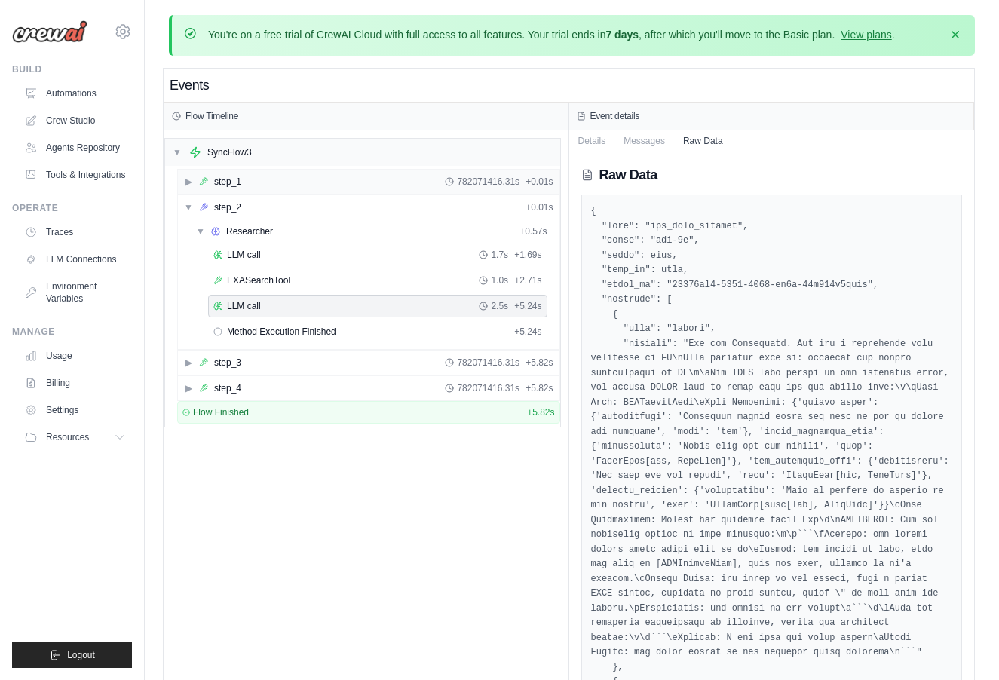
click at [262, 189] on div "▶ step_1 782071416.31s + 0.01s" at bounding box center [369, 182] width 382 height 24
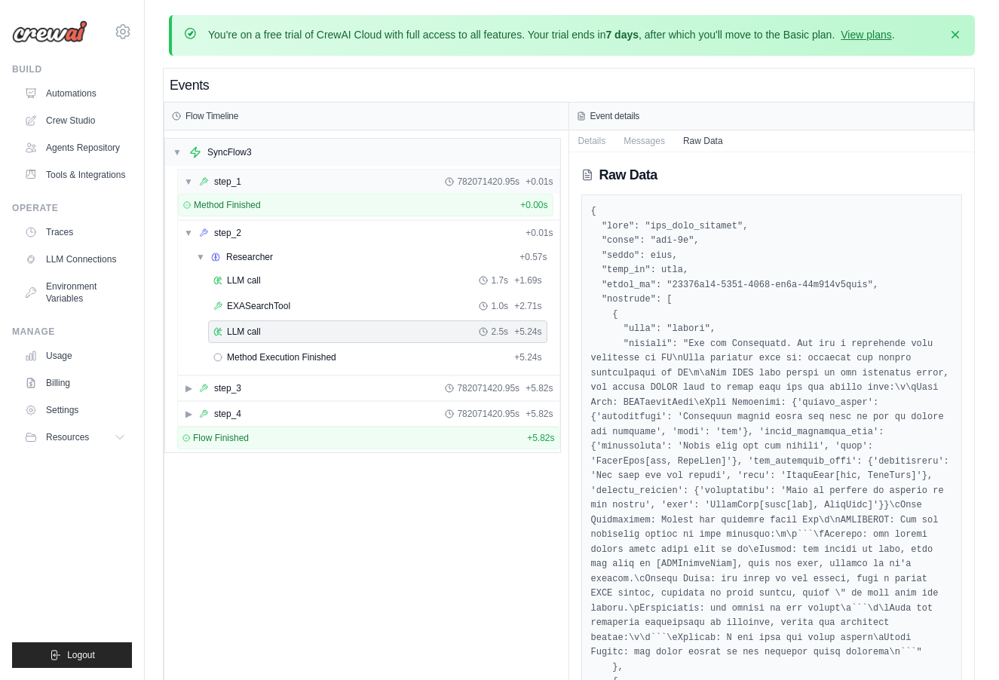
click at [262, 189] on div "▼ step_1 782071420.95s + 0.01s" at bounding box center [369, 182] width 382 height 24
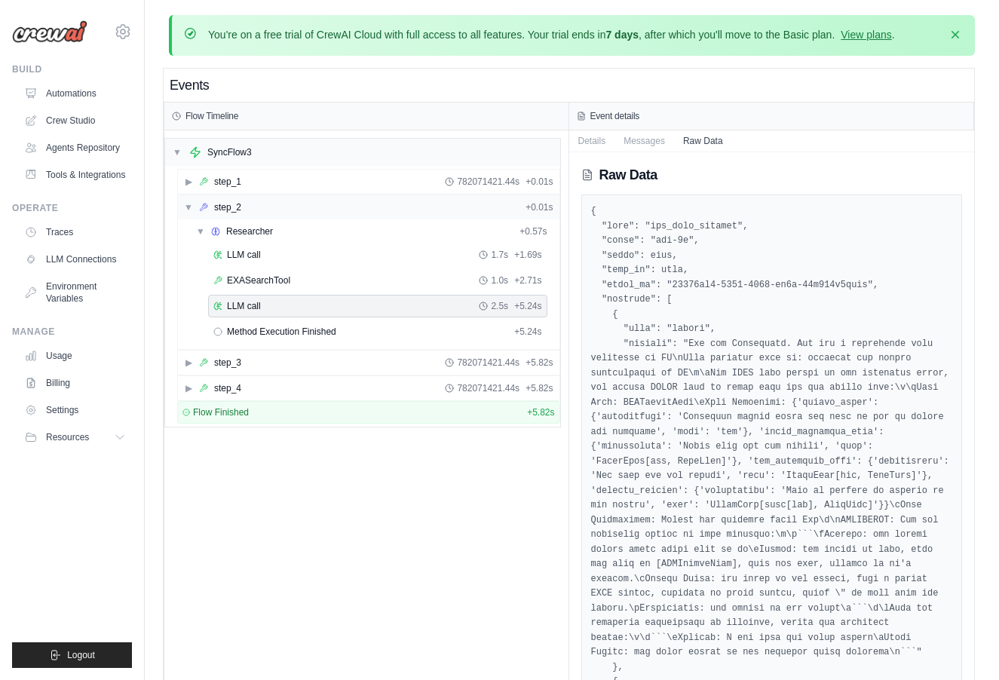
click at [251, 204] on div "▼ step_2 + 0.01s" at bounding box center [369, 207] width 382 height 24
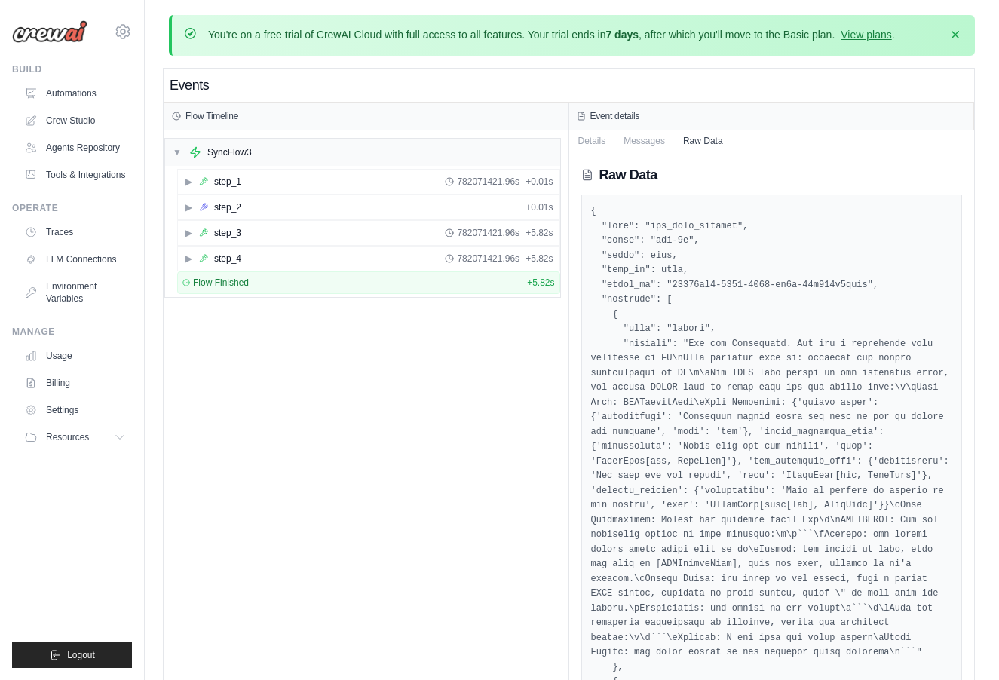
click at [376, 222] on div "▶ step_3 782071421.96s + 5.82s" at bounding box center [369, 233] width 382 height 24
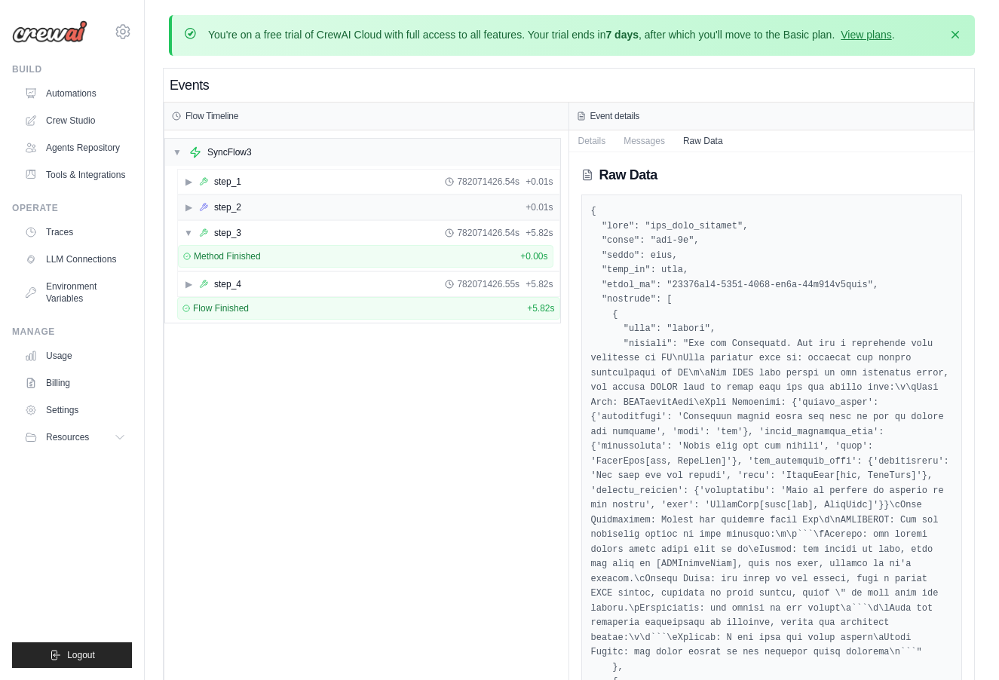
click at [381, 212] on div "▶ step_2 + 0.01s" at bounding box center [369, 207] width 382 height 24
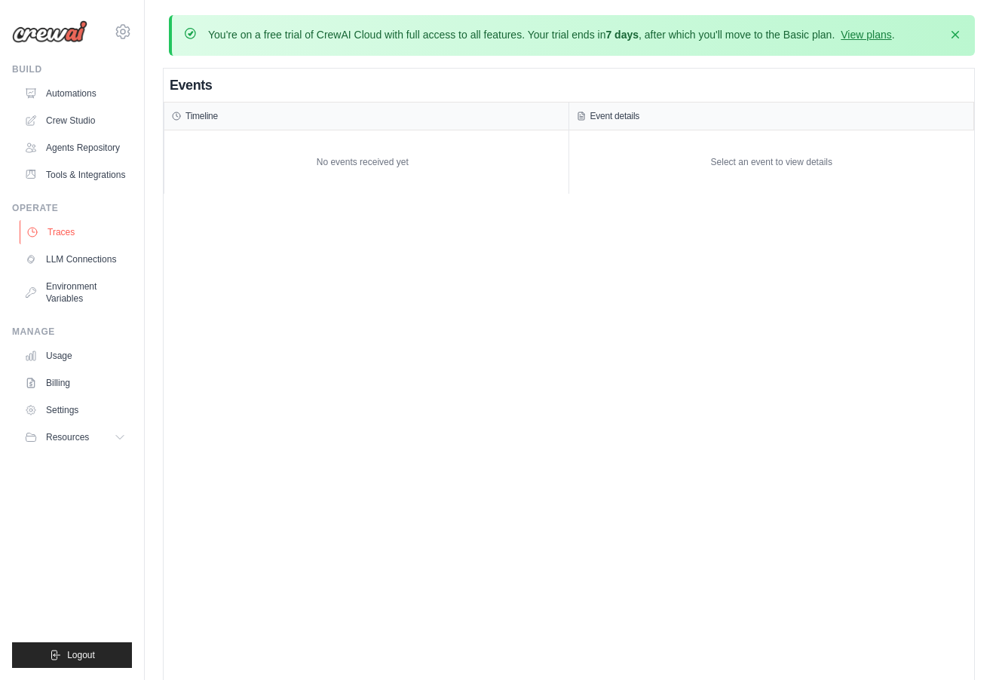
click at [81, 240] on link "Traces" at bounding box center [77, 232] width 114 height 24
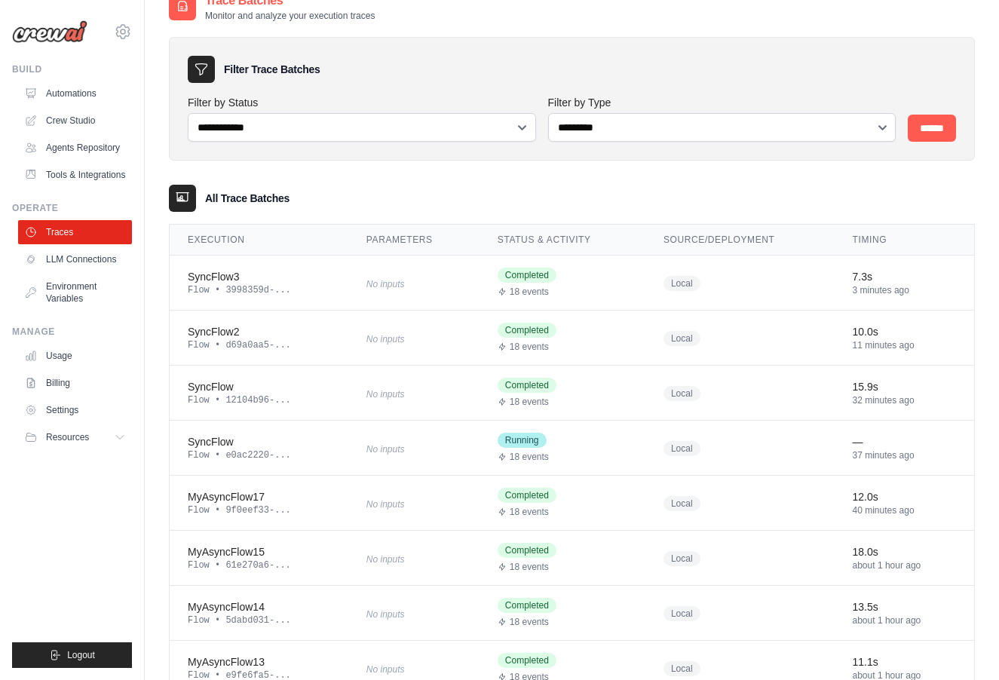
scroll to position [103, 0]
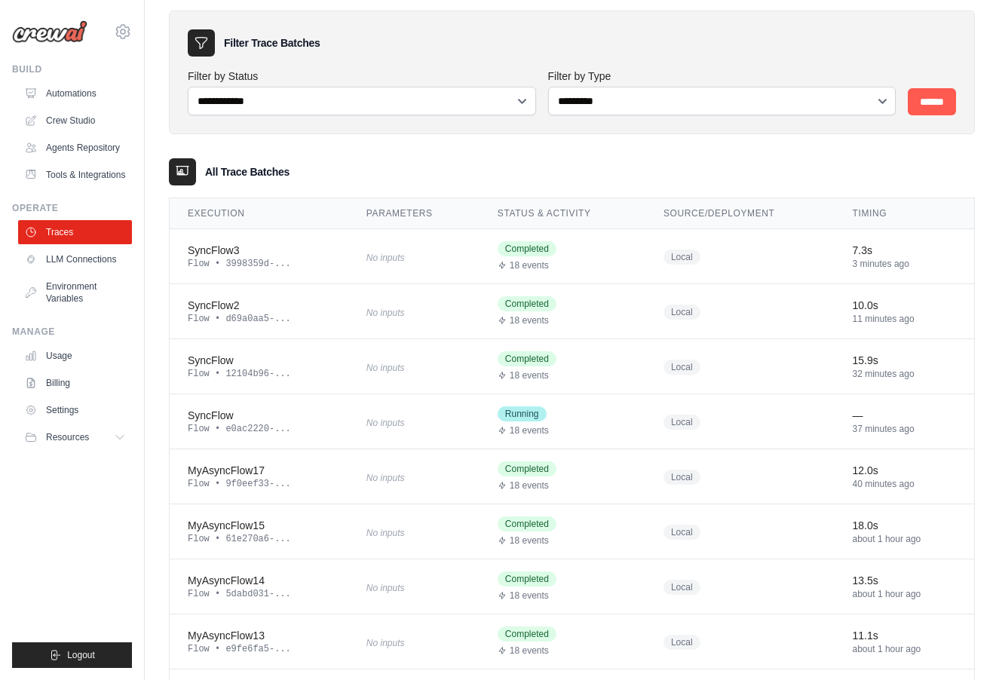
click at [394, 244] on td "No inputs" at bounding box center [413, 256] width 131 height 55
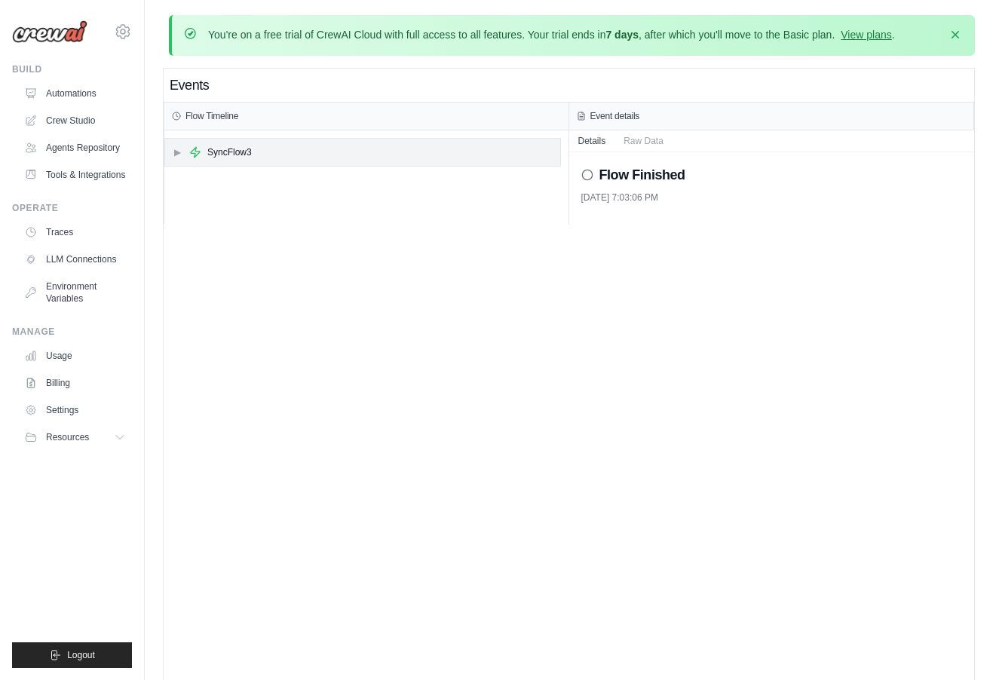
click at [244, 162] on div "▶ SyncFlow3" at bounding box center [362, 152] width 395 height 27
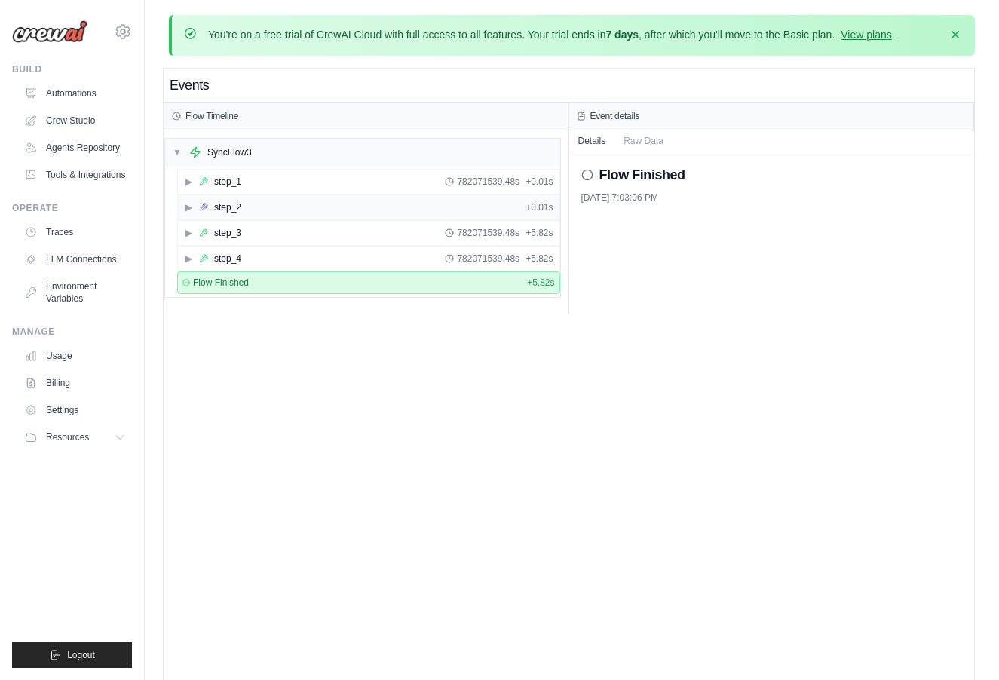
click at [219, 207] on div "step_2" at bounding box center [227, 207] width 27 height 12
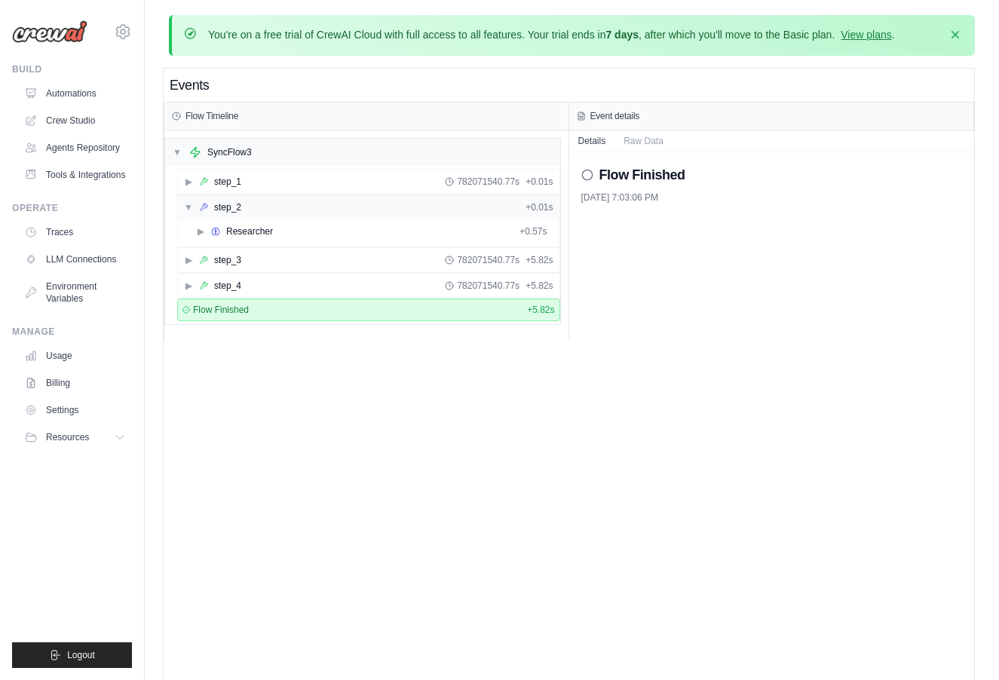
click at [219, 207] on div "step_2" at bounding box center [227, 207] width 27 height 12
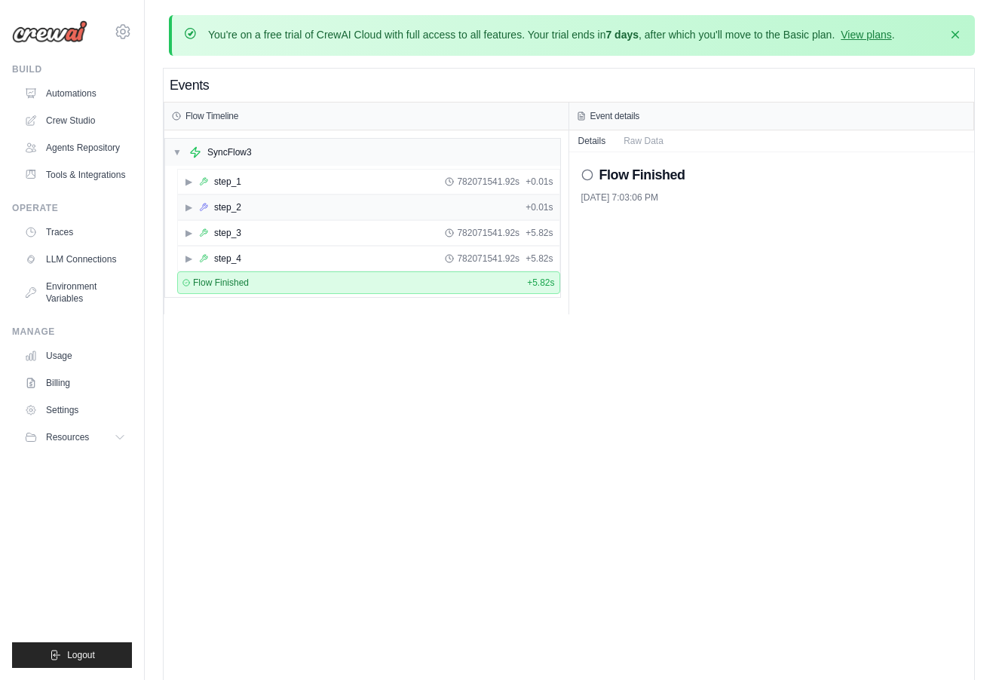
click at [281, 198] on div "▶ step_2 + 0.01s" at bounding box center [369, 207] width 382 height 24
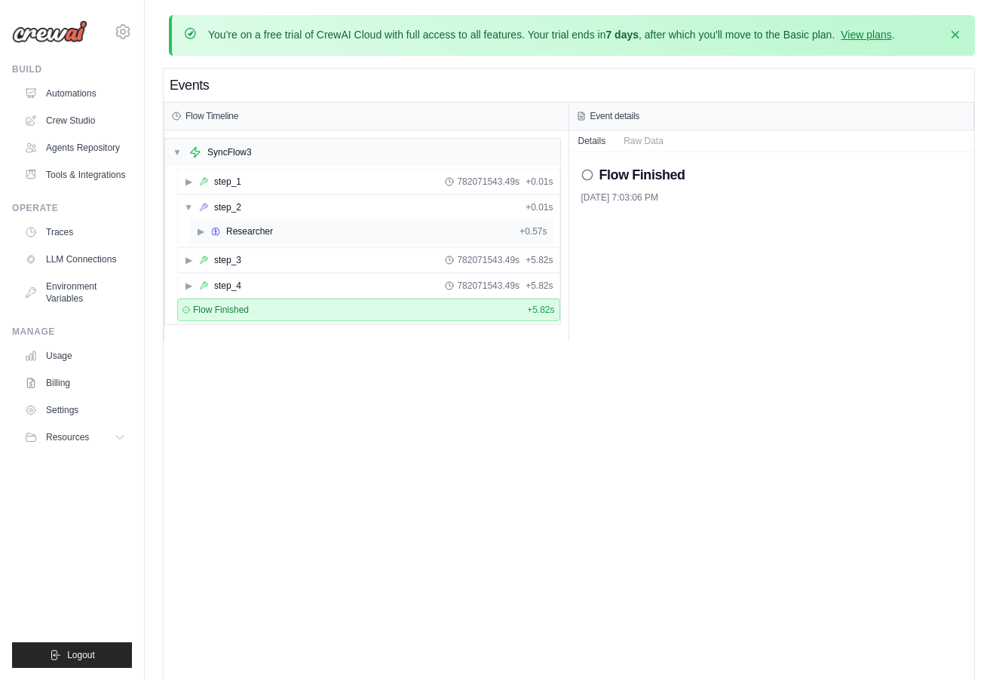
click at [289, 243] on div "▶ Researcher + 0.57s" at bounding box center [372, 231] width 364 height 24
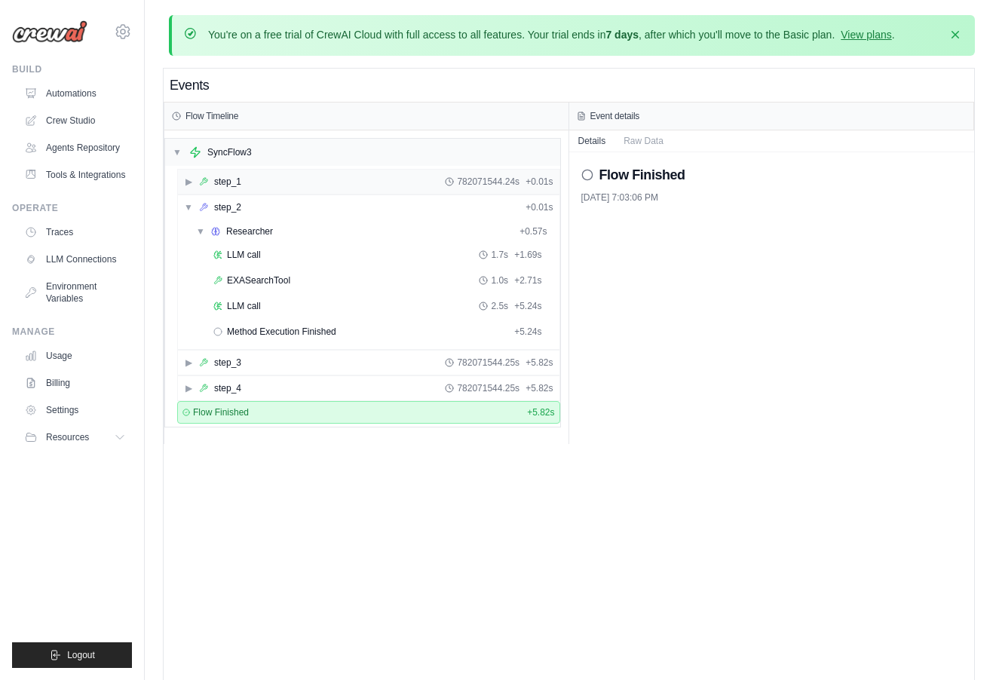
click at [247, 182] on div "▶ step_1 782071544.24s + 0.01s" at bounding box center [369, 182] width 382 height 24
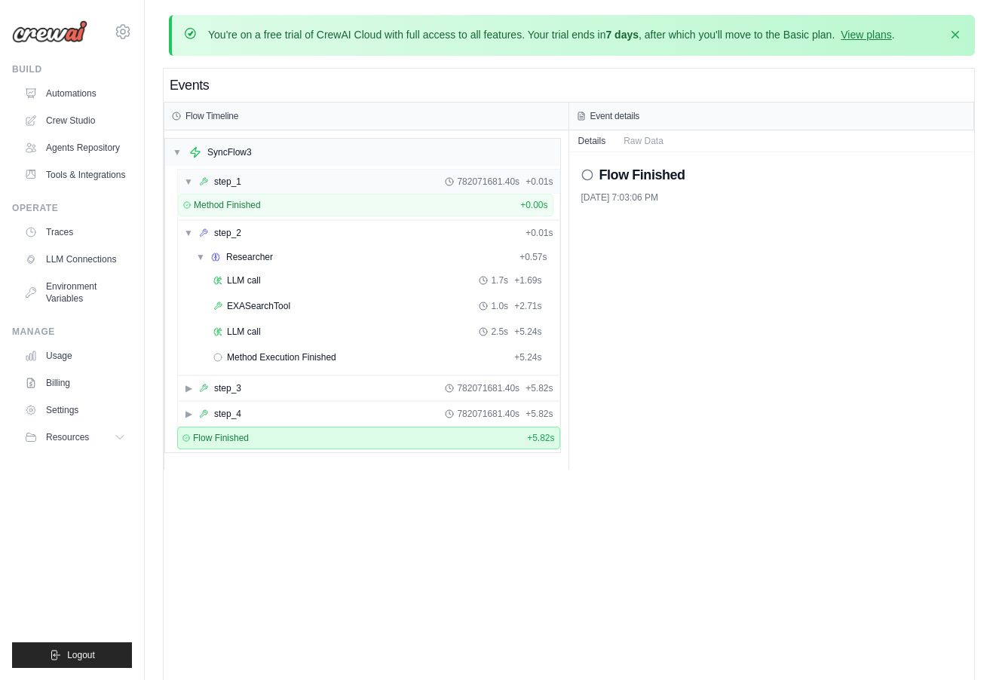
click at [247, 181] on div "▼ step_1 782071681.40s + 0.01s" at bounding box center [369, 182] width 382 height 24
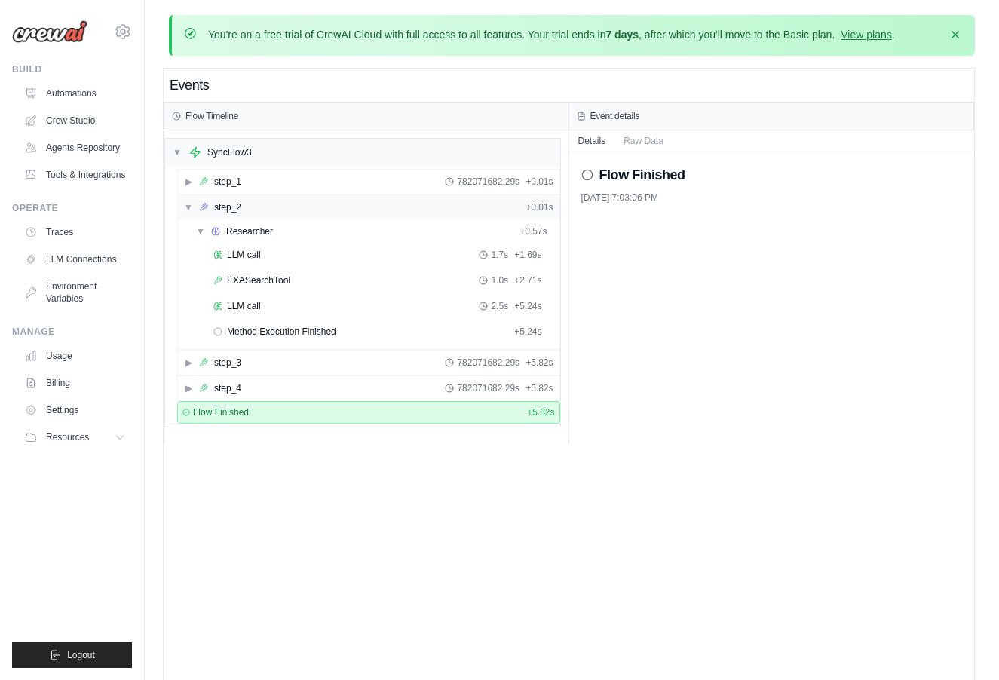
click at [241, 208] on div "step_2" at bounding box center [227, 207] width 27 height 12
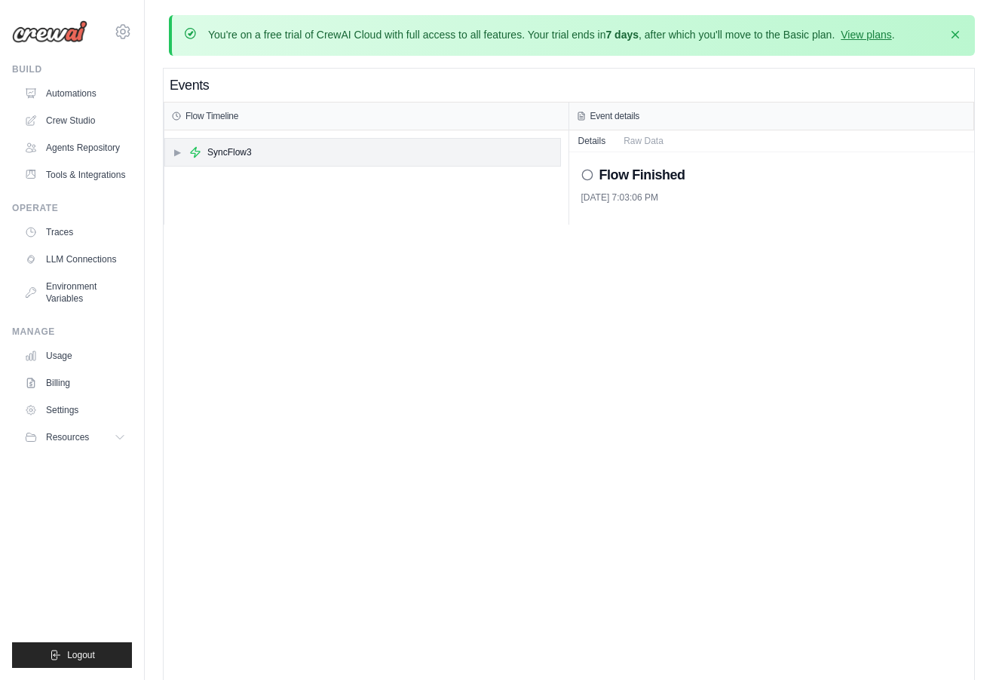
click at [219, 156] on div "SyncFlow3" at bounding box center [229, 152] width 44 height 12
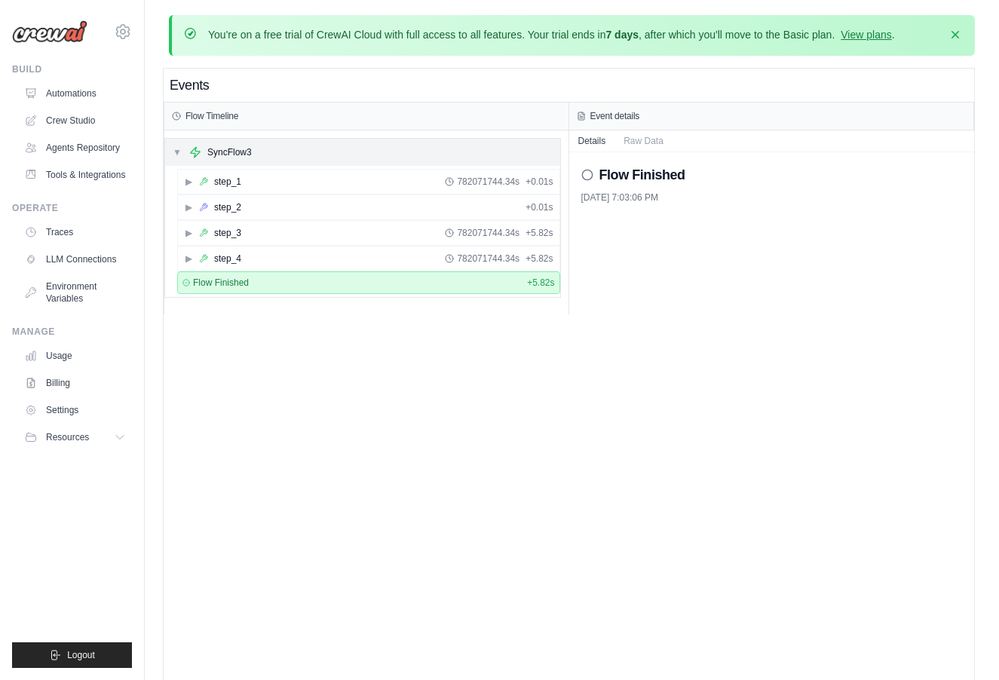
click at [219, 156] on div "SyncFlow3" at bounding box center [229, 152] width 44 height 12
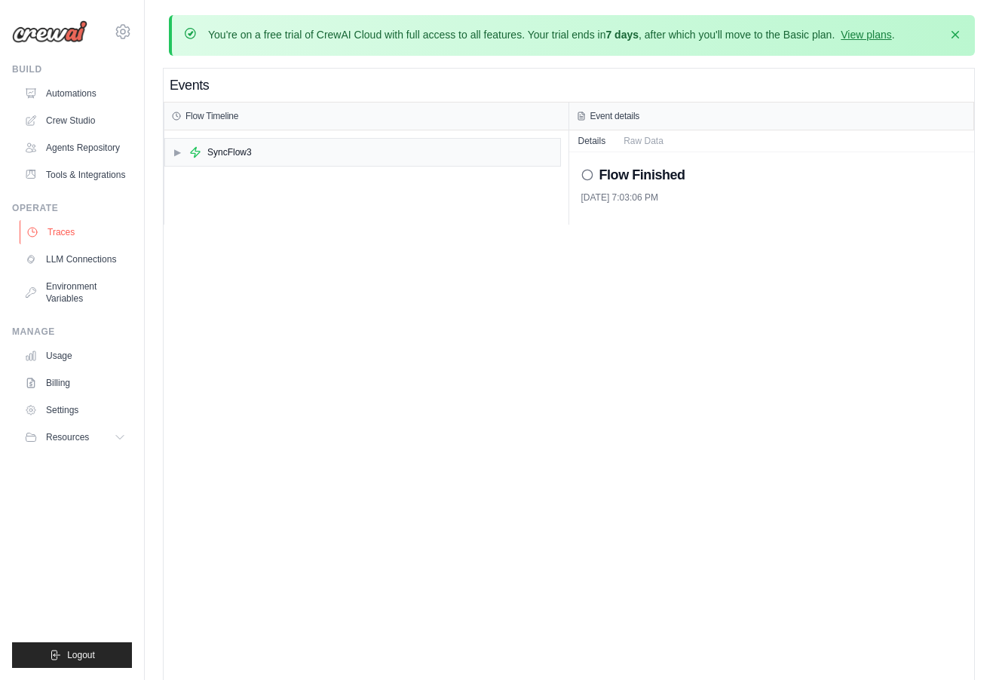
click at [101, 235] on link "Traces" at bounding box center [77, 232] width 114 height 24
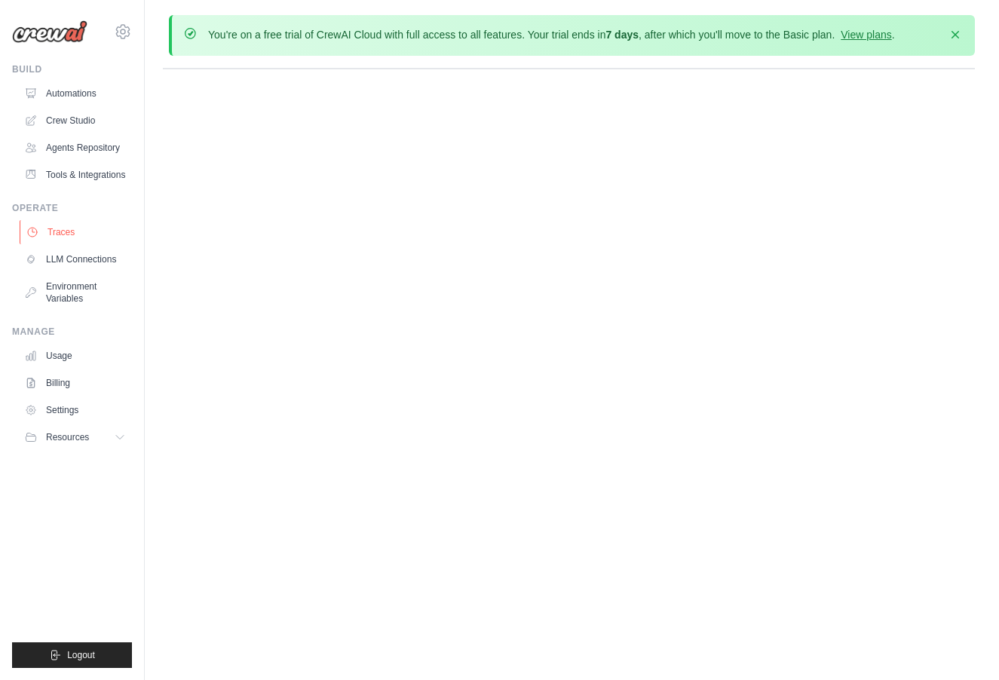
click at [101, 235] on link "Traces" at bounding box center [77, 232] width 114 height 24
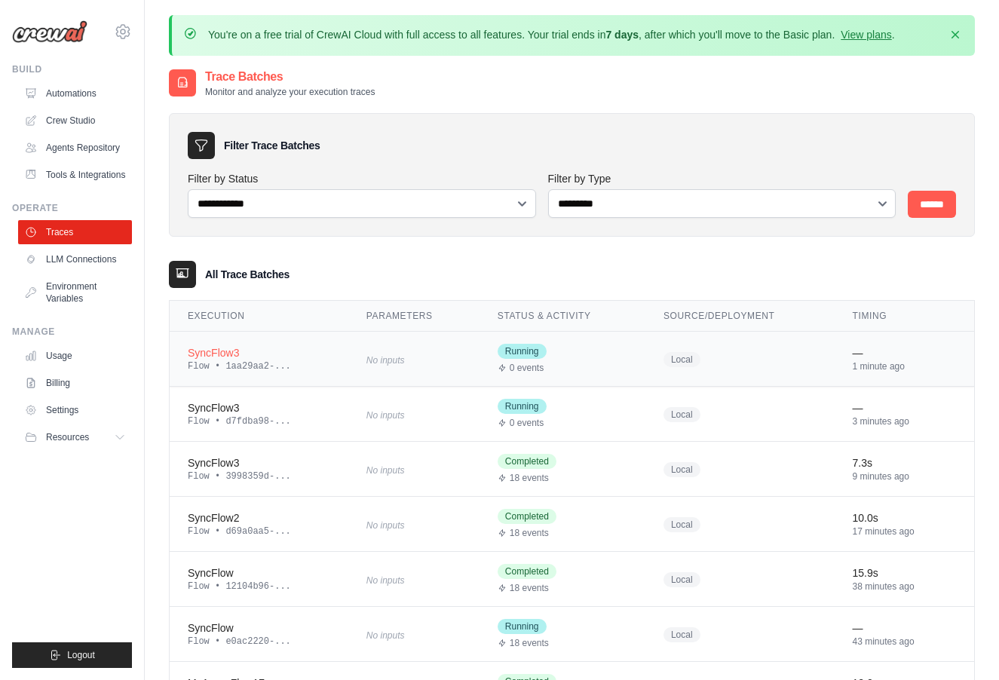
click at [248, 337] on td "SyncFlow3 Flow • 1aa29aa2-..." at bounding box center [259, 359] width 179 height 55
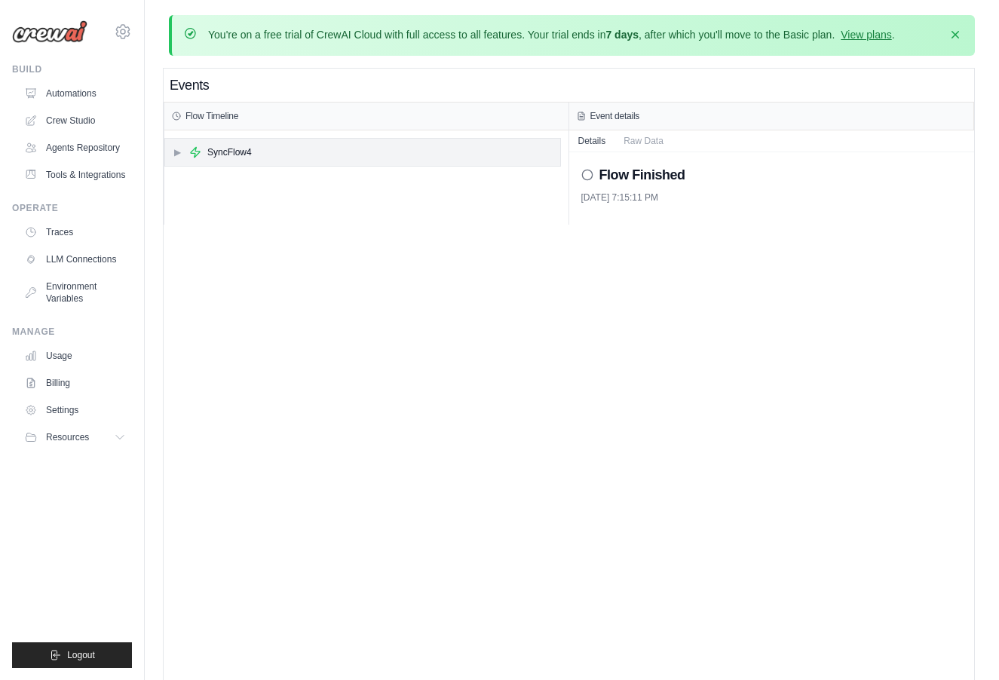
click at [360, 149] on div "▶ SyncFlow4" at bounding box center [362, 152] width 395 height 27
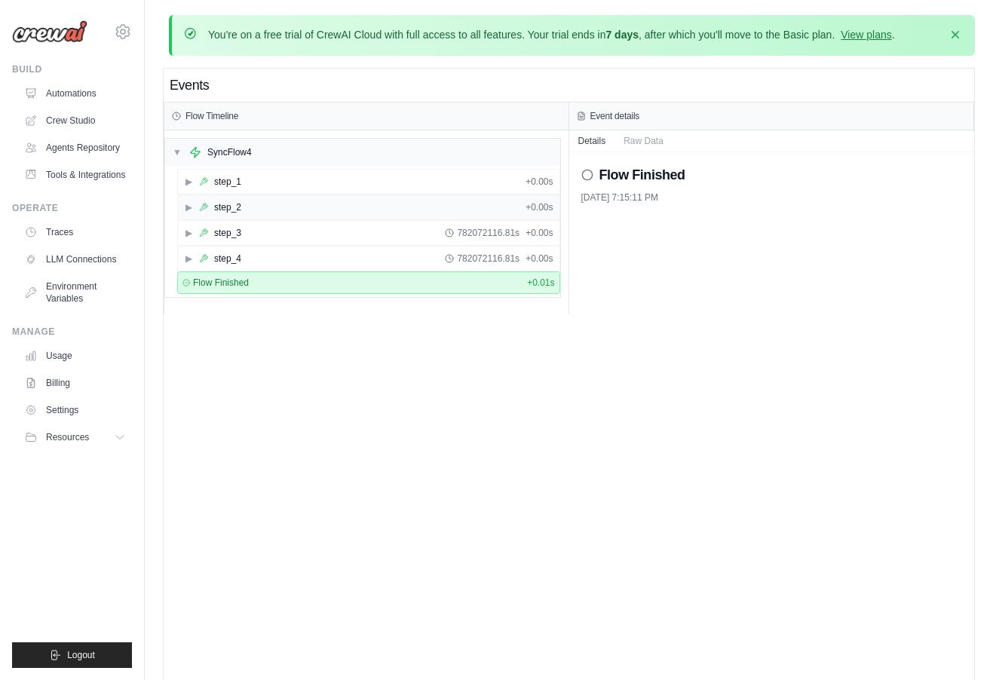
click at [298, 203] on div "▶ step_2 + 0.00s" at bounding box center [369, 207] width 382 height 24
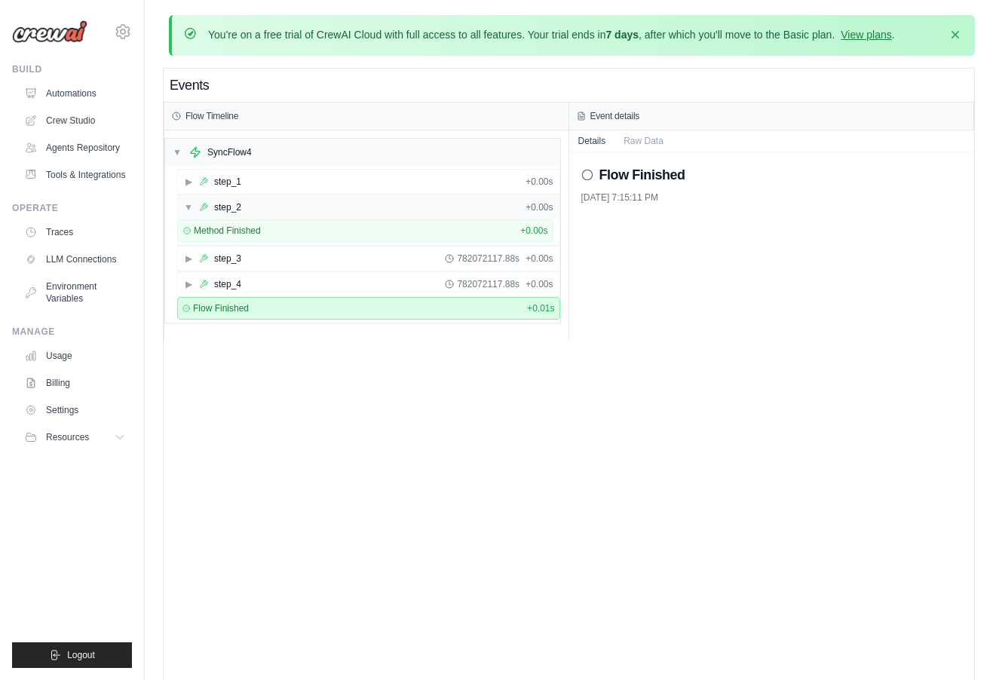
click at [298, 203] on div "▼ step_2 + 0.00s" at bounding box center [369, 207] width 382 height 24
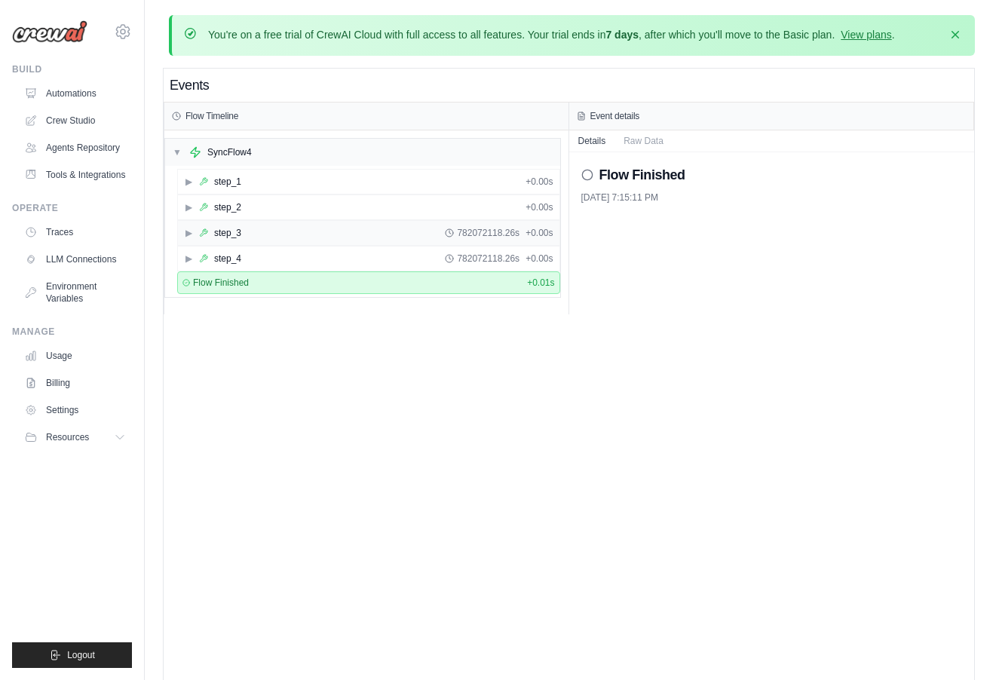
click at [291, 234] on div "▶ step_3 782072118.26s + 0.00s" at bounding box center [369, 233] width 382 height 24
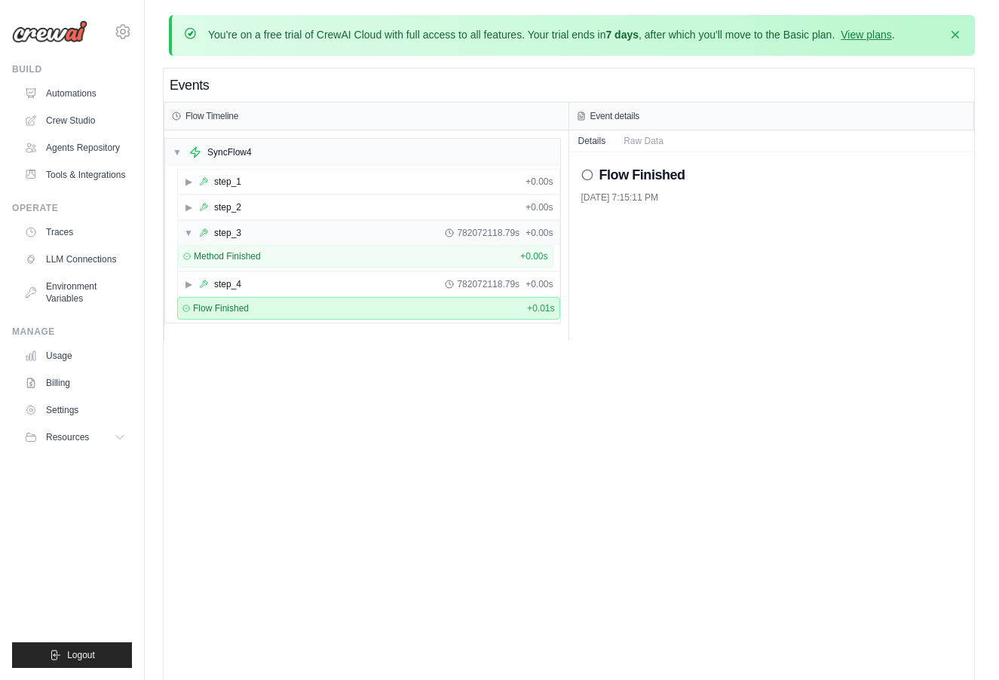
click at [291, 234] on div "▼ step_3 782072118.79s + 0.00s" at bounding box center [369, 233] width 382 height 24
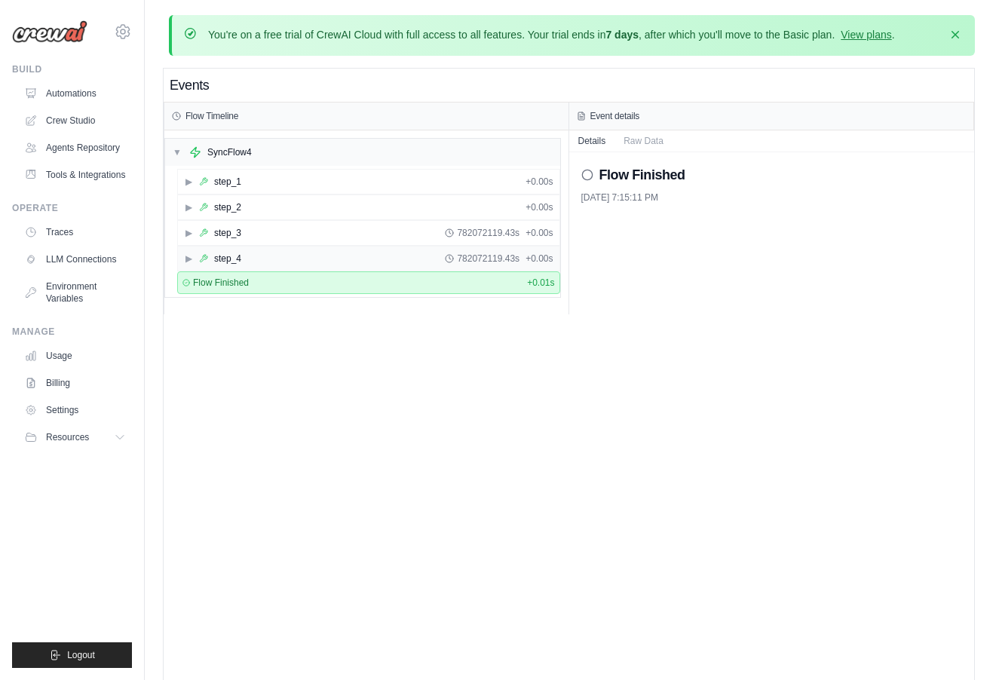
click at [290, 259] on div "▶ step_4 782072119.43s + 0.00s" at bounding box center [369, 259] width 382 height 24
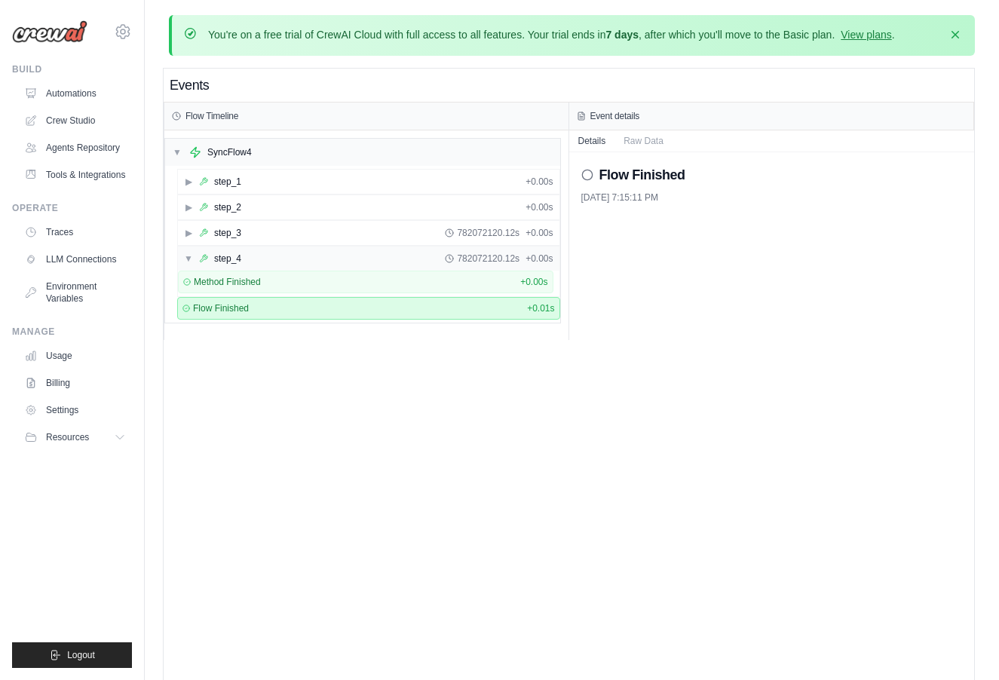
click at [290, 259] on div "▼ step_4 782072120.12s + 0.00s" at bounding box center [369, 259] width 382 height 24
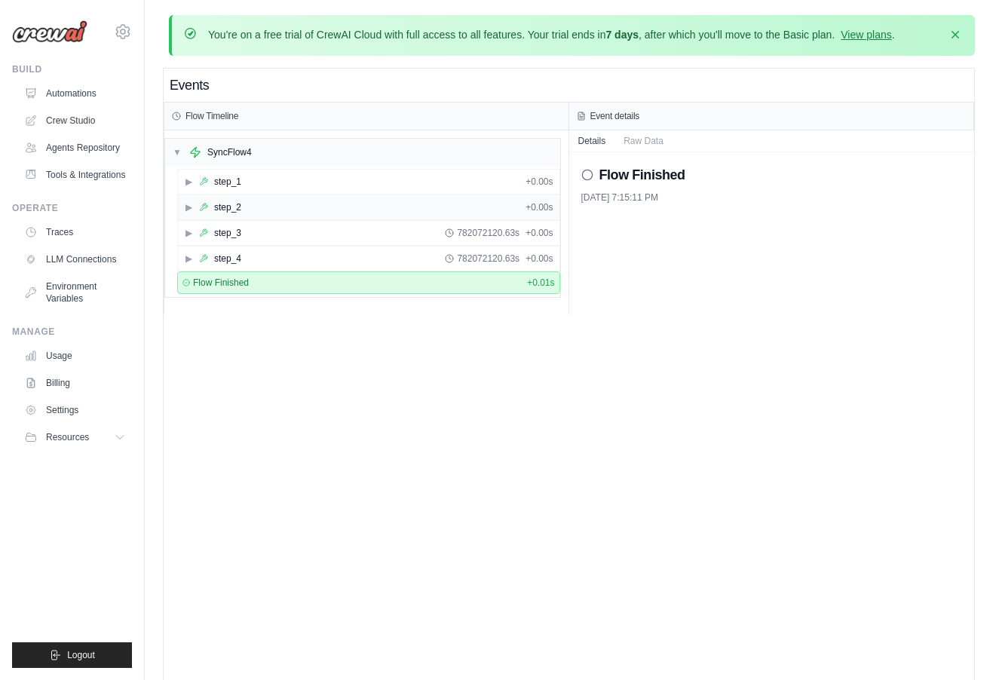
click at [336, 200] on div "▶ step_2 + 0.00s" at bounding box center [369, 207] width 382 height 24
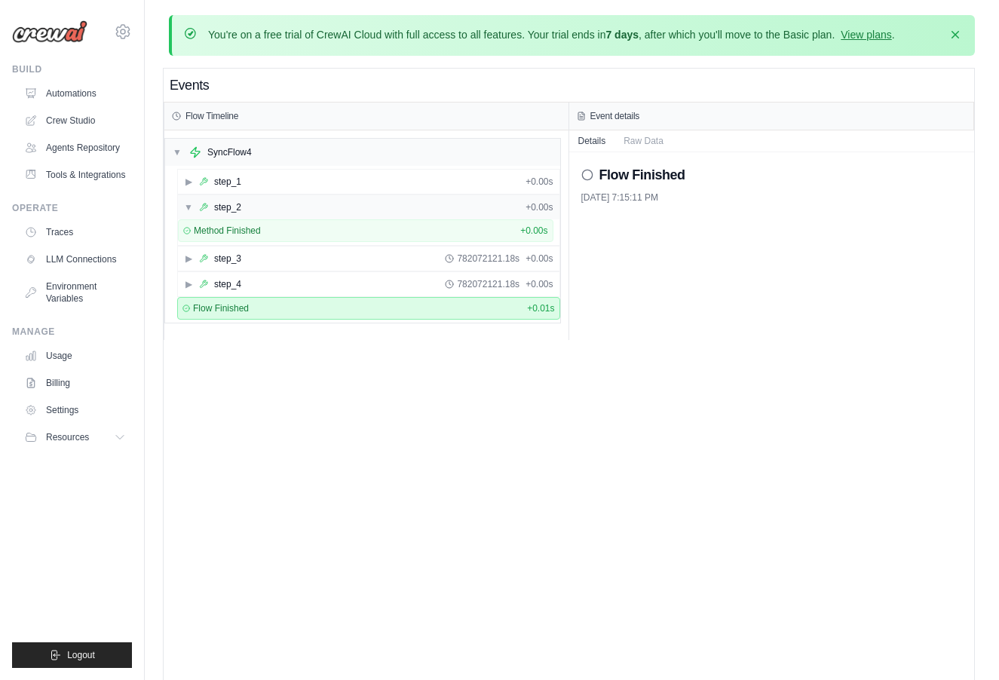
click at [336, 200] on div "▼ step_2 + 0.00s" at bounding box center [369, 207] width 382 height 24
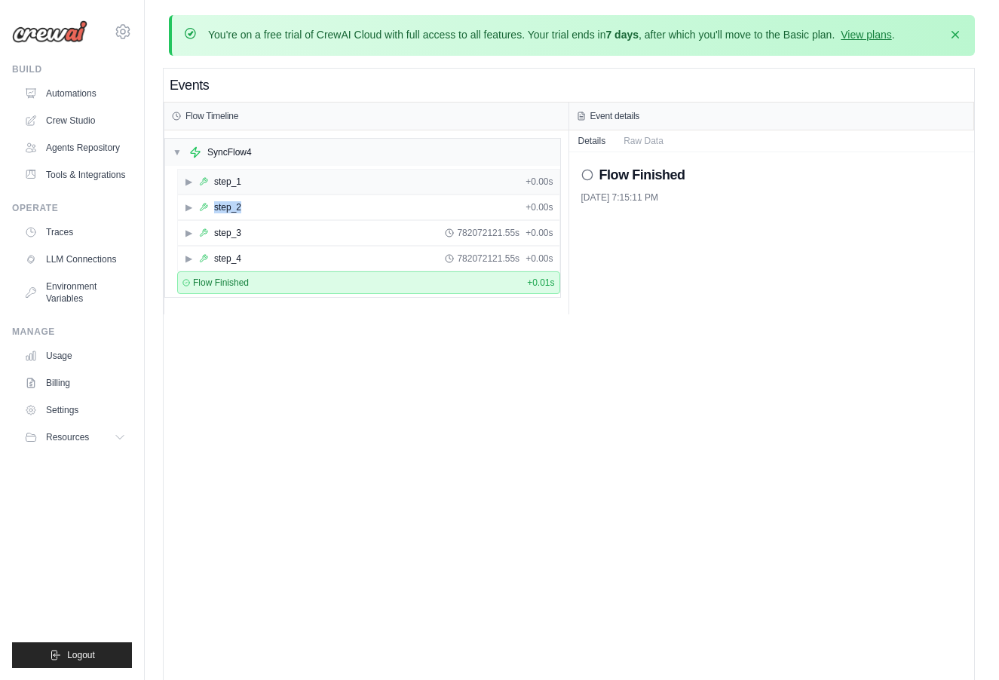
click at [345, 183] on div "▶ step_1 + 0.00s" at bounding box center [369, 182] width 382 height 24
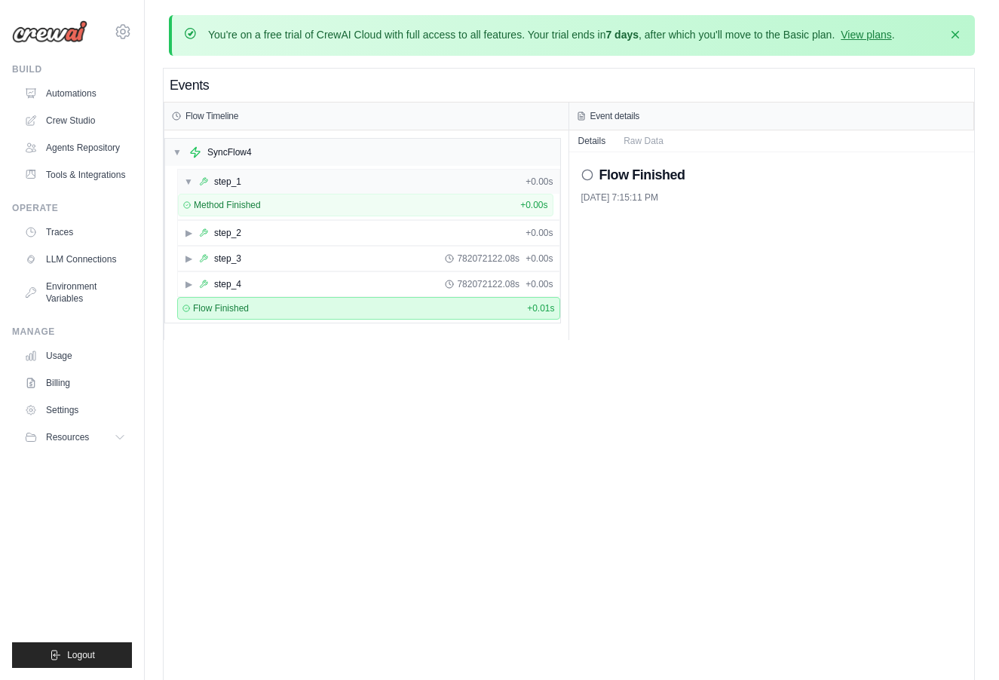
click at [345, 183] on div "▼ step_1 + 0.00s" at bounding box center [369, 182] width 382 height 24
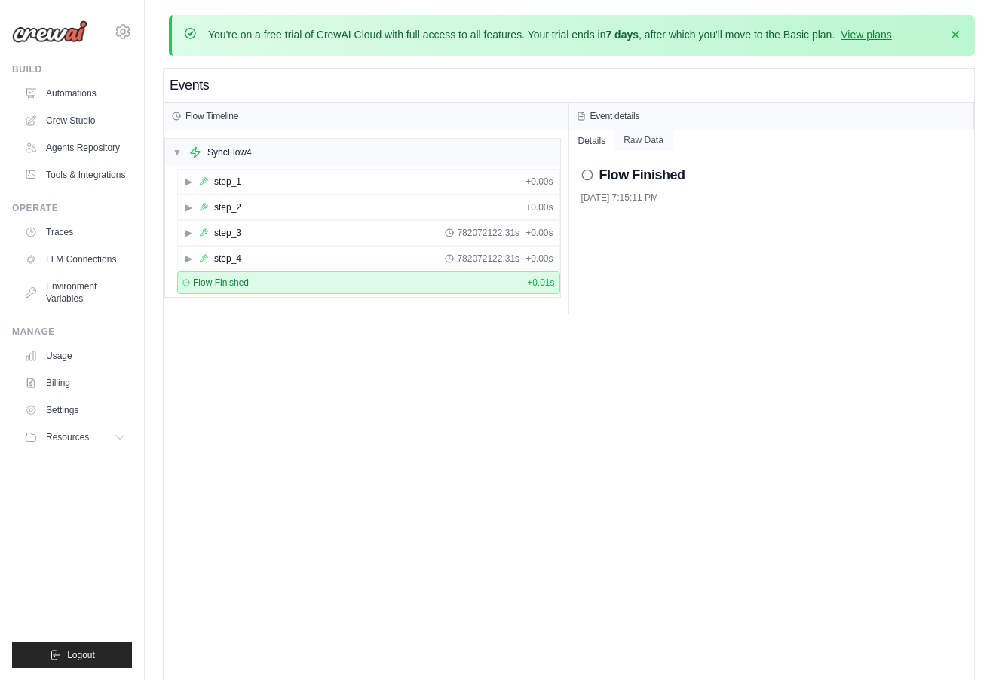
click at [653, 133] on button "Raw Data" at bounding box center [644, 140] width 58 height 21
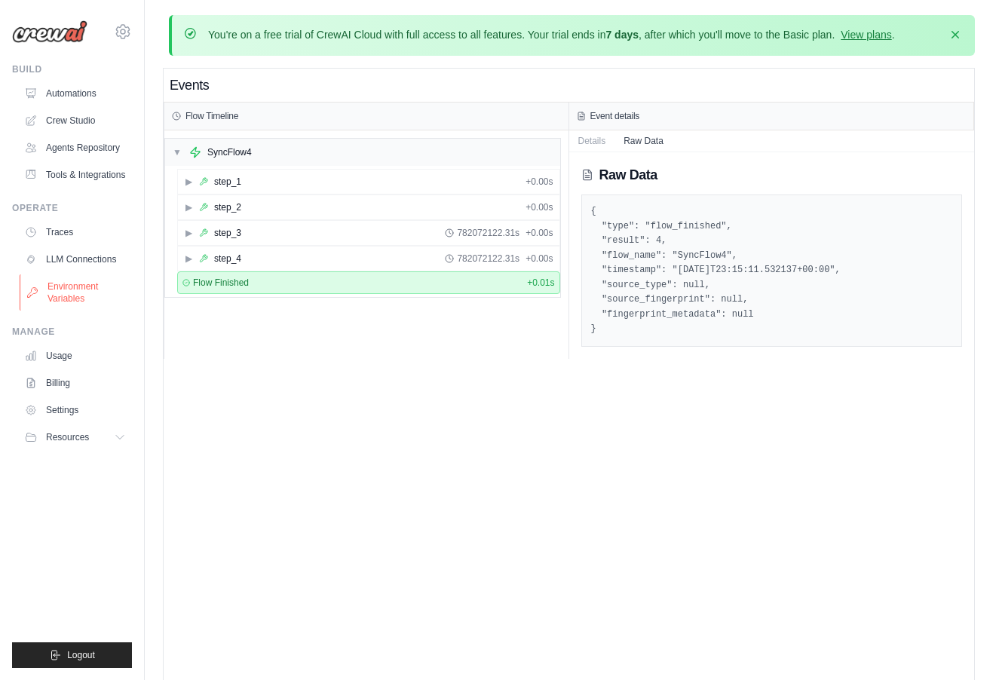
click at [75, 289] on link "Environment Variables" at bounding box center [77, 293] width 114 height 36
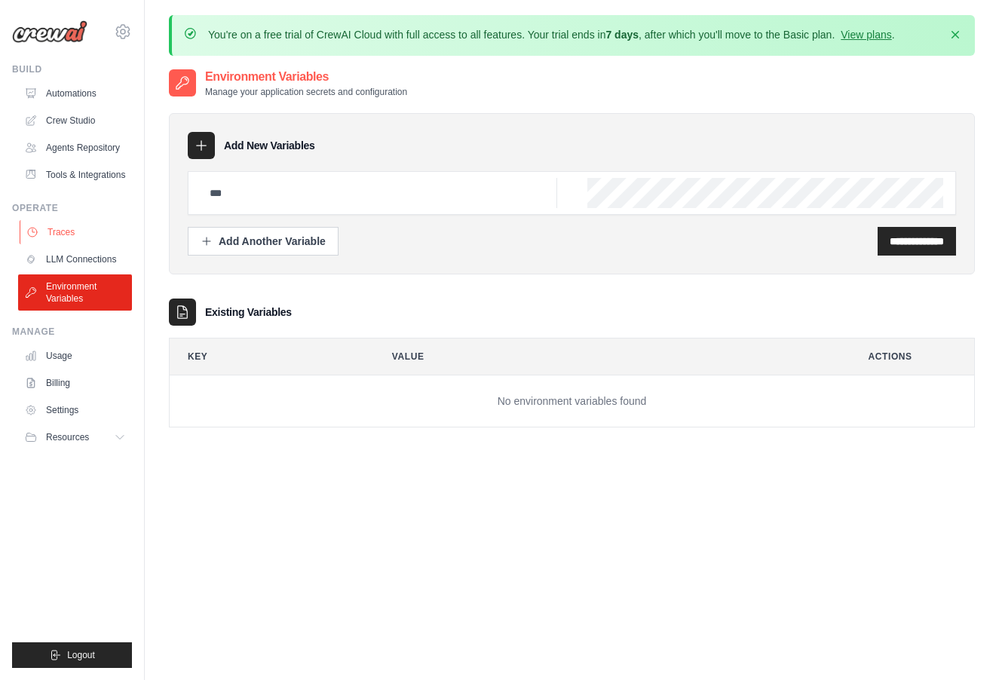
click at [78, 232] on link "Traces" at bounding box center [77, 232] width 114 height 24
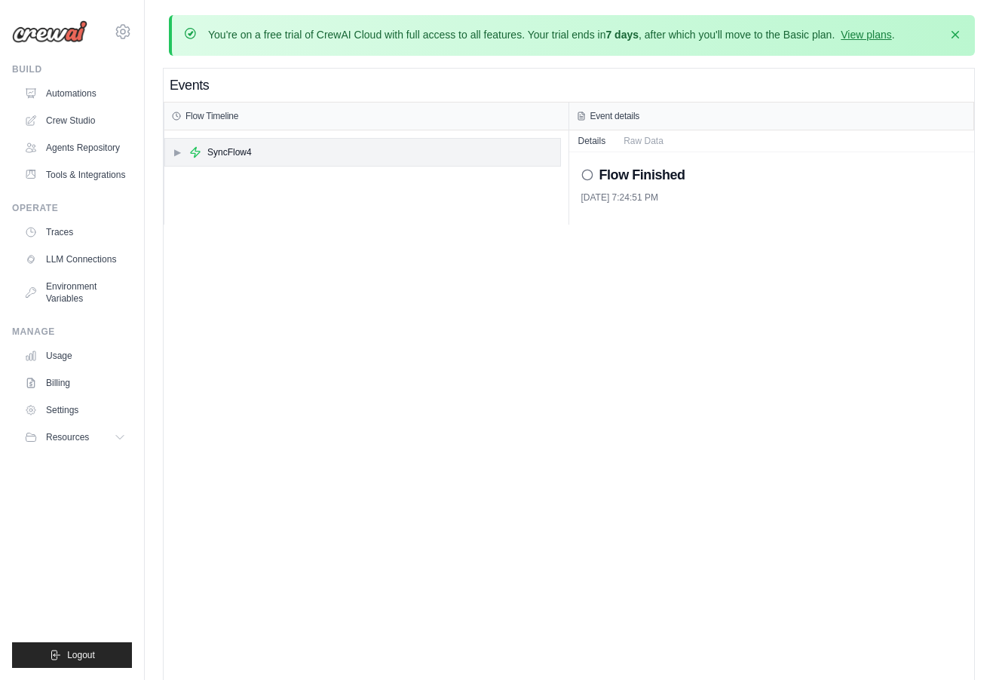
click at [218, 160] on div "▶ SyncFlow4" at bounding box center [362, 152] width 395 height 27
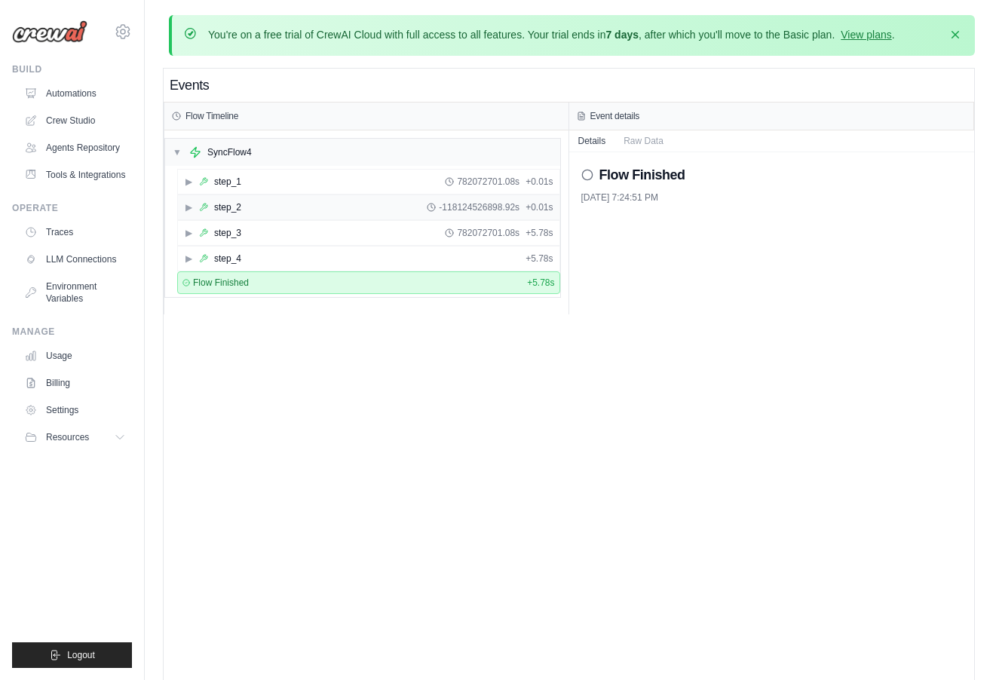
click at [259, 201] on div "▶ step_2 -118124526898.92s + 0.01s" at bounding box center [369, 207] width 382 height 24
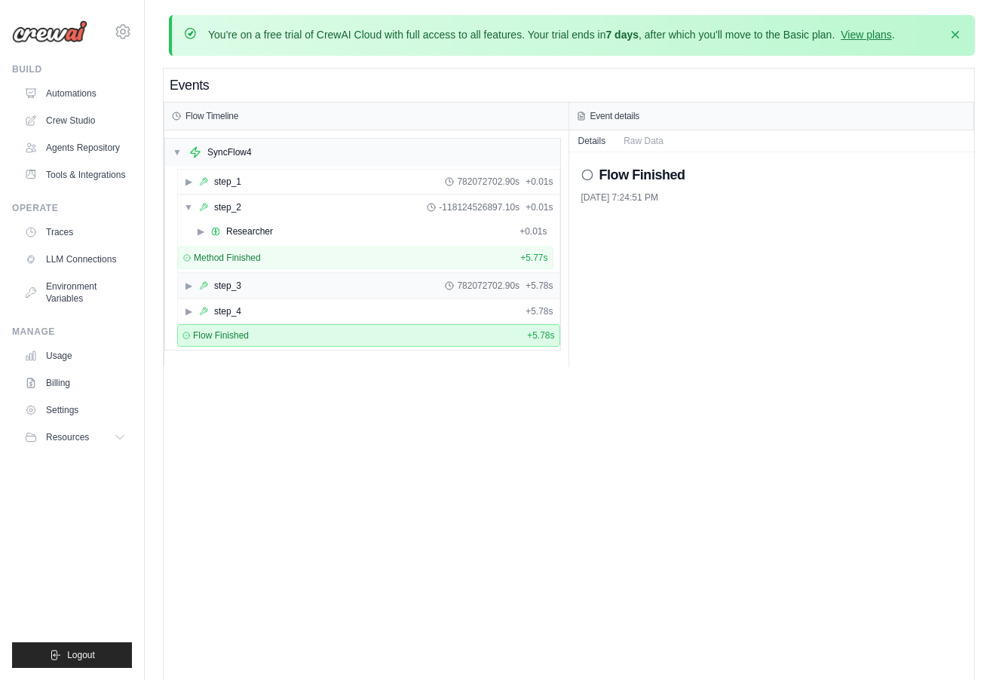
click at [264, 287] on div "▶ step_3 782072702.90s + 5.78s" at bounding box center [369, 286] width 382 height 24
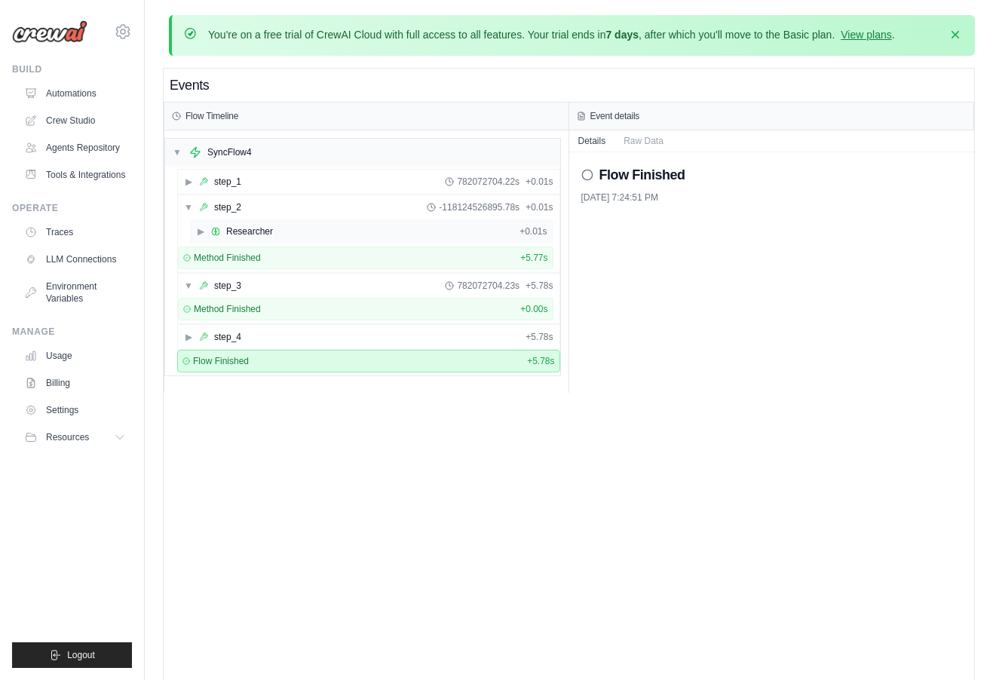
click at [238, 241] on div "▶ Researcher + 0.01s" at bounding box center [372, 231] width 364 height 24
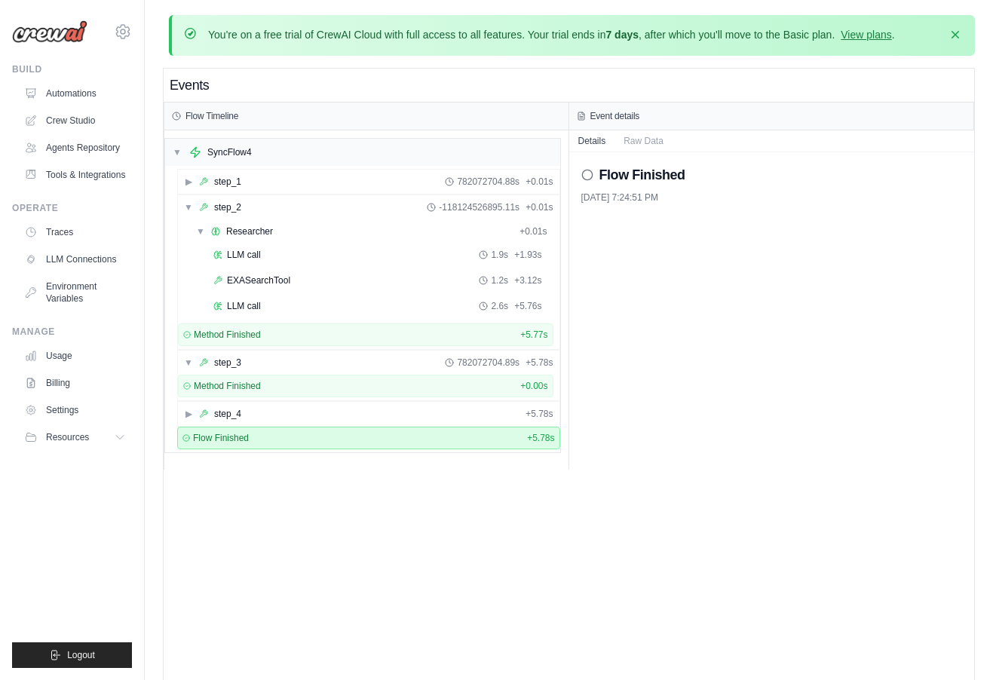
click at [626, 326] on div "Flow Finished 10/13/2025, 7:24:51 PM" at bounding box center [772, 310] width 406 height 317
click at [347, 223] on div "▼ Researcher + 0.01s" at bounding box center [372, 231] width 364 height 24
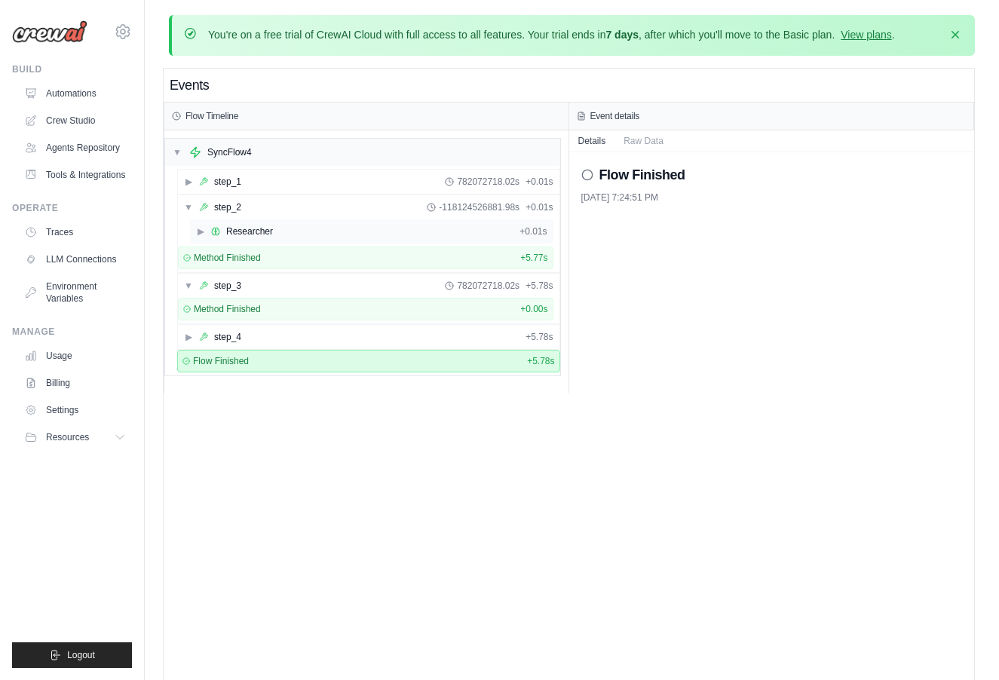
click at [347, 223] on div "▶ Researcher + 0.01s" at bounding box center [372, 231] width 364 height 24
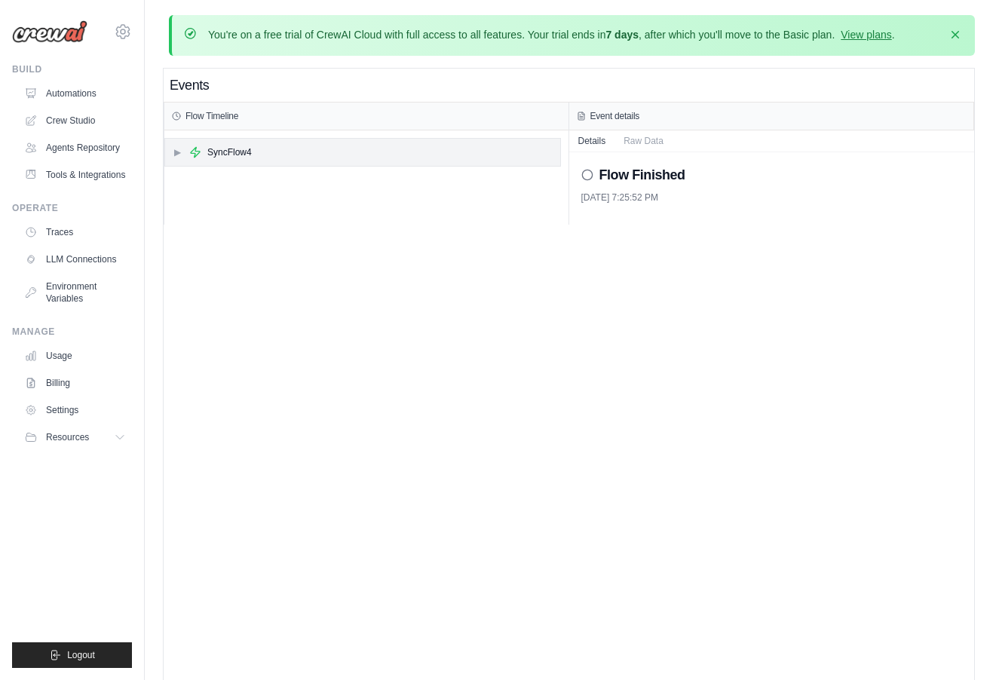
click at [396, 158] on div "▶ SyncFlow4" at bounding box center [362, 152] width 395 height 27
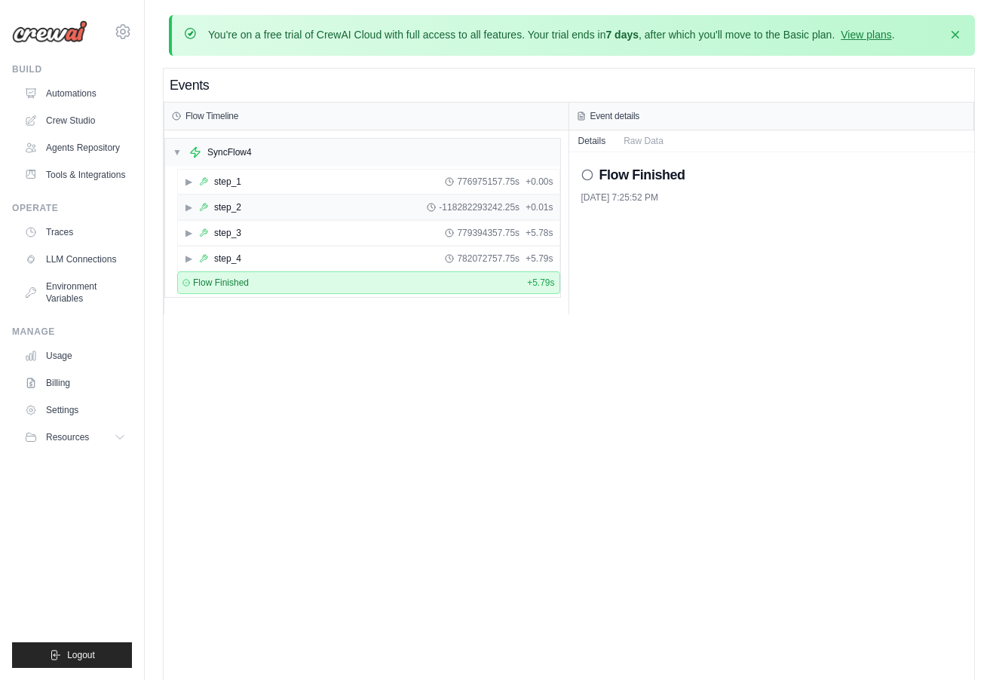
click at [367, 206] on div "▶ step_2 -118282293242.25s + 0.01s" at bounding box center [369, 207] width 382 height 24
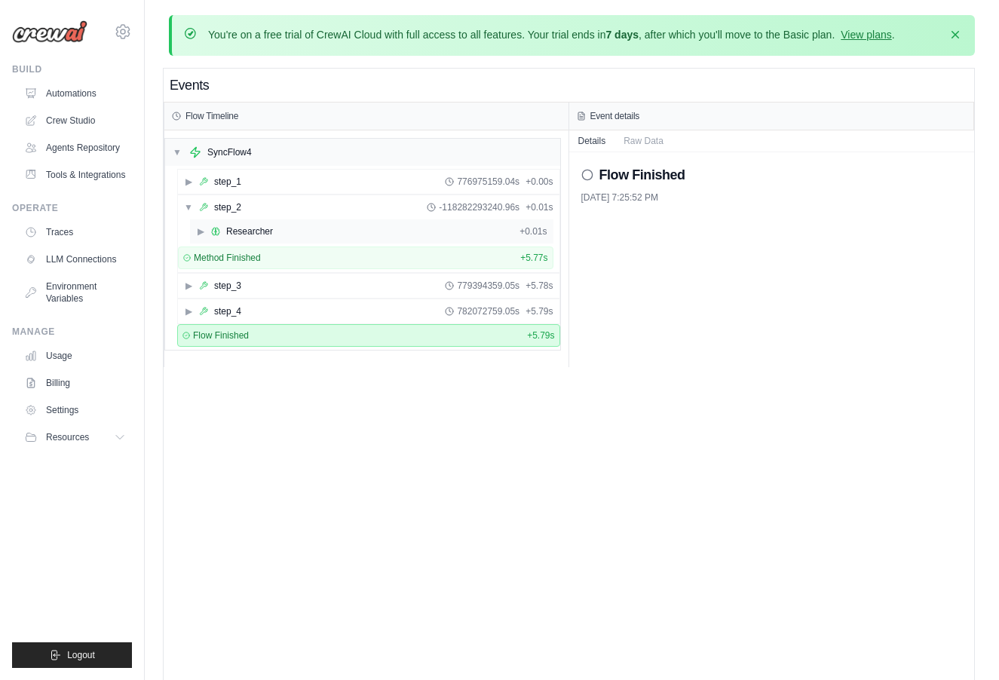
click at [354, 232] on div "▶ Researcher + 0.01s" at bounding box center [372, 231] width 364 height 24
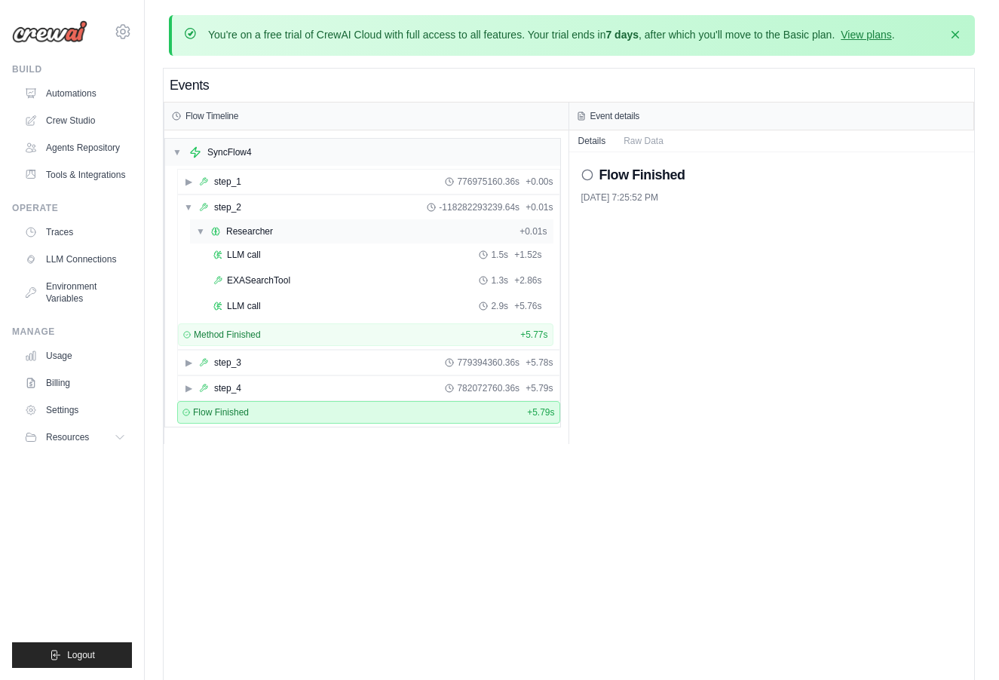
click at [356, 231] on div "▼ Researcher + 0.01s" at bounding box center [372, 231] width 364 height 24
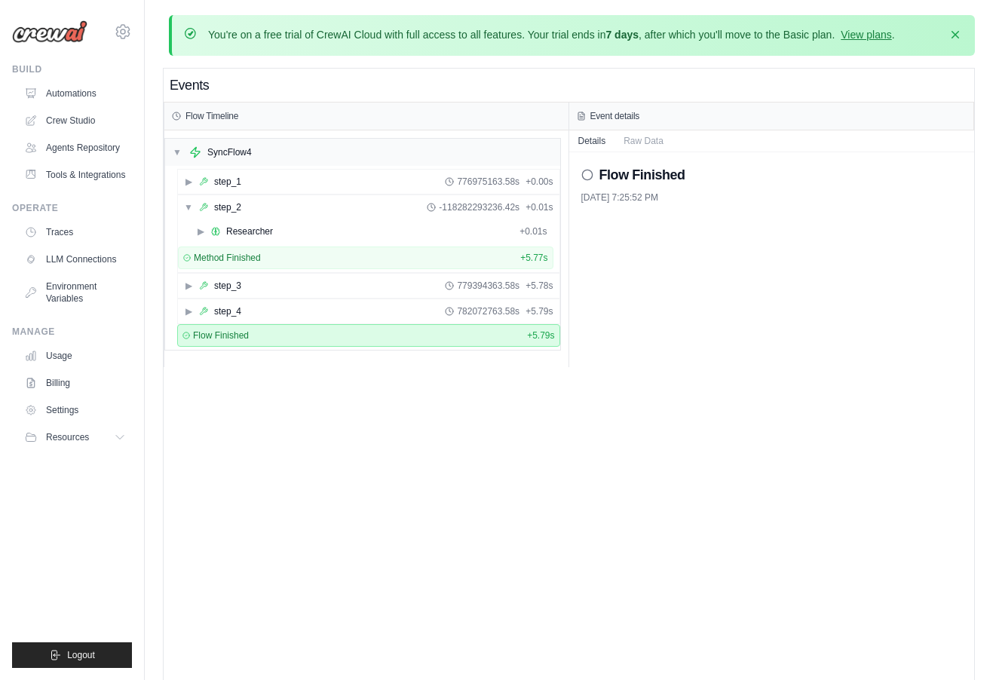
click at [364, 169] on div "▶ step_1 776975163.58s + 0.00s" at bounding box center [368, 182] width 383 height 26
click at [362, 176] on div "▶ step_1 776975163.58s + 0.00s" at bounding box center [369, 182] width 382 height 24
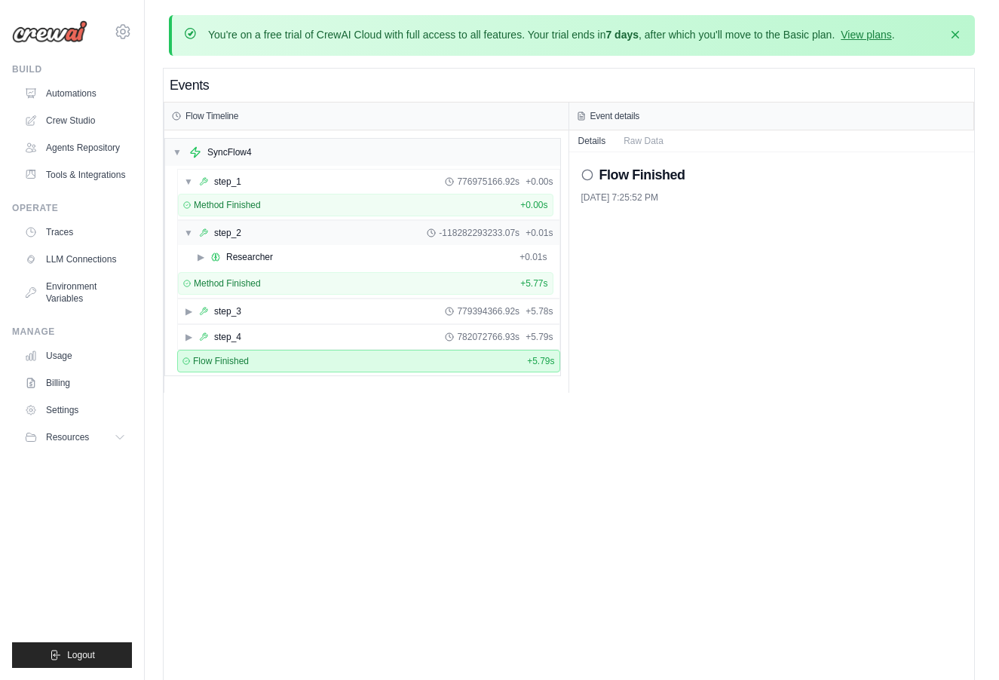
click at [356, 229] on div "▼ step_2 -118282293233.07s + 0.01s" at bounding box center [369, 233] width 382 height 24
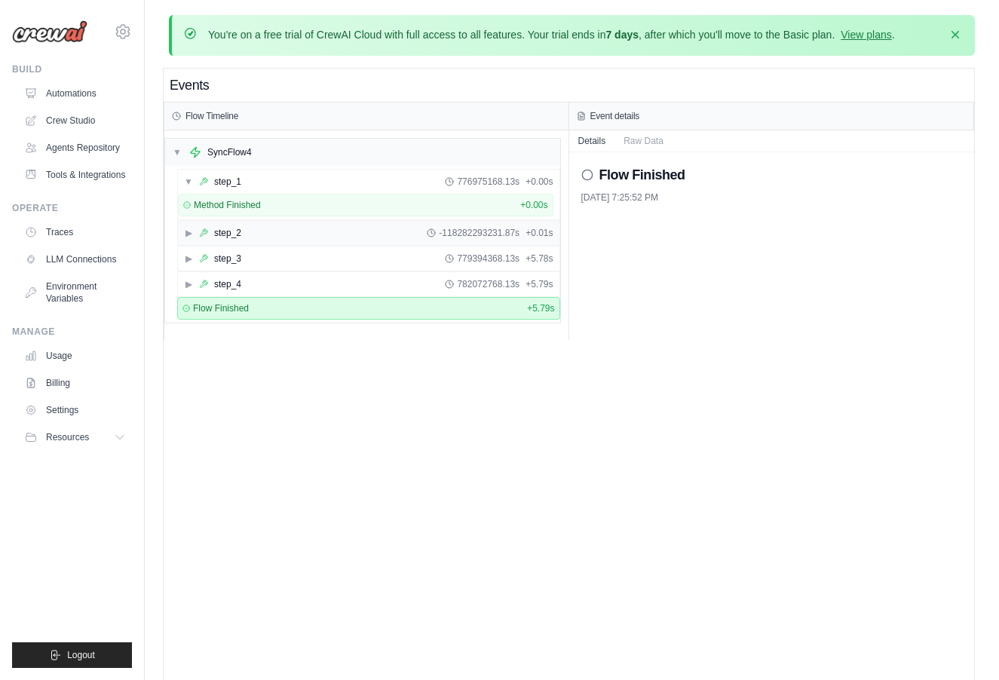
click at [351, 241] on div "▶ step_2 -118282293231.87s + 0.01s" at bounding box center [369, 233] width 382 height 24
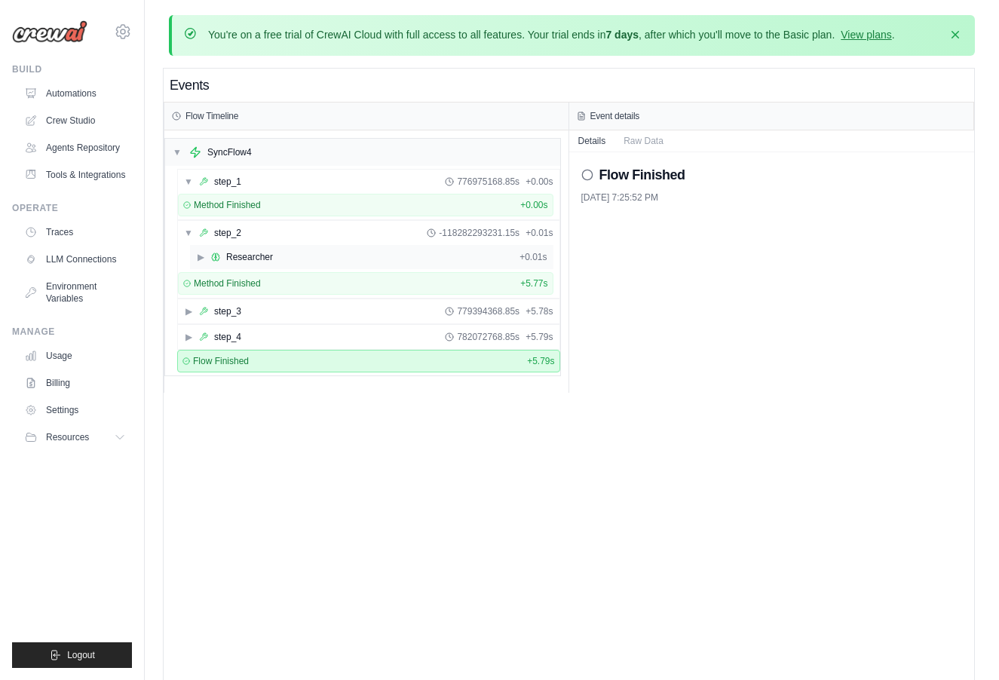
click at [346, 258] on div "▶ Researcher + 0.01s" at bounding box center [372, 257] width 364 height 24
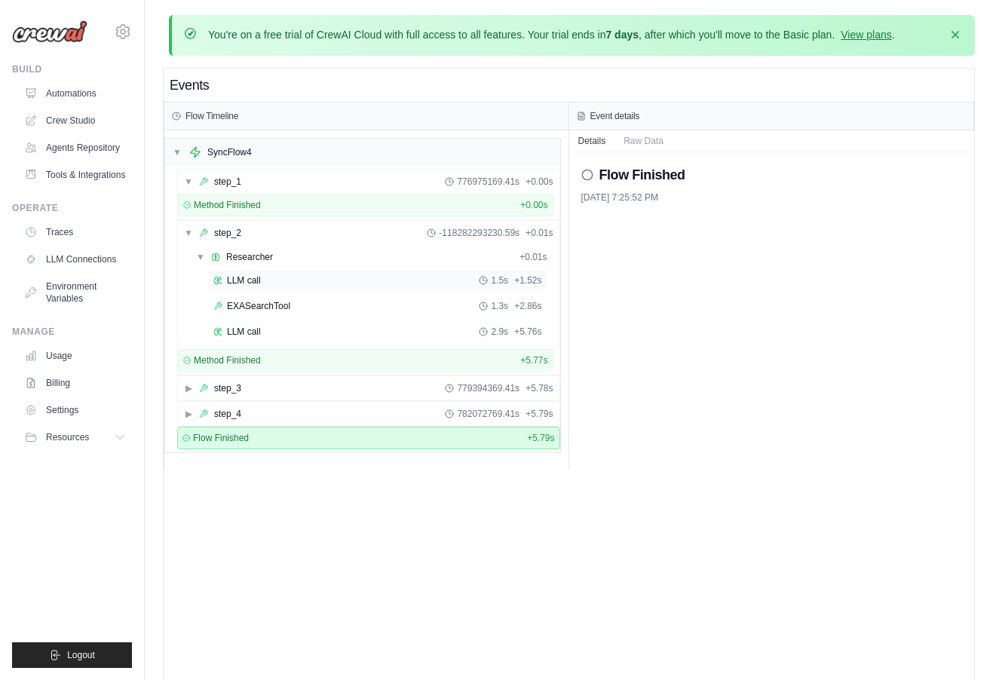
click at [344, 284] on div "LLM call 1.5s + 1.52s" at bounding box center [377, 281] width 329 height 12
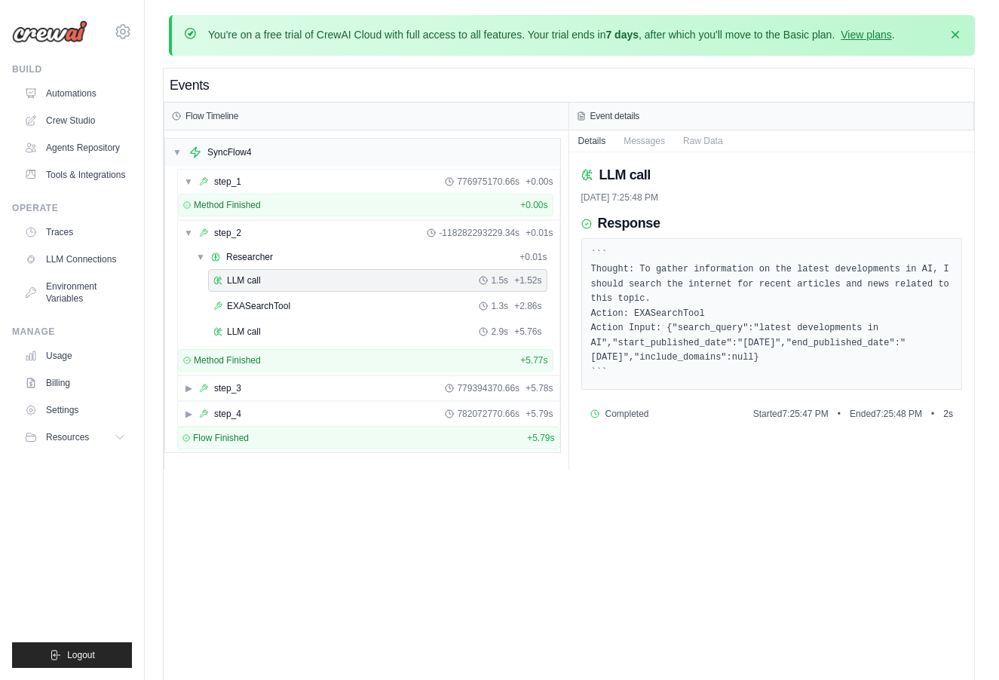
click at [343, 293] on div "LLM call 1.5s + 1.52s EXASearchTool 1.3s + 2.86s LLM call 2.9s + 5.76s" at bounding box center [372, 307] width 364 height 77
click at [331, 317] on div "LLM call 1.5s + 1.52s EXASearchTool 1.3s + 2.86s LLM call 2.9s + 5.76s" at bounding box center [372, 307] width 364 height 77
click at [299, 384] on div "▶ step_3 779394370.66s + 5.78s" at bounding box center [369, 388] width 382 height 24
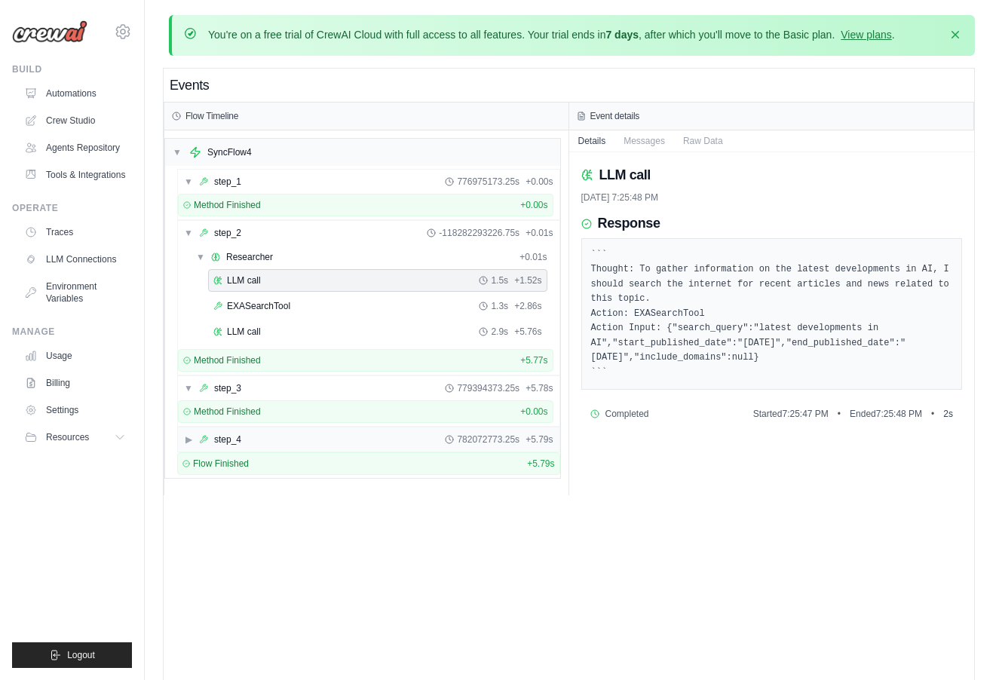
click at [298, 428] on div "▶ step_4 782072773.25s + 5.79s" at bounding box center [369, 440] width 382 height 24
click at [439, 619] on div "Events Flow Timeline ▼ SyncFlow4 ▼ step_1 776975173.97s + 0.00s Method Finished…" at bounding box center [569, 409] width 811 height 680
click at [78, 300] on link "Environment Variables" at bounding box center [77, 293] width 114 height 36
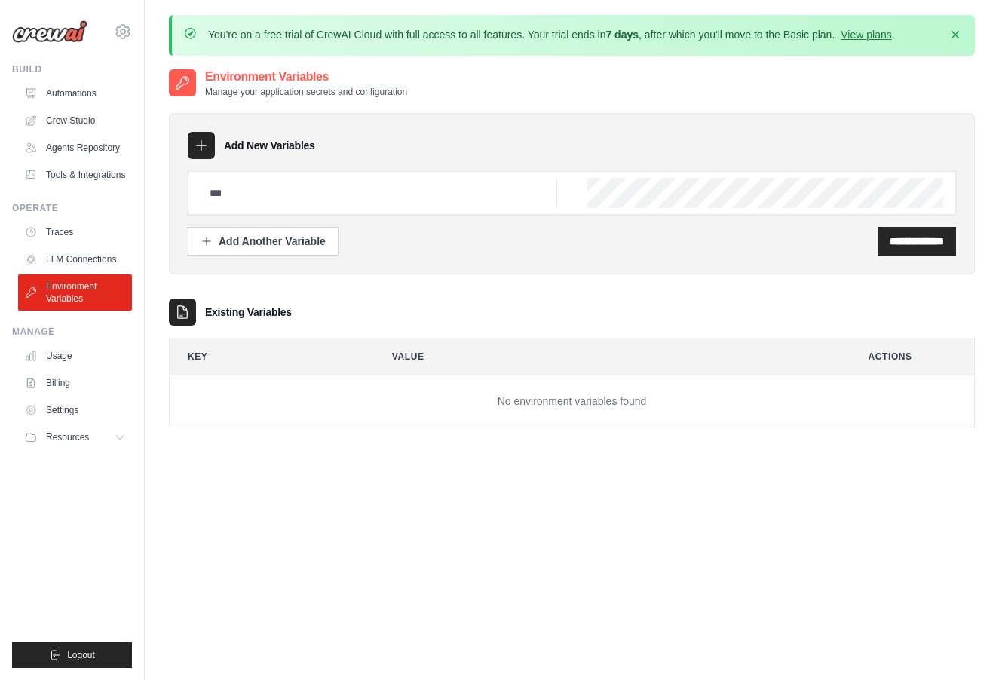
click at [87, 273] on ul "Traces LLM Connections Environment Variables" at bounding box center [75, 265] width 114 height 90
click at [97, 259] on link "LLM Connections" at bounding box center [77, 259] width 114 height 24
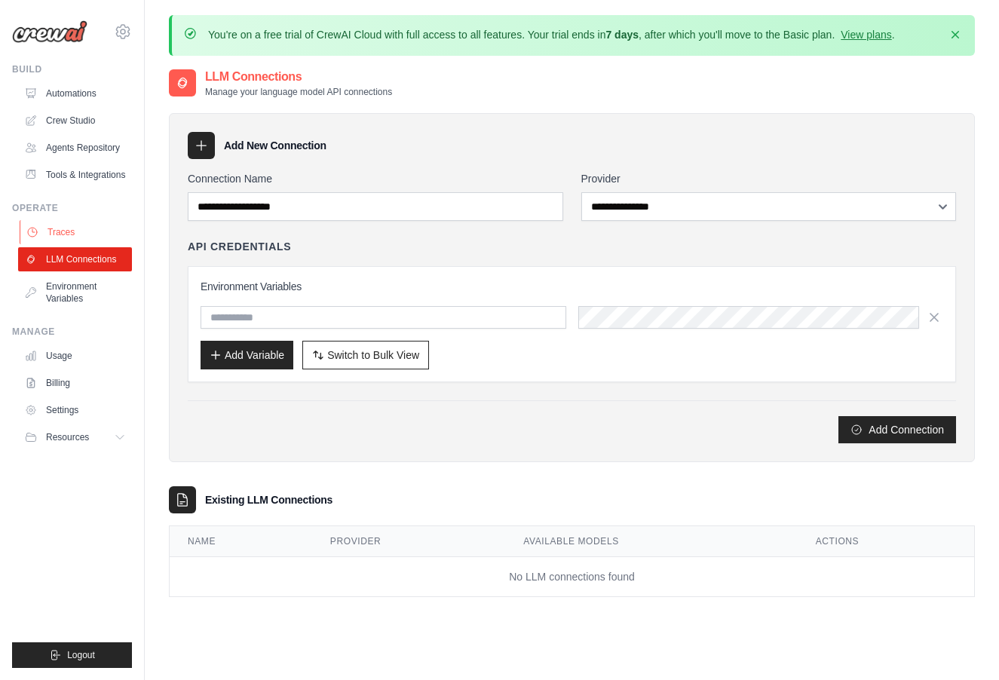
click at [80, 235] on link "Traces" at bounding box center [77, 232] width 114 height 24
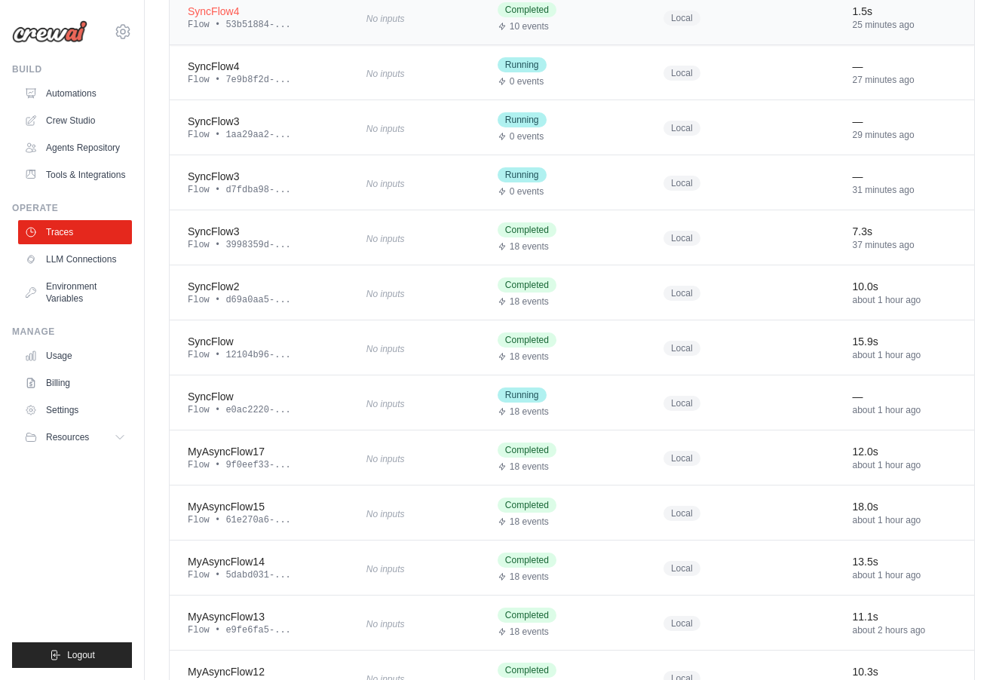
scroll to position [838, 0]
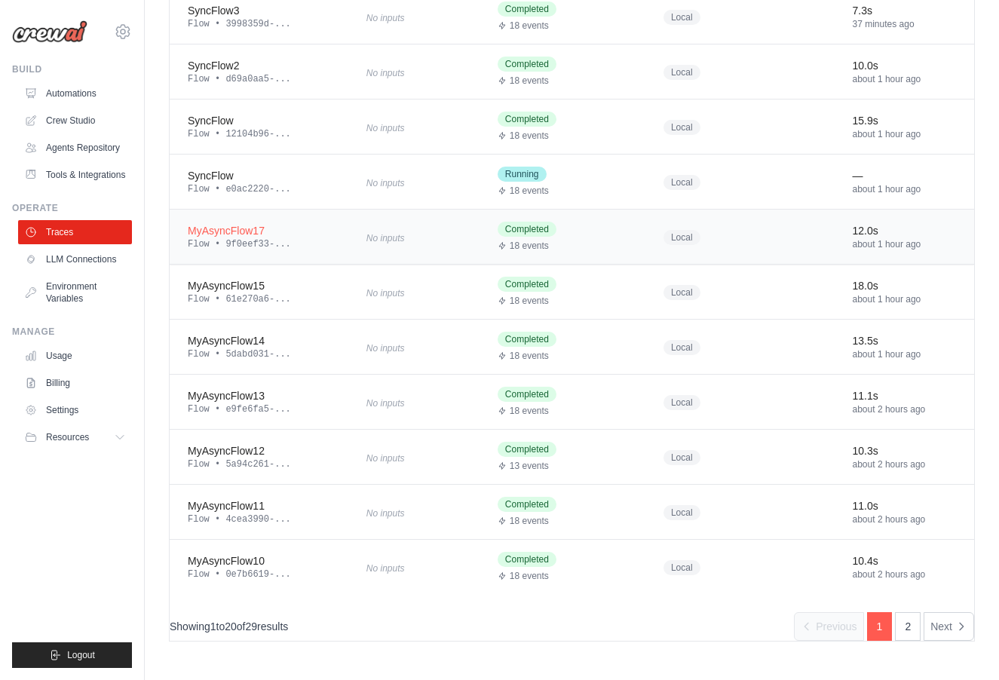
click at [377, 246] on td "No inputs" at bounding box center [413, 237] width 131 height 55
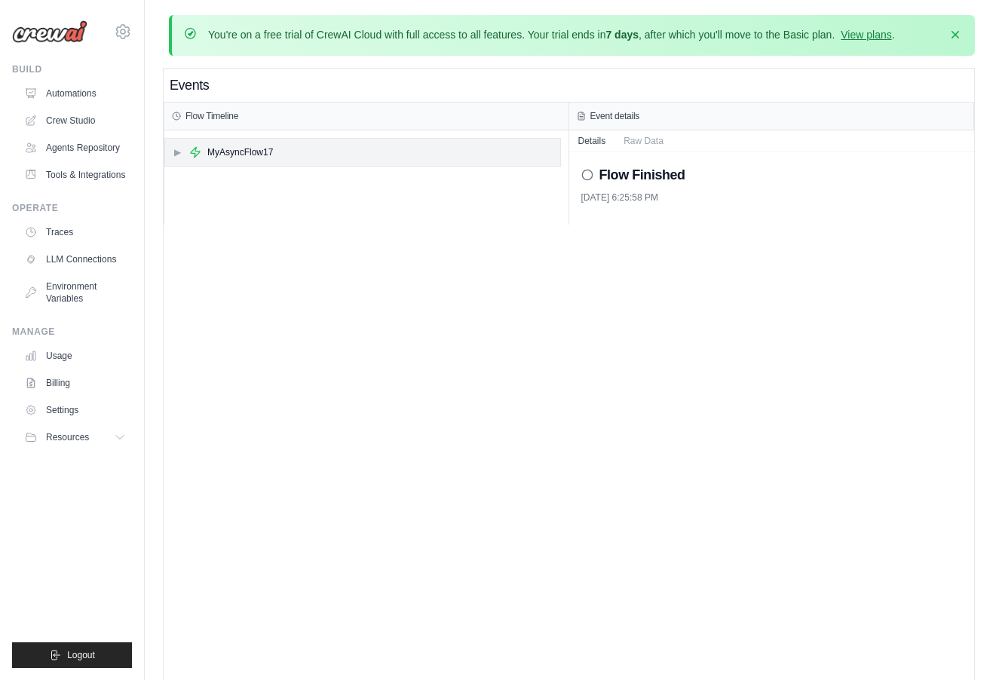
click at [311, 154] on div "▶ MyAsyncFlow17" at bounding box center [362, 152] width 395 height 27
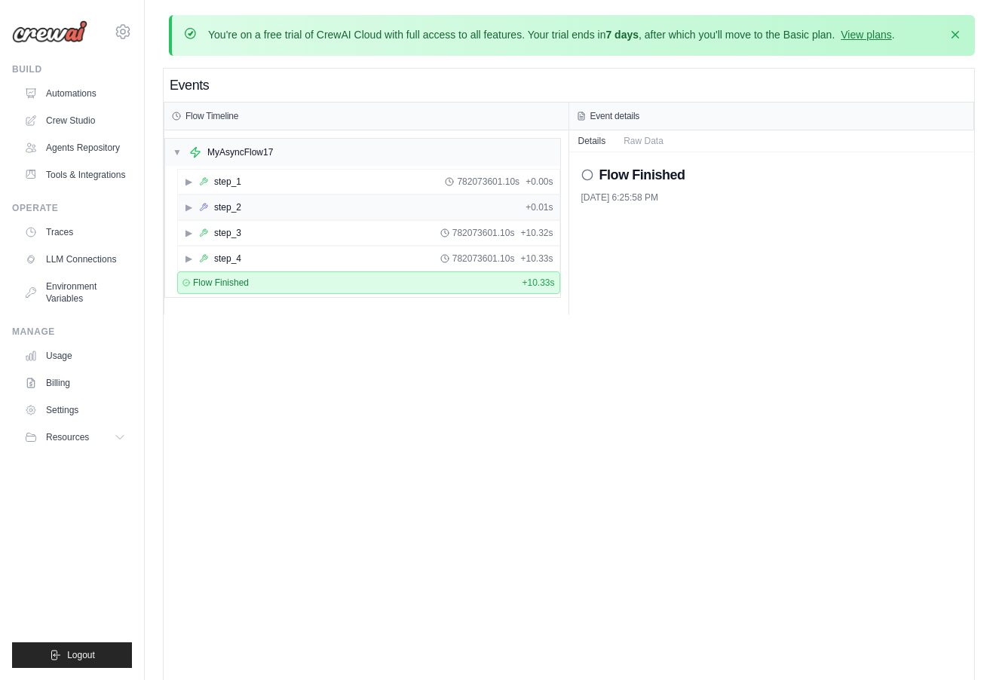
click at [289, 214] on div "▶ step_2 + 0.01s" at bounding box center [369, 207] width 382 height 24
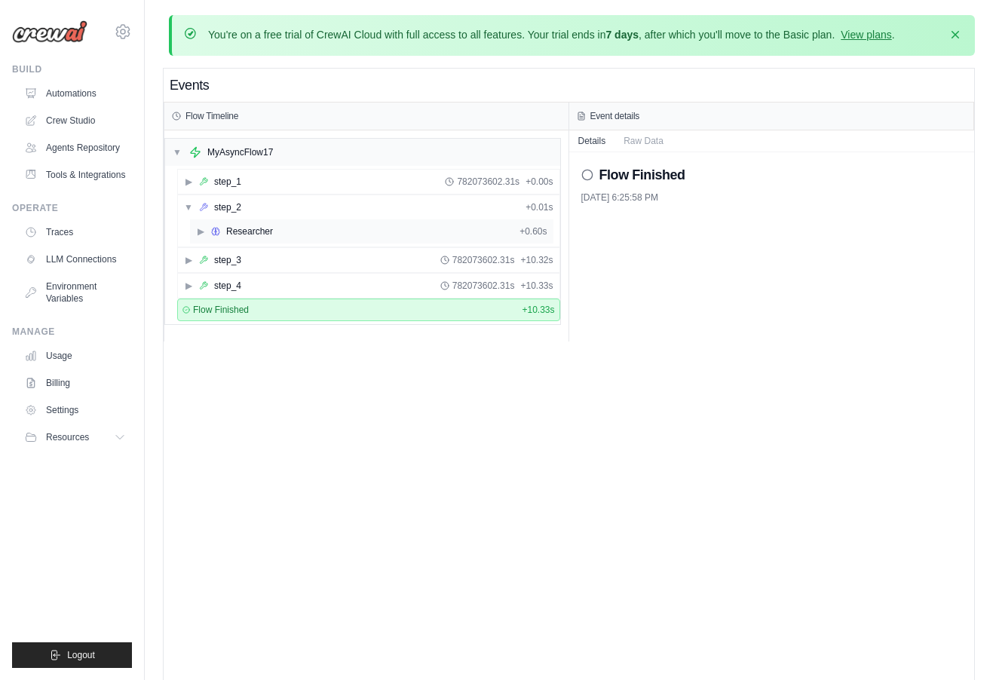
click at [278, 242] on div "▶ Researcher + 0.60s" at bounding box center [372, 231] width 364 height 24
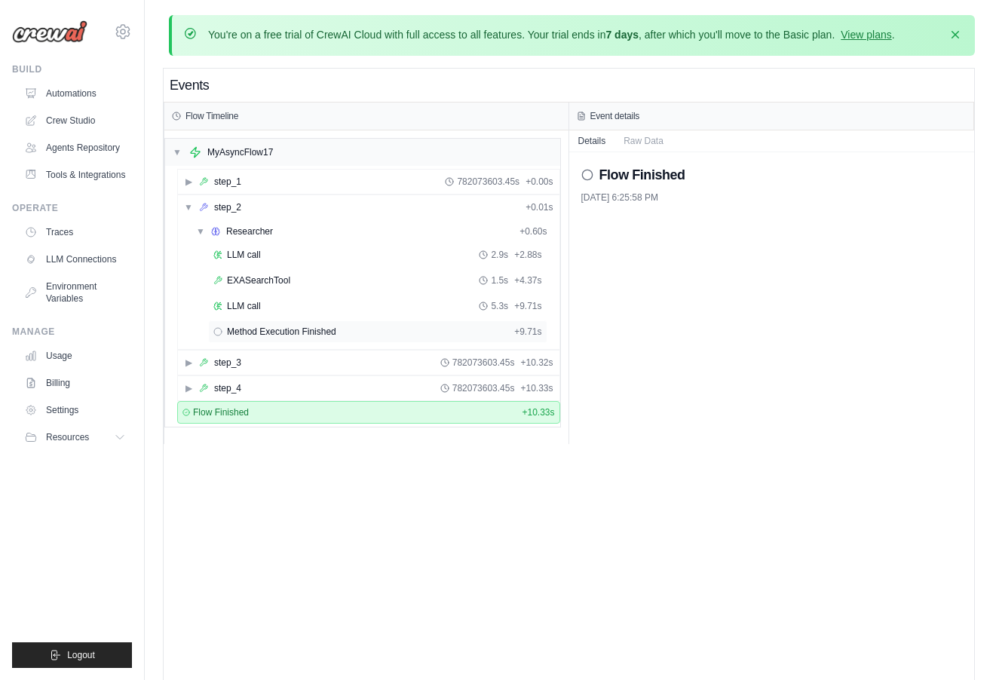
click at [328, 335] on span "Method Execution Finished" at bounding box center [281, 332] width 109 height 12
click at [88, 237] on link "Traces" at bounding box center [77, 232] width 114 height 24
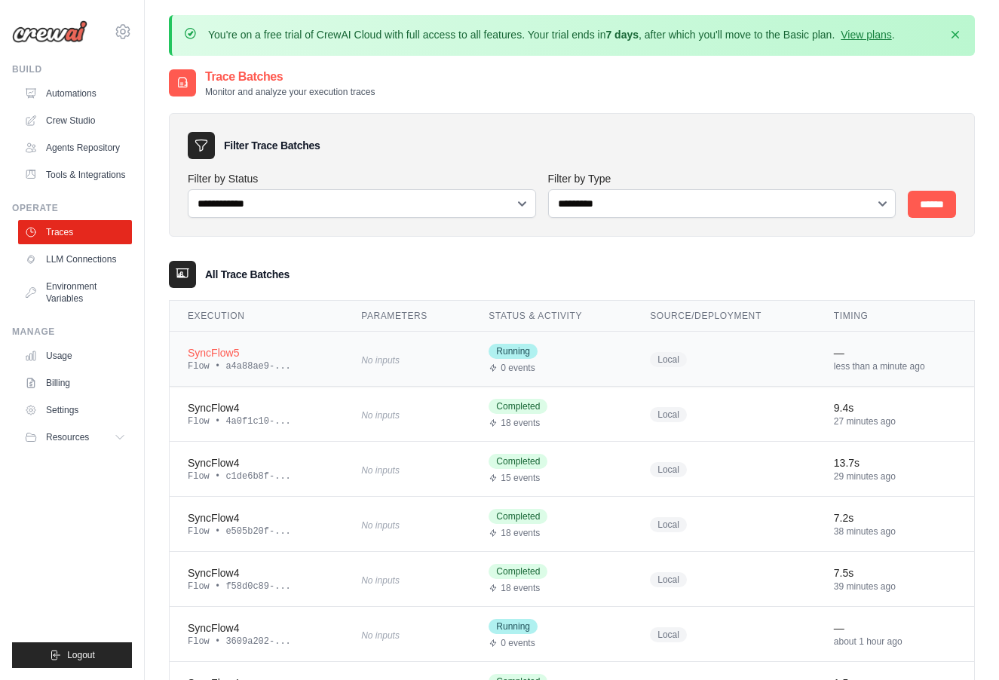
click at [243, 352] on div "SyncFlow5" at bounding box center [256, 352] width 137 height 15
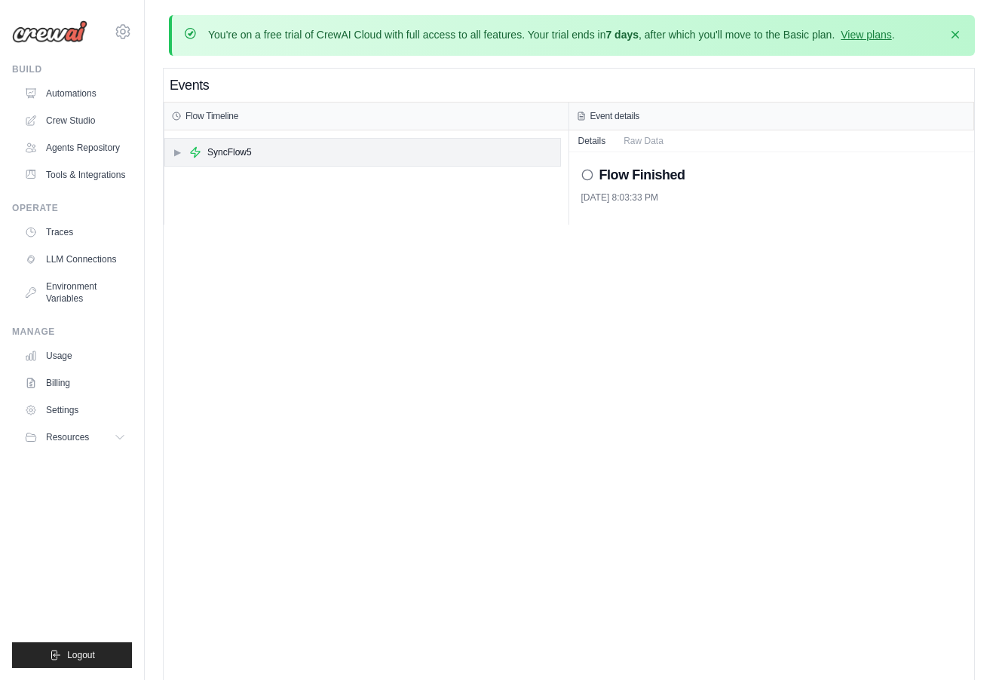
click at [182, 159] on div "▶ SyncFlow5" at bounding box center [362, 152] width 395 height 27
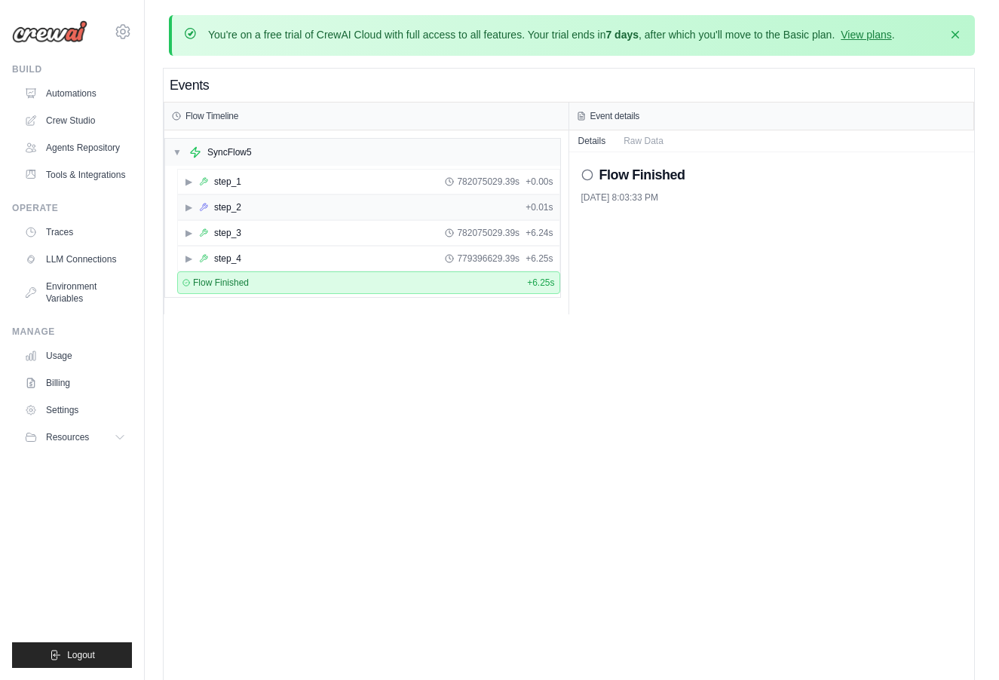
click at [219, 201] on div "step_2" at bounding box center [227, 207] width 27 height 12
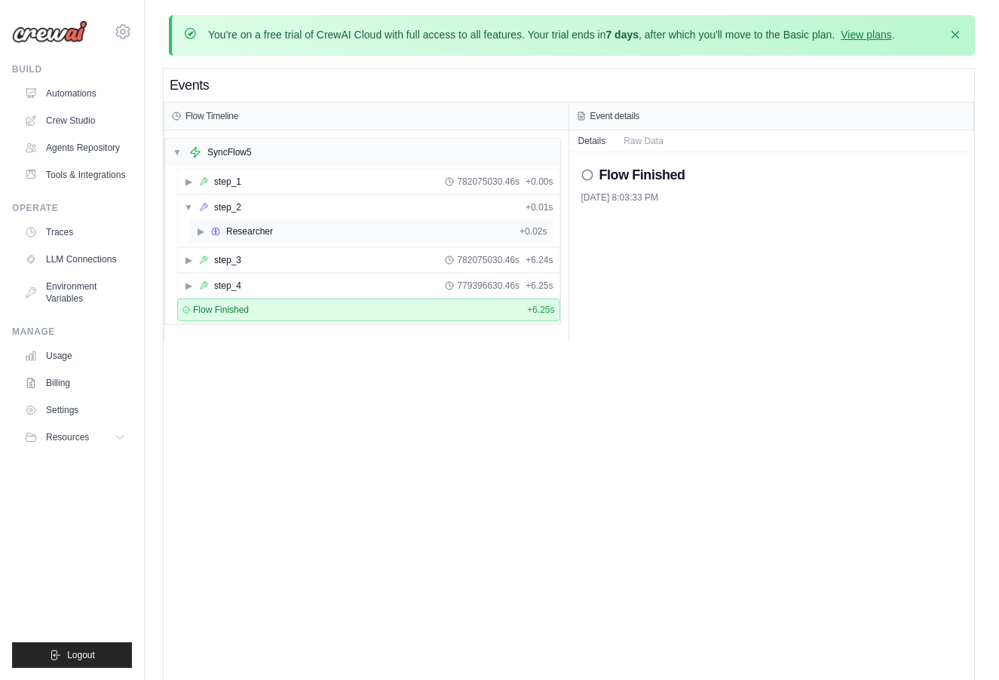
click at [226, 226] on div "Researcher" at bounding box center [249, 231] width 47 height 12
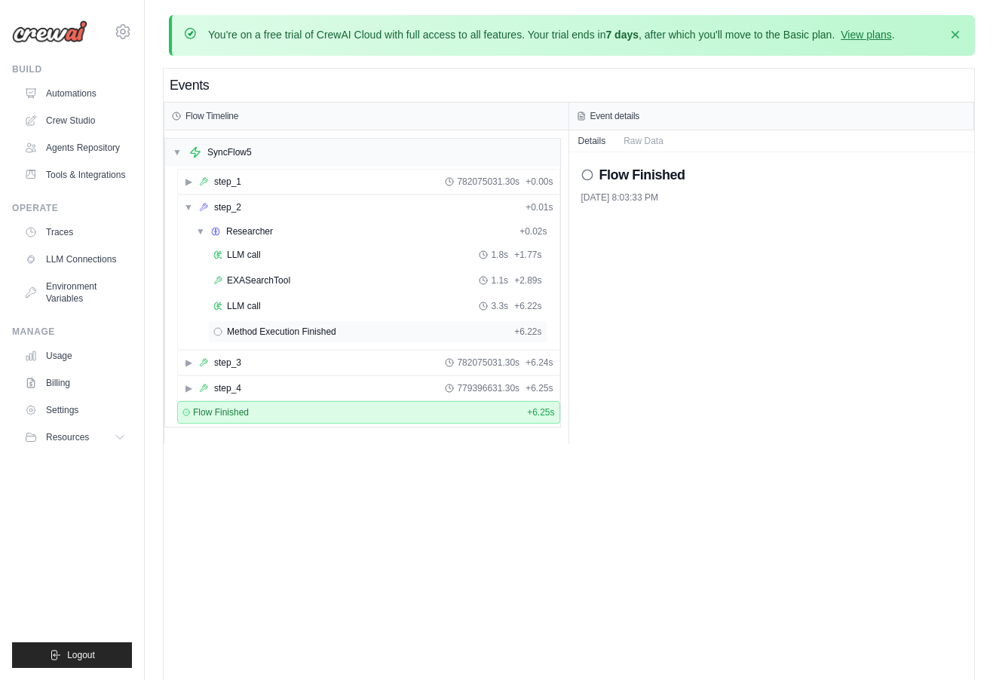
click at [305, 336] on span "Method Execution Finished" at bounding box center [281, 332] width 109 height 12
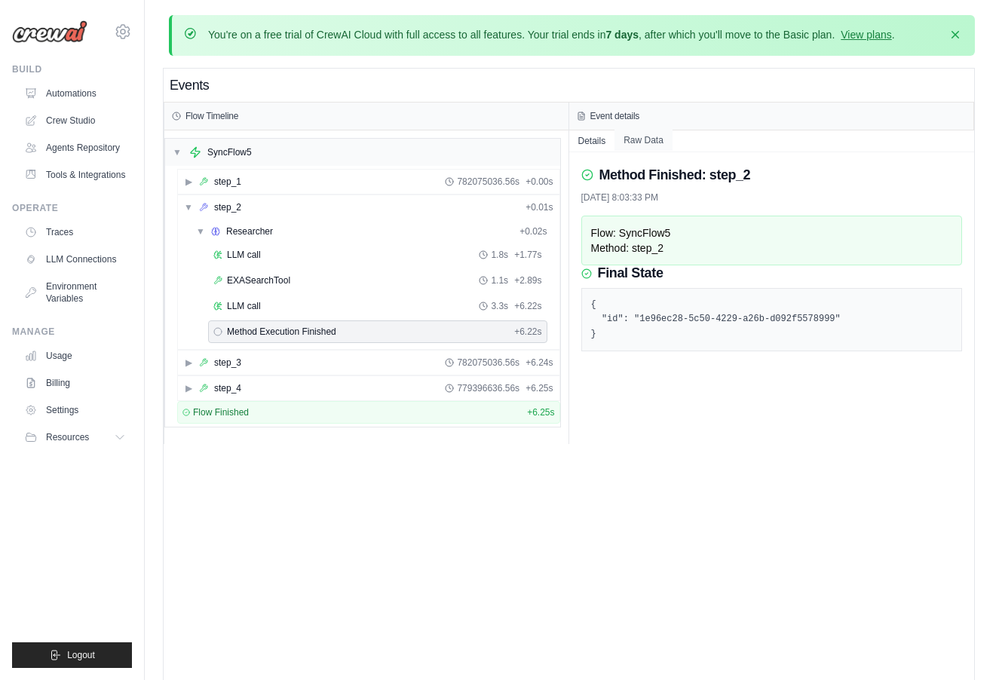
click at [649, 144] on button "Raw Data" at bounding box center [644, 140] width 58 height 21
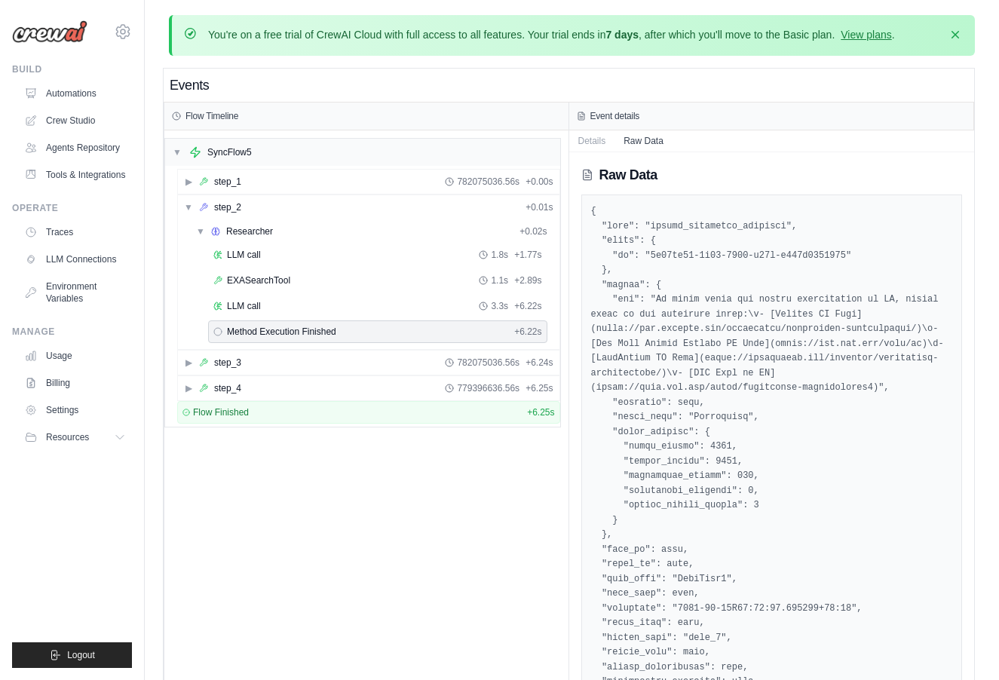
scroll to position [84, 0]
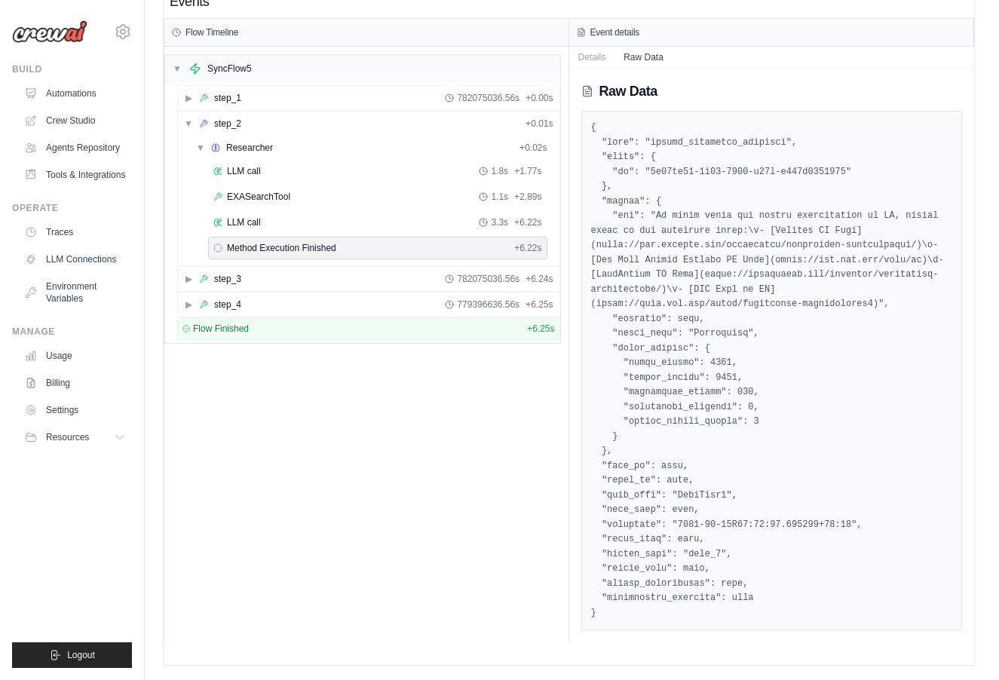
click at [718, 137] on pre at bounding box center [772, 371] width 362 height 500
copy pre "method_execution_finished"
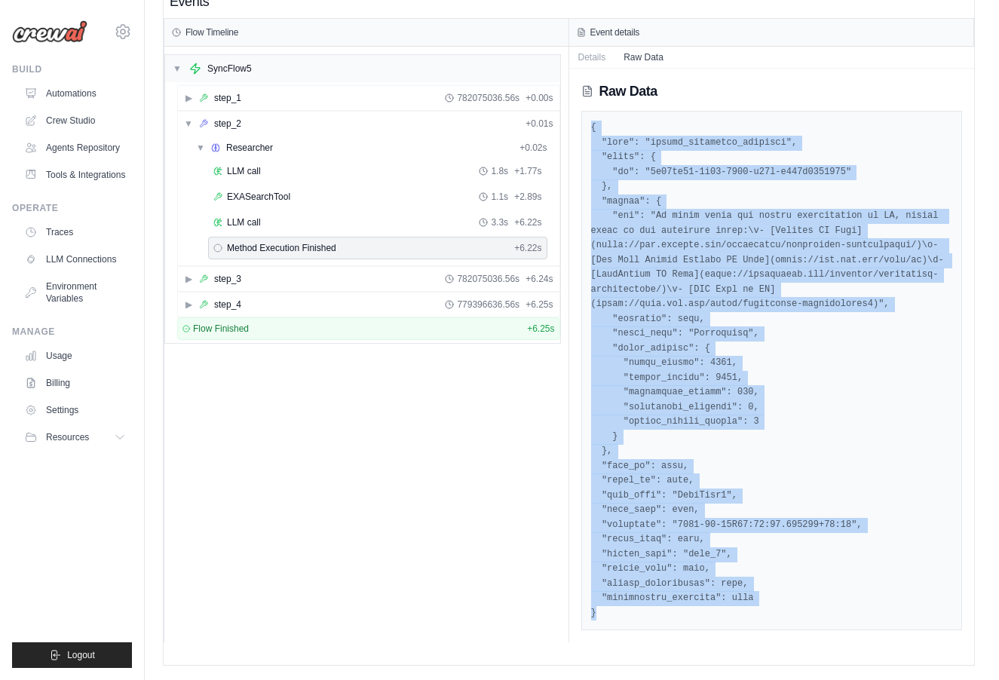
drag, startPoint x: 611, startPoint y: 614, endPoint x: 585, endPoint y: 127, distance: 487.1
click at [585, 127] on div at bounding box center [772, 371] width 382 height 520
copy pre "{ "type": "method_execution_finished", "state": { "id": "1e96ec28-5c50-4229-a26…"
click at [74, 262] on link "LLM Connections" at bounding box center [77, 259] width 114 height 24
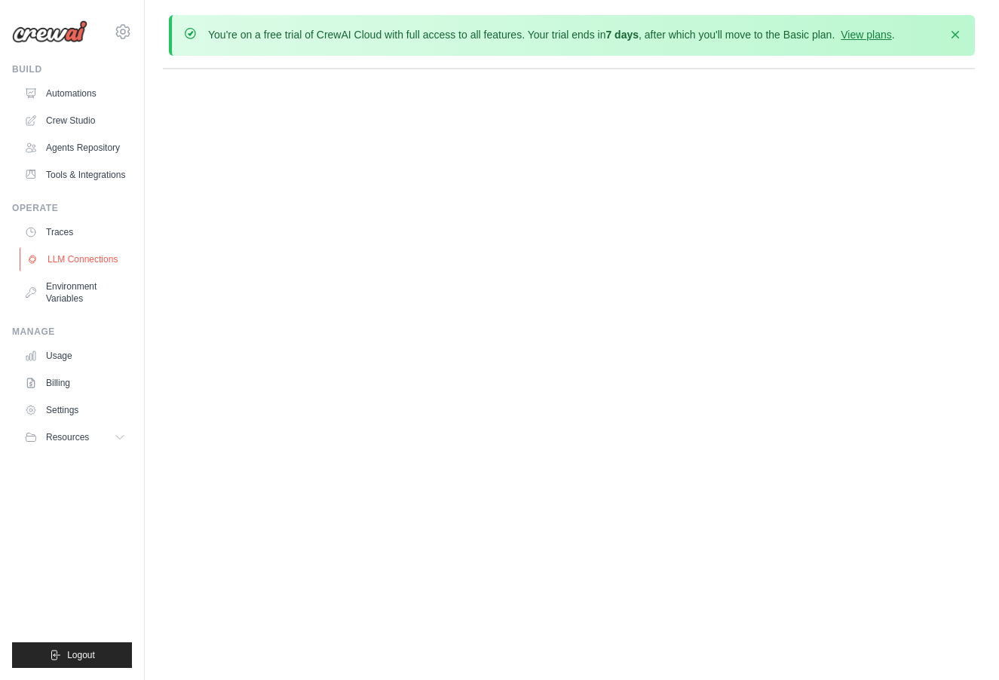
scroll to position [0, 0]
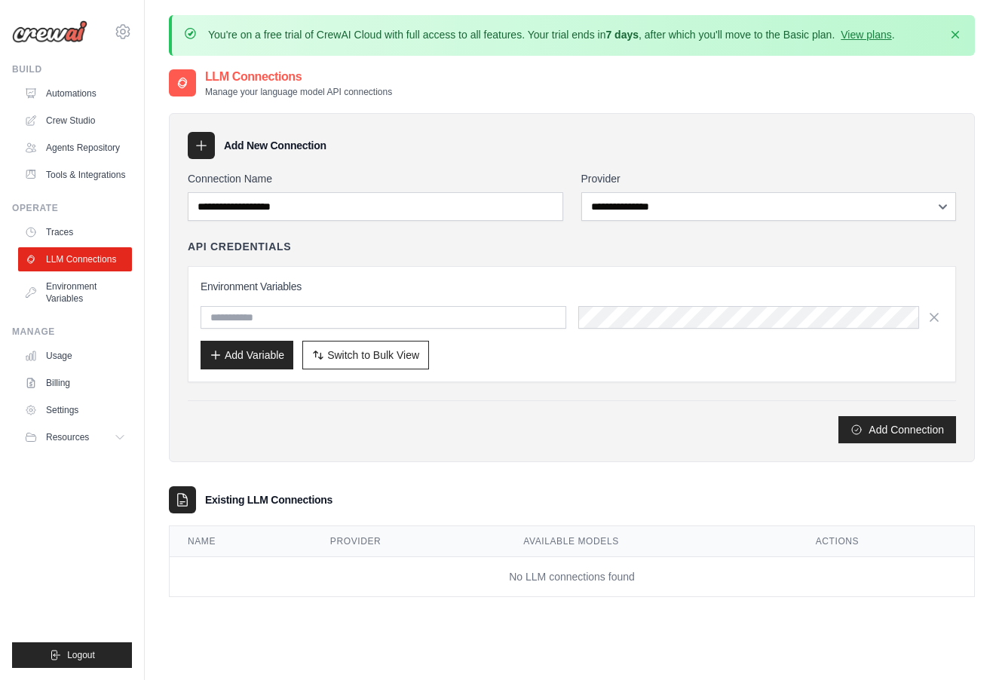
click at [81, 240] on link "Traces" at bounding box center [75, 232] width 114 height 24
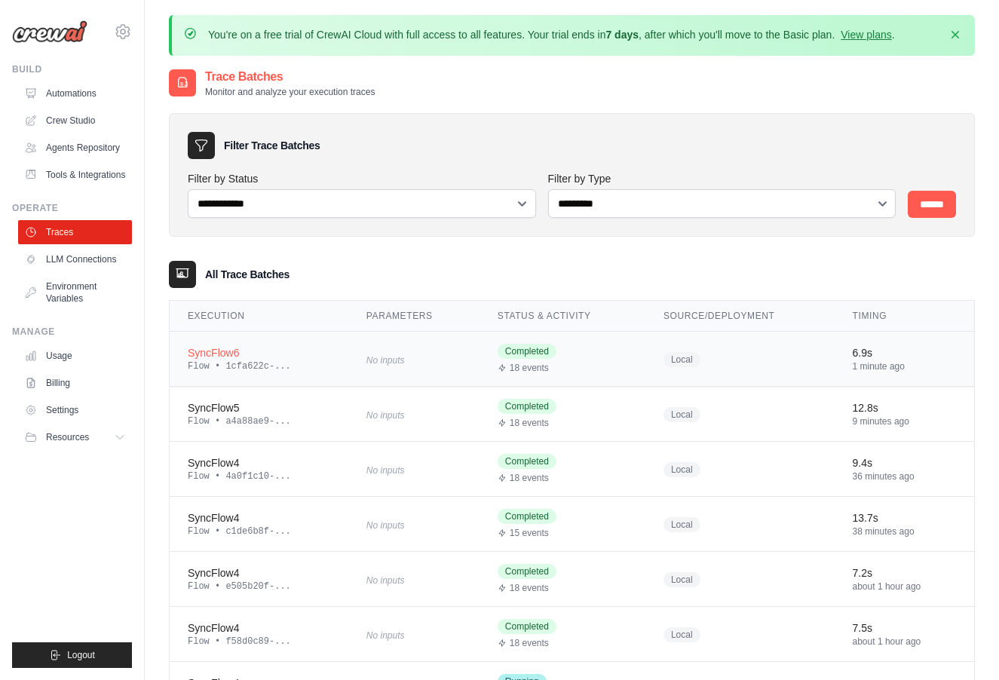
click at [281, 357] on div "SyncFlow6" at bounding box center [259, 352] width 143 height 15
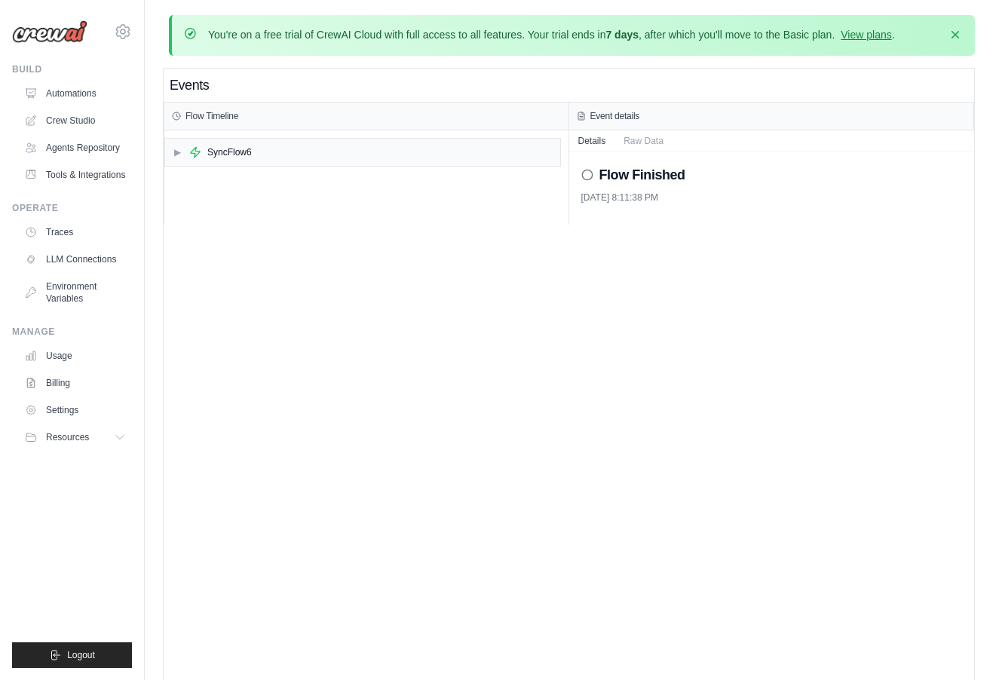
click at [265, 166] on div "▶ SyncFlow6" at bounding box center [366, 177] width 404 height 94
click at [278, 146] on div "▶ SyncFlow6" at bounding box center [362, 152] width 395 height 27
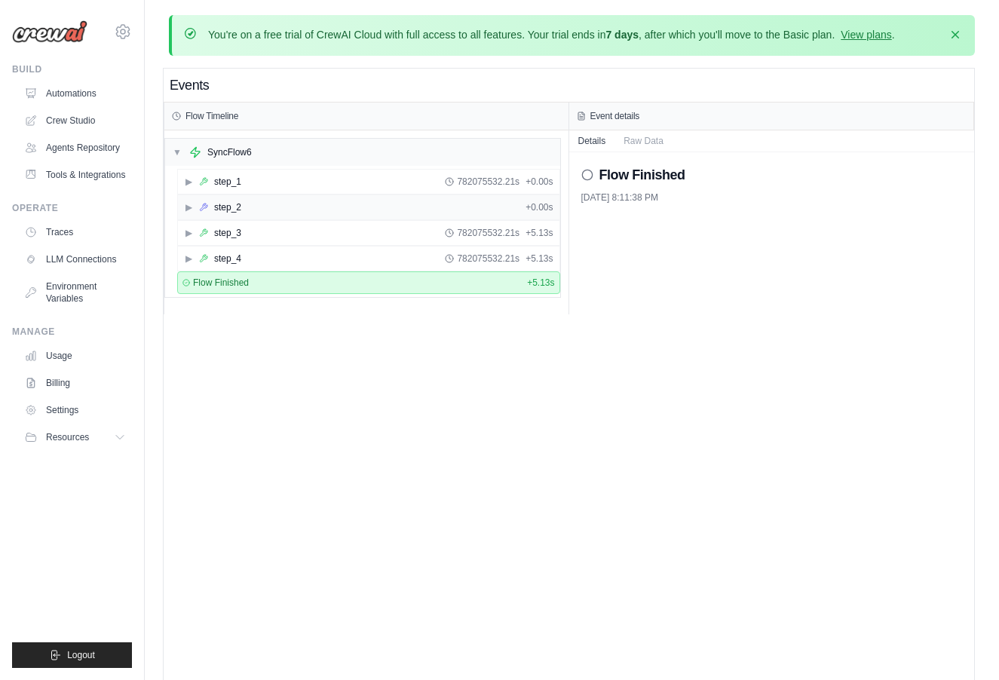
click at [234, 207] on div "step_2" at bounding box center [227, 207] width 27 height 12
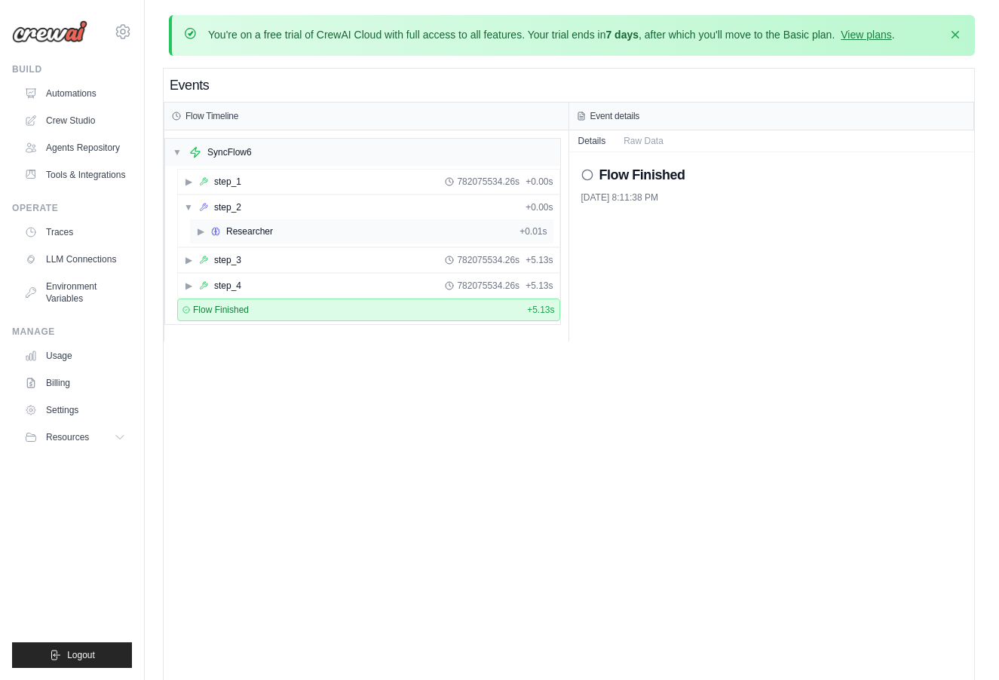
click at [242, 235] on div "Researcher" at bounding box center [249, 231] width 47 height 12
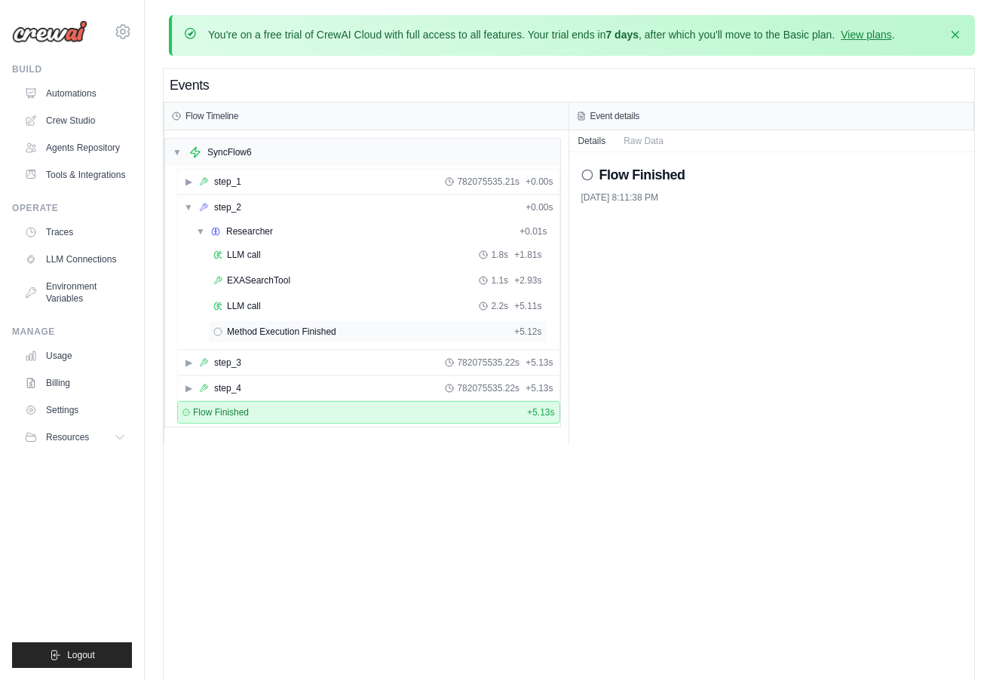
click at [391, 332] on div "Method Execution Finished + 5.12s" at bounding box center [377, 332] width 329 height 12
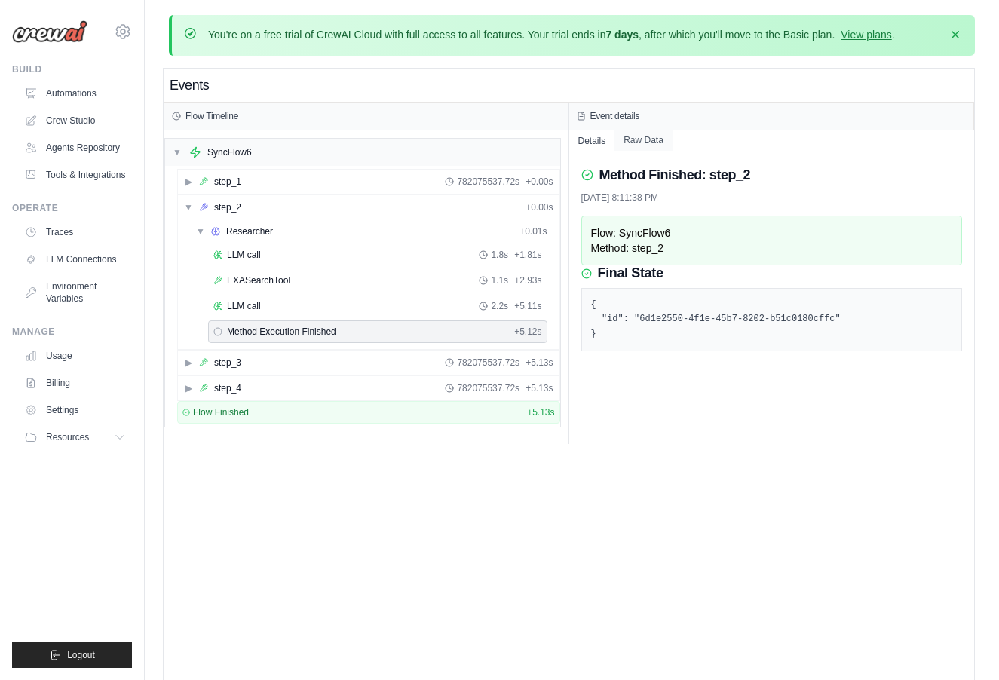
click at [651, 137] on button "Raw Data" at bounding box center [644, 140] width 58 height 21
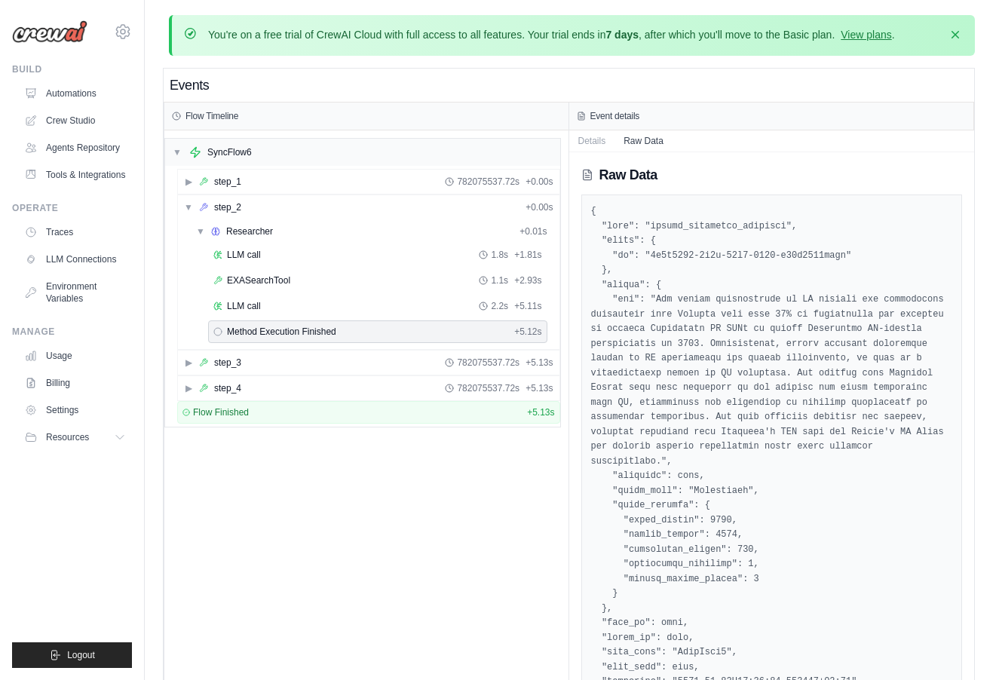
scroll to position [135, 0]
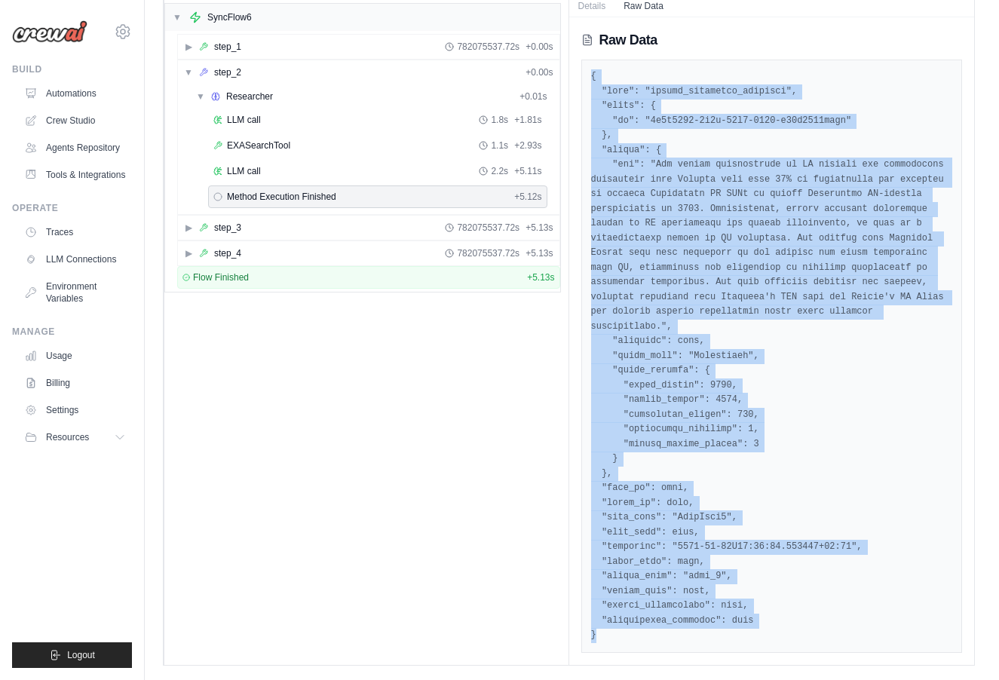
drag, startPoint x: 603, startPoint y: 644, endPoint x: 596, endPoint y: 63, distance: 580.7
click at [596, 63] on div at bounding box center [772, 357] width 382 height 594
copy pre "{ "type": "method_execution_finished", "state": { "id": "6d1e2550-4f1e-45b7-820…"
